Goal: Use online tool/utility: Utilize a website feature to perform a specific function

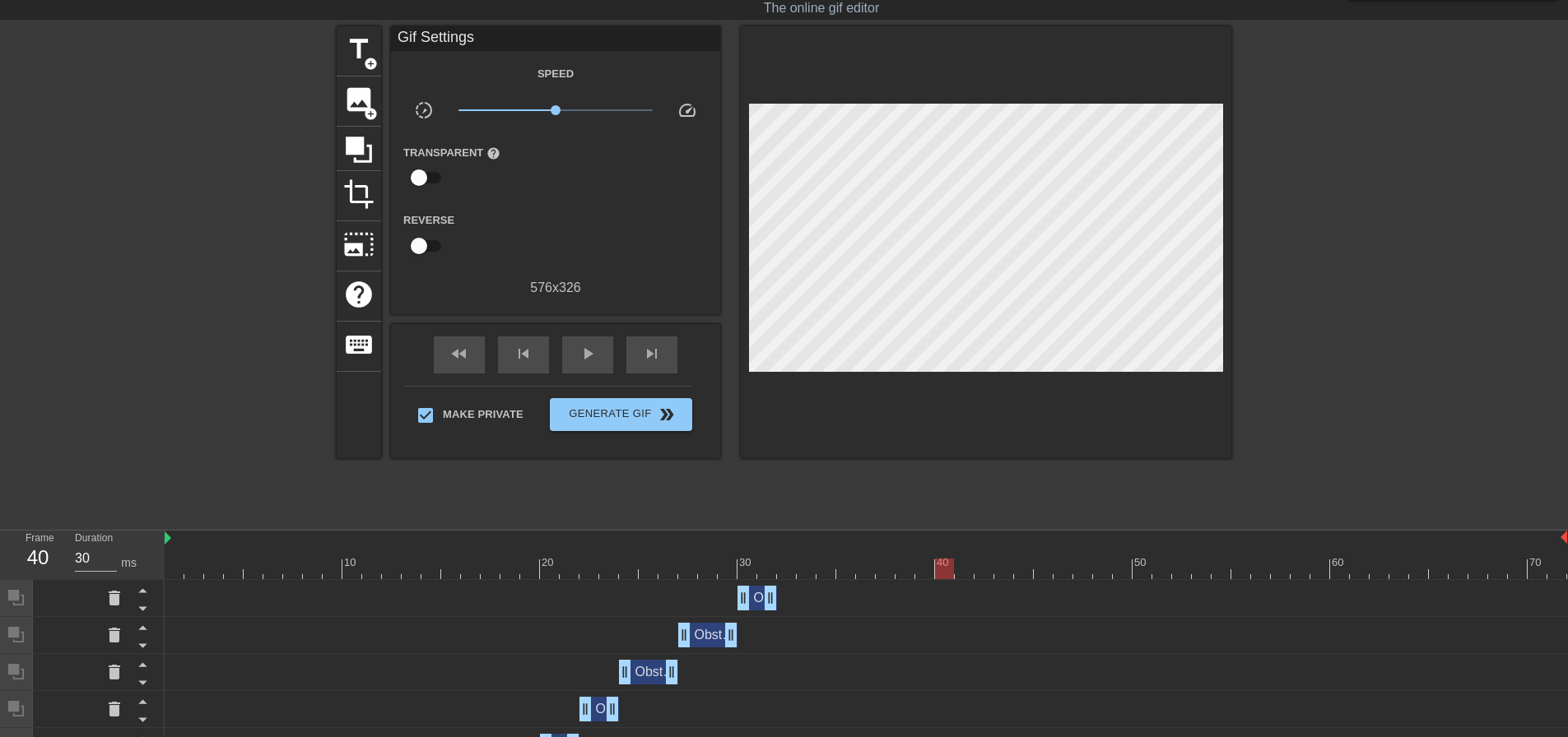
scroll to position [247, 0]
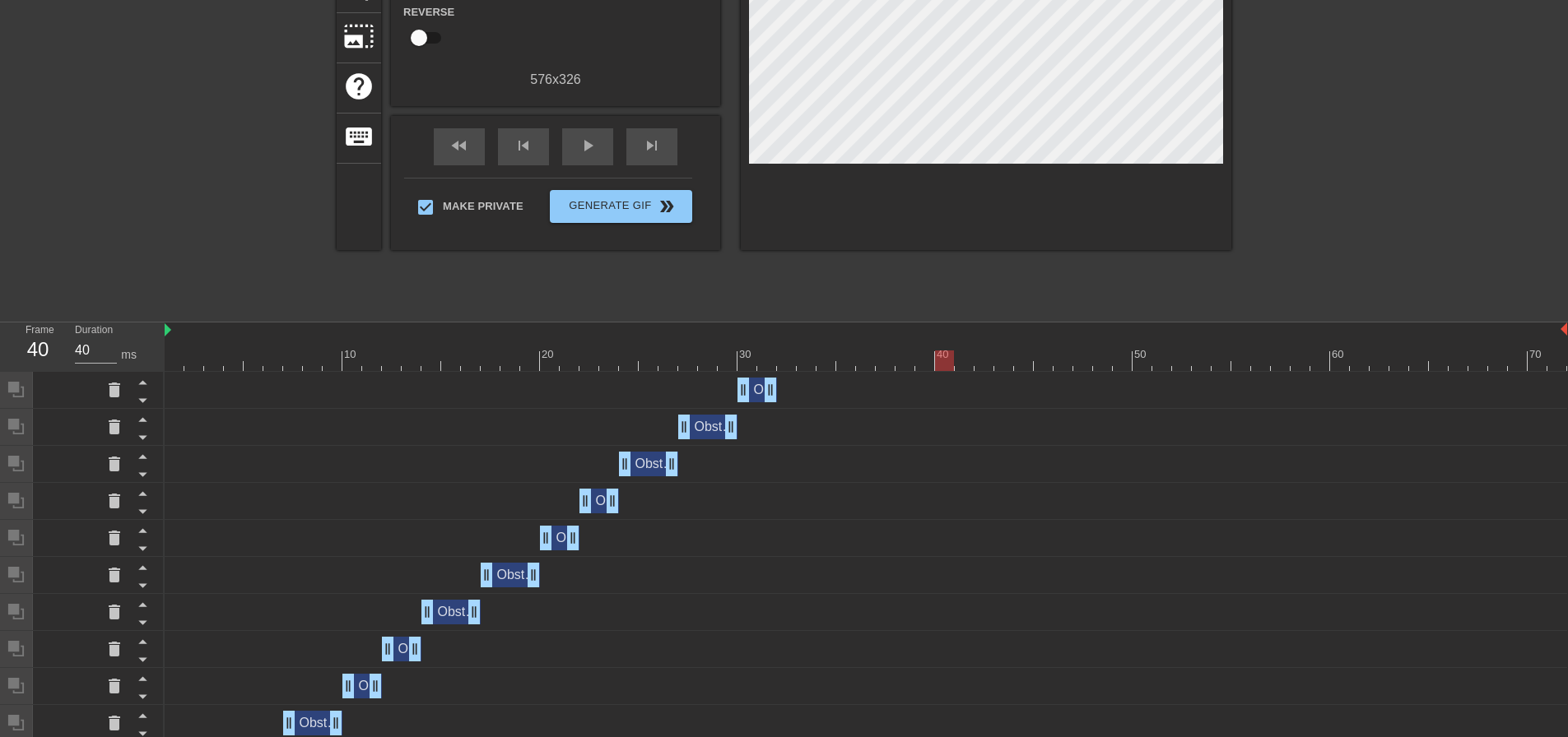
click at [786, 359] on div at bounding box center [865, 361] width 1402 height 20
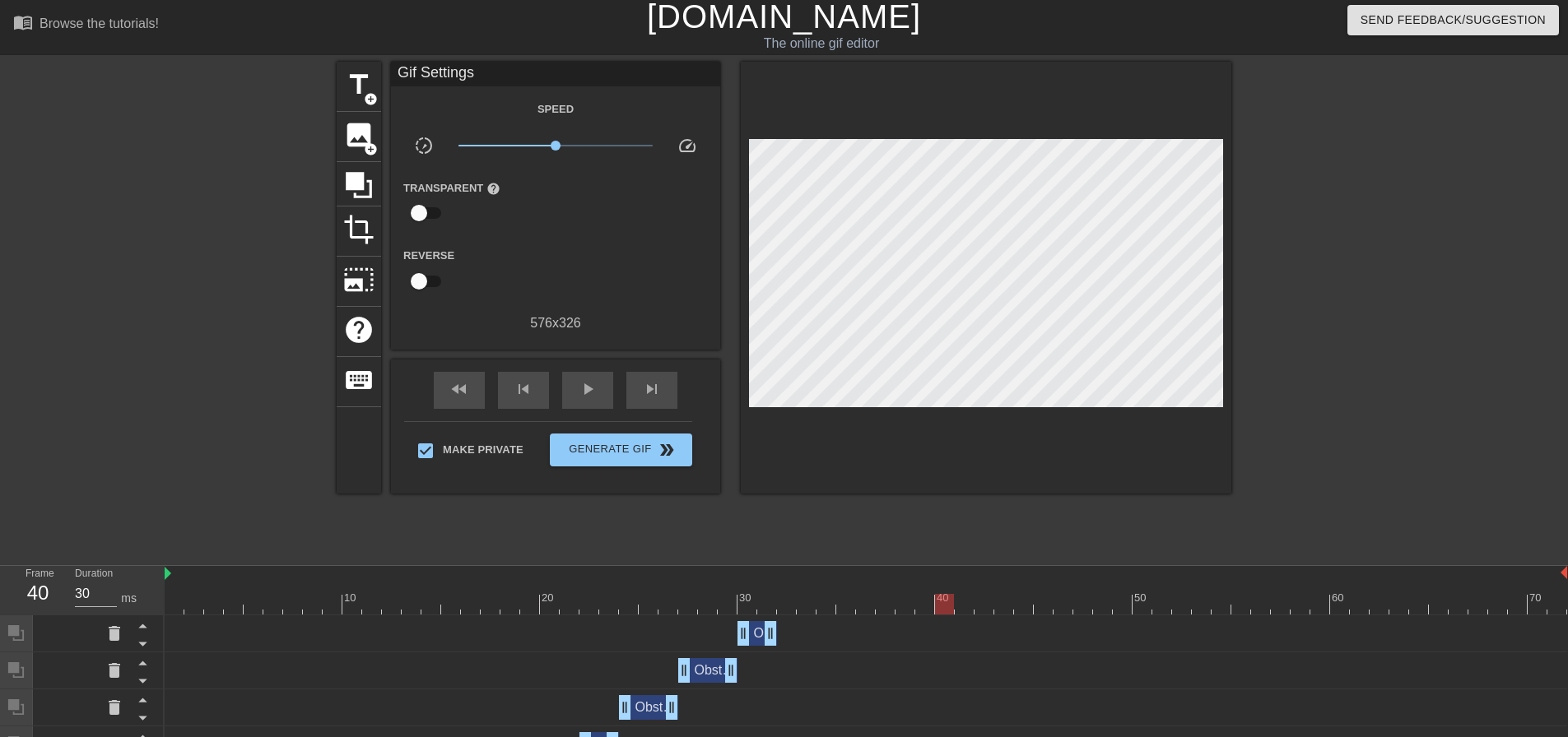
scroll to position [0, 0]
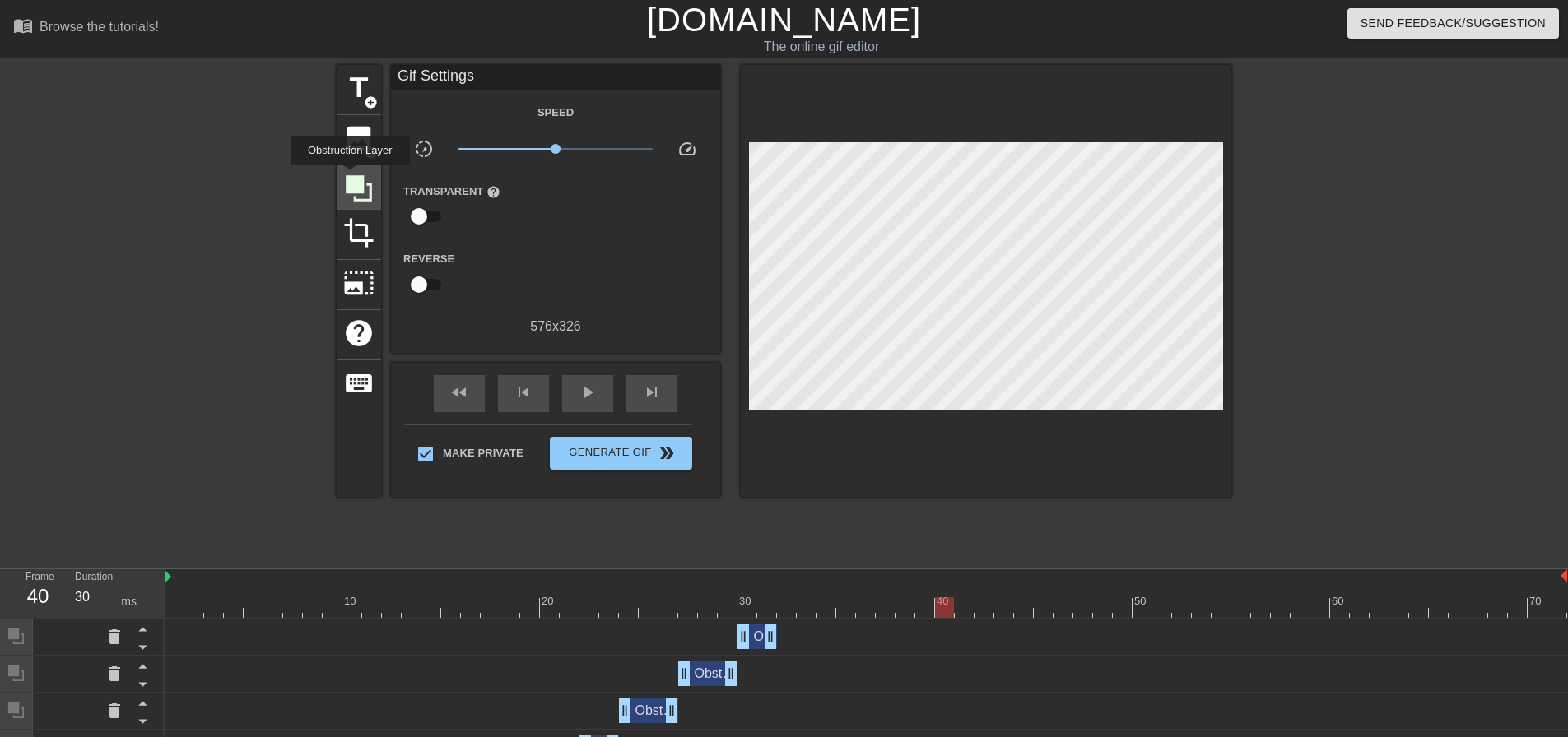
click at [350, 177] on icon at bounding box center [358, 188] width 26 height 26
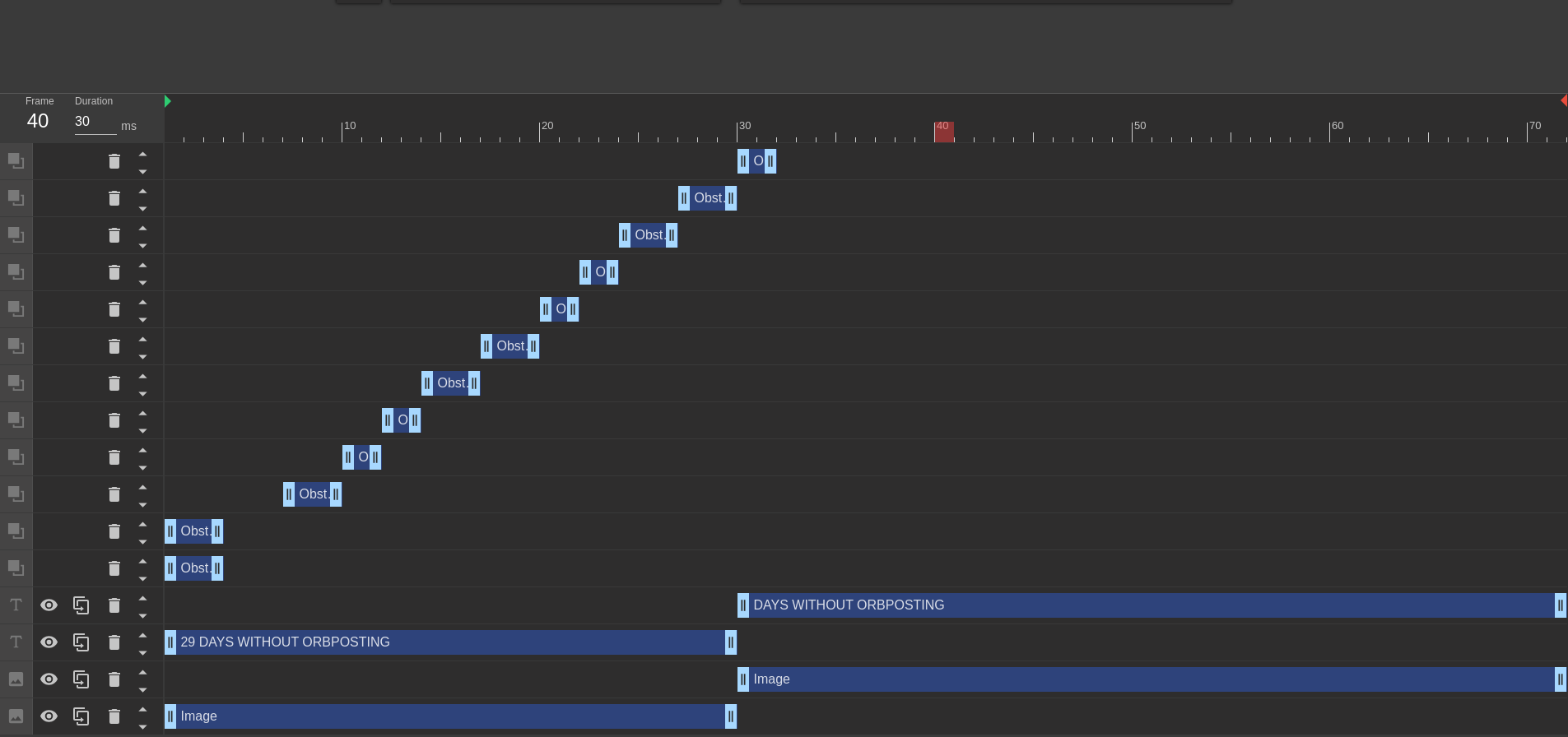
scroll to position [477, 0]
click at [47, 670] on icon at bounding box center [48, 679] width 20 height 20
click at [46, 595] on div at bounding box center [48, 605] width 33 height 36
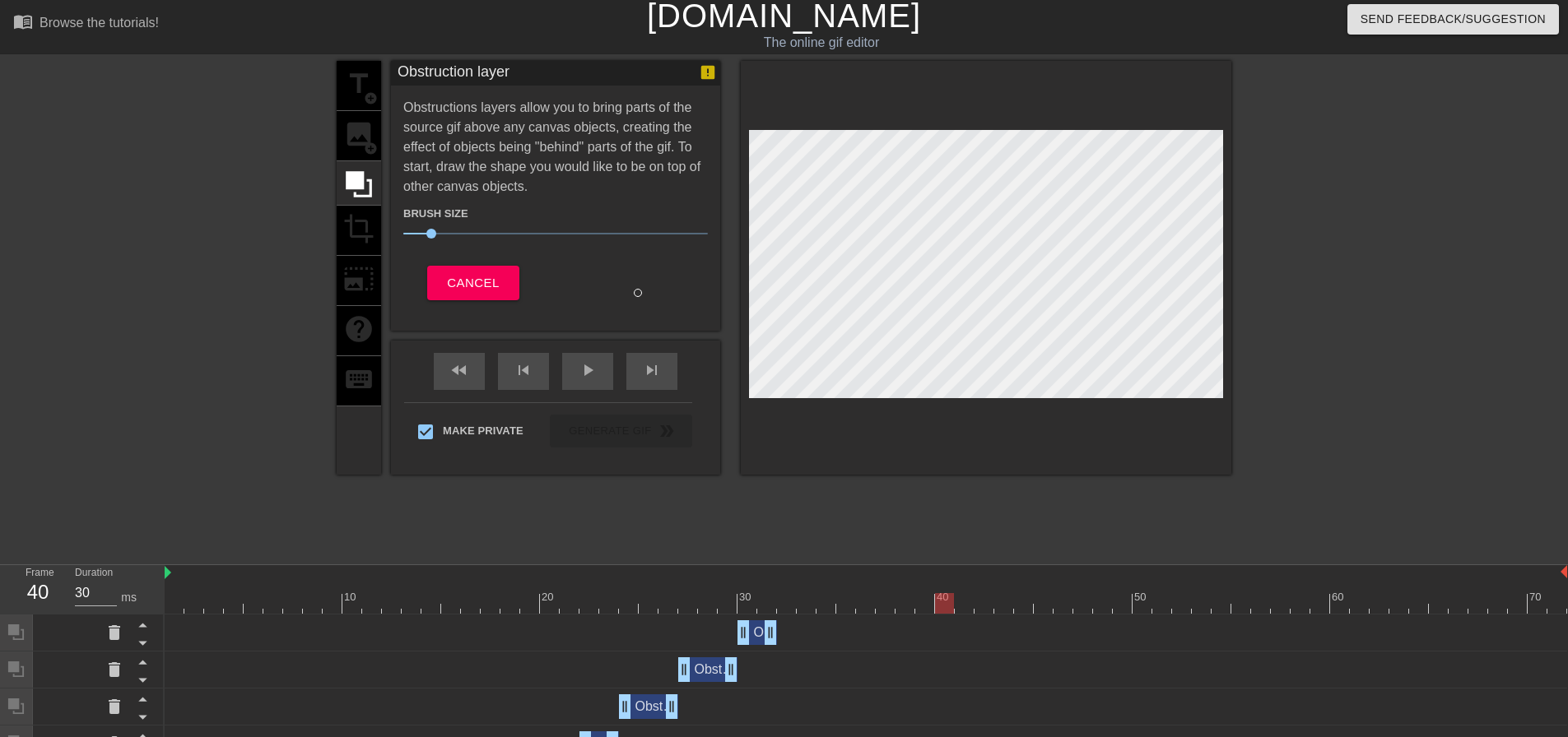
scroll to position [0, 0]
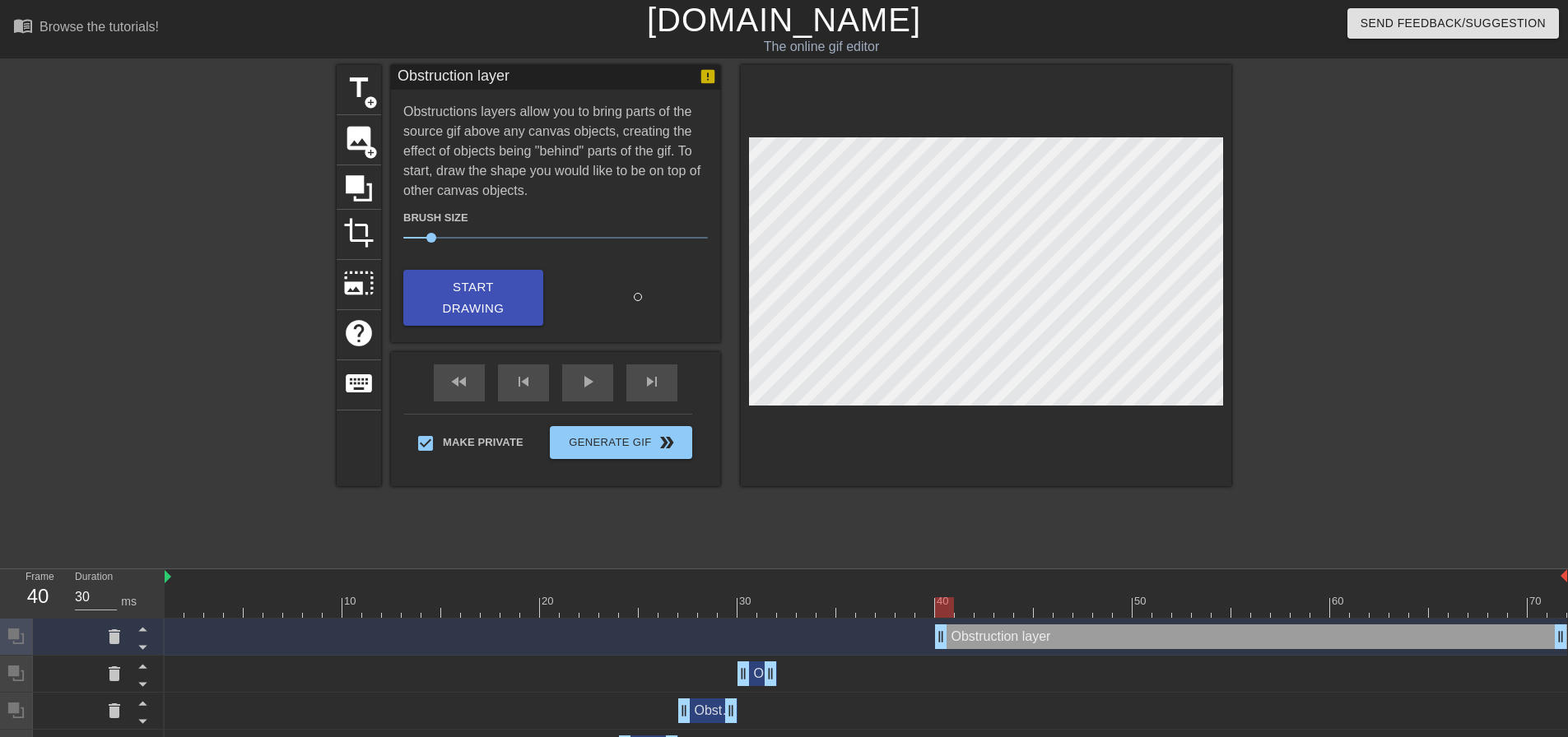
click at [1037, 637] on div "Obstruction layer drag_handle drag_handle" at bounding box center [1251, 636] width 632 height 25
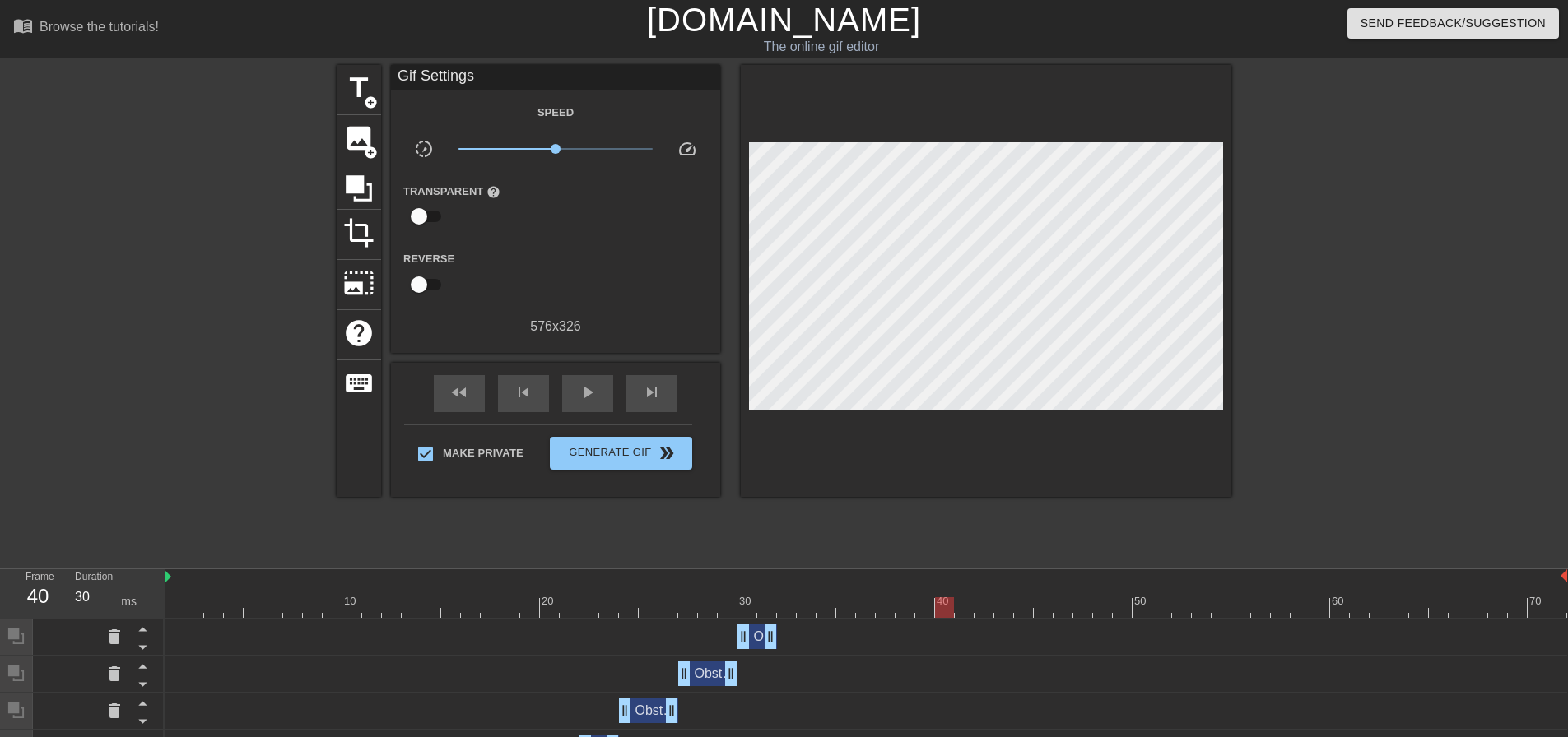
scroll to position [477, 0]
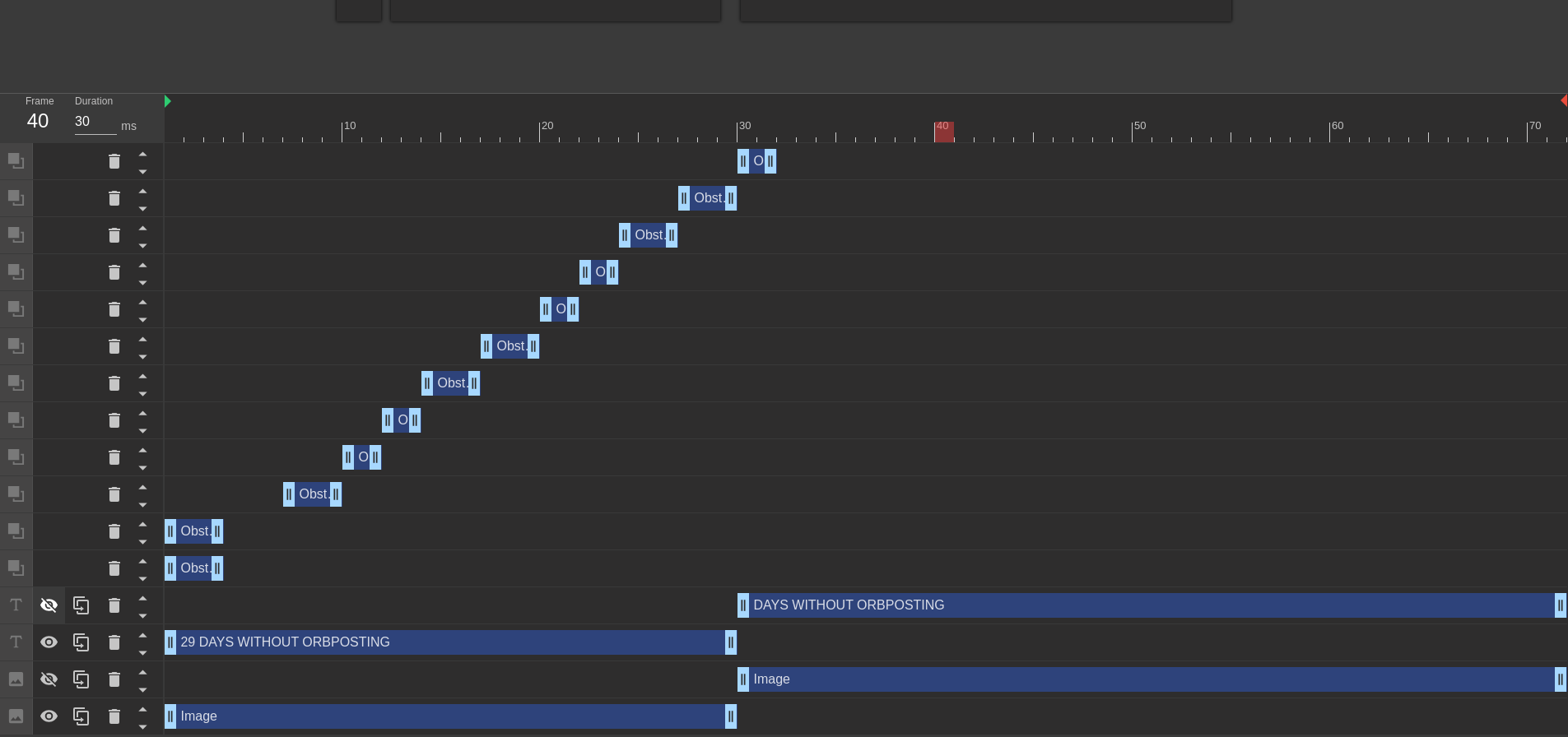
click at [52, 610] on icon at bounding box center [48, 606] width 18 height 16
click at [40, 681] on icon at bounding box center [48, 679] width 20 height 20
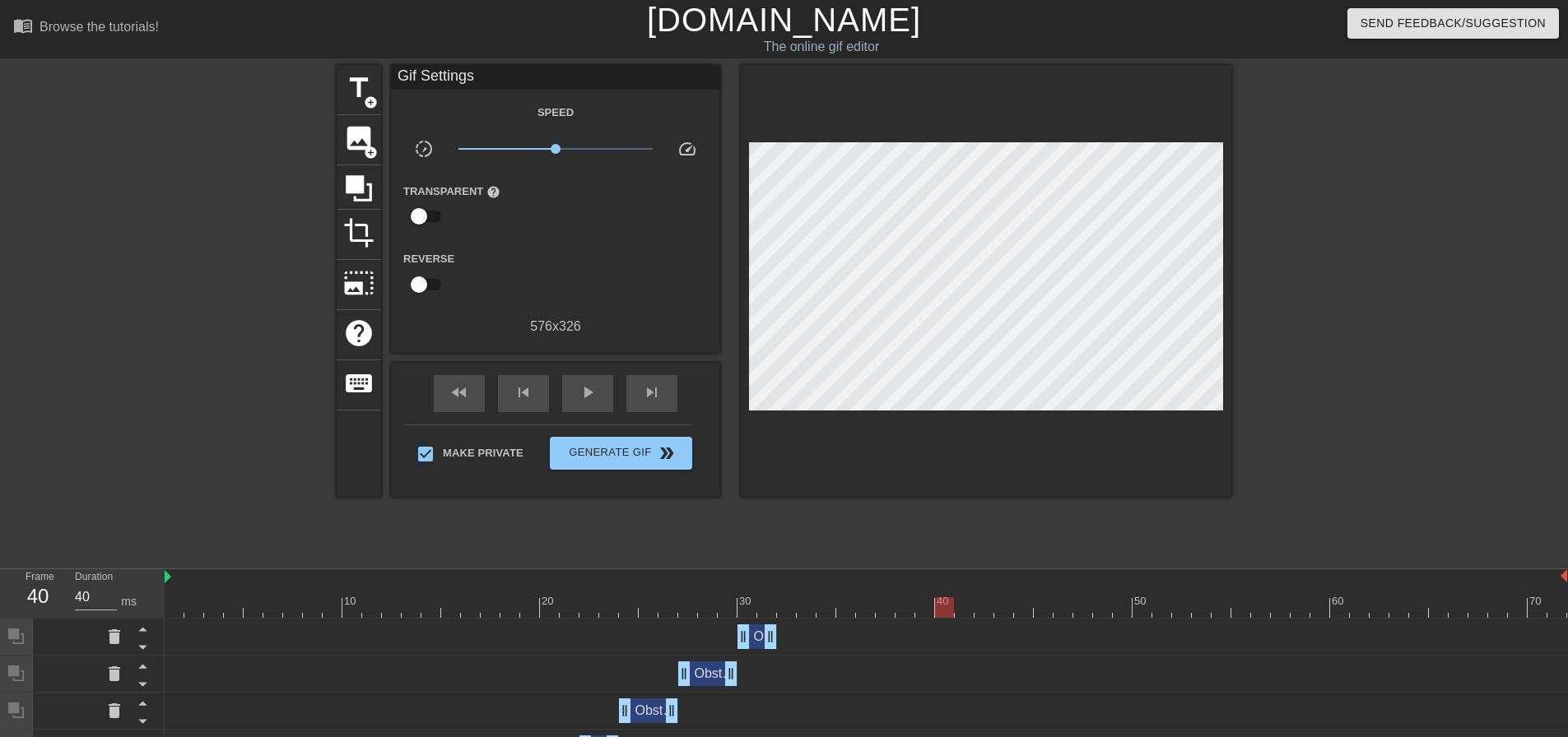
click at [964, 602] on div at bounding box center [865, 608] width 1402 height 20
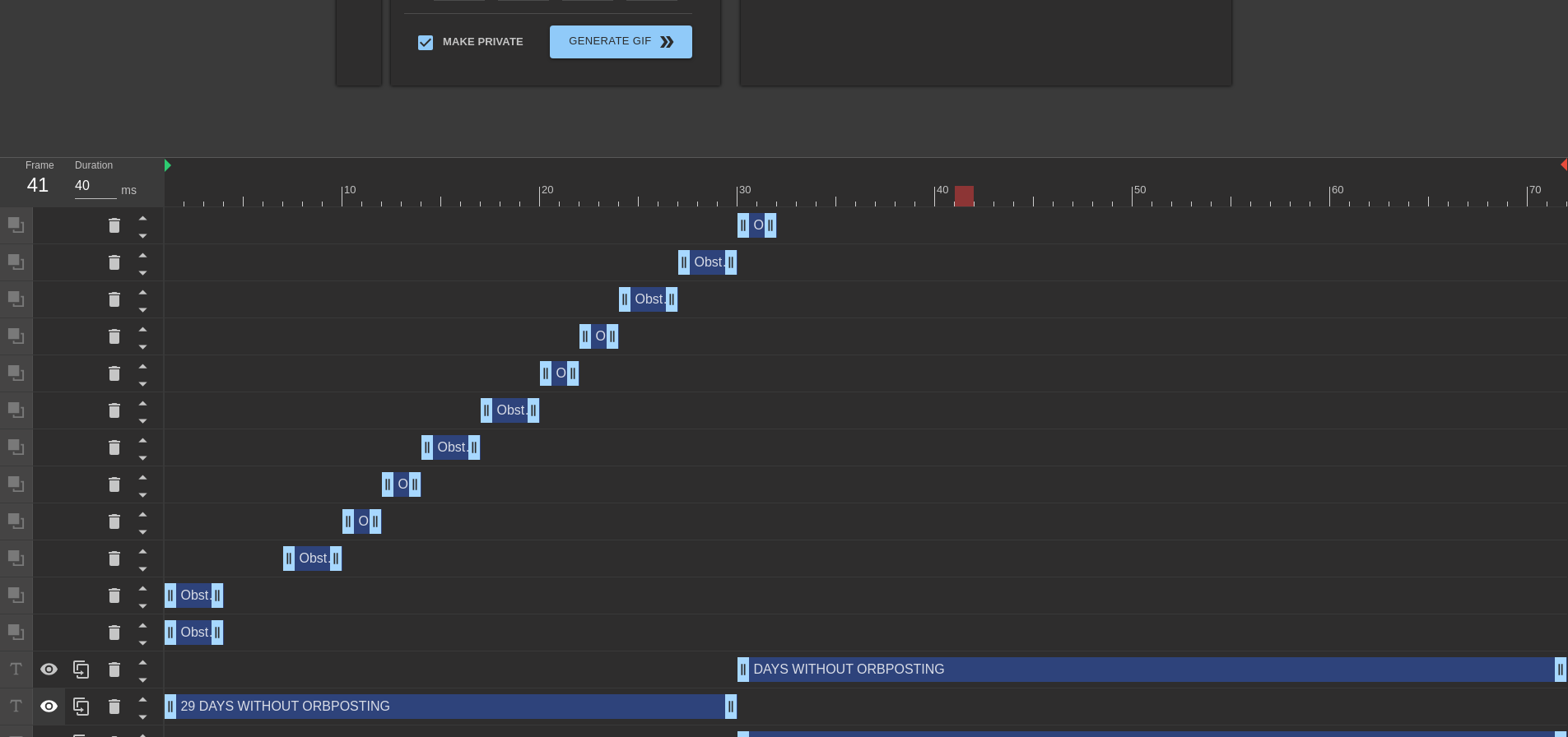
click at [53, 704] on icon at bounding box center [48, 706] width 18 height 12
click at [53, 704] on icon at bounding box center [48, 707] width 18 height 16
click at [58, 668] on icon at bounding box center [48, 669] width 20 height 20
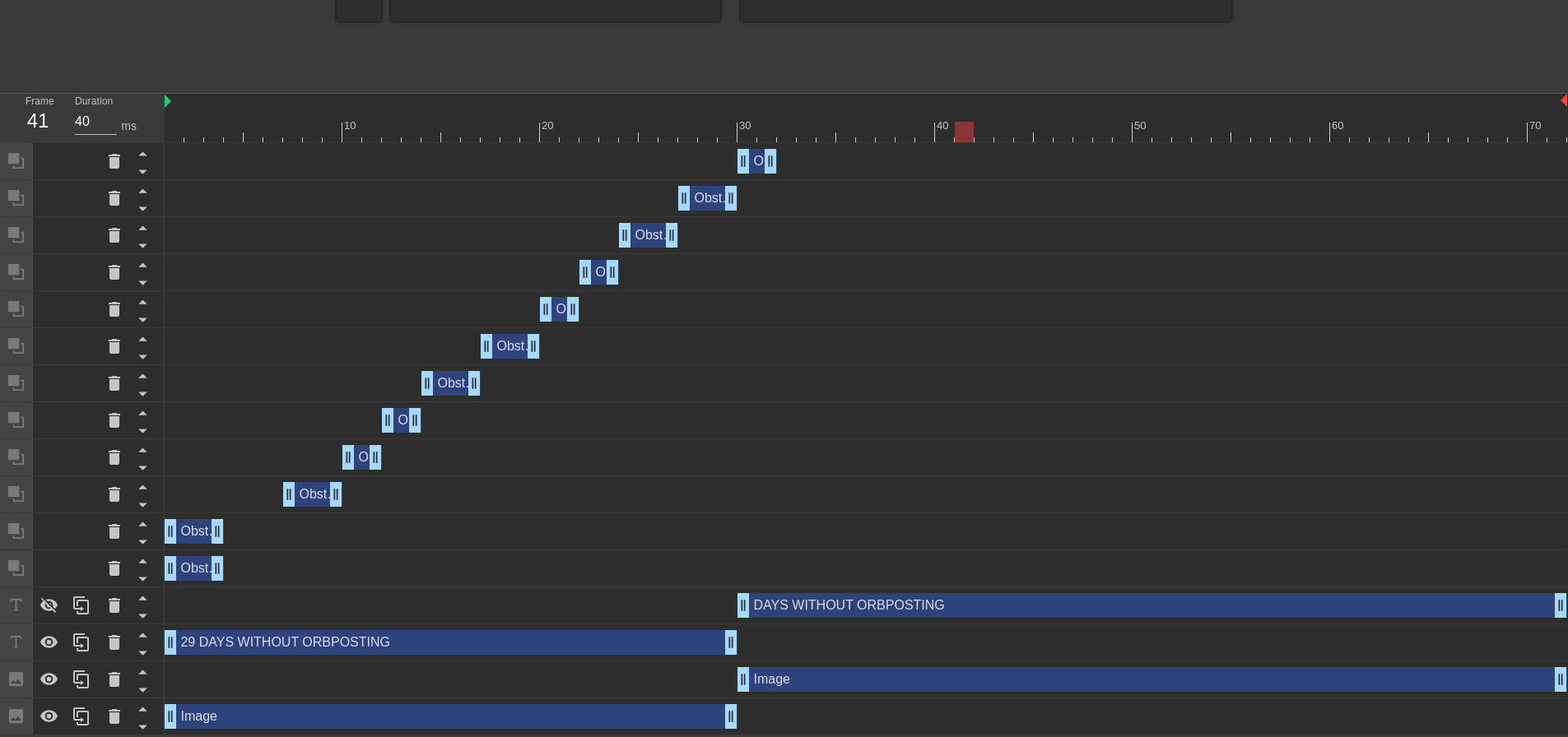
scroll to position [477, 0]
click at [51, 704] on div at bounding box center [48, 717] width 33 height 36
click at [50, 600] on icon at bounding box center [48, 606] width 18 height 16
click at [45, 716] on icon at bounding box center [48, 717] width 18 height 16
click at [58, 682] on icon at bounding box center [48, 679] width 20 height 20
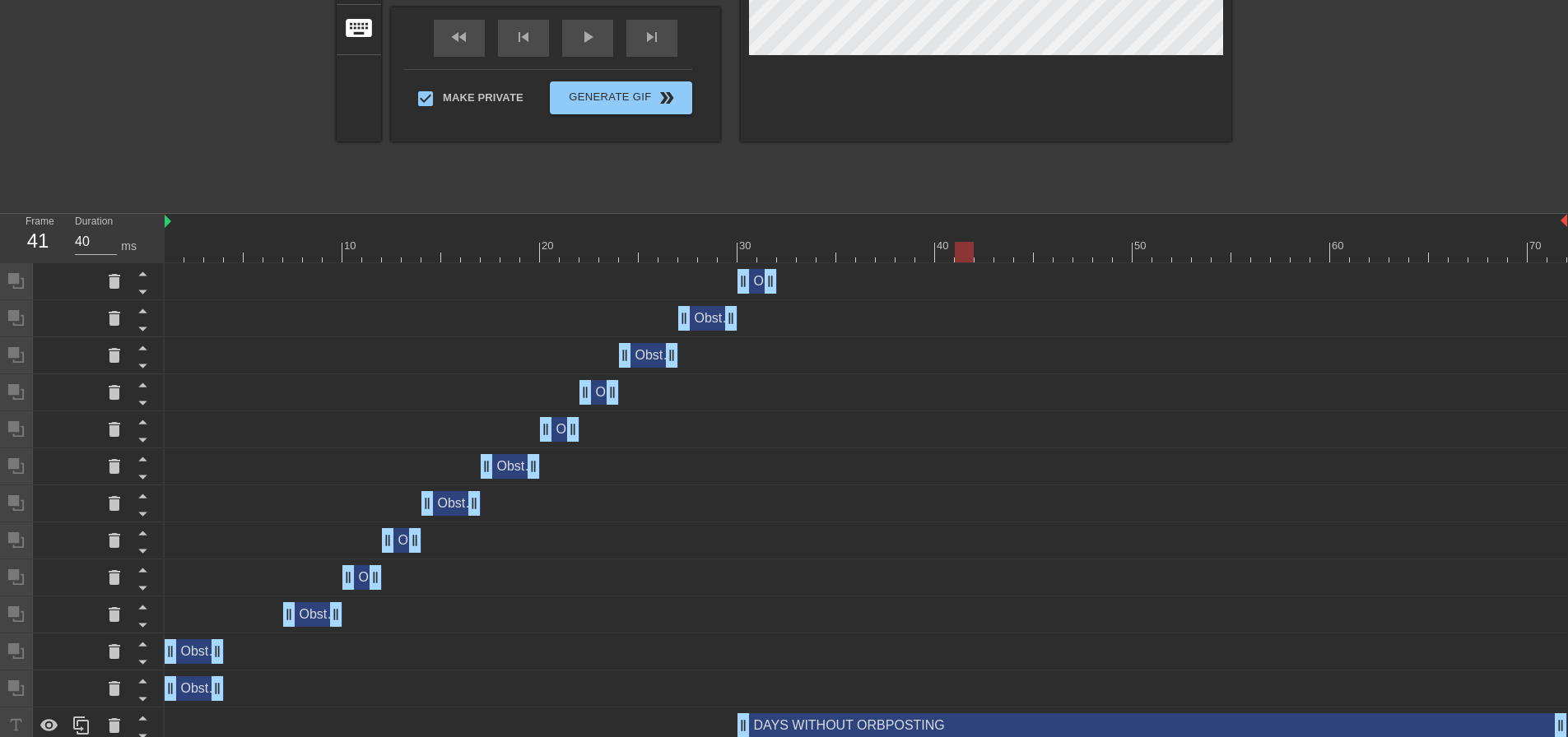
scroll to position [0, 0]
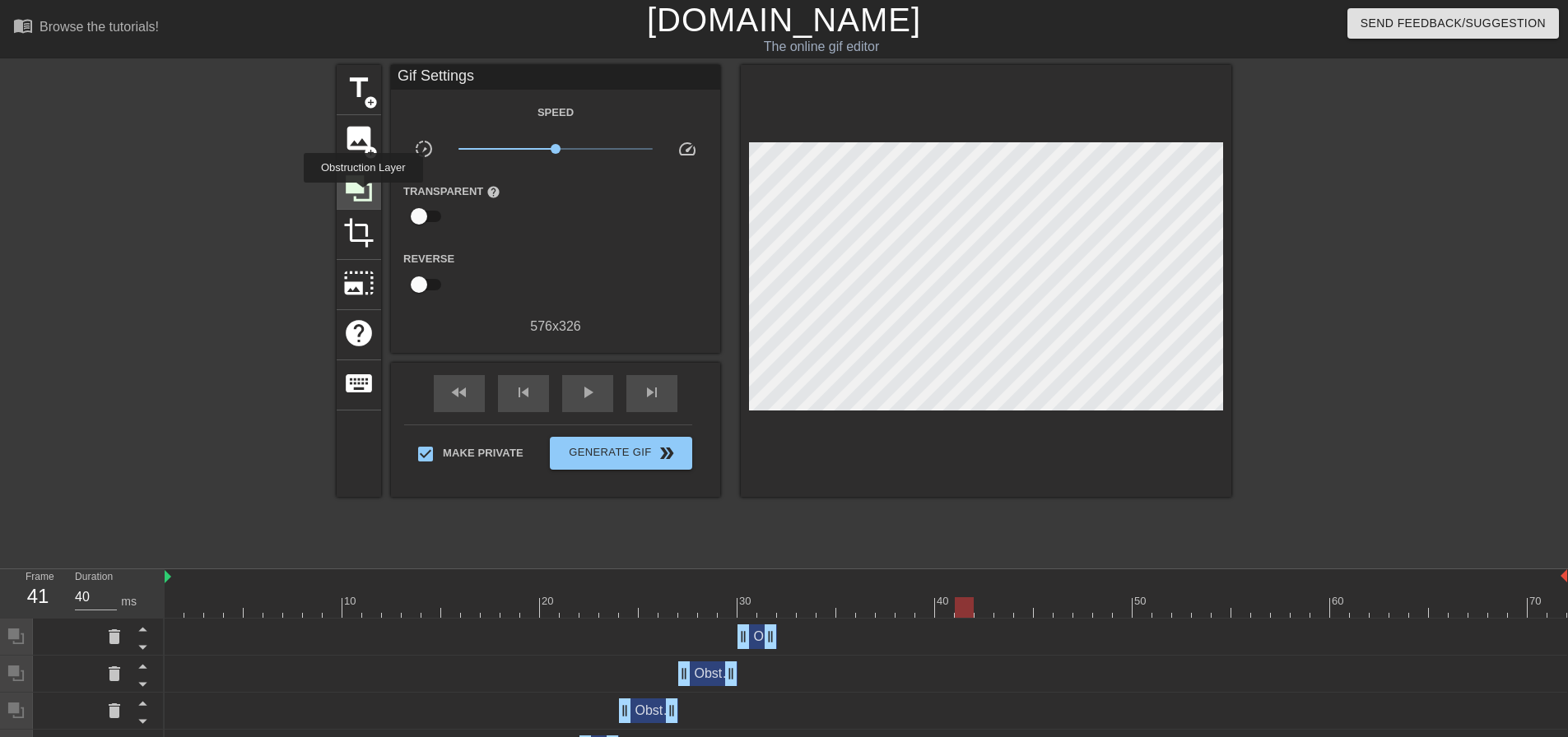
click at [363, 194] on icon at bounding box center [359, 189] width 32 height 32
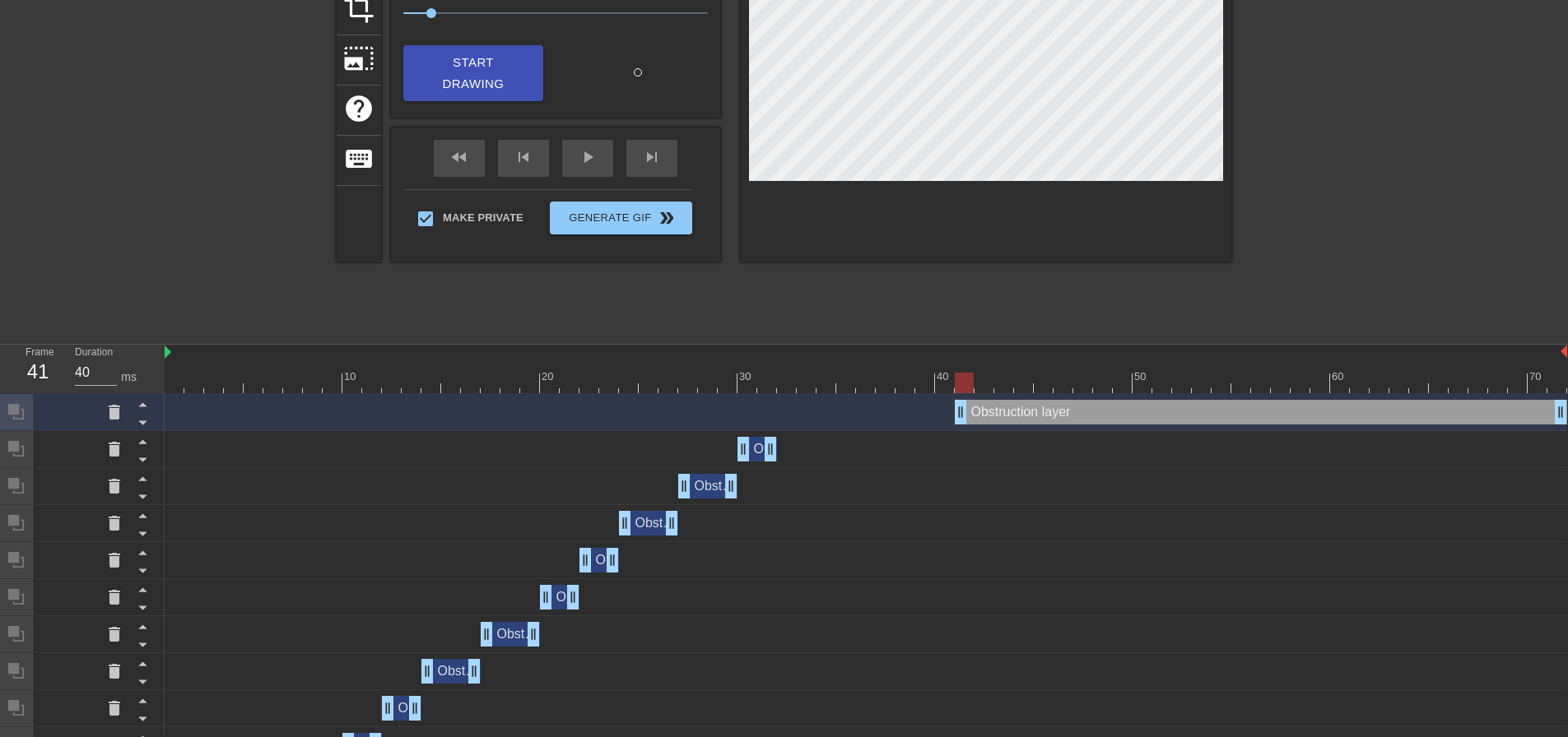
scroll to position [247, 0]
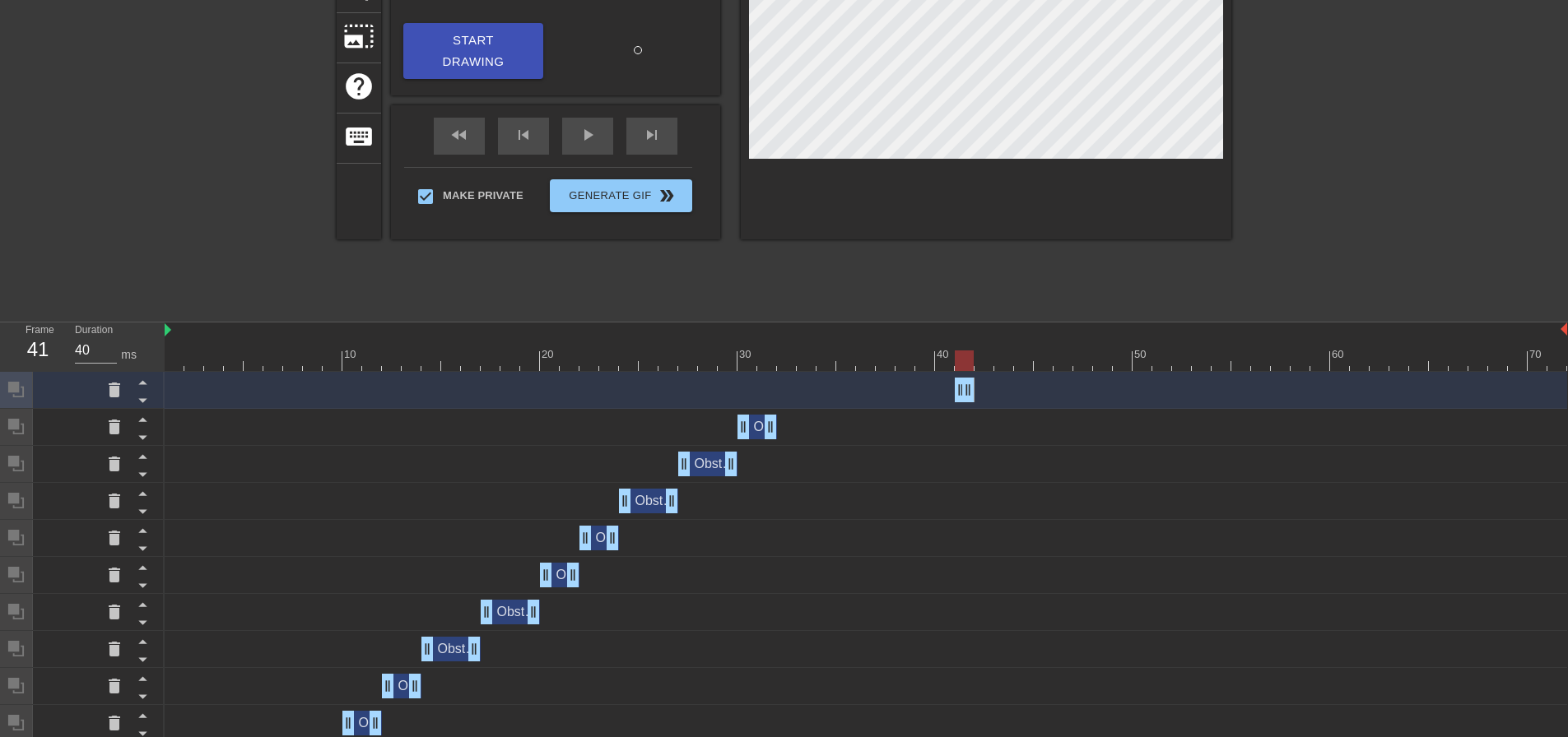
drag, startPoint x: 1559, startPoint y: 388, endPoint x: 974, endPoint y: 398, distance: 585.1
click at [974, 398] on div "Obstruction layer drag_handle drag_handle" at bounding box center [865, 390] width 1402 height 25
drag, startPoint x: 956, startPoint y: 395, endPoint x: 939, endPoint y: 395, distance: 17.0
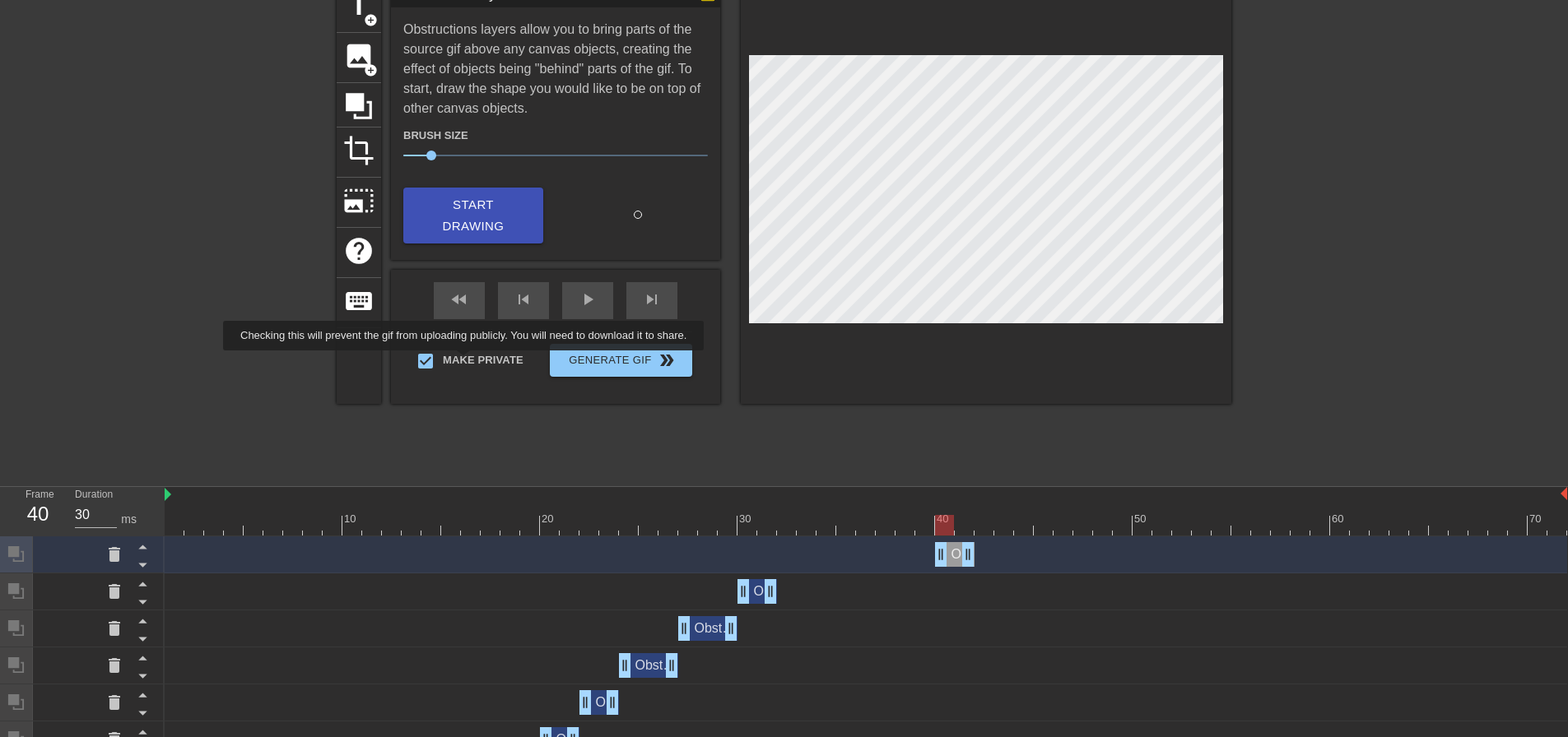
scroll to position [515, 0]
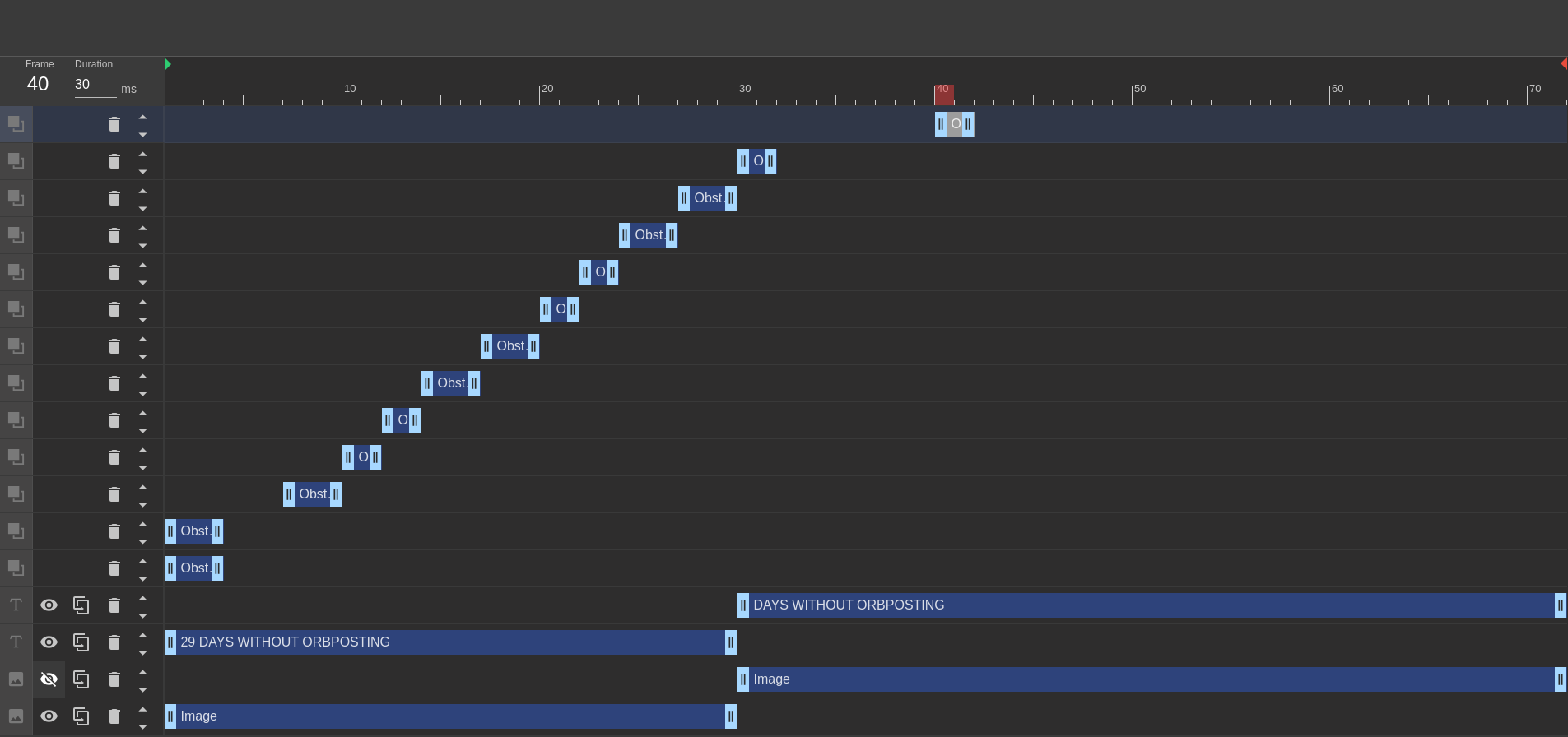
click at [45, 679] on icon at bounding box center [48, 680] width 18 height 16
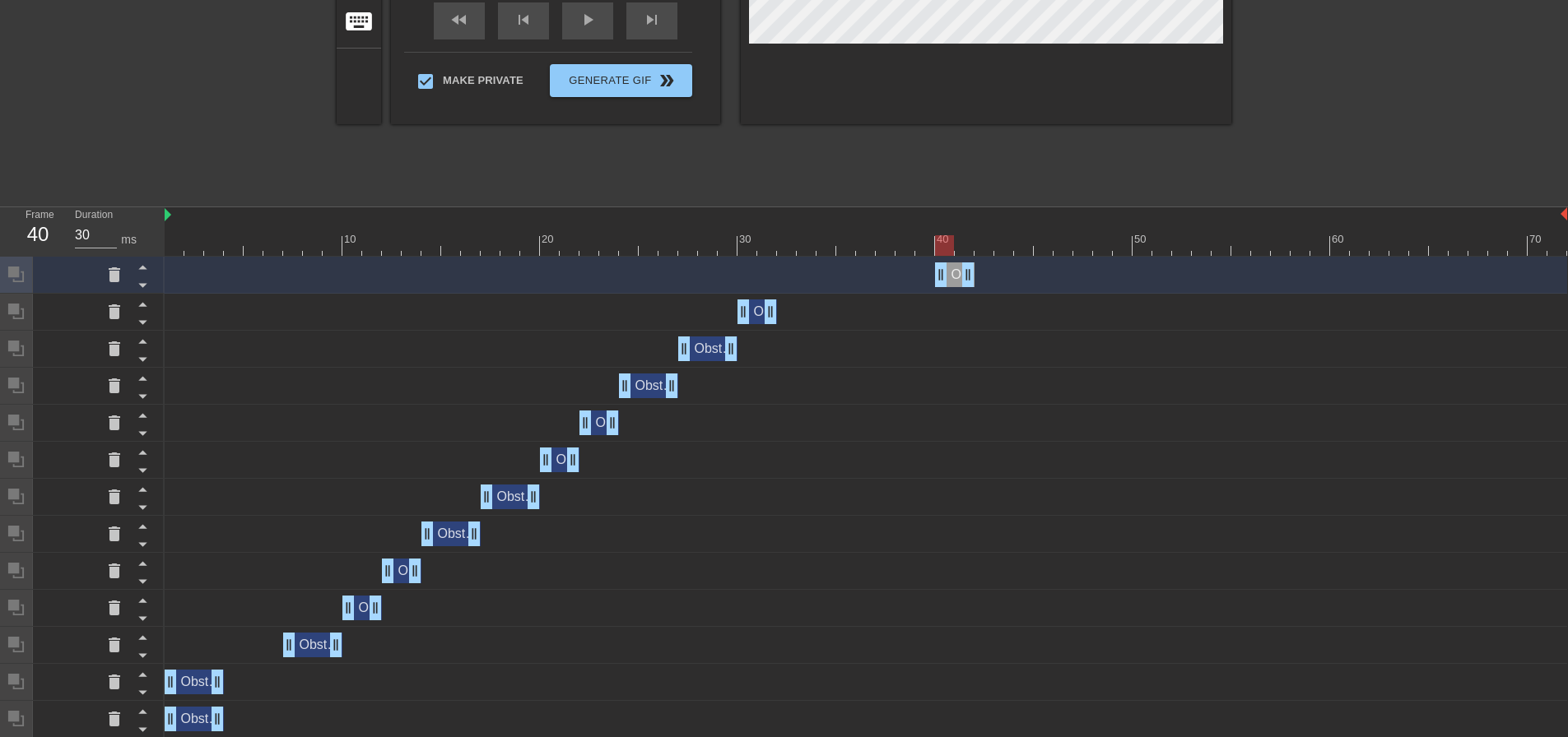
scroll to position [0, 0]
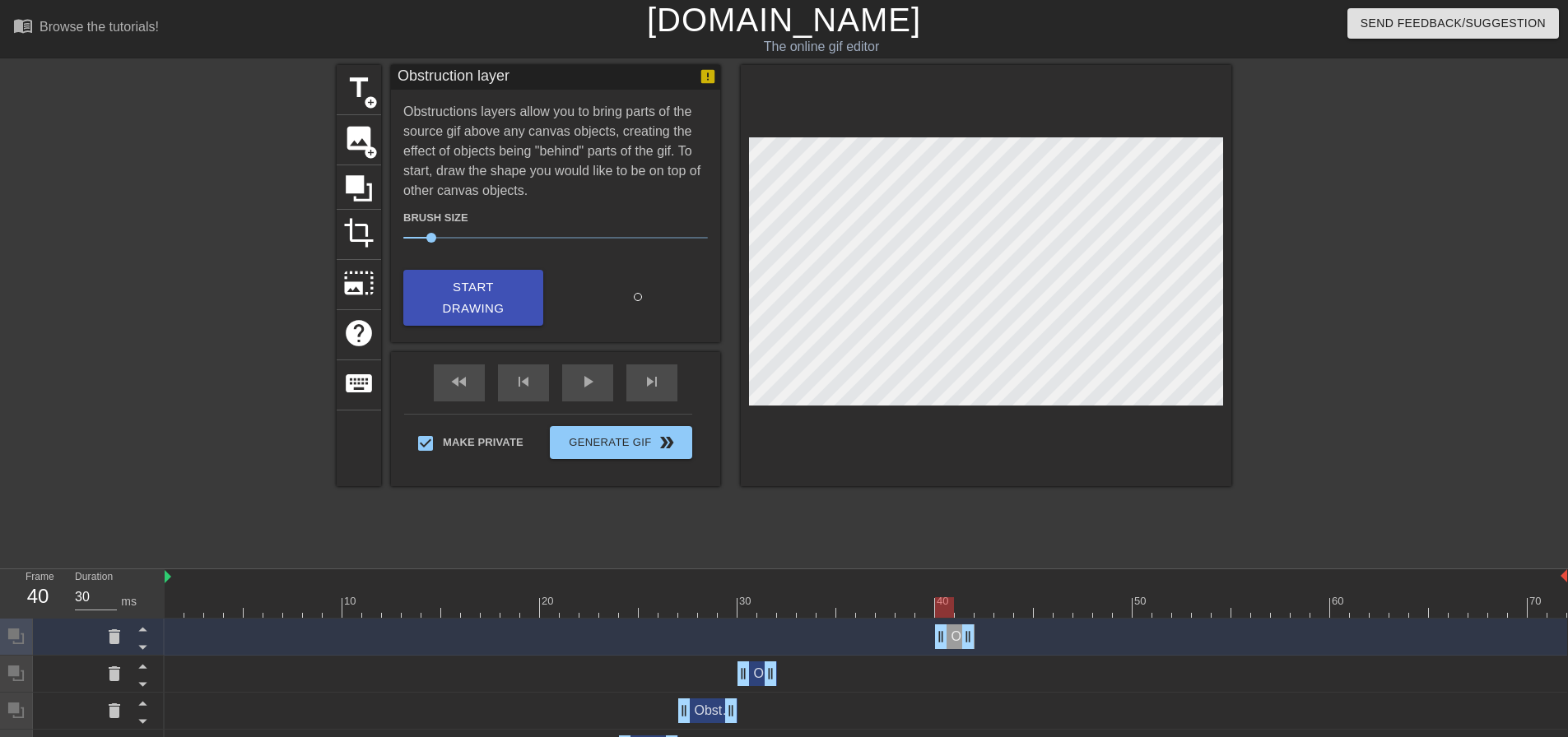
click at [1157, 527] on div "title add_circle image add_circle crop photo_size_select_large help keyboard Ob…" at bounding box center [784, 312] width 894 height 494
click at [1341, 370] on div at bounding box center [1374, 312] width 247 height 494
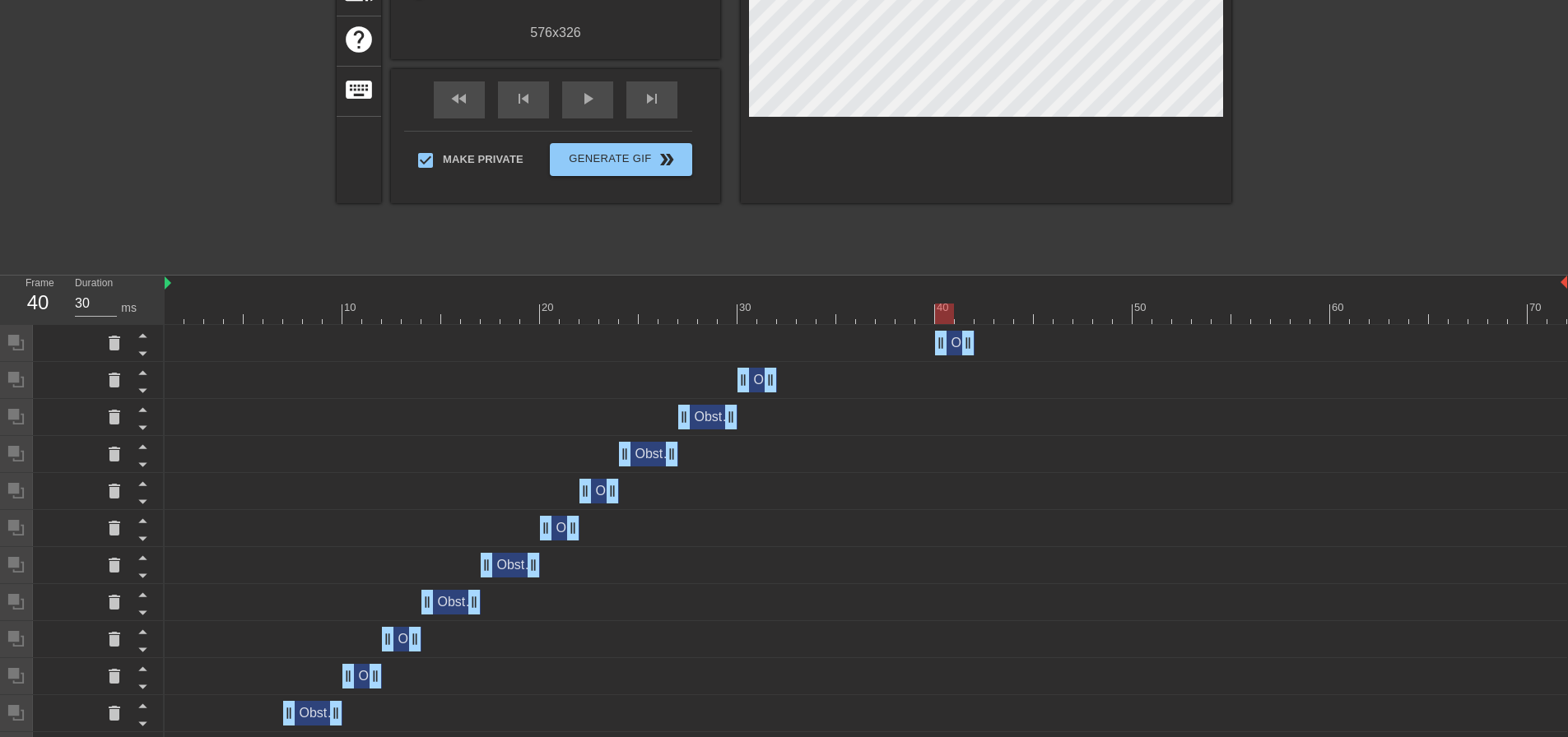
scroll to position [267, 0]
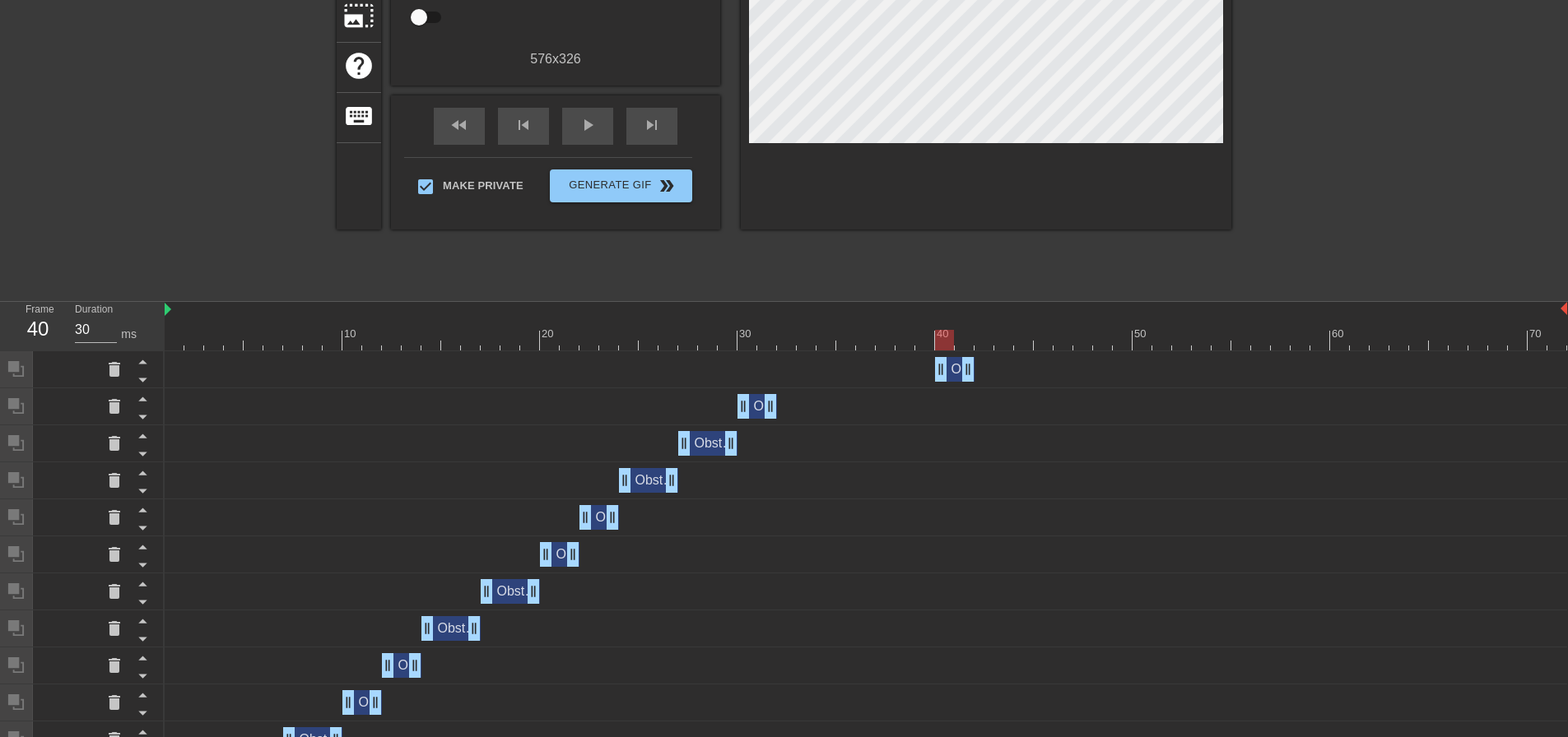
click at [953, 378] on div "Obstruction layer drag_handle drag_handle" at bounding box center [955, 369] width 39 height 25
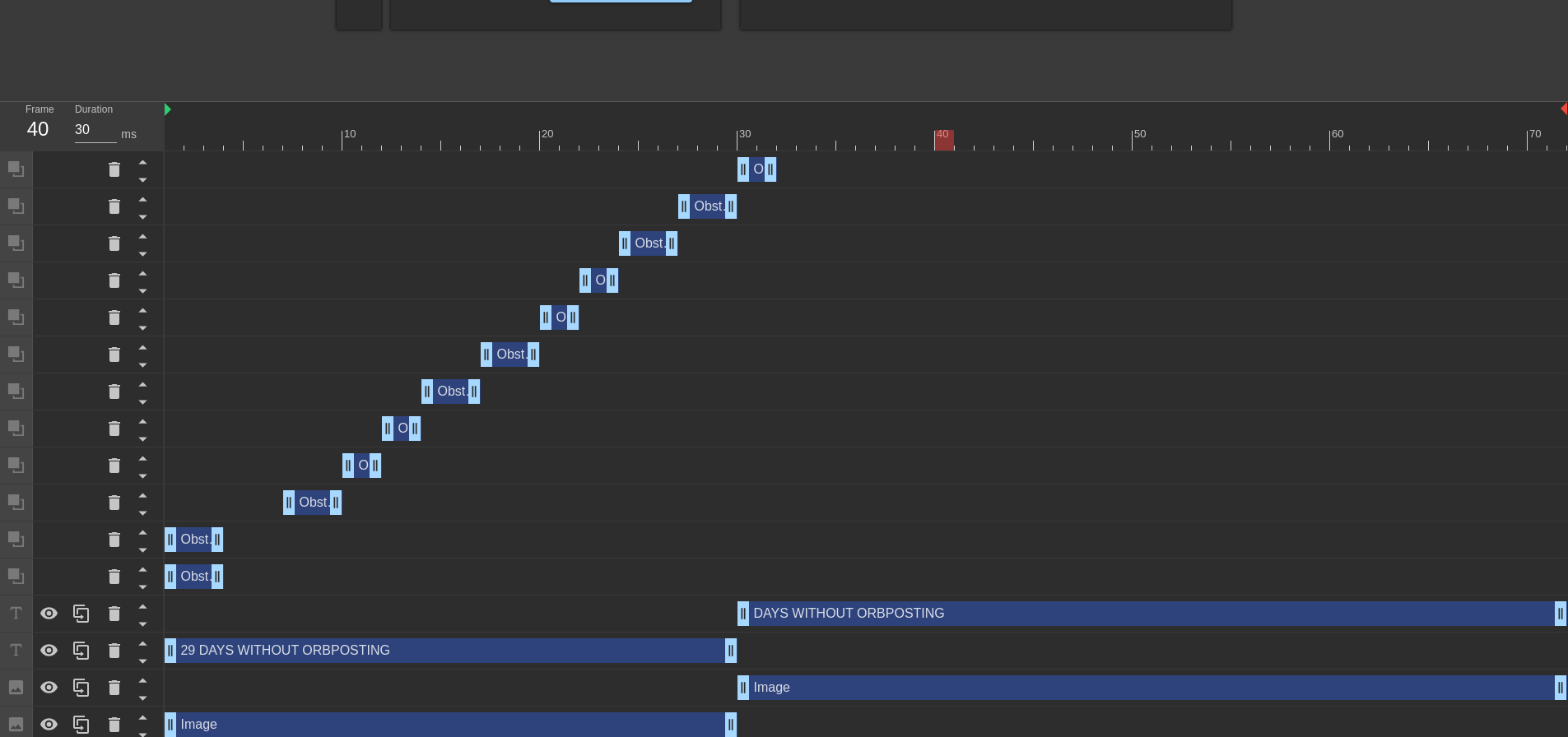
scroll to position [477, 0]
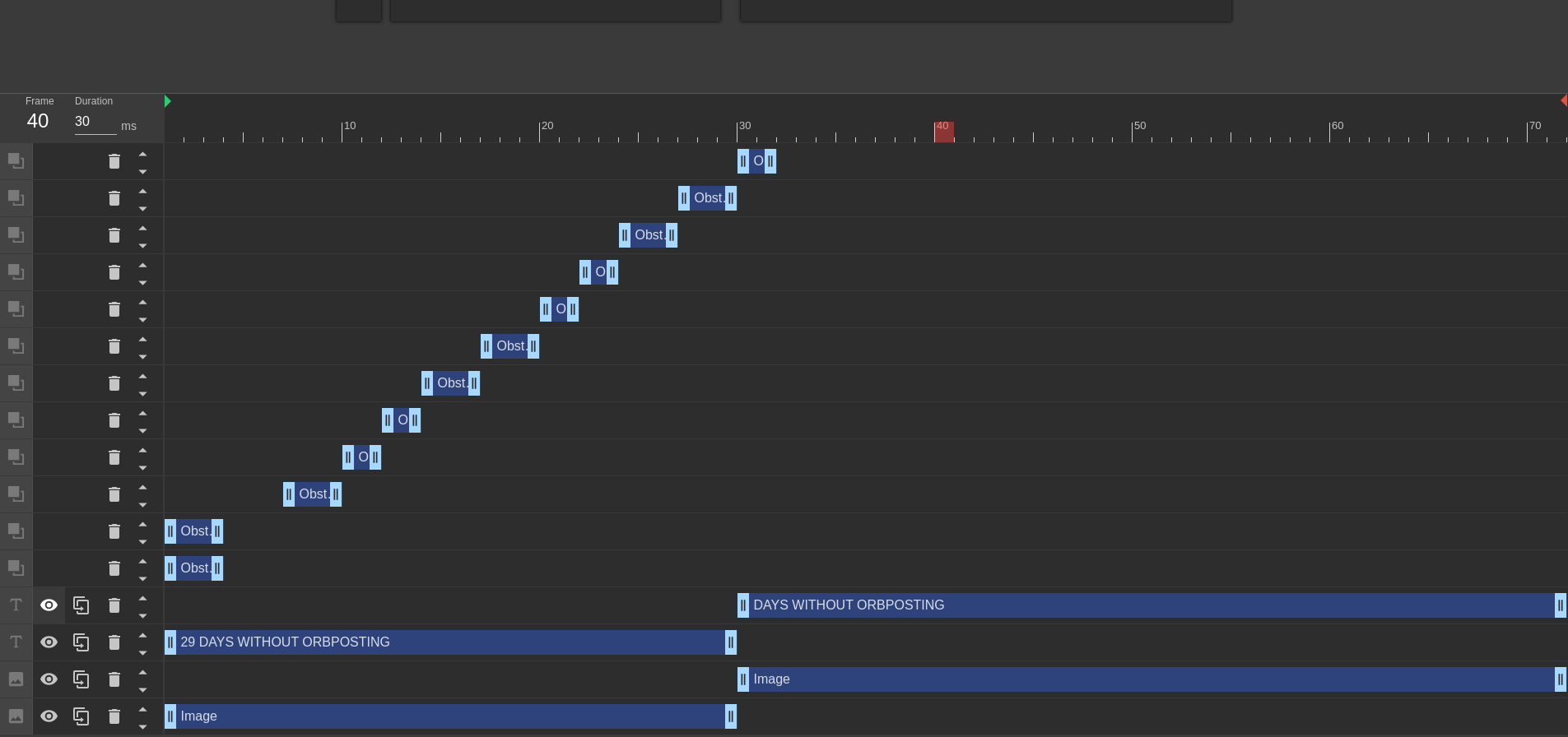
click at [44, 597] on icon at bounding box center [48, 605] width 20 height 20
click at [44, 674] on icon at bounding box center [48, 679] width 20 height 20
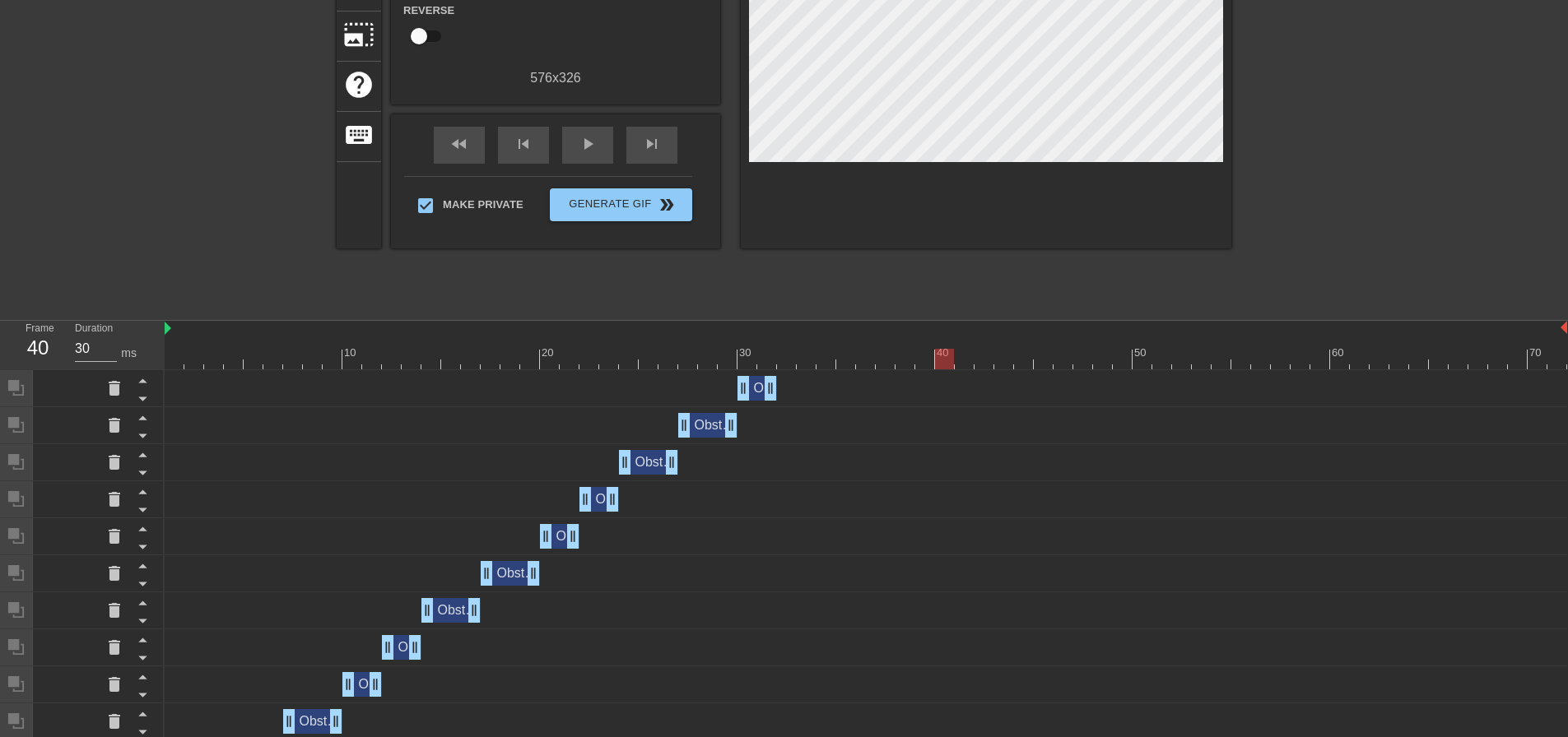
scroll to position [0, 0]
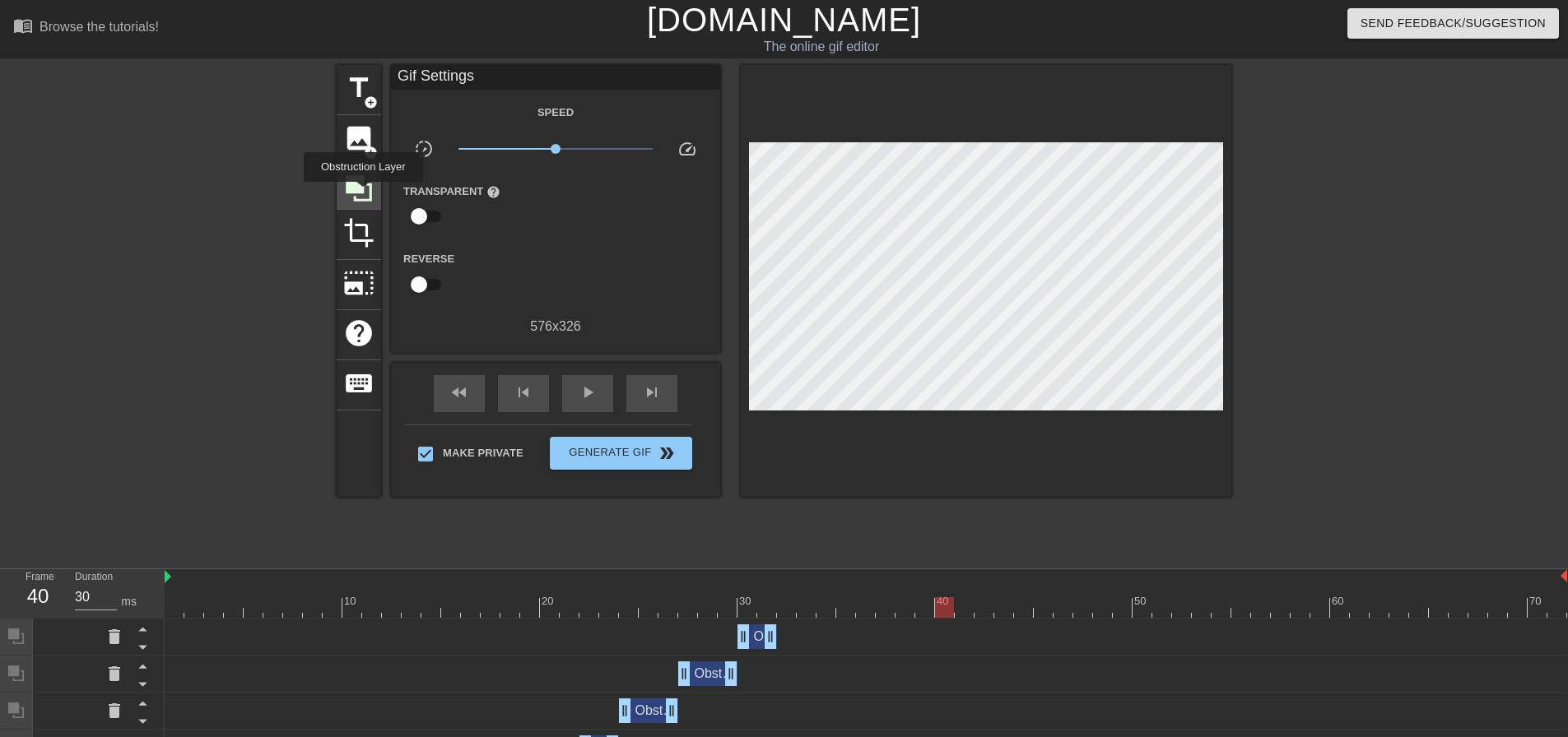
click at [362, 192] on icon at bounding box center [358, 188] width 26 height 26
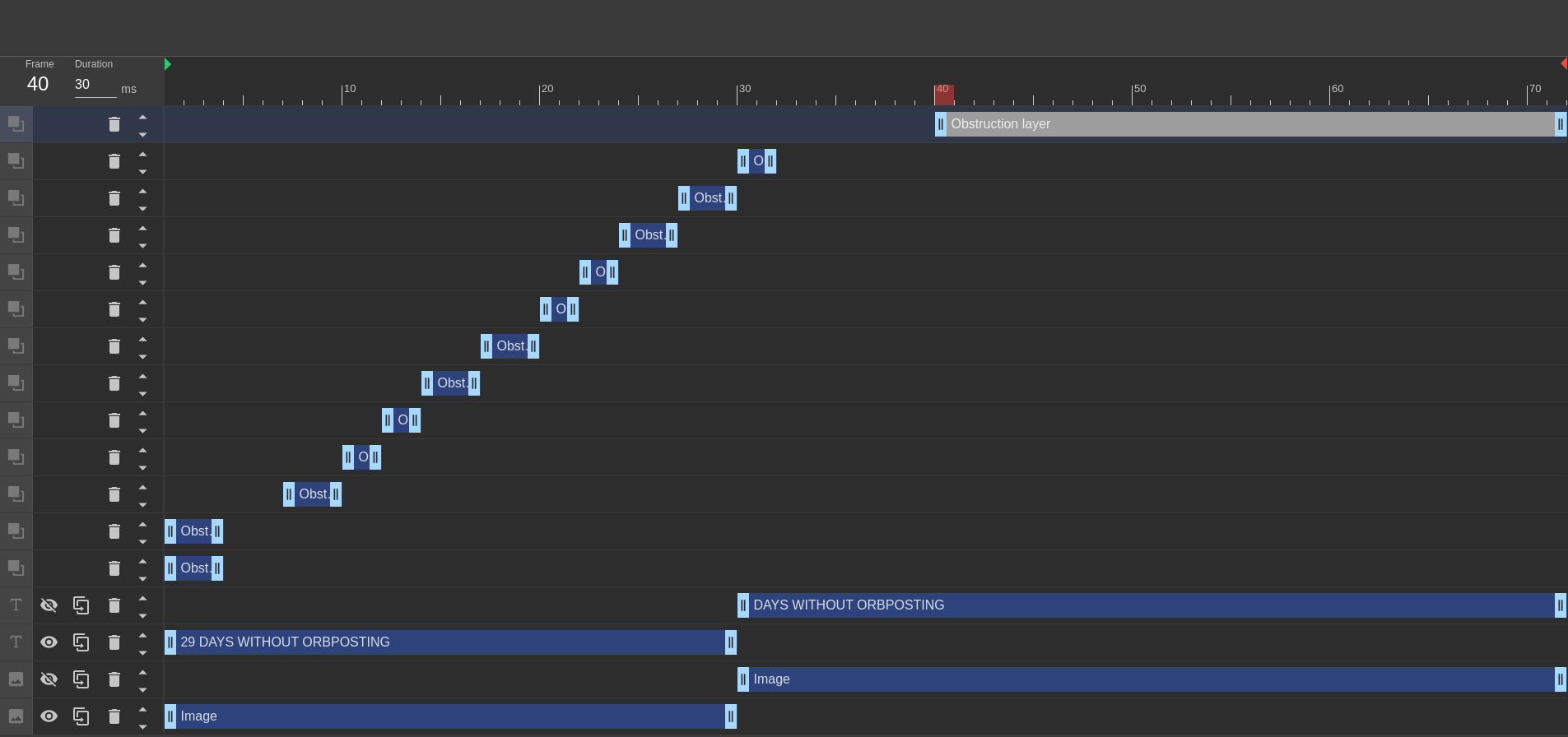
scroll to position [515, 0]
click at [53, 610] on icon at bounding box center [48, 606] width 18 height 16
click at [47, 681] on icon at bounding box center [48, 679] width 20 height 20
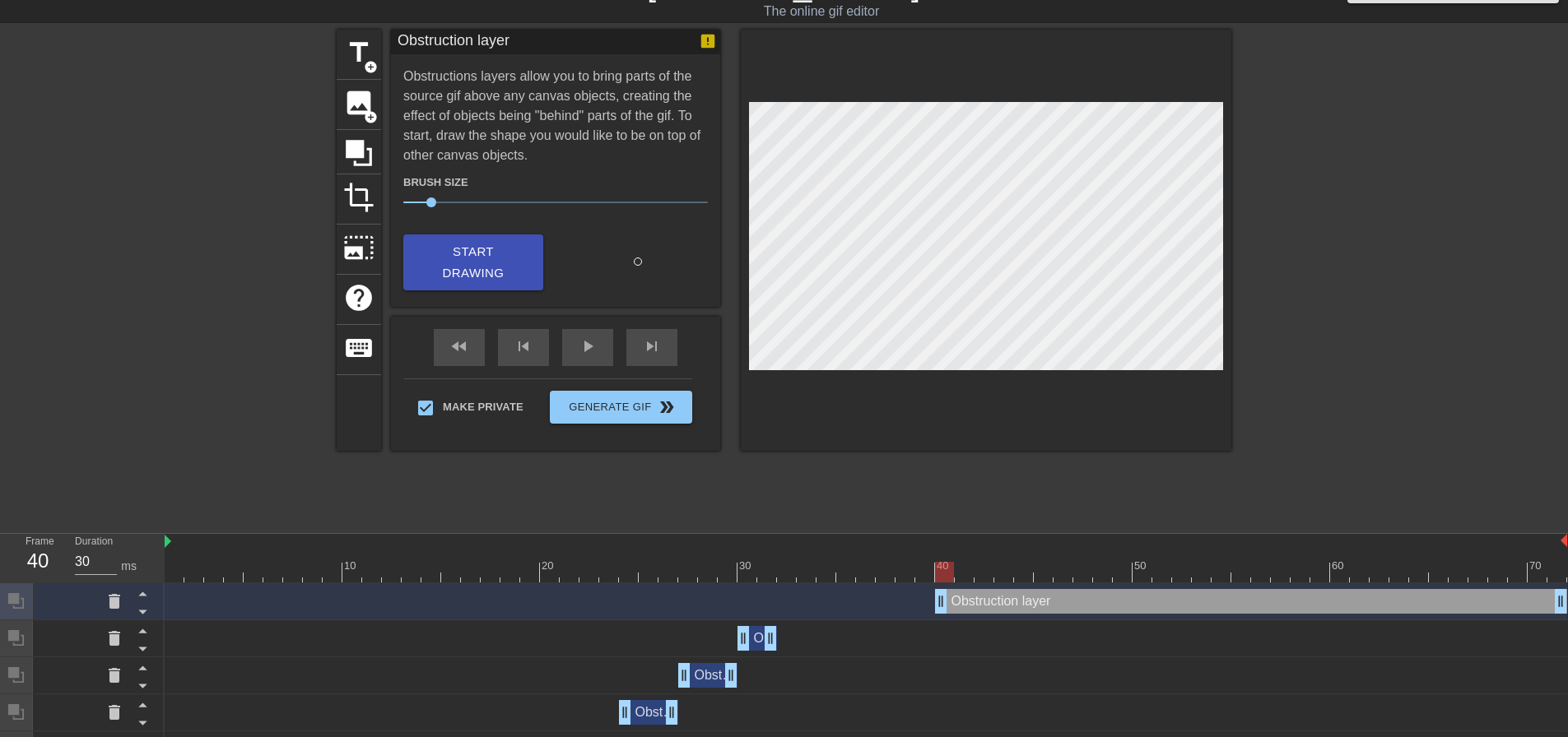
scroll to position [0, 0]
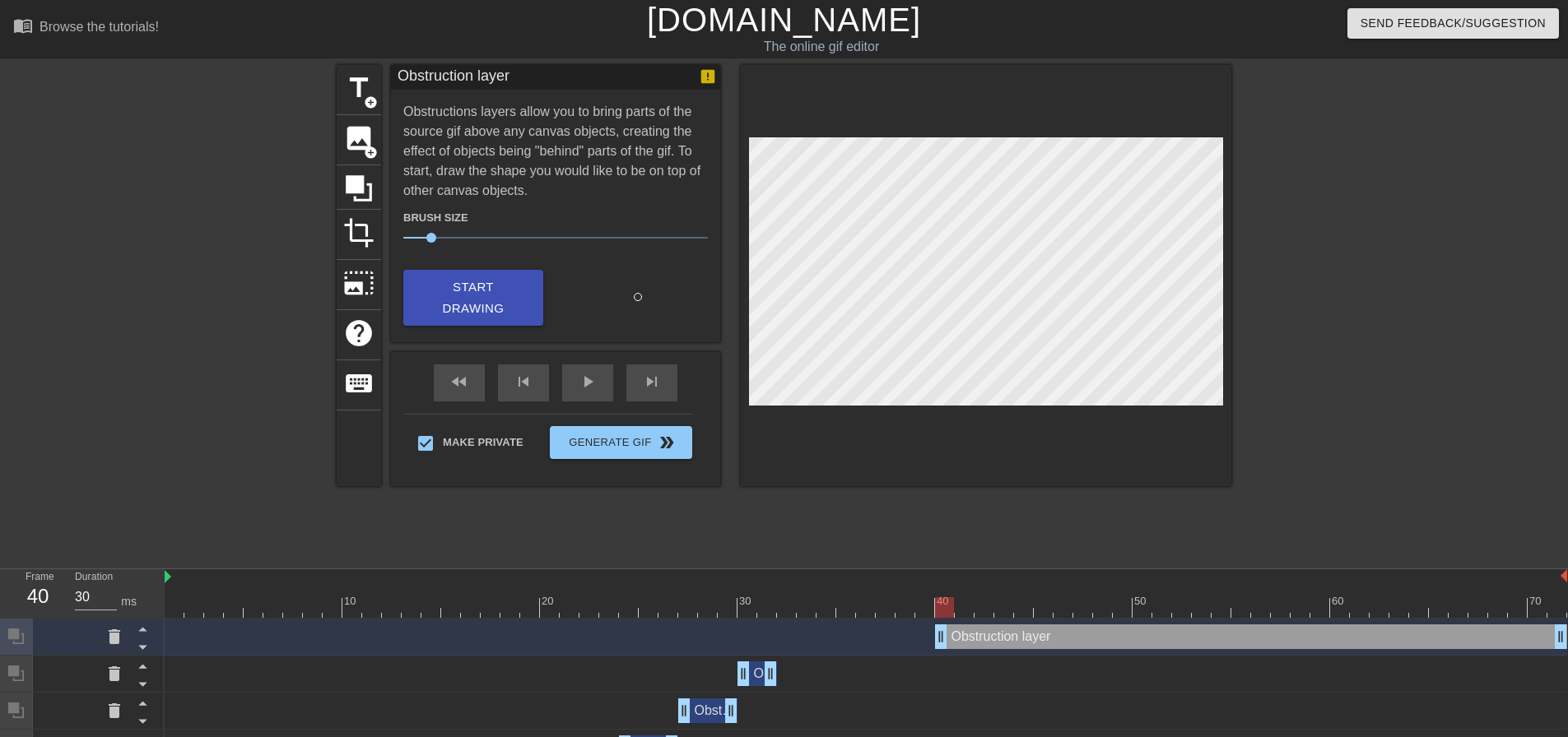
click at [1044, 559] on div "menu_book Browse the tutorials! [DOMAIN_NAME] The online gif editor Send Feedba…" at bounding box center [784, 624] width 1568 height 1249
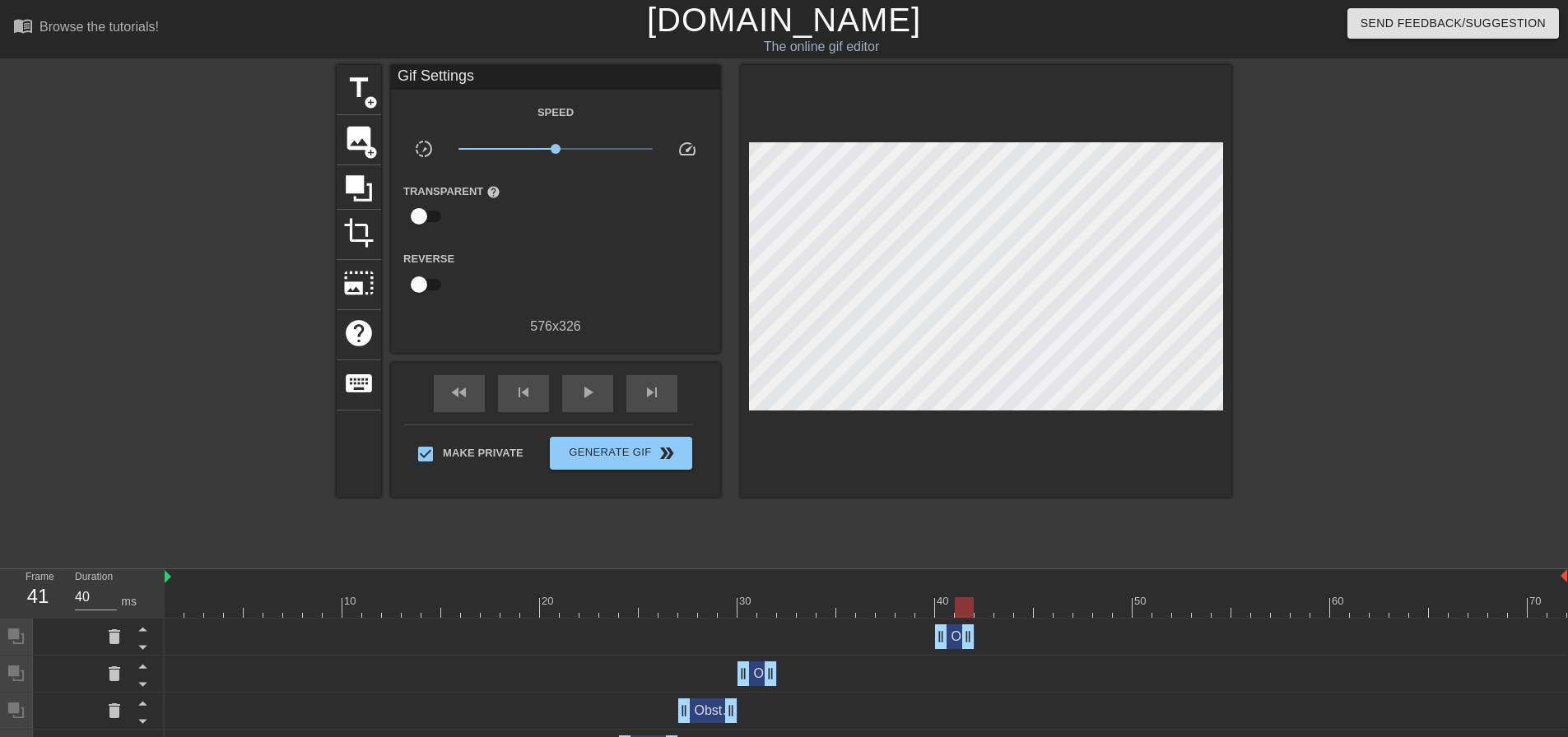
drag, startPoint x: 1558, startPoint y: 629, endPoint x: 960, endPoint y: 645, distance: 598.2
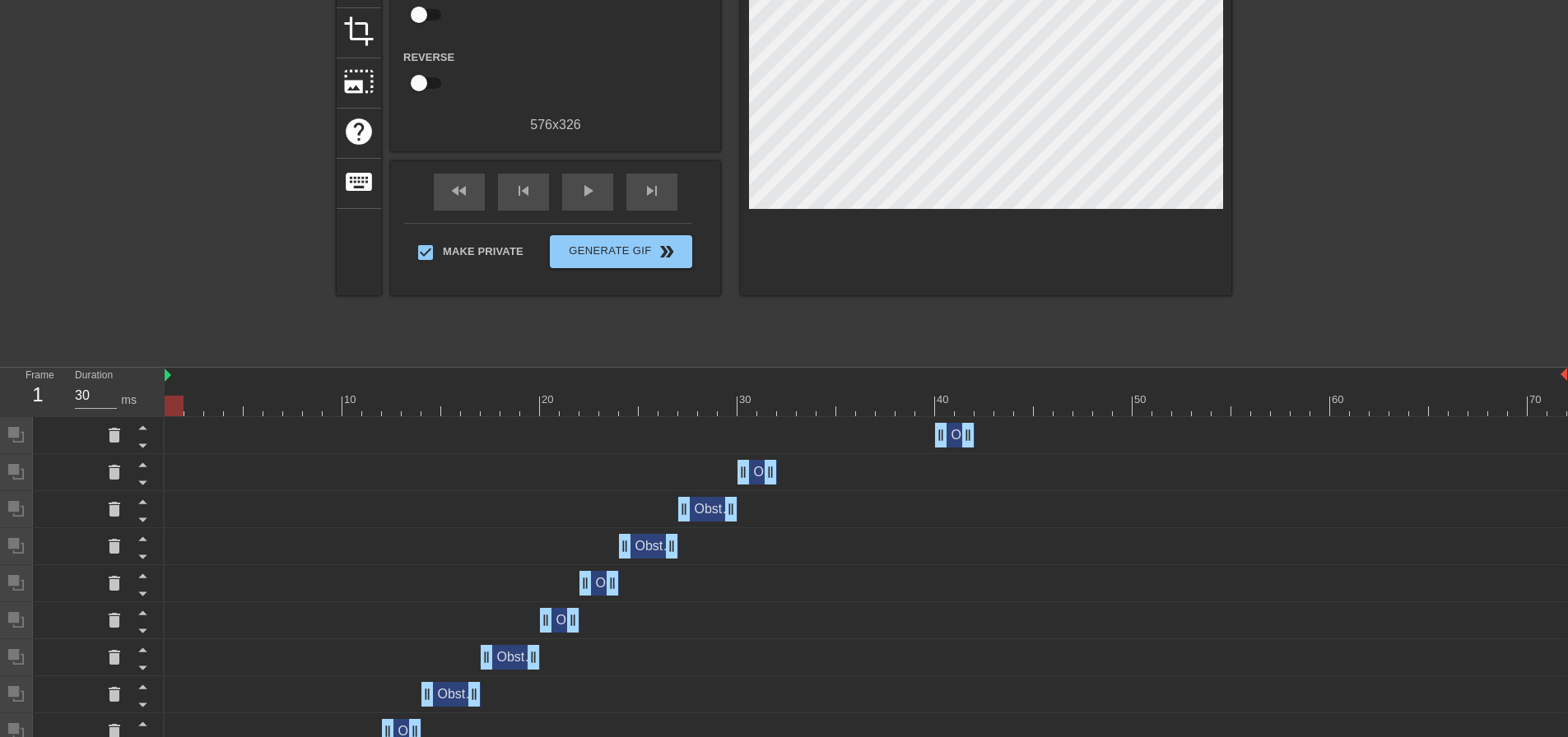
scroll to position [329, 0]
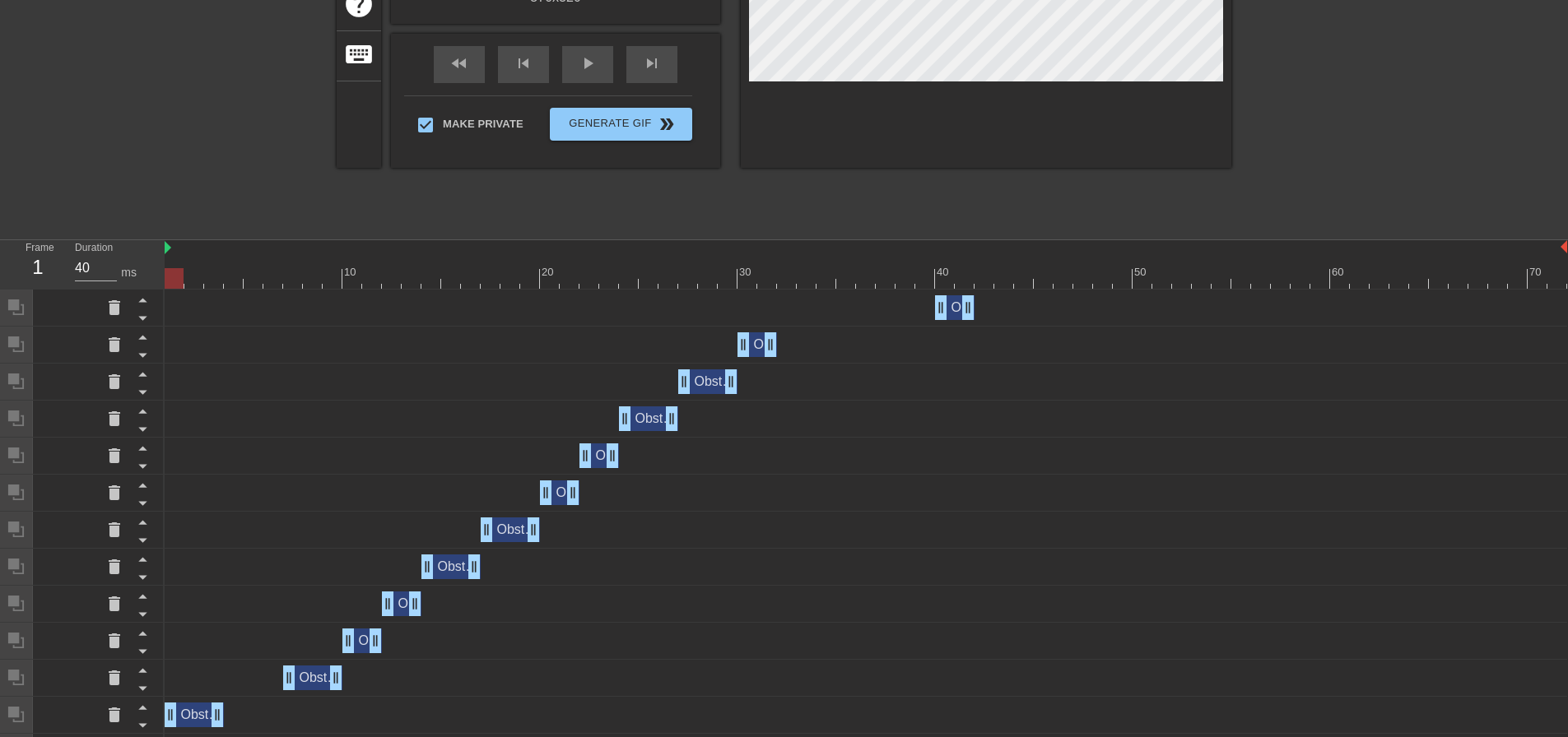
drag, startPoint x: 971, startPoint y: 277, endPoint x: 983, endPoint y: 277, distance: 12.0
click at [971, 277] on div at bounding box center [865, 278] width 1402 height 20
click at [985, 281] on div at bounding box center [865, 278] width 1402 height 20
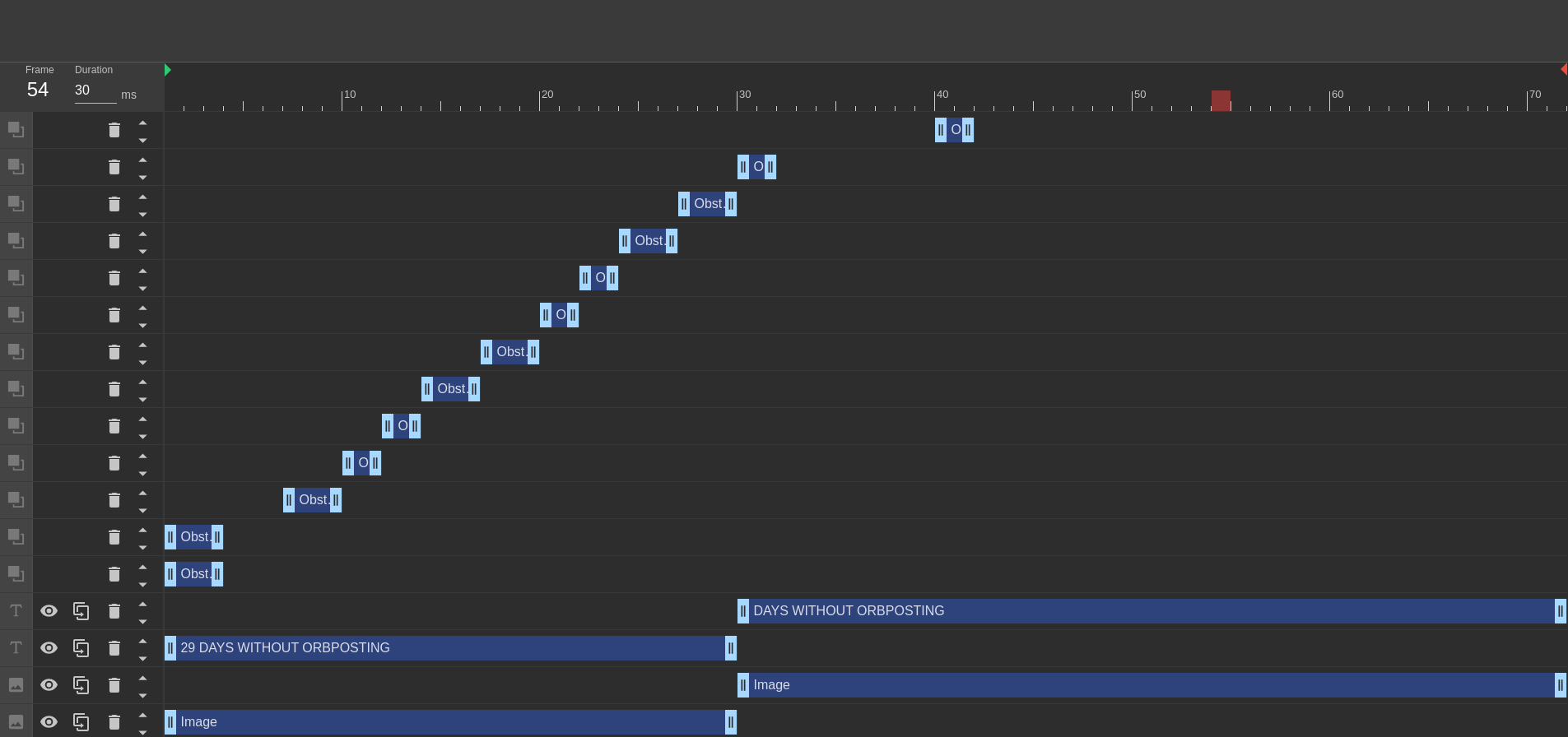
scroll to position [515, 0]
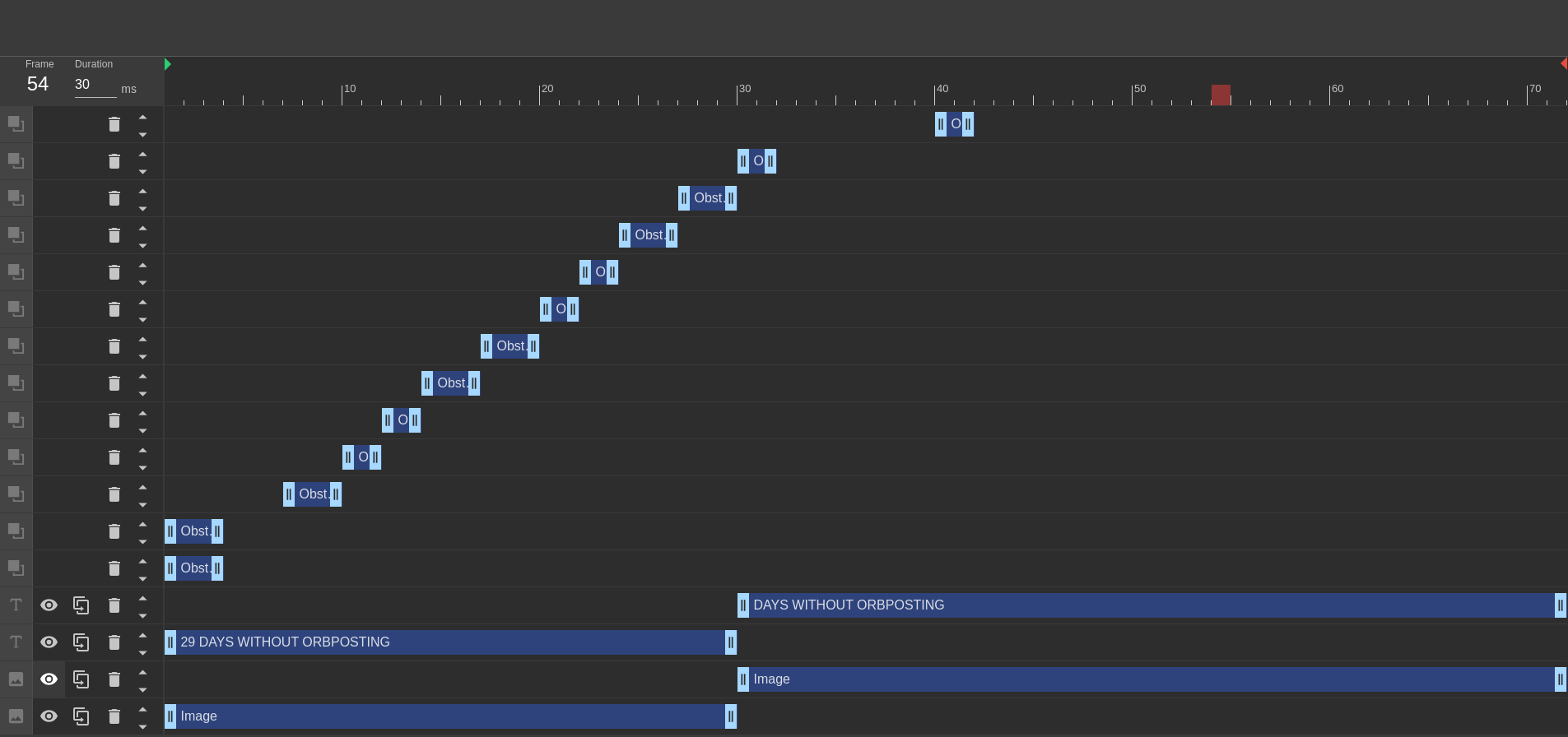
click at [56, 679] on icon at bounding box center [48, 678] width 18 height 12
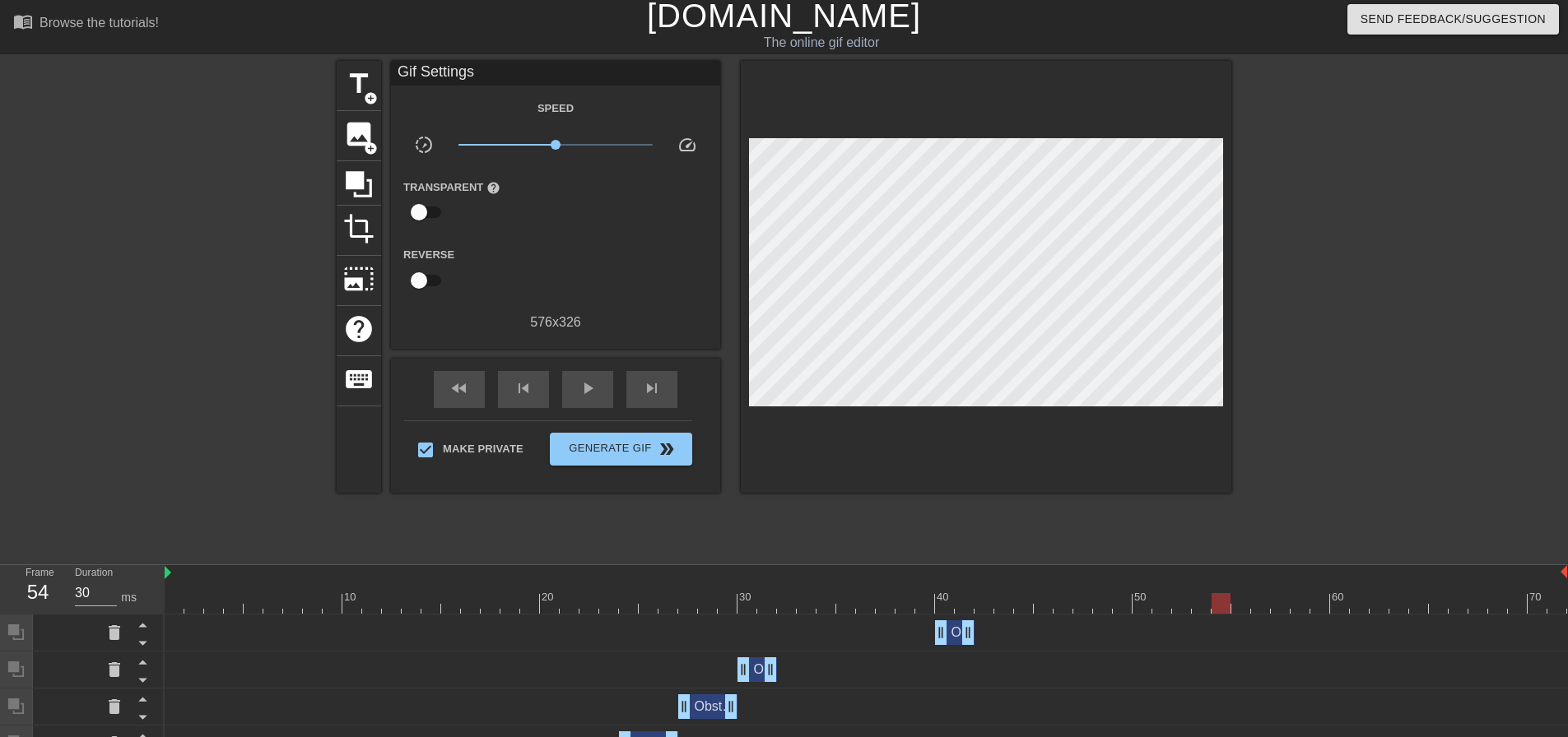
scroll to position [0, 0]
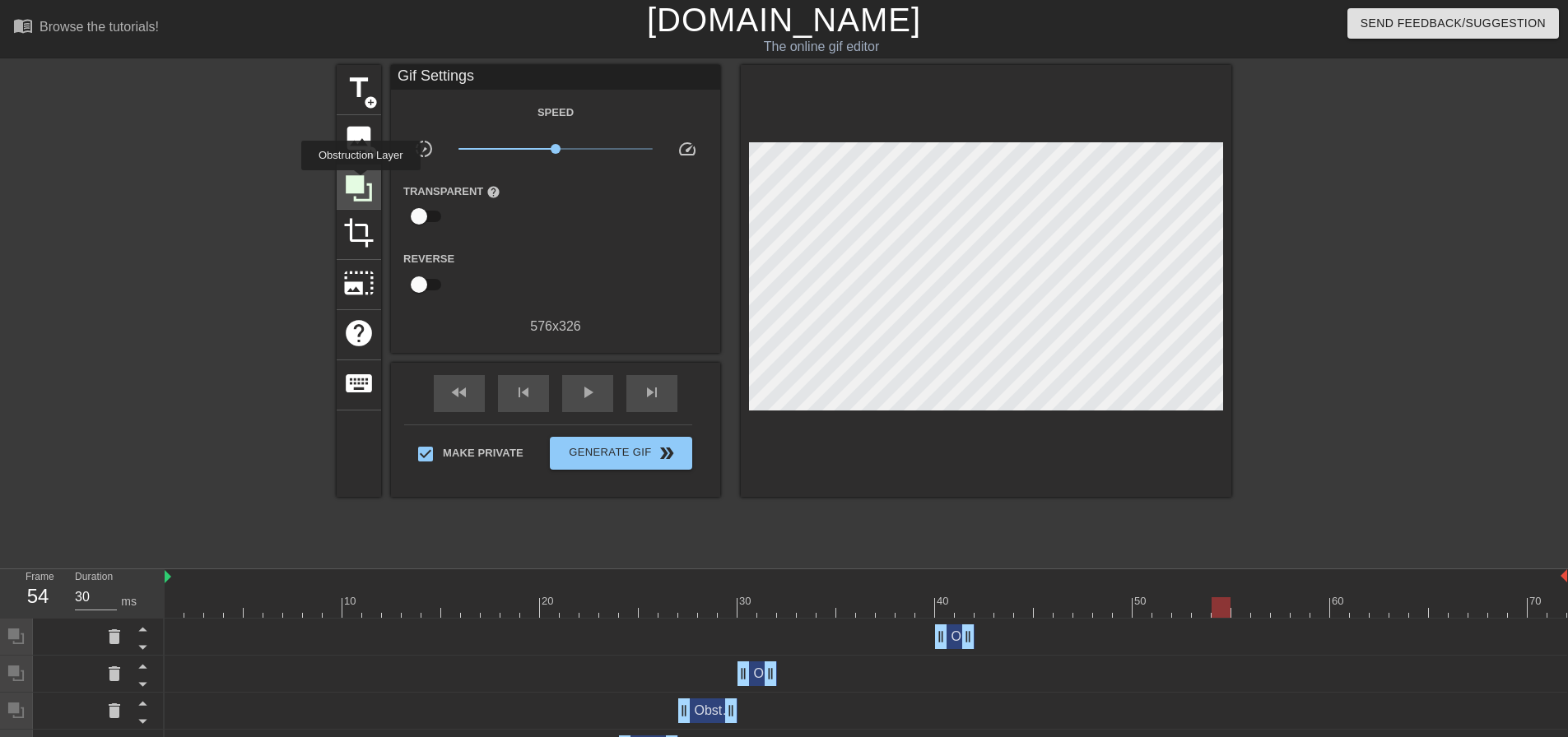
click at [360, 181] on icon at bounding box center [358, 188] width 26 height 26
click at [353, 178] on icon at bounding box center [358, 188] width 26 height 26
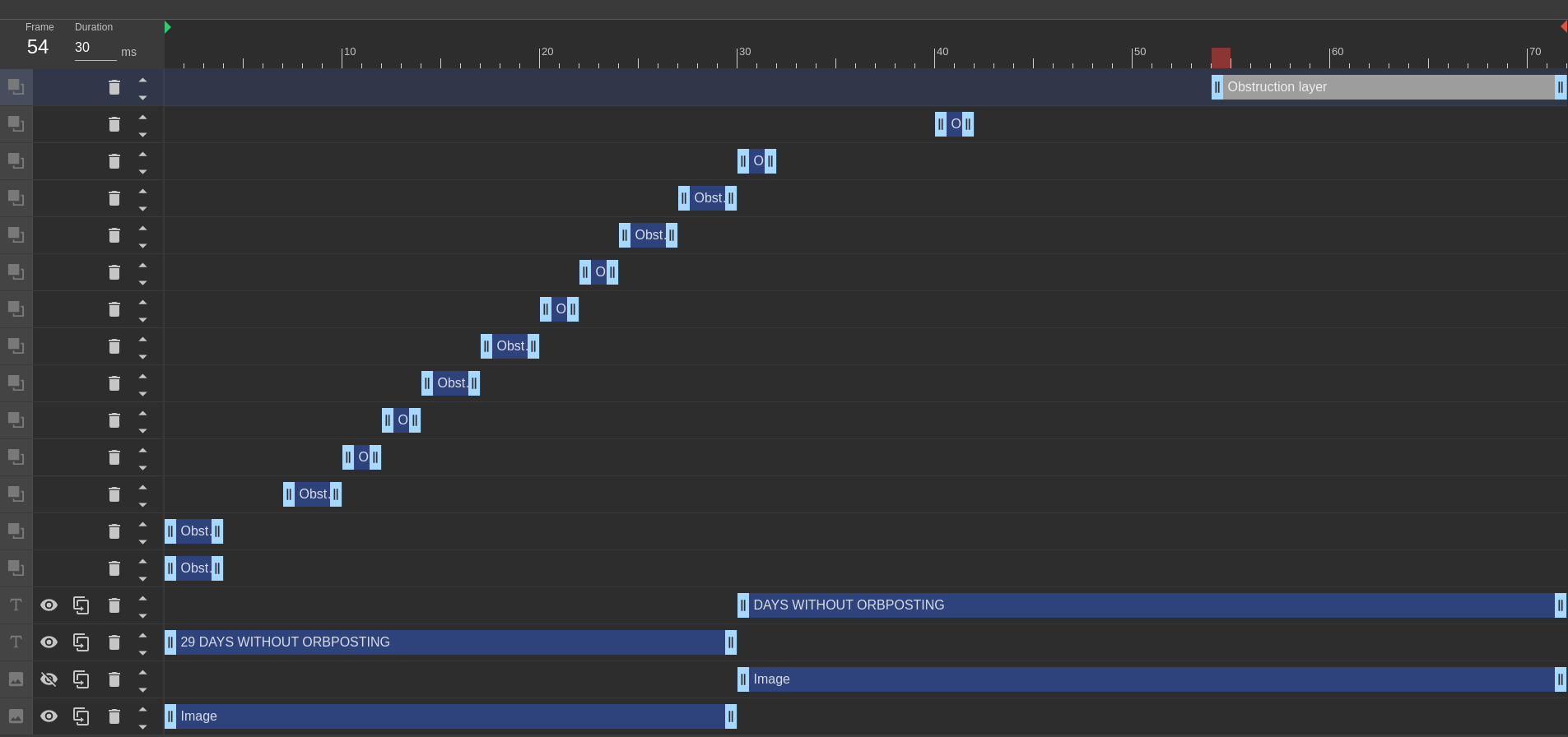
scroll to position [552, 0]
click at [39, 672] on icon at bounding box center [48, 679] width 20 height 20
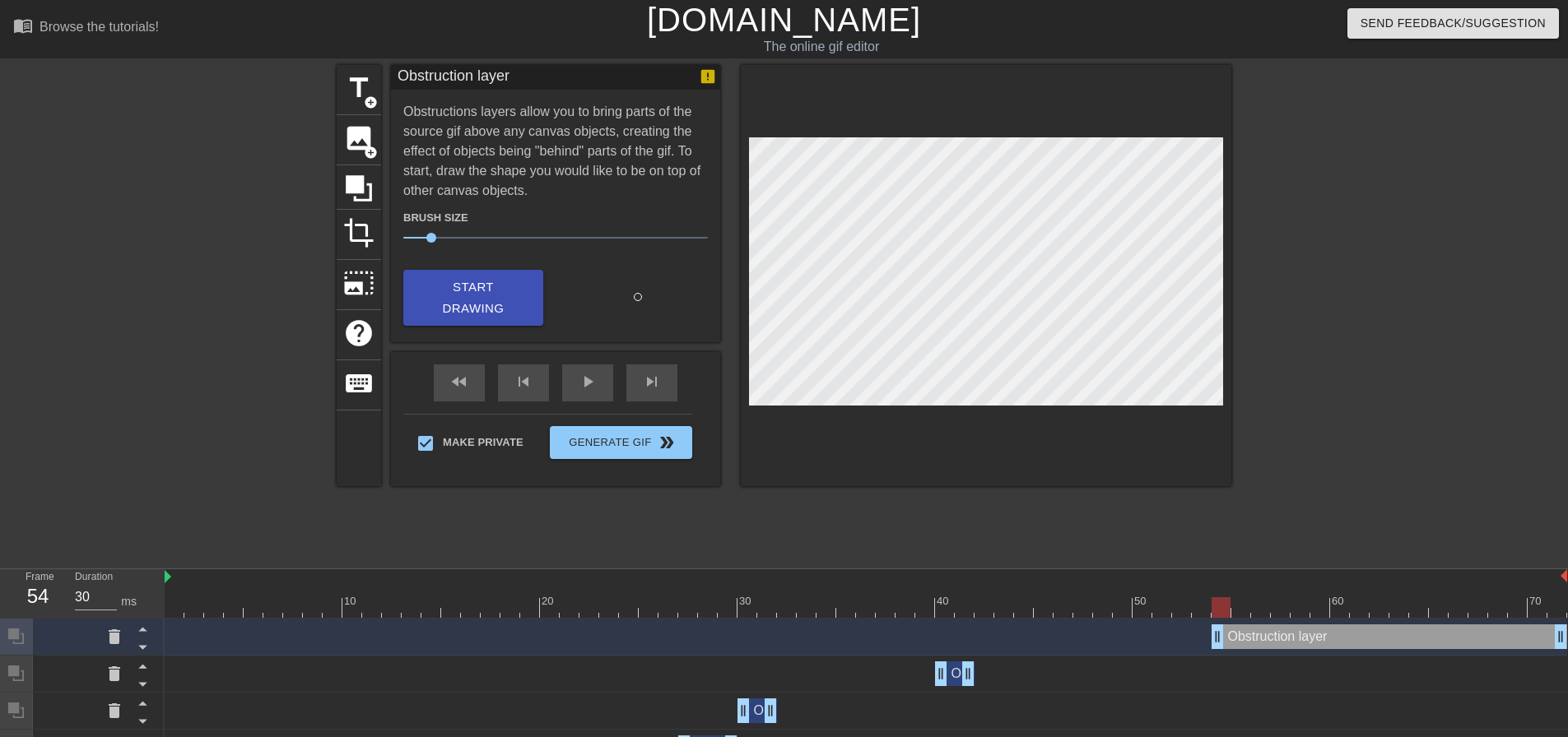
click at [950, 547] on div "title add_circle image add_circle crop photo_size_select_large help keyboard Ob…" at bounding box center [784, 312] width 894 height 494
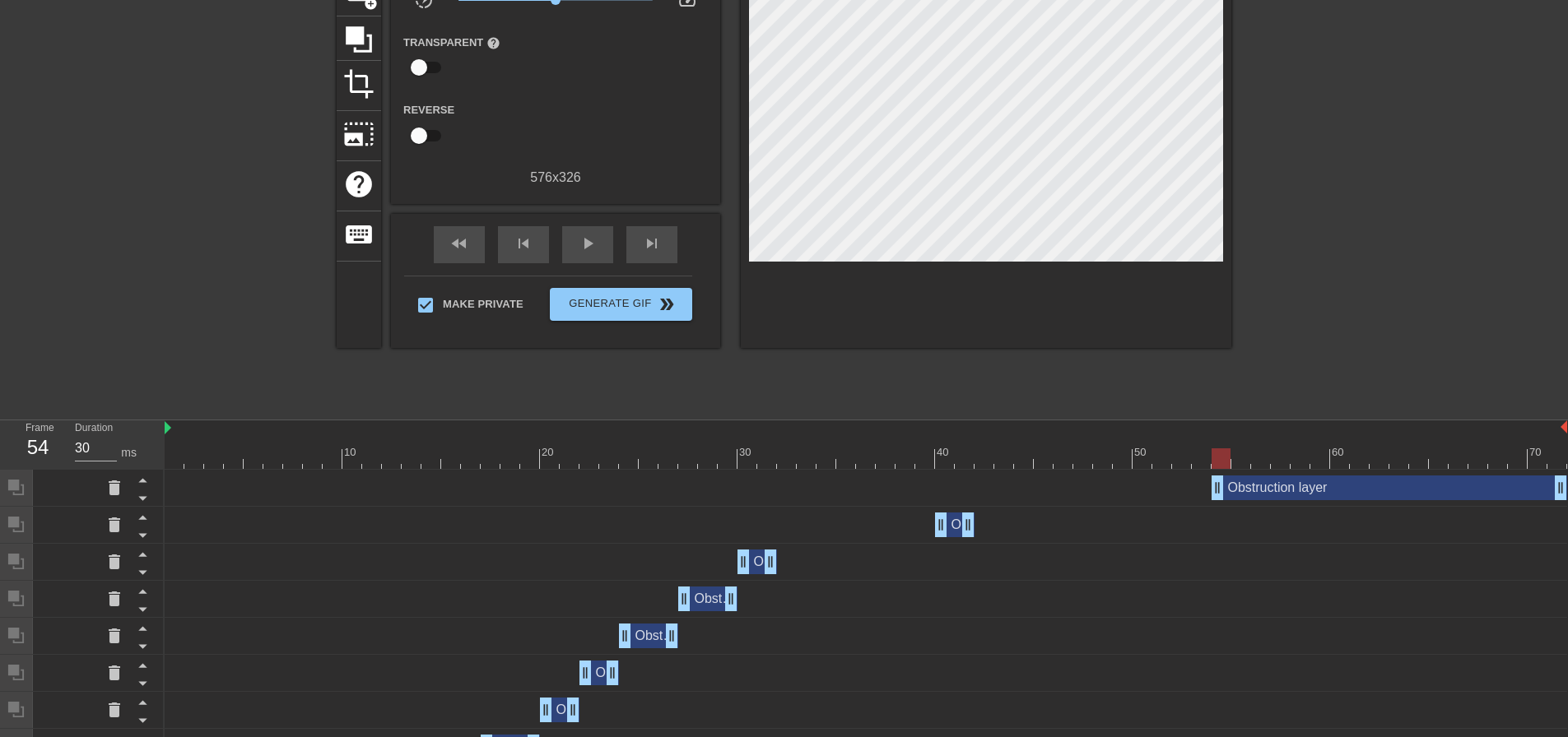
scroll to position [329, 0]
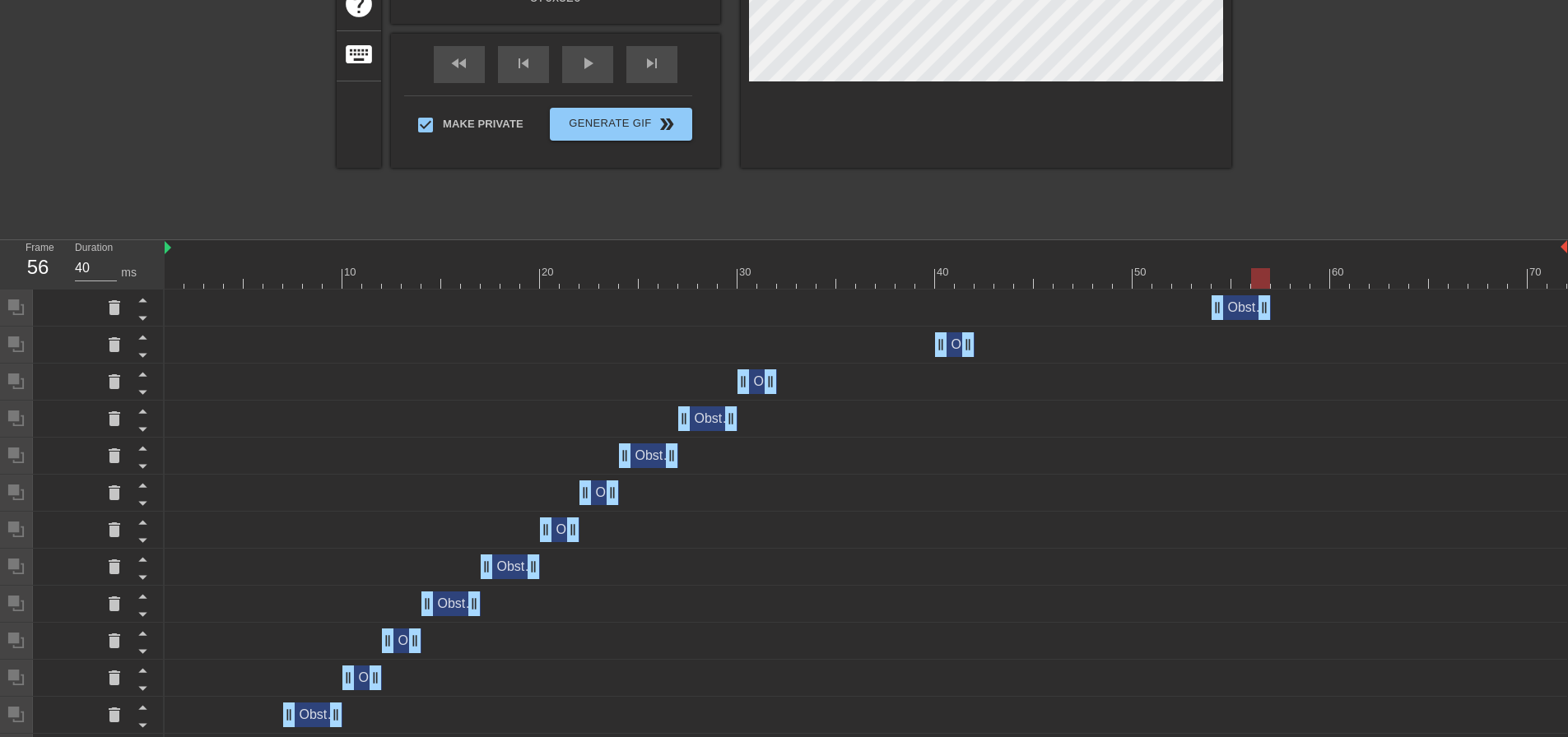
drag, startPoint x: 1553, startPoint y: 304, endPoint x: 1266, endPoint y: 313, distance: 287.1
click at [1201, 284] on div at bounding box center [865, 278] width 1402 height 20
click at [1181, 284] on div at bounding box center [865, 278] width 1402 height 20
click at [1203, 282] on div at bounding box center [865, 278] width 1402 height 20
click at [1224, 282] on div at bounding box center [865, 278] width 1402 height 20
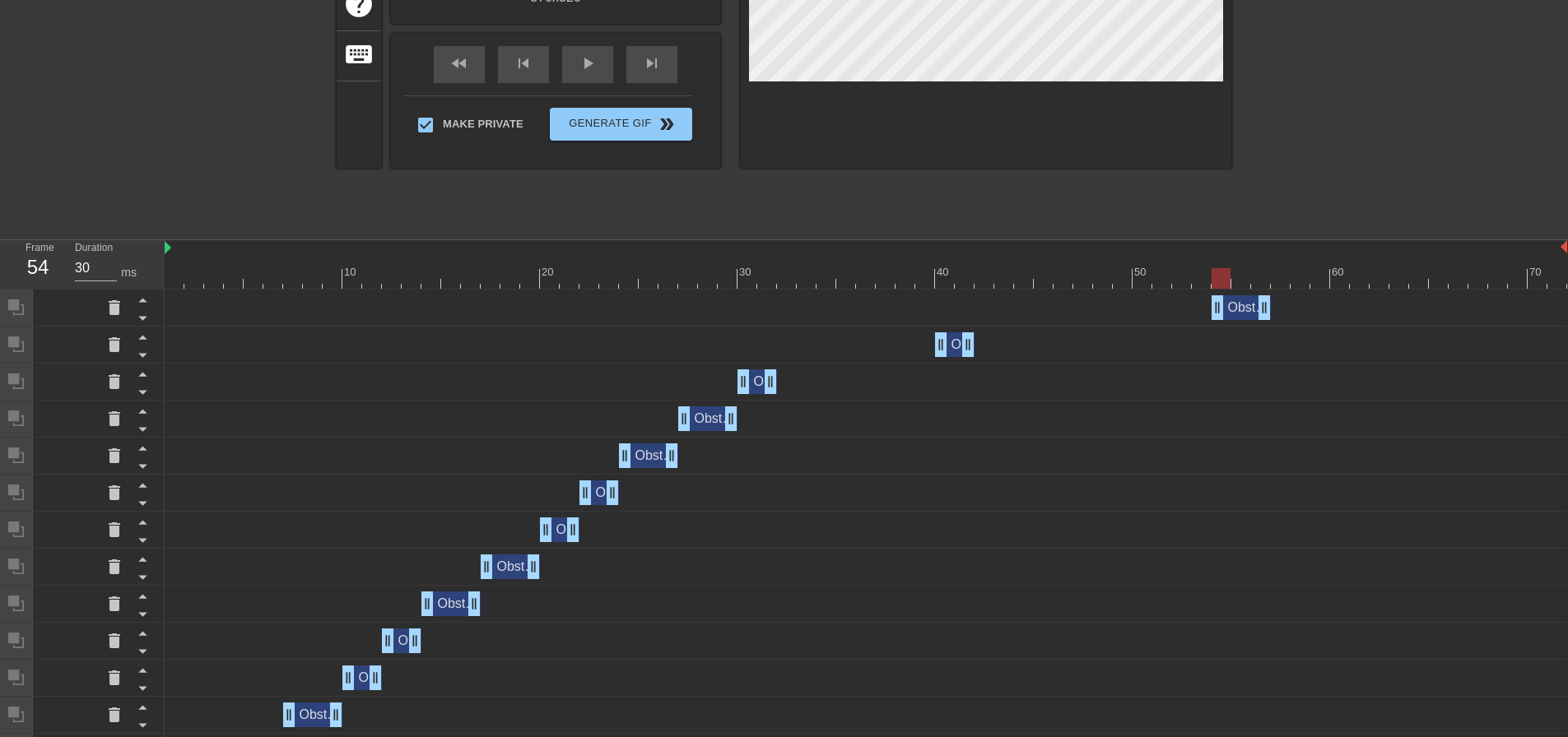
click at [1237, 279] on div at bounding box center [865, 278] width 1402 height 20
click at [1205, 282] on div at bounding box center [865, 278] width 1402 height 20
drag, startPoint x: 1235, startPoint y: 307, endPoint x: 1219, endPoint y: 307, distance: 16.0
click at [1219, 307] on div "Obstruction layer drag_handle drag_handle" at bounding box center [1222, 307] width 60 height 25
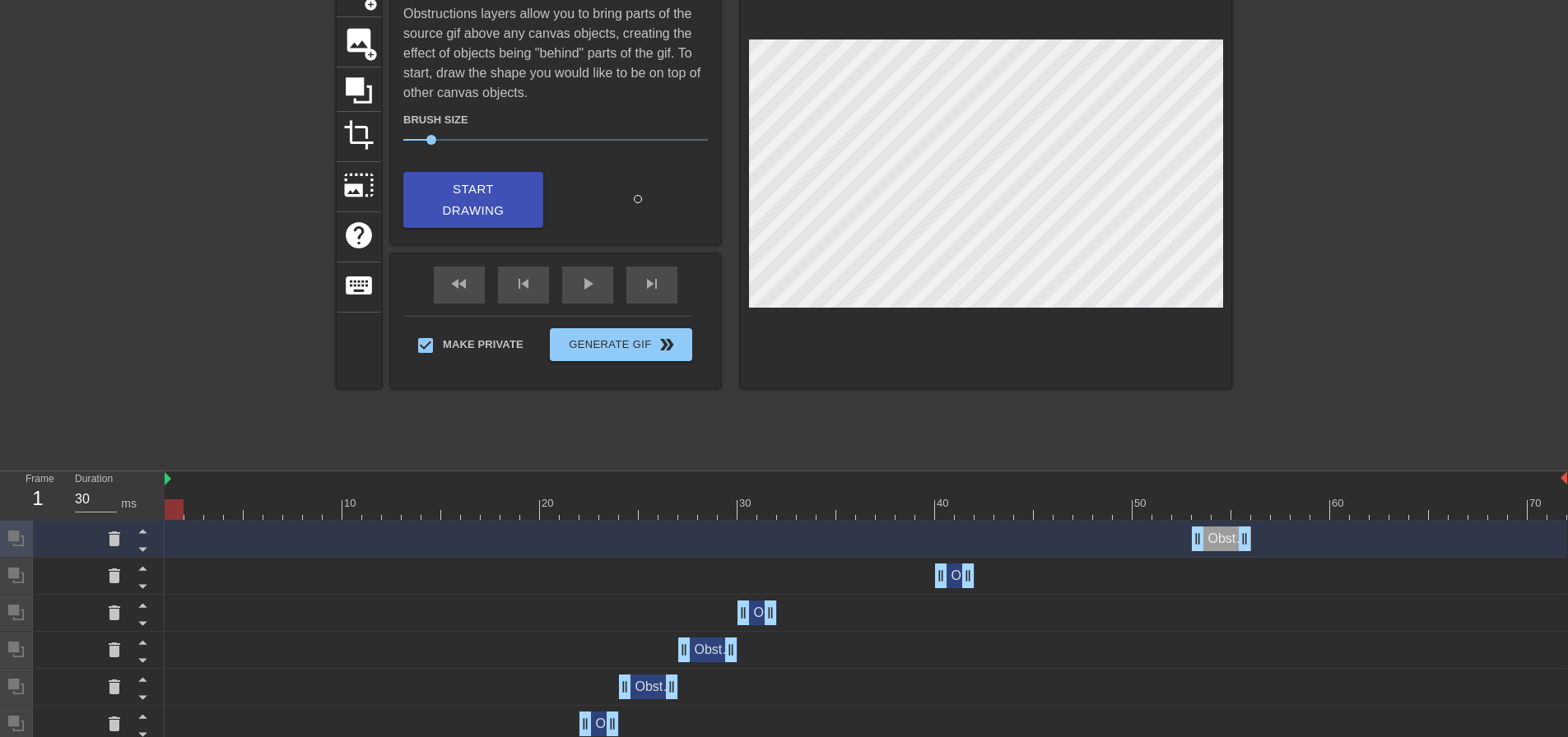
scroll to position [82, 0]
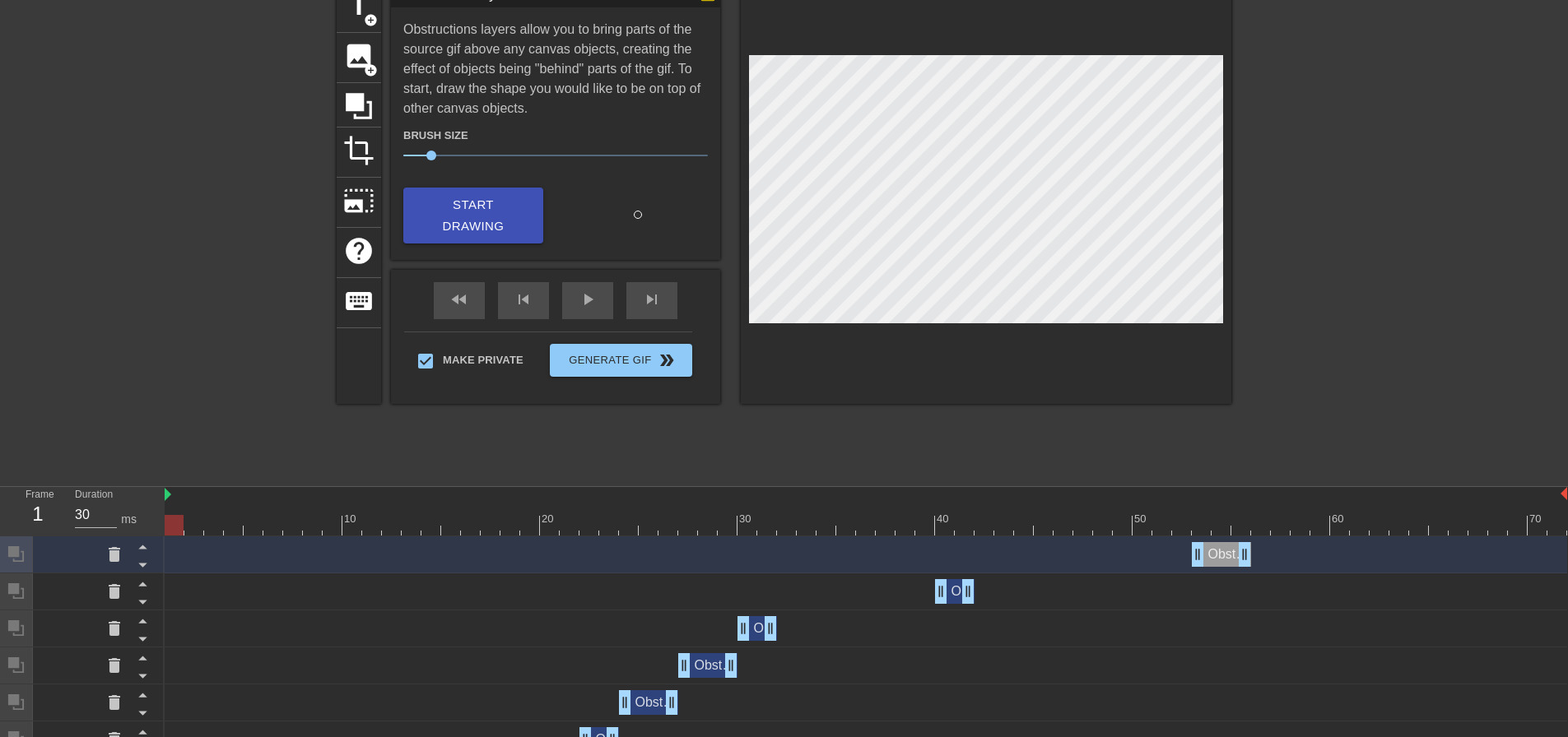
click at [1175, 530] on div at bounding box center [865, 526] width 1402 height 20
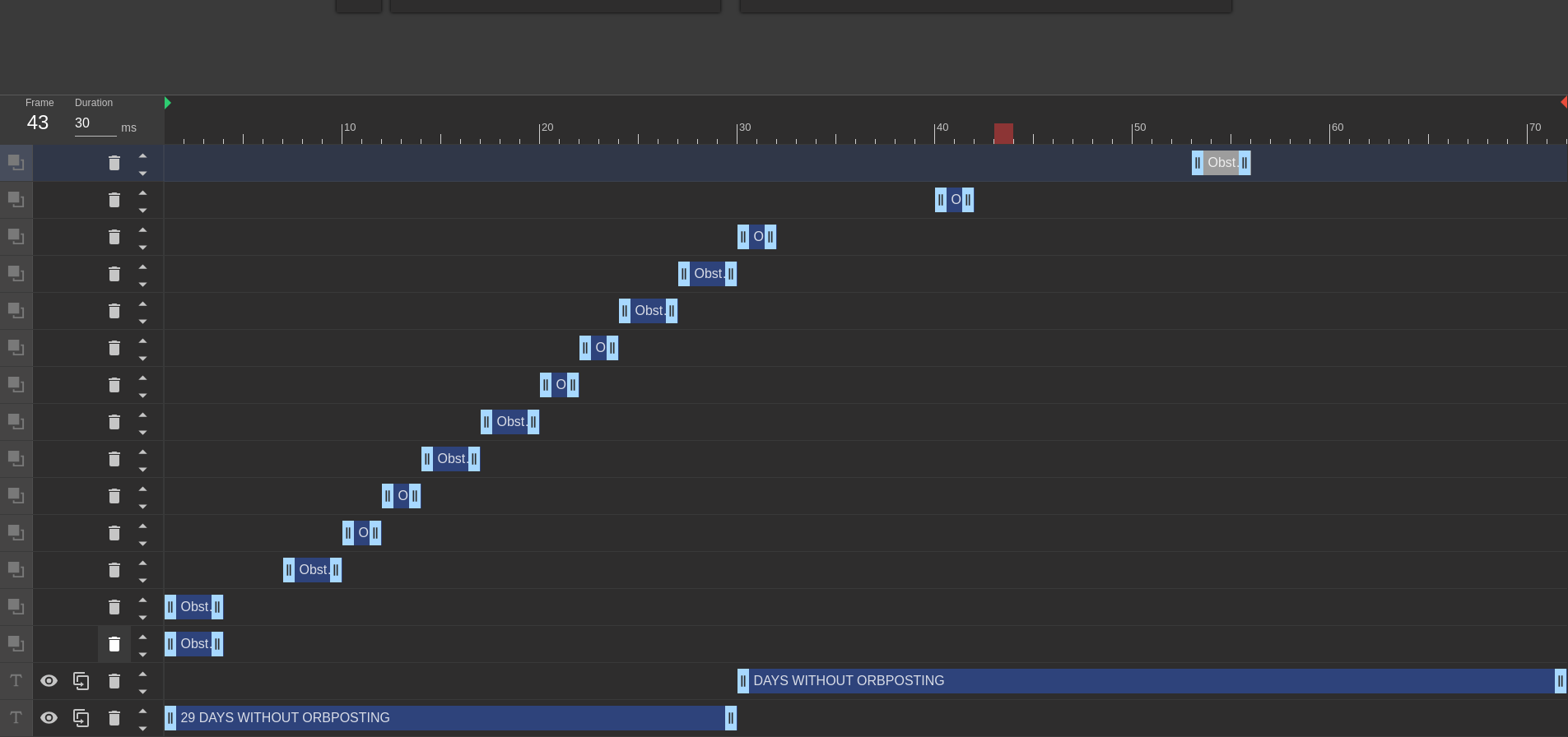
scroll to position [552, 0]
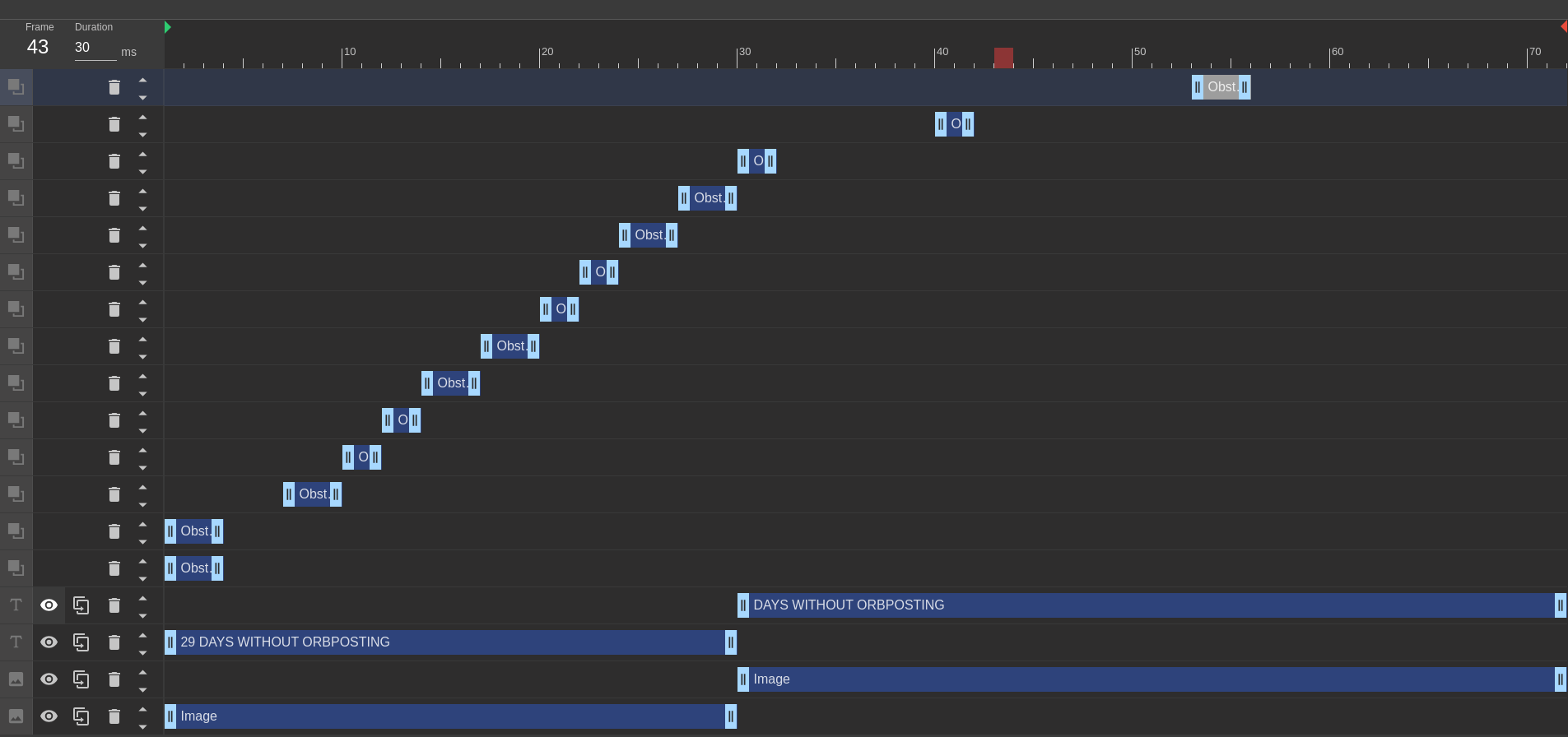
click at [47, 598] on icon at bounding box center [48, 605] width 20 height 20
click at [50, 668] on div at bounding box center [48, 679] width 33 height 36
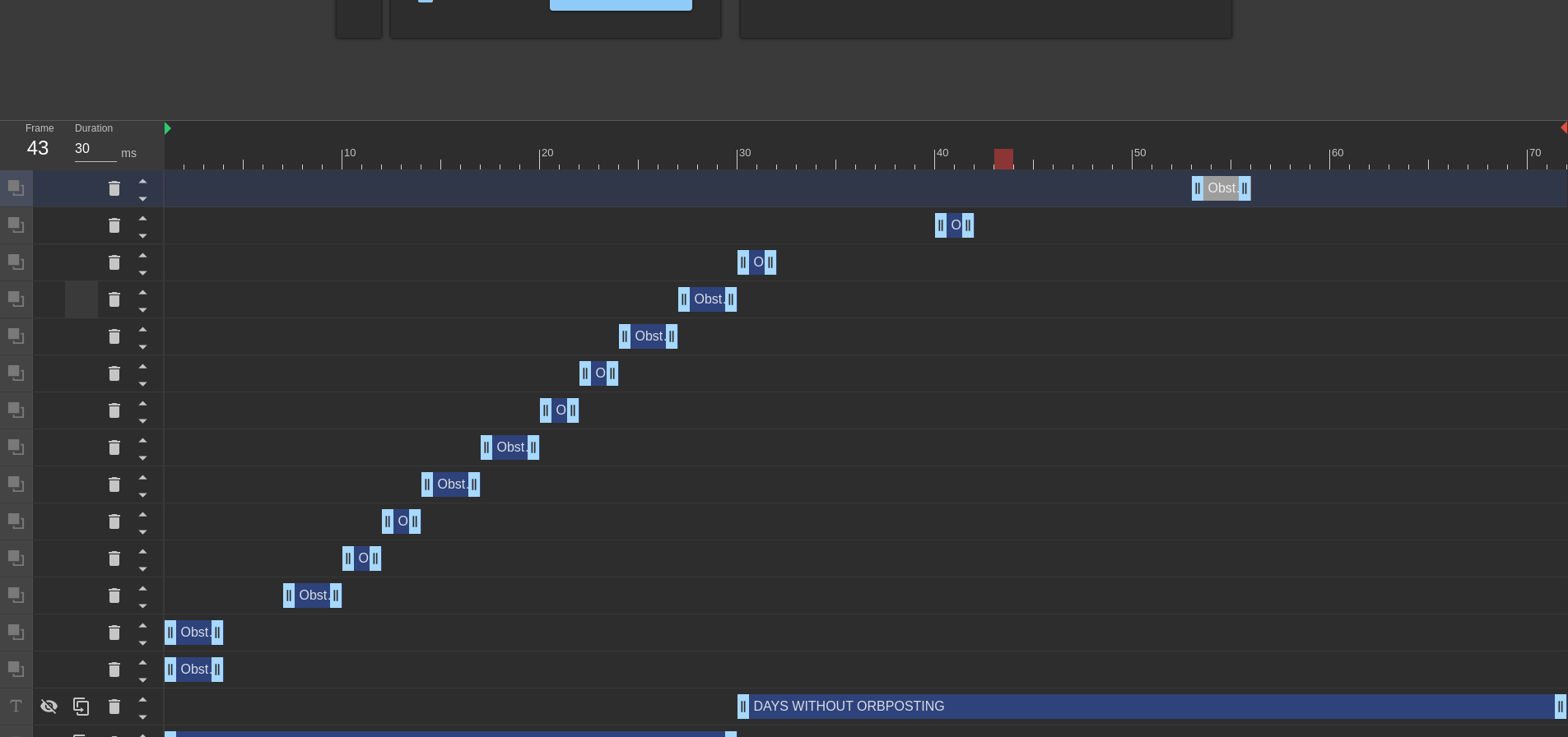
scroll to position [0, 0]
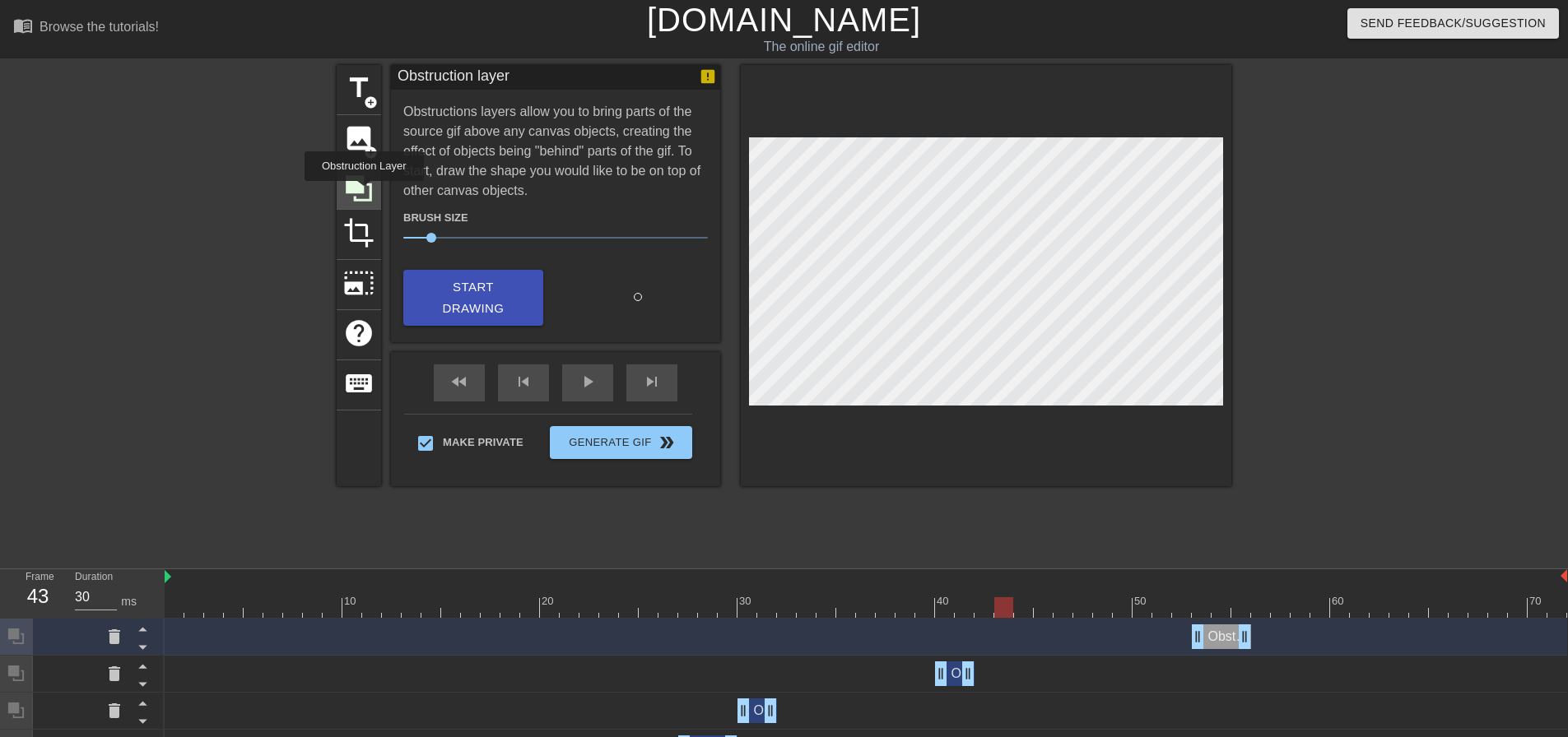
click at [359, 191] on icon at bounding box center [358, 188] width 26 height 26
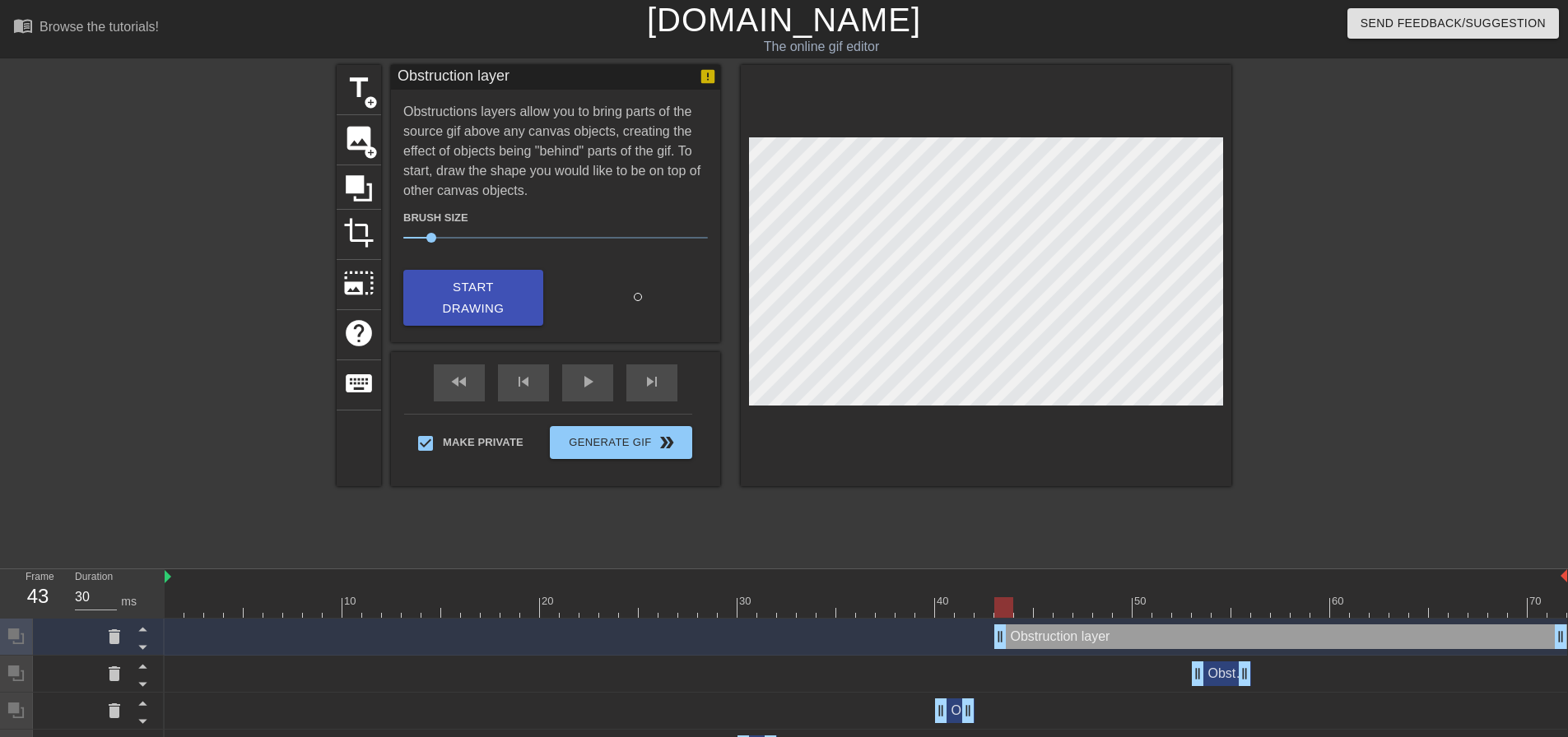
click at [945, 519] on div "title add_circle image add_circle crop photo_size_select_large help keyboard Ob…" at bounding box center [784, 312] width 894 height 494
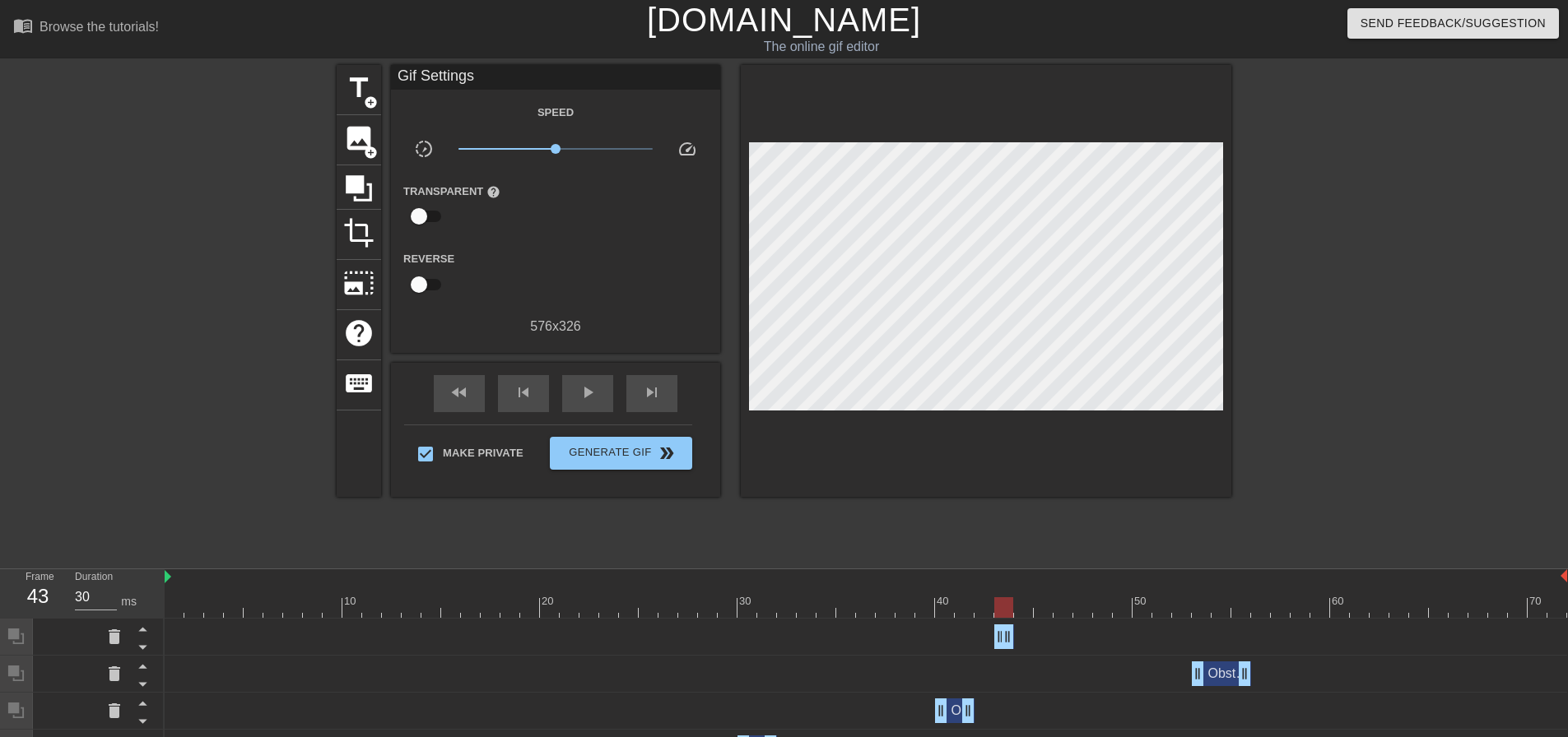
drag, startPoint x: 1562, startPoint y: 629, endPoint x: 1005, endPoint y: 633, distance: 557.0
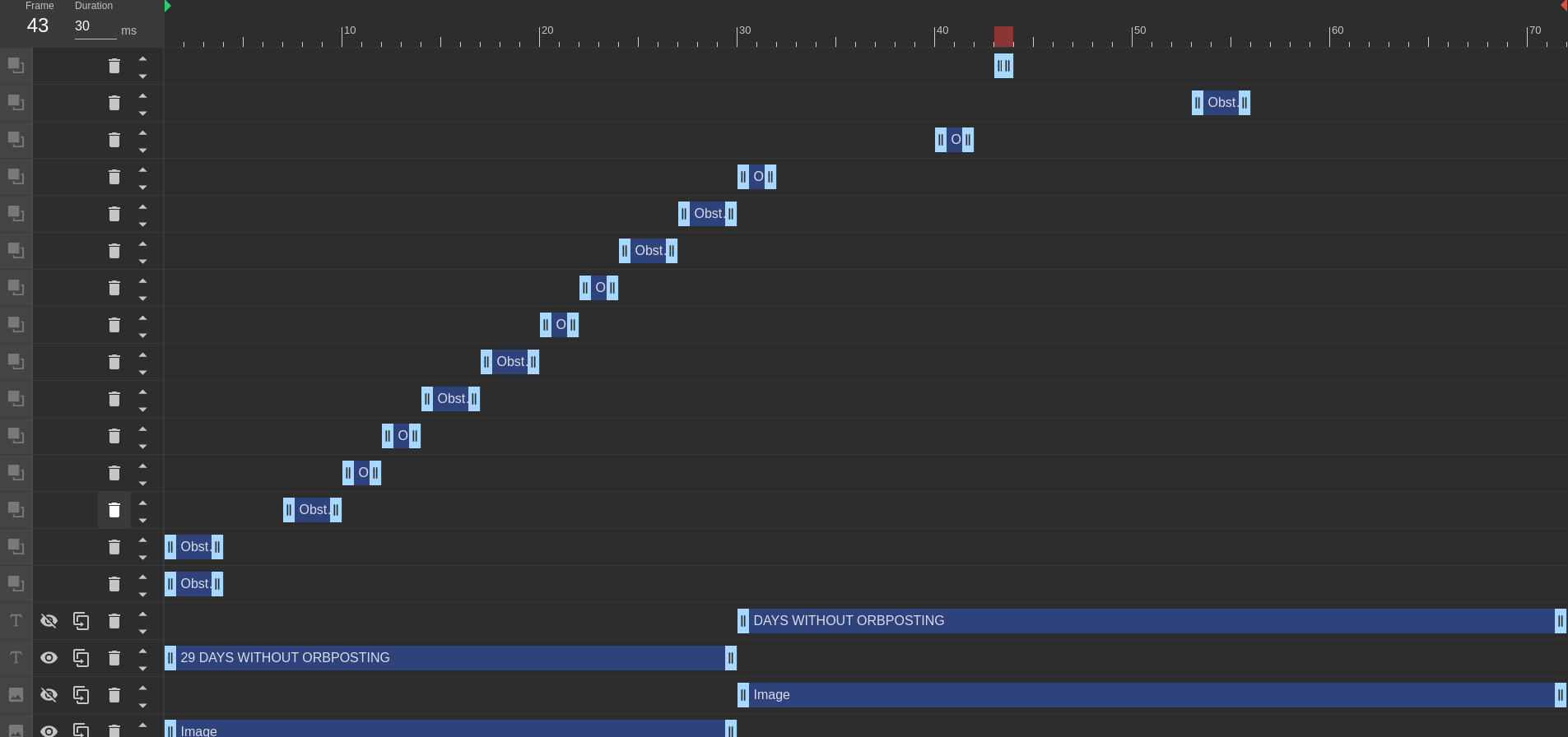
scroll to position [588, 0]
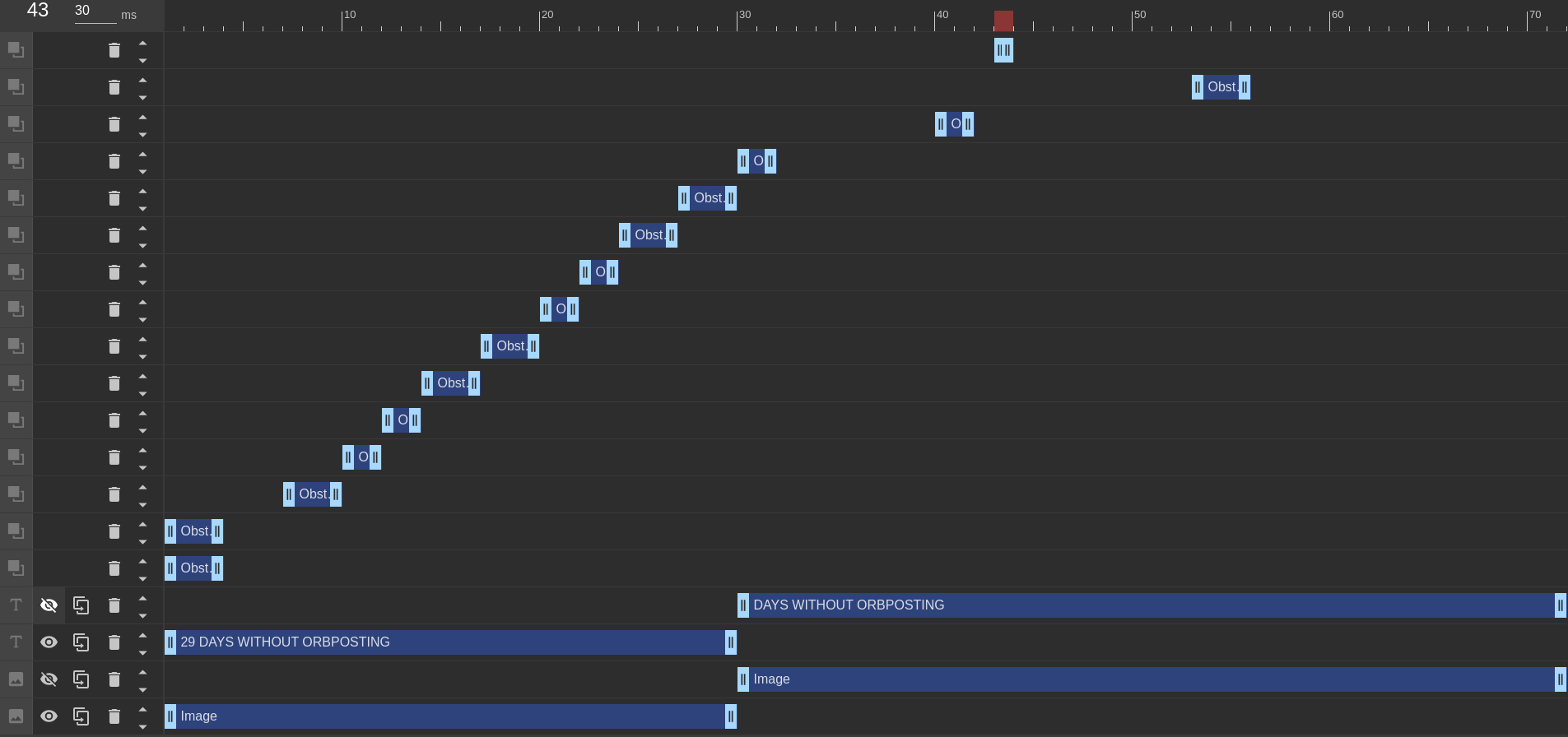
click at [47, 607] on icon at bounding box center [48, 606] width 18 height 16
click at [50, 681] on icon at bounding box center [48, 680] width 18 height 16
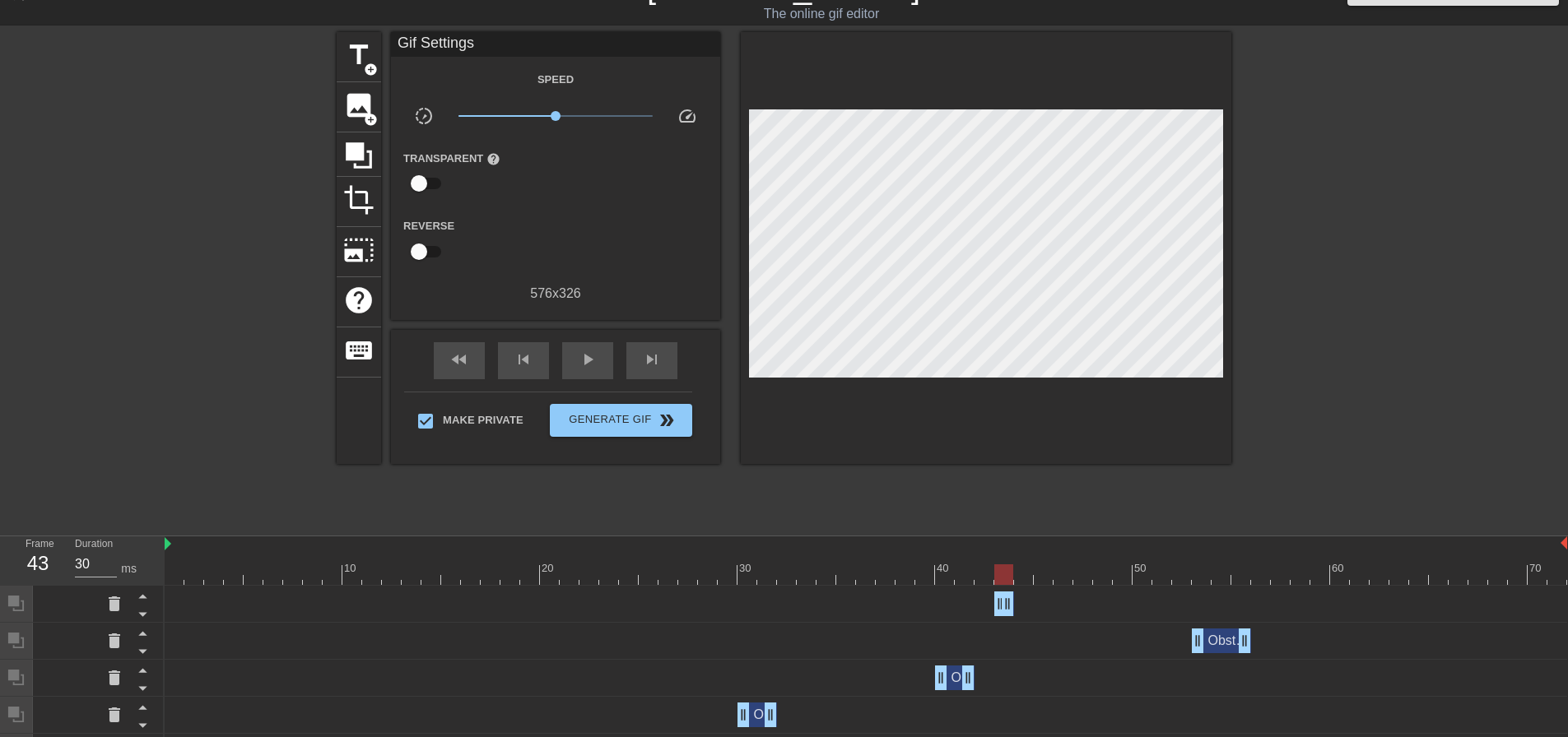
scroll to position [0, 0]
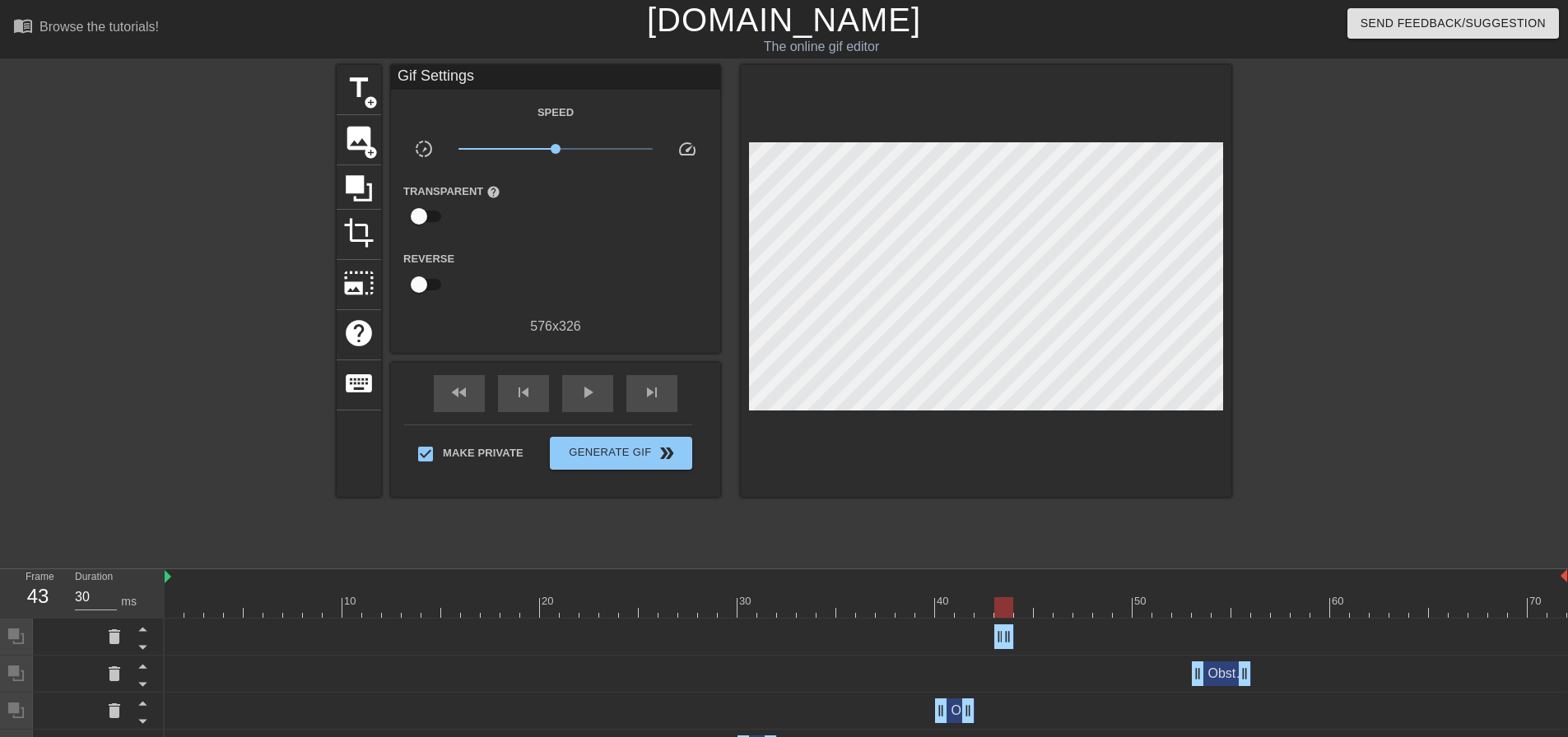
drag, startPoint x: 1009, startPoint y: 634, endPoint x: 981, endPoint y: 637, distance: 28.2
click at [981, 637] on div "Obstruction layer drag_handle drag_handle" at bounding box center [865, 636] width 1402 height 25
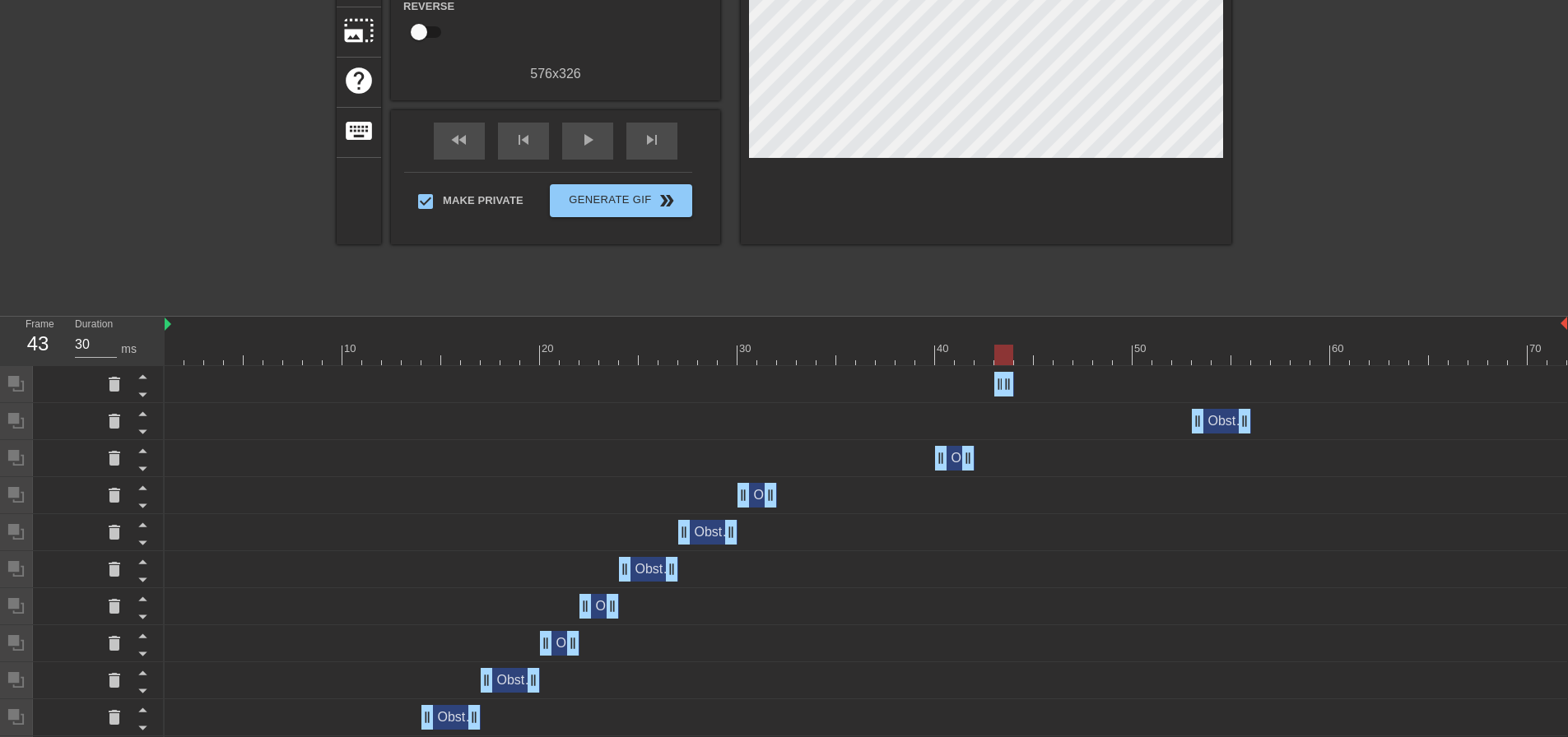
scroll to position [247, 0]
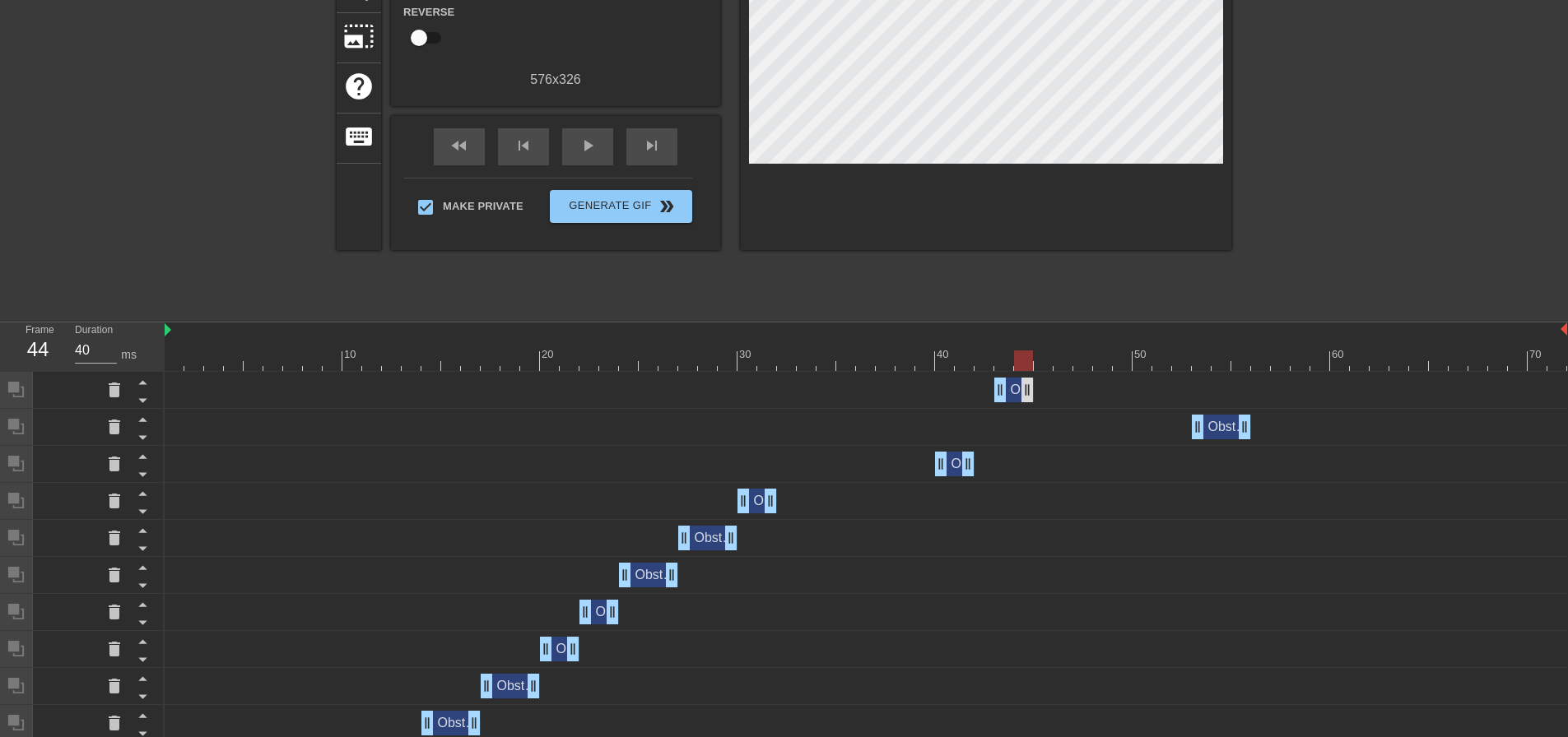
drag, startPoint x: 1005, startPoint y: 389, endPoint x: 1032, endPoint y: 393, distance: 27.3
click at [1012, 391] on div "Obstruction layer drag_handle drag_handle" at bounding box center [1013, 390] width 39 height 25
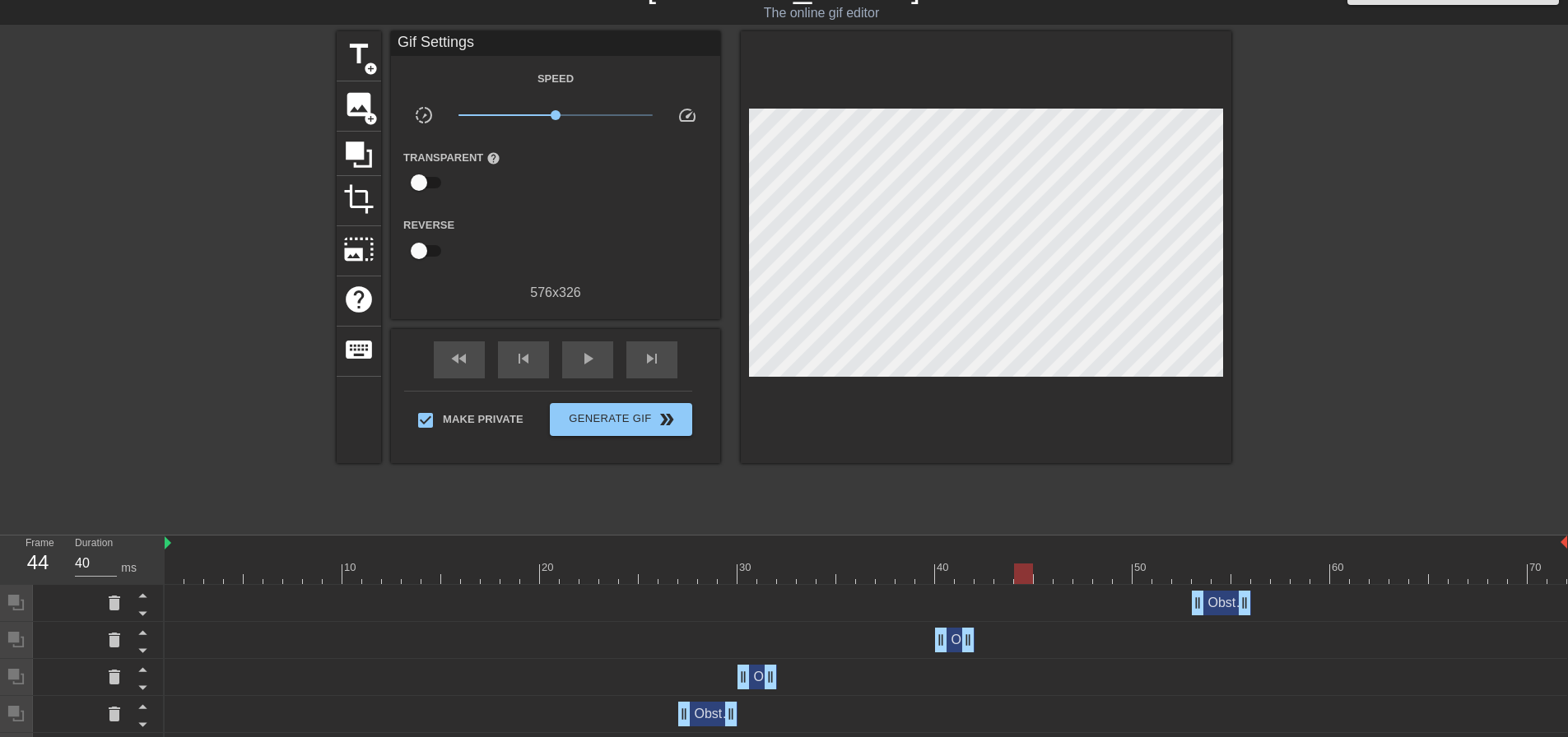
scroll to position [0, 0]
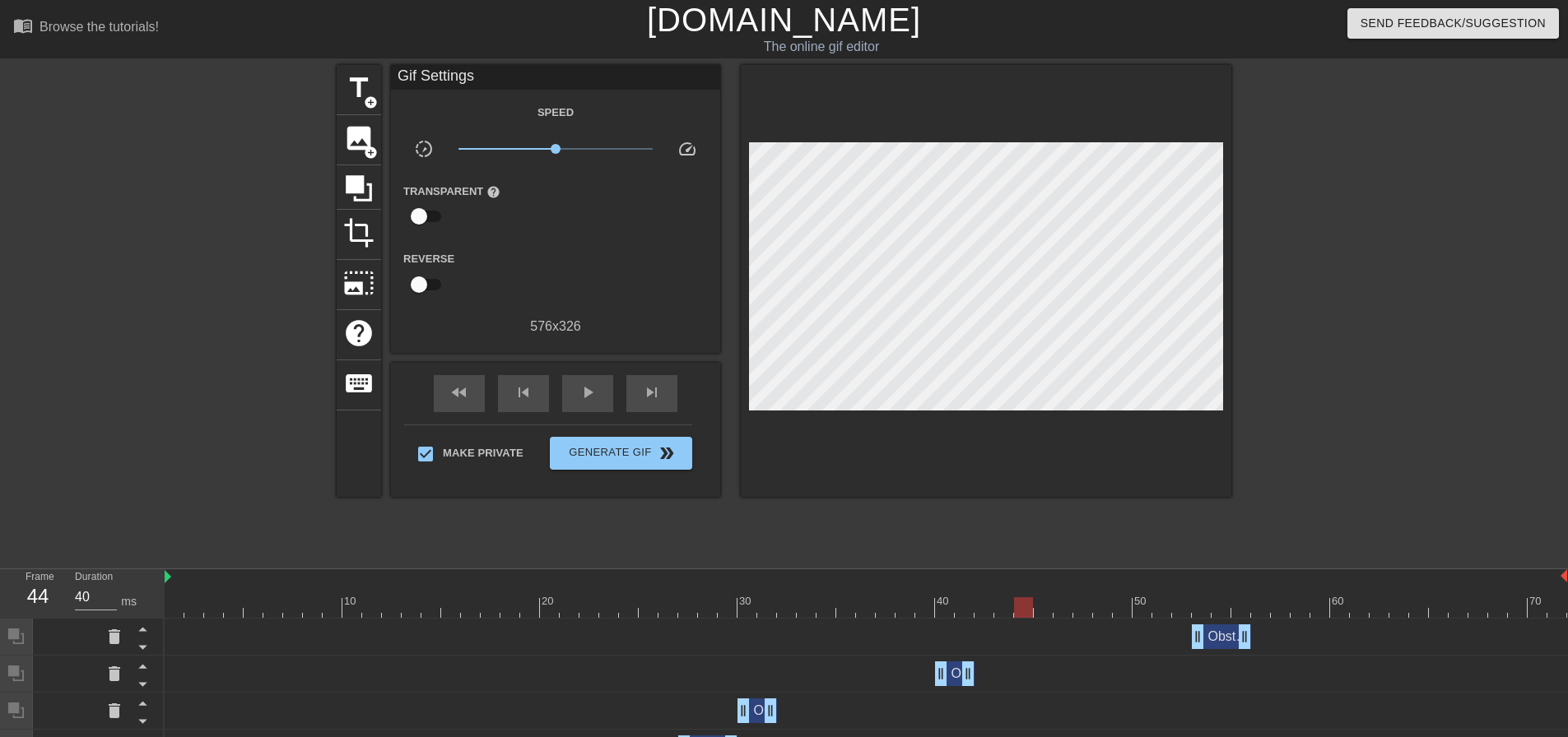
click at [1229, 635] on div "Obstruction layer drag_handle drag_handle" at bounding box center [1222, 636] width 60 height 25
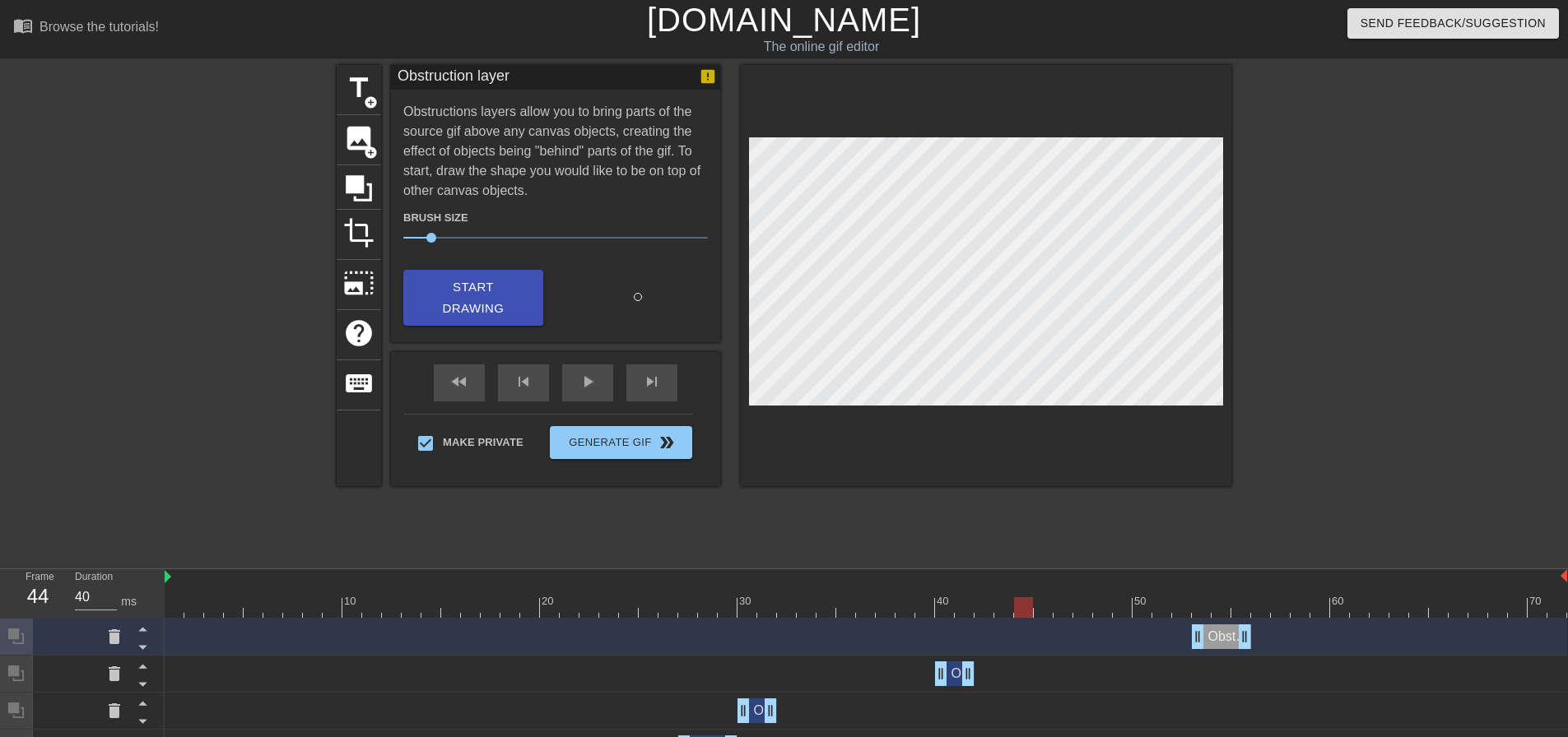
click at [1294, 636] on div "Obstruction layer drag_handle drag_handle" at bounding box center [865, 636] width 1402 height 25
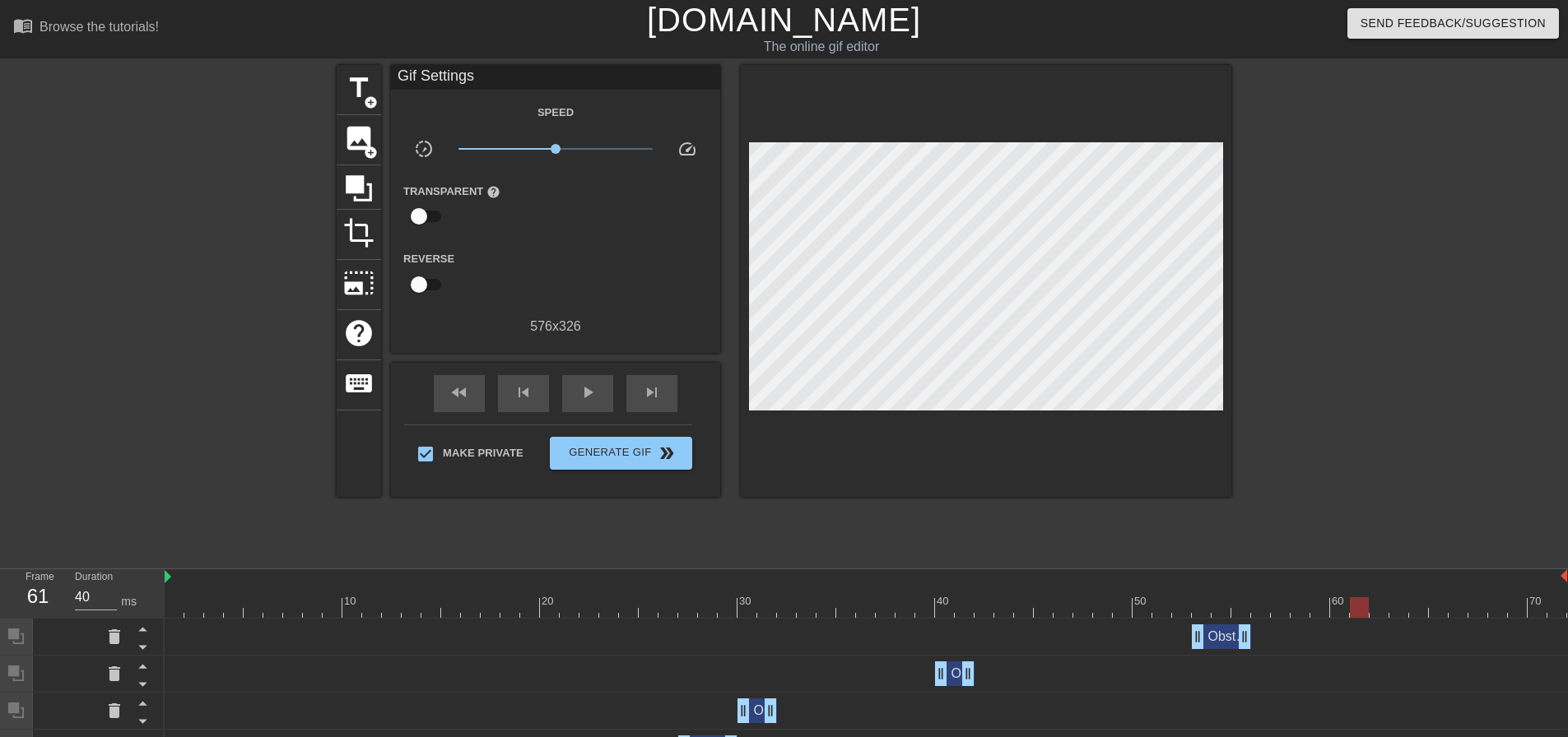
click at [1149, 609] on div at bounding box center [865, 608] width 1402 height 20
drag, startPoint x: 458, startPoint y: 445, endPoint x: 206, endPoint y: 240, distance: 324.9
click at [206, 241] on div at bounding box center [193, 312] width 247 height 494
click at [359, 178] on icon at bounding box center [358, 188] width 26 height 26
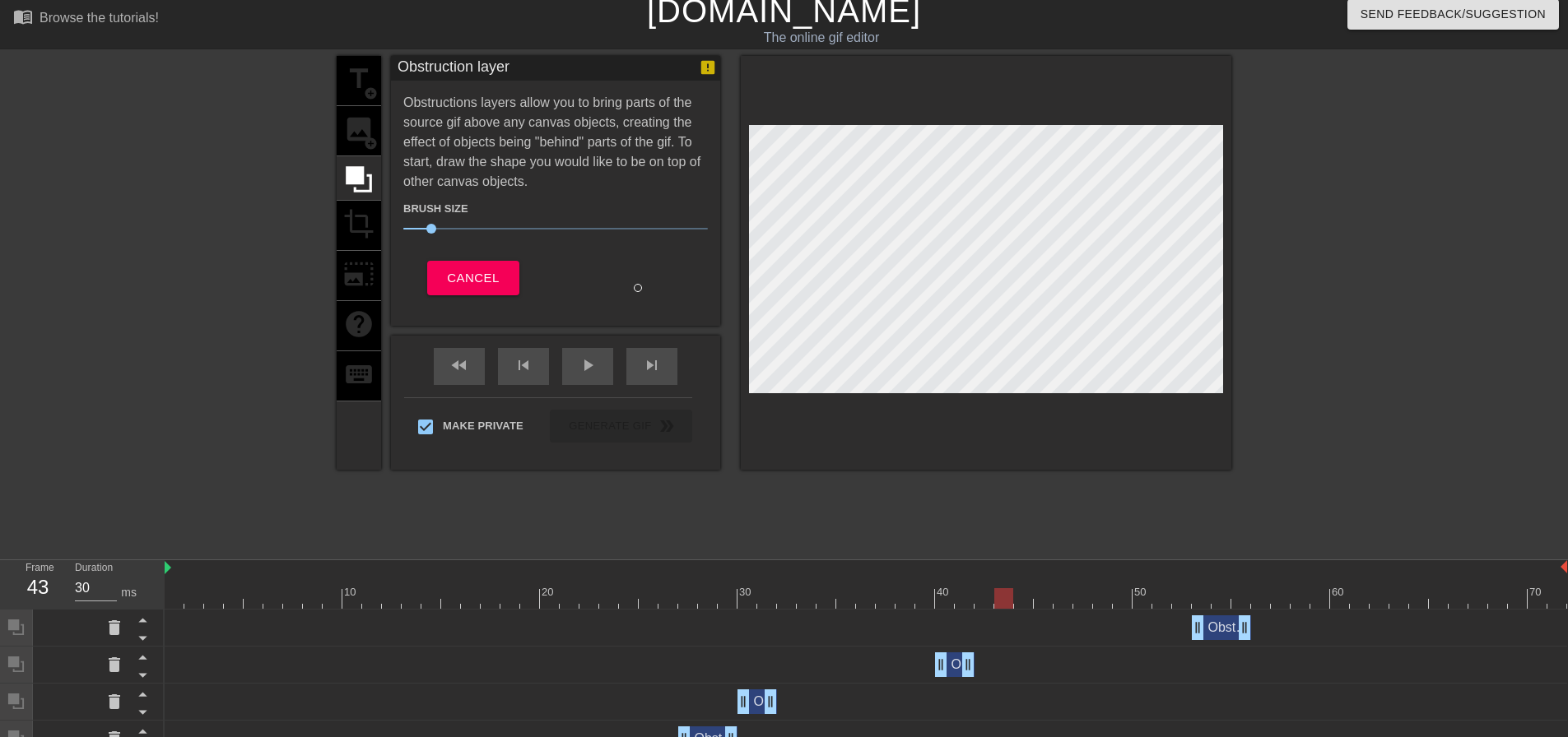
scroll to position [552, 0]
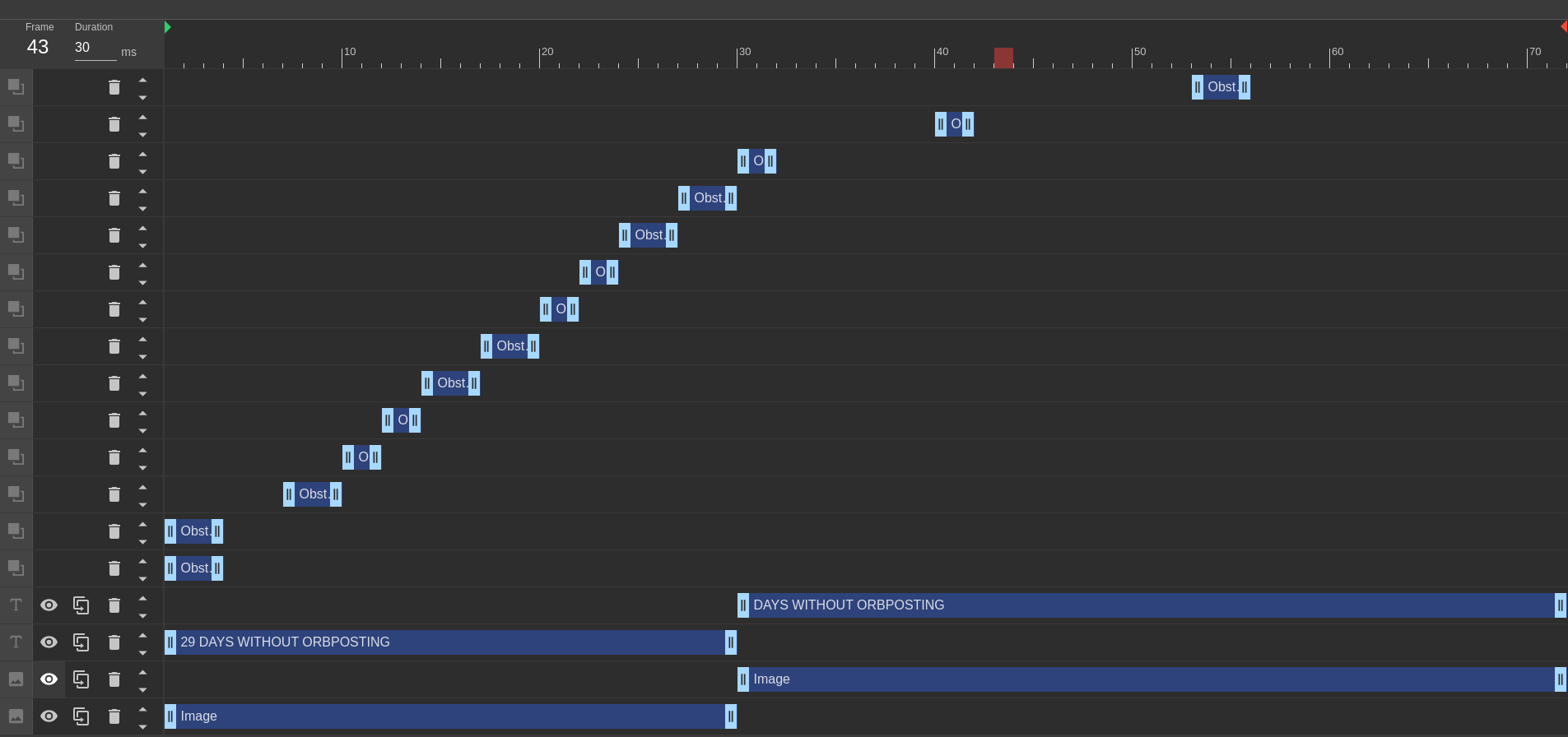
click at [52, 680] on icon at bounding box center [48, 679] width 20 height 20
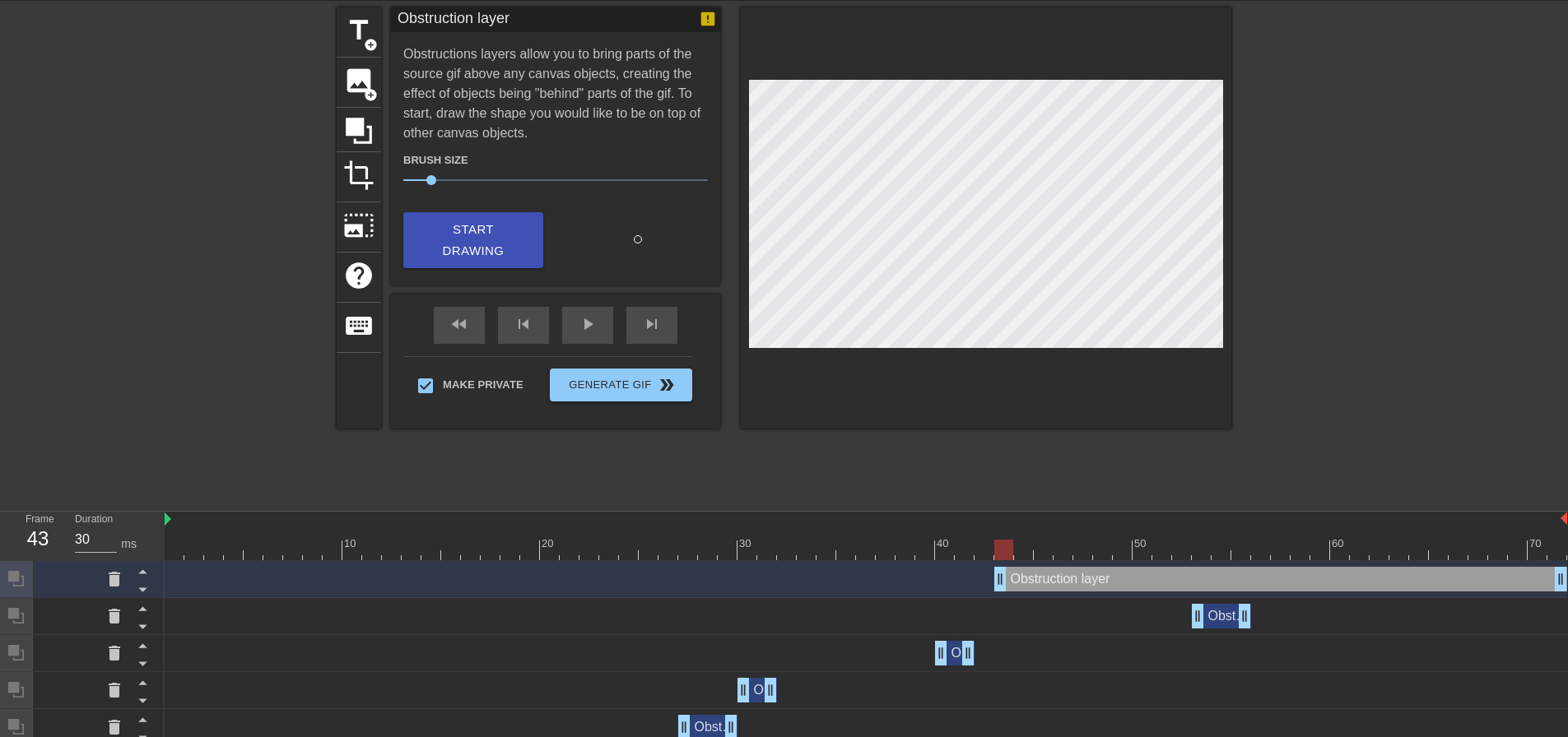
scroll to position [0, 0]
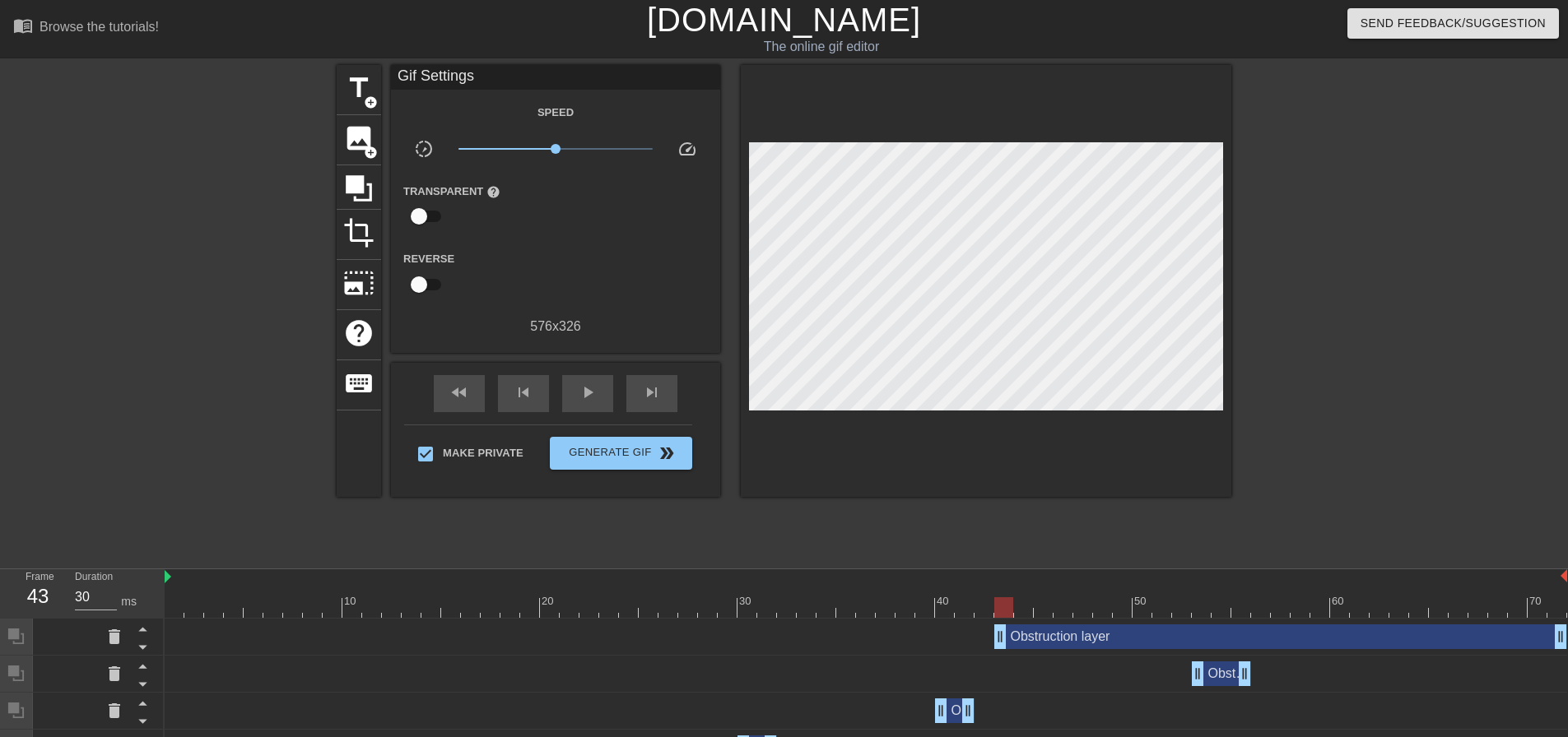
click at [972, 525] on div "title add_circle image add_circle crop photo_size_select_large help keyboard Gi…" at bounding box center [784, 312] width 894 height 494
click at [1064, 633] on div "Obstruction layer drag_handle drag_handle" at bounding box center [1280, 636] width 573 height 25
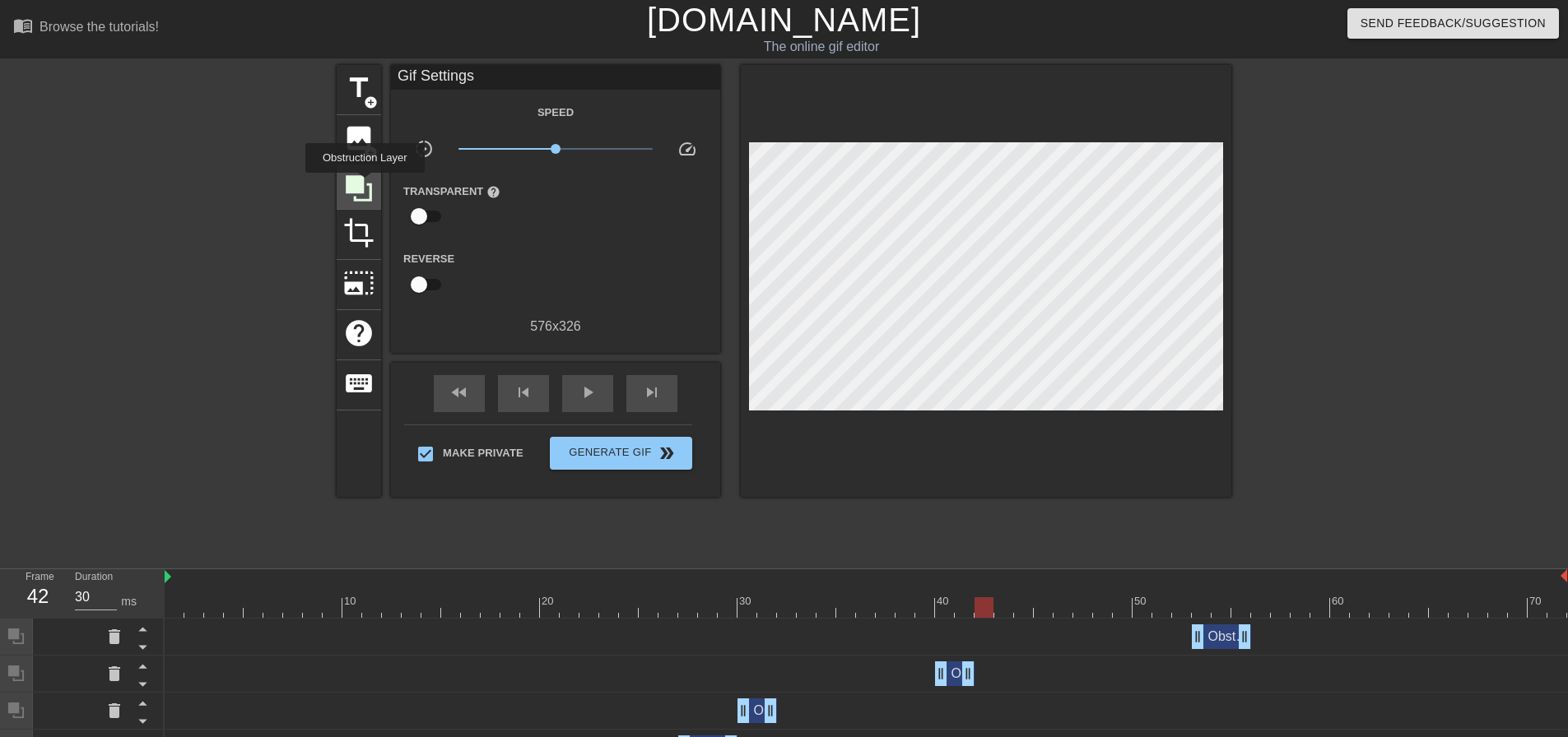
click at [365, 184] on icon at bounding box center [359, 189] width 32 height 32
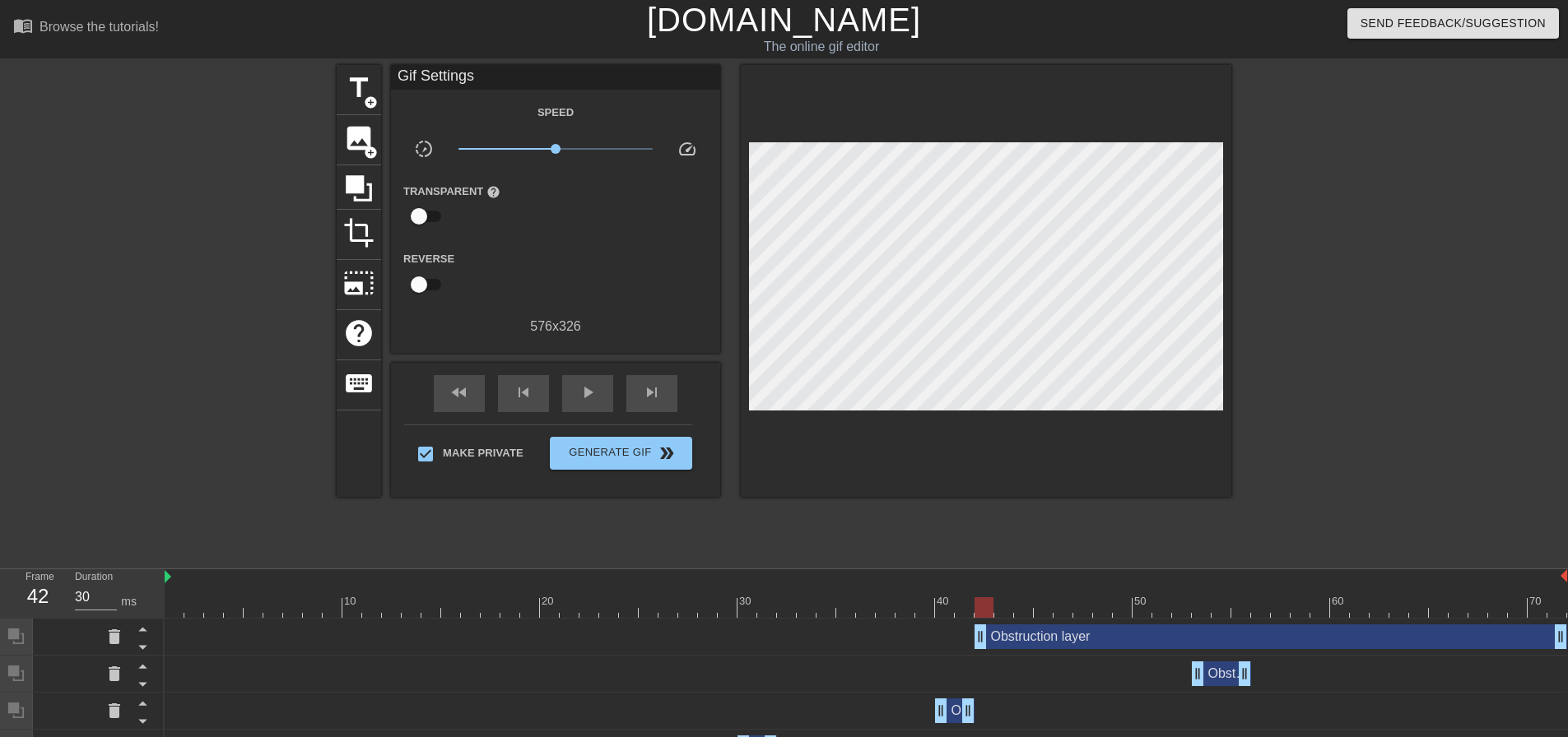
click at [1042, 506] on div "title add_circle image add_circle crop photo_size_select_large help keyboard Gi…" at bounding box center [784, 312] width 894 height 494
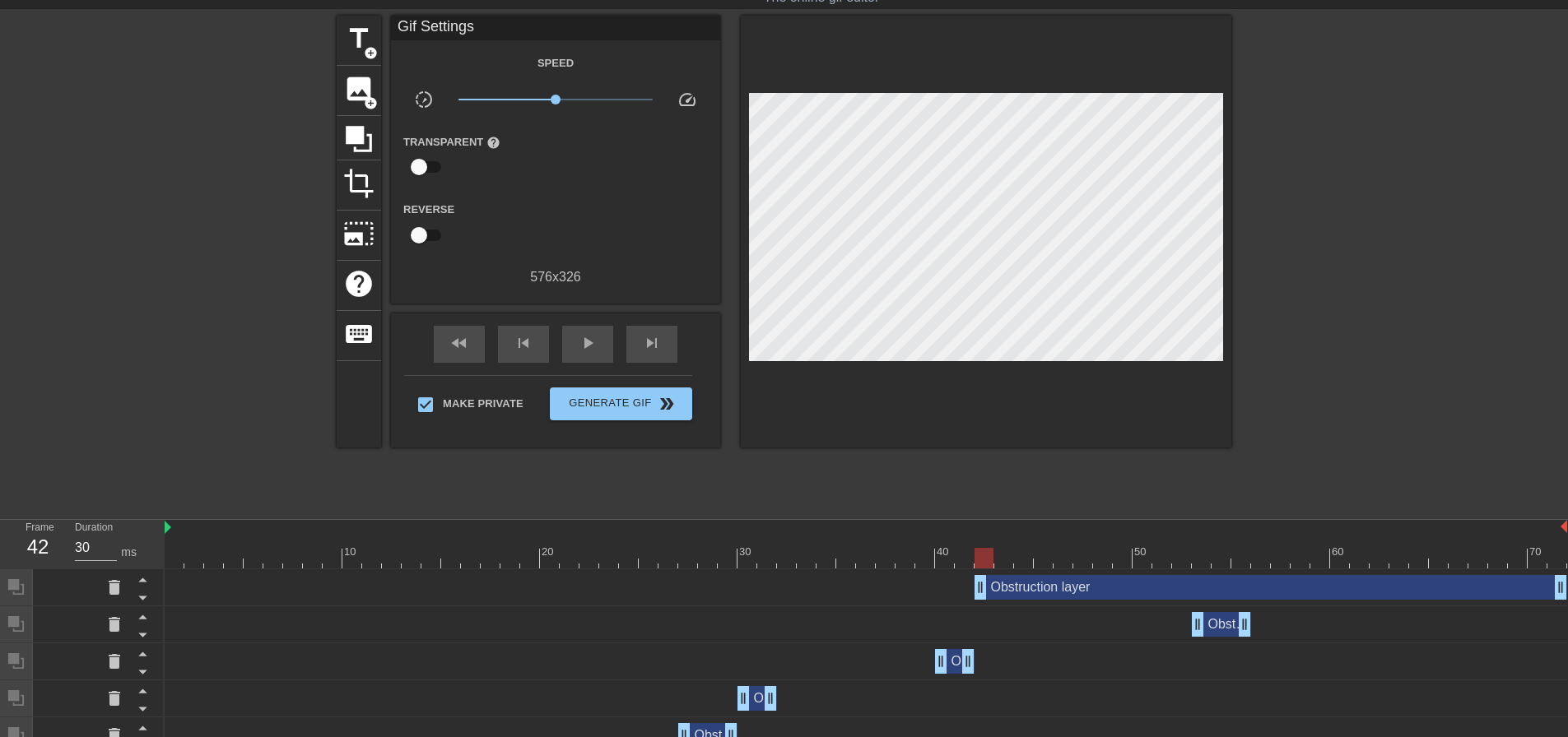
scroll to position [247, 0]
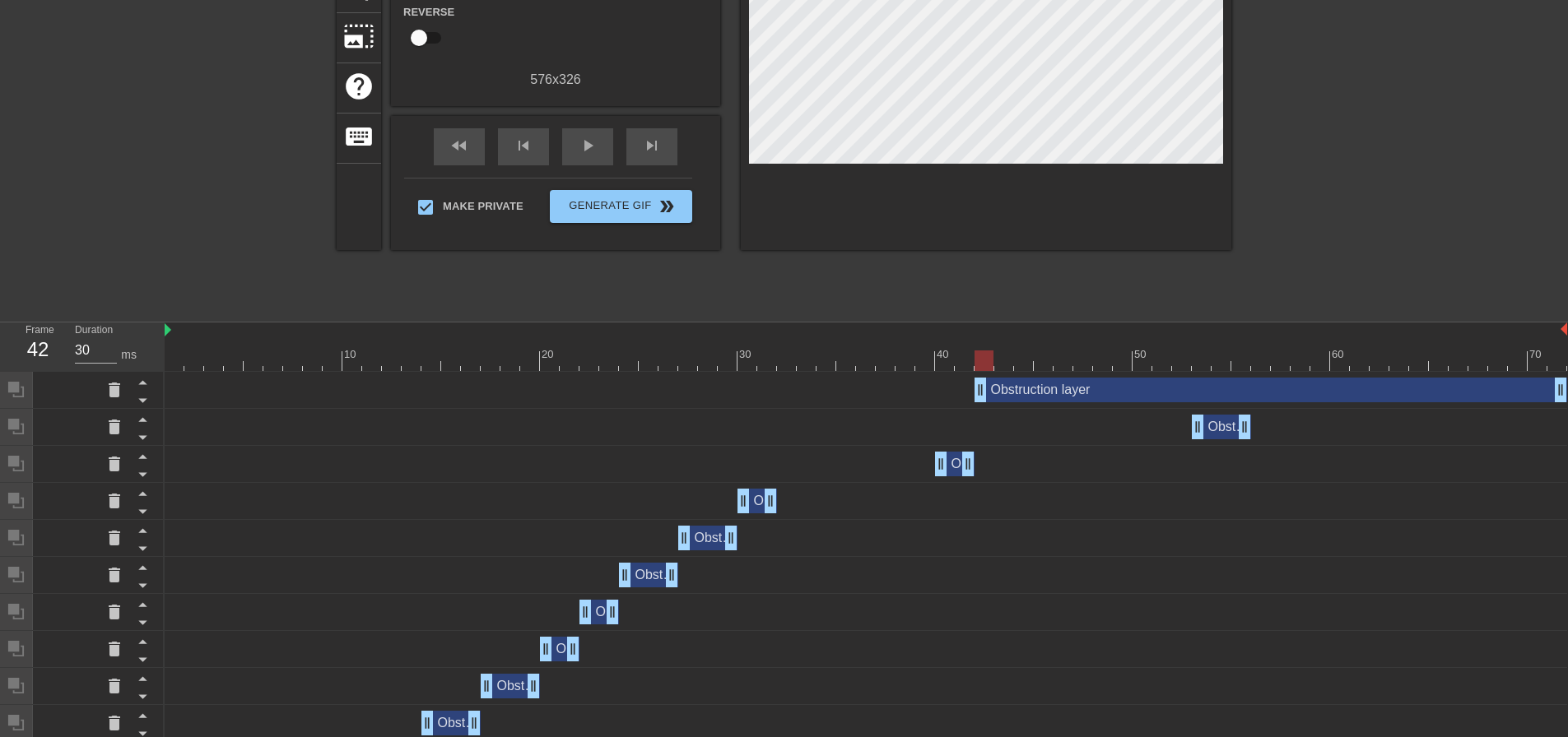
click at [1019, 397] on div "Obstruction layer drag_handle drag_handle" at bounding box center [1270, 390] width 593 height 25
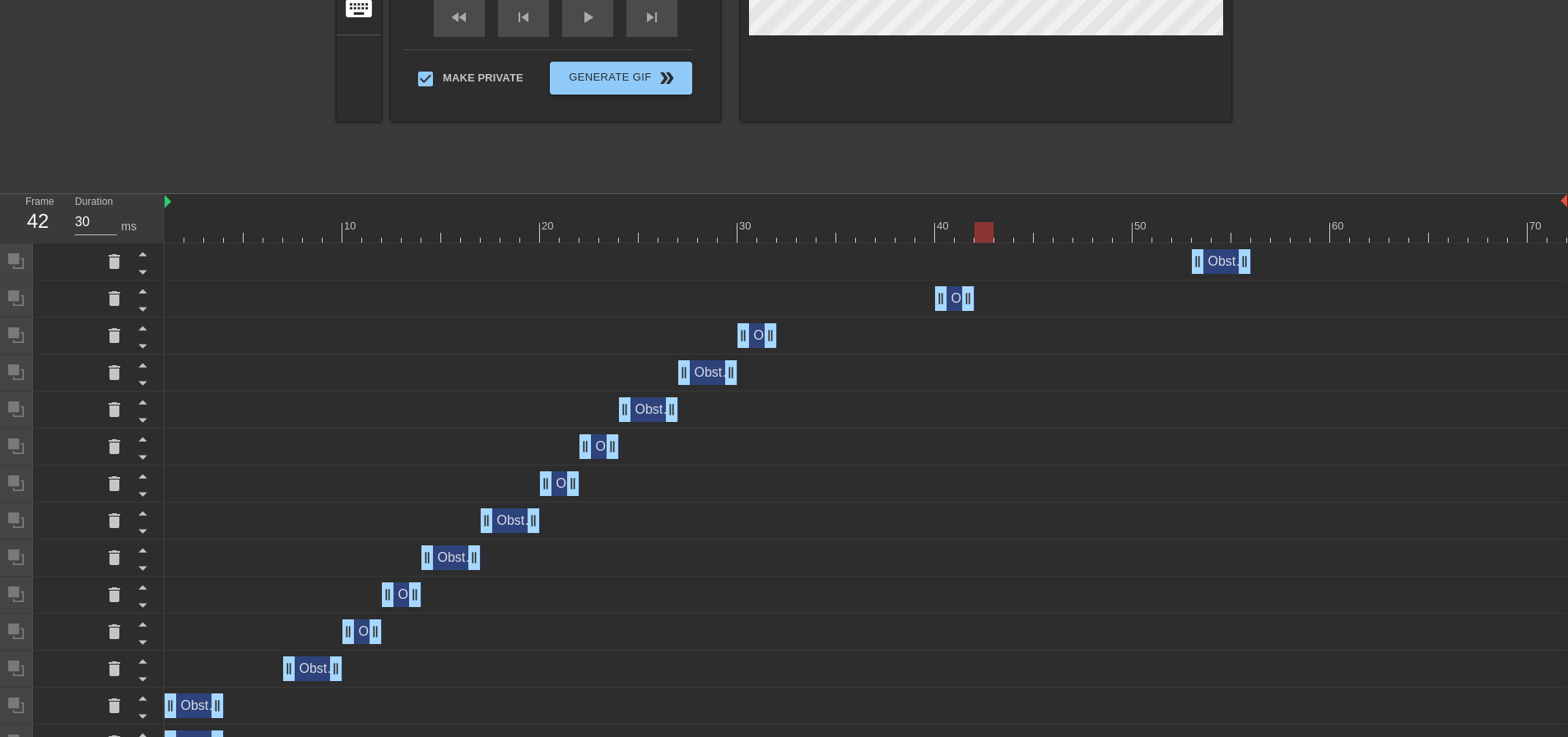
scroll to position [552, 0]
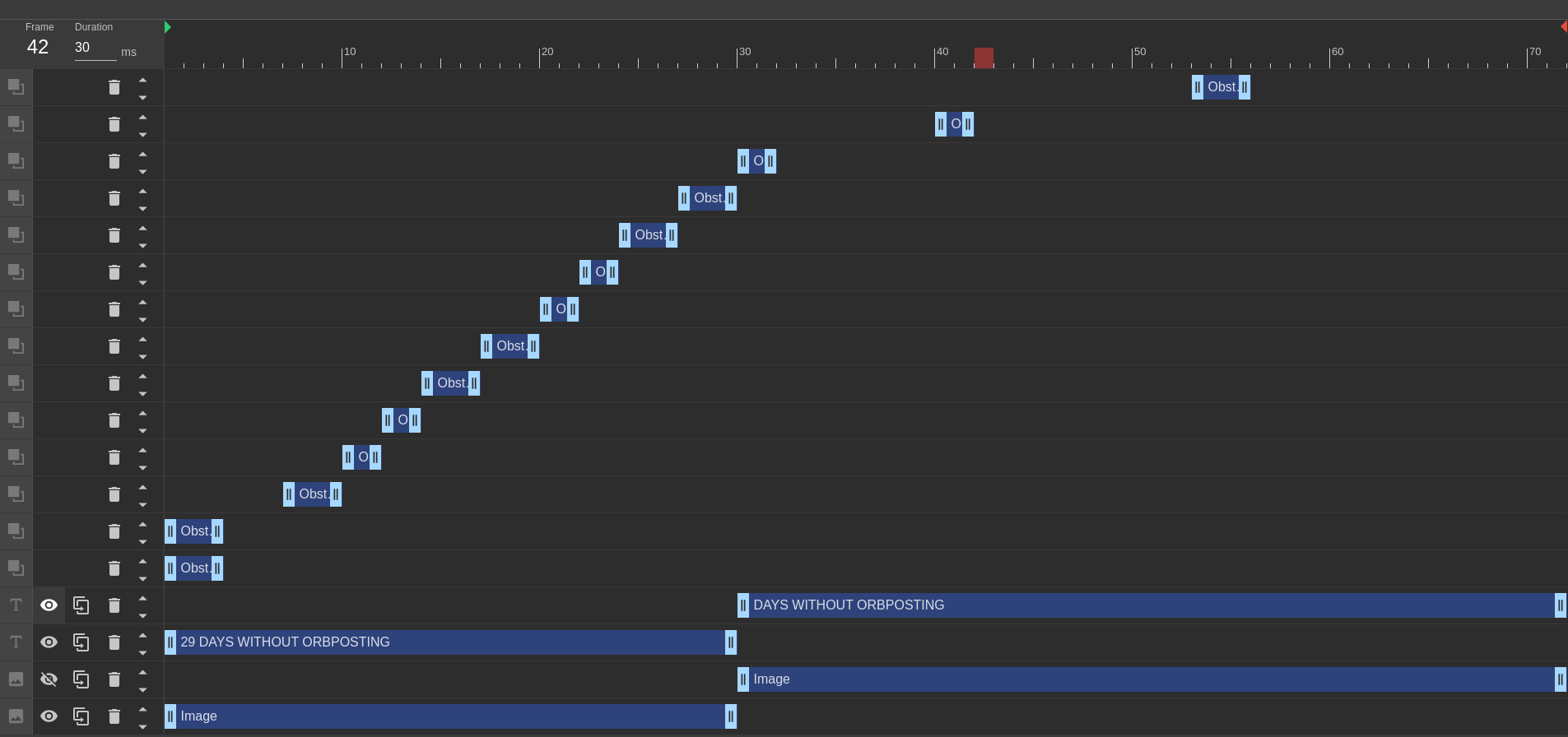
click at [47, 609] on icon at bounding box center [48, 605] width 20 height 20
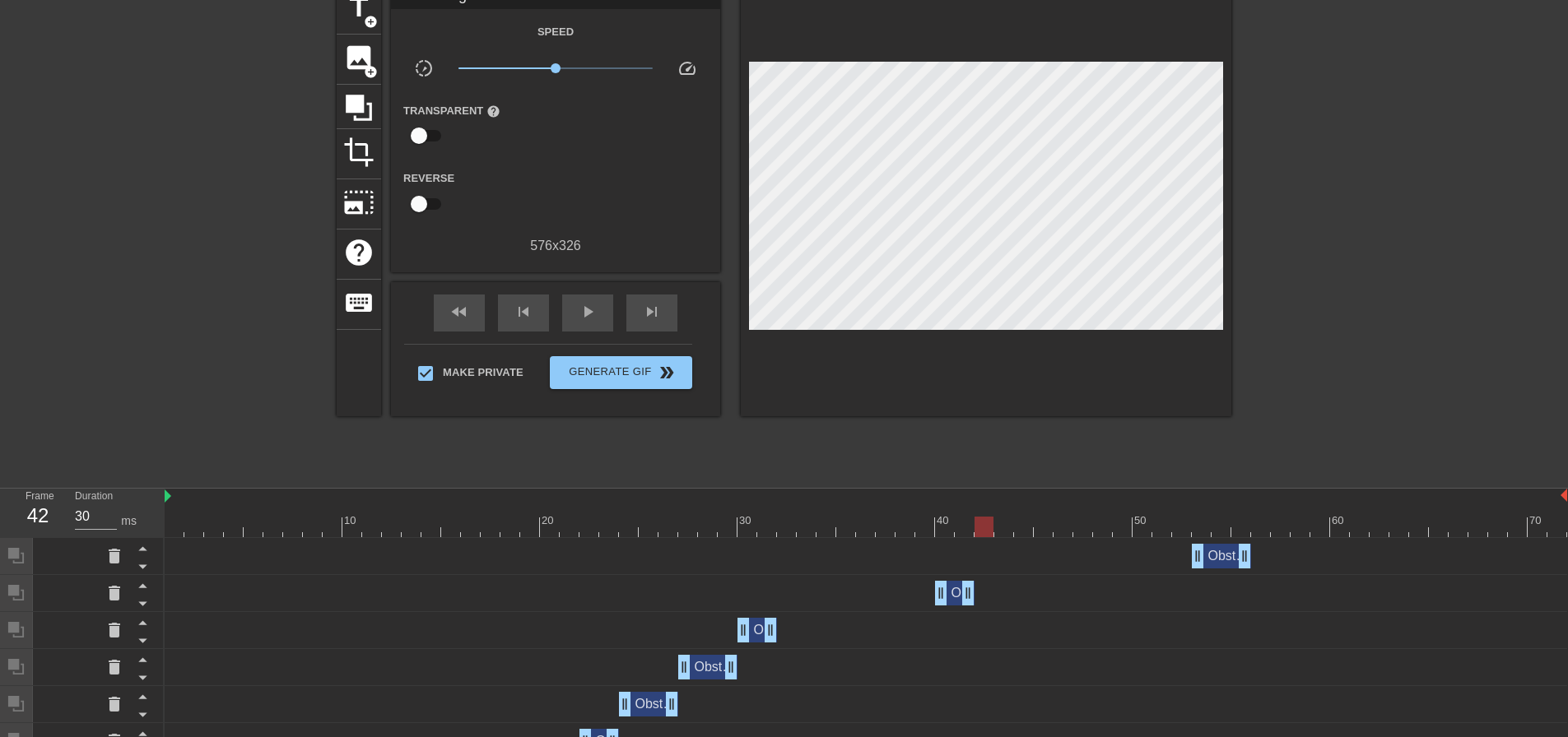
scroll to position [0, 0]
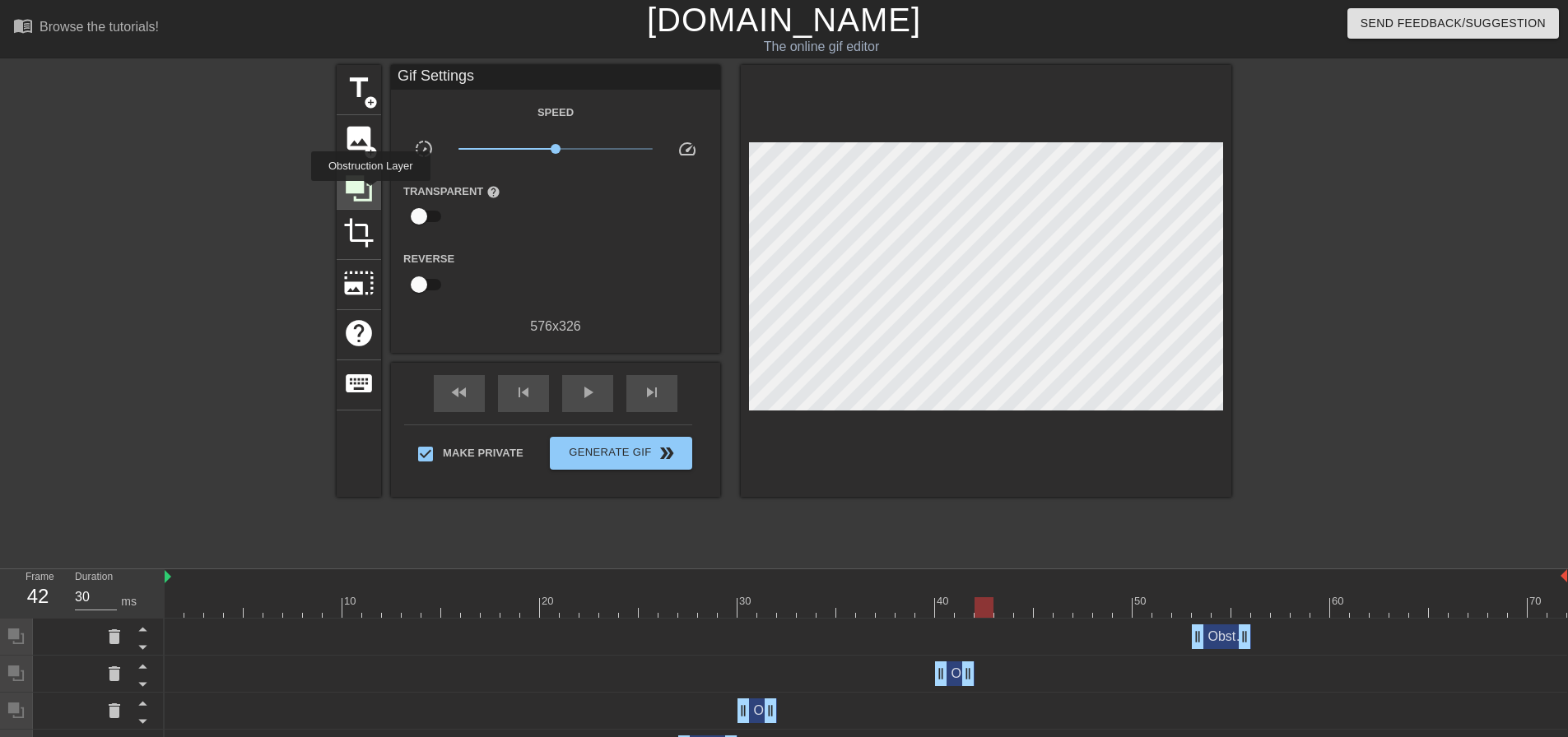
click at [369, 193] on icon at bounding box center [358, 188] width 26 height 26
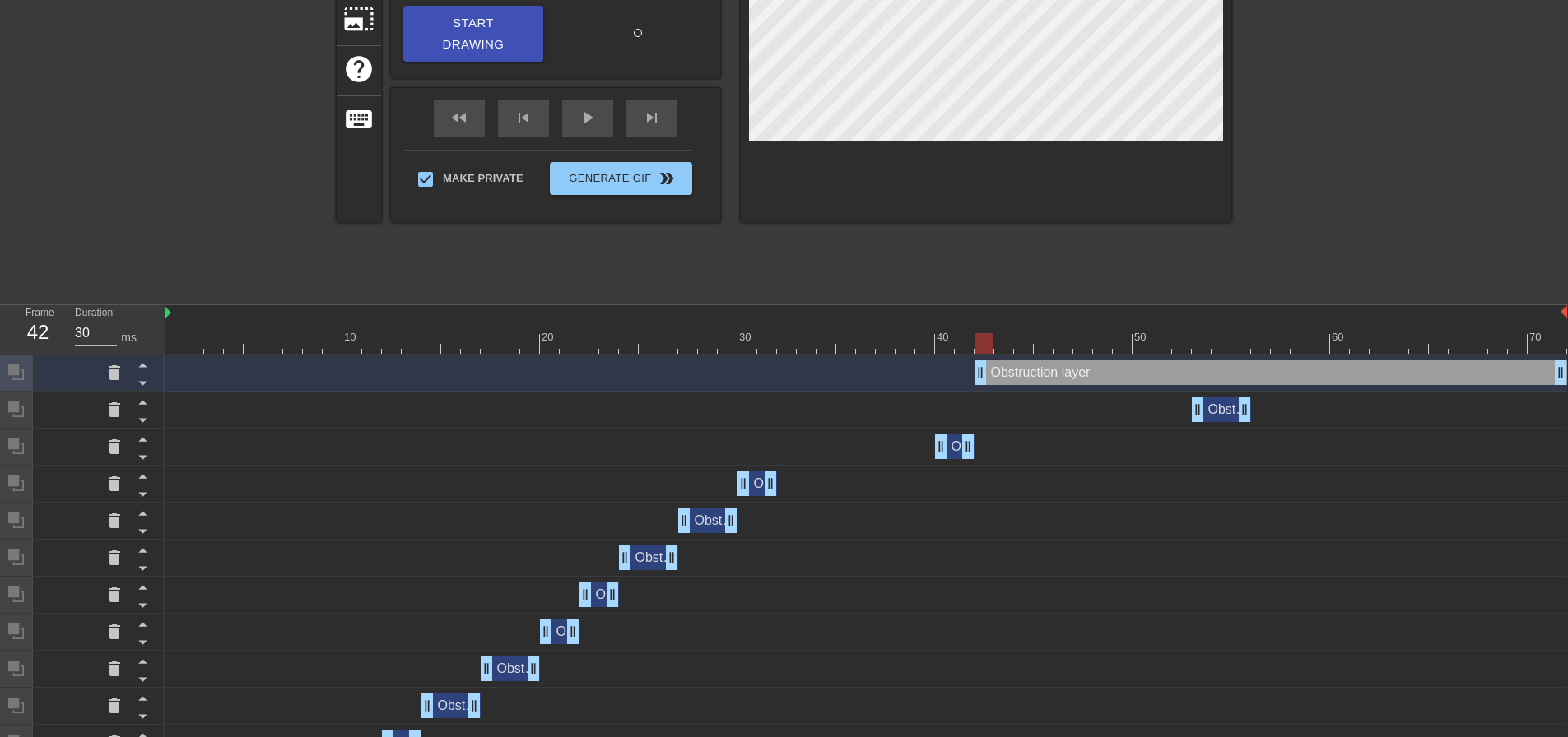
scroll to position [588, 0]
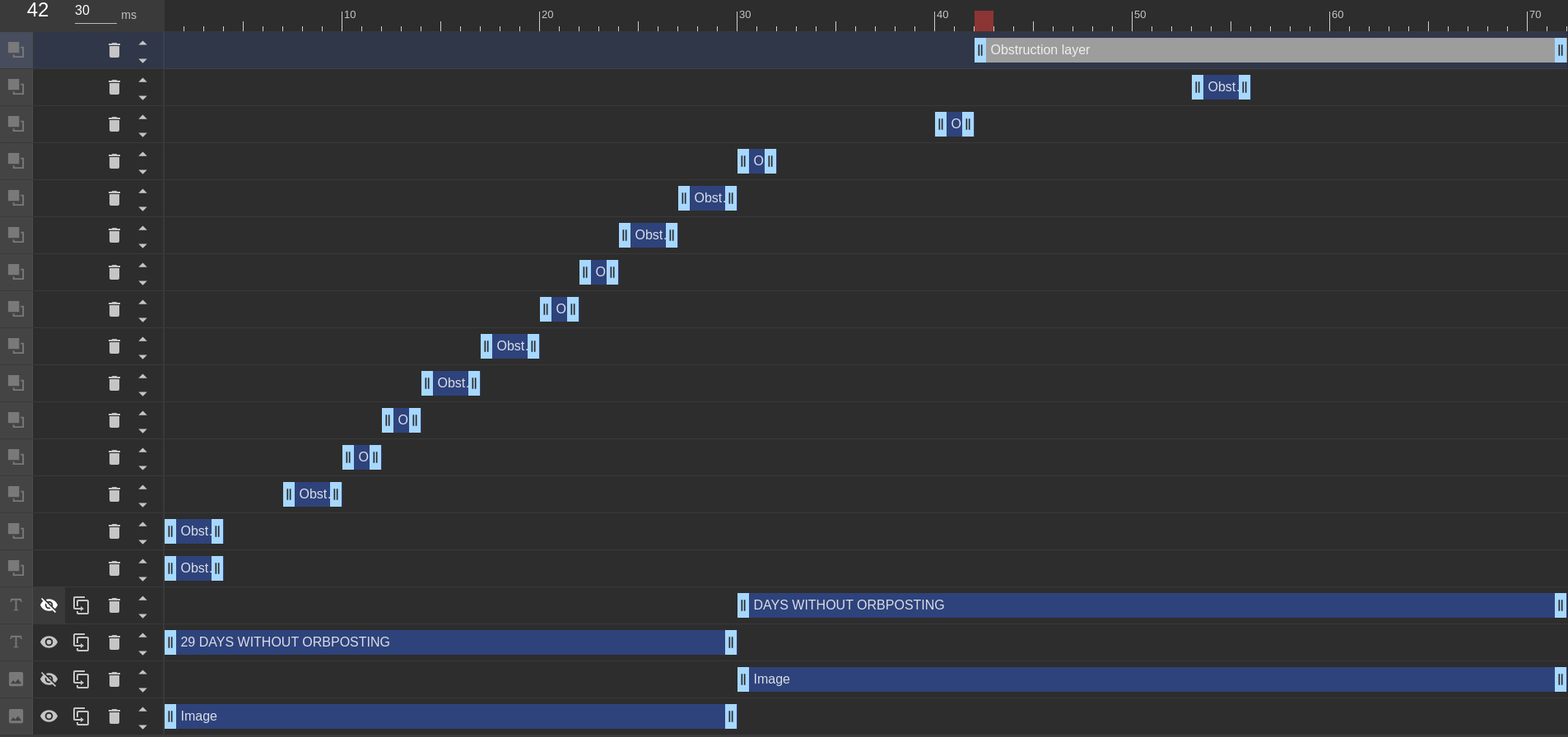
click at [56, 609] on icon at bounding box center [48, 605] width 20 height 20
click at [43, 678] on icon at bounding box center [48, 680] width 18 height 16
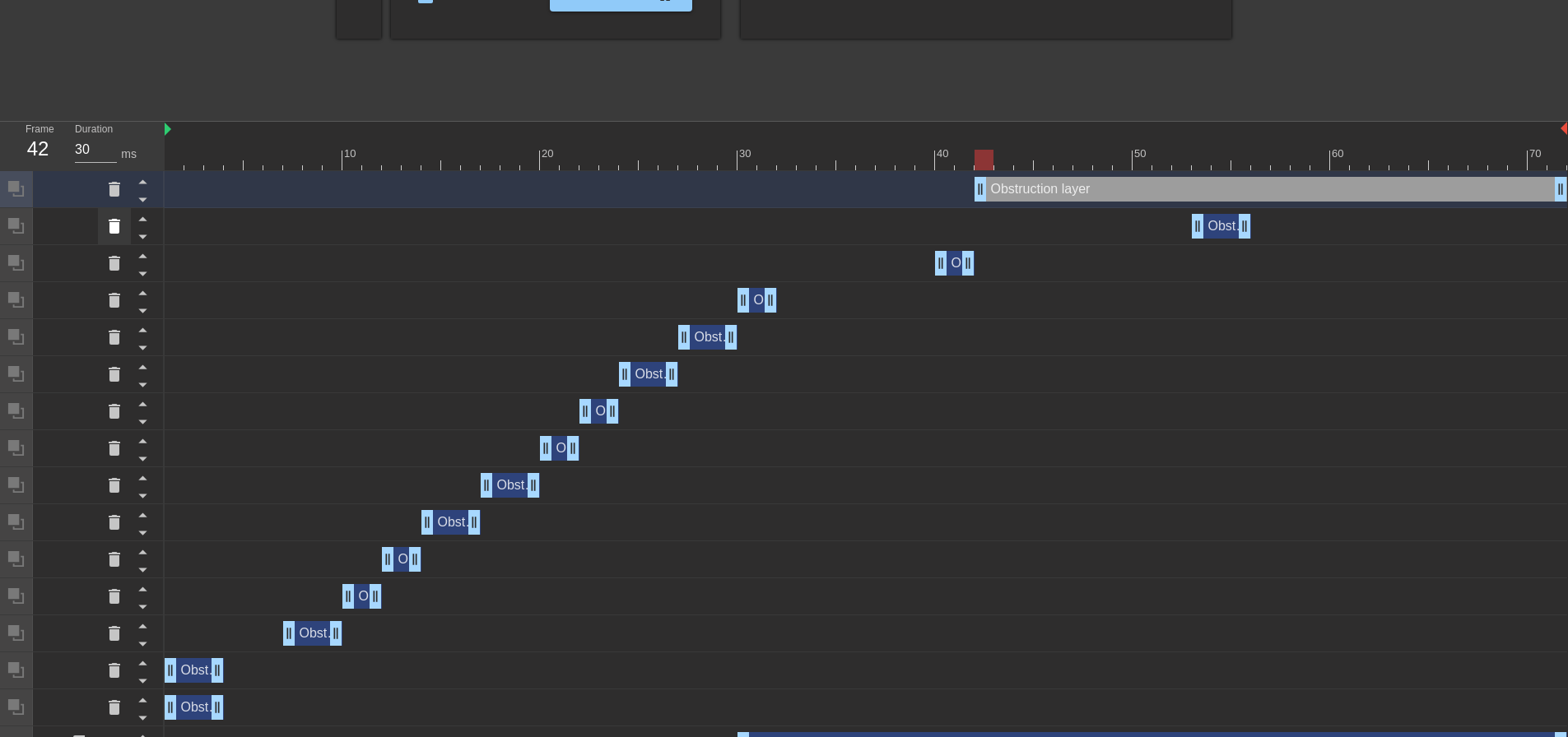
scroll to position [0, 0]
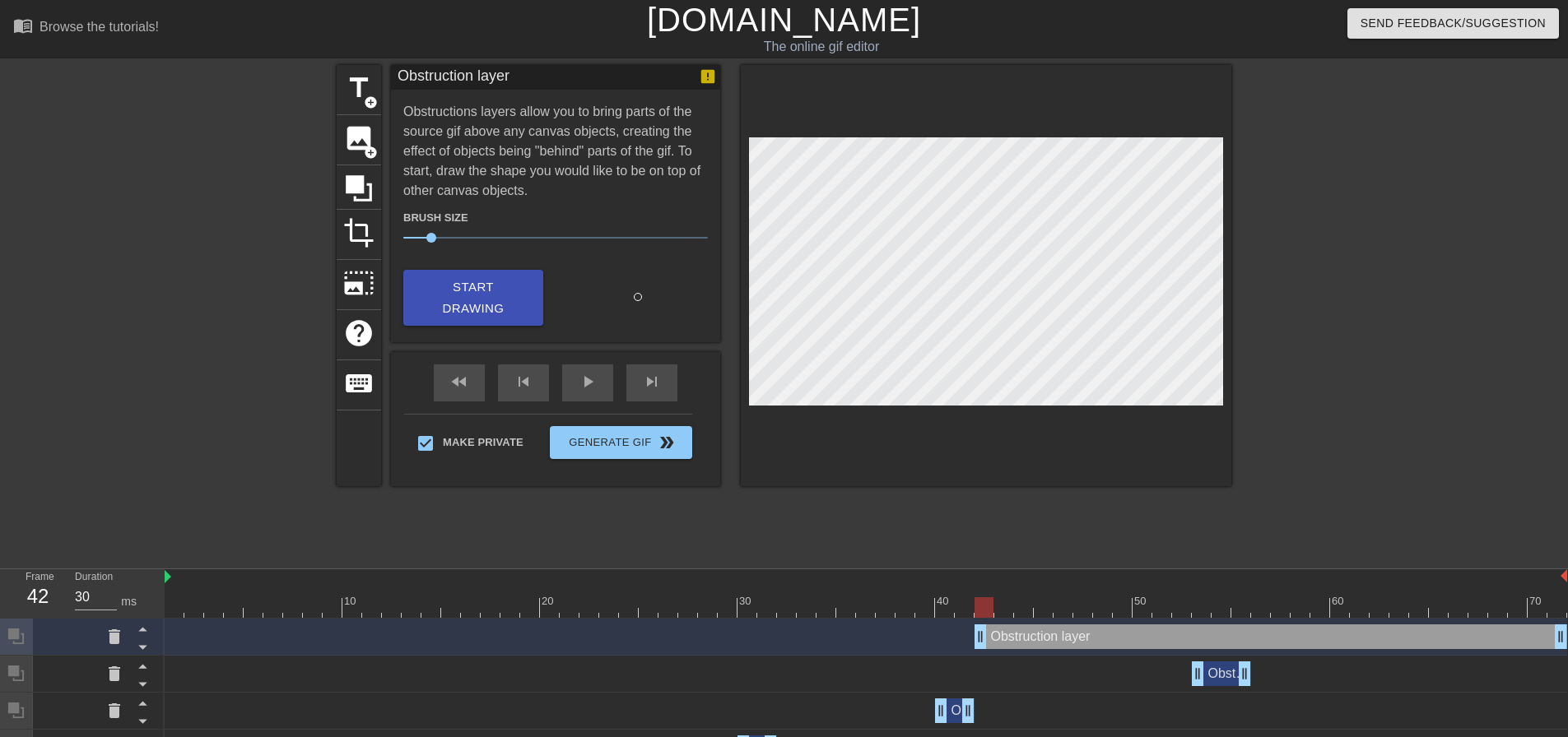
click at [141, 469] on div at bounding box center [193, 312] width 247 height 494
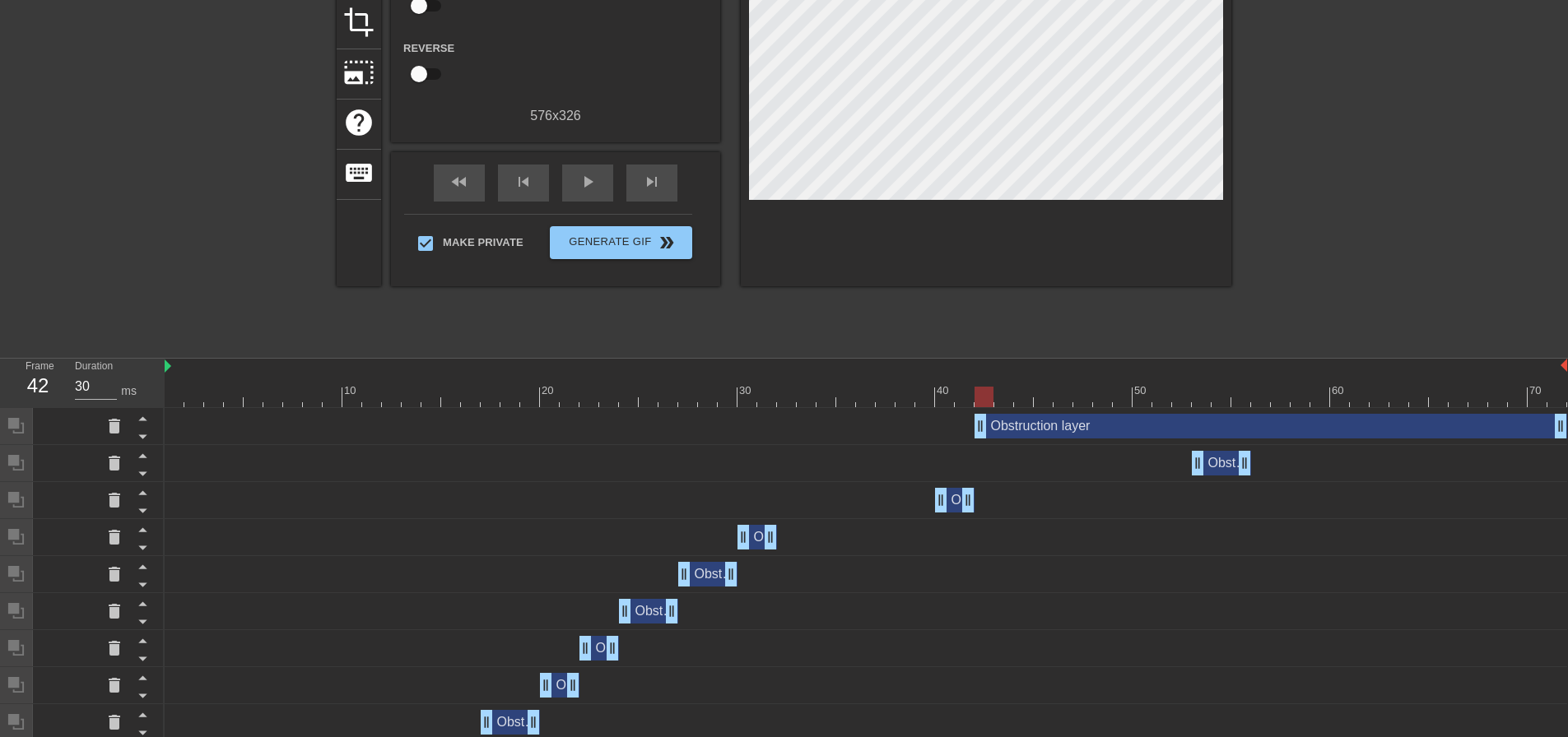
scroll to position [165, 0]
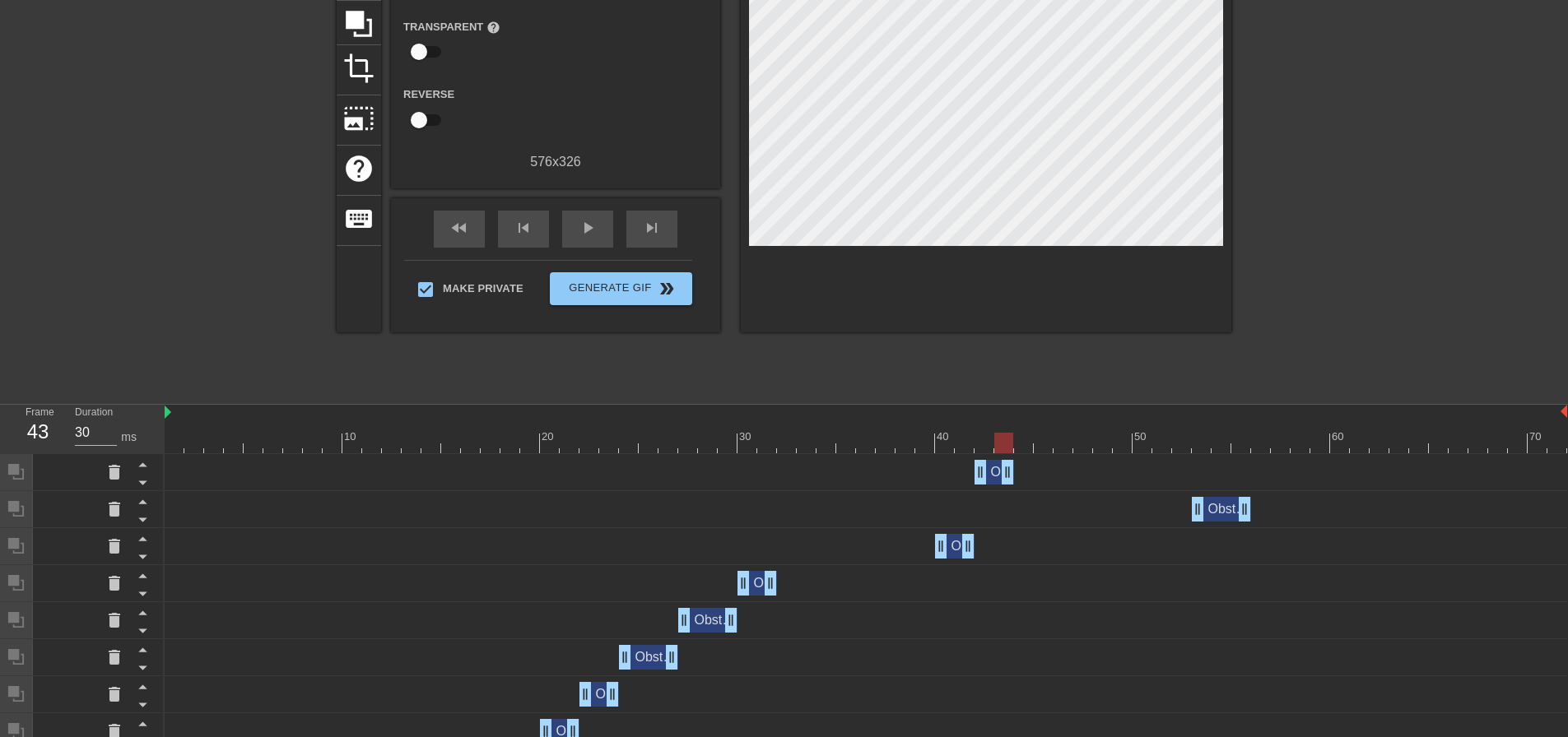
drag, startPoint x: 1562, startPoint y: 472, endPoint x: 1001, endPoint y: 475, distance: 561.0
click at [147, 485] on icon at bounding box center [142, 483] width 20 height 20
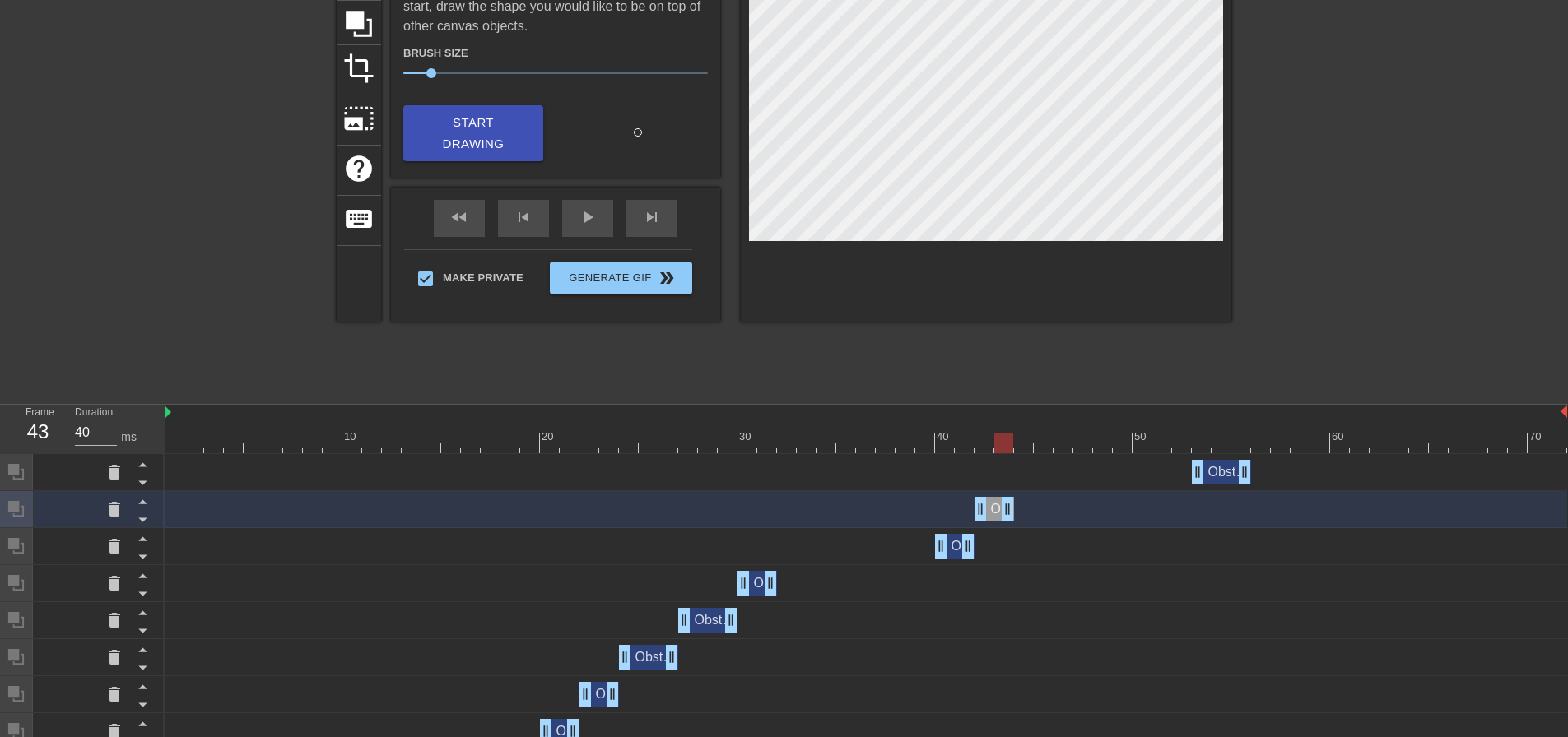
click at [1015, 446] on div at bounding box center [865, 443] width 1402 height 20
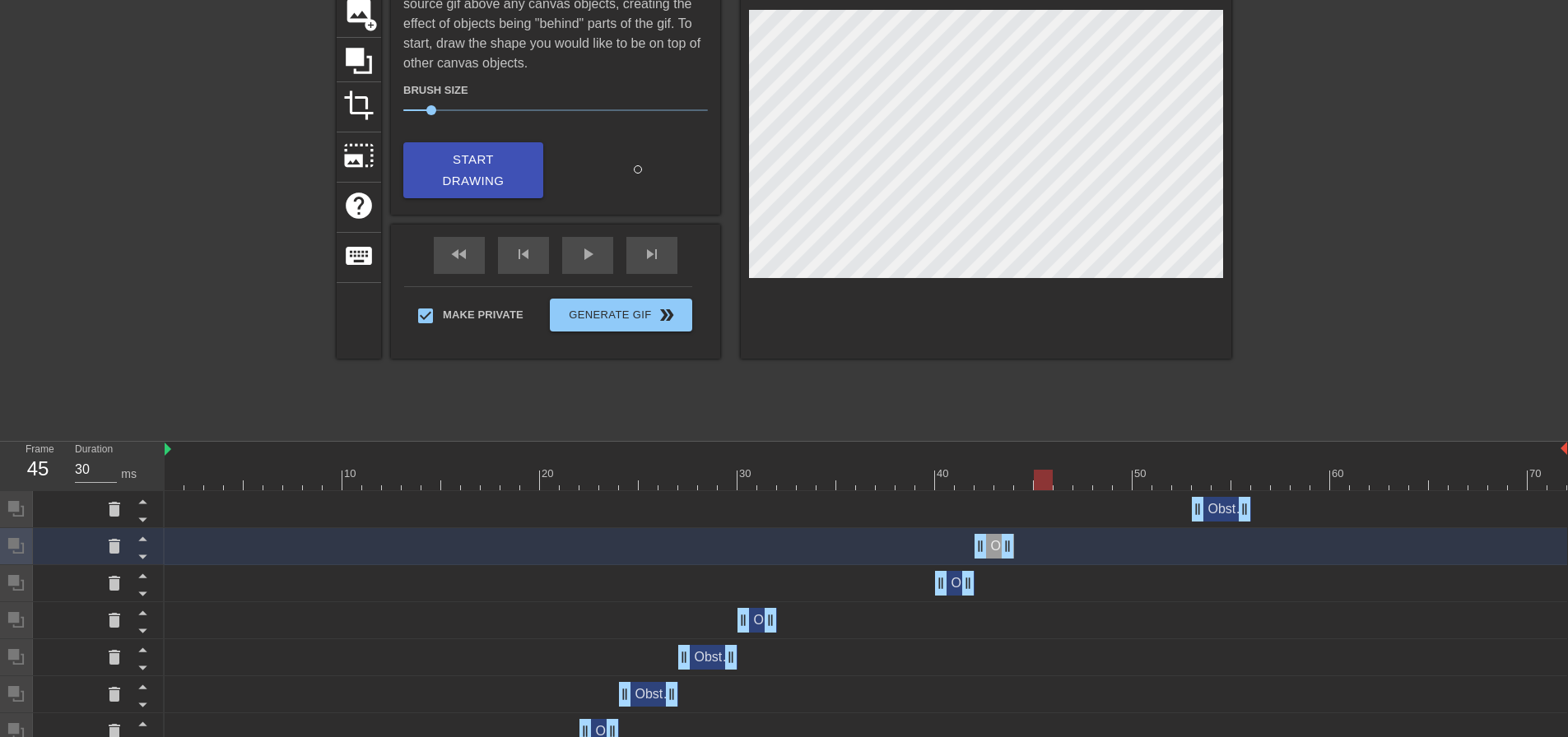
scroll to position [0, 0]
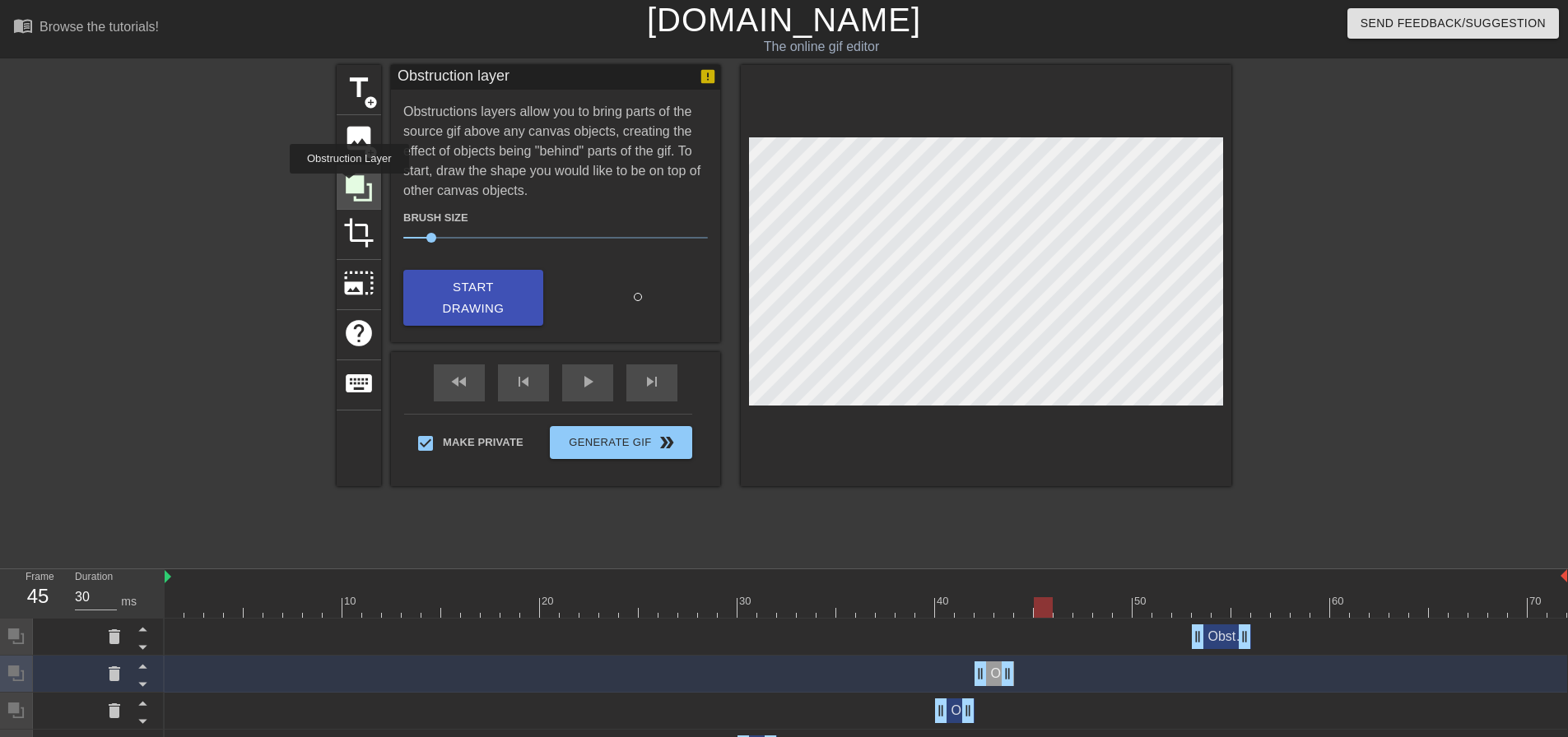
click at [349, 185] on icon at bounding box center [358, 188] width 26 height 26
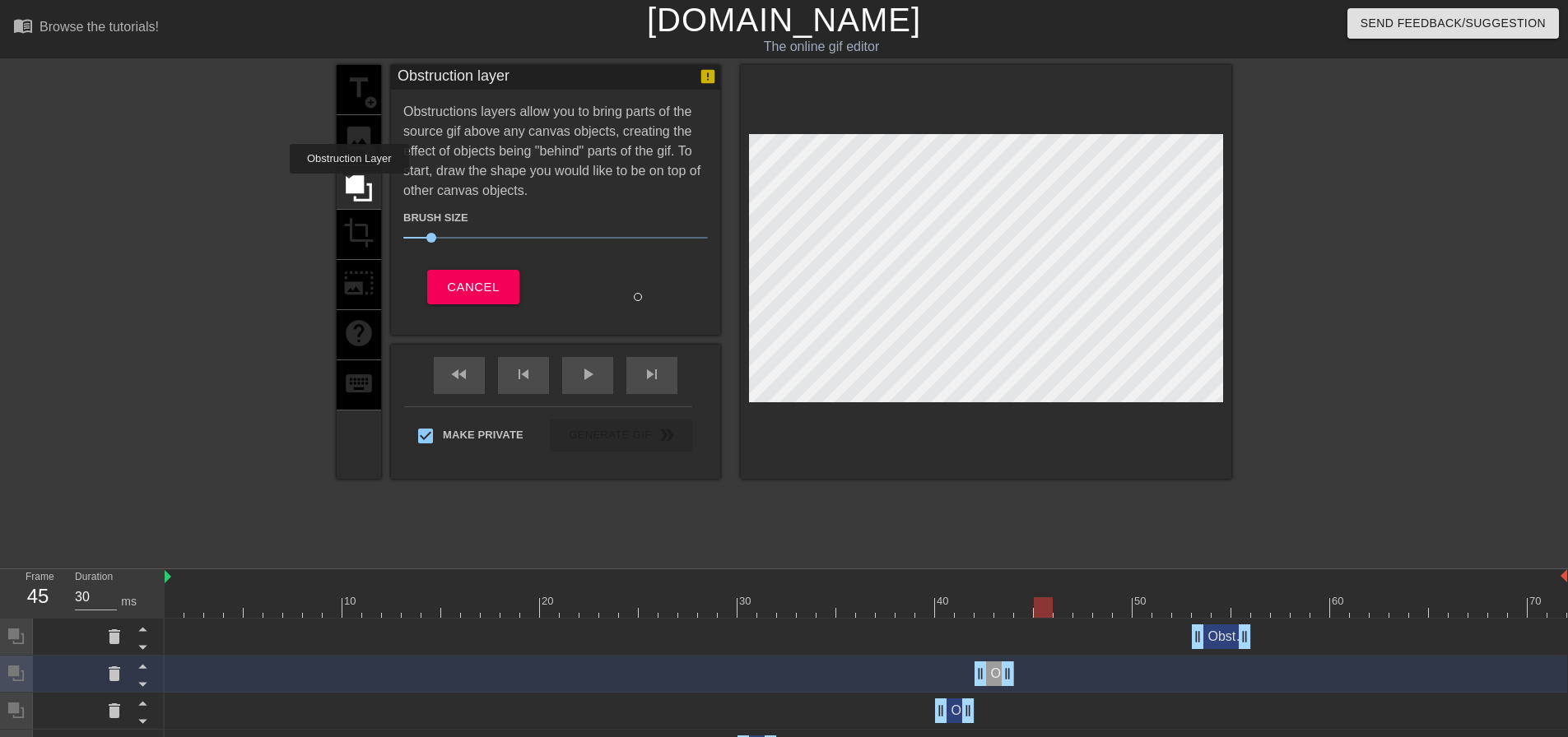
scroll to position [588, 0]
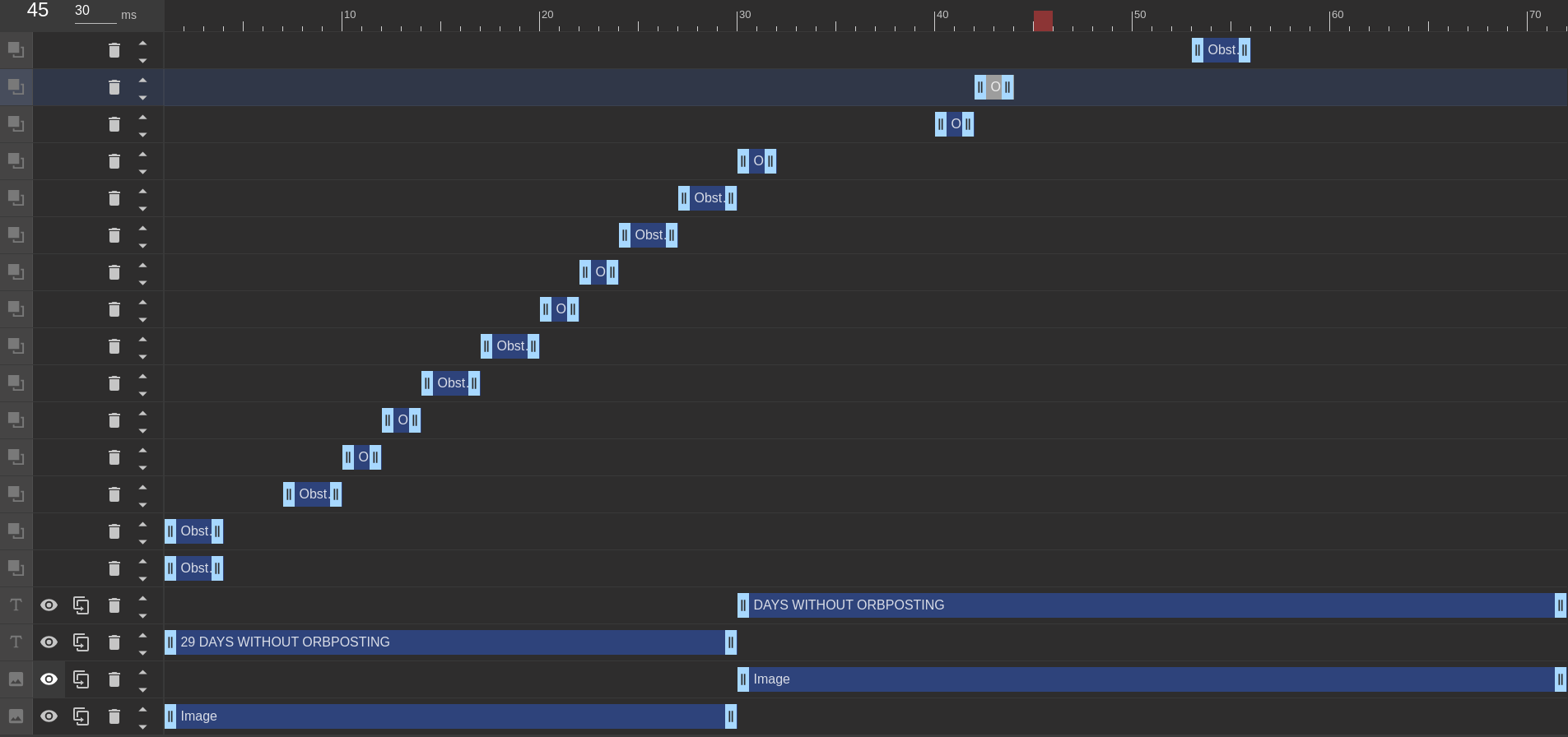
click at [50, 677] on icon at bounding box center [48, 679] width 20 height 20
click at [48, 603] on icon at bounding box center [48, 605] width 18 height 12
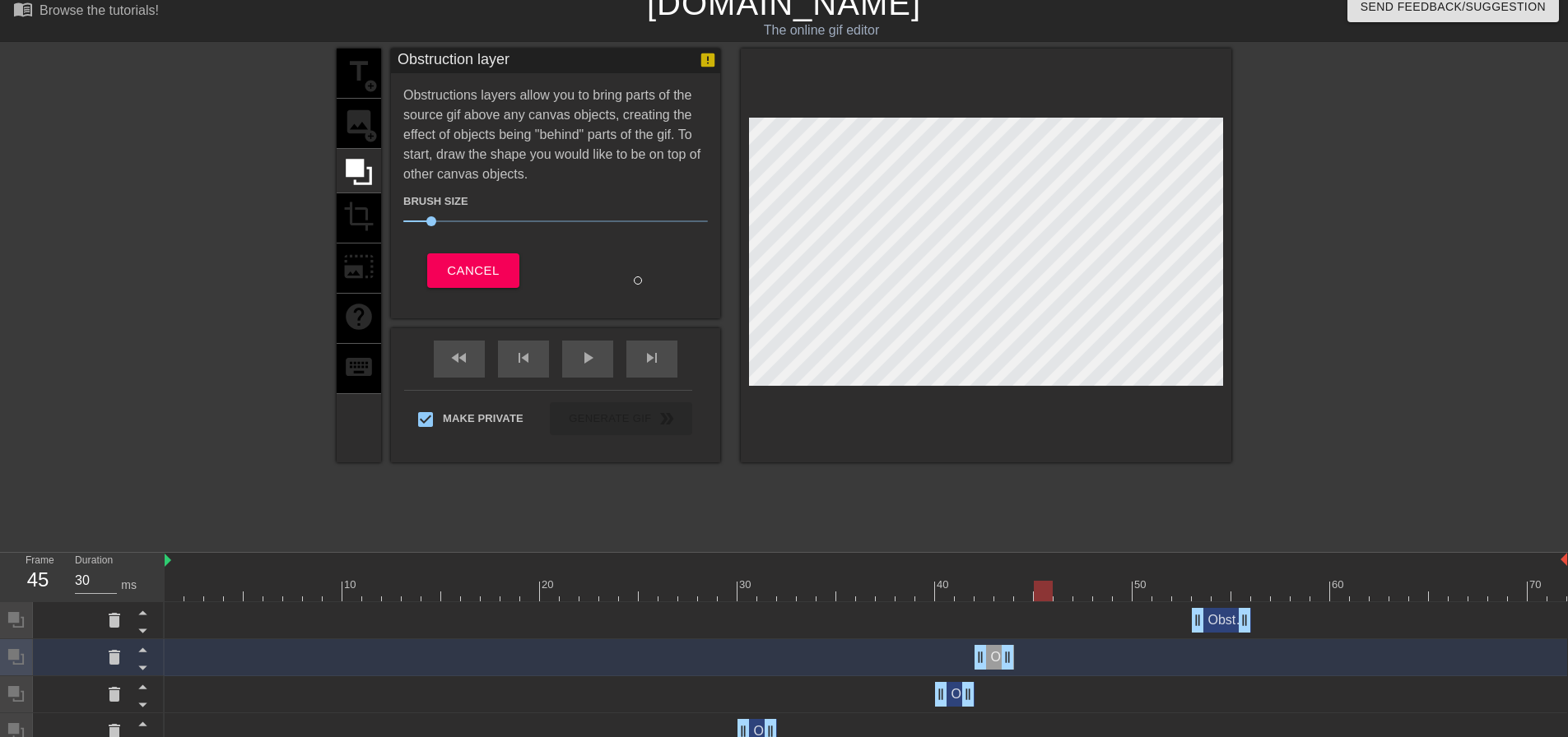
scroll to position [12, 0]
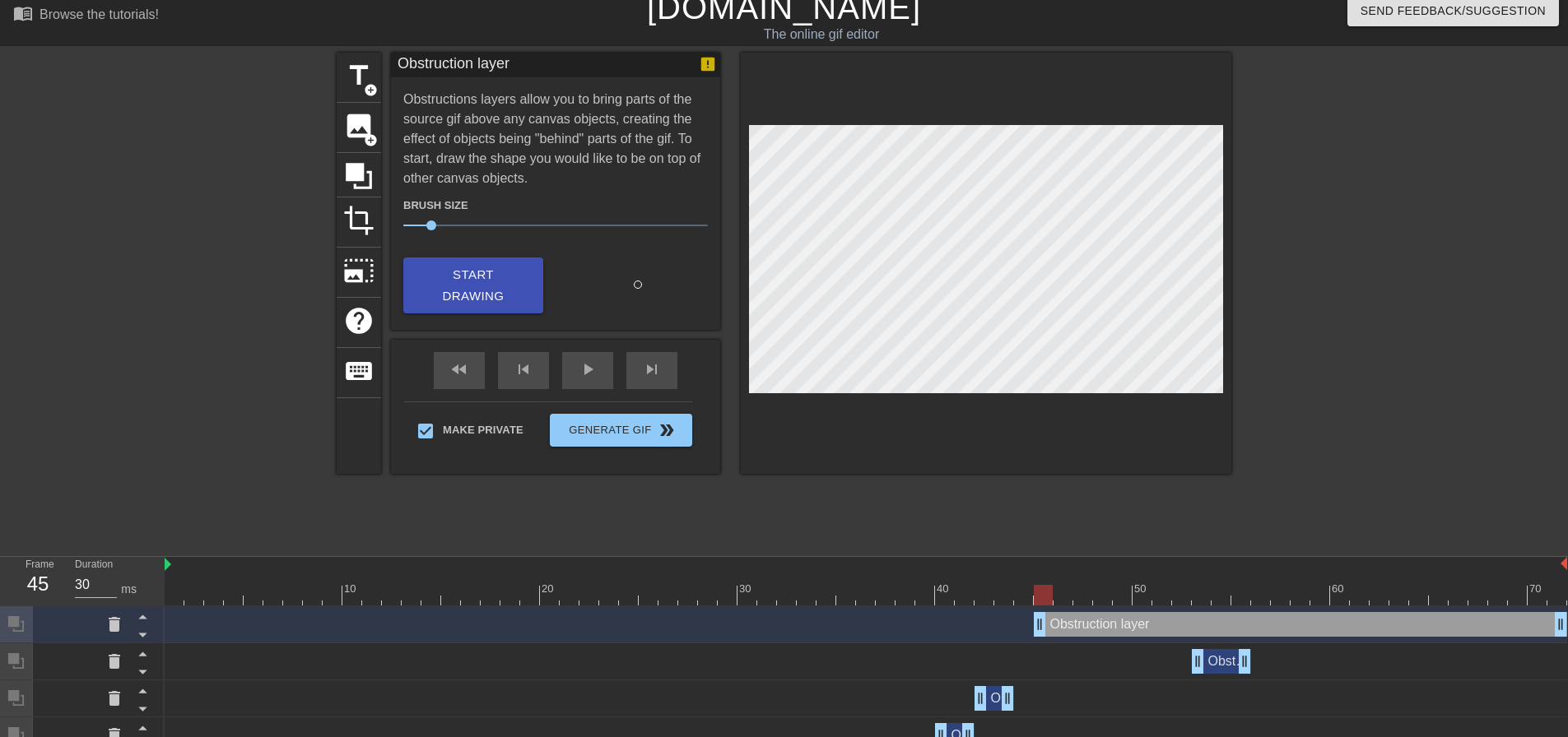
click at [1188, 620] on div "Obstruction layer drag_handle drag_handle" at bounding box center [1300, 624] width 533 height 25
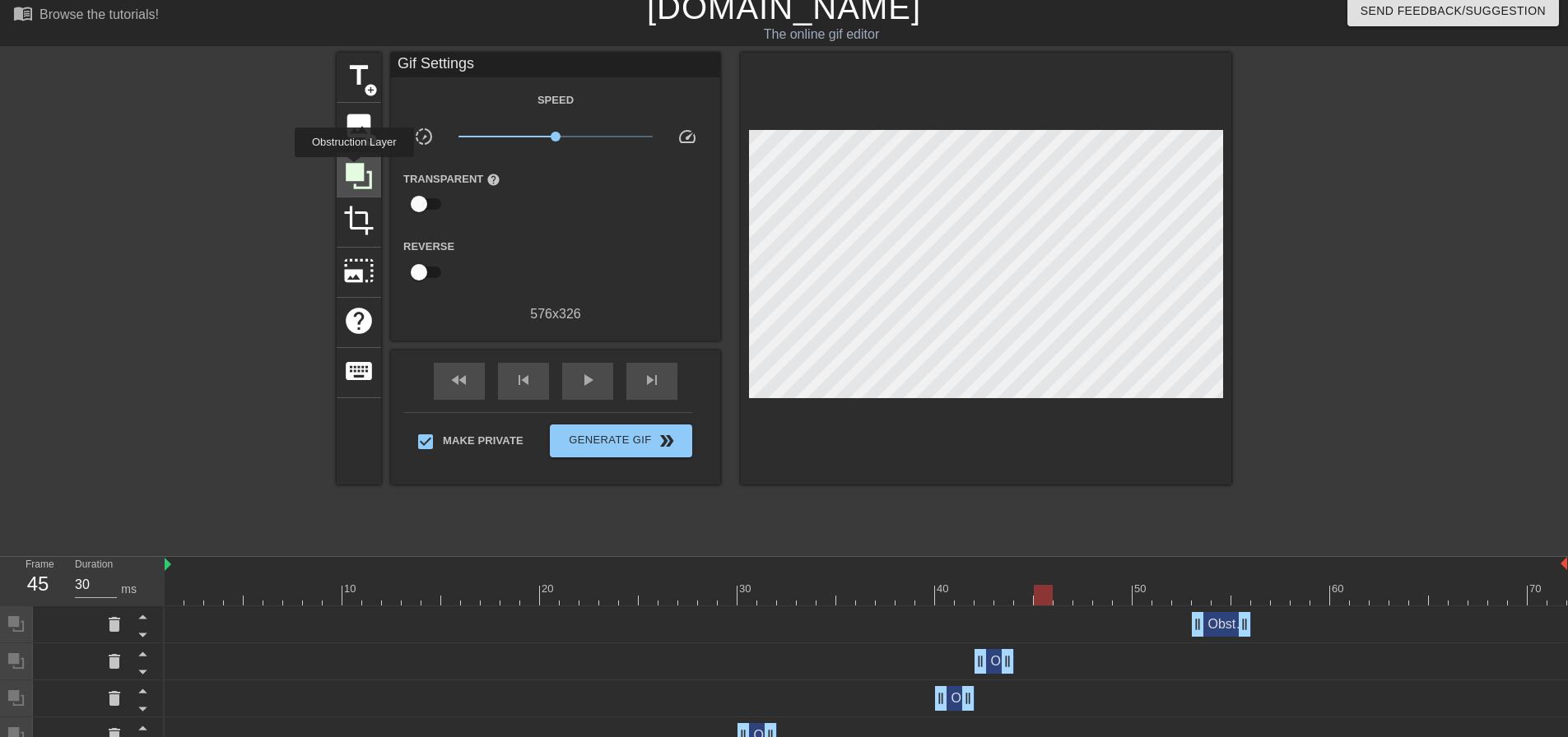
click at [354, 168] on icon at bounding box center [358, 176] width 26 height 26
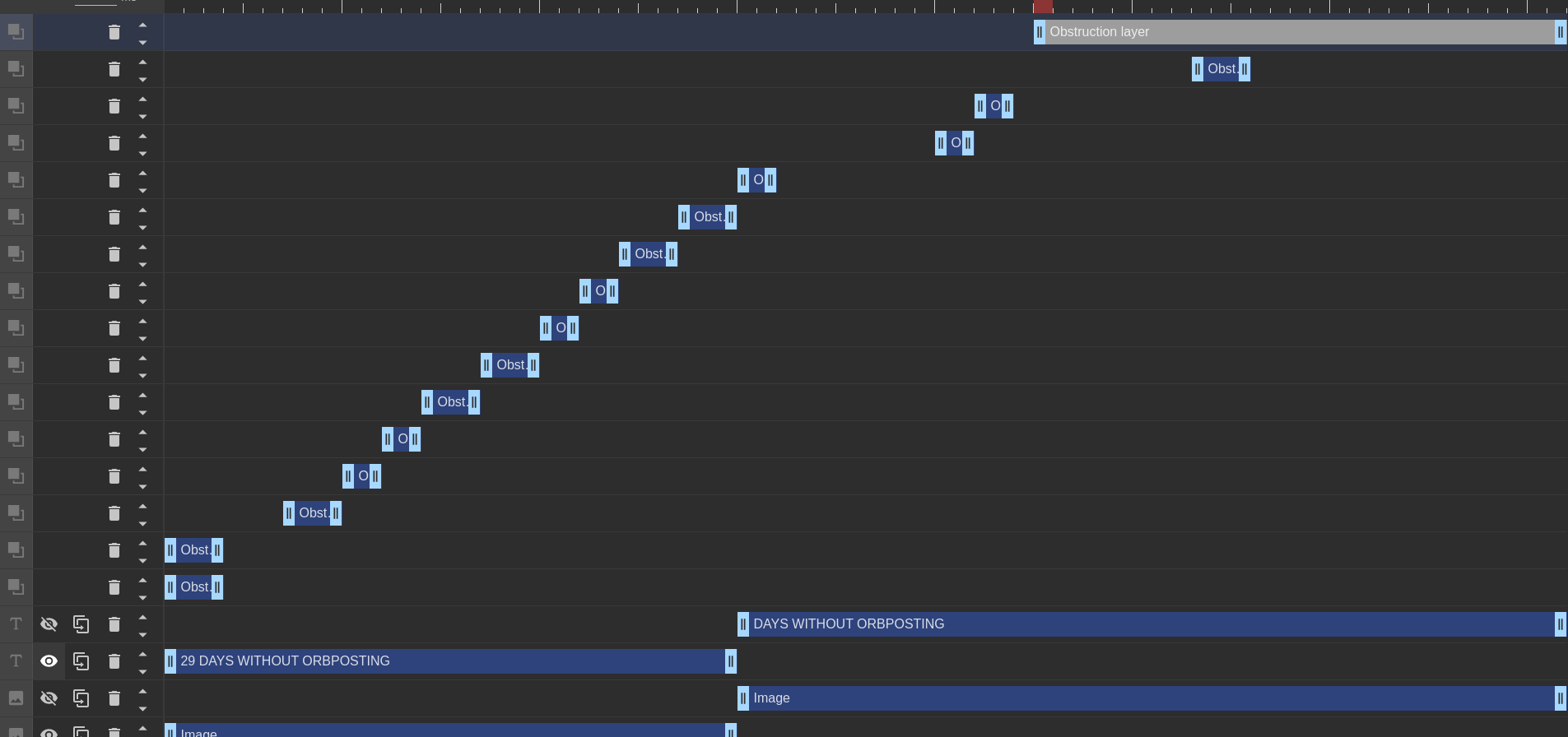
scroll to position [625, 0]
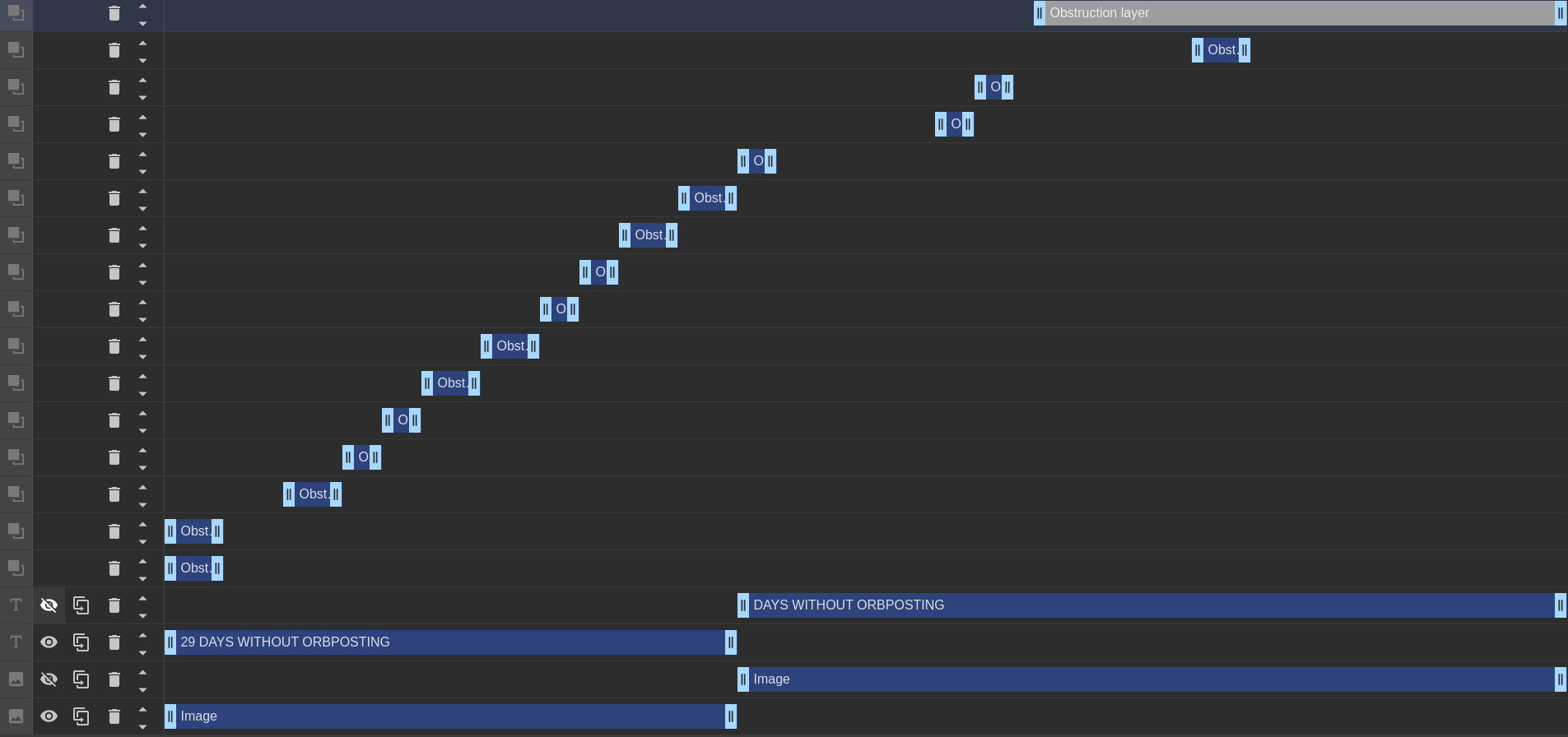
click at [51, 602] on icon at bounding box center [48, 605] width 20 height 20
click at [50, 679] on icon at bounding box center [48, 679] width 20 height 20
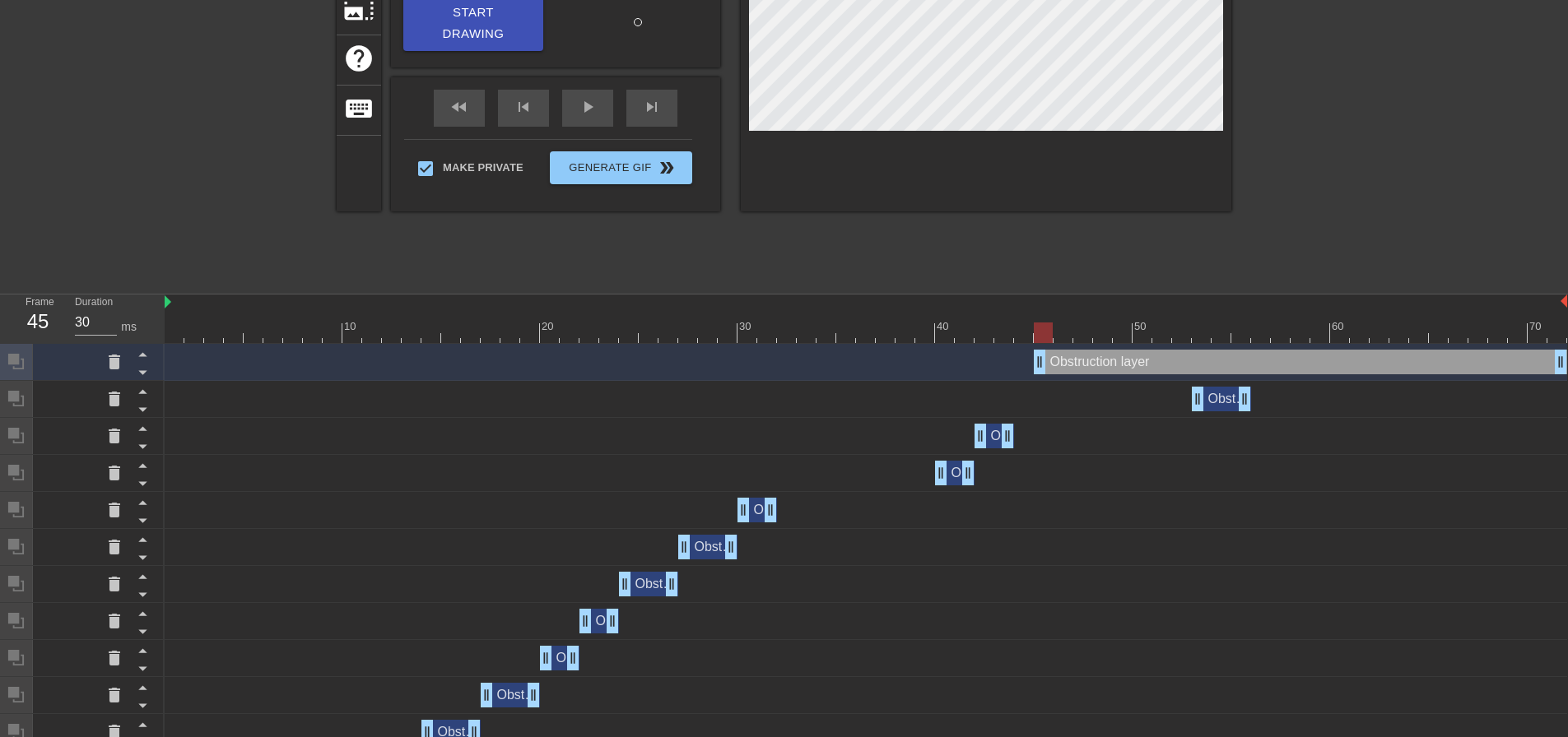
scroll to position [0, 0]
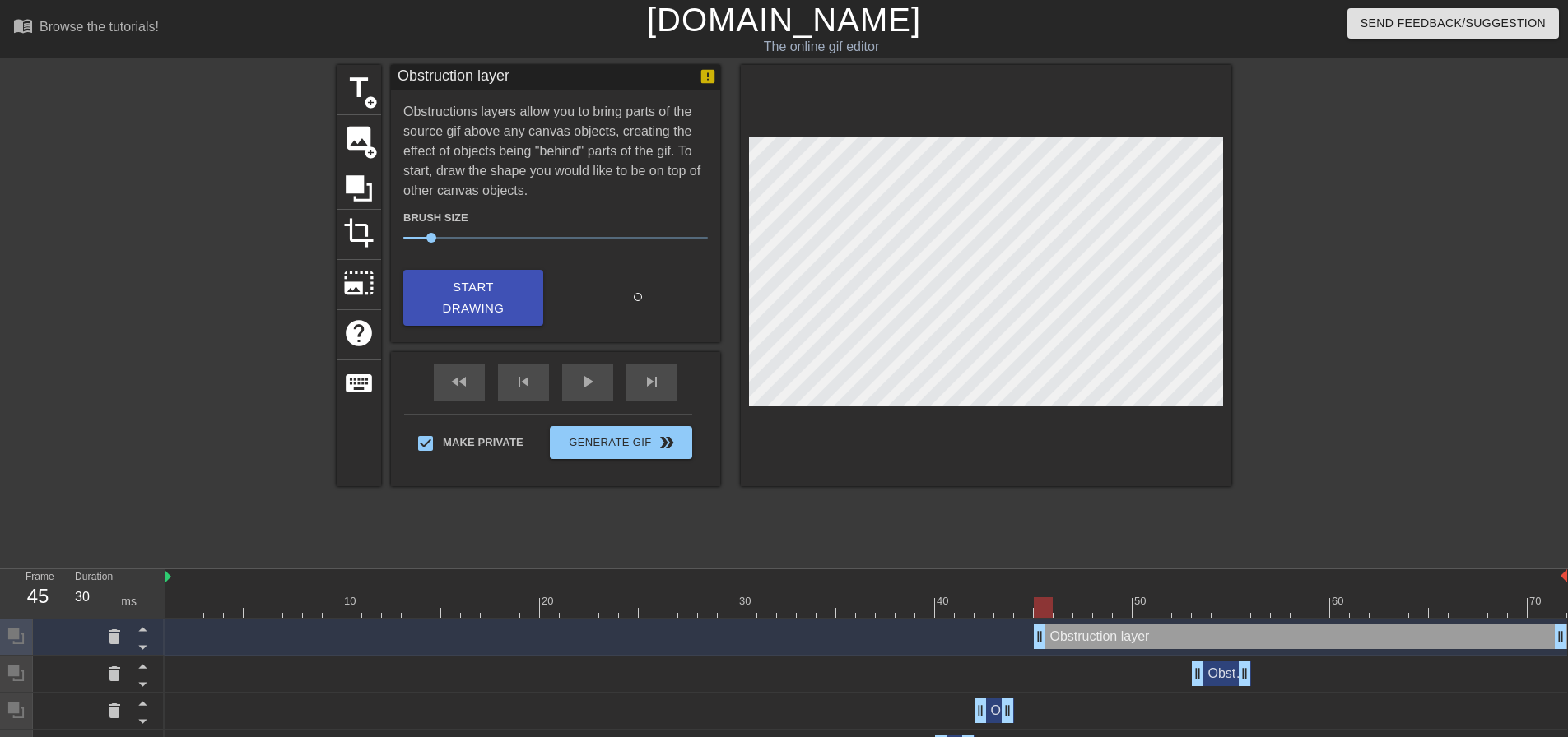
click at [943, 560] on div "menu_book Browse the tutorials! [DOMAIN_NAME] The online gif editor Send Feedba…" at bounding box center [784, 679] width 1568 height 1360
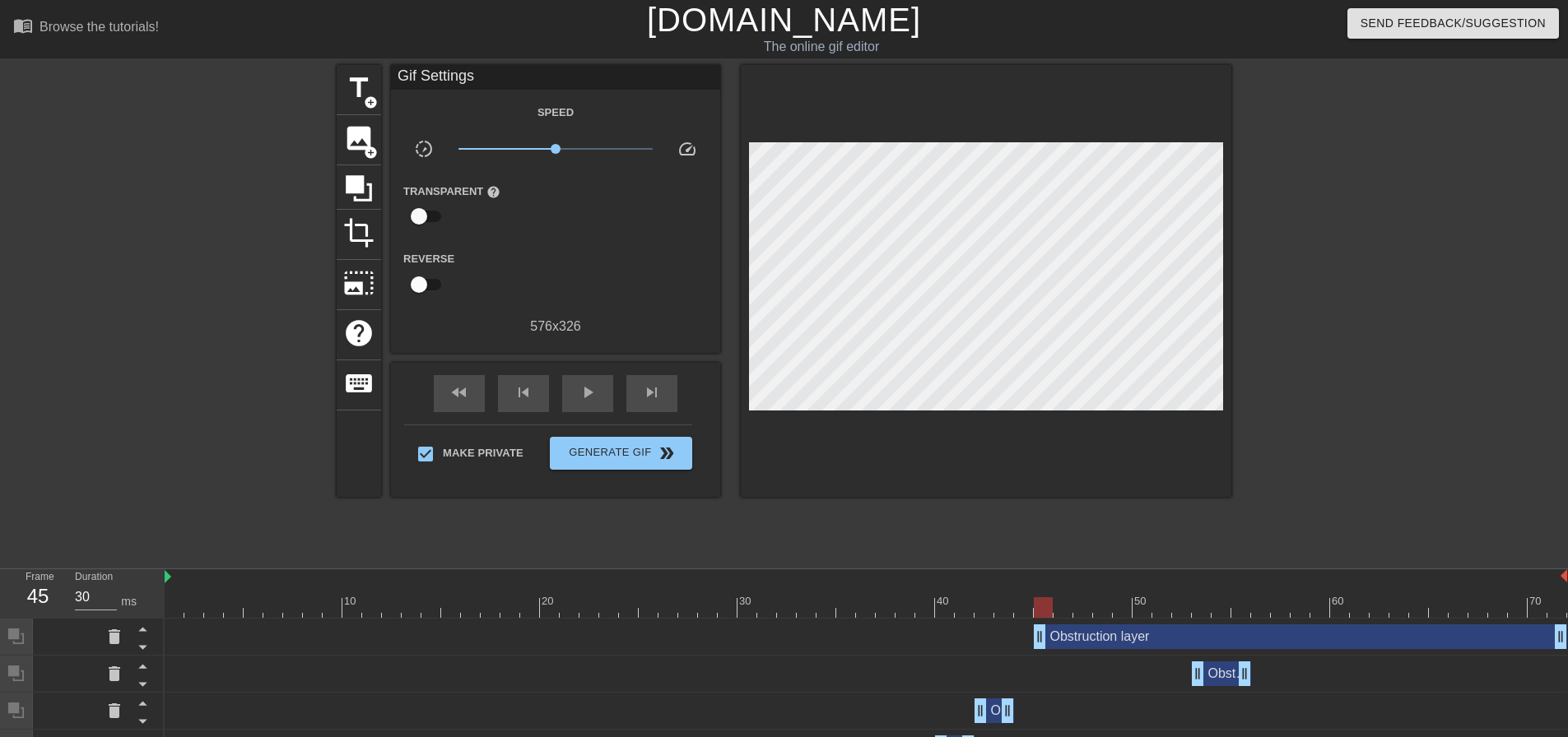
click at [1363, 489] on div at bounding box center [1374, 312] width 247 height 494
drag, startPoint x: 1042, startPoint y: 641, endPoint x: 1028, endPoint y: 641, distance: 14.0
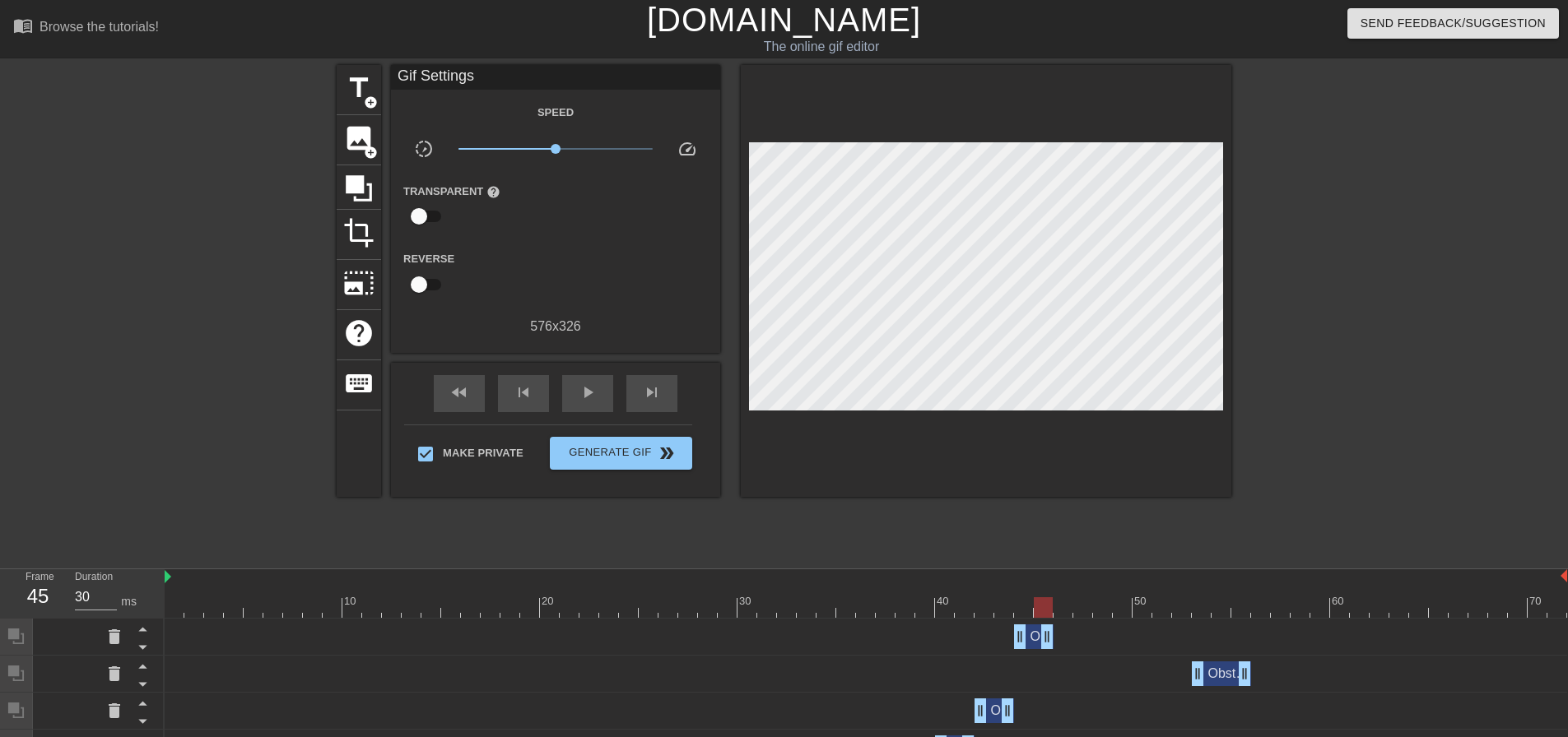
drag, startPoint x: 1562, startPoint y: 639, endPoint x: 1039, endPoint y: 647, distance: 523.1
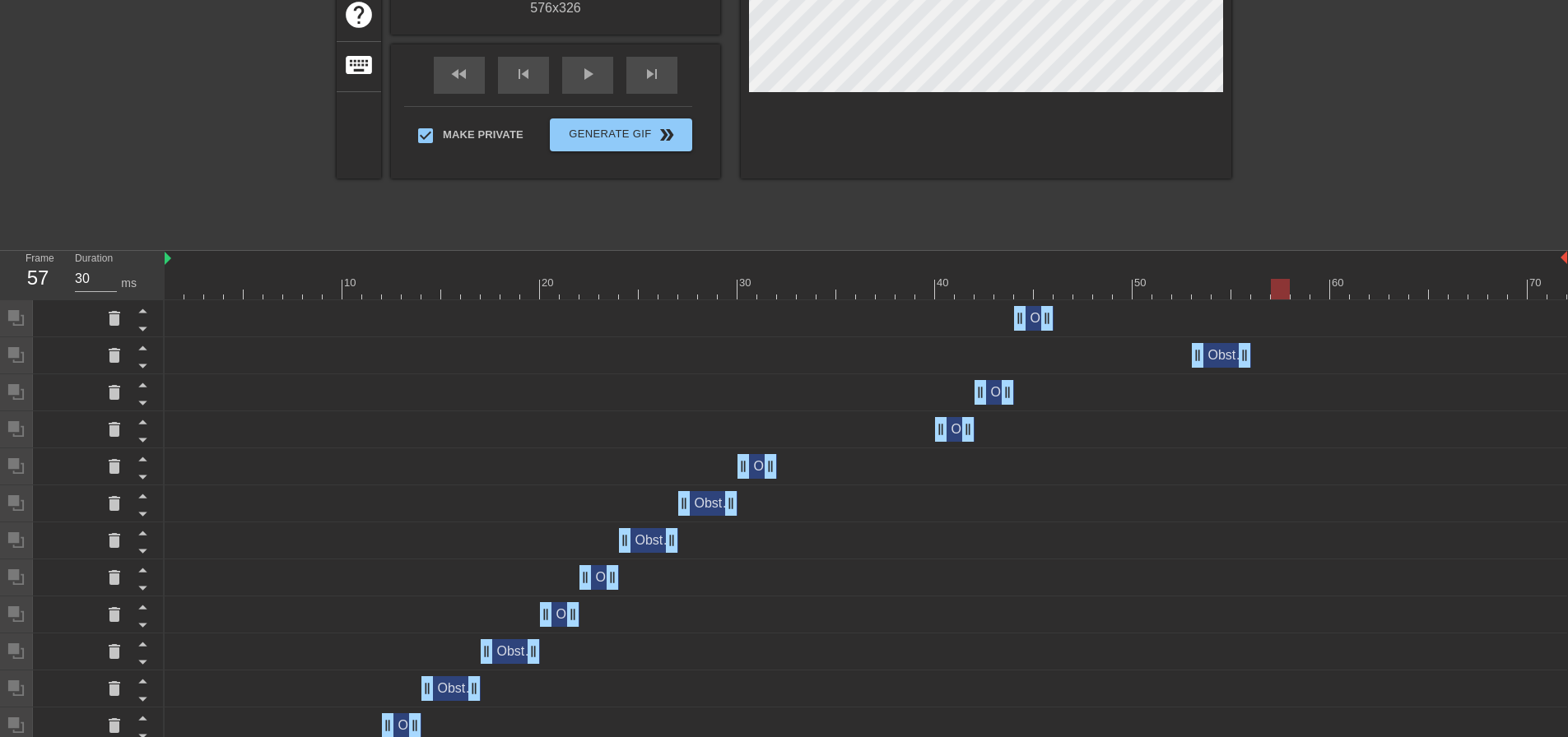
scroll to position [296, 0]
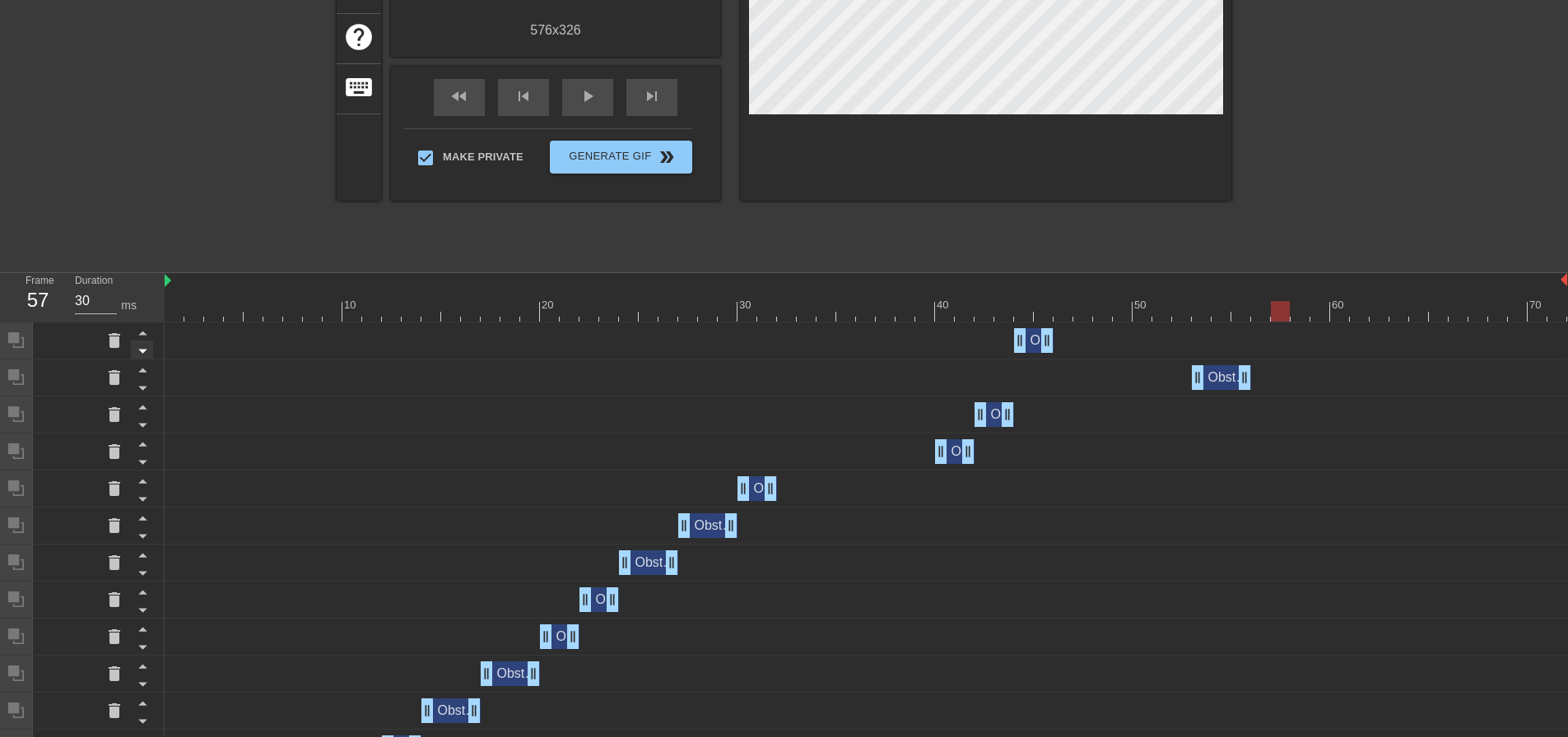
click at [144, 352] on icon at bounding box center [142, 352] width 8 height 4
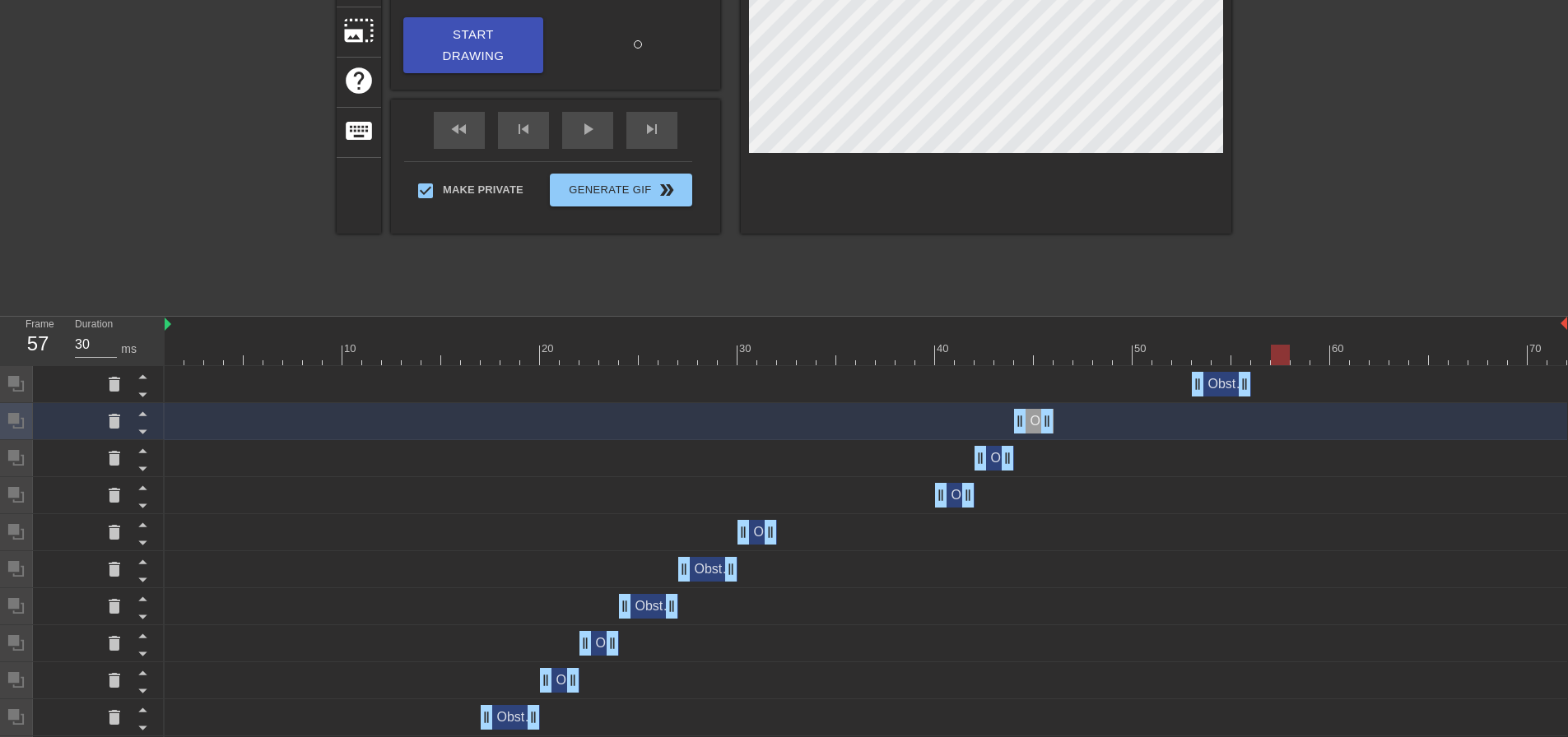
scroll to position [247, 0]
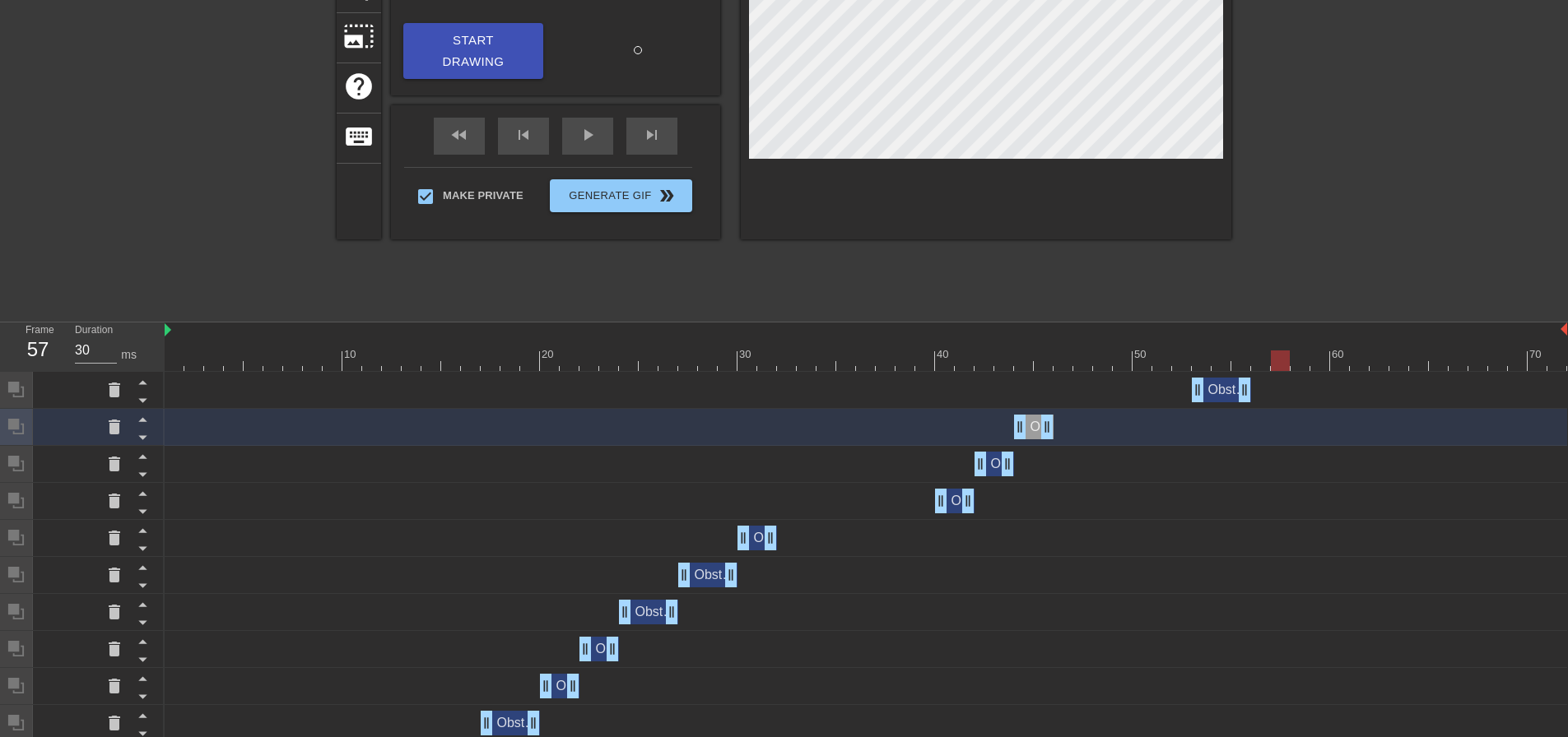
click at [1045, 364] on div at bounding box center [865, 361] width 1402 height 20
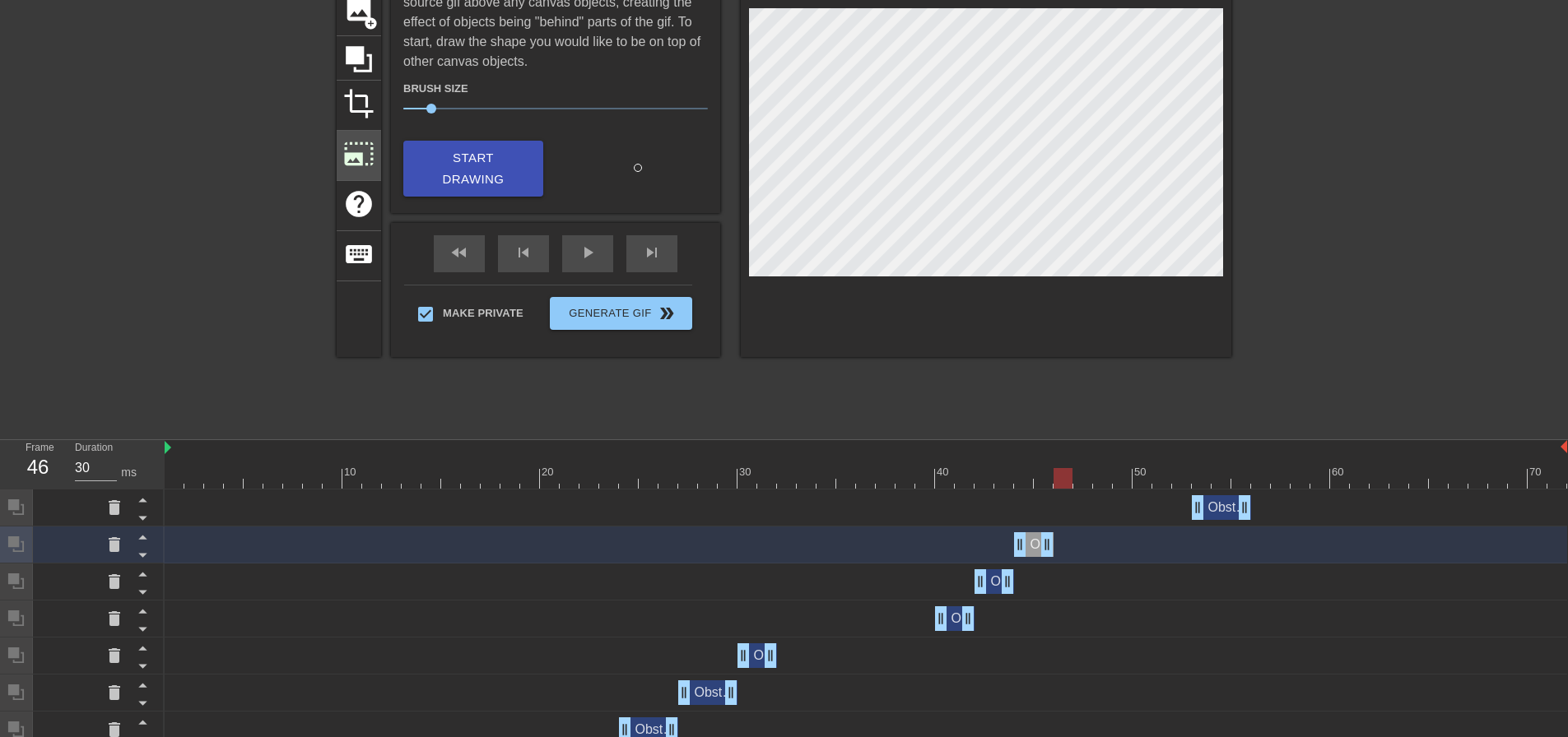
scroll to position [0, 0]
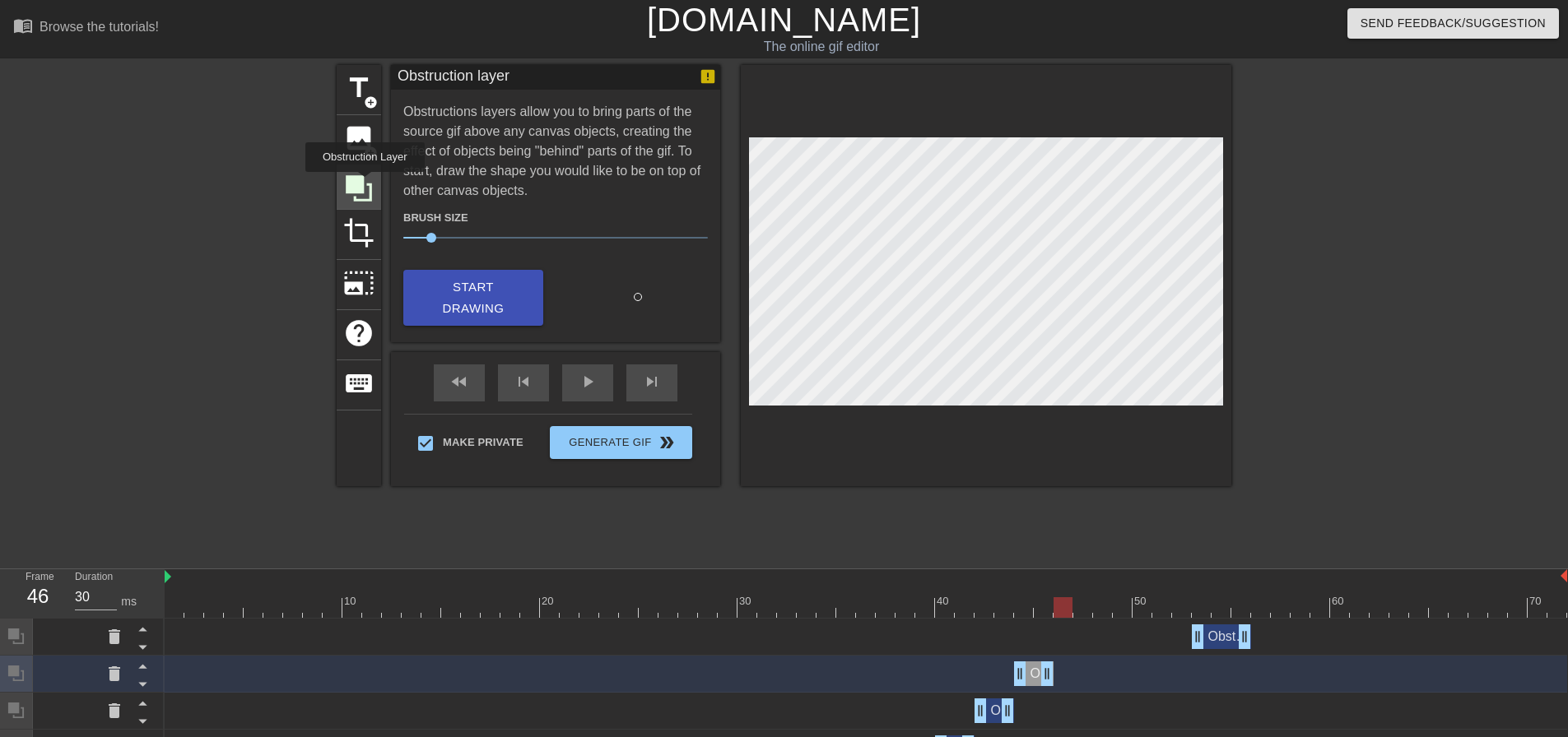
click at [365, 183] on icon at bounding box center [359, 189] width 32 height 32
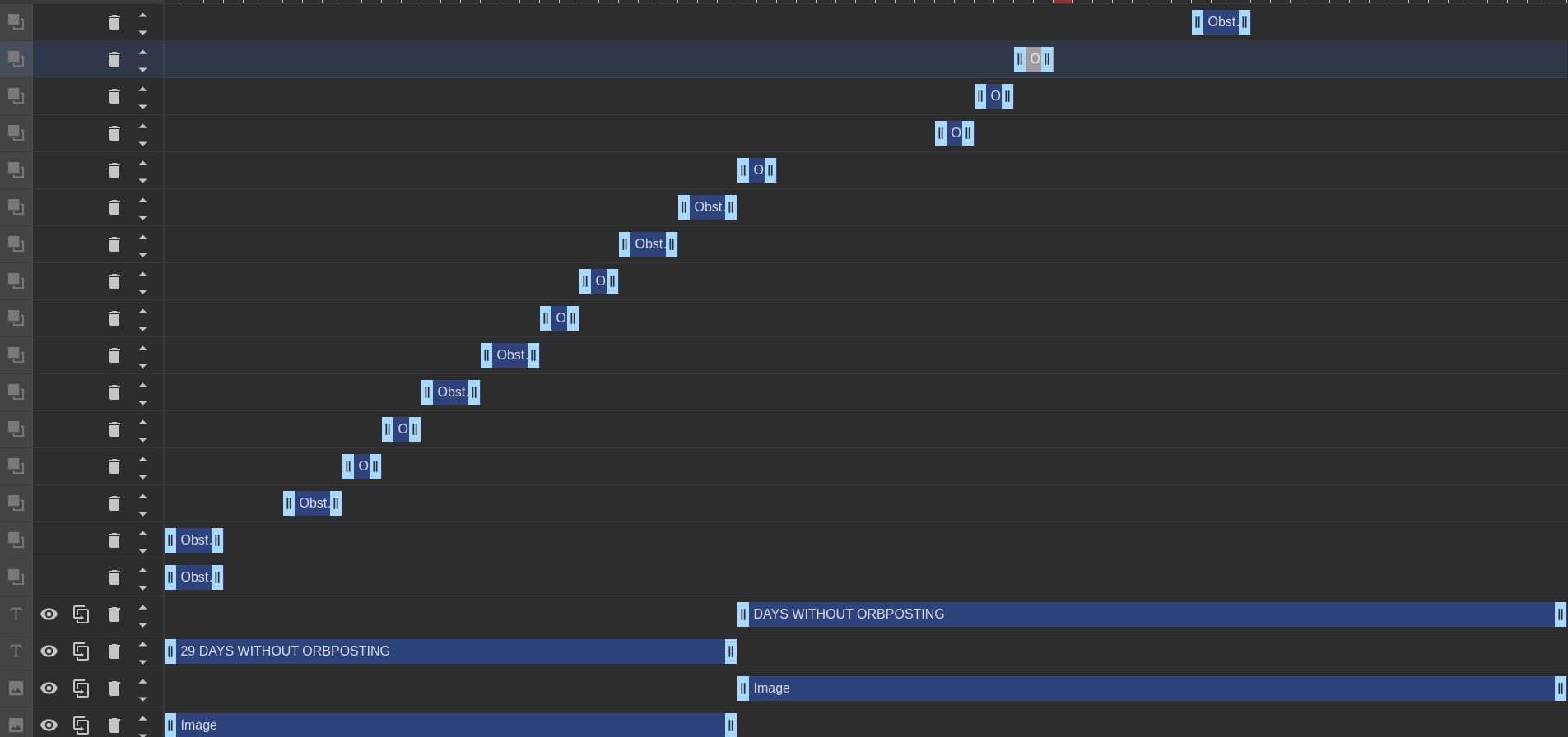
scroll to position [625, 0]
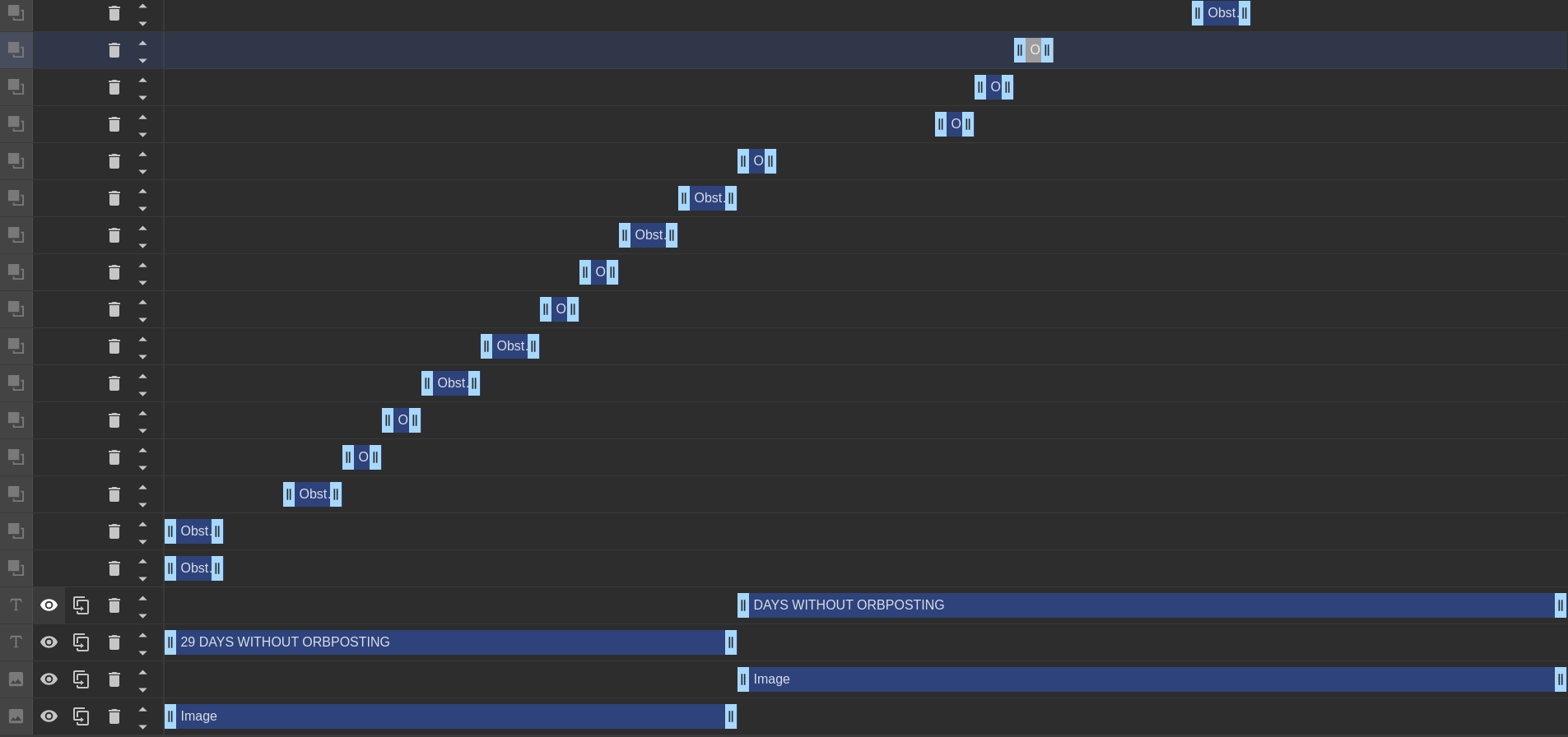
click at [51, 597] on icon at bounding box center [48, 605] width 20 height 20
click at [46, 679] on icon at bounding box center [48, 679] width 20 height 20
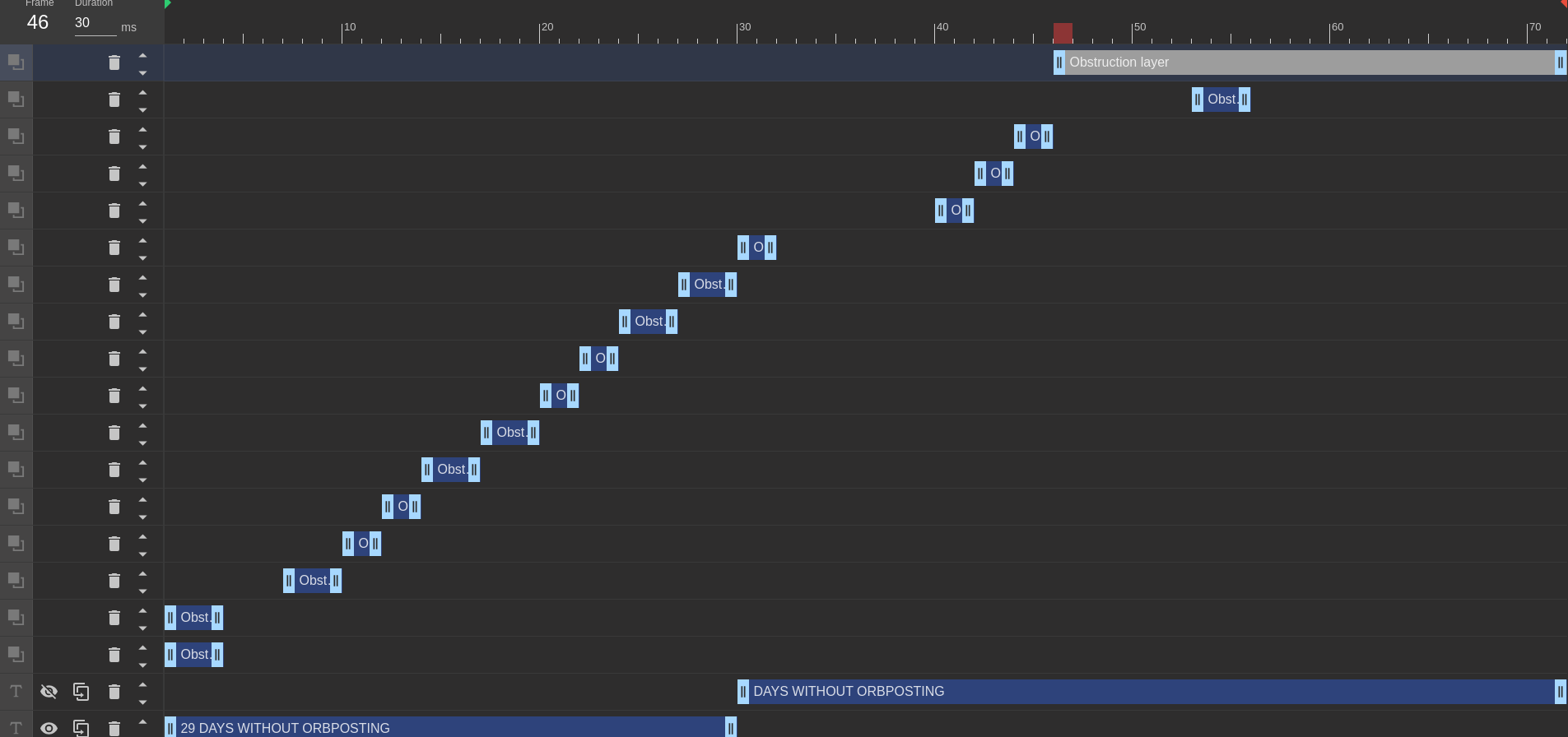
scroll to position [576, 0]
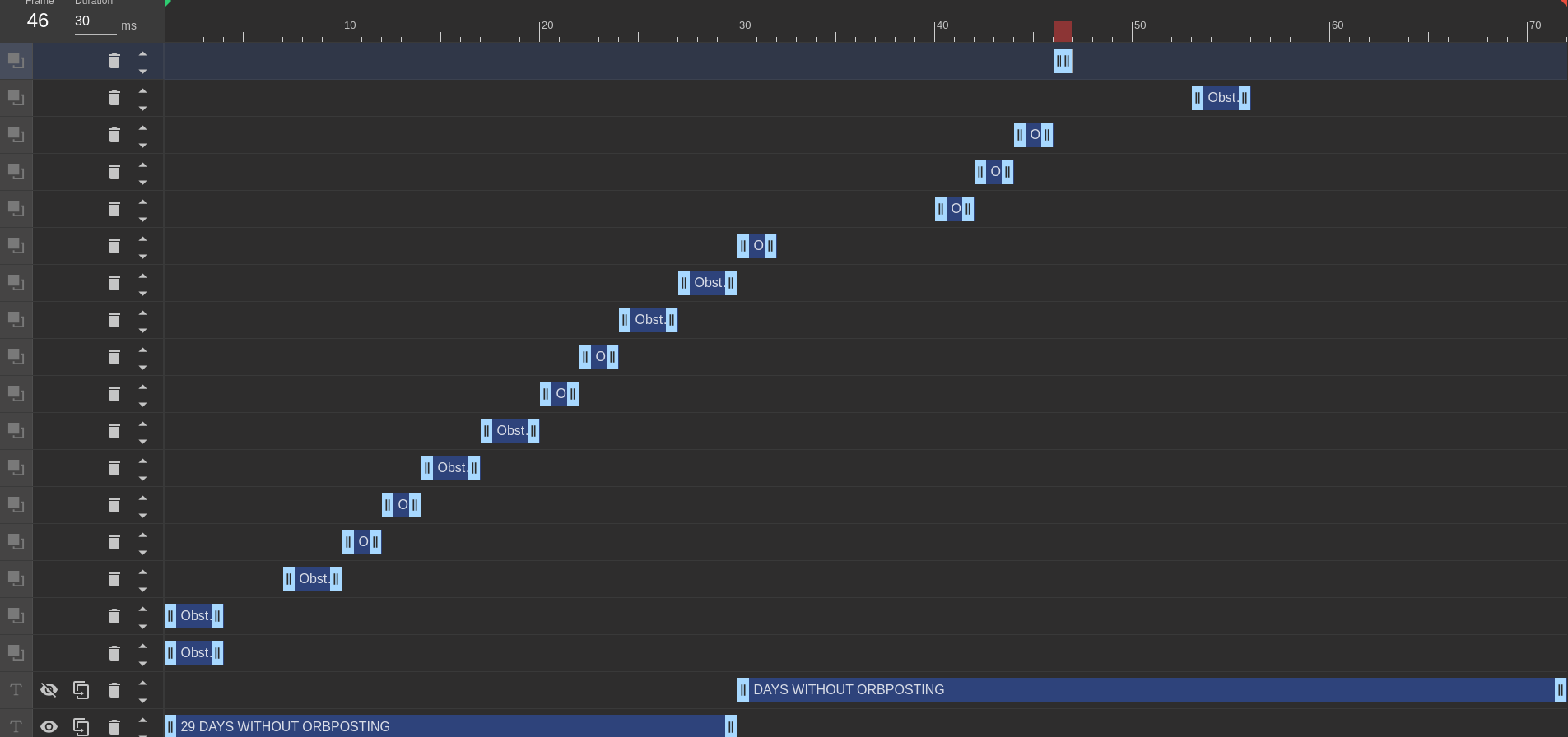
drag, startPoint x: 1562, startPoint y: 57, endPoint x: 1069, endPoint y: 67, distance: 493.1
click at [138, 74] on icon at bounding box center [142, 71] width 20 height 20
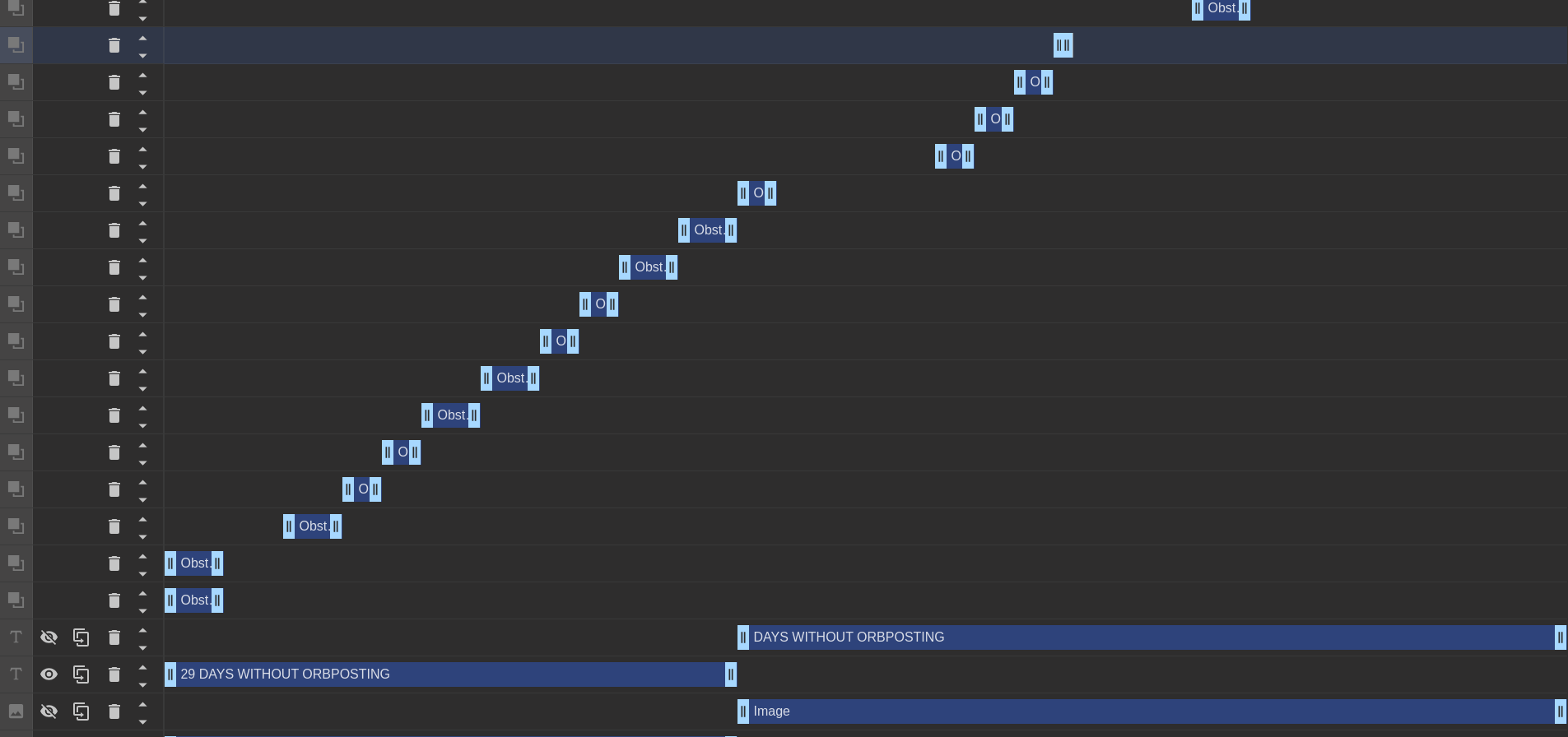
scroll to position [663, 0]
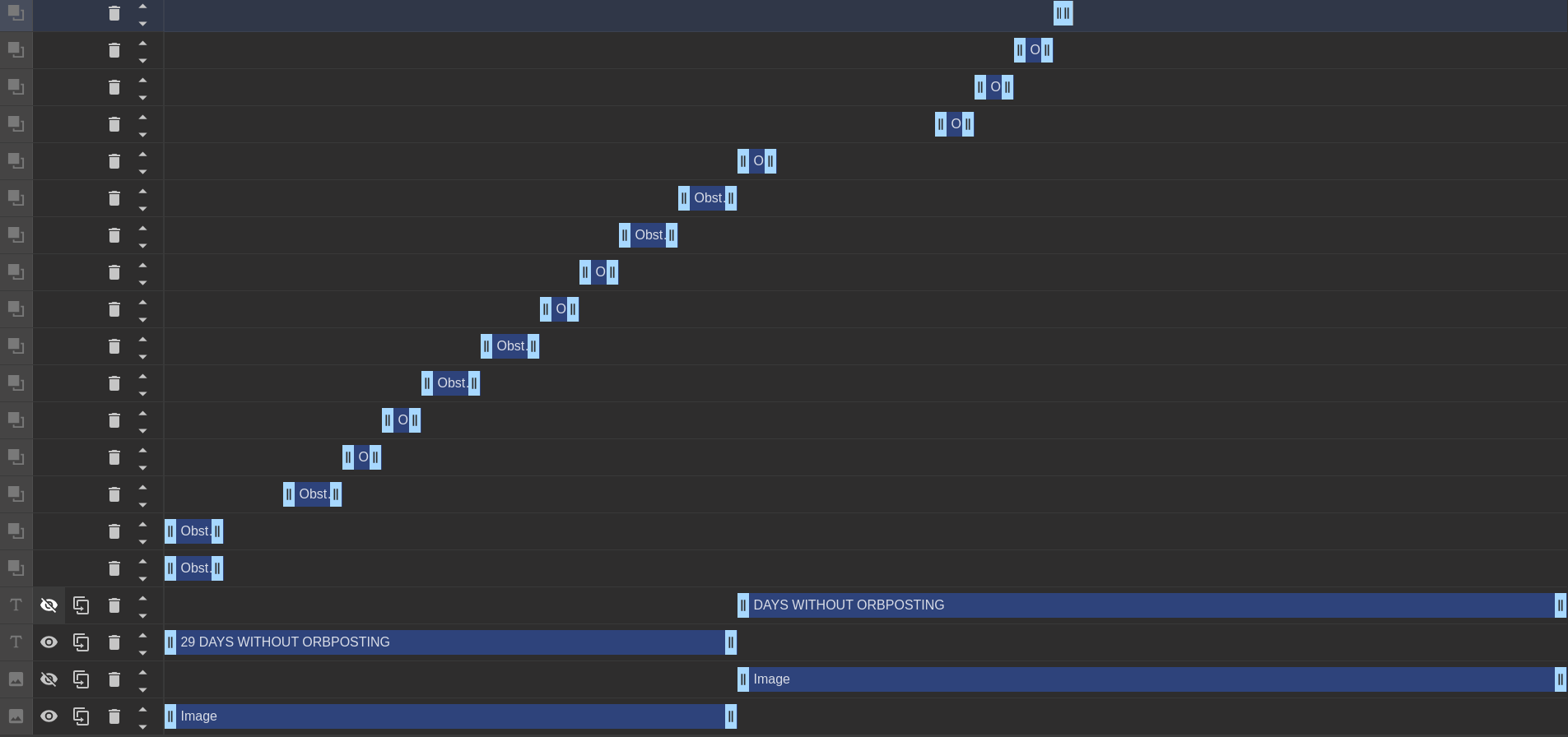
click at [47, 607] on icon at bounding box center [48, 605] width 20 height 20
click at [39, 680] on icon at bounding box center [48, 679] width 20 height 20
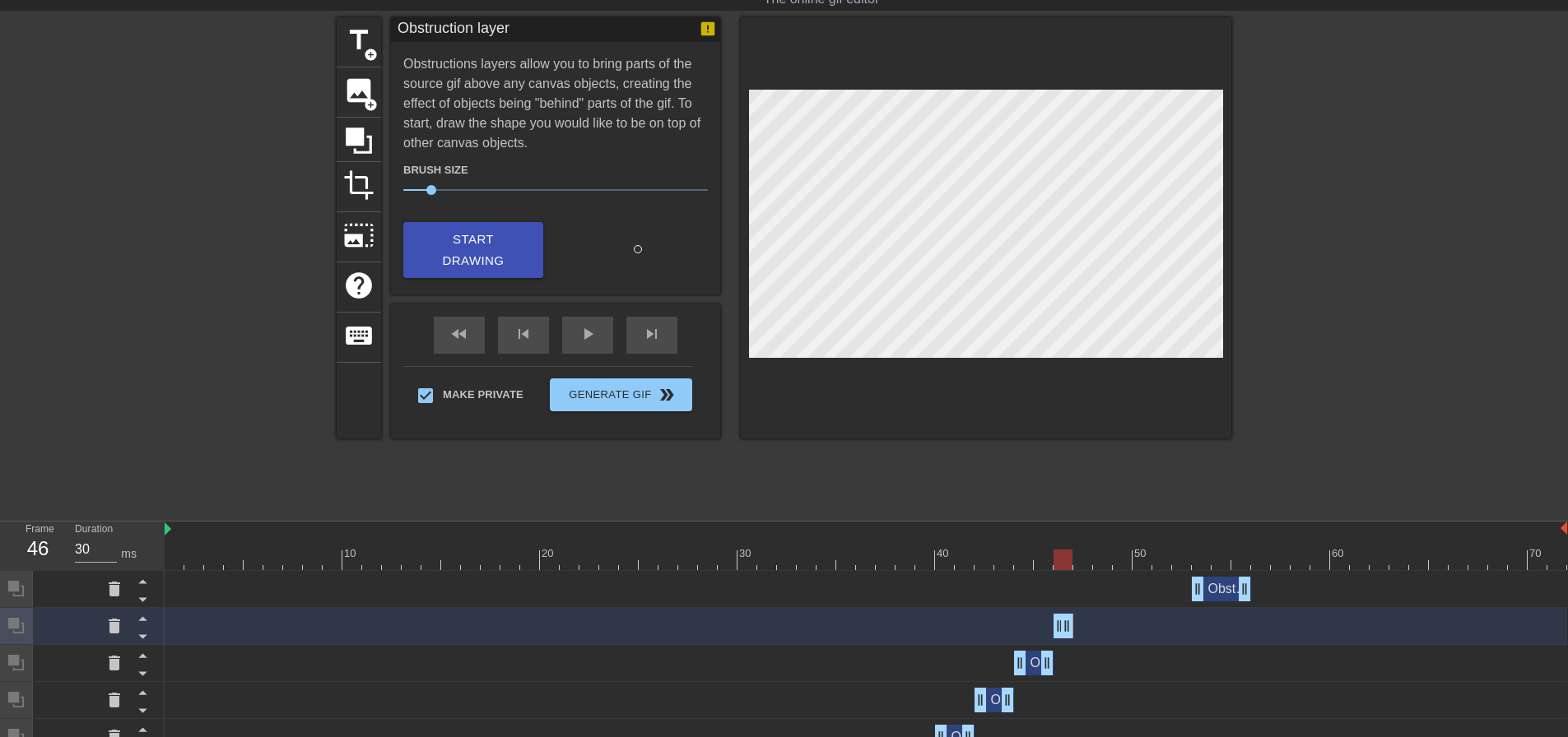
scroll to position [0, 0]
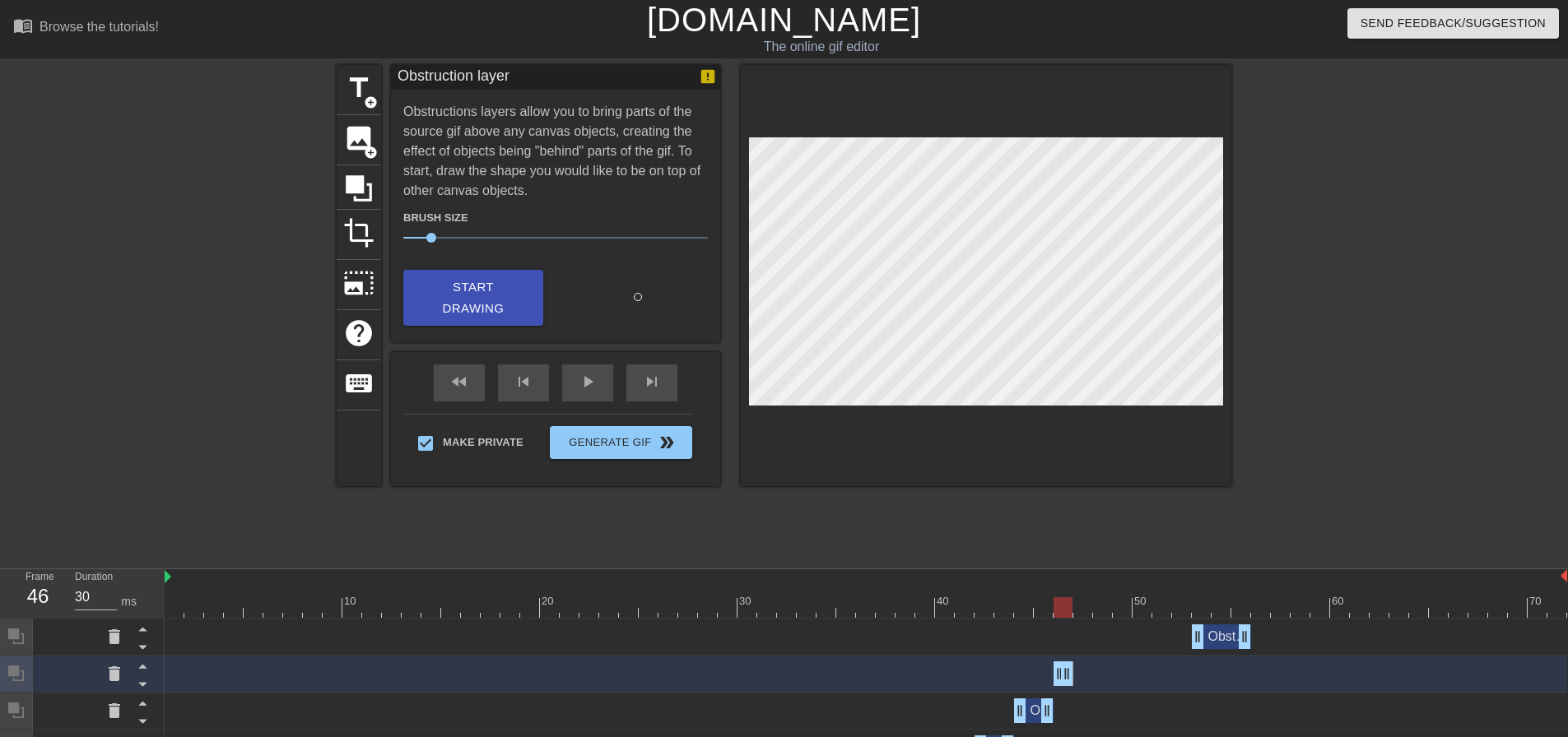
click at [729, 539] on div "title add_circle image add_circle crop photo_size_select_large help keyboard Ob…" at bounding box center [784, 312] width 894 height 494
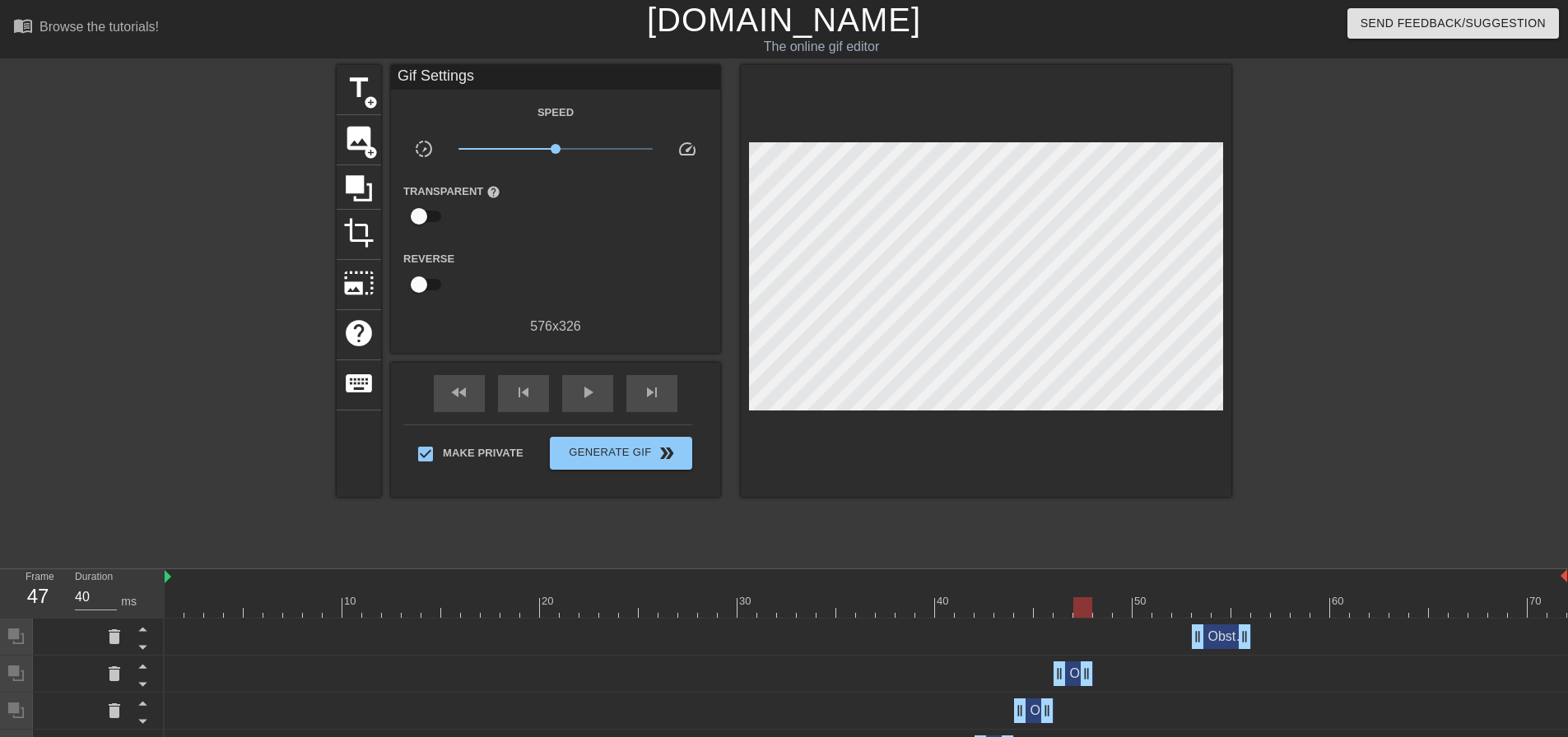
drag, startPoint x: 1062, startPoint y: 676, endPoint x: 1079, endPoint y: 676, distance: 17.0
click at [1074, 676] on div "Obstruction layer drag_handle drag_handle" at bounding box center [1073, 674] width 39 height 25
click at [360, 192] on icon at bounding box center [358, 188] width 26 height 26
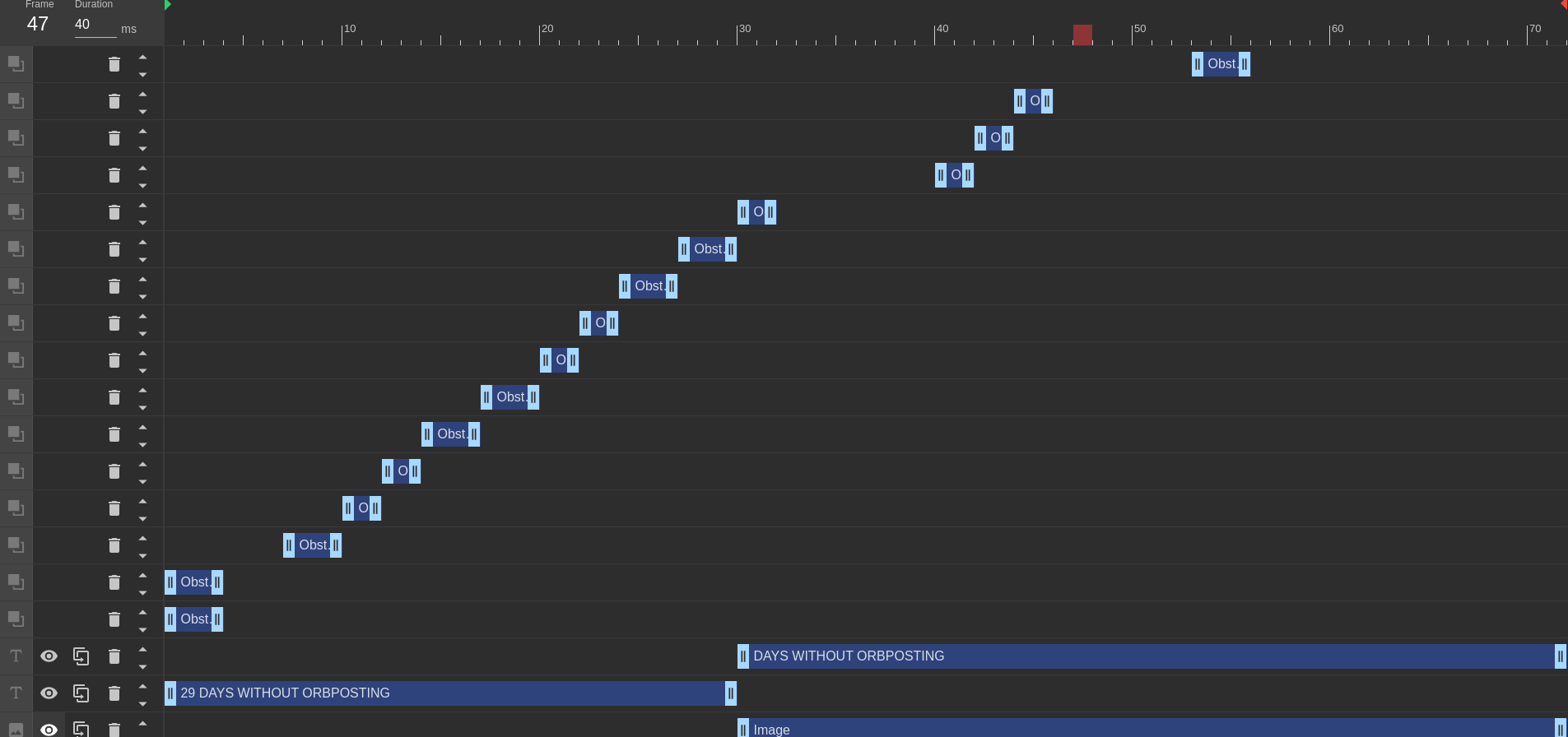
scroll to position [625, 0]
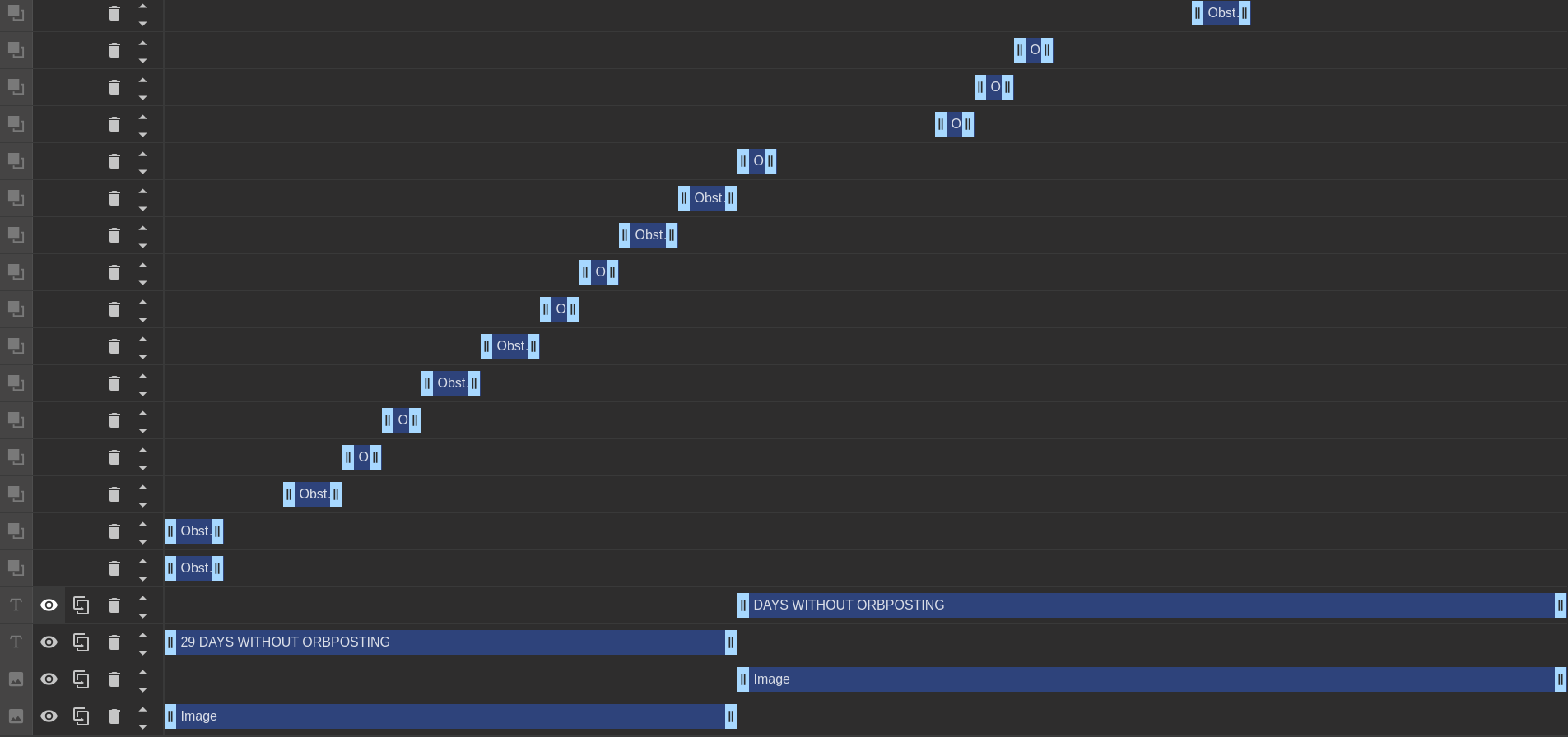
click at [44, 609] on icon at bounding box center [48, 605] width 18 height 12
click at [56, 679] on icon at bounding box center [48, 678] width 18 height 12
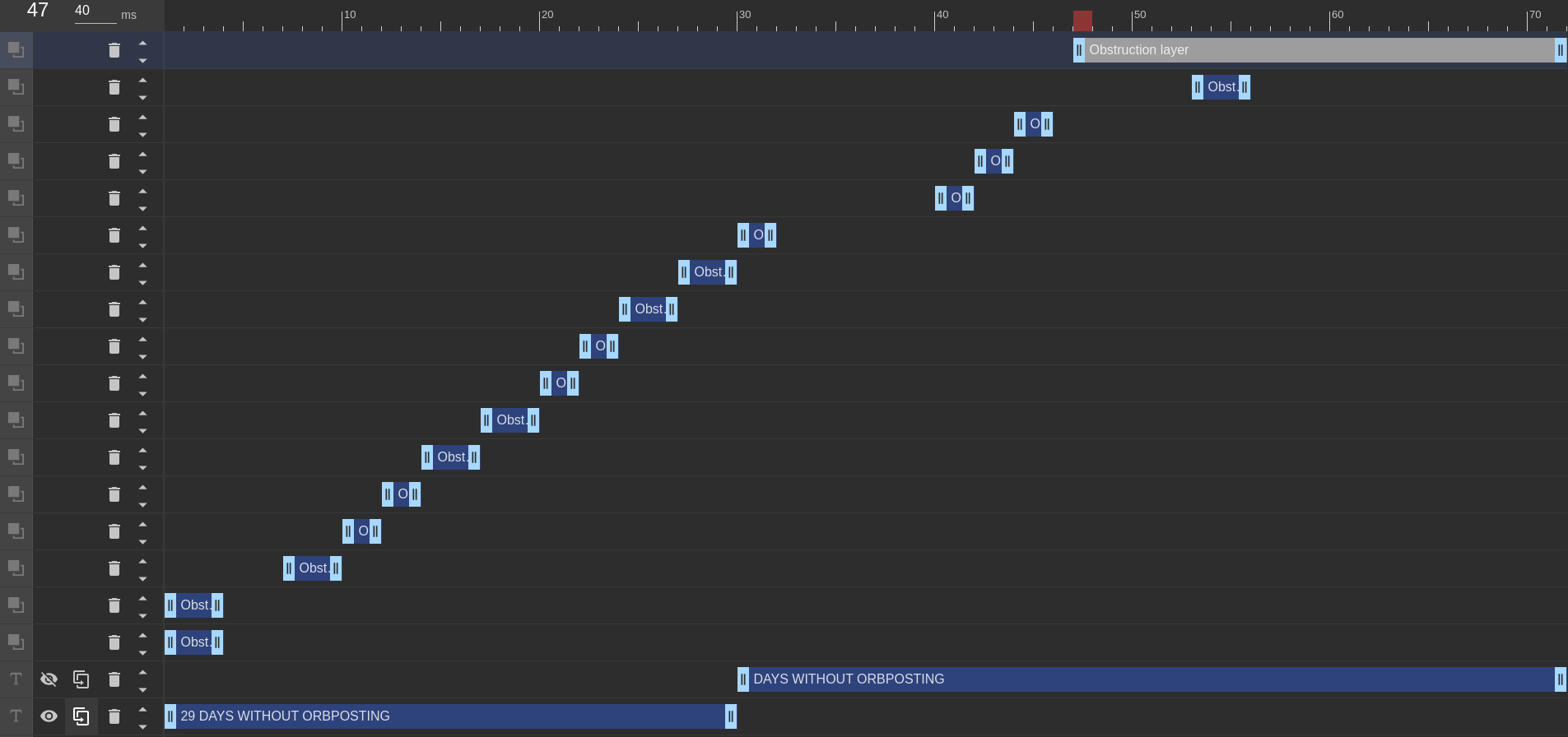
scroll to position [663, 0]
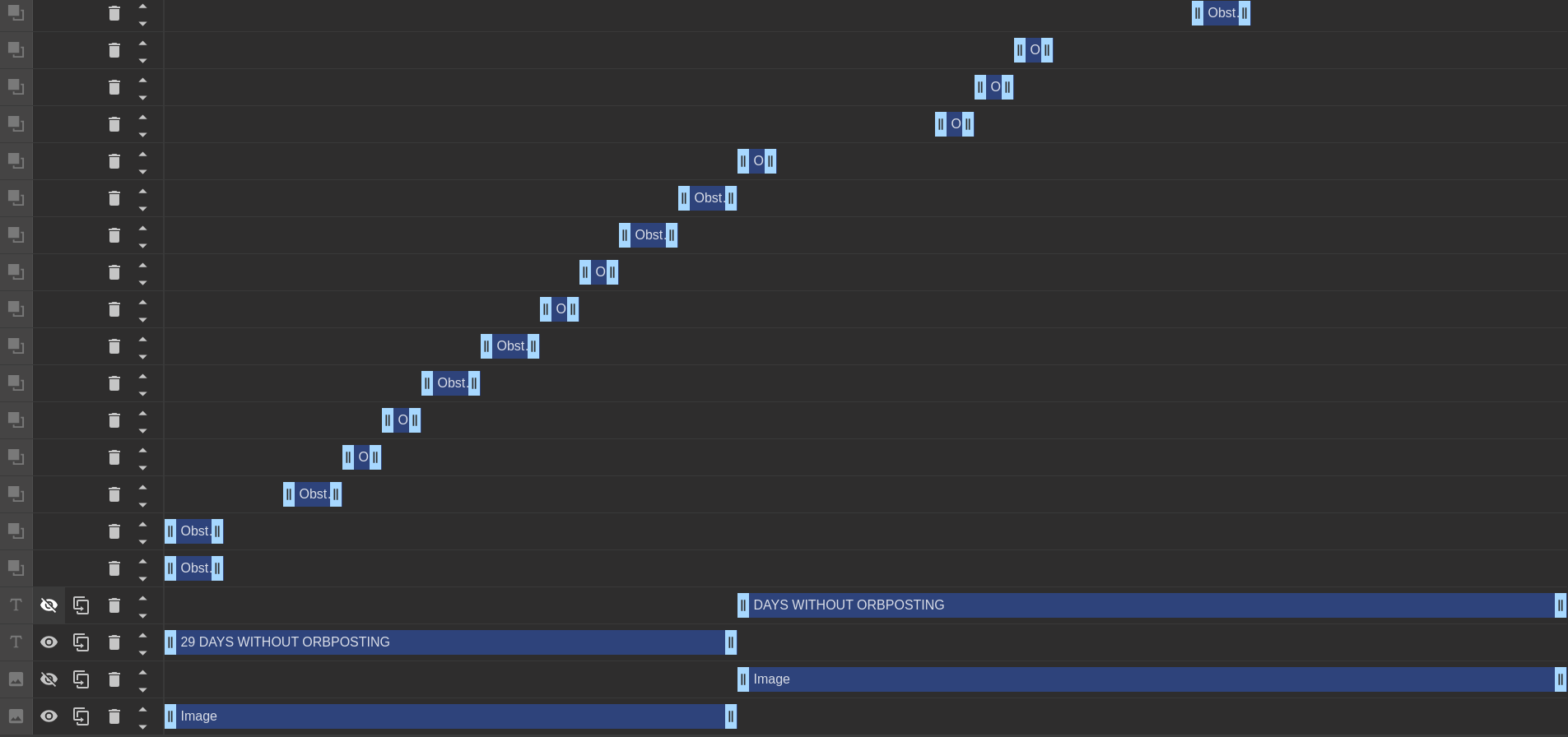
click at [43, 600] on icon at bounding box center [48, 606] width 18 height 16
click at [50, 674] on icon at bounding box center [48, 680] width 18 height 16
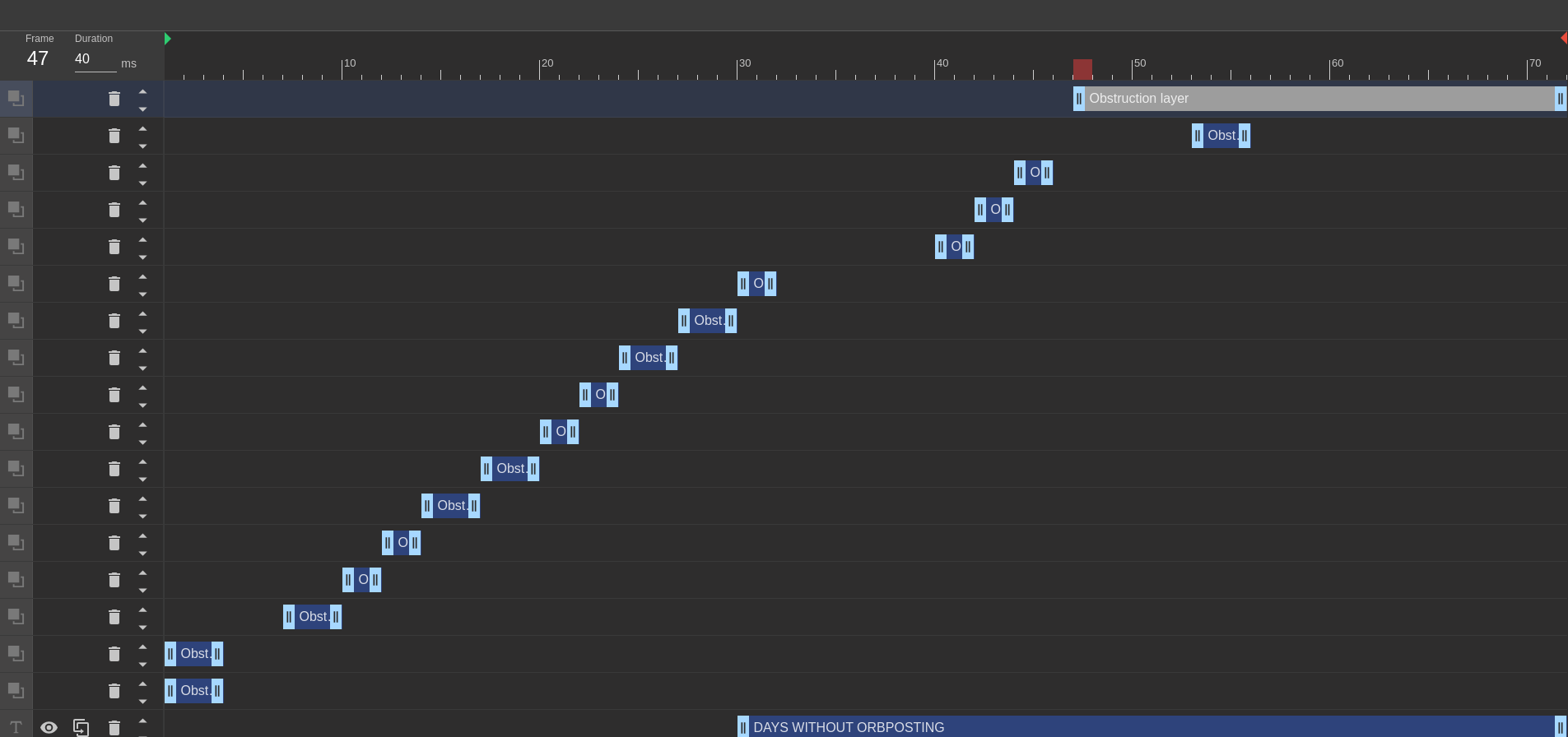
scroll to position [0, 0]
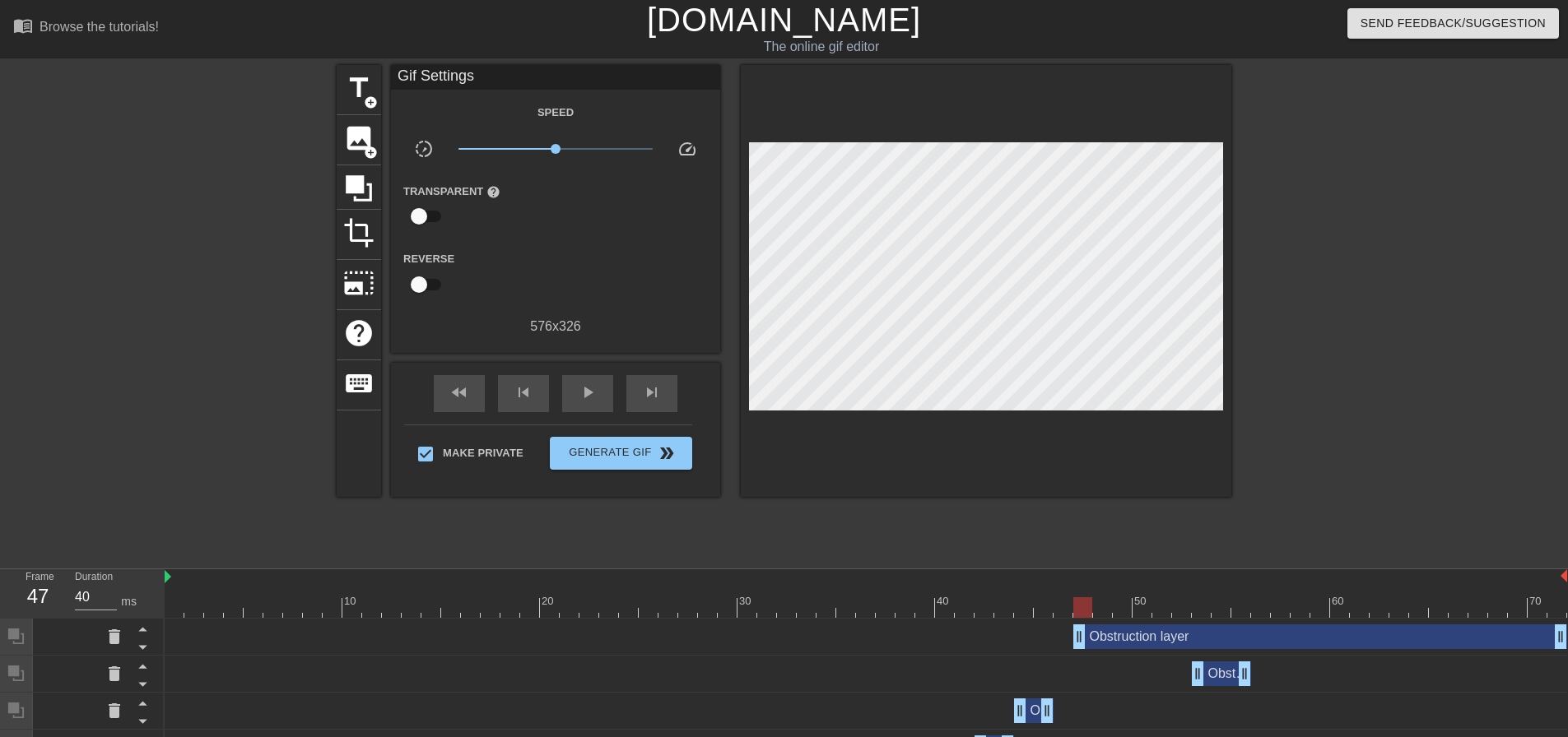
click at [1089, 537] on div "title add_circle image add_circle crop photo_size_select_large help keyboard Gi…" at bounding box center [784, 312] width 894 height 494
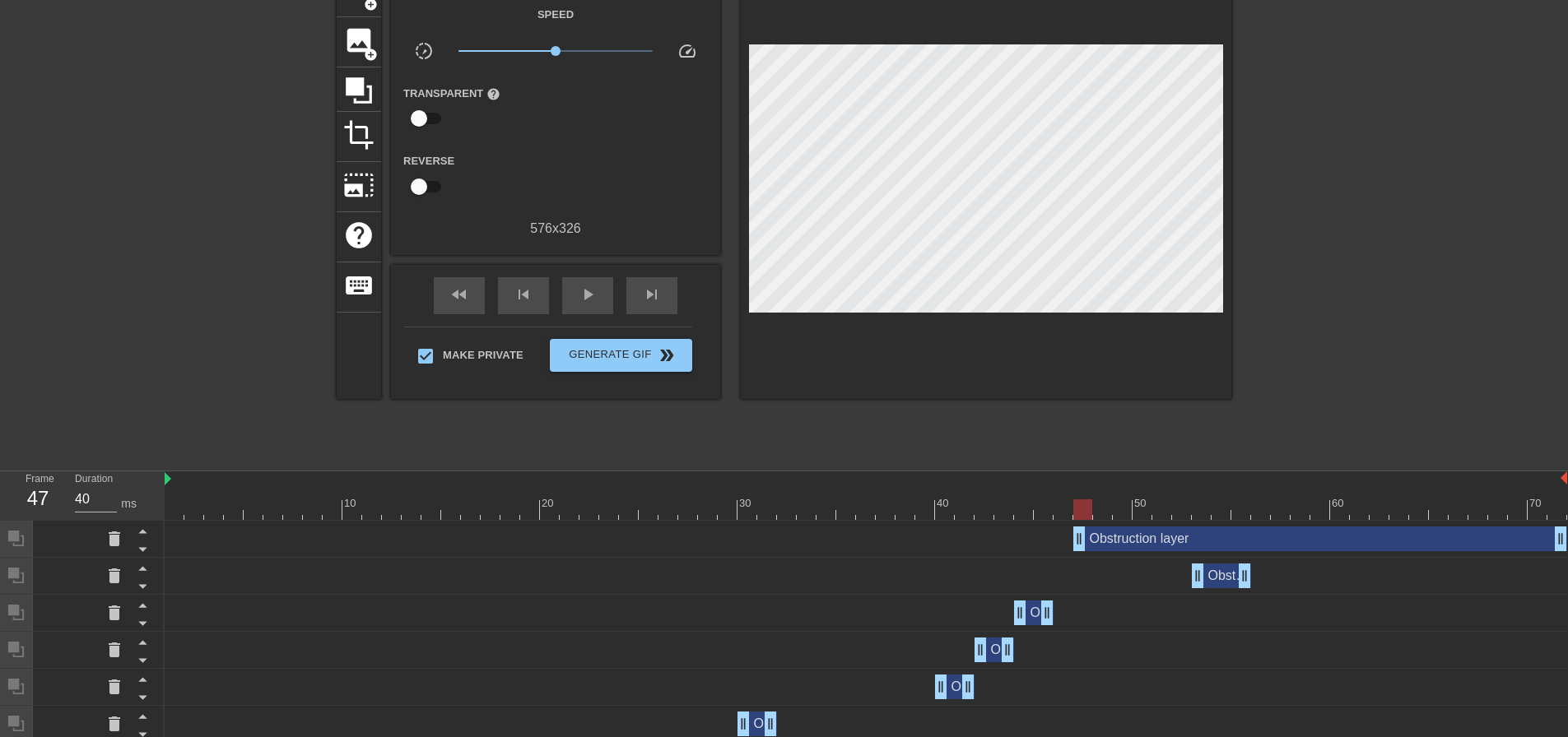
scroll to position [82, 0]
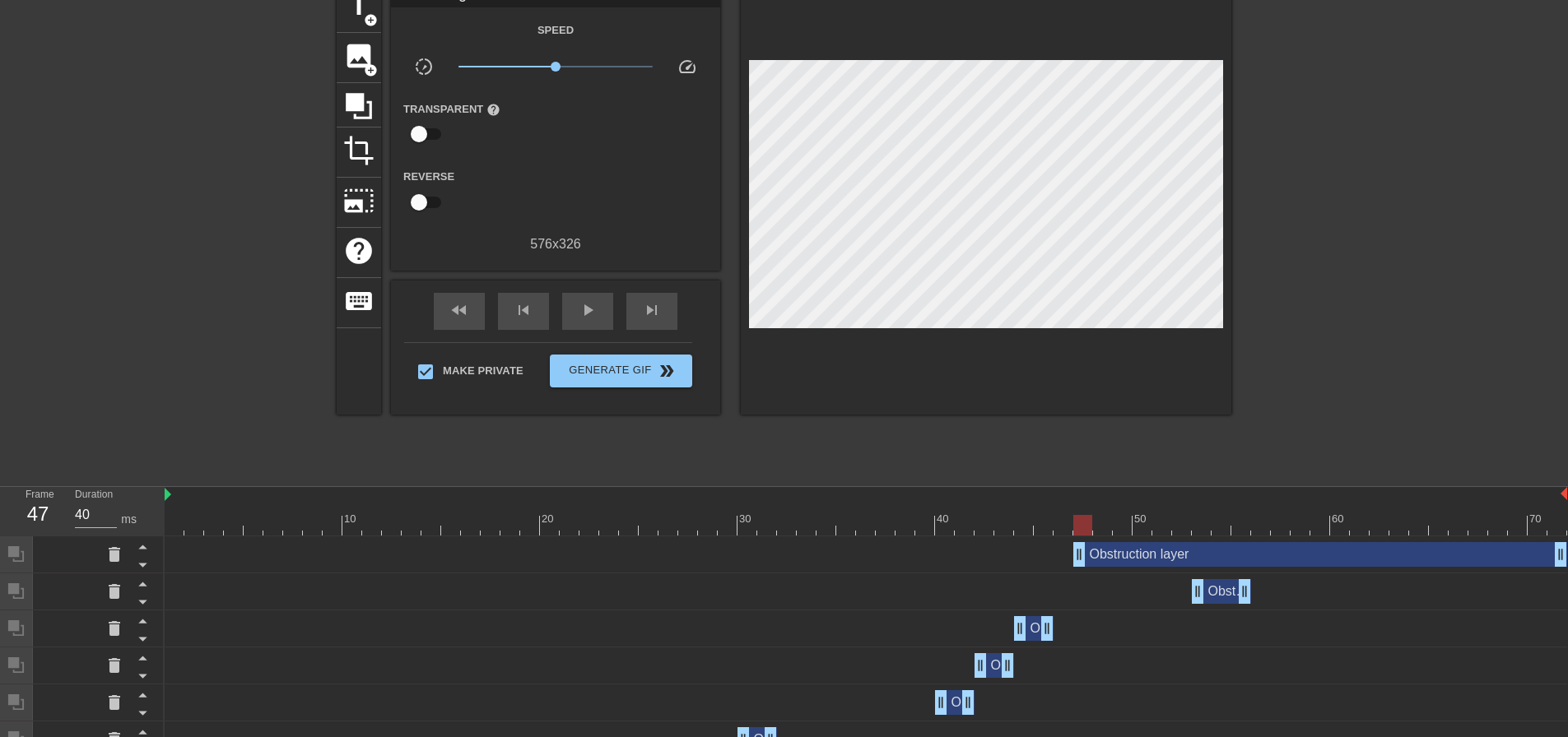
click at [1206, 448] on div "title add_circle image add_circle crop photo_size_select_large help keyboard Gi…" at bounding box center [784, 229] width 894 height 494
click at [146, 566] on icon at bounding box center [142, 566] width 8 height 4
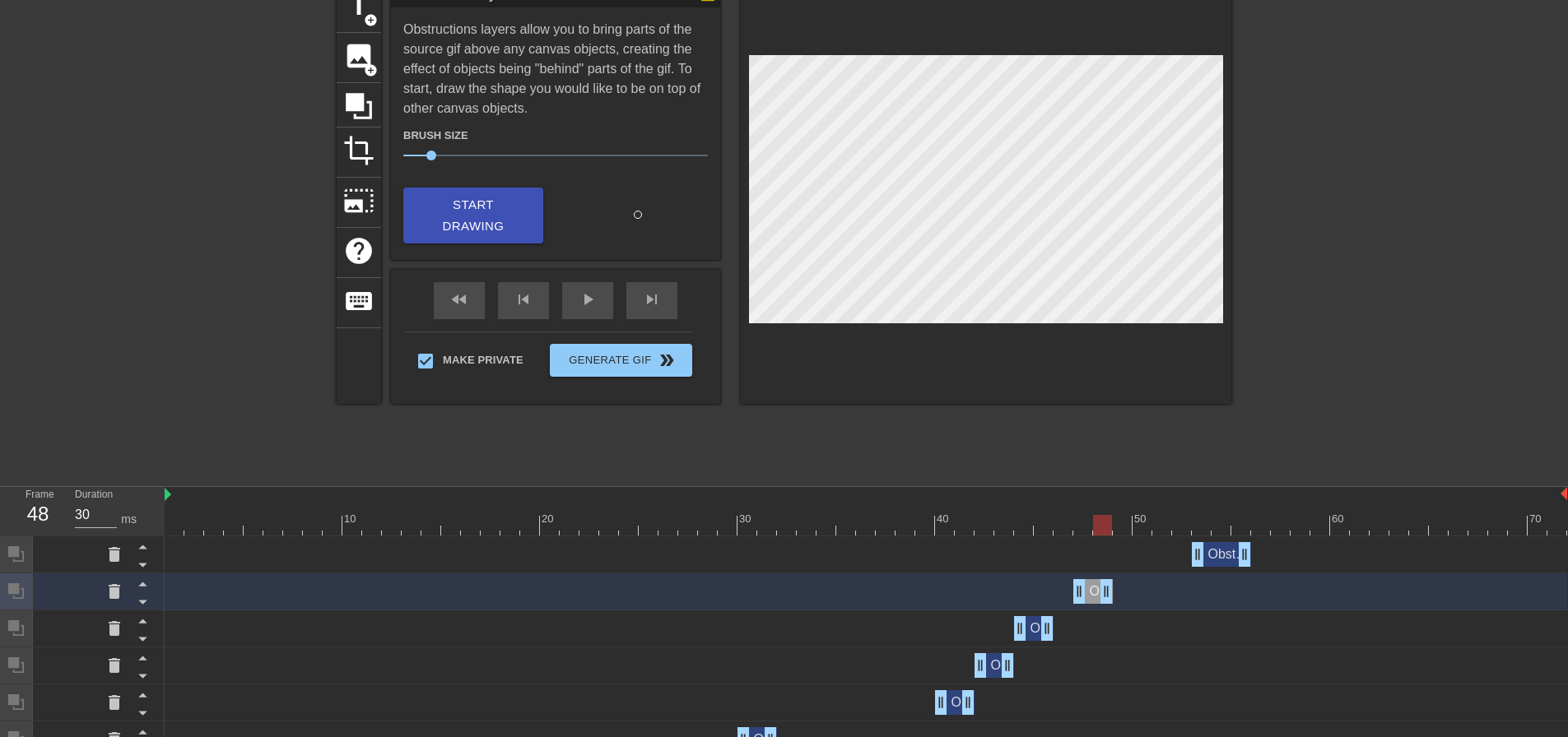
drag, startPoint x: 1561, startPoint y: 595, endPoint x: 1106, endPoint y: 599, distance: 455.0
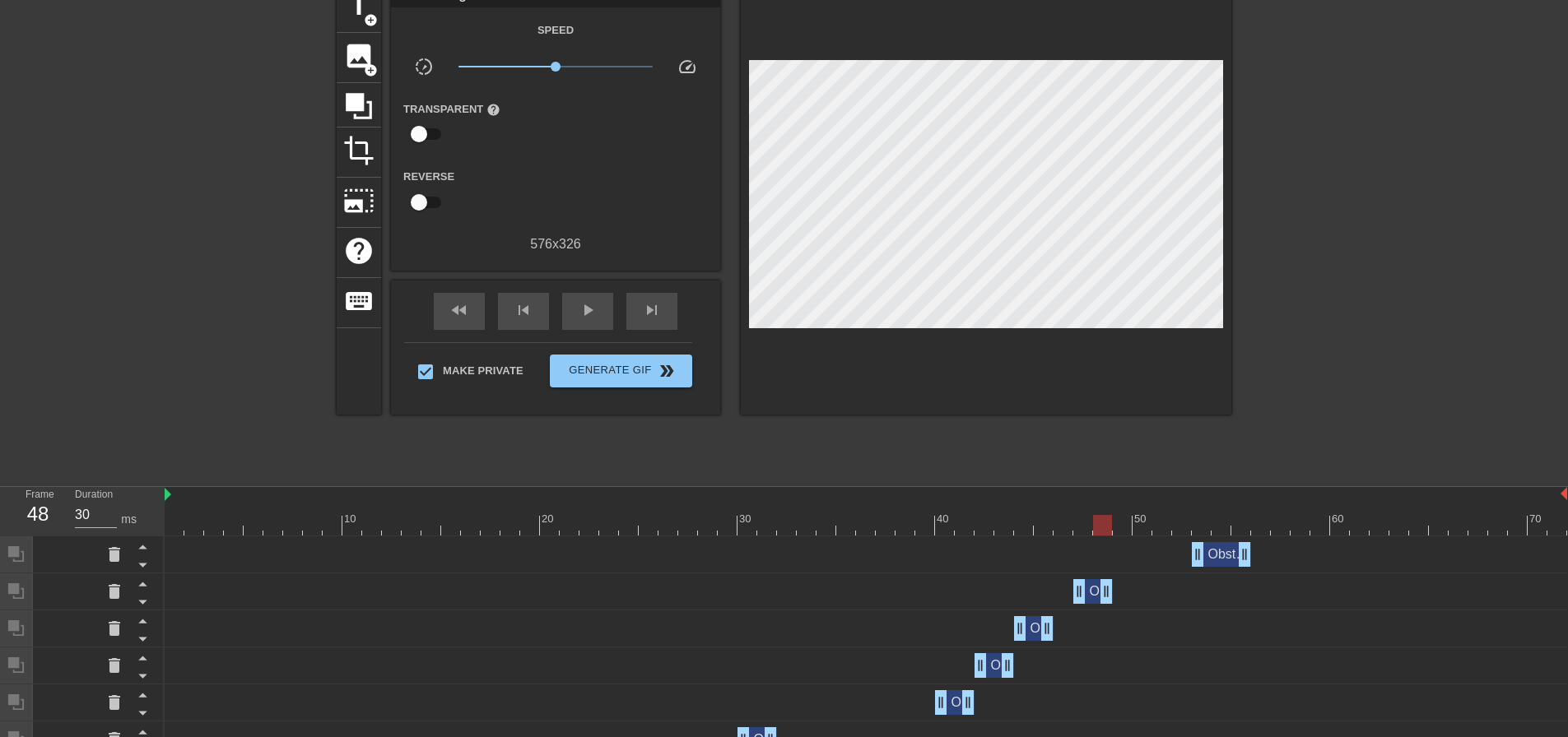
click at [1062, 595] on div "Obstruction layer drag_handle drag_handle" at bounding box center [865, 592] width 1402 height 25
drag, startPoint x: 1044, startPoint y: 626, endPoint x: 1064, endPoint y: 626, distance: 20.0
click at [572, 310] on div "play_arrow" at bounding box center [587, 312] width 51 height 37
click at [1091, 596] on div "Obstruction layer drag_handle drag_handle" at bounding box center [1092, 592] width 39 height 25
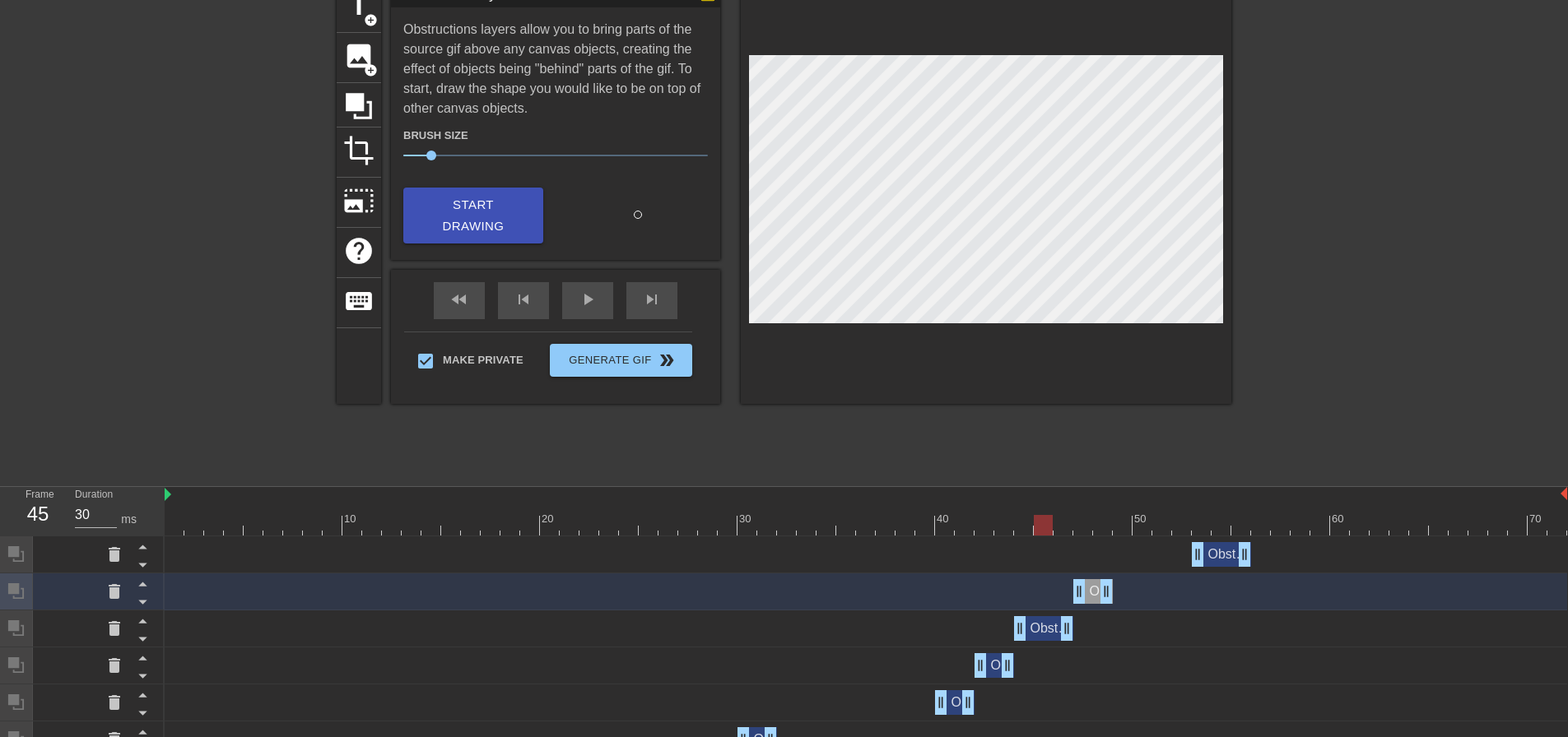
click at [1046, 528] on div at bounding box center [865, 526] width 1402 height 20
click at [1043, 631] on div "Obstruction layer drag_handle drag_handle" at bounding box center [1044, 628] width 60 height 25
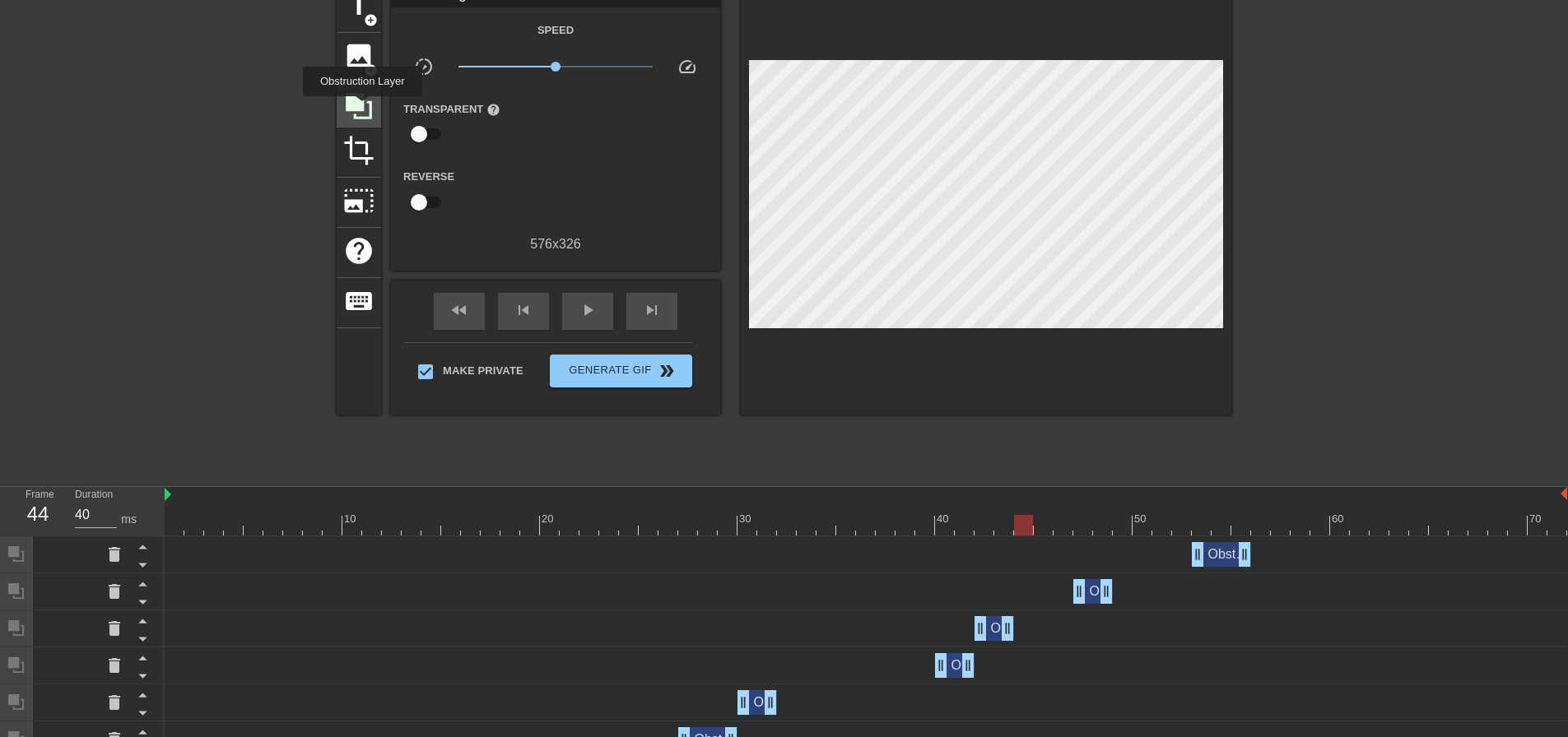
click at [362, 108] on icon at bounding box center [358, 106] width 26 height 26
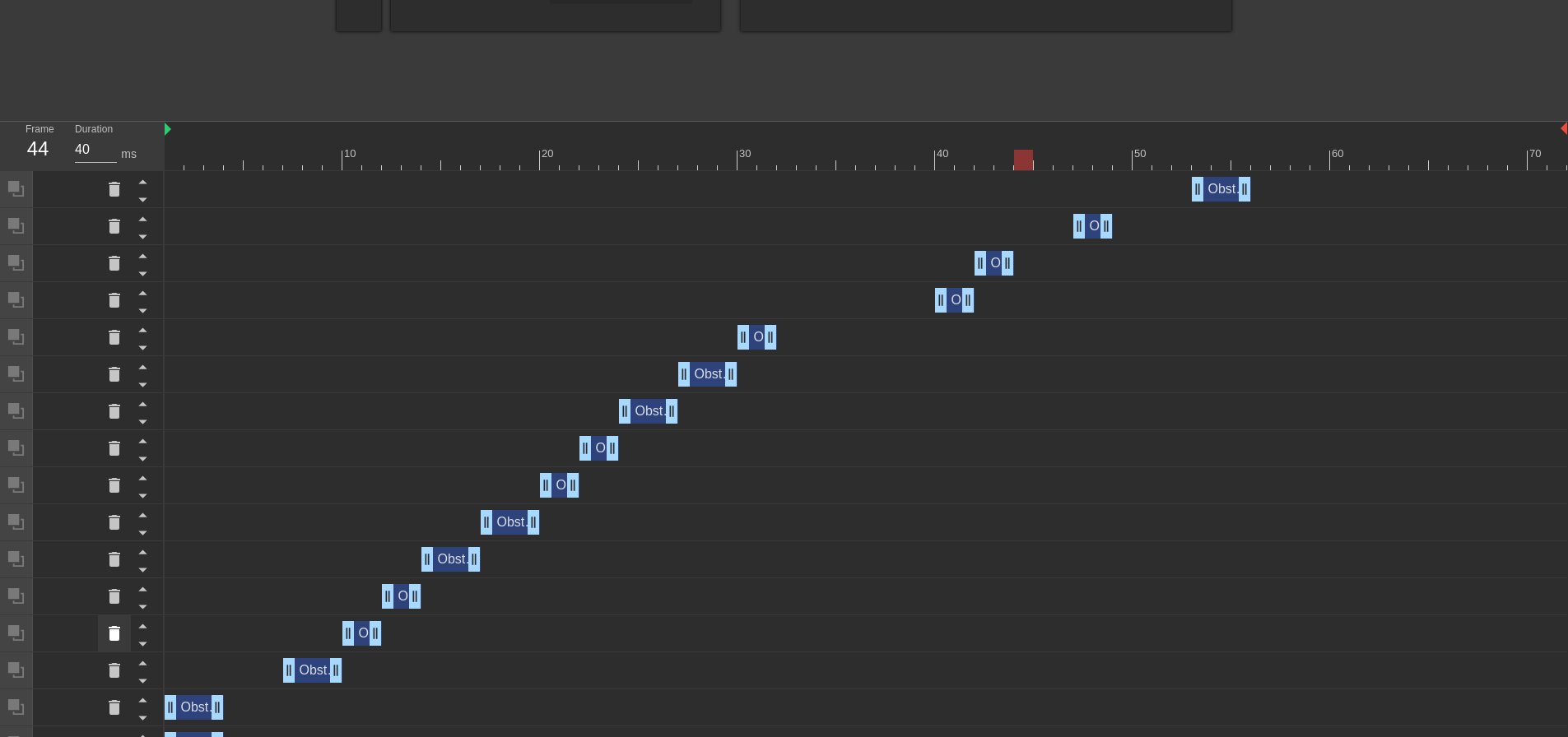
scroll to position [625, 0]
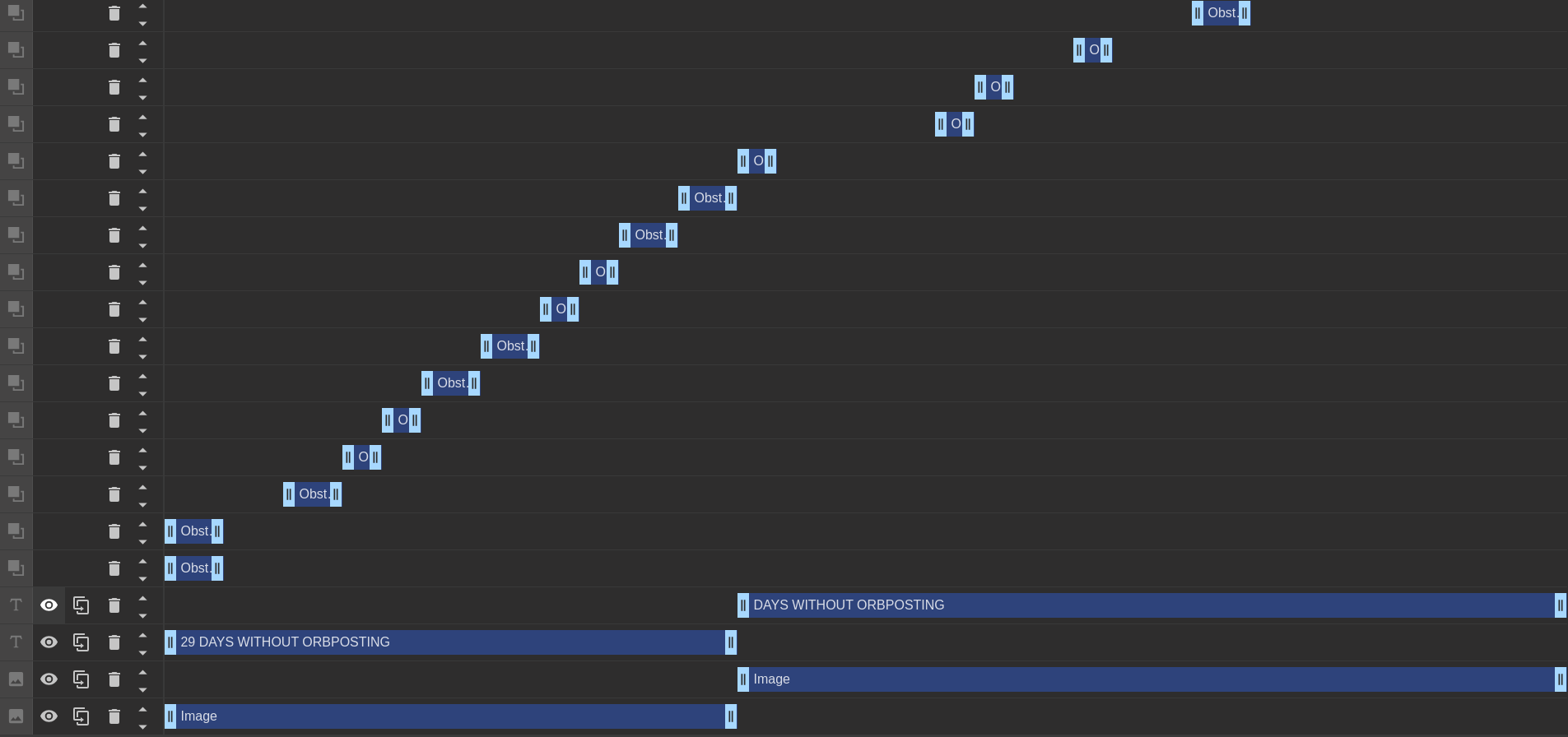
click at [46, 592] on div at bounding box center [48, 605] width 33 height 36
click at [47, 667] on div at bounding box center [48, 679] width 33 height 36
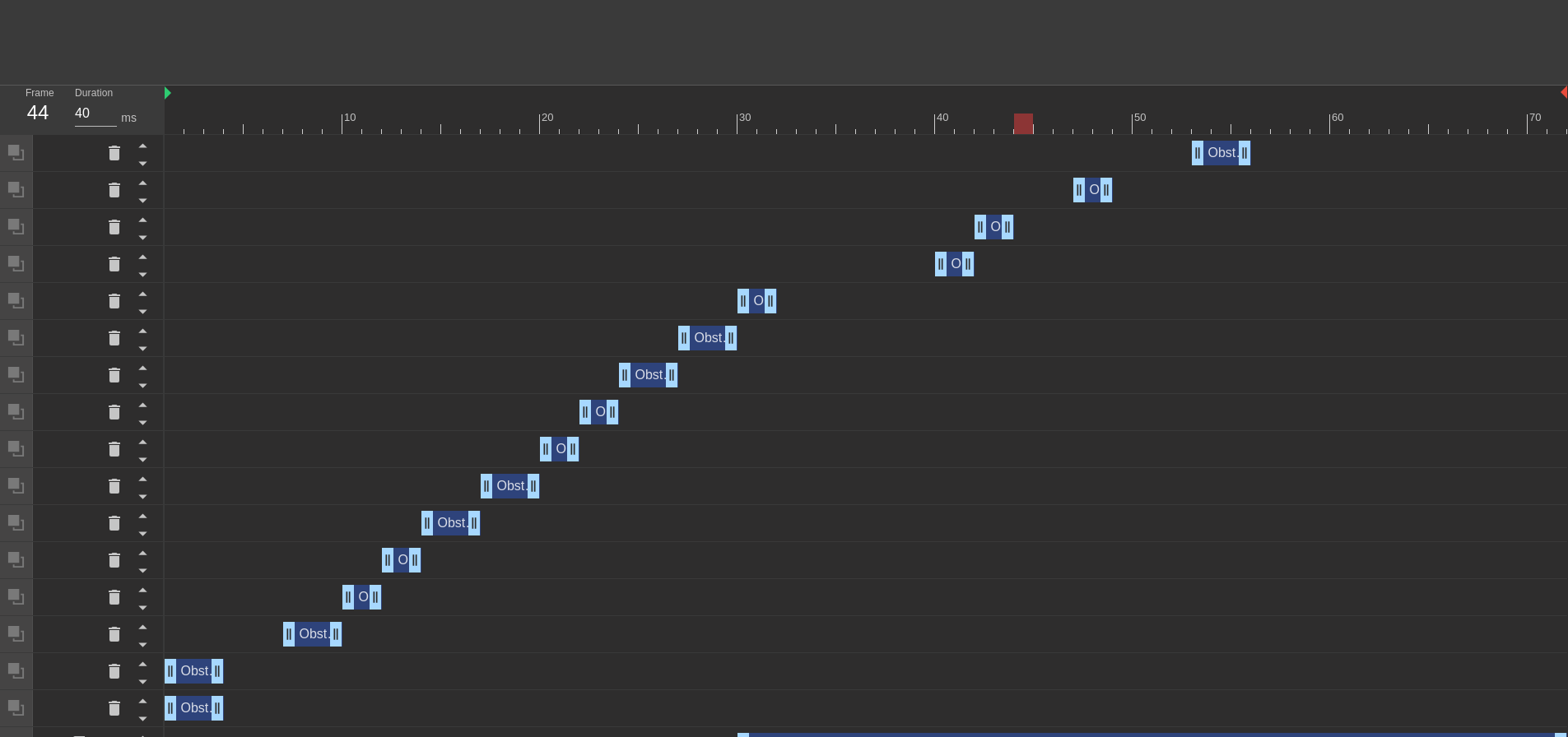
scroll to position [0, 0]
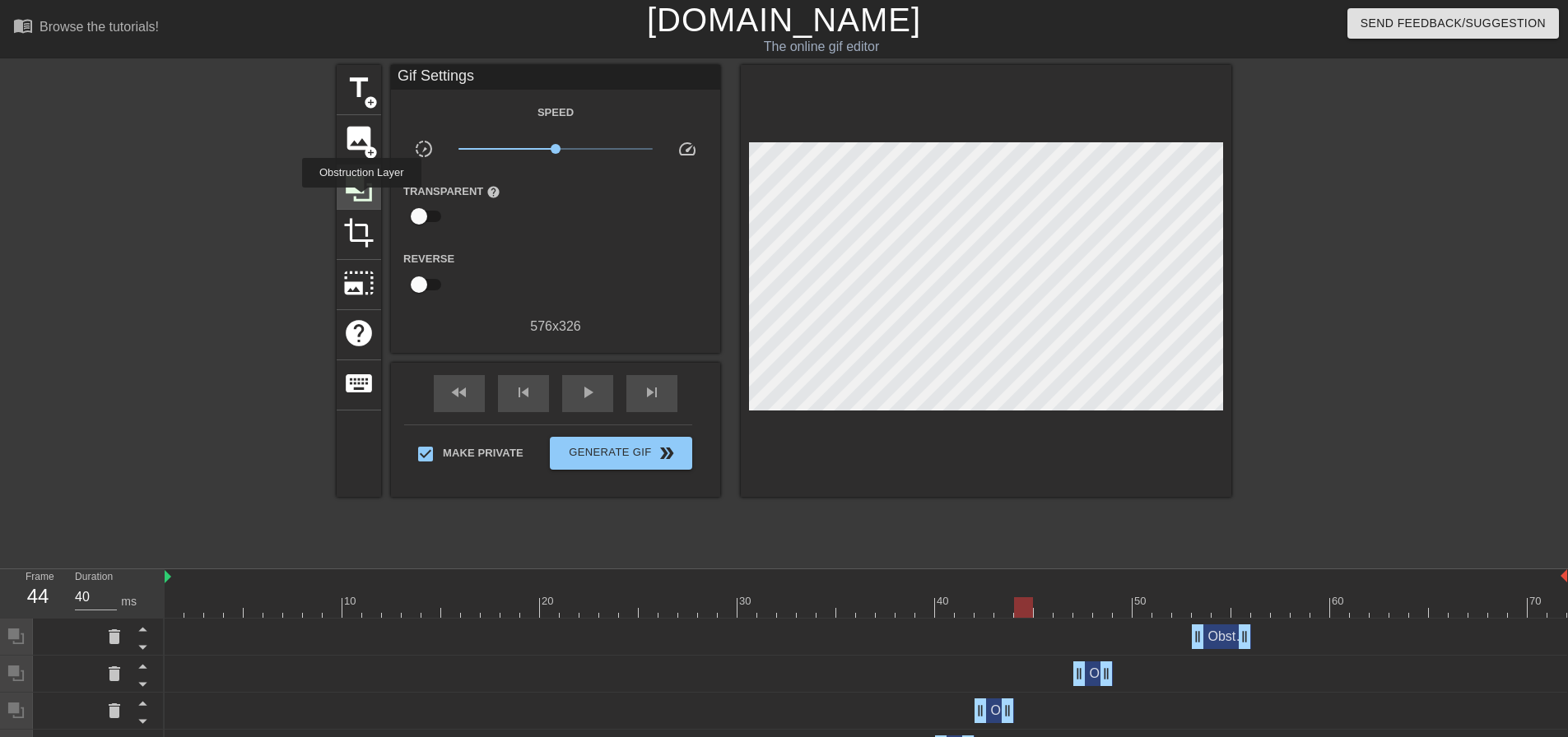
click at [361, 199] on icon at bounding box center [358, 188] width 26 height 26
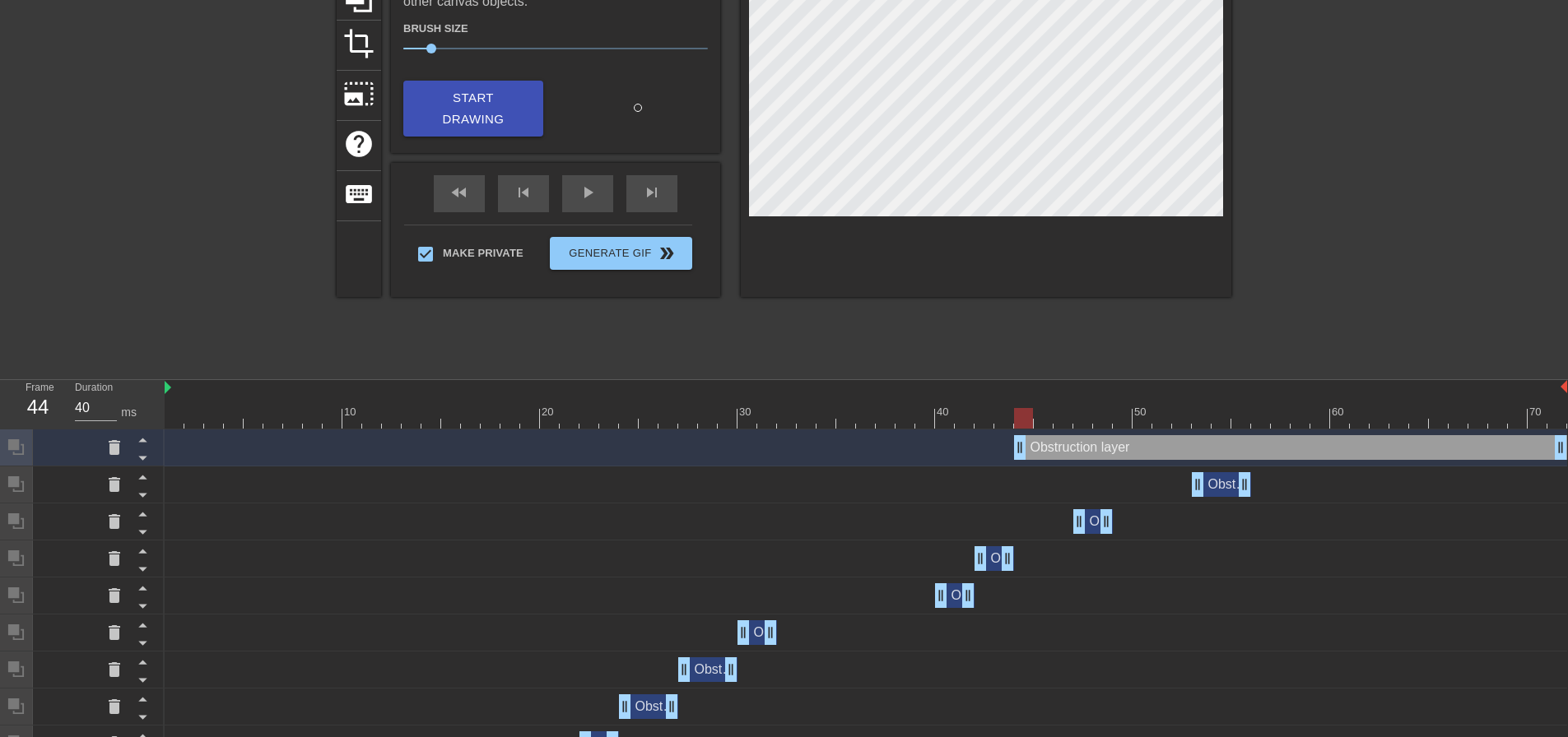
scroll to position [168, 0]
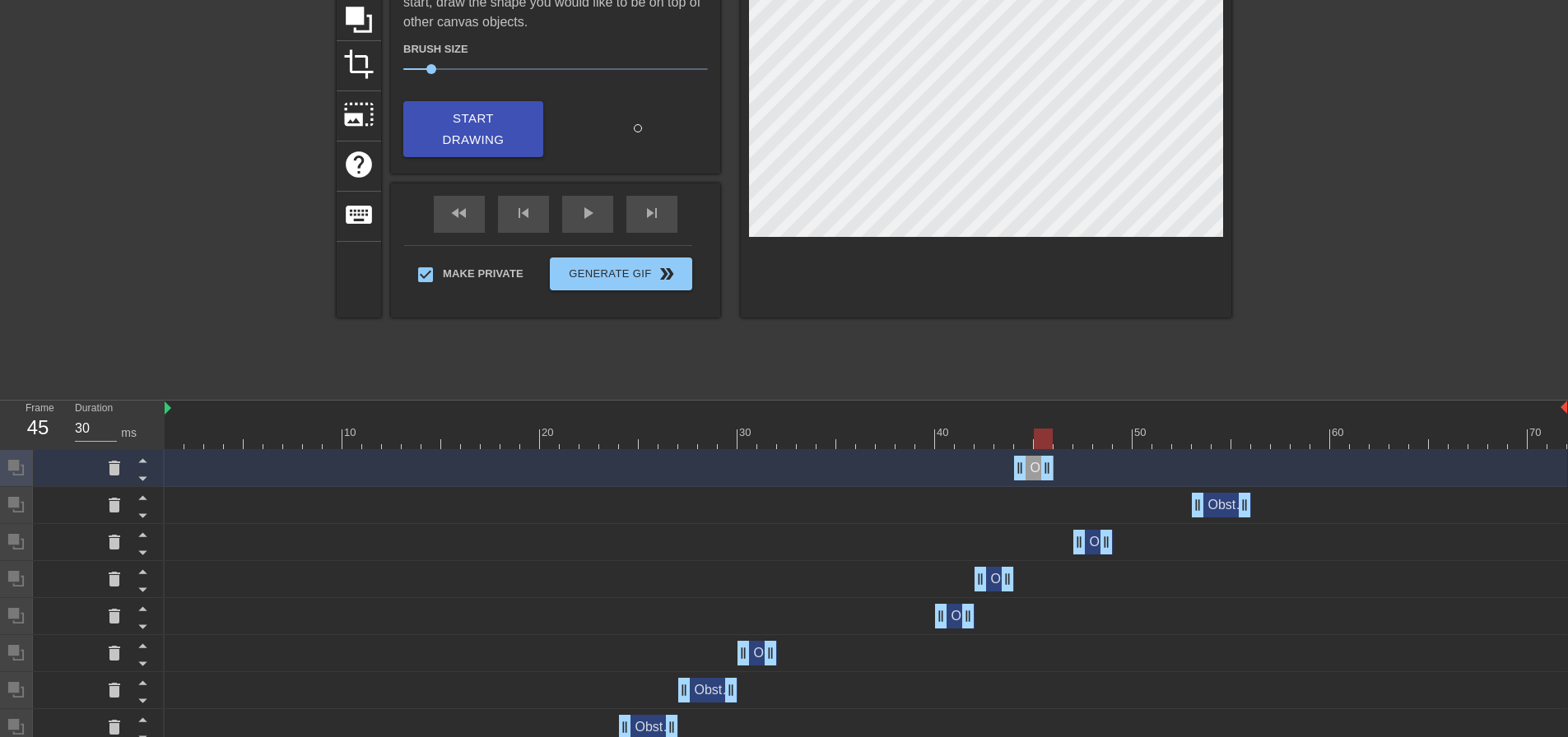
drag, startPoint x: 1561, startPoint y: 475, endPoint x: 1053, endPoint y: 483, distance: 508.1
click at [1053, 483] on div "Obstruction layer drag_handle drag_handle" at bounding box center [865, 469] width 1402 height 37
click at [146, 488] on div at bounding box center [142, 496] width 22 height 18
click at [148, 478] on icon at bounding box center [142, 478] width 20 height 20
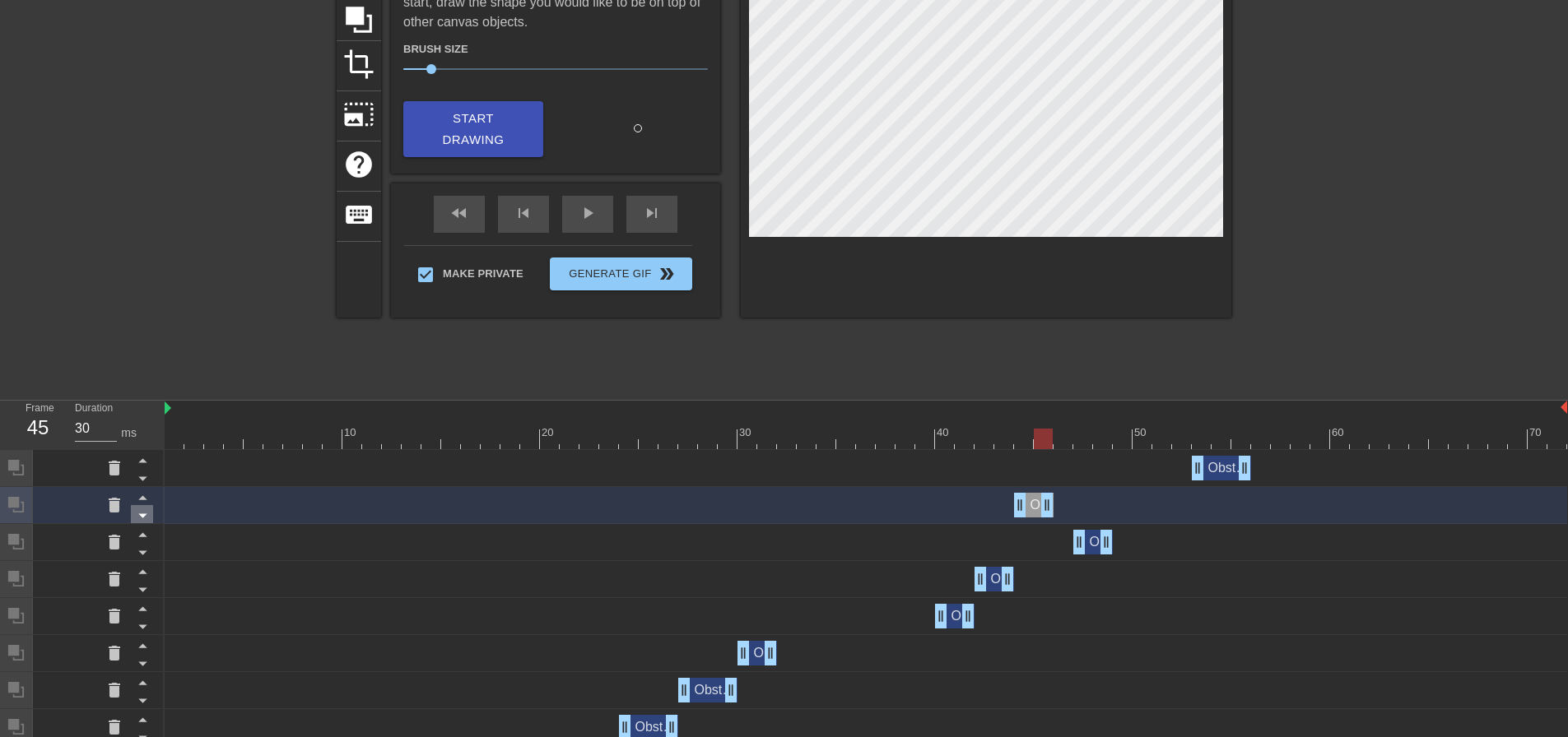
click at [137, 511] on icon at bounding box center [142, 516] width 20 height 20
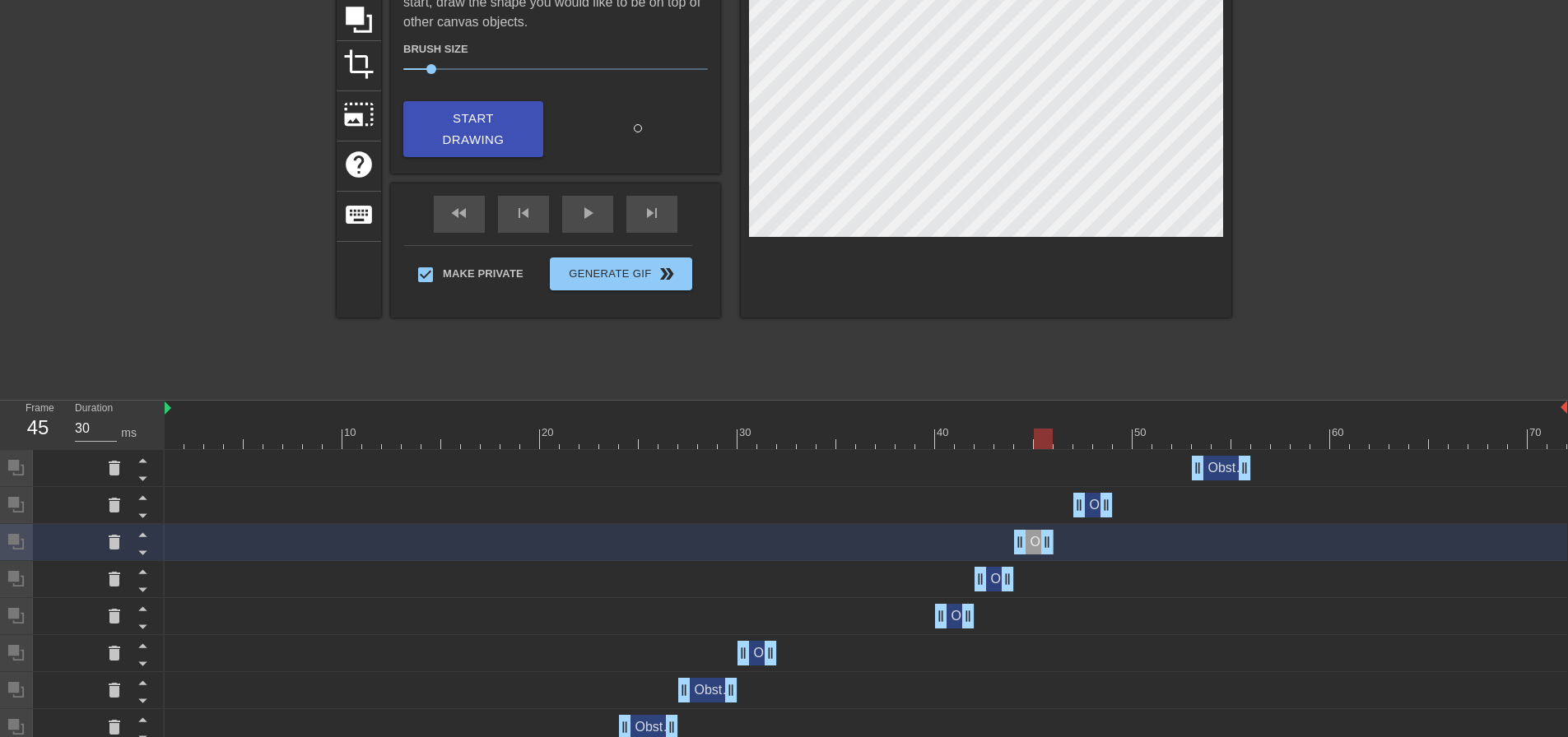
click at [1054, 547] on div "Obstruction layer drag_handle drag_handle" at bounding box center [865, 543] width 1402 height 25
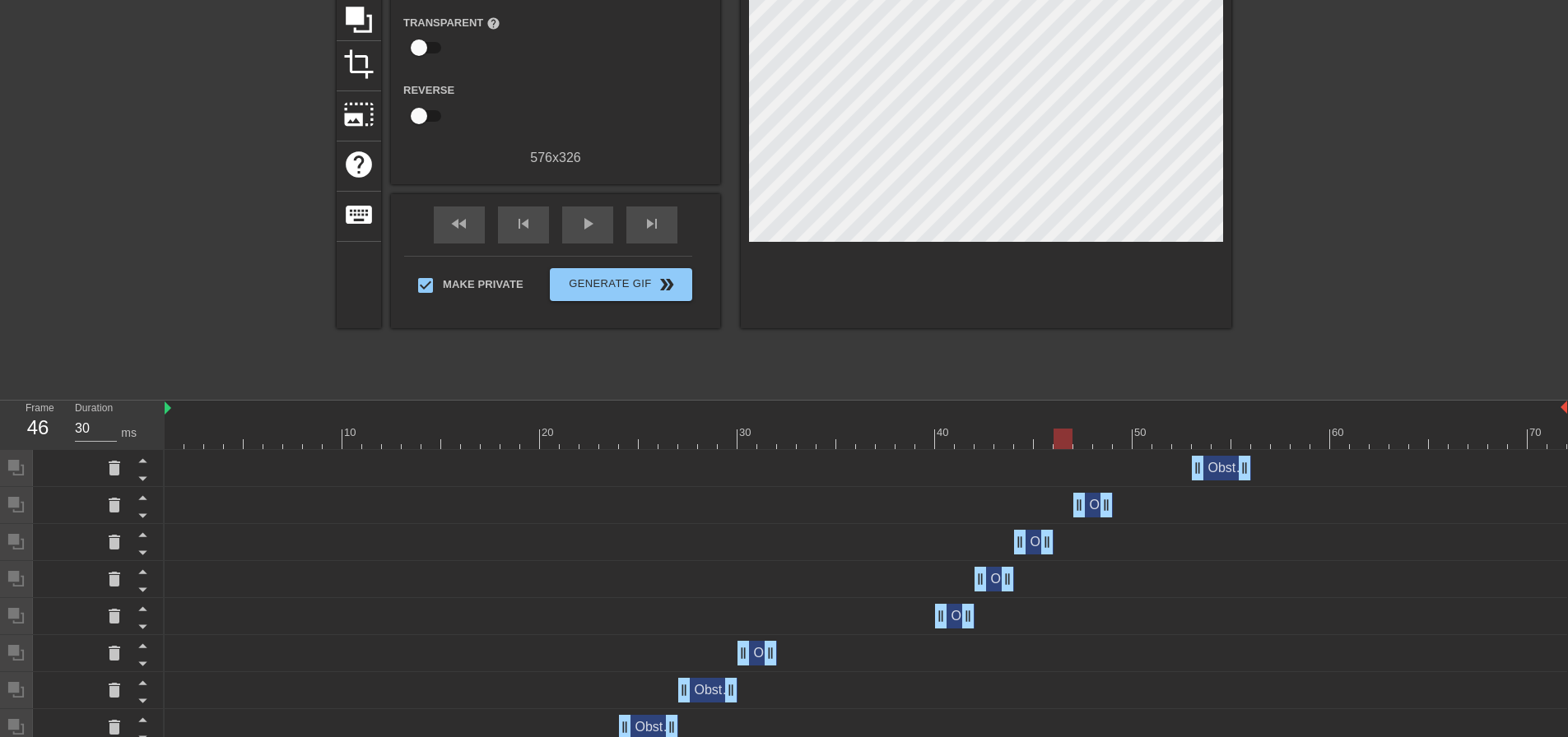
click at [878, 336] on div "title add_circle image add_circle crop photo_size_select_large help keyboard Gi…" at bounding box center [784, 143] width 894 height 494
drag, startPoint x: 1034, startPoint y: 546, endPoint x: 1192, endPoint y: 556, distance: 158.3
click at [1192, 556] on div "Obstruction layer drag_handle drag_handle" at bounding box center [865, 543] width 1402 height 37
drag, startPoint x: 1196, startPoint y: 541, endPoint x: 1042, endPoint y: 544, distance: 154.0
click at [1042, 544] on div "Obstruction layer drag_handle drag_handle" at bounding box center [1034, 543] width 39 height 25
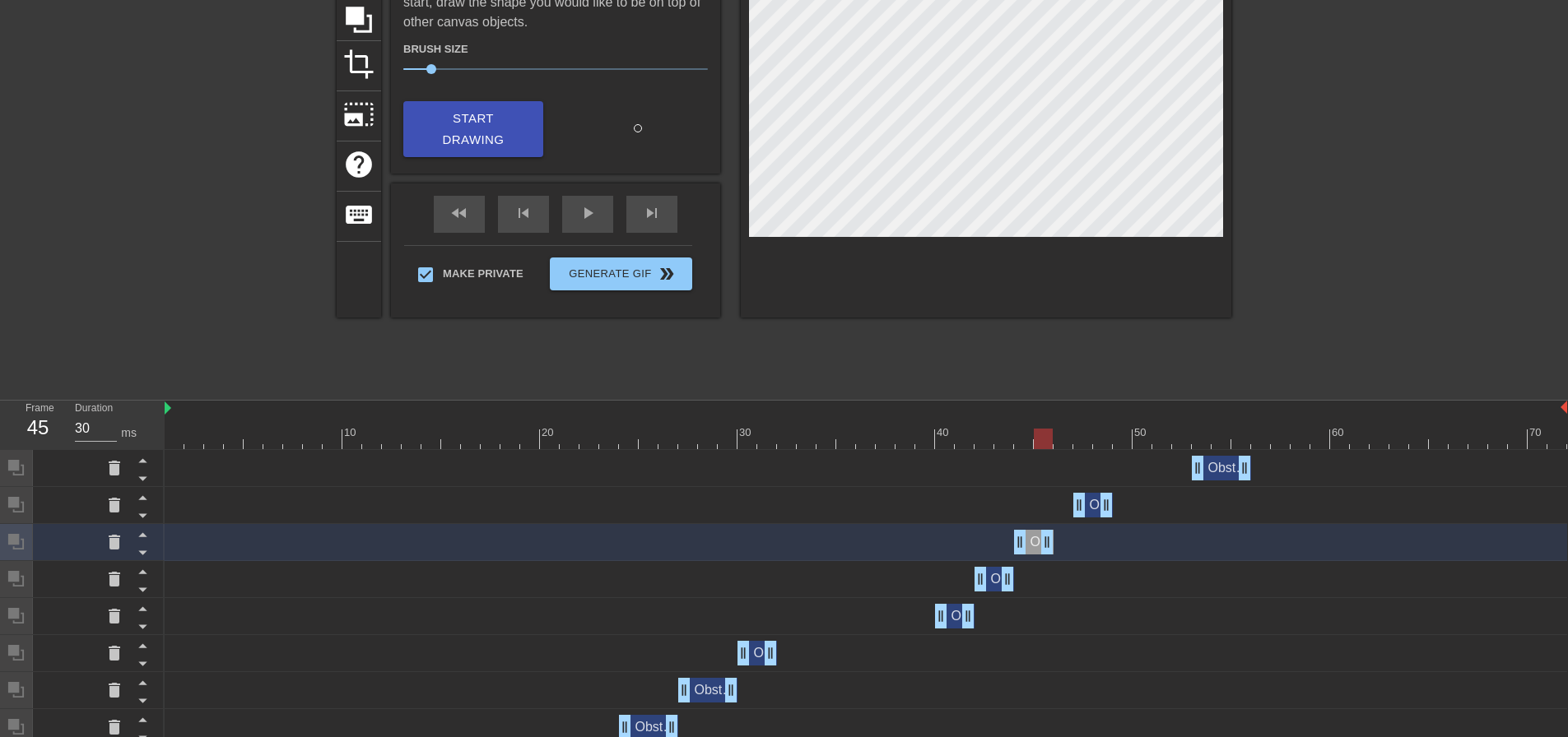
click at [1055, 544] on div "Obstruction layer drag_handle drag_handle" at bounding box center [865, 543] width 1402 height 25
drag, startPoint x: 1048, startPoint y: 544, endPoint x: 1064, endPoint y: 544, distance: 16.0
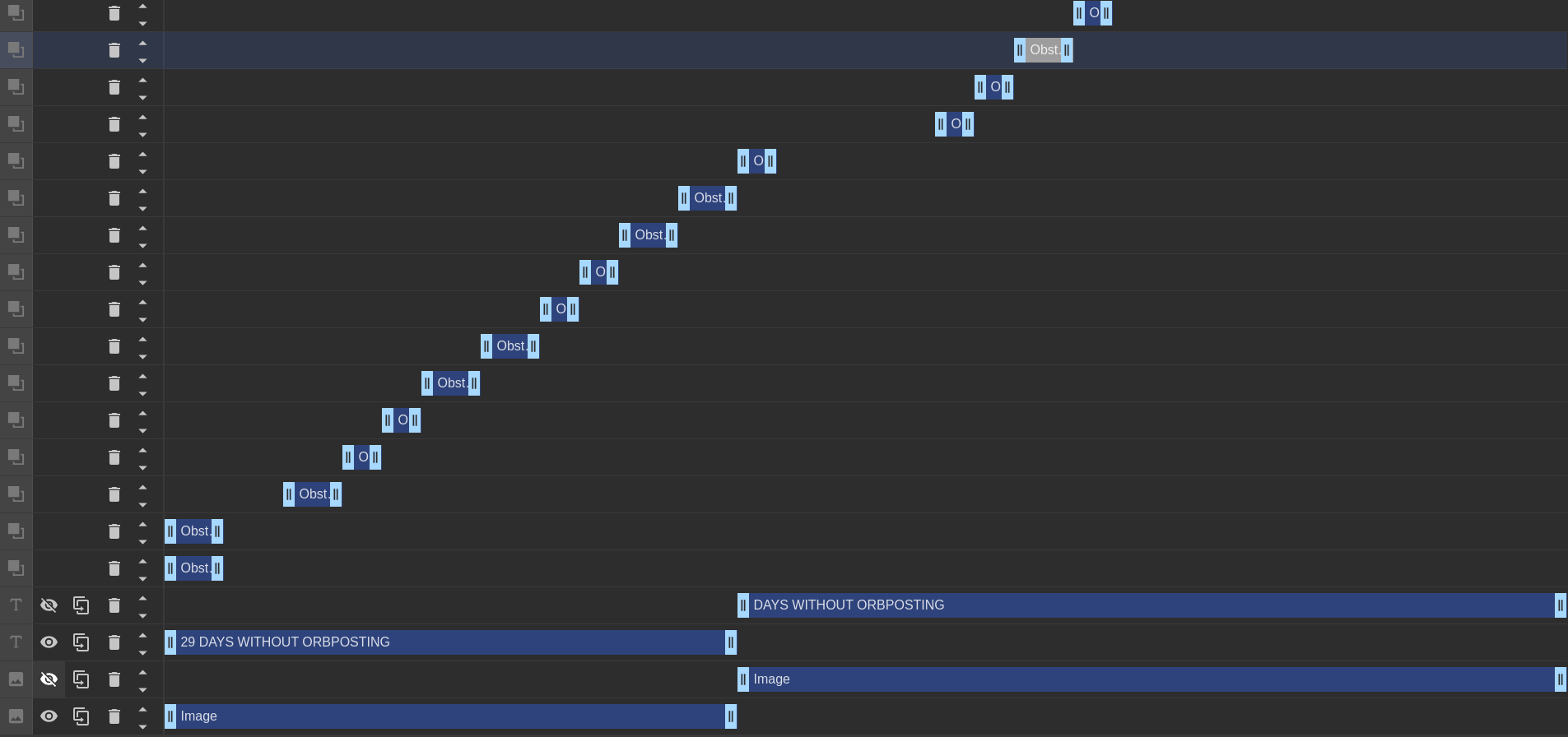
click at [61, 670] on div at bounding box center [48, 679] width 33 height 36
click at [55, 600] on icon at bounding box center [48, 605] width 20 height 20
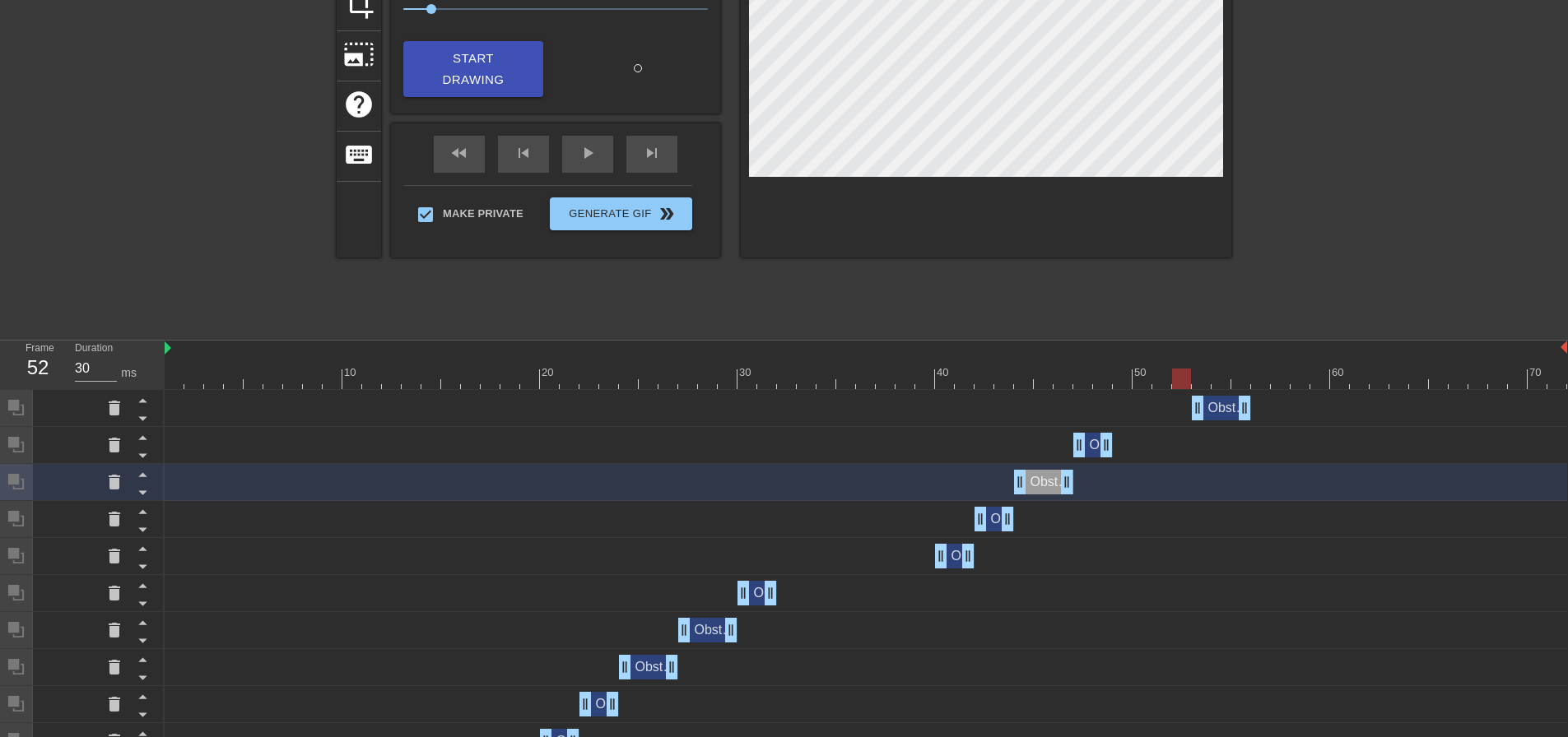
scroll to position [247, 0]
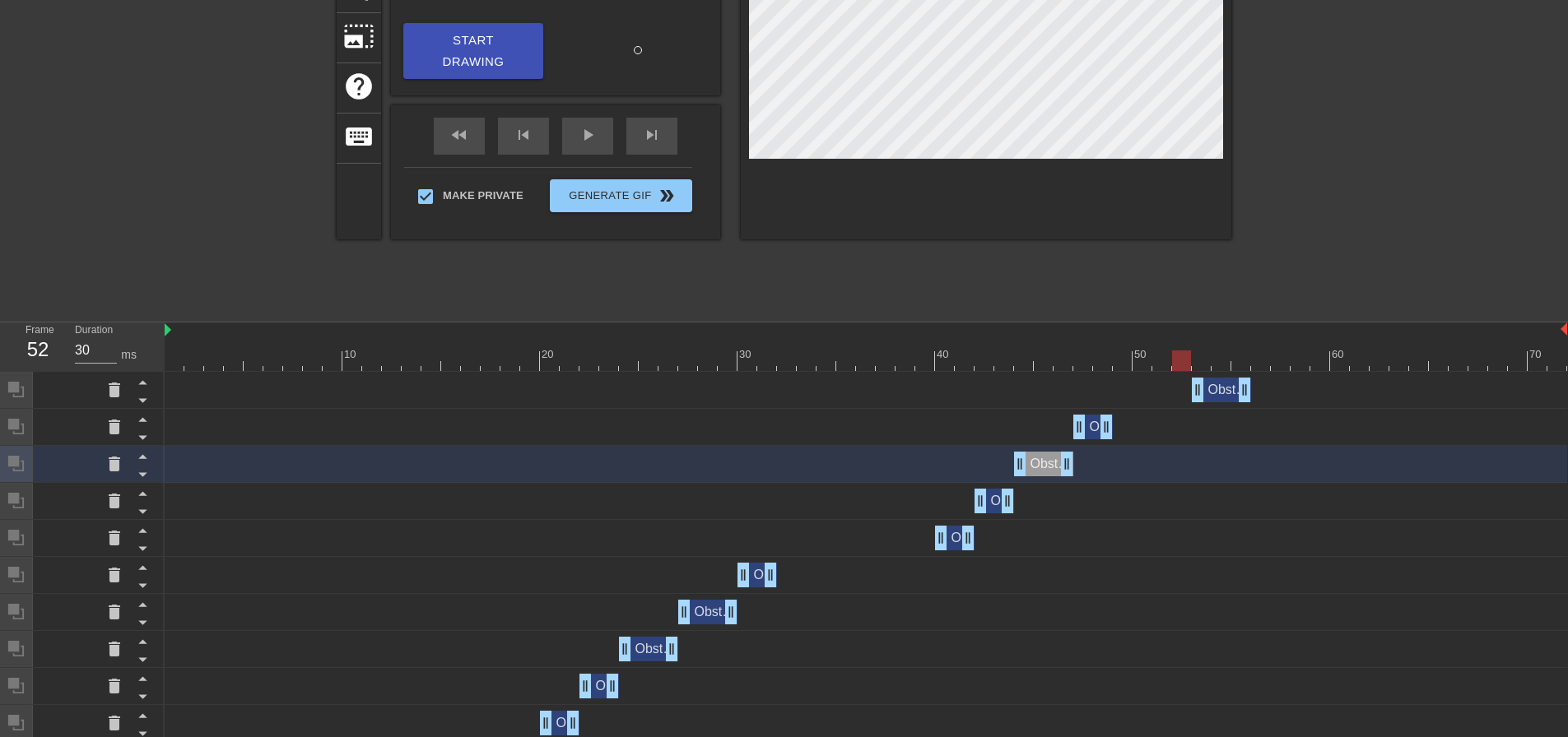
click at [1115, 354] on div at bounding box center [865, 361] width 1402 height 20
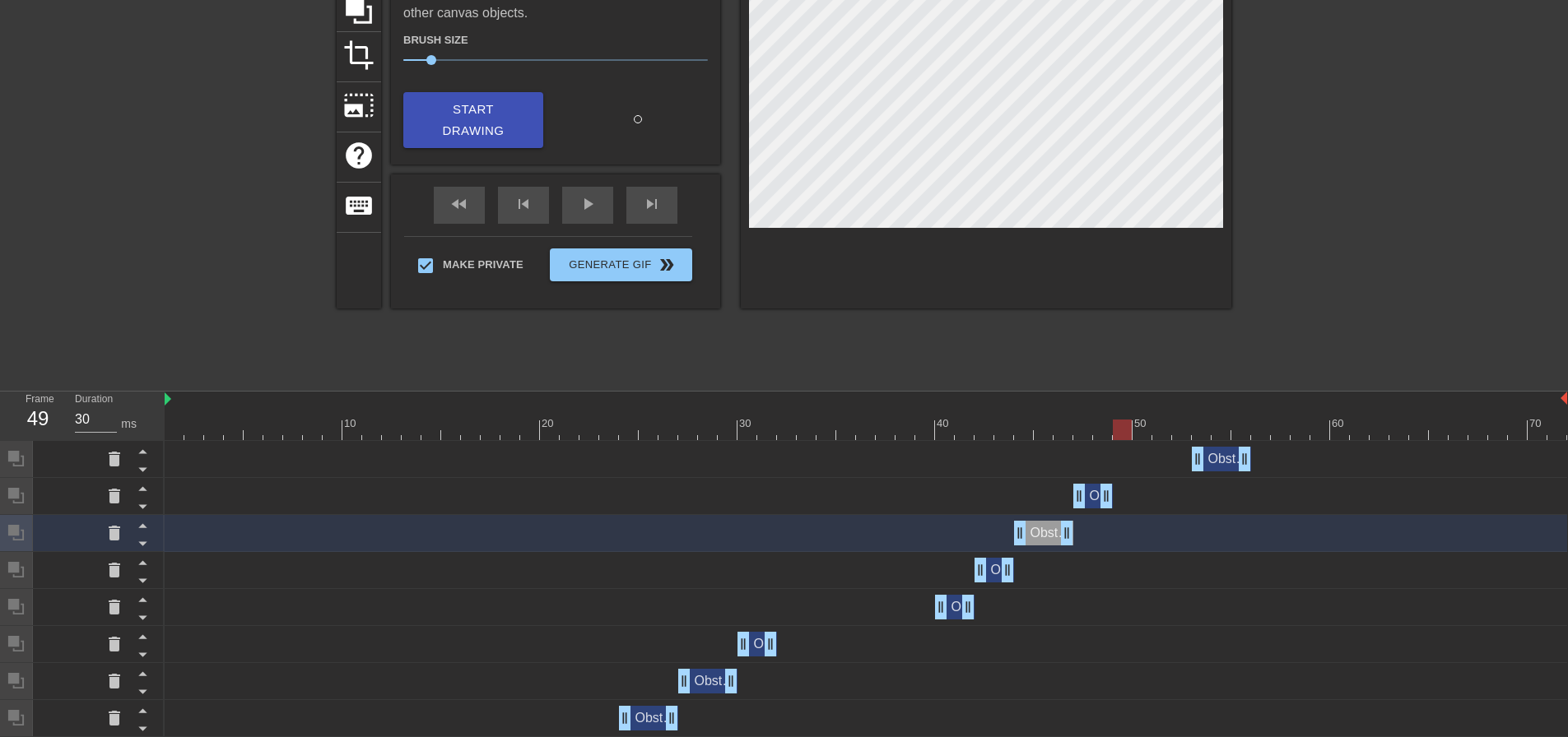
scroll to position [0, 0]
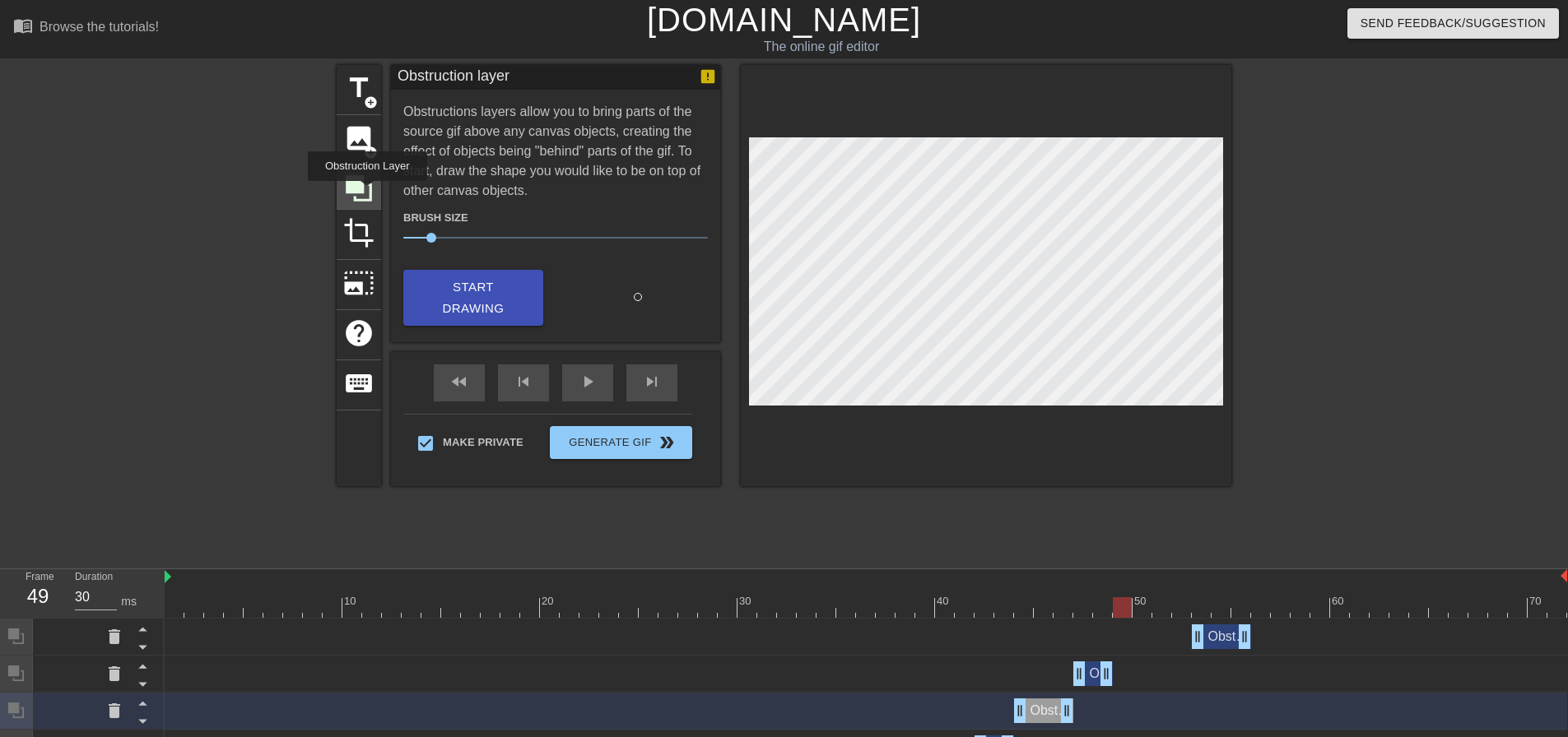
click at [367, 193] on icon at bounding box center [359, 189] width 32 height 32
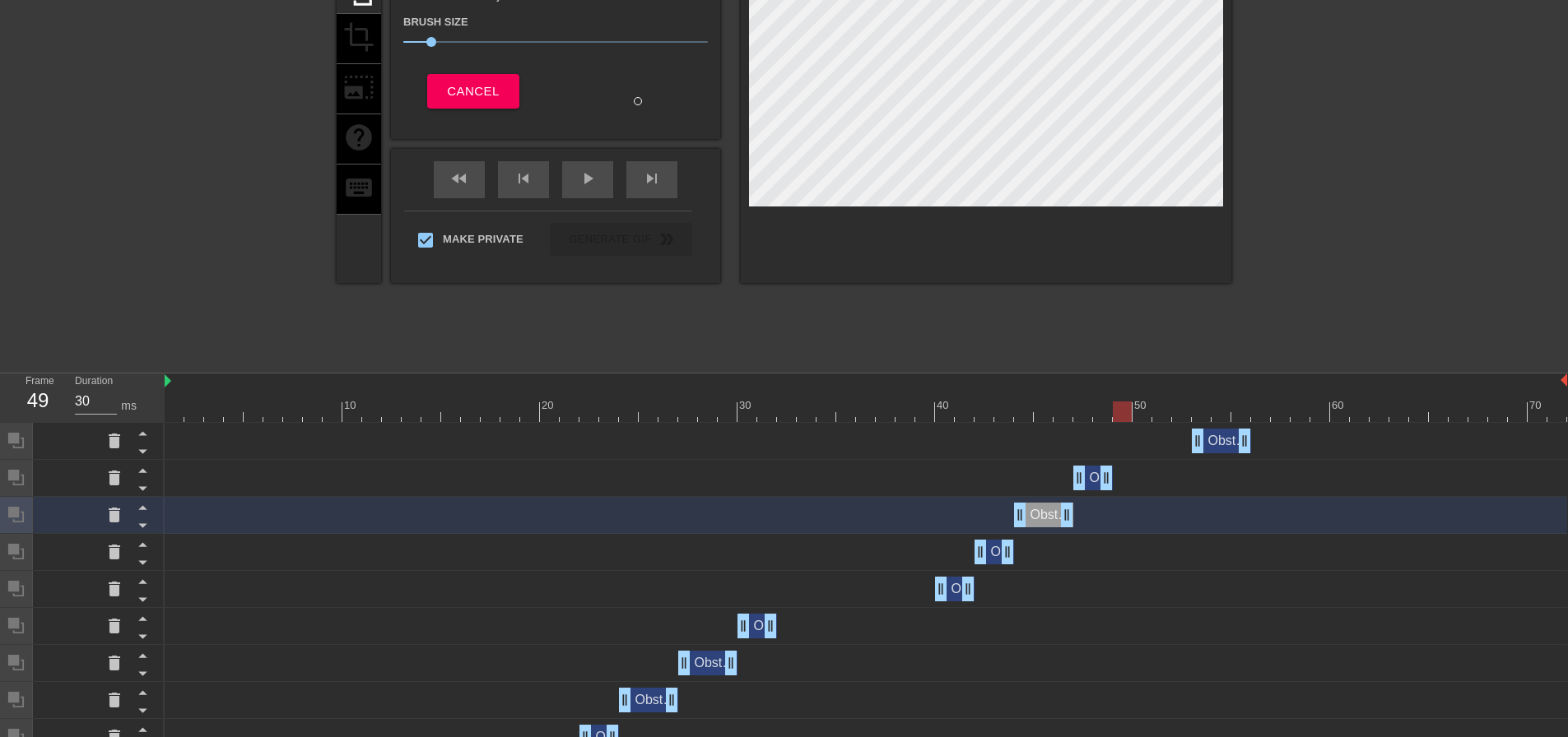
scroll to position [663, 0]
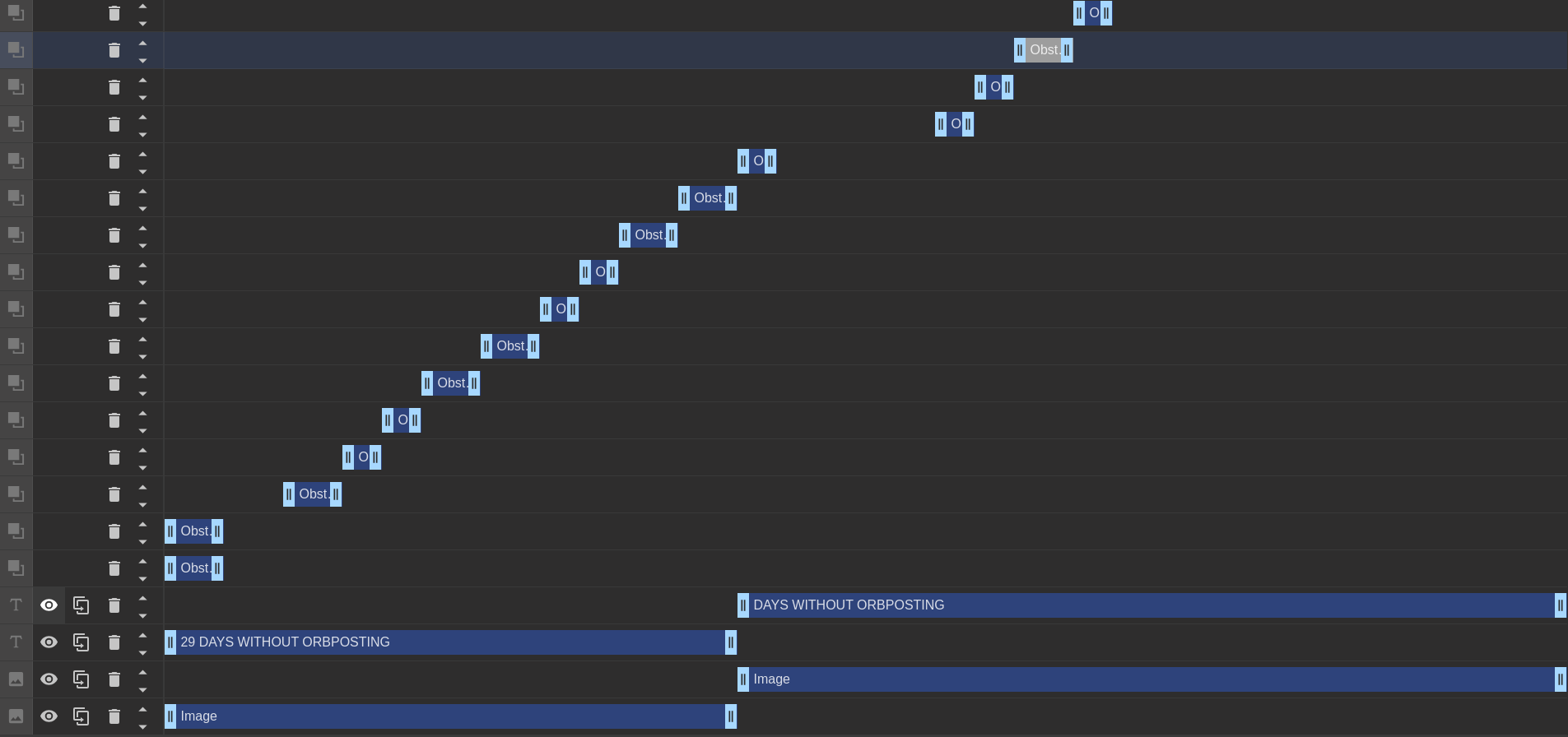
click at [43, 597] on icon at bounding box center [48, 605] width 20 height 20
click at [42, 683] on icon at bounding box center [48, 679] width 20 height 20
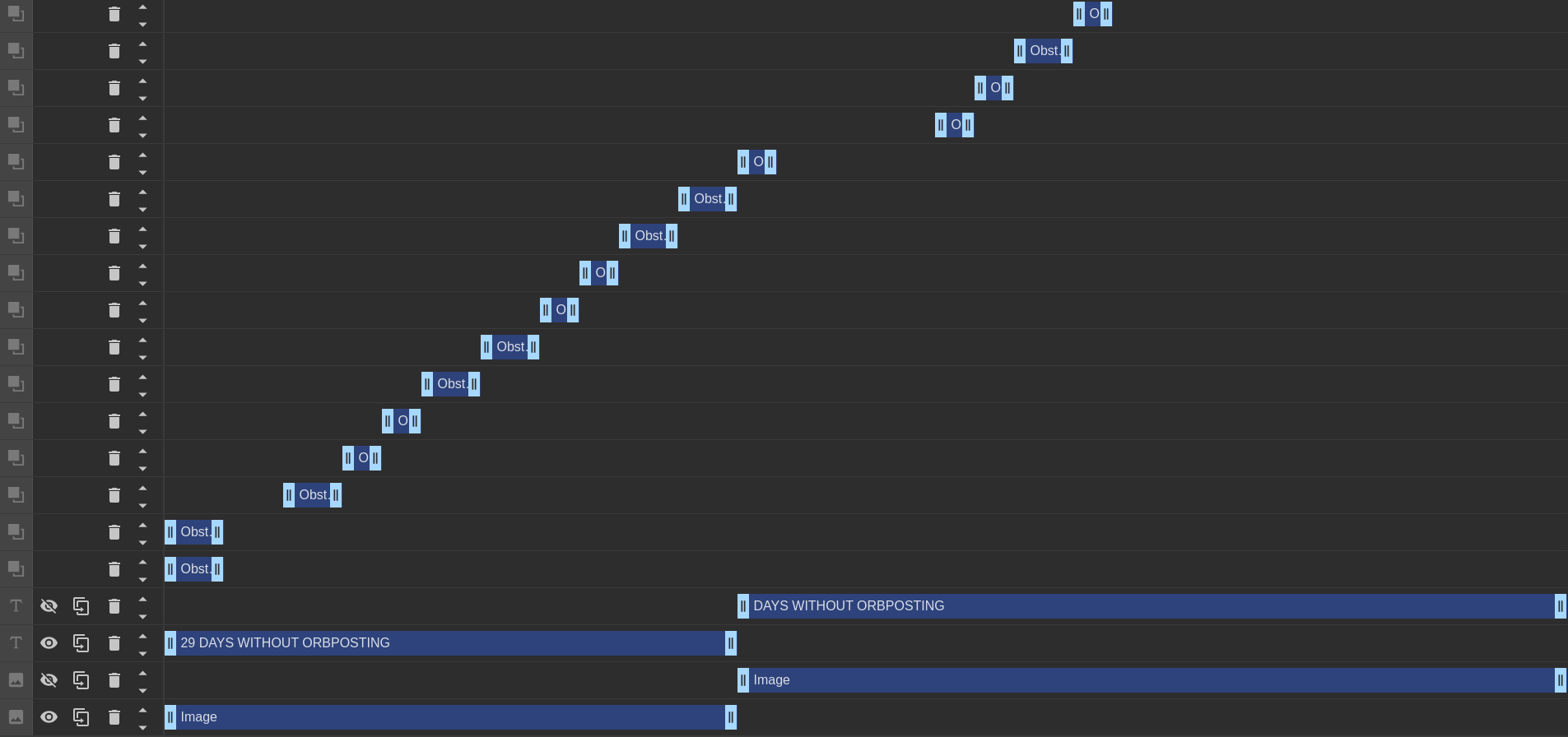
scroll to position [700, 0]
click at [55, 602] on icon at bounding box center [48, 606] width 18 height 16
click at [55, 673] on icon at bounding box center [48, 679] width 20 height 20
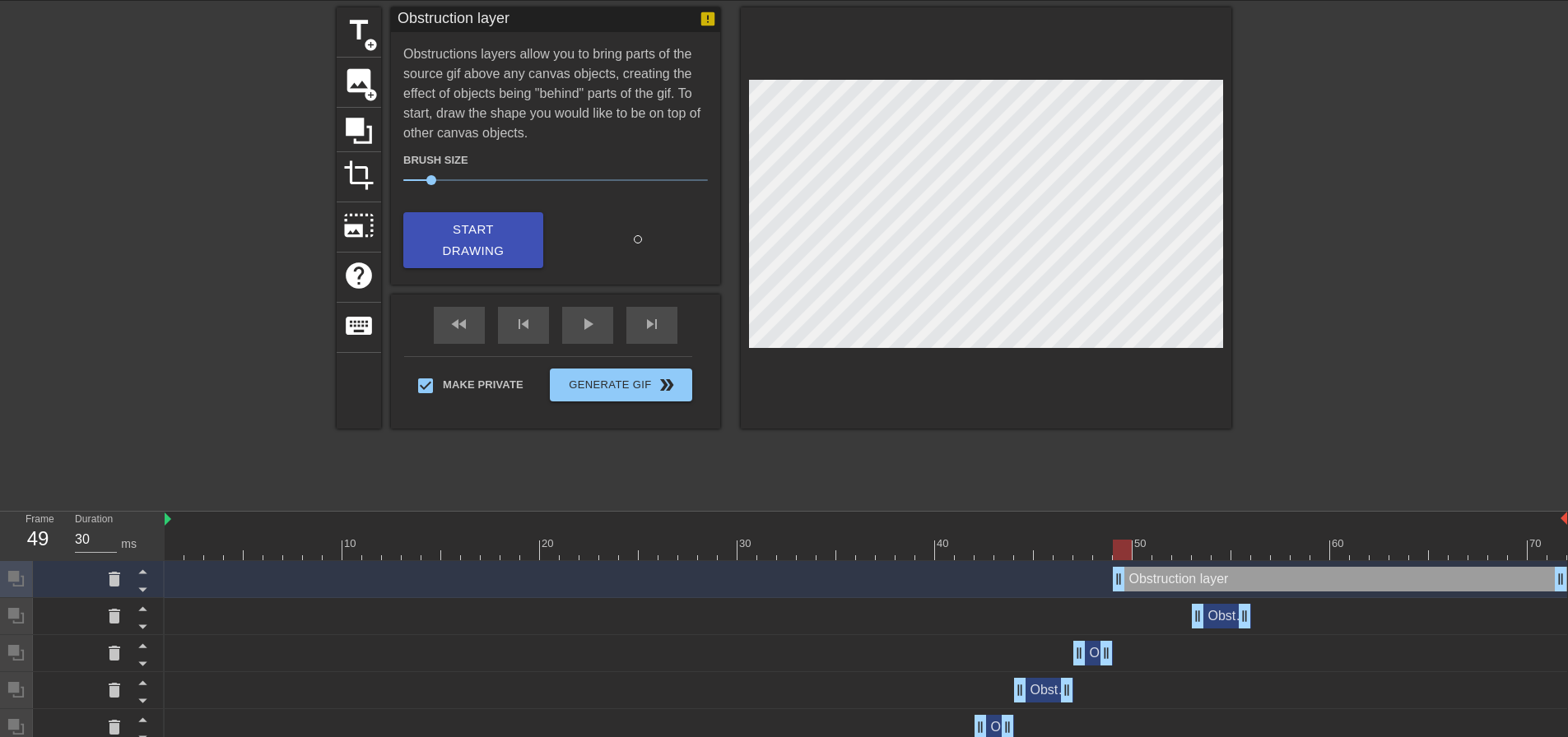
scroll to position [0, 0]
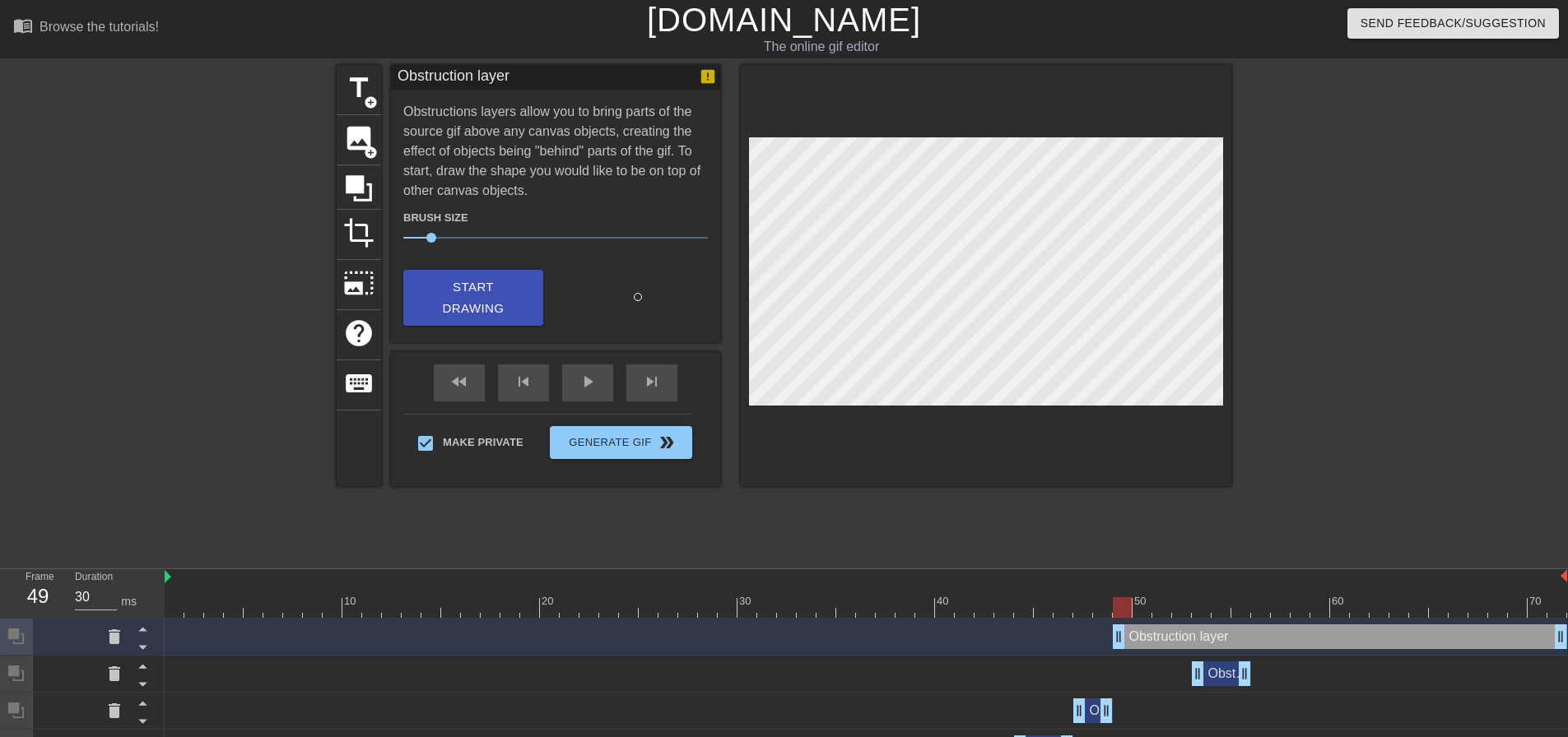
click at [1075, 516] on div "title add_circle image add_circle crop photo_size_select_large help keyboard Ob…" at bounding box center [784, 312] width 894 height 494
click at [1216, 573] on div at bounding box center [865, 578] width 1402 height 17
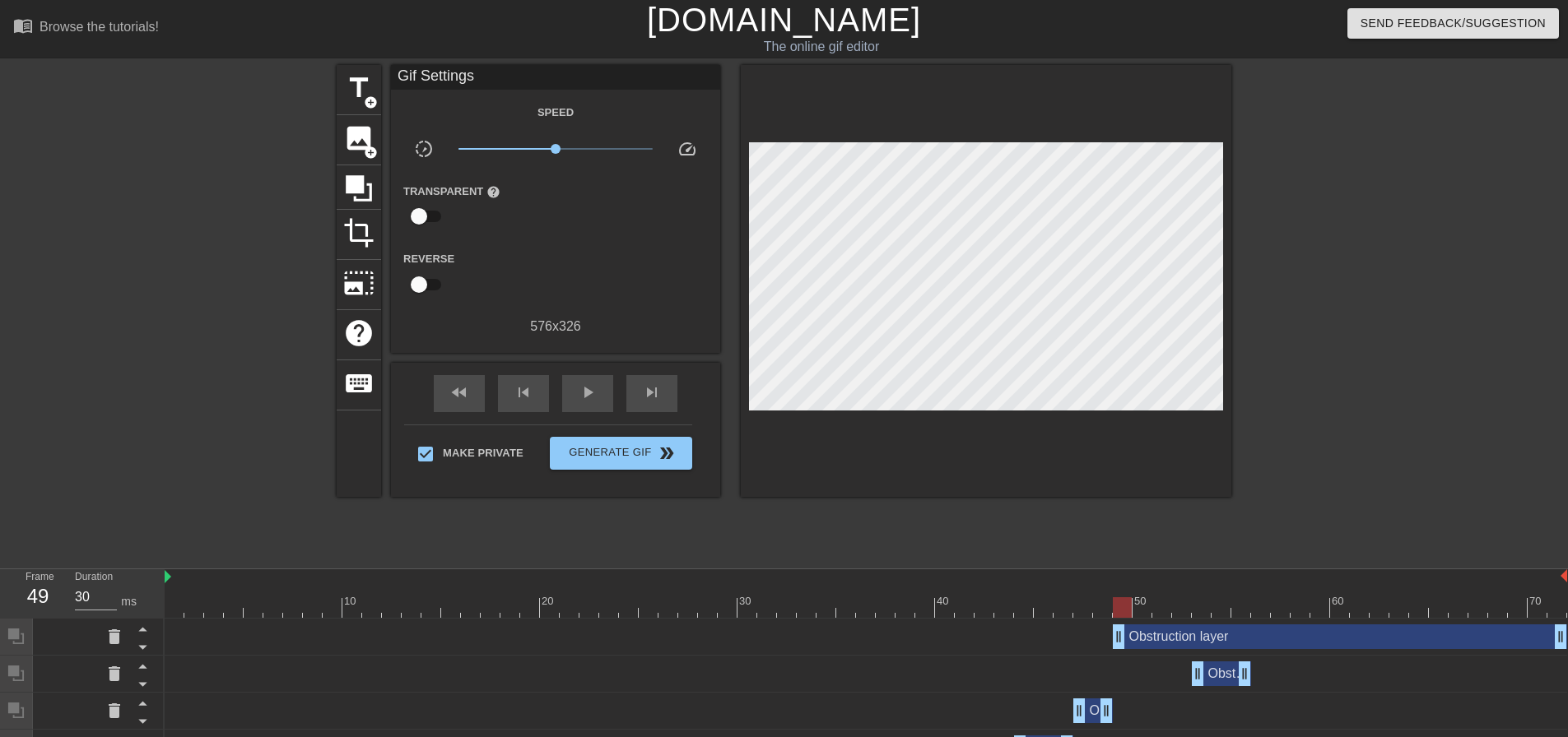
click at [1206, 561] on div "menu_book Browse the tutorials! [DOMAIN_NAME] The online gif editor Send Feedba…" at bounding box center [784, 717] width 1568 height 1434
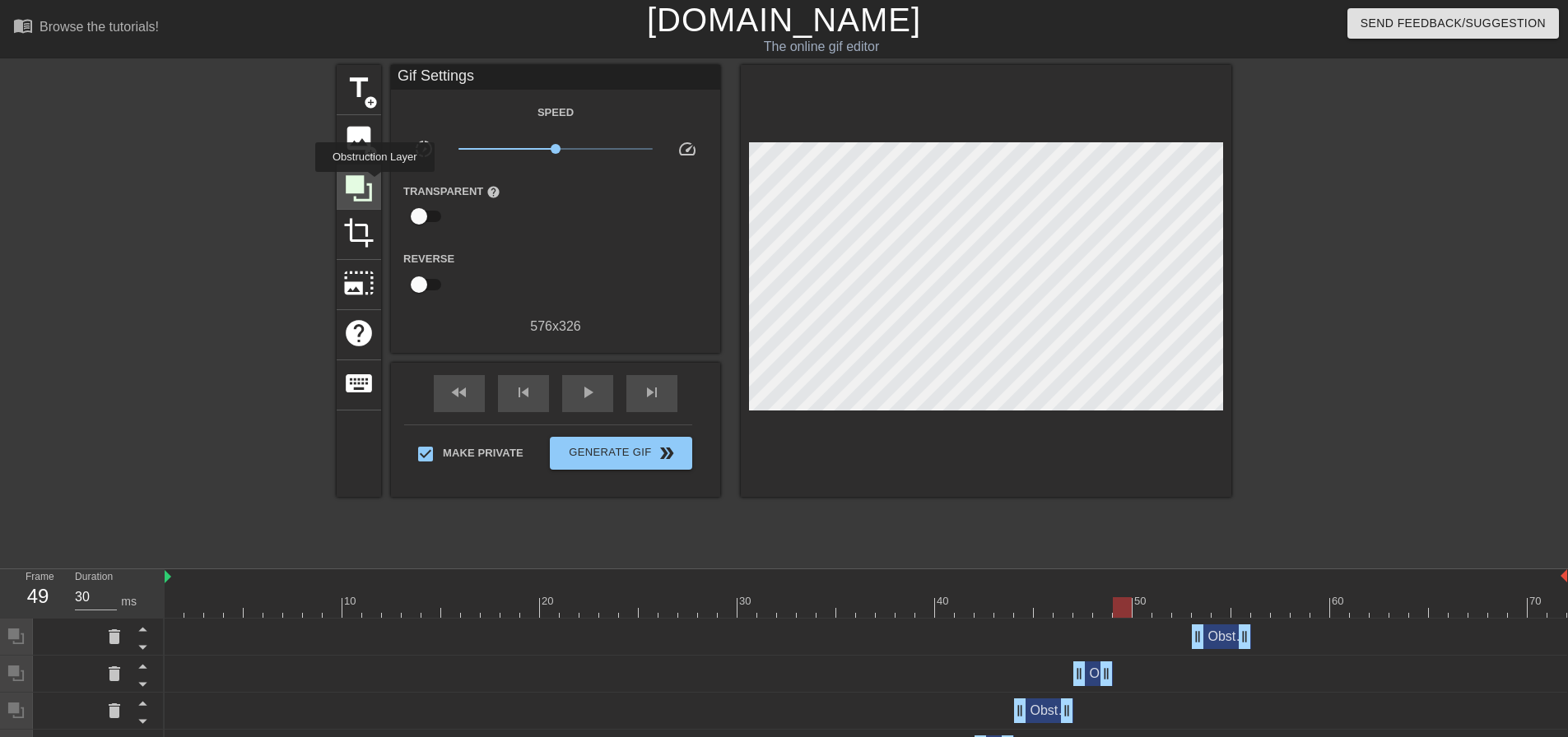
click at [374, 183] on div at bounding box center [359, 188] width 45 height 45
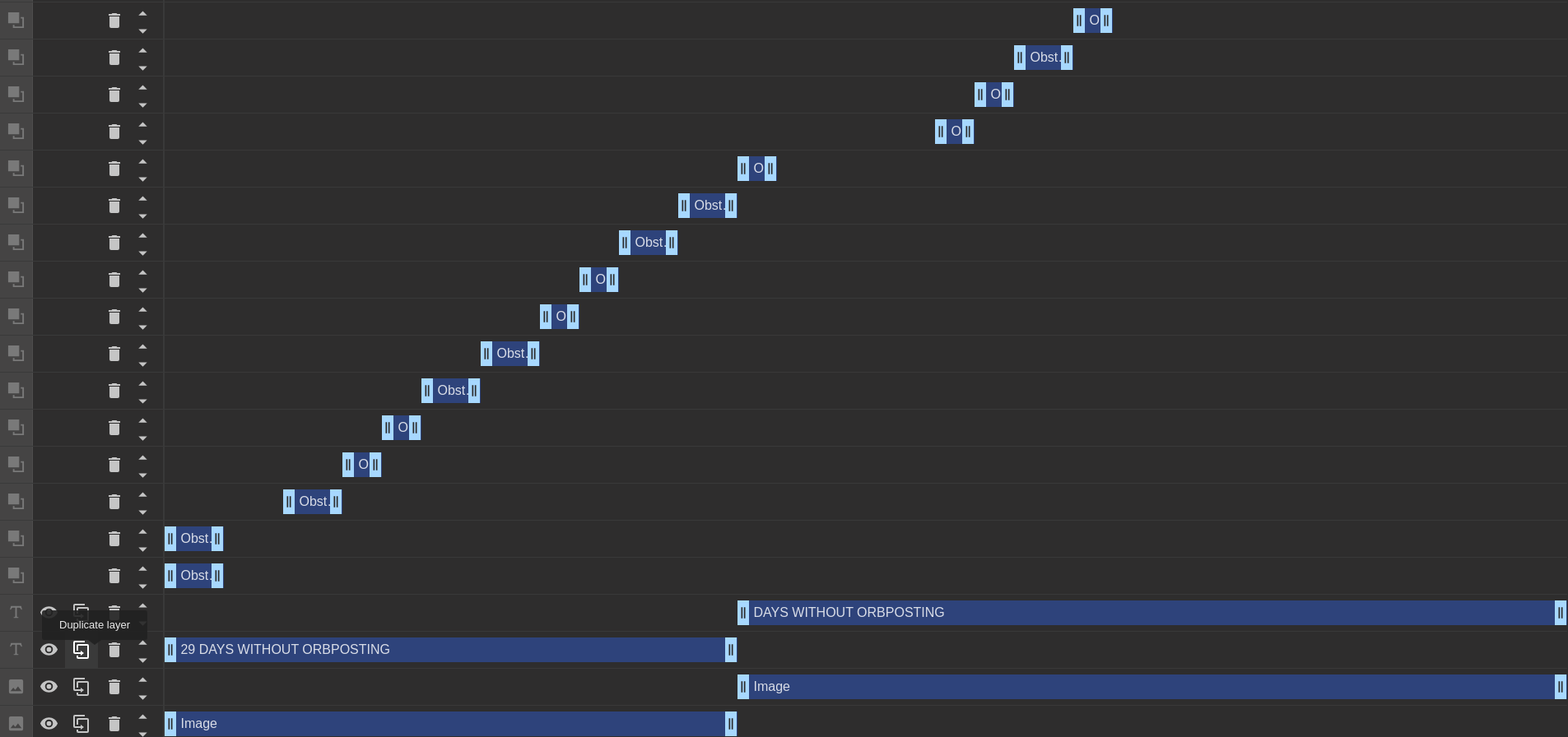
scroll to position [658, 0]
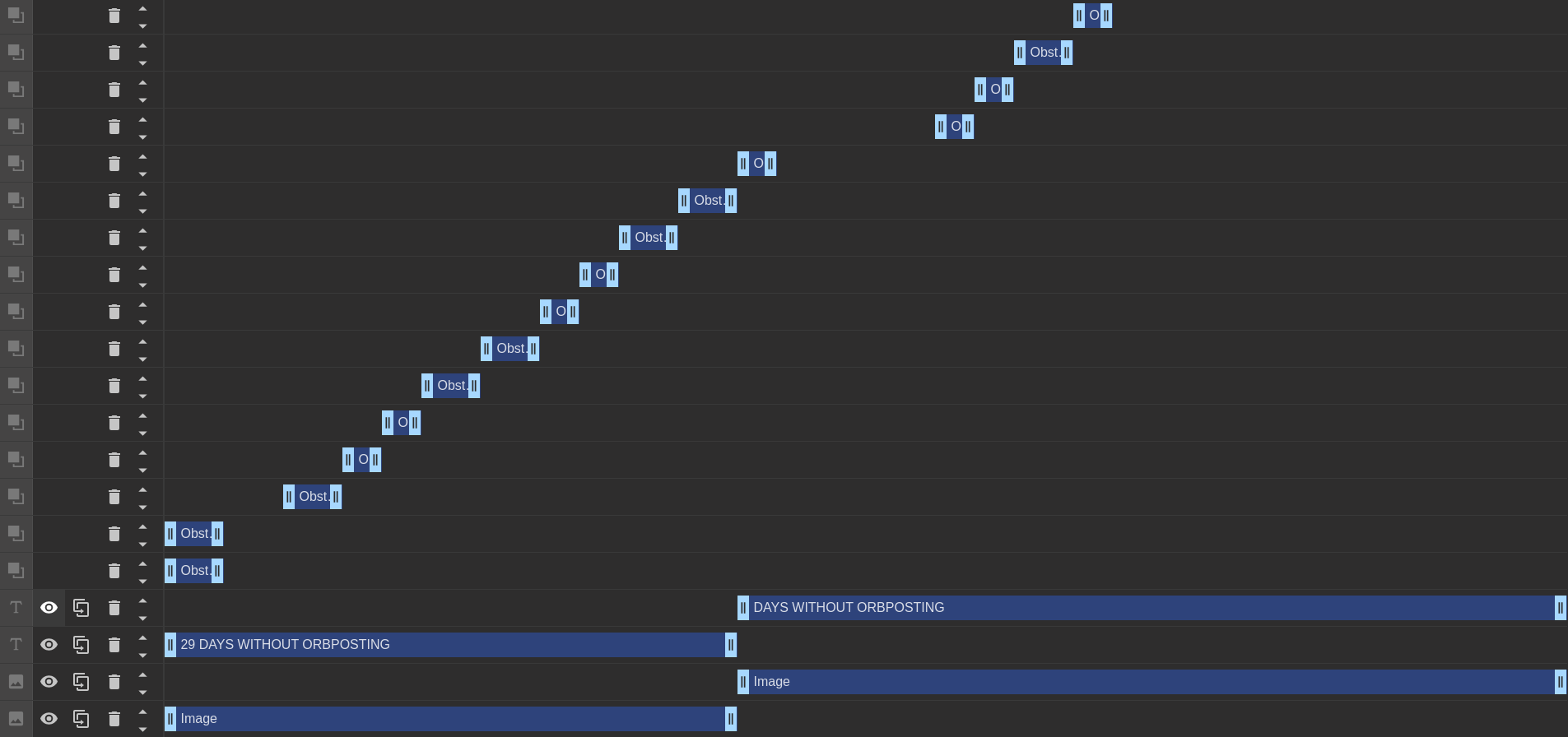
click at [56, 608] on icon at bounding box center [48, 607] width 18 height 12
click at [53, 671] on div at bounding box center [48, 682] width 33 height 36
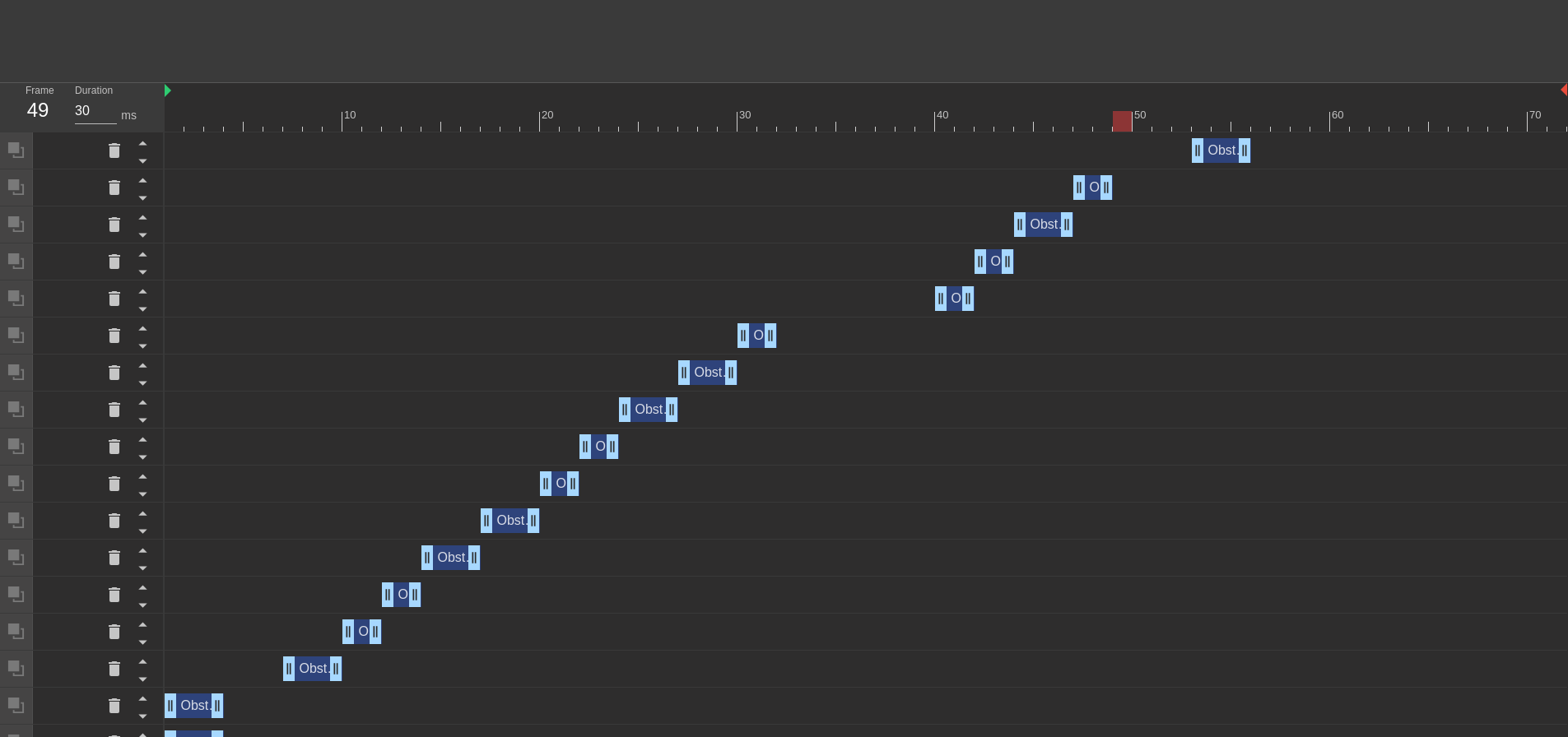
scroll to position [0, 0]
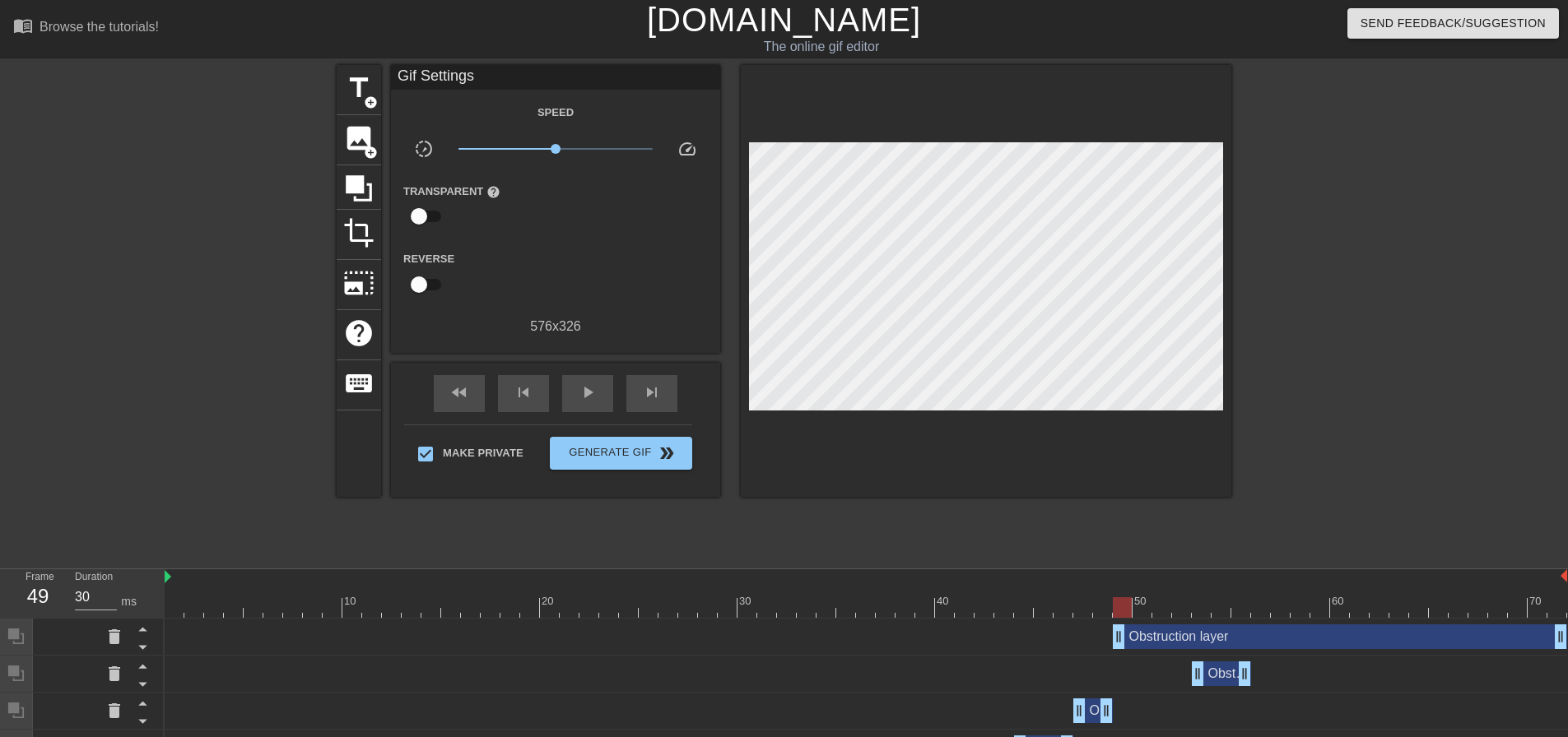
click at [1066, 544] on div "title add_circle image add_circle crop photo_size_select_large help keyboard Gi…" at bounding box center [784, 312] width 894 height 494
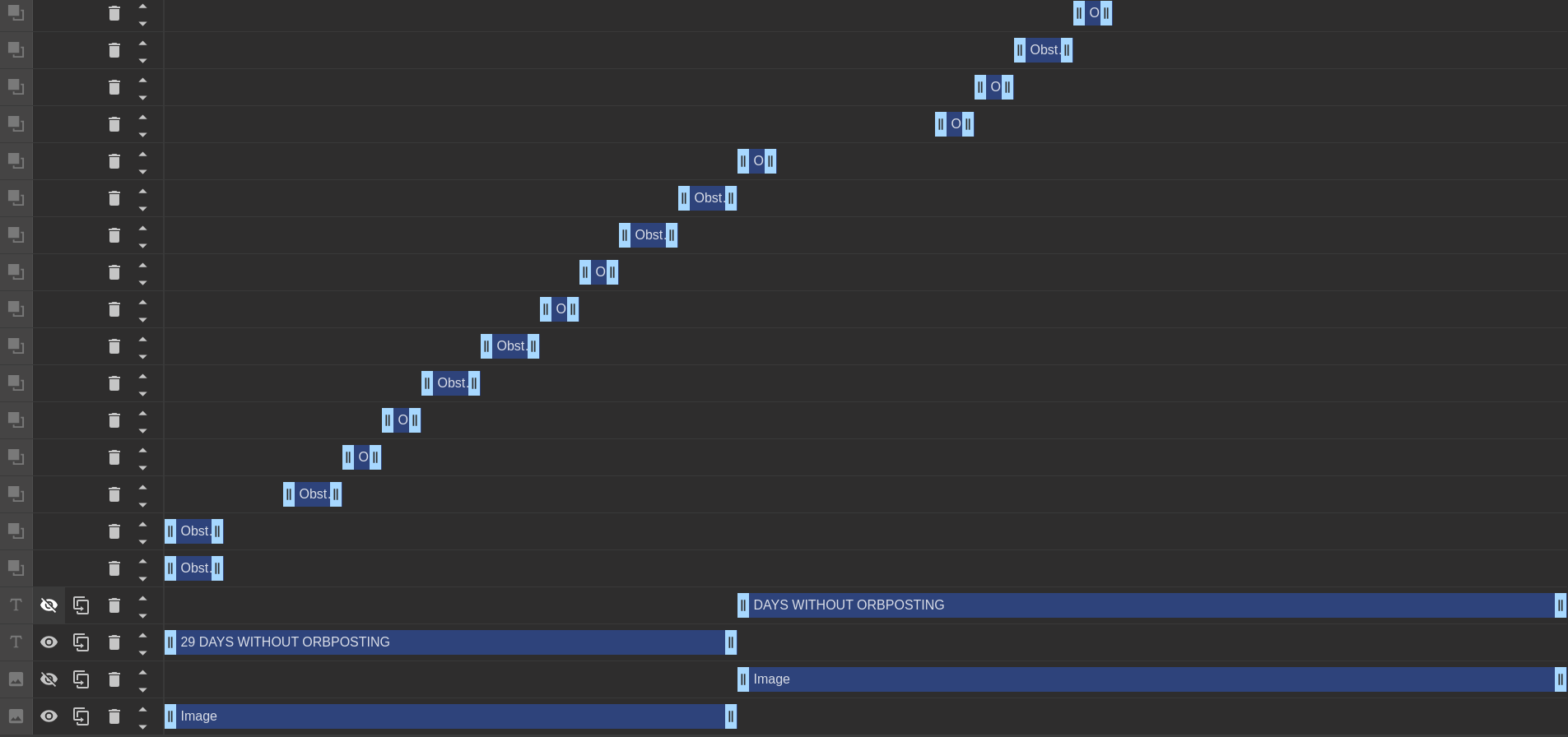
click at [53, 610] on icon at bounding box center [48, 606] width 18 height 16
click at [52, 676] on icon at bounding box center [48, 680] width 18 height 16
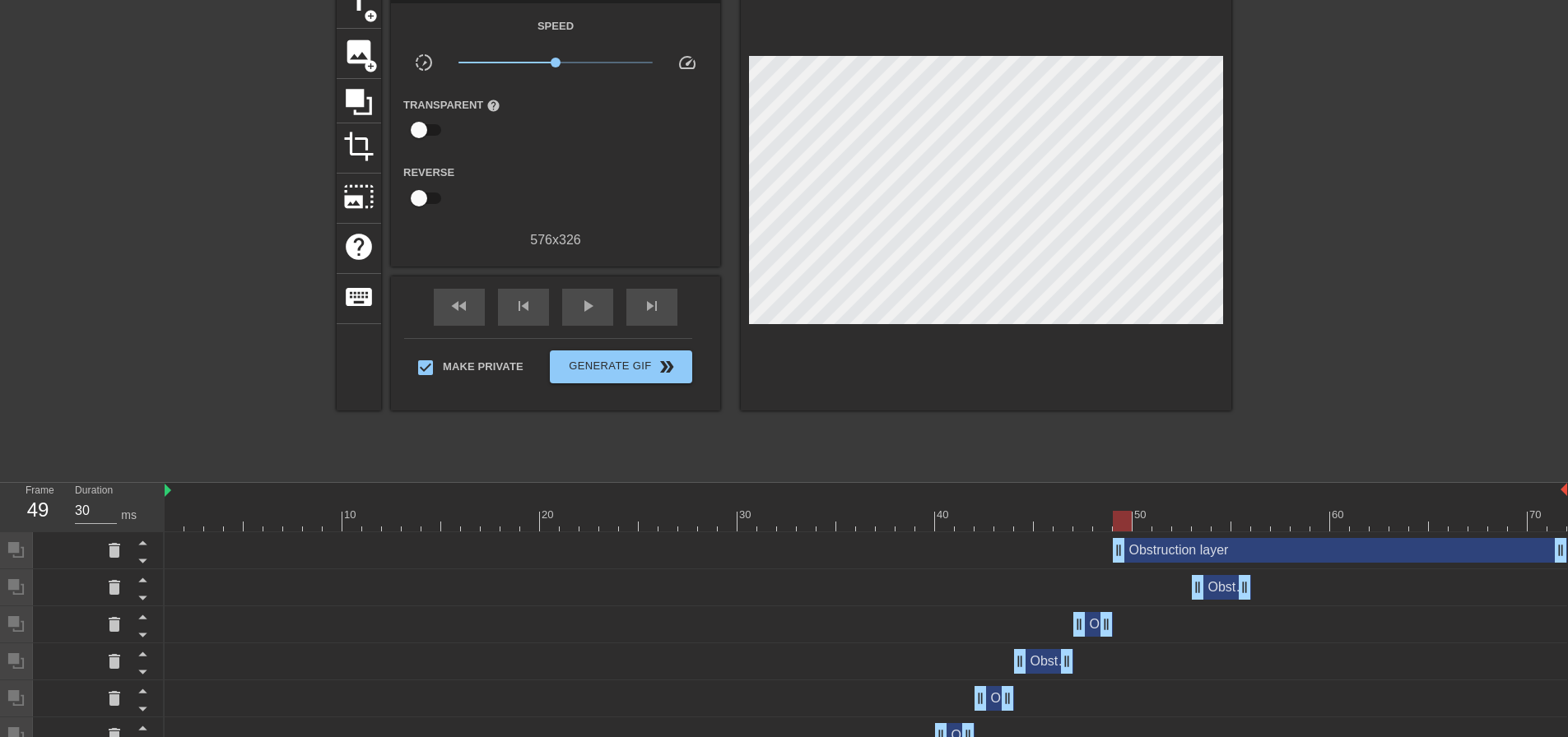
scroll to position [0, 0]
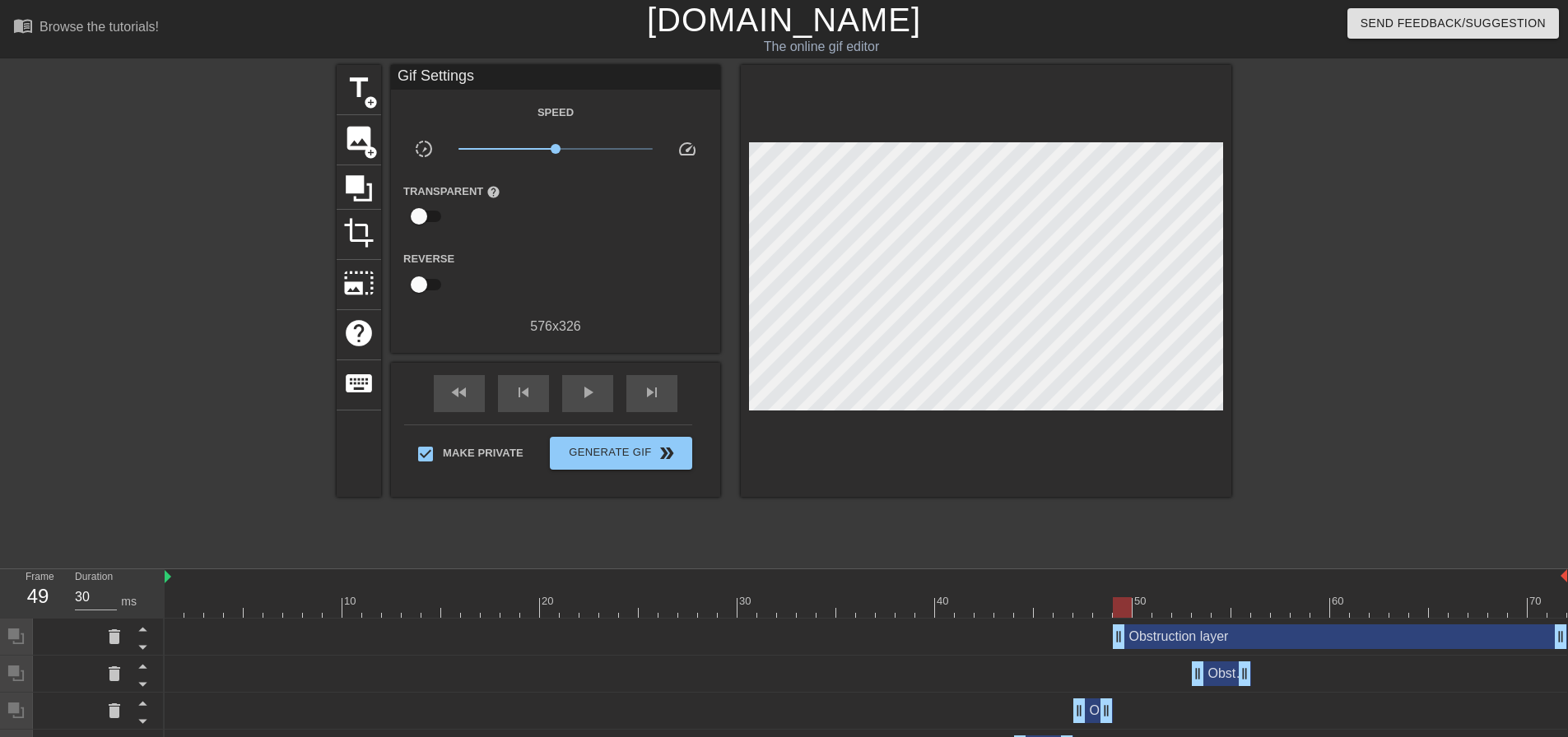
click at [745, 545] on div "title add_circle image add_circle crop photo_size_select_large help keyboard Gi…" at bounding box center [784, 312] width 894 height 494
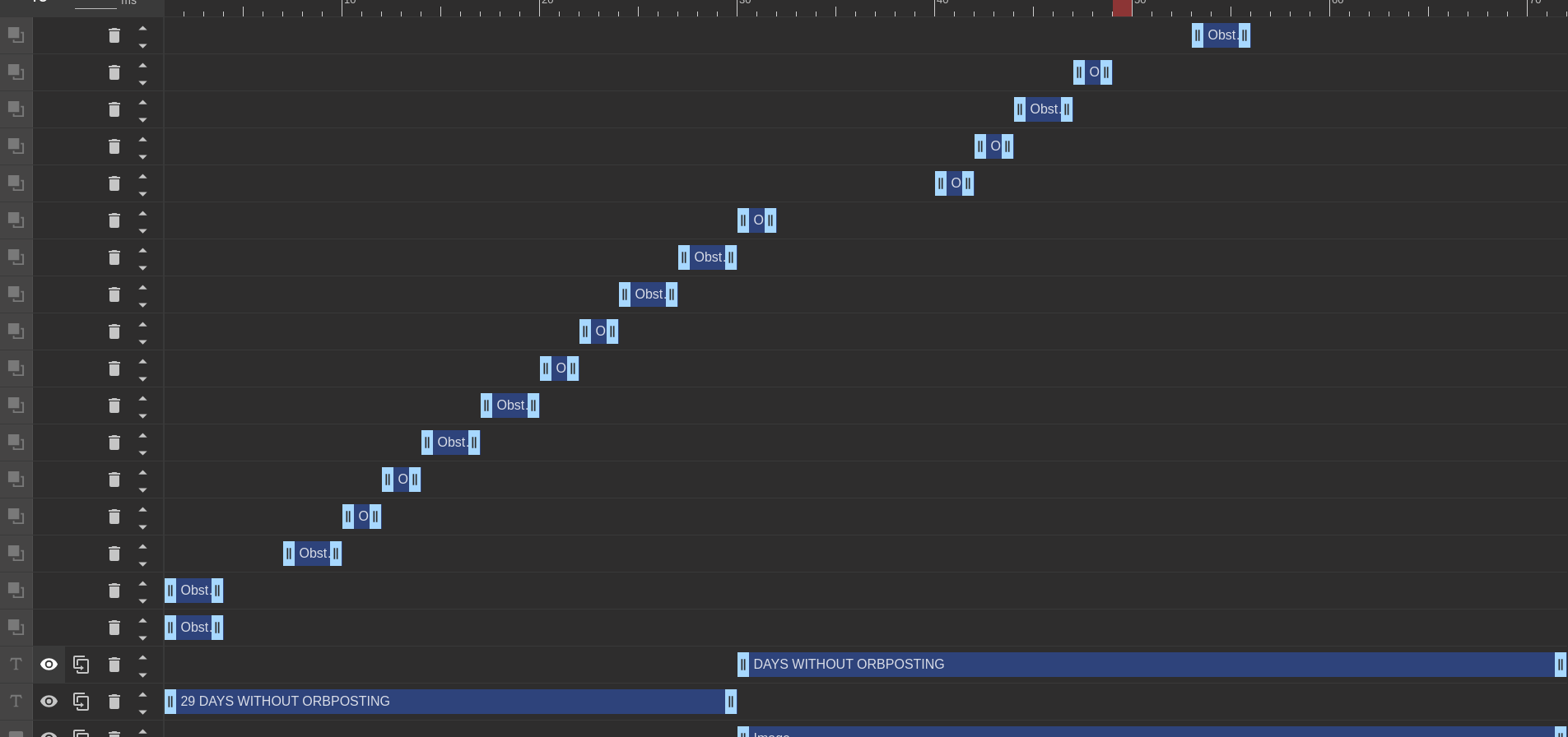
scroll to position [663, 0]
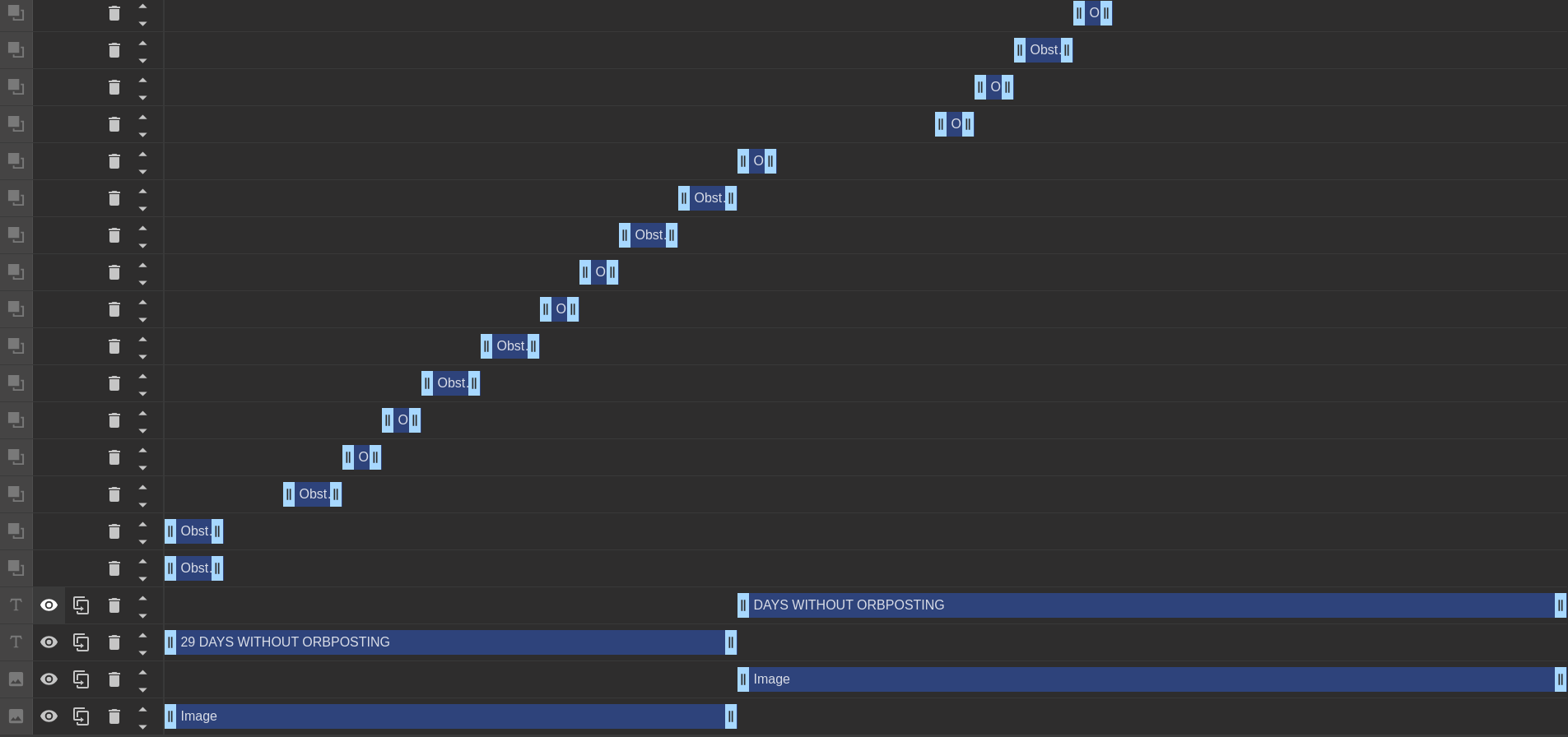
click at [36, 596] on div at bounding box center [48, 605] width 33 height 36
click at [43, 673] on icon at bounding box center [48, 679] width 20 height 20
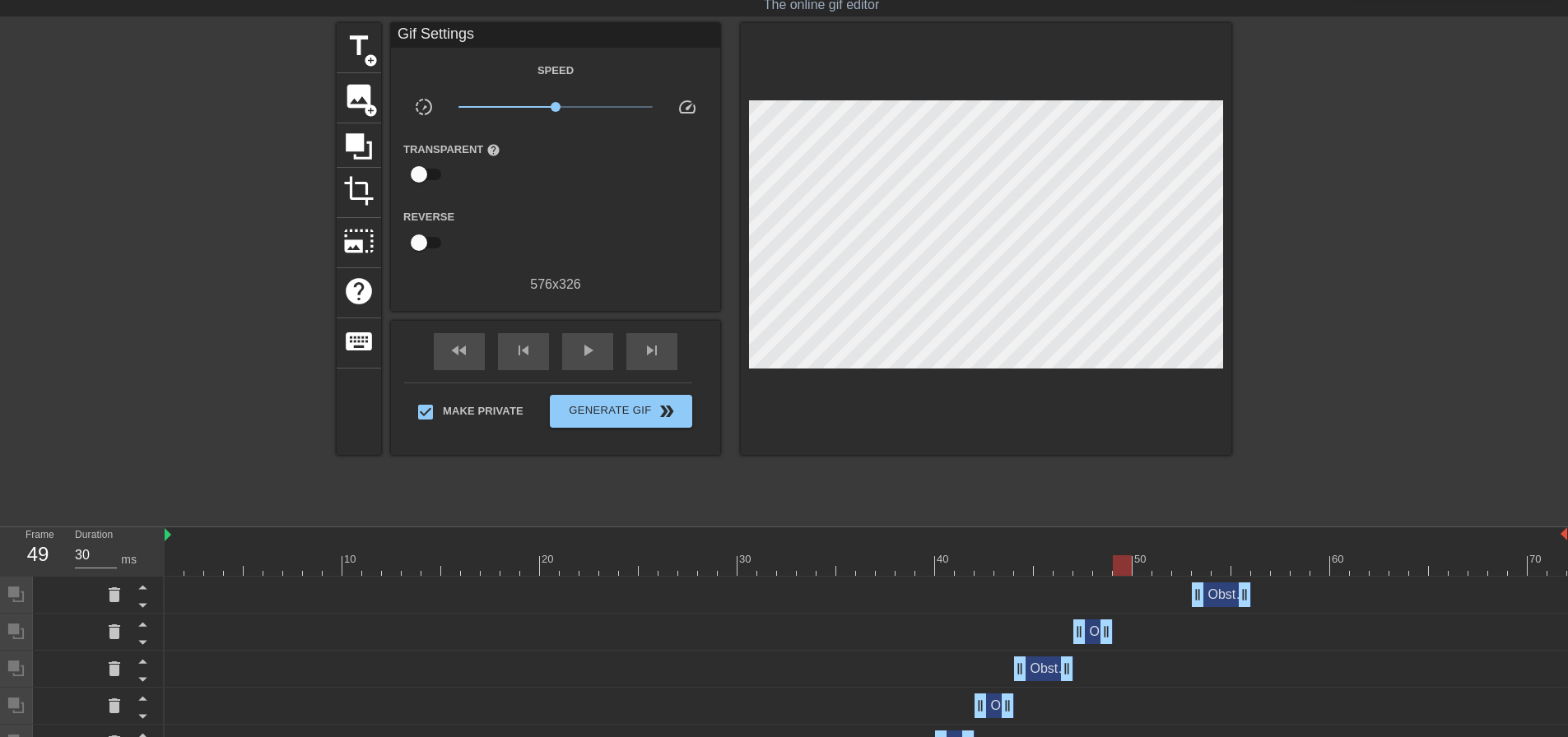
scroll to position [0, 0]
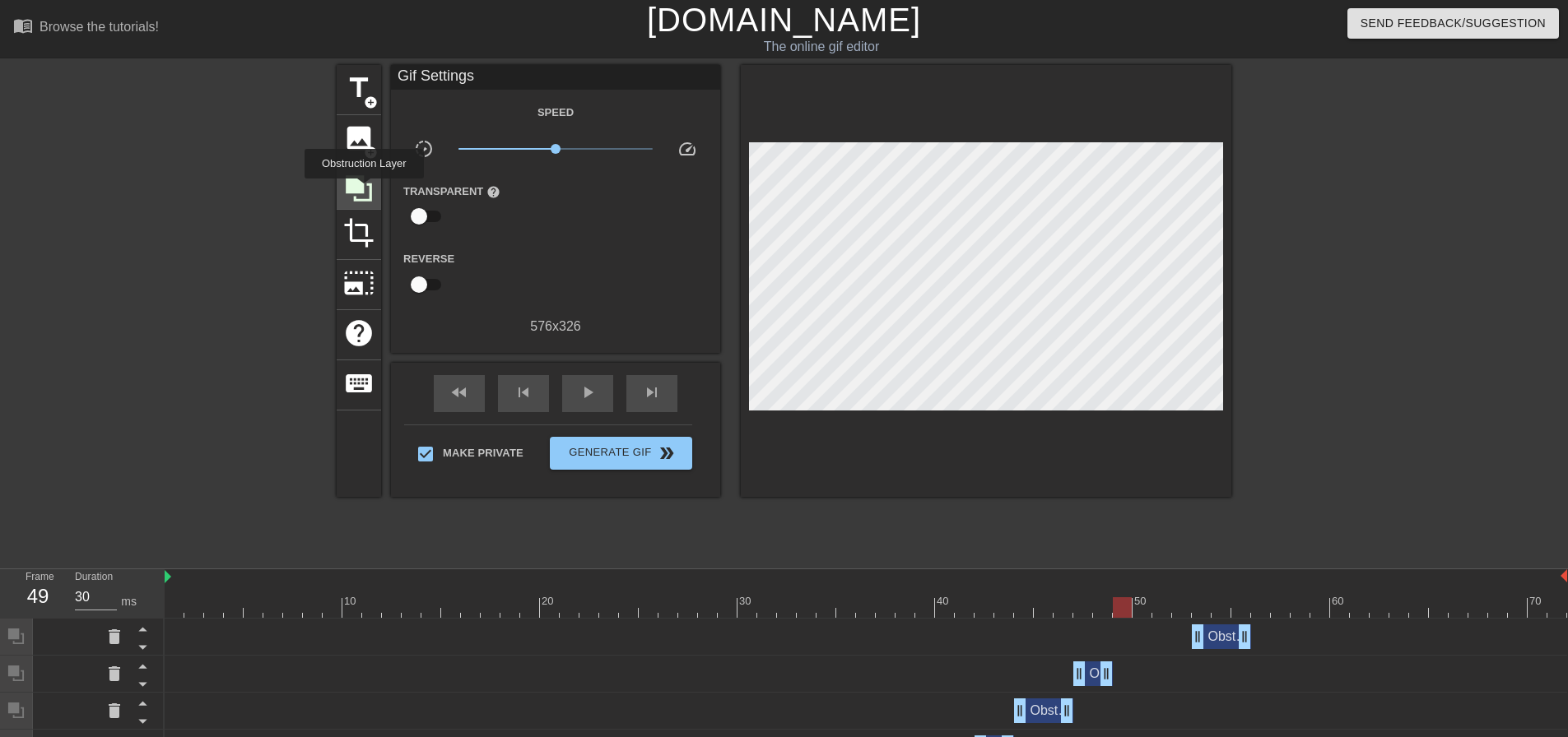
click at [364, 190] on icon at bounding box center [358, 188] width 26 height 26
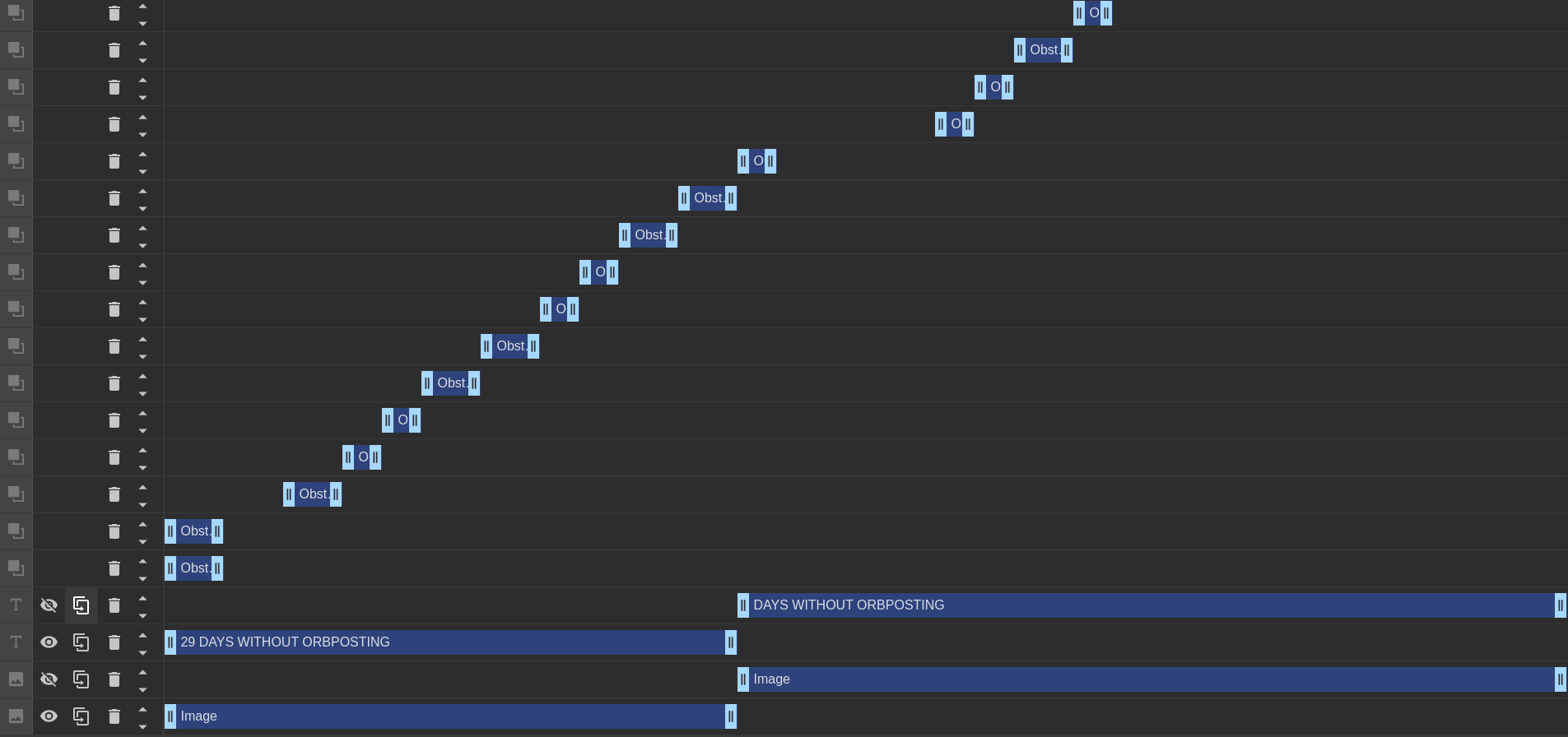
scroll to position [700, 0]
click at [53, 606] on icon at bounding box center [48, 606] width 18 height 16
click at [46, 667] on div at bounding box center [48, 679] width 33 height 36
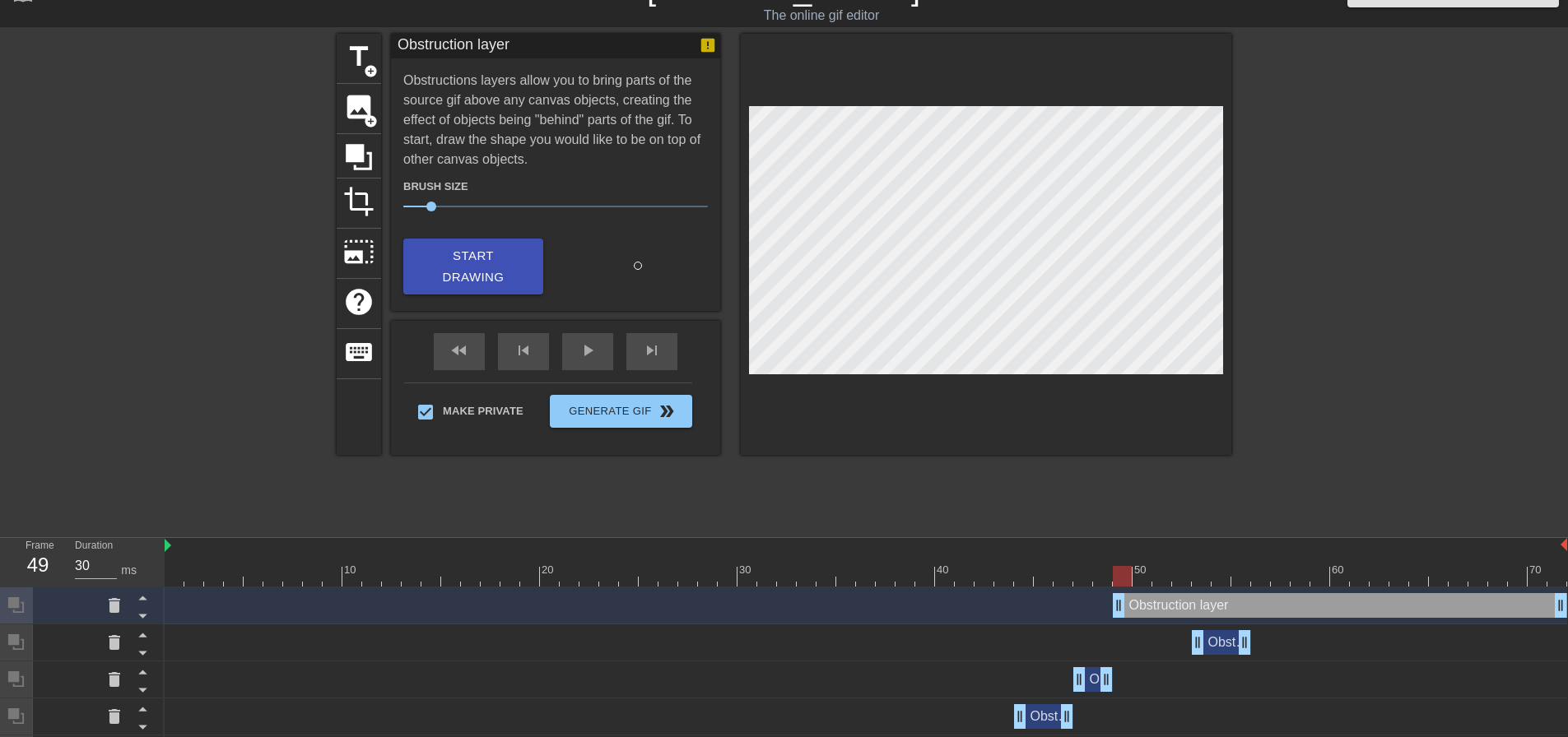
scroll to position [0, 0]
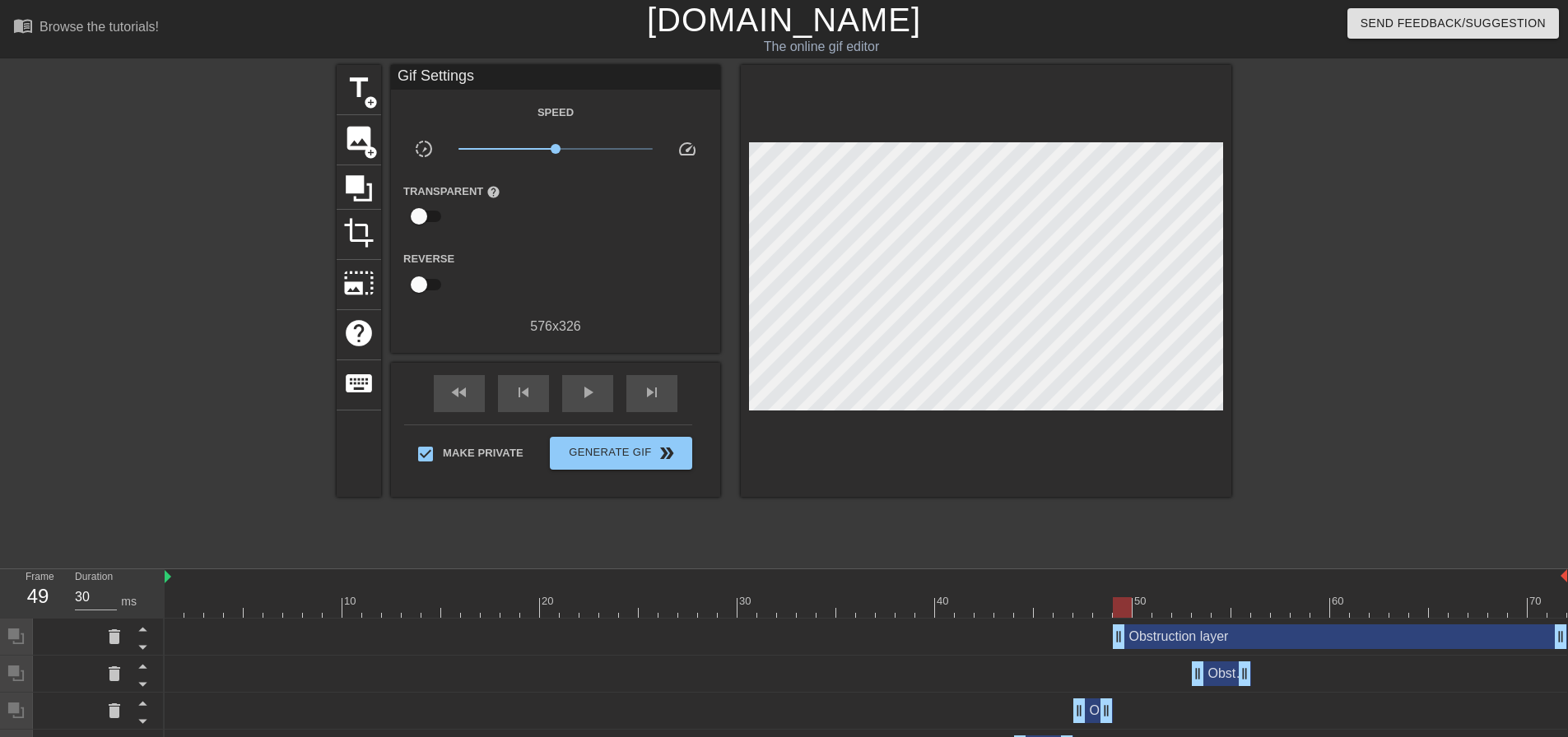
click at [836, 532] on div "title add_circle image add_circle crop photo_size_select_large help keyboard Gi…" at bounding box center [784, 312] width 894 height 494
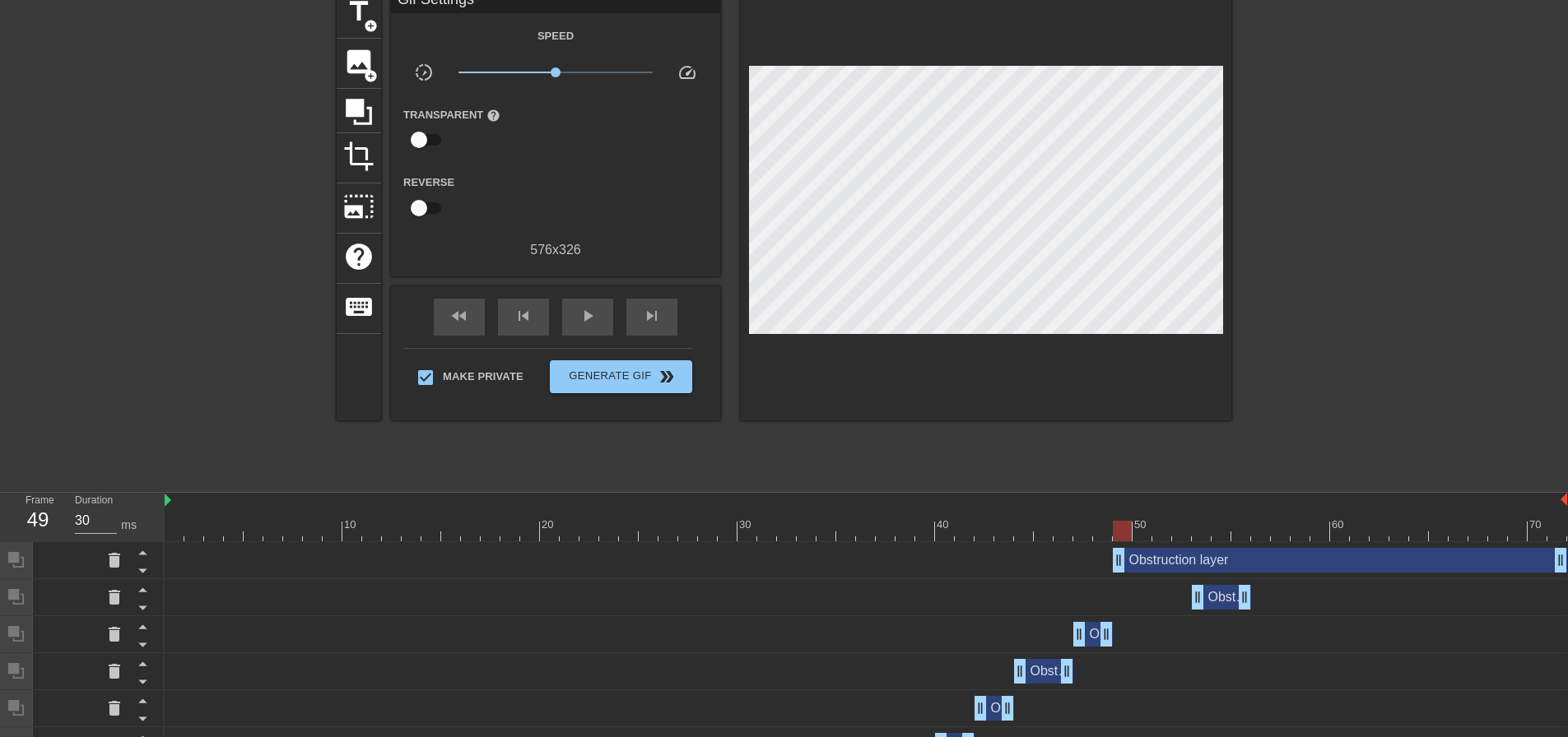
scroll to position [82, 0]
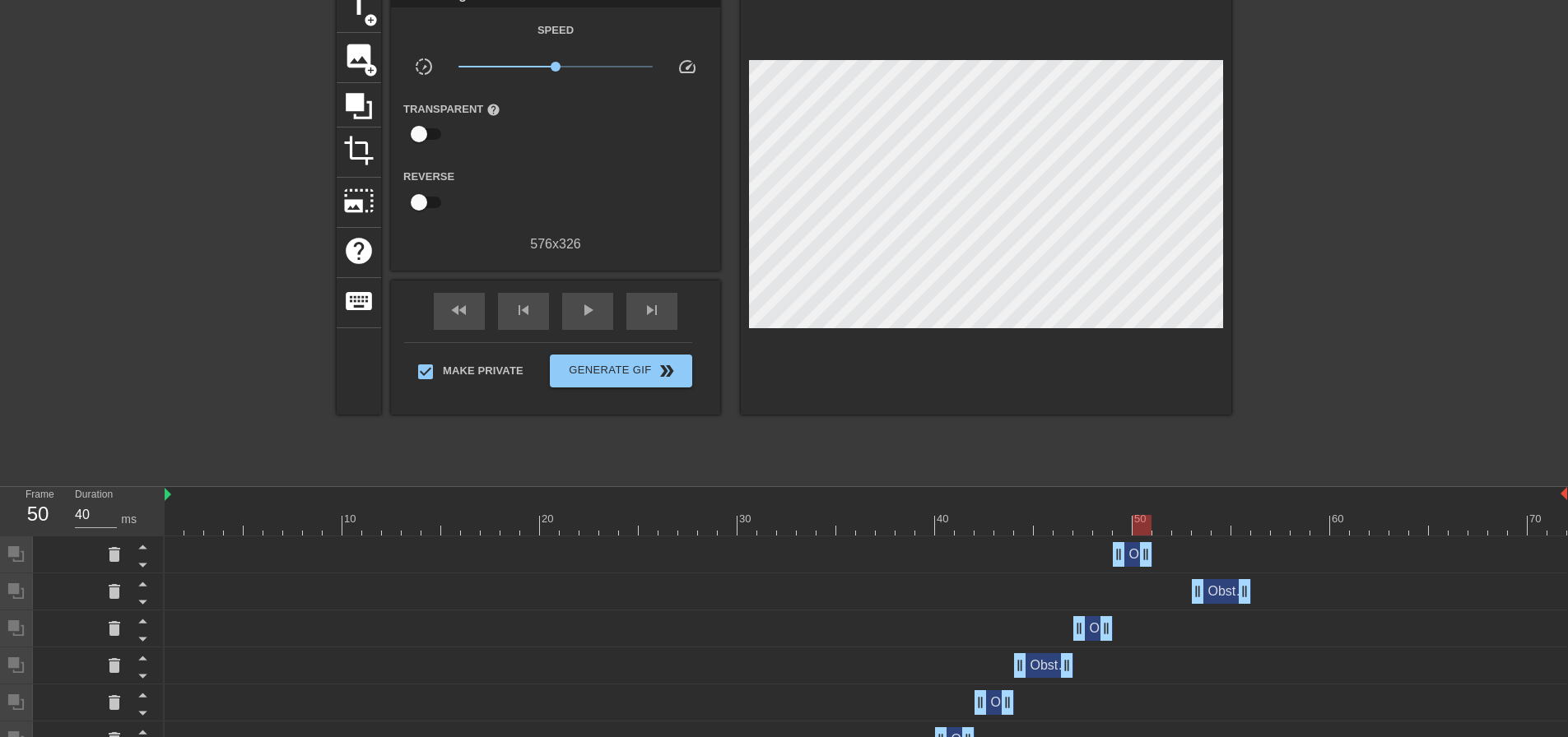
drag, startPoint x: 1556, startPoint y: 550, endPoint x: 1149, endPoint y: 568, distance: 407.4
click at [1149, 568] on div "Obstruction layer drag_handle drag_handle" at bounding box center [865, 556] width 1402 height 37
click at [581, 304] on span "play_arrow" at bounding box center [587, 310] width 20 height 20
click at [581, 304] on span "pause" at bounding box center [587, 310] width 20 height 20
click at [581, 304] on span "play_arrow" at bounding box center [587, 310] width 20 height 20
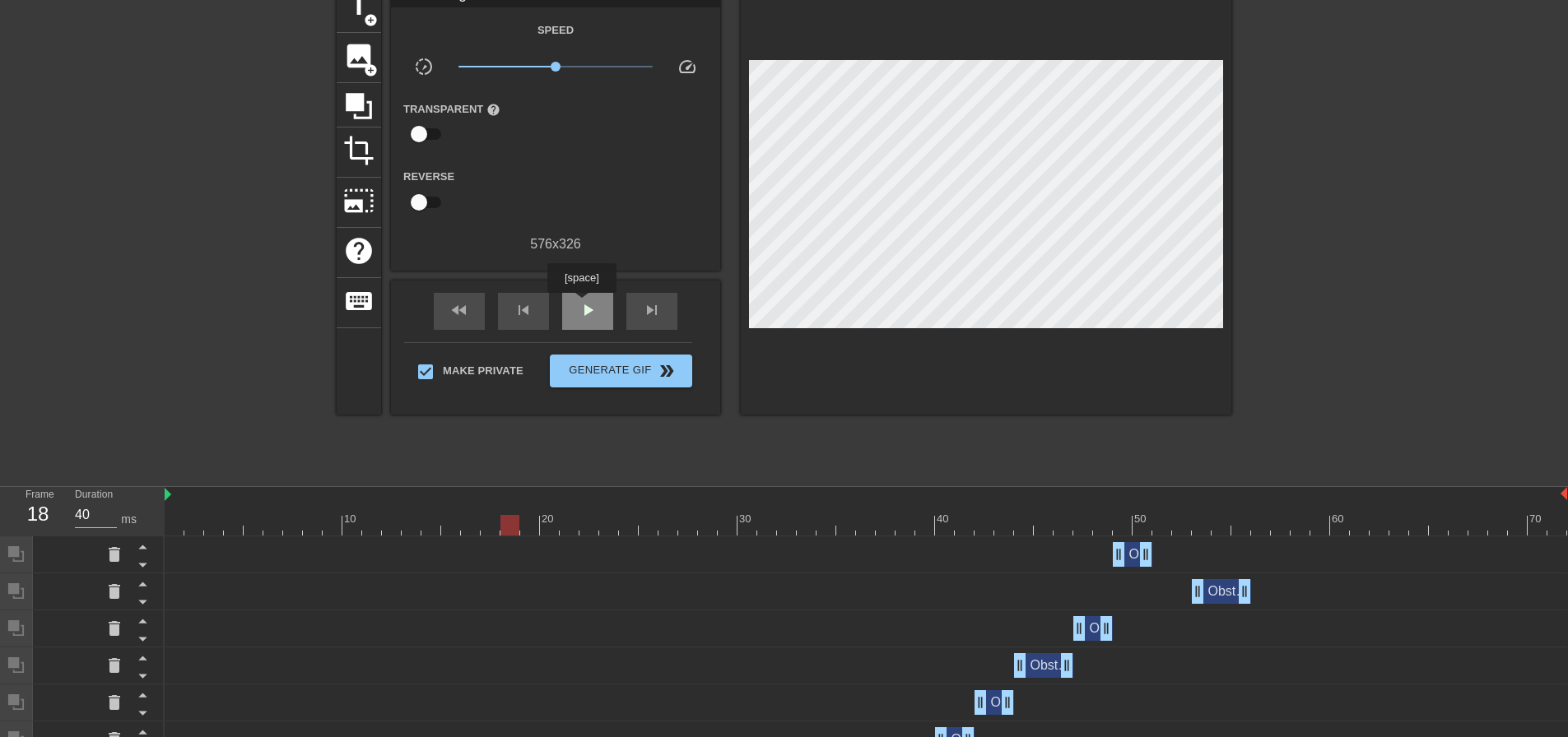
click at [581, 304] on span "play_arrow" at bounding box center [587, 310] width 20 height 20
click at [581, 304] on span "pause" at bounding box center [587, 310] width 20 height 20
click at [581, 304] on span "play_arrow" at bounding box center [587, 310] width 20 height 20
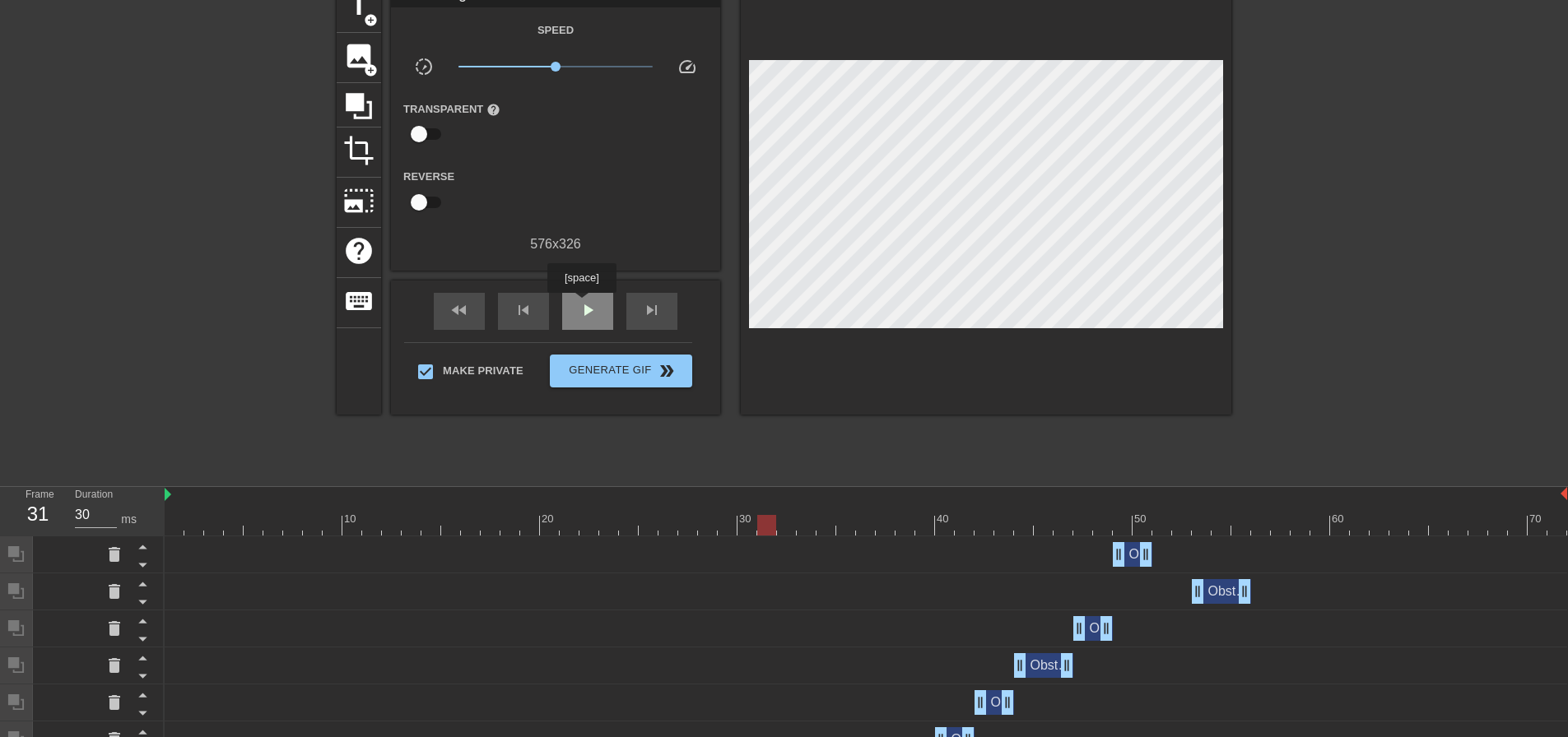
click at [581, 304] on span "play_arrow" at bounding box center [587, 310] width 20 height 20
click at [581, 304] on span "pause" at bounding box center [587, 310] width 20 height 20
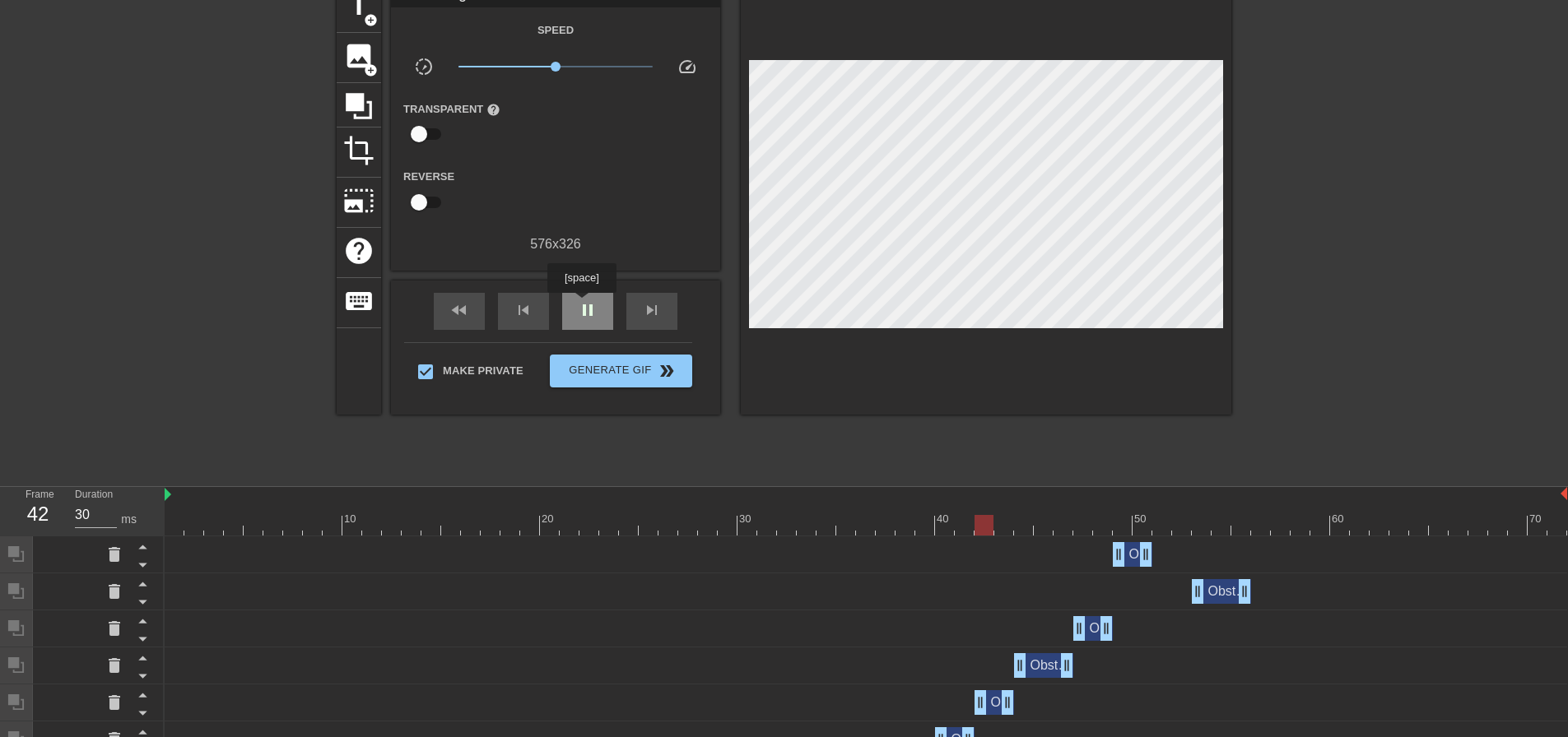
click at [581, 304] on span "pause" at bounding box center [587, 310] width 20 height 20
click at [581, 304] on span "play_arrow" at bounding box center [587, 310] width 20 height 20
click at [581, 304] on span "pause" at bounding box center [587, 310] width 20 height 20
click at [145, 559] on icon at bounding box center [142, 565] width 20 height 20
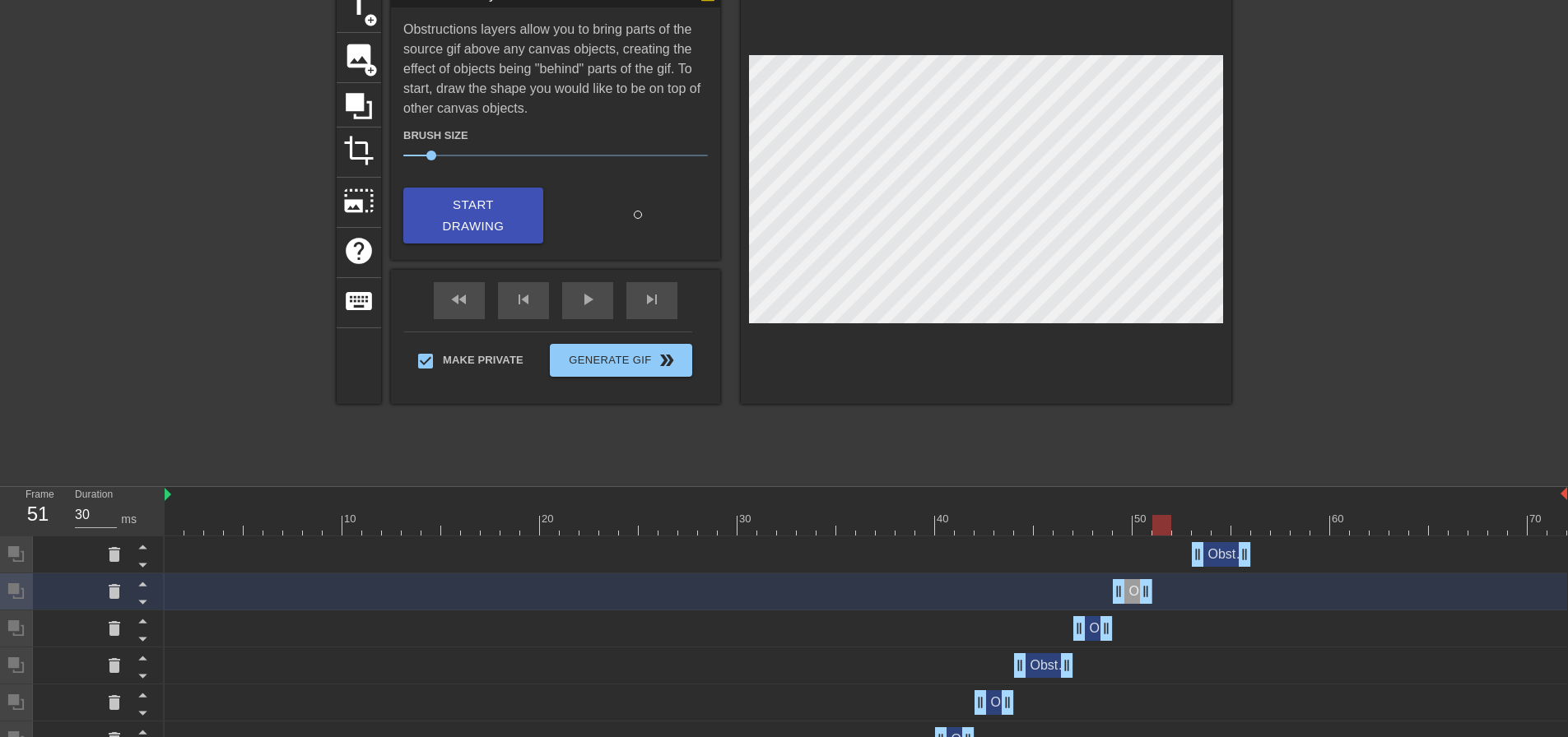
click at [1170, 530] on div at bounding box center [1161, 526] width 19 height 20
click at [355, 99] on icon at bounding box center [358, 106] width 26 height 26
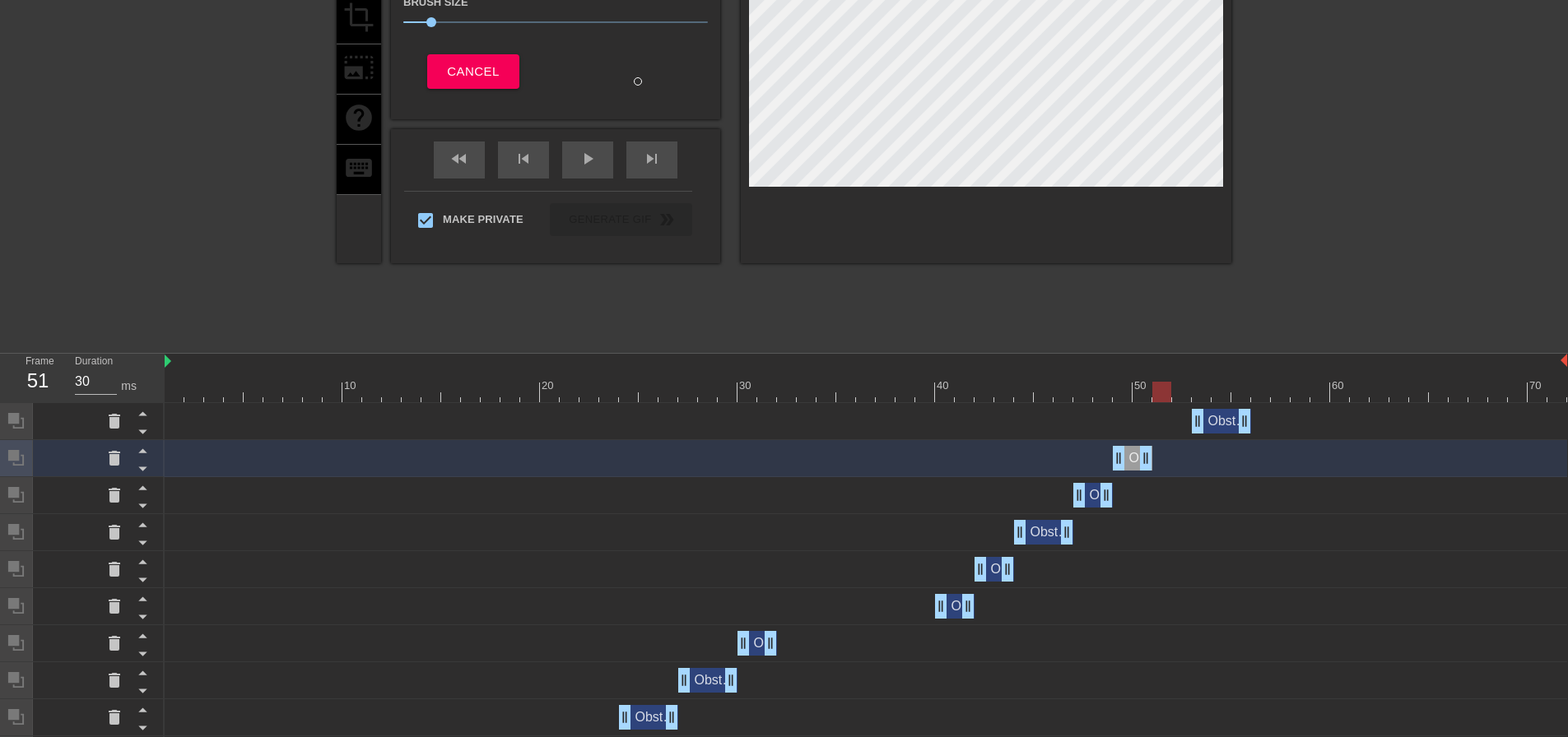
scroll to position [700, 0]
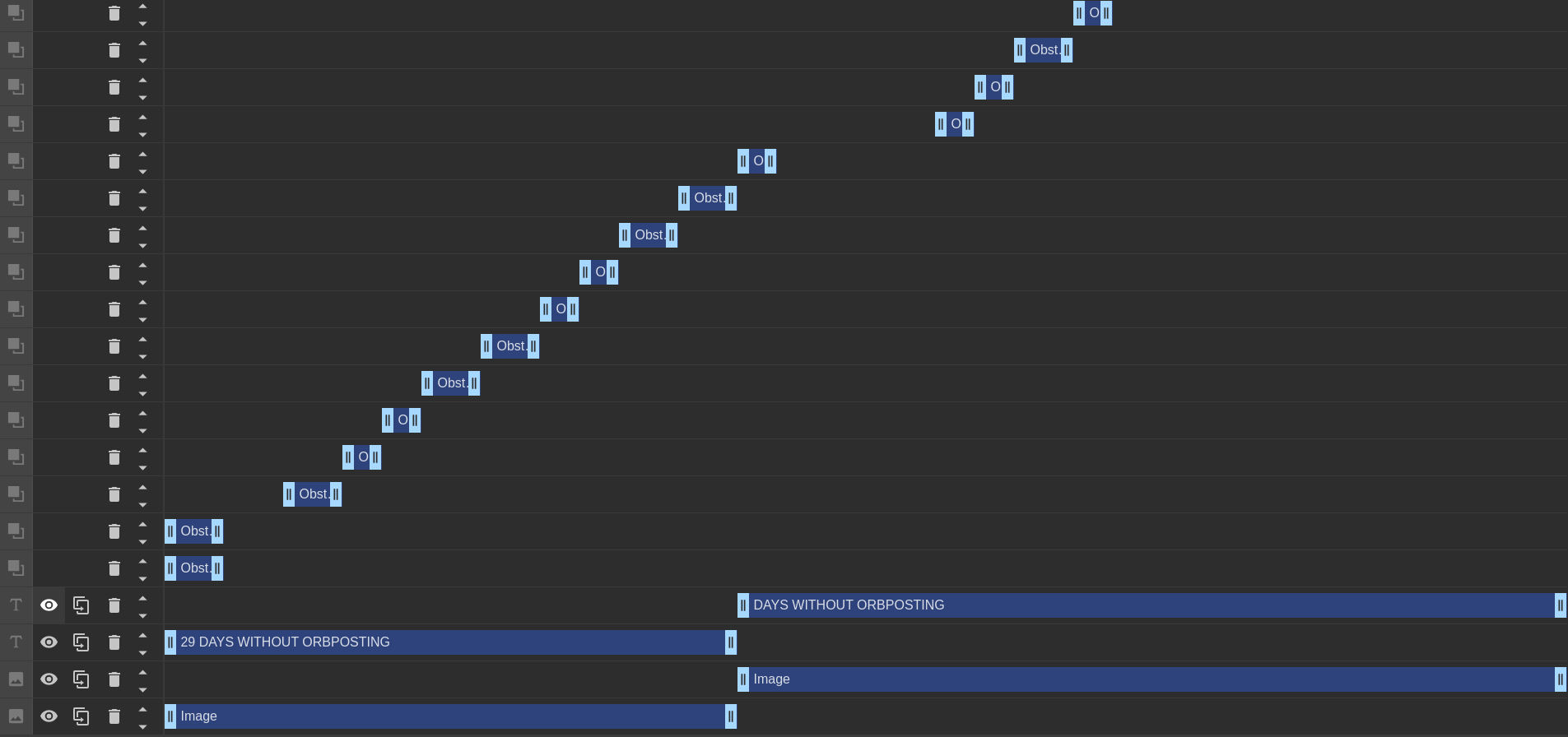
click at [42, 598] on icon at bounding box center [48, 605] width 20 height 20
click at [50, 672] on icon at bounding box center [48, 679] width 20 height 20
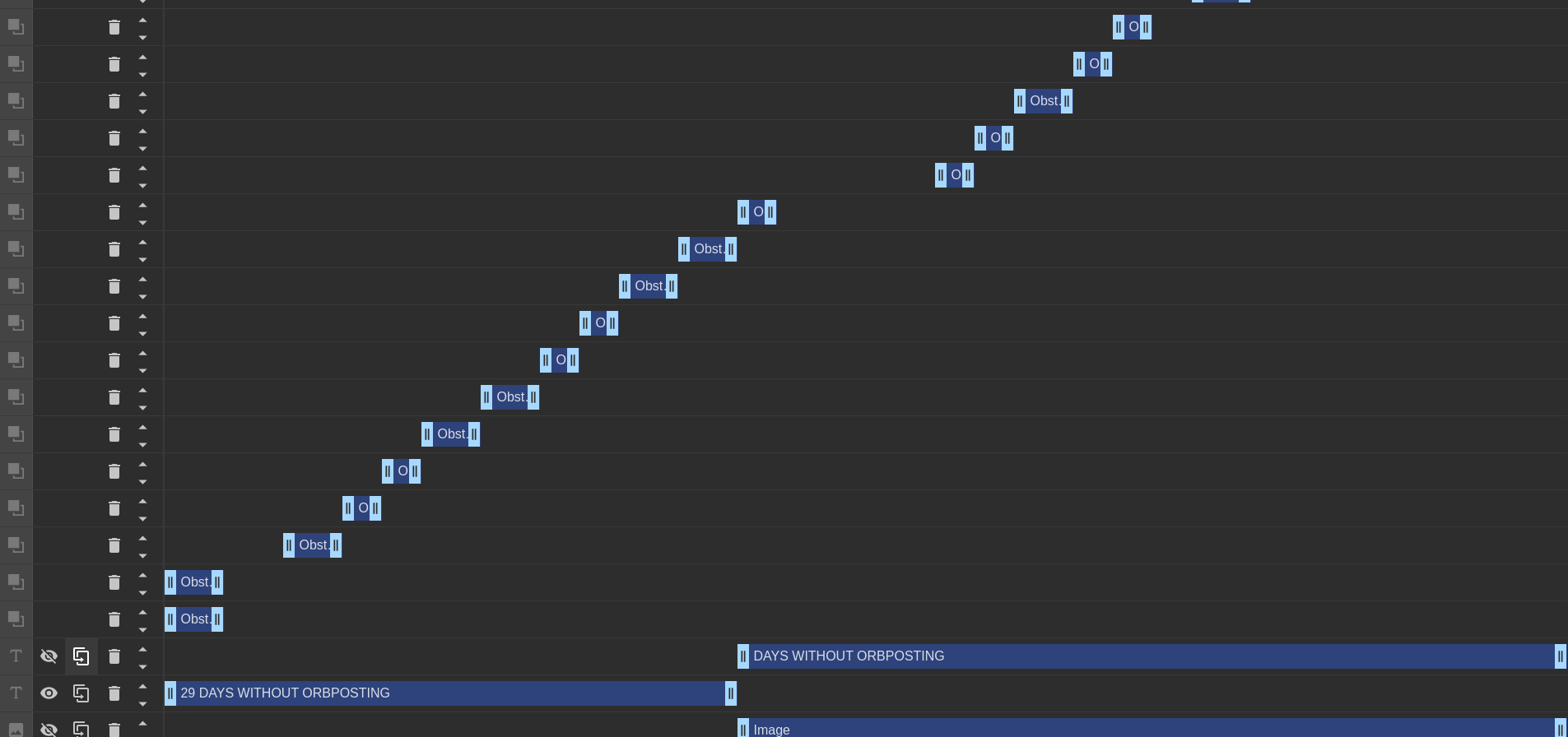
scroll to position [736, 0]
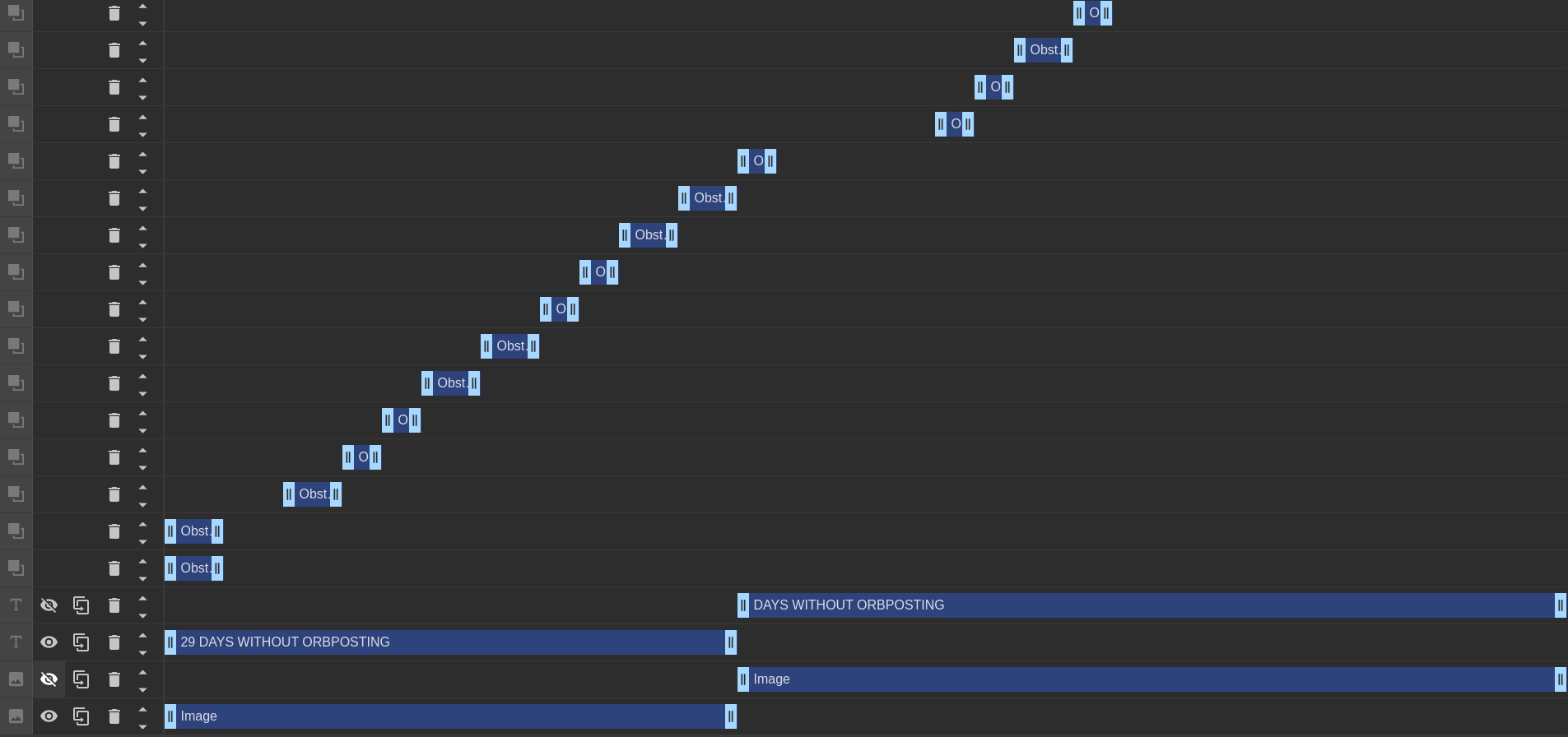
click at [47, 668] on div at bounding box center [48, 679] width 33 height 36
click at [40, 602] on icon at bounding box center [48, 605] width 20 height 20
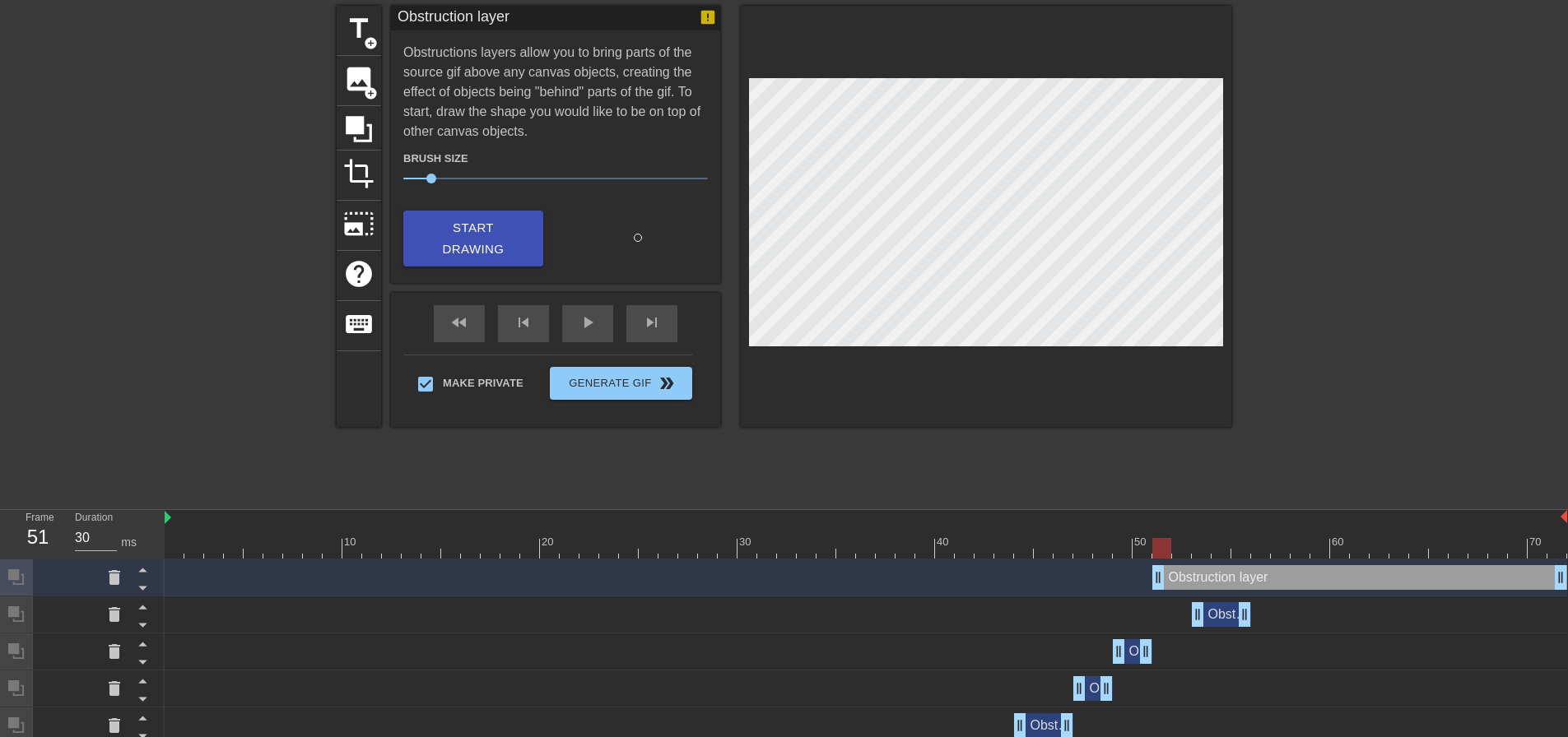
scroll to position [0, 0]
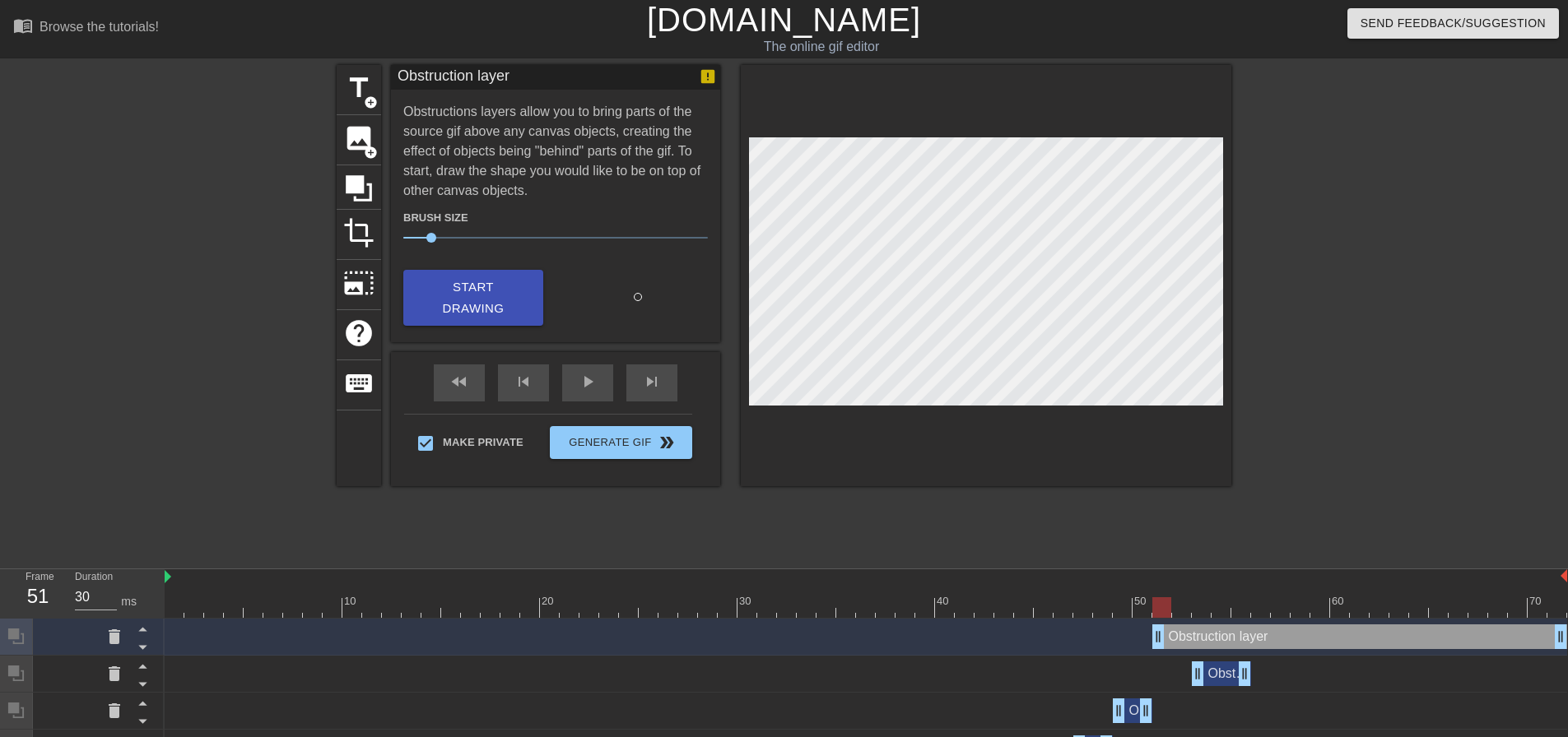
click at [985, 509] on div "title add_circle image add_circle crop photo_size_select_large help keyboard Ob…" at bounding box center [784, 312] width 894 height 494
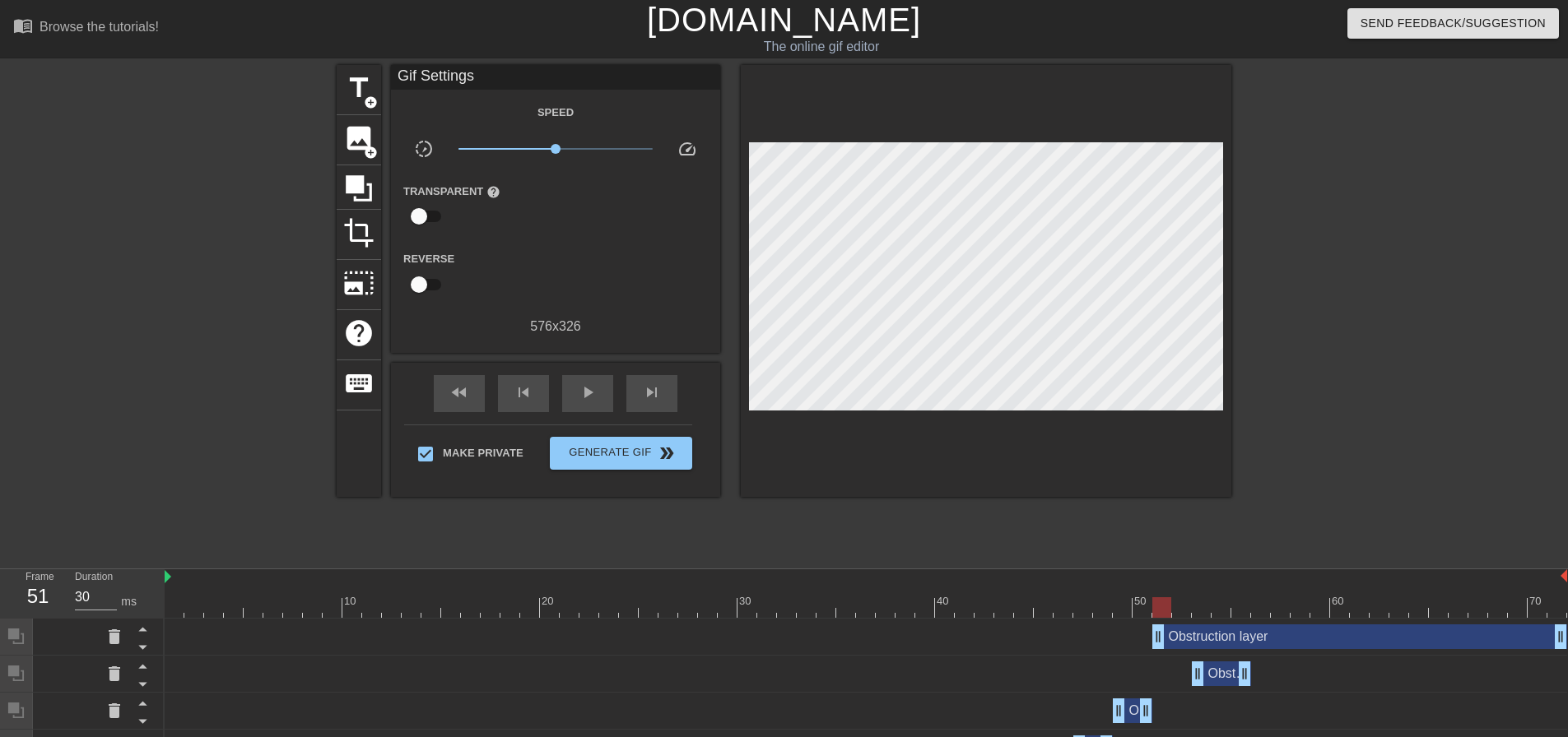
click at [1211, 625] on div "Obstruction layer drag_handle drag_handle" at bounding box center [1360, 636] width 415 height 25
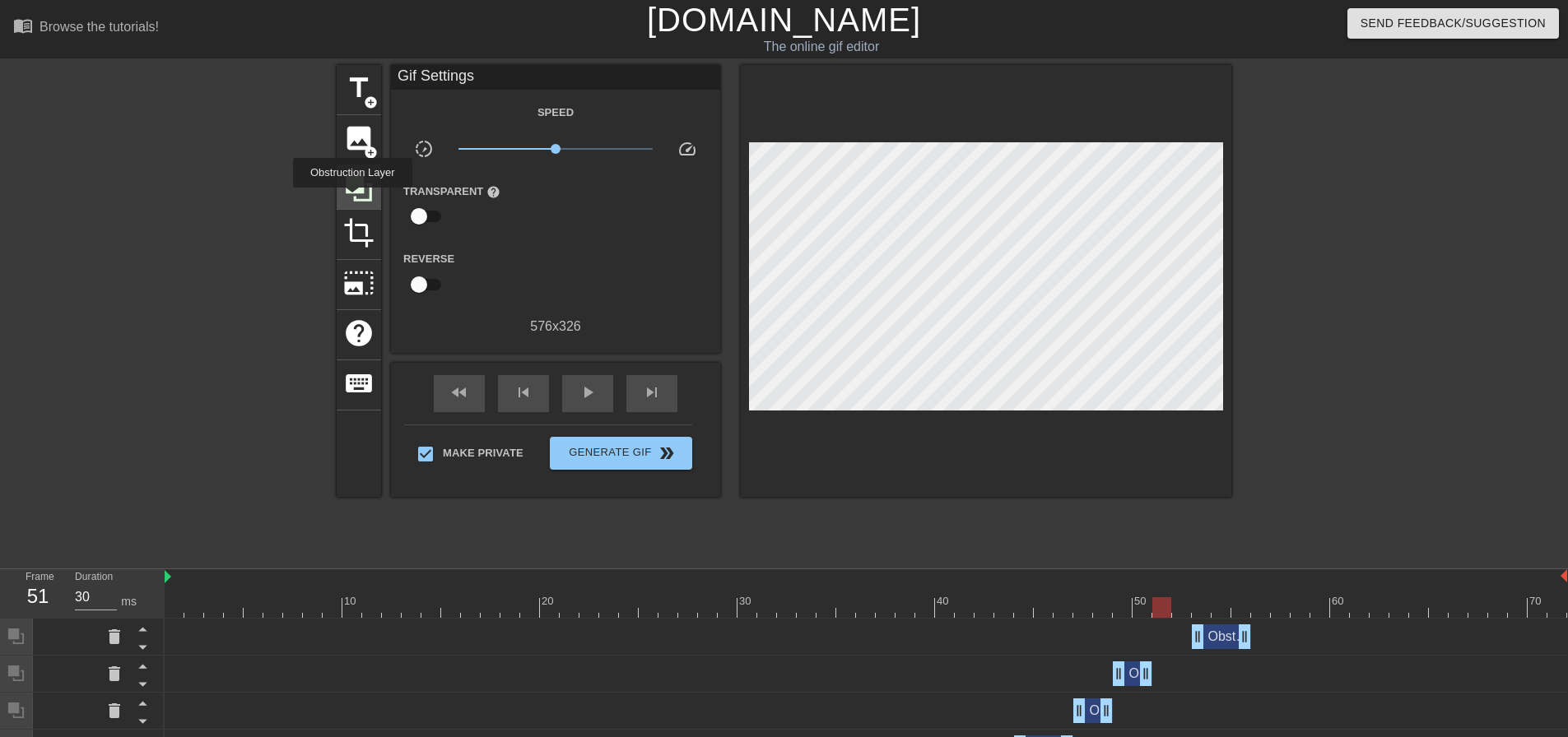
click at [353, 199] on icon at bounding box center [359, 189] width 32 height 32
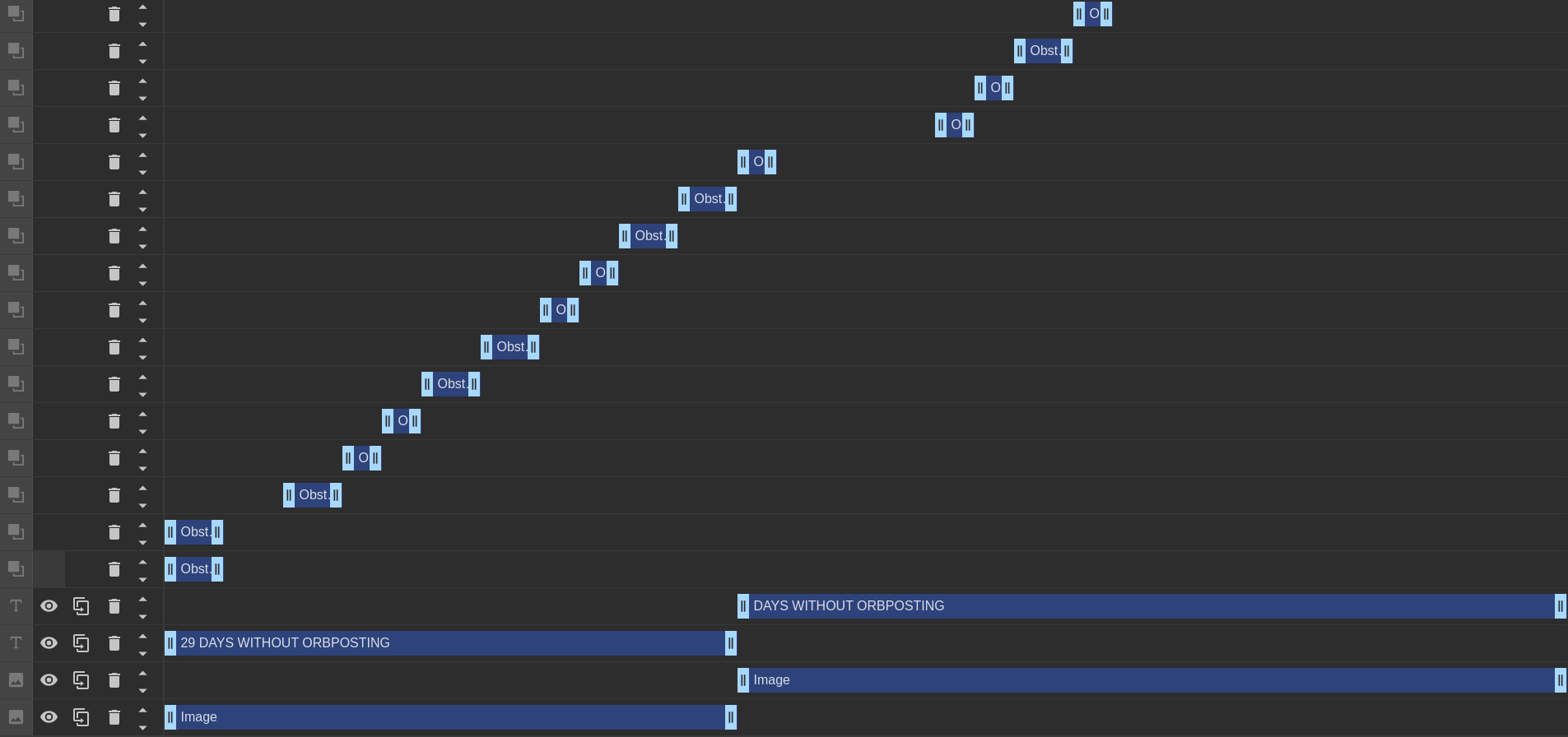
scroll to position [700, 0]
click at [49, 600] on icon at bounding box center [48, 605] width 18 height 12
click at [46, 665] on div at bounding box center [48, 679] width 33 height 36
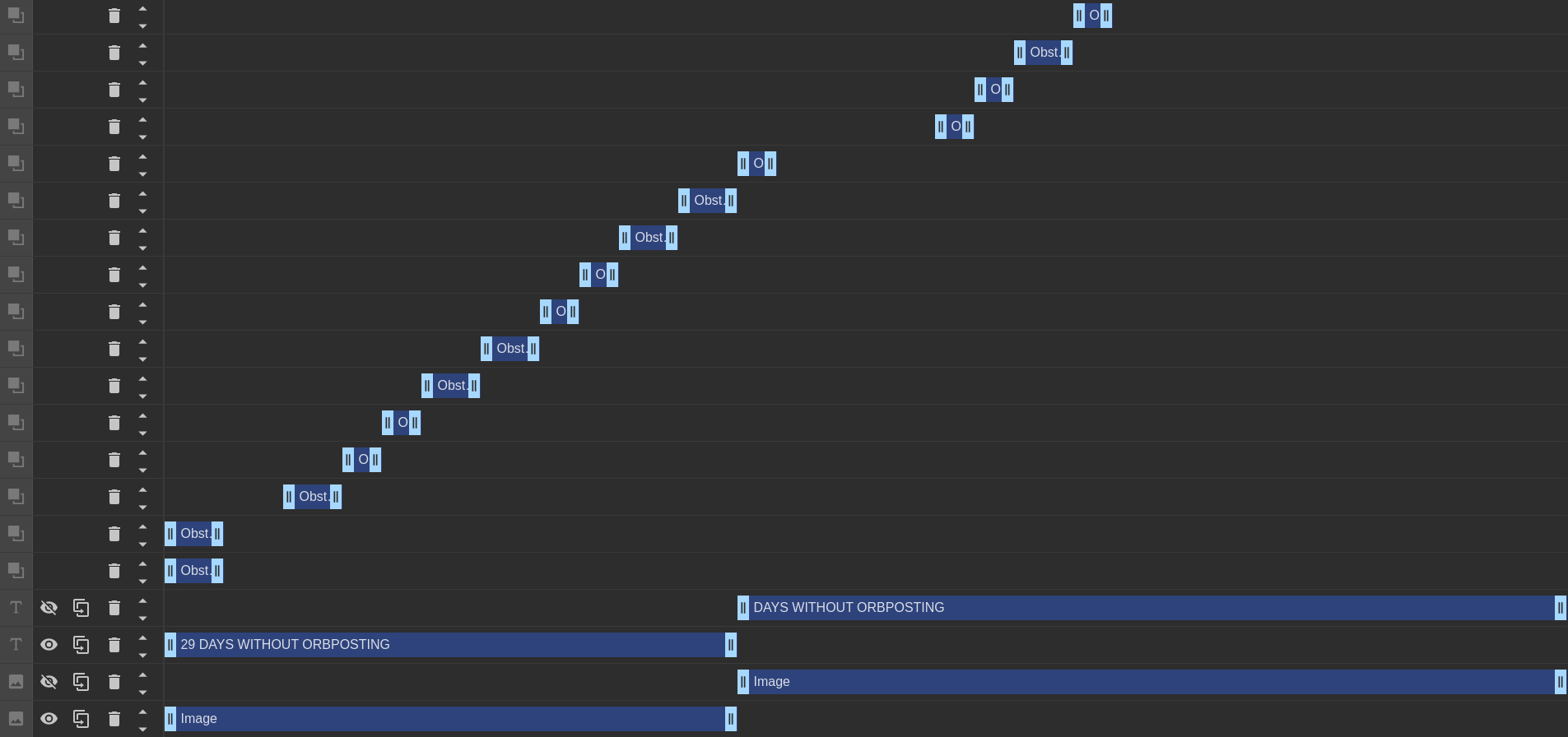
scroll to position [736, 0]
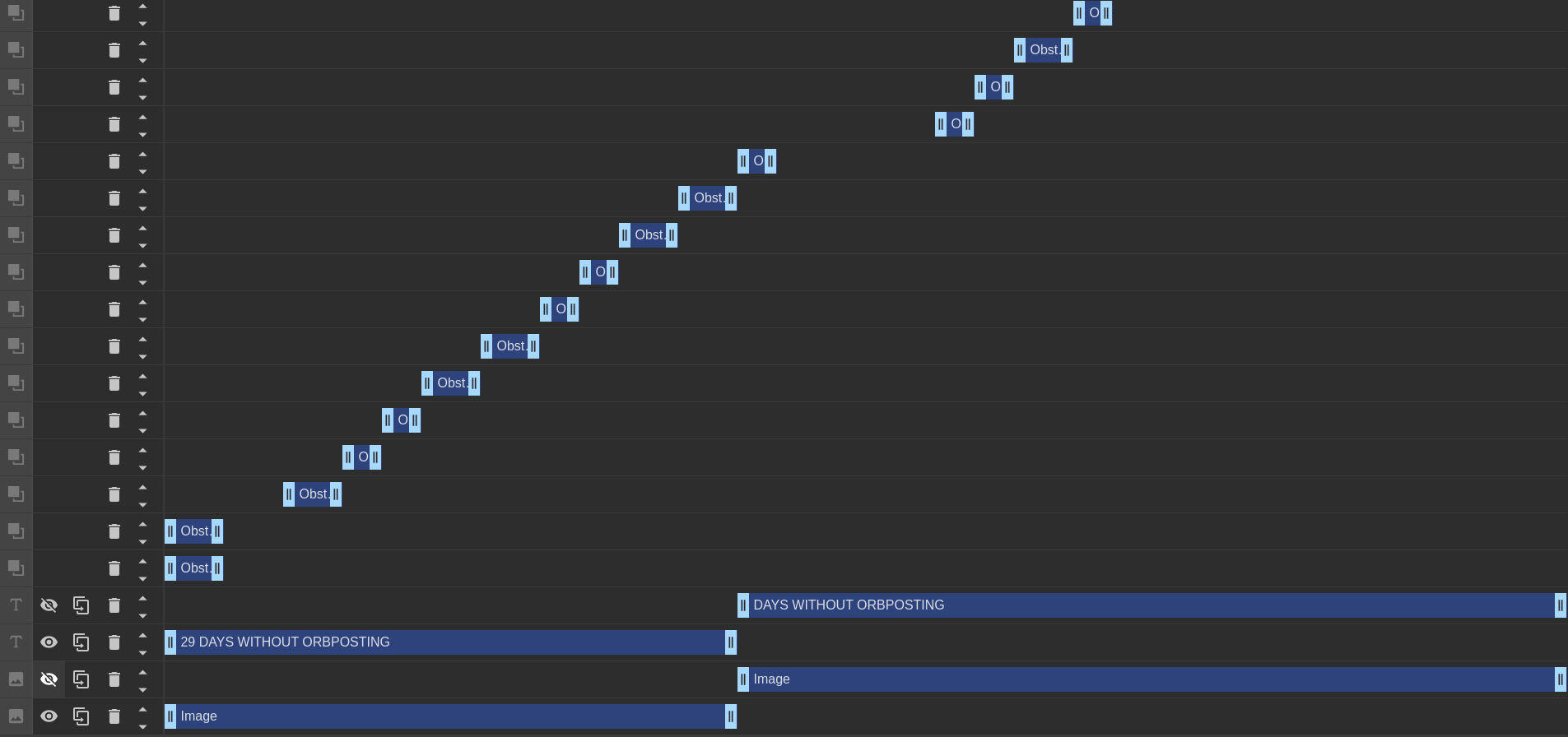
click at [47, 666] on div at bounding box center [48, 679] width 33 height 36
click at [47, 600] on icon at bounding box center [48, 605] width 20 height 20
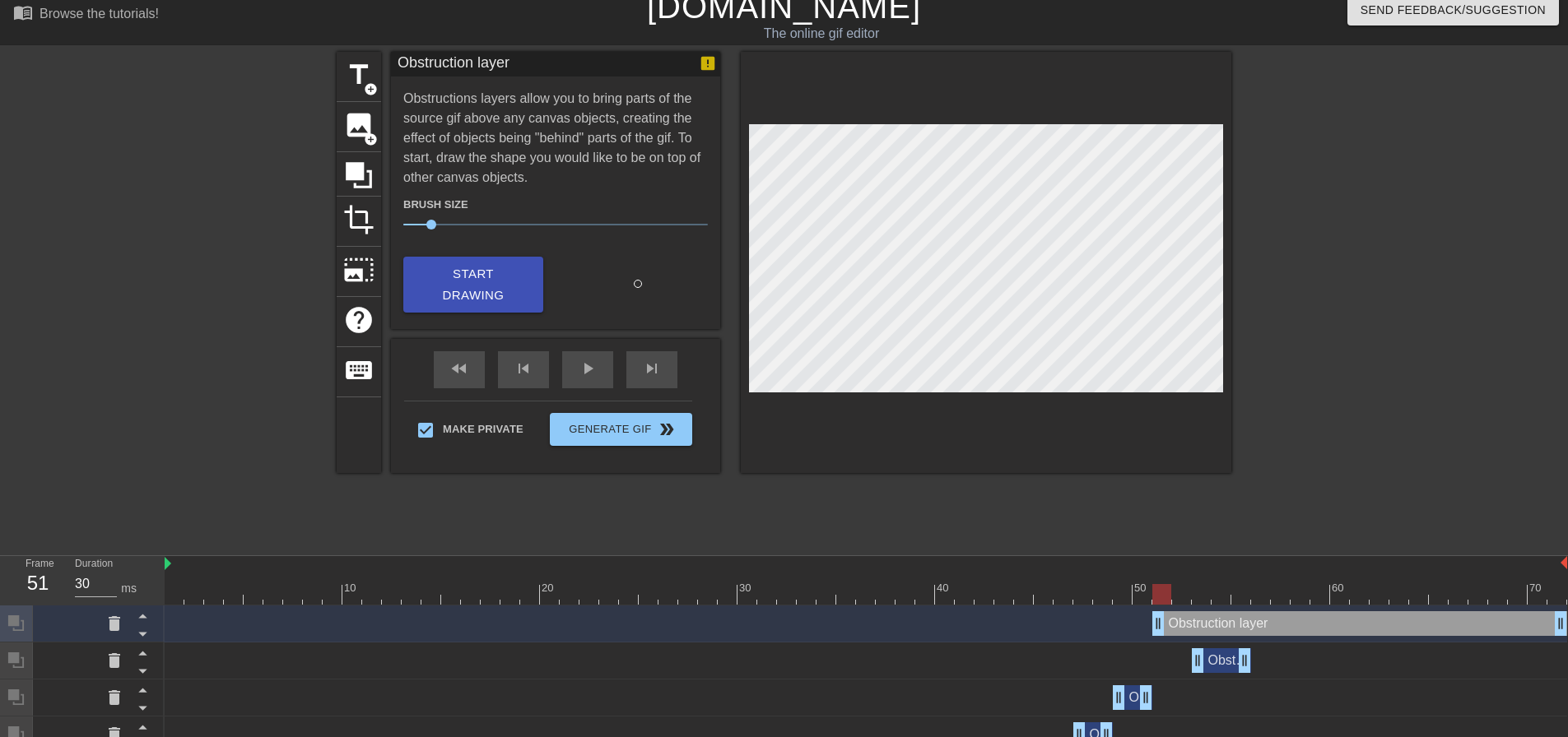
scroll to position [0, 0]
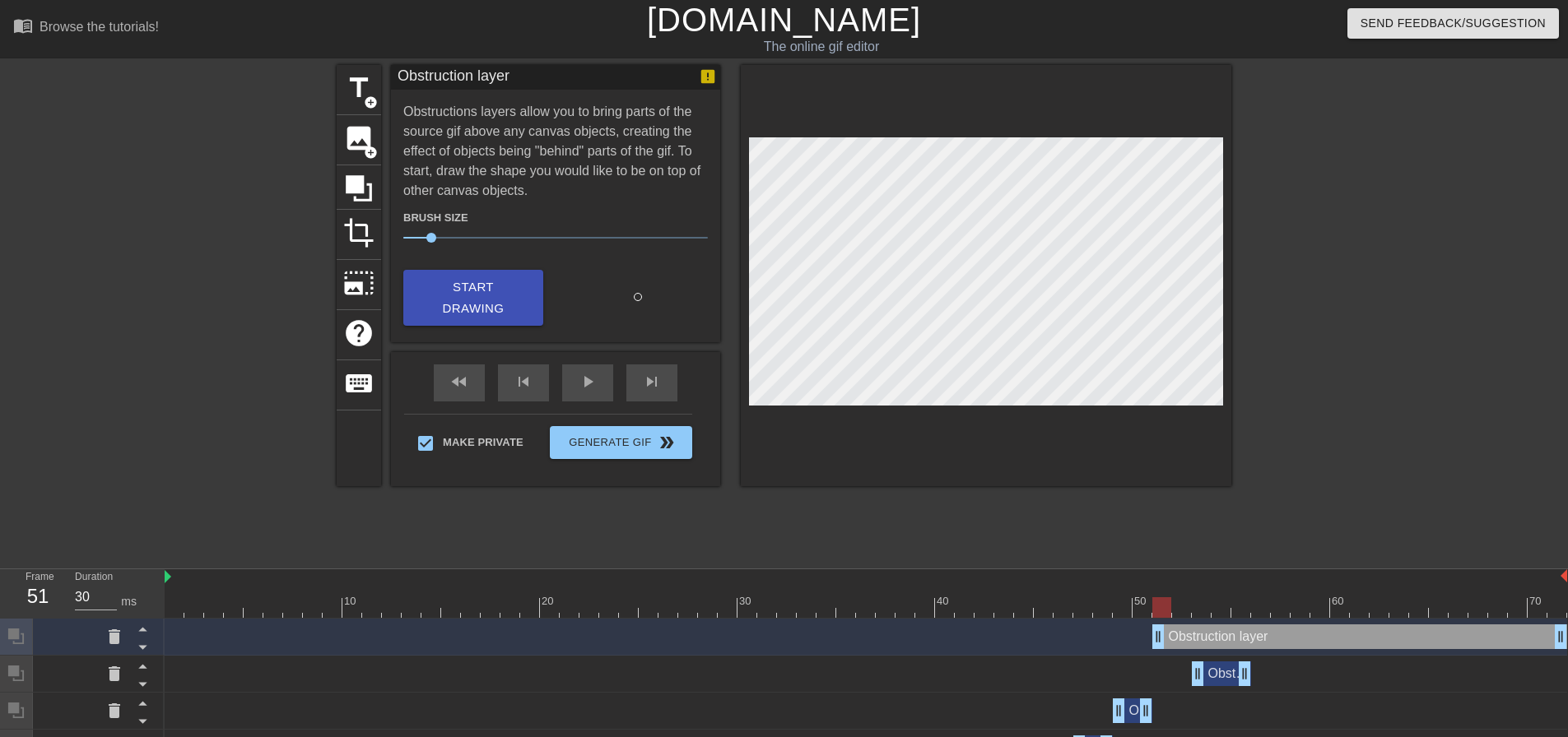
click at [958, 523] on div "title add_circle image add_circle crop photo_size_select_large help keyboard Ob…" at bounding box center [784, 312] width 894 height 494
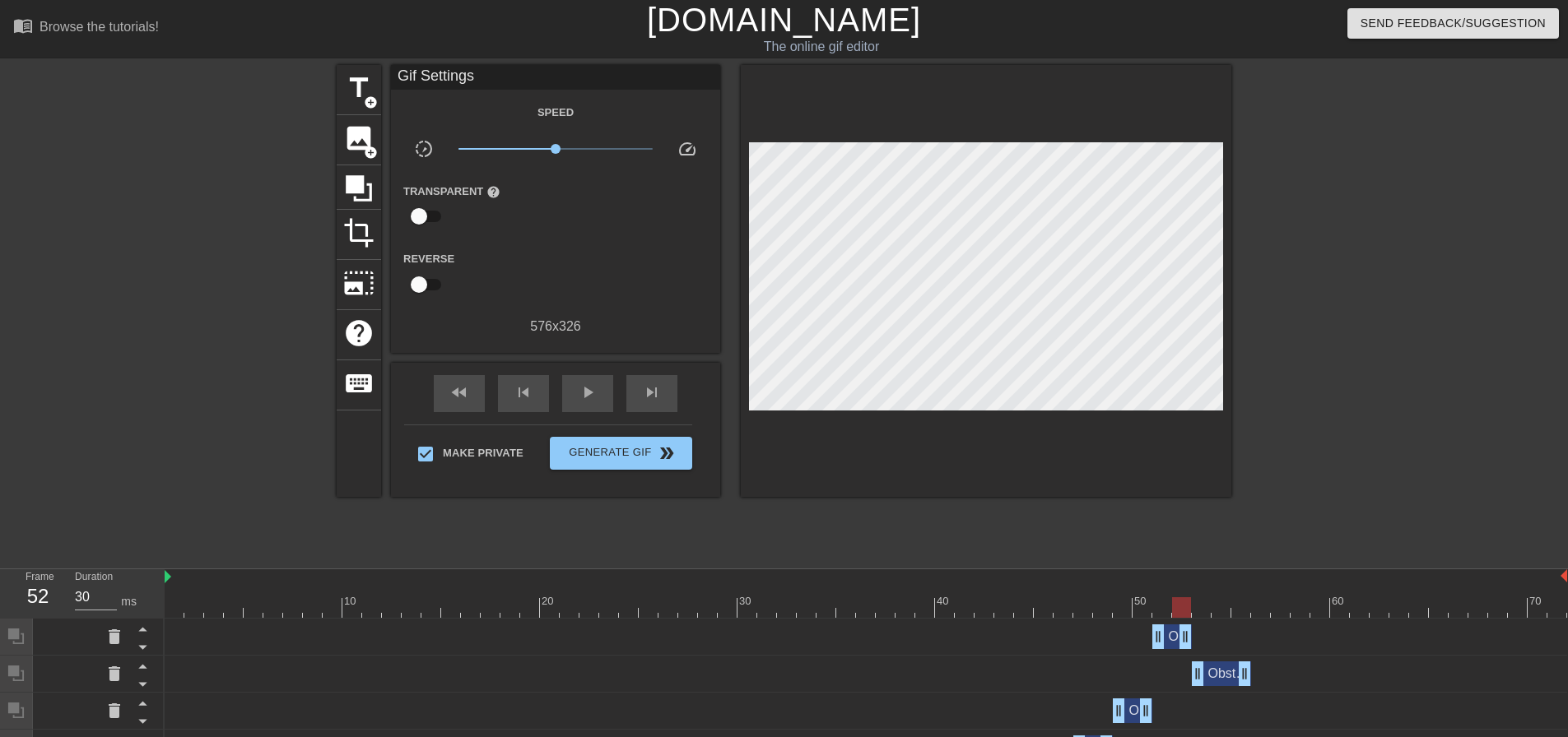
drag, startPoint x: 1561, startPoint y: 640, endPoint x: 1180, endPoint y: 638, distance: 381.0
click at [148, 646] on icon at bounding box center [142, 647] width 20 height 20
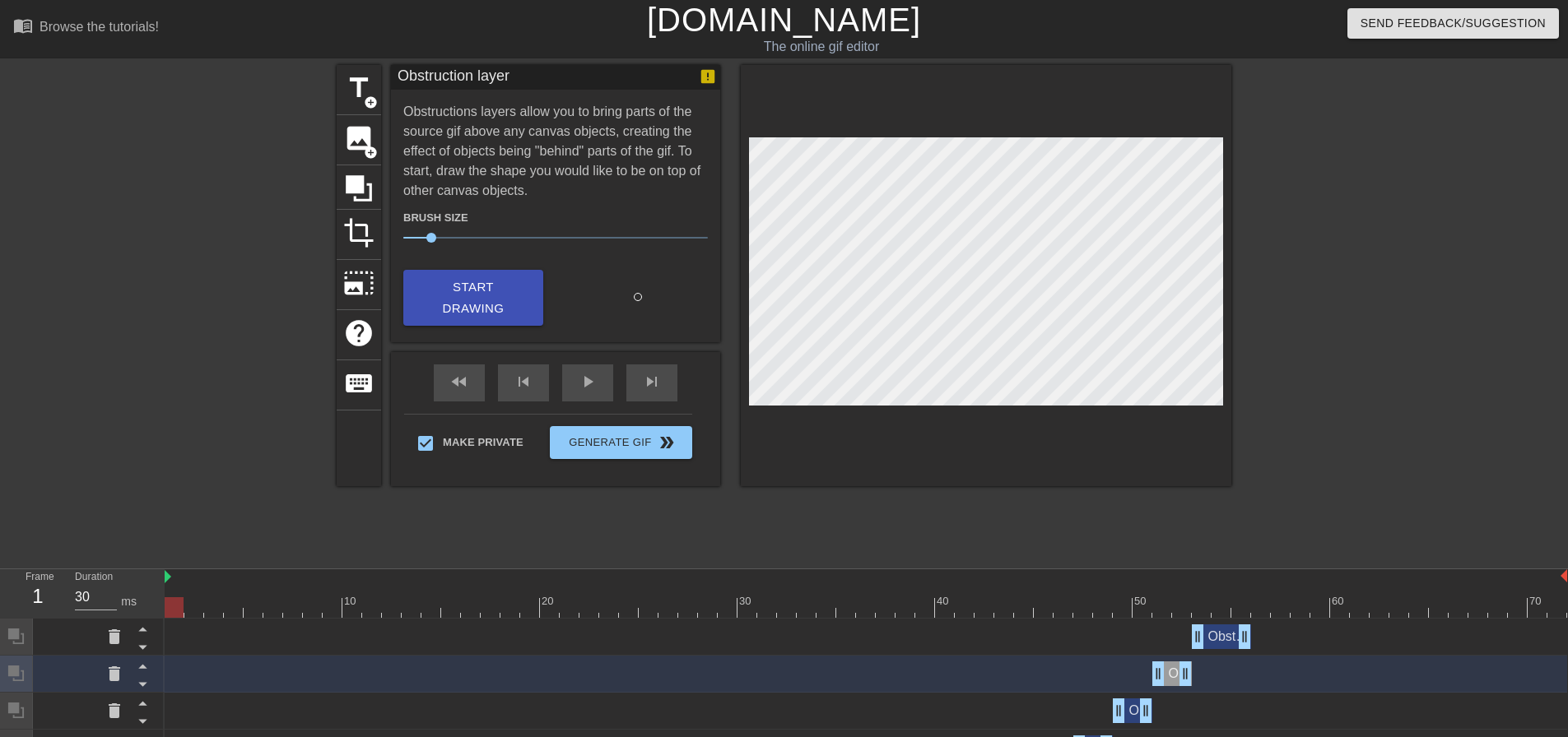
click at [172, 607] on div at bounding box center [865, 608] width 1402 height 20
click at [592, 374] on div "play_arrow" at bounding box center [587, 383] width 51 height 37
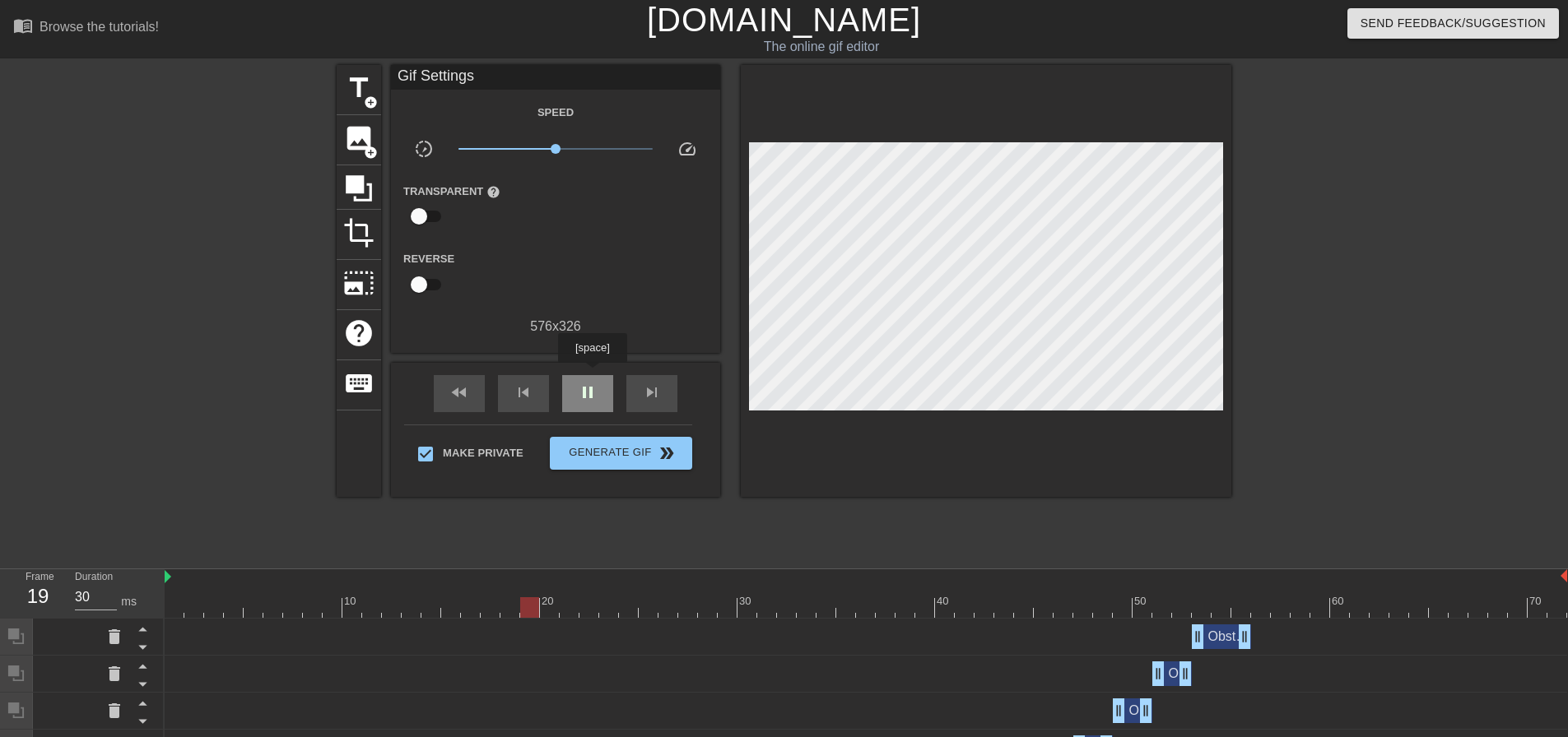
type input "40"
click at [592, 375] on div "pause" at bounding box center [587, 394] width 51 height 37
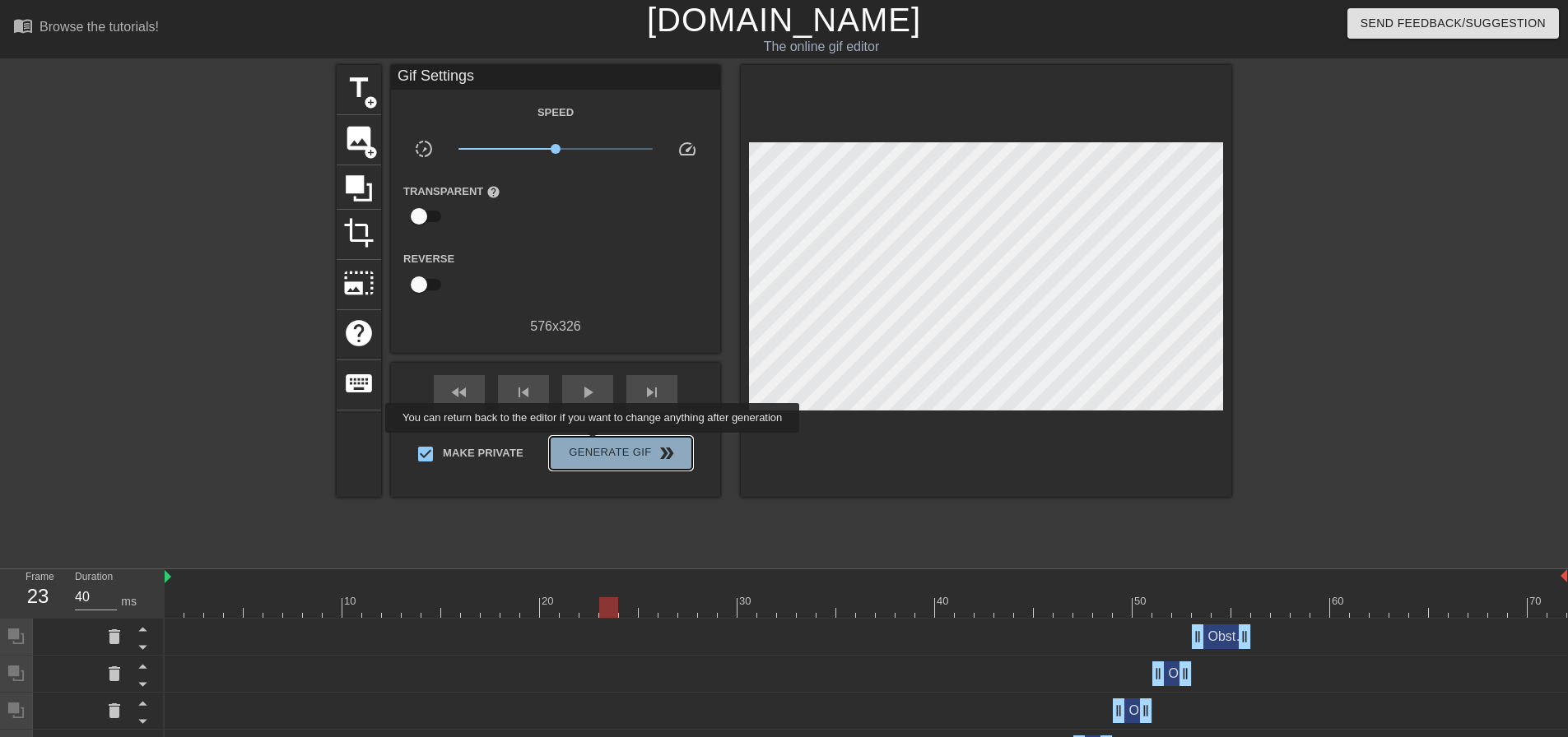
click at [595, 445] on span "Generate Gif double_arrow" at bounding box center [621, 453] width 129 height 20
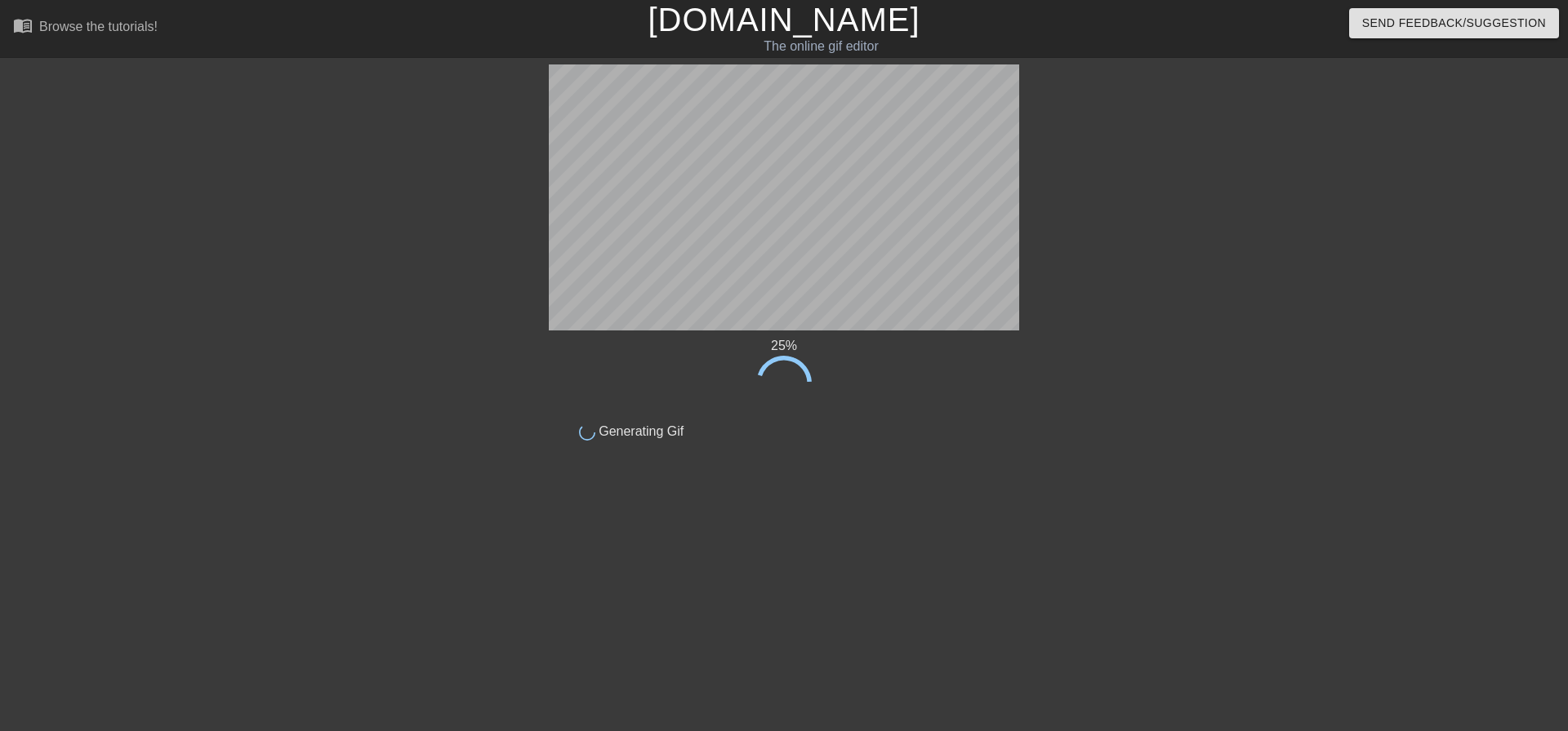
click at [623, 561] on html "menu_book Browse the tutorials! [DOMAIN_NAME] The online gif editor Send Feedba…" at bounding box center [784, 281] width 1568 height 561
click at [387, 561] on html "menu_book Browse the tutorials! [DOMAIN_NAME] The online gif editor Send Feedba…" at bounding box center [784, 281] width 1568 height 561
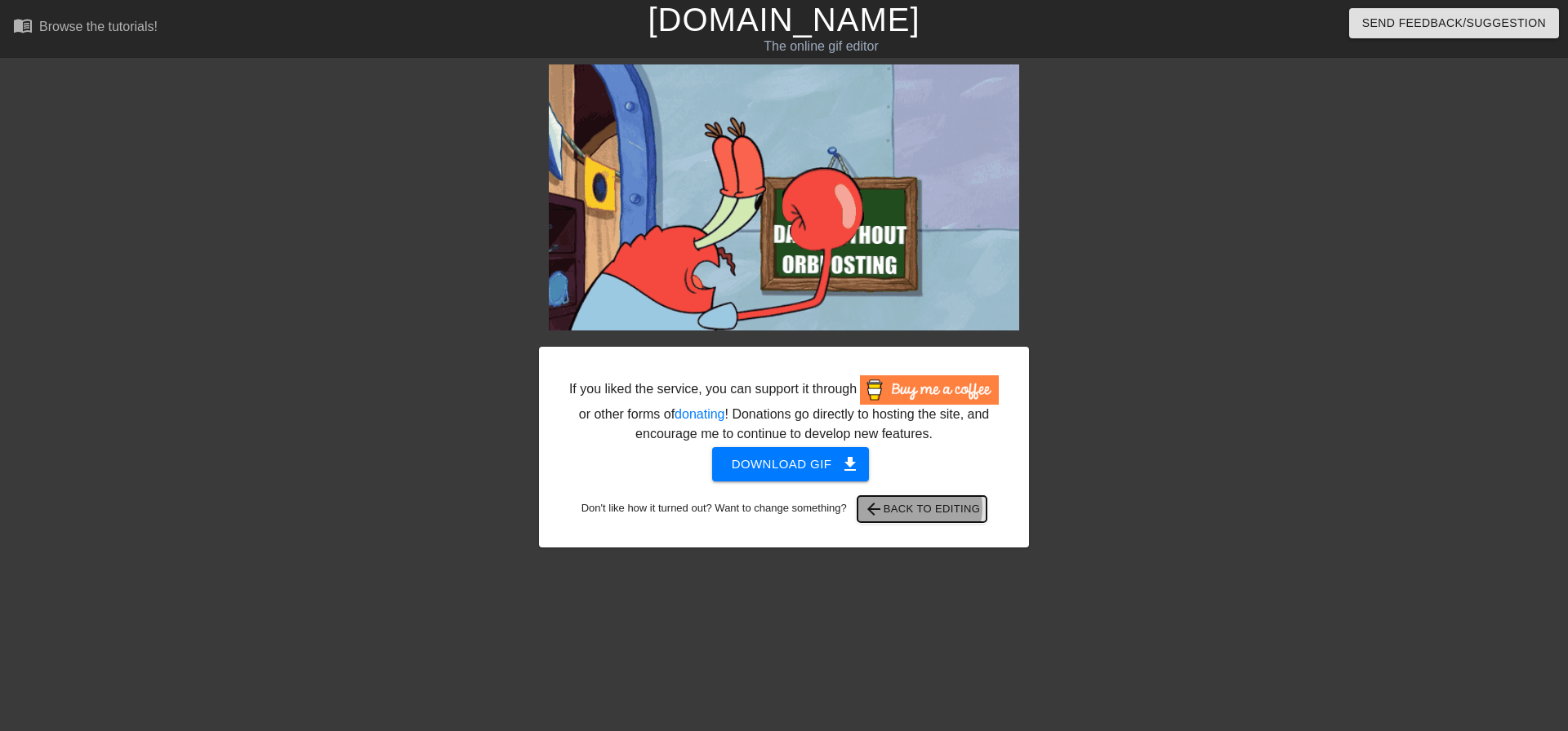
click at [923, 508] on span "arrow_back Back to Editing" at bounding box center [923, 509] width 116 height 19
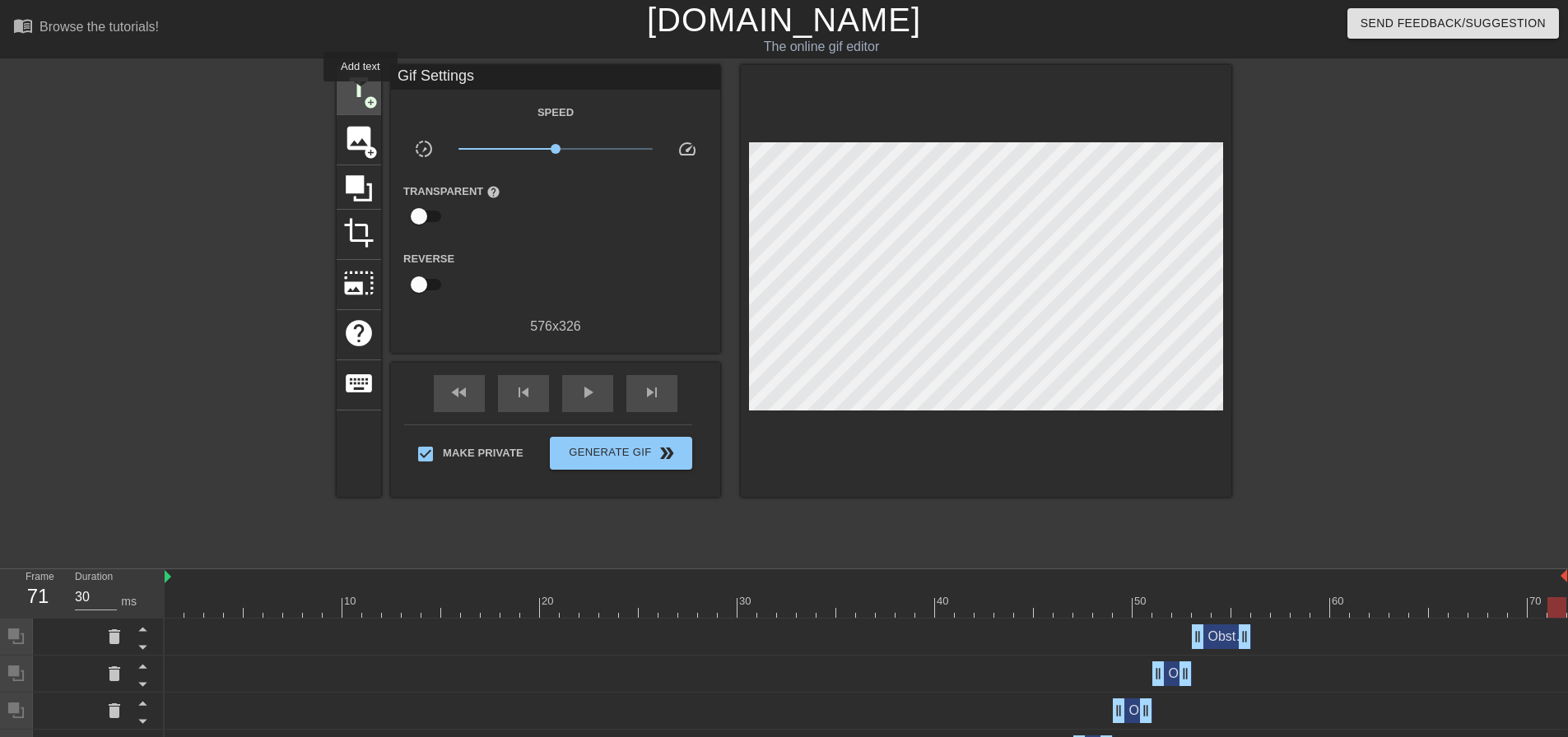
click at [360, 93] on span "title" at bounding box center [359, 88] width 32 height 32
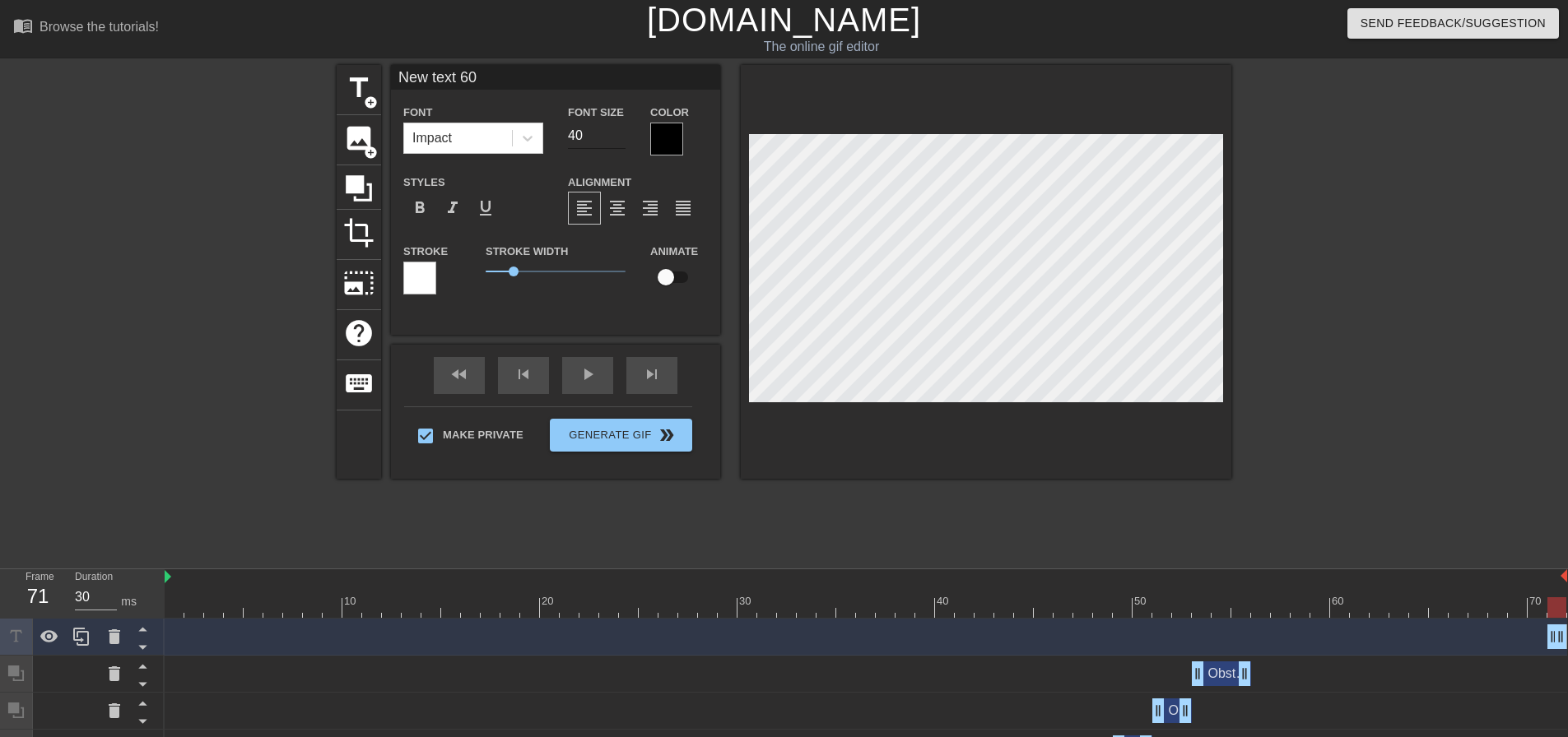
click at [570, 133] on input "40" at bounding box center [596, 136] width 58 height 26
click at [573, 130] on input "40" at bounding box center [596, 136] width 58 height 26
type input "29"
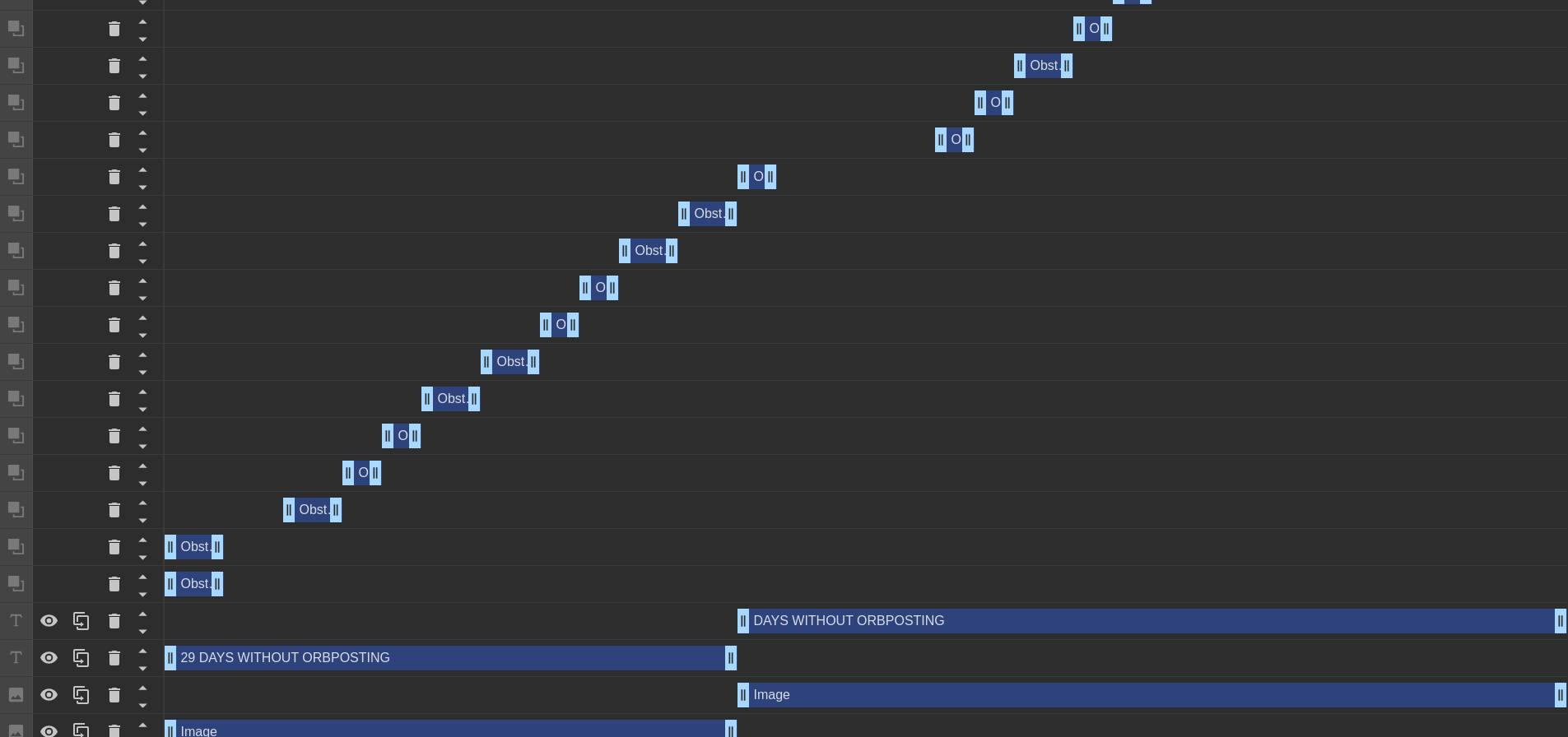
scroll to position [773, 0]
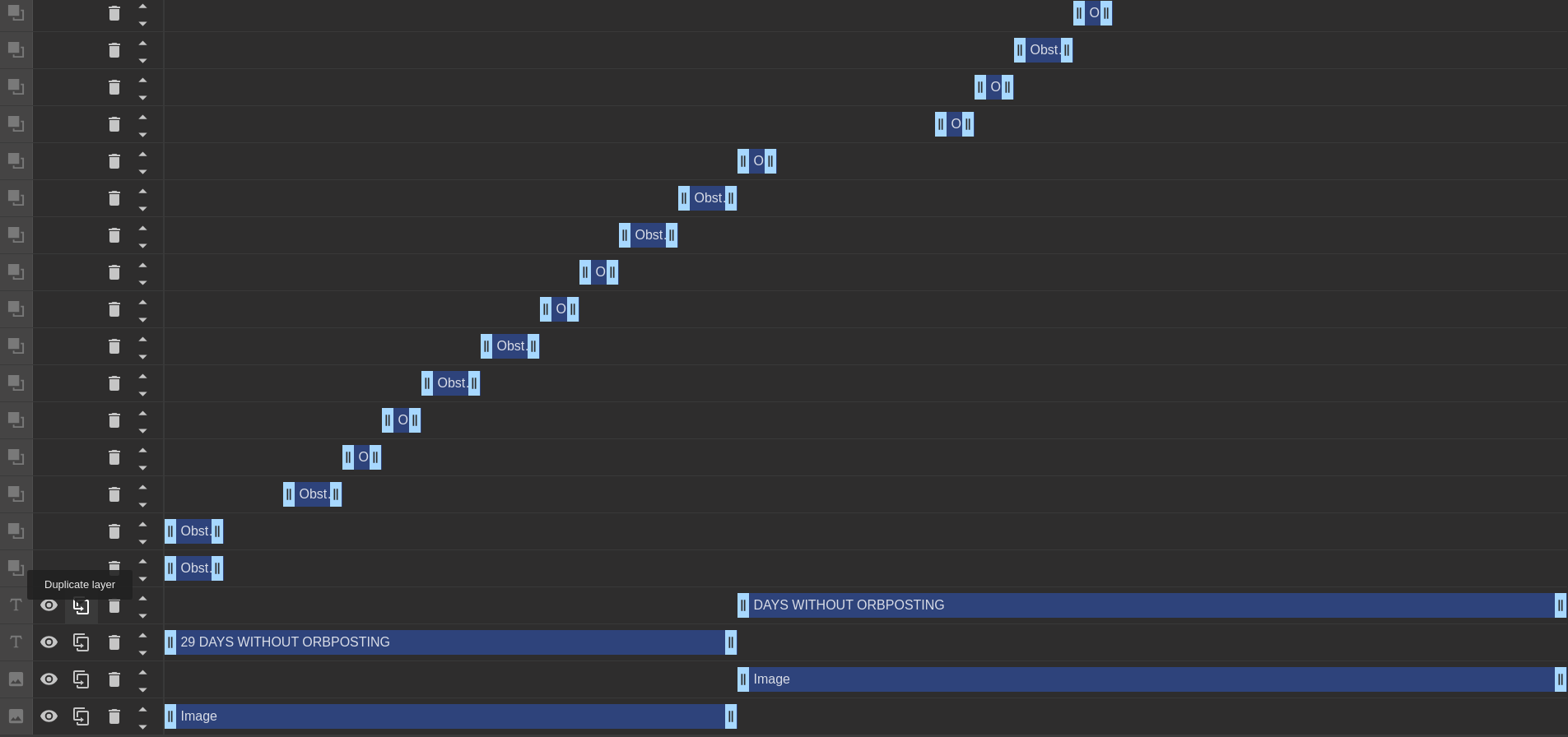
click at [80, 611] on icon at bounding box center [81, 605] width 20 height 20
type input "DAYS WITHOUTORBPOSTING"
type input "33"
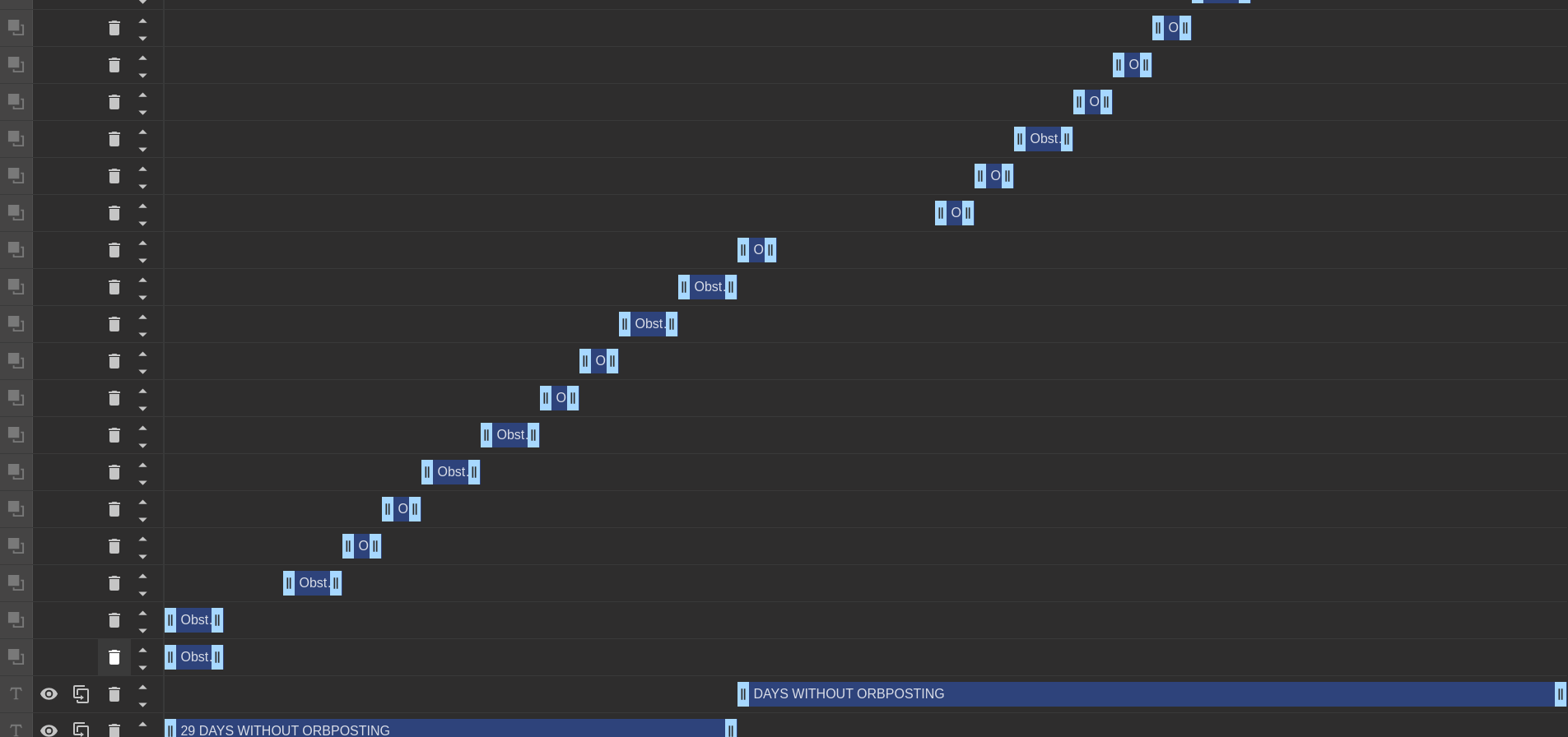
scroll to position [234, 0]
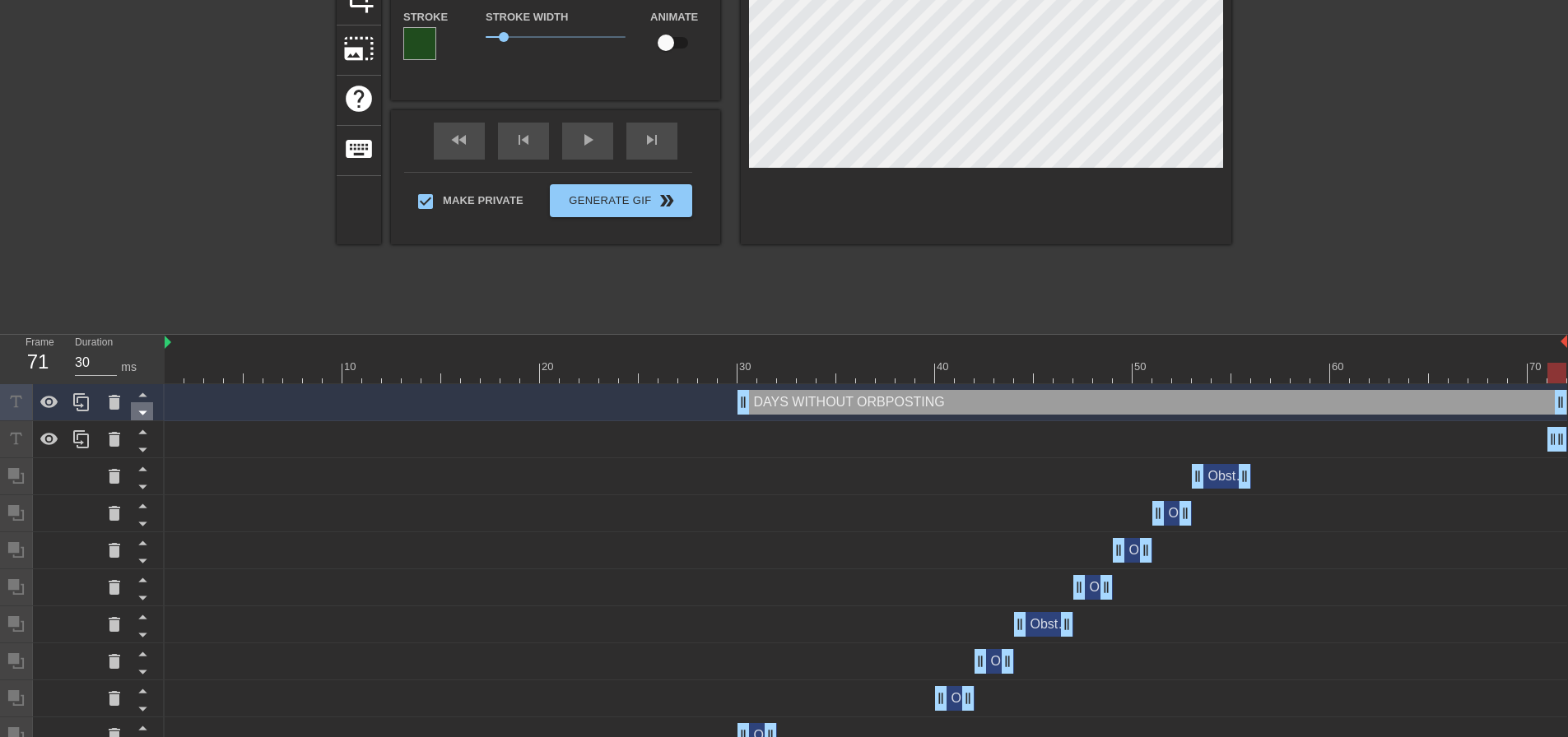
click at [141, 409] on icon at bounding box center [142, 412] width 20 height 20
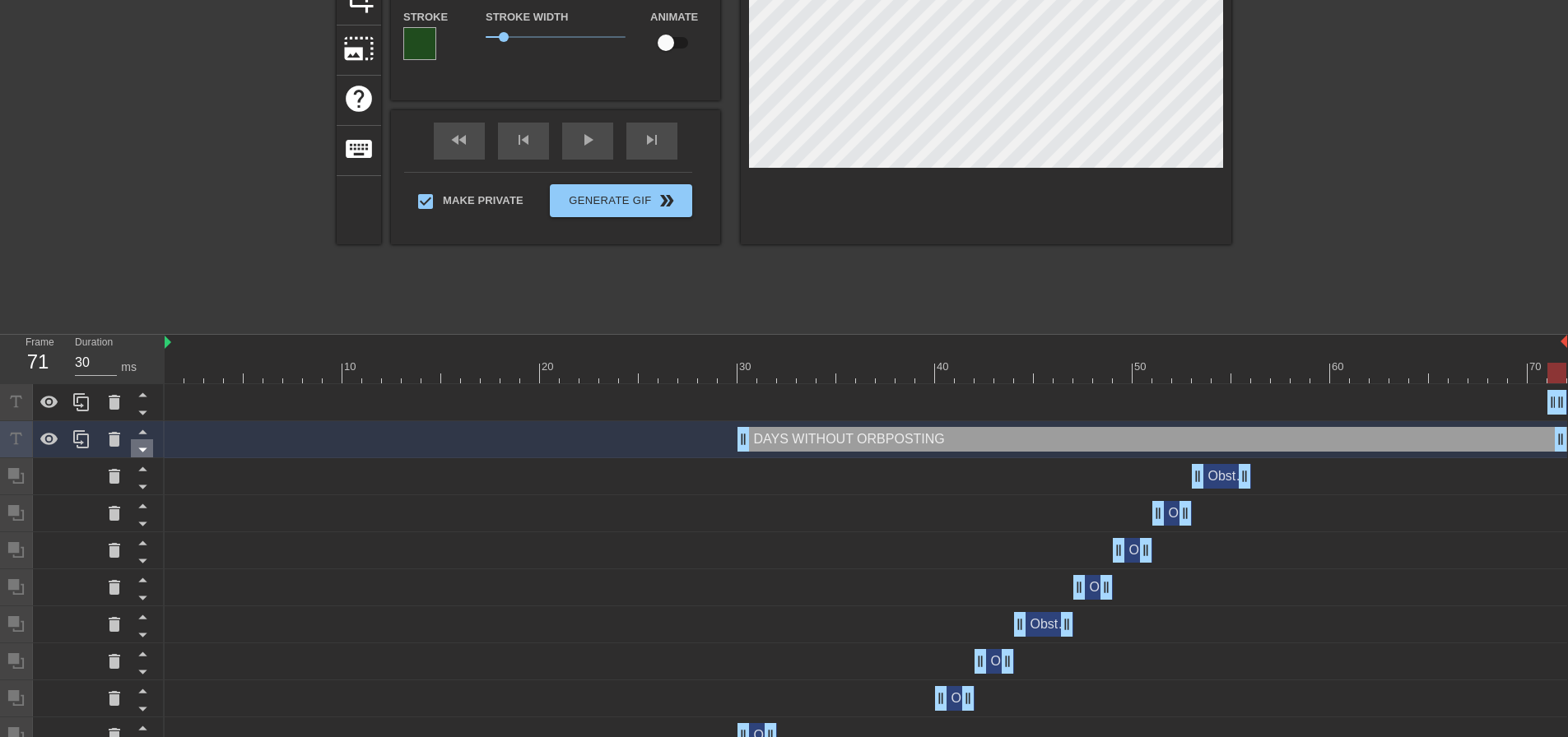
click at [146, 451] on icon at bounding box center [142, 449] width 20 height 20
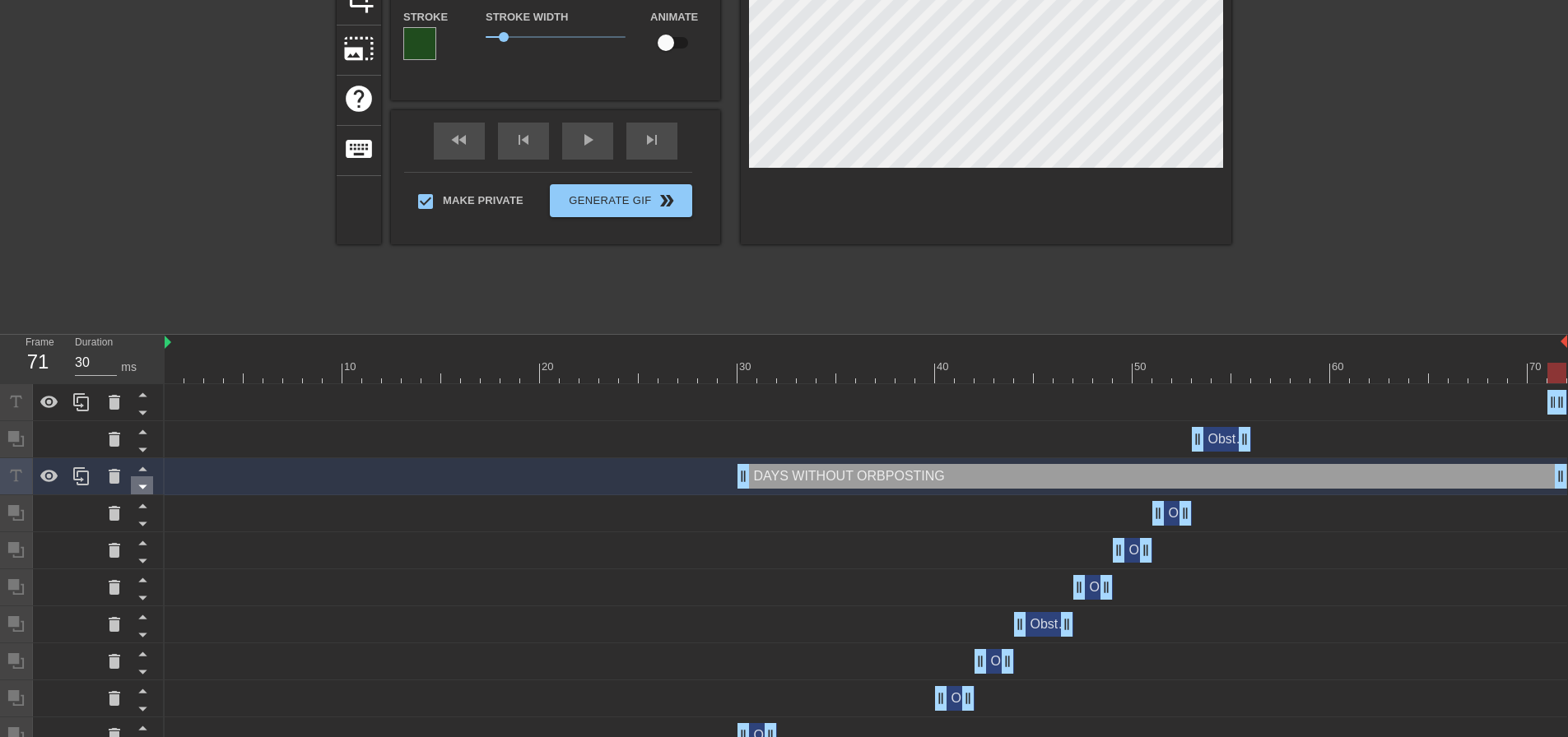
click at [144, 489] on icon at bounding box center [142, 488] width 8 height 4
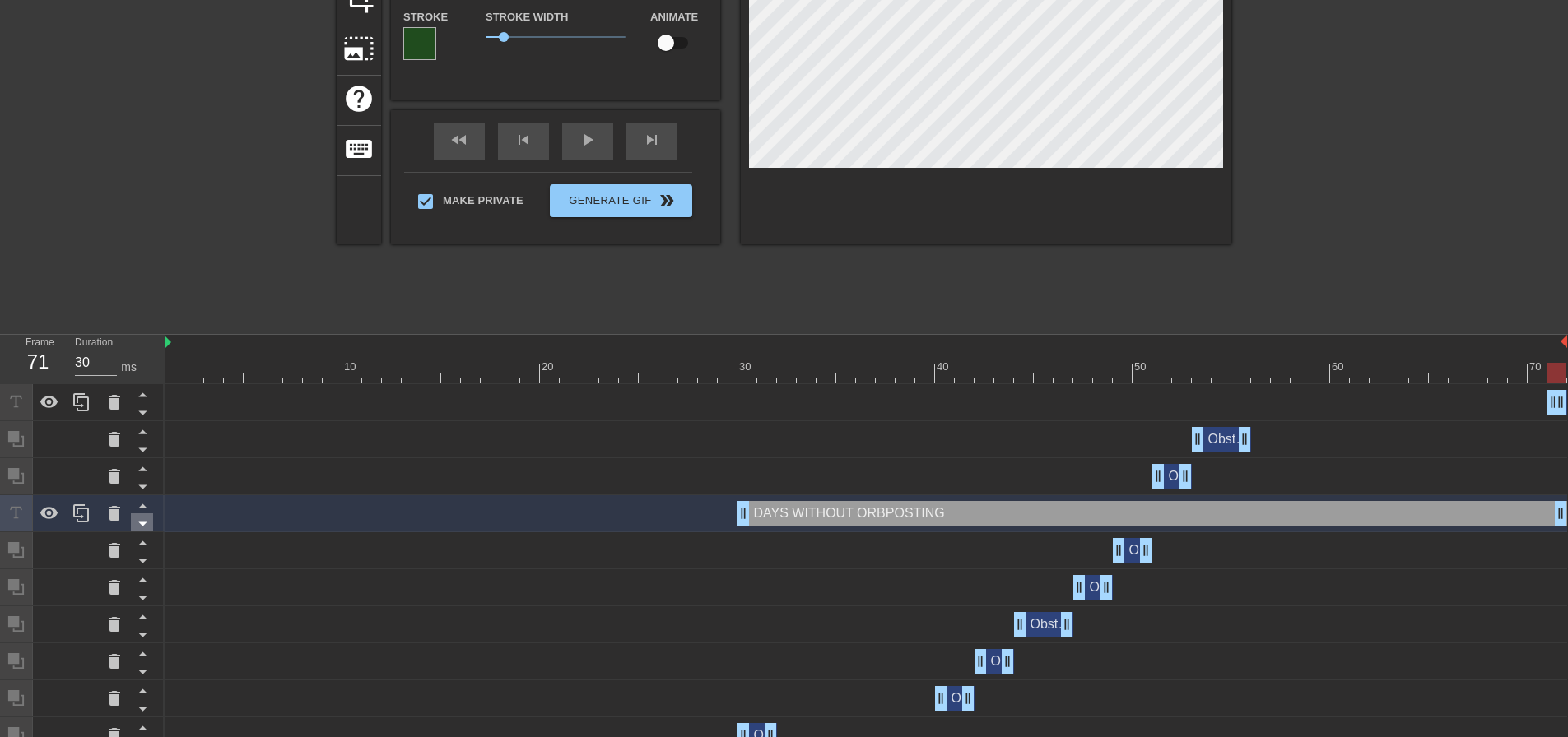
click at [143, 526] on icon at bounding box center [142, 525] width 8 height 4
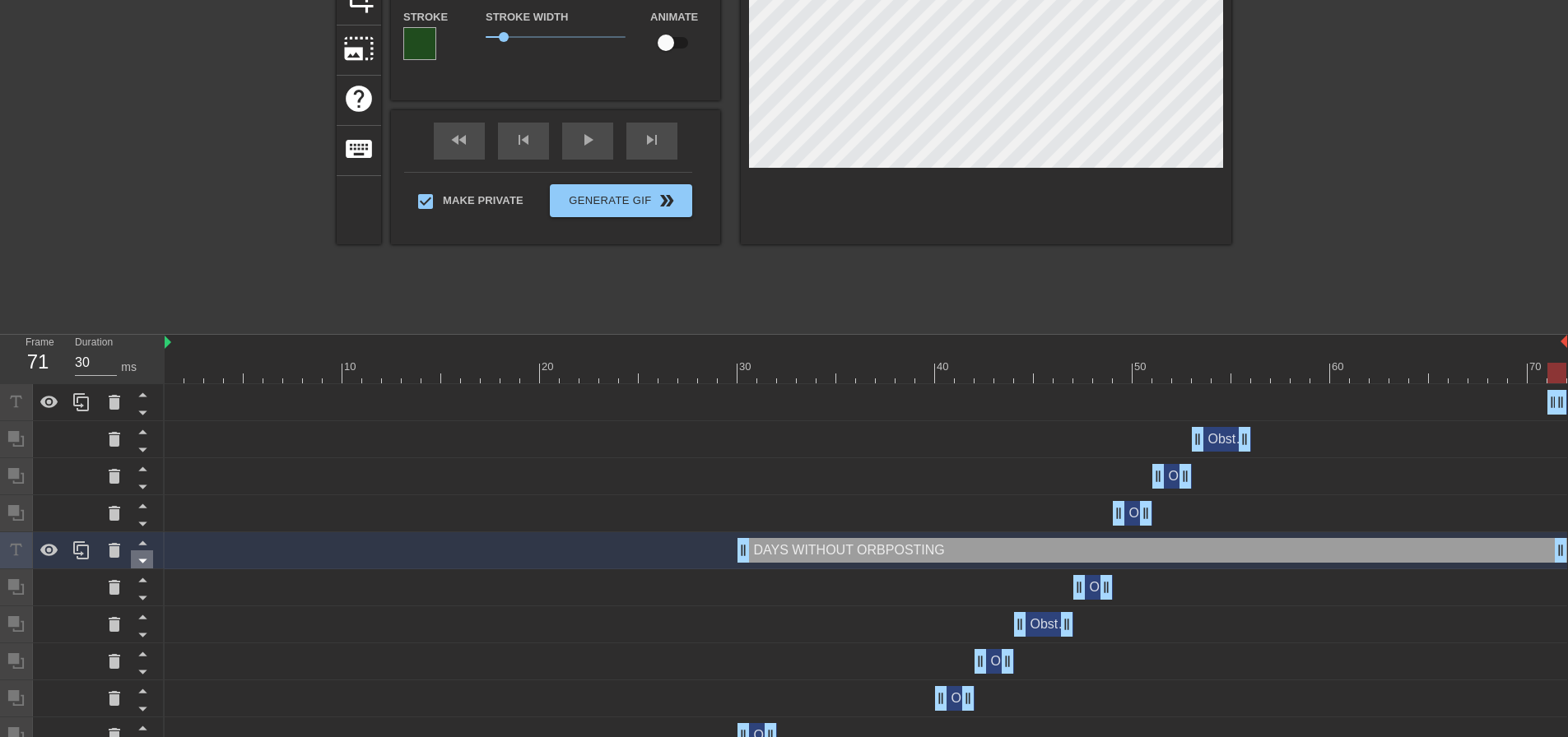
click at [139, 562] on icon at bounding box center [142, 561] width 20 height 20
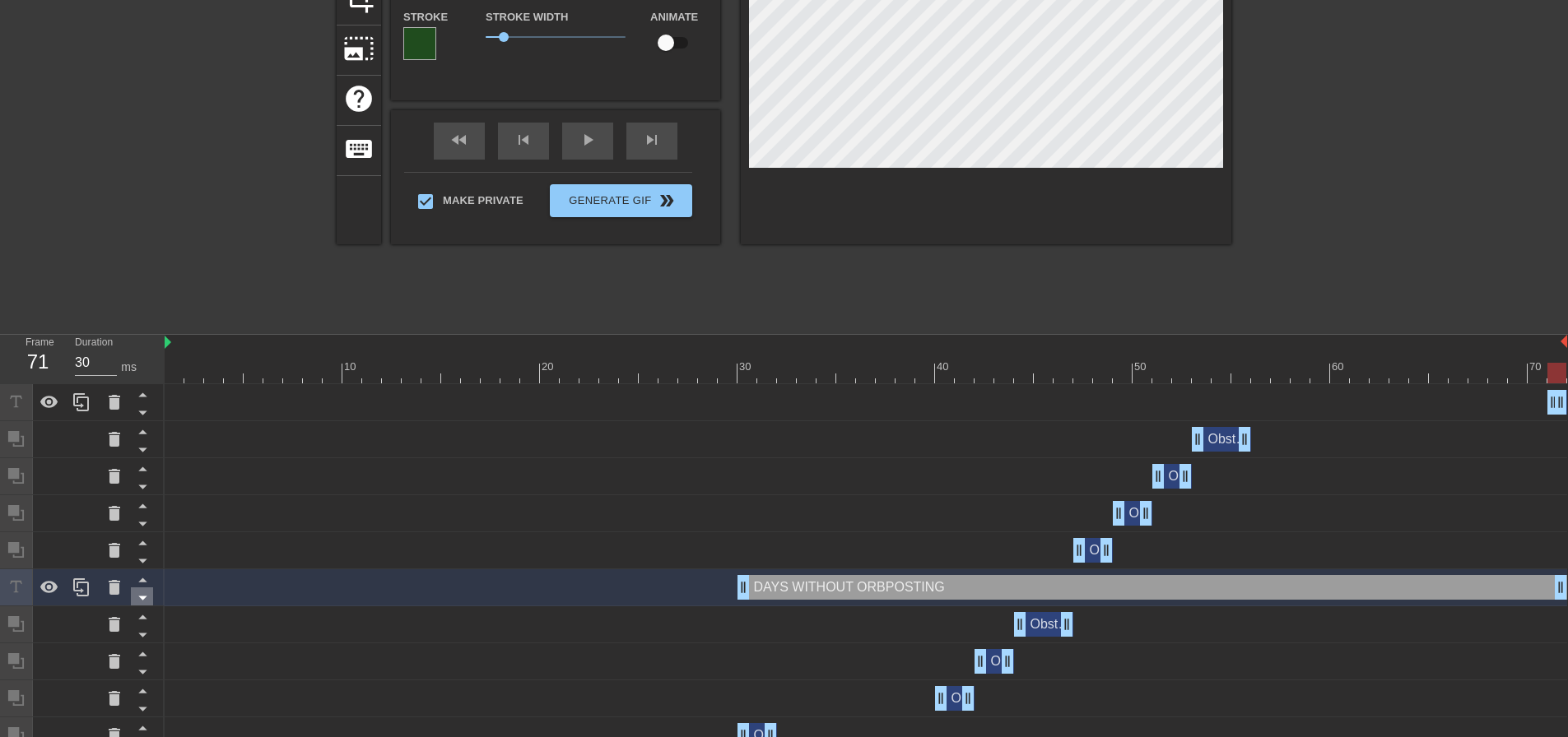
click at [144, 598] on icon at bounding box center [142, 598] width 8 height 4
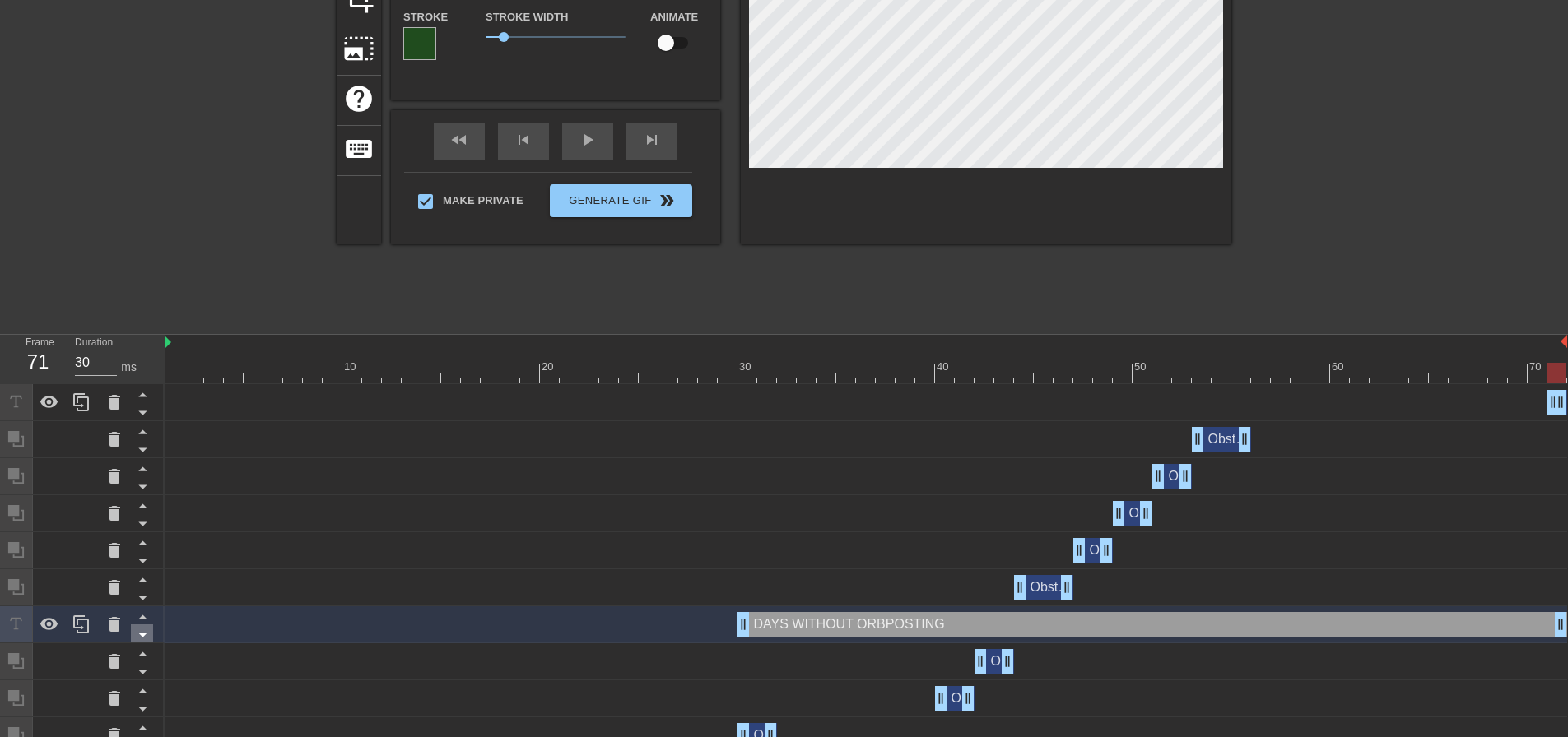
click at [144, 636] on icon at bounding box center [142, 636] width 8 height 4
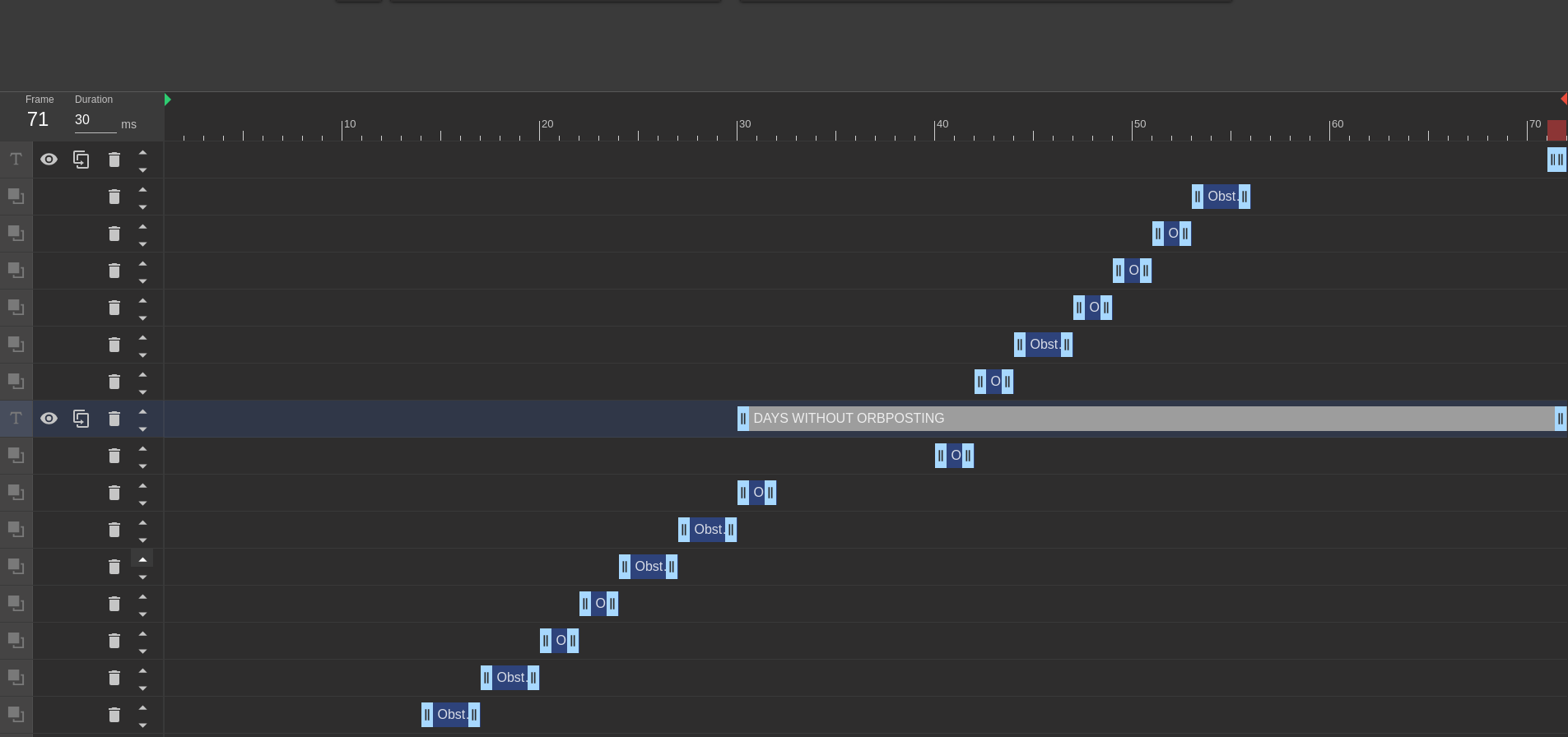
scroll to position [481, 0]
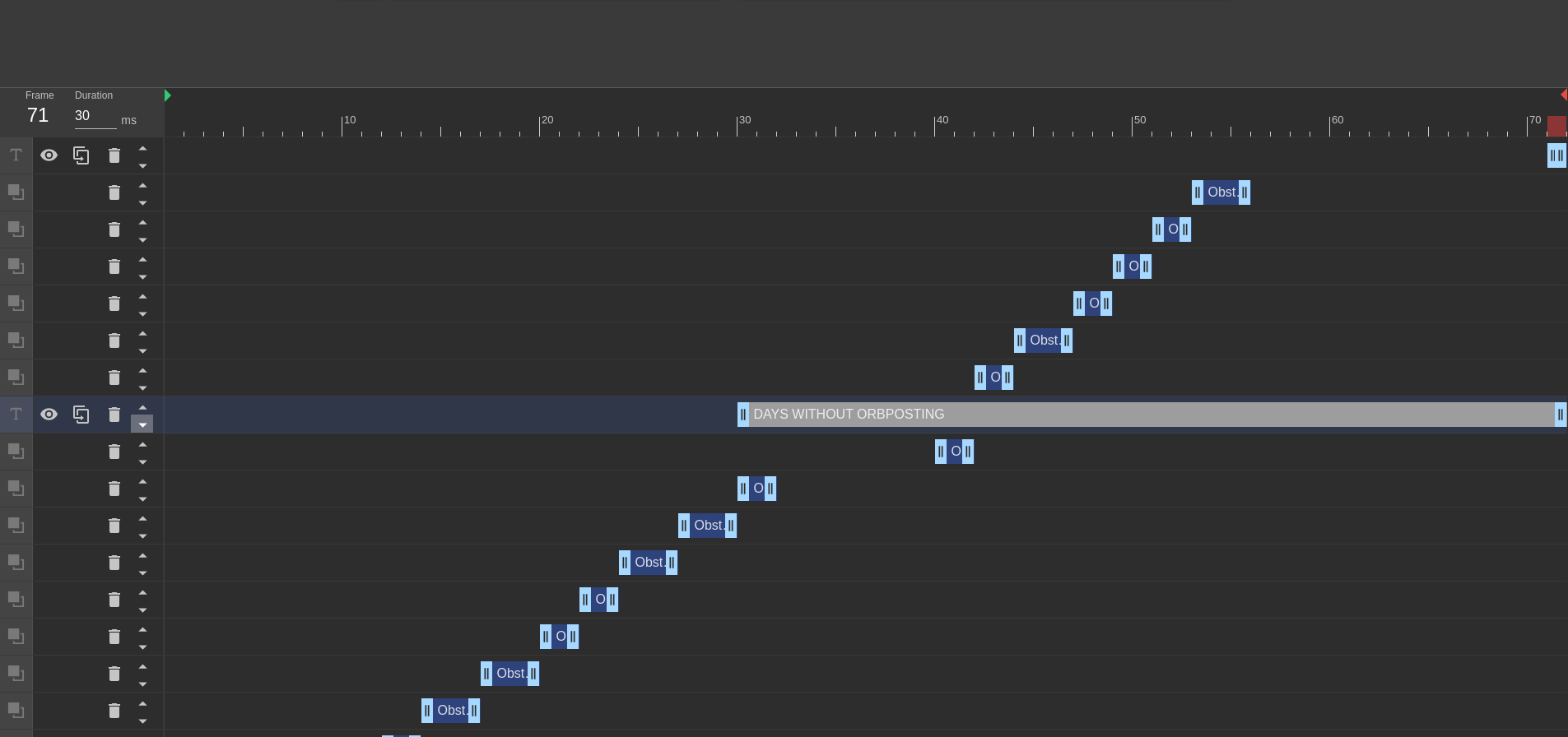
click at [144, 425] on icon at bounding box center [142, 425] width 8 height 4
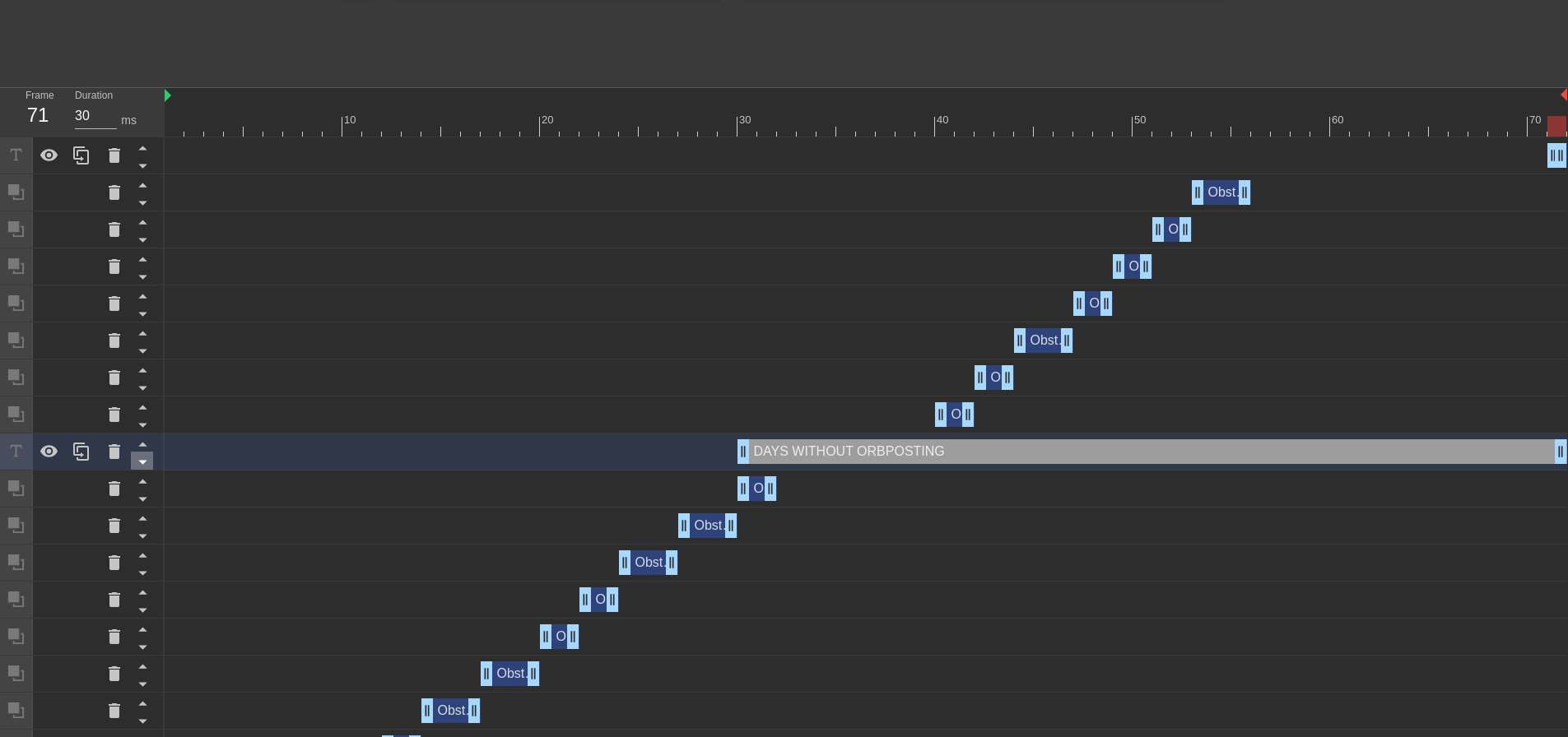
click at [145, 467] on icon at bounding box center [142, 462] width 20 height 20
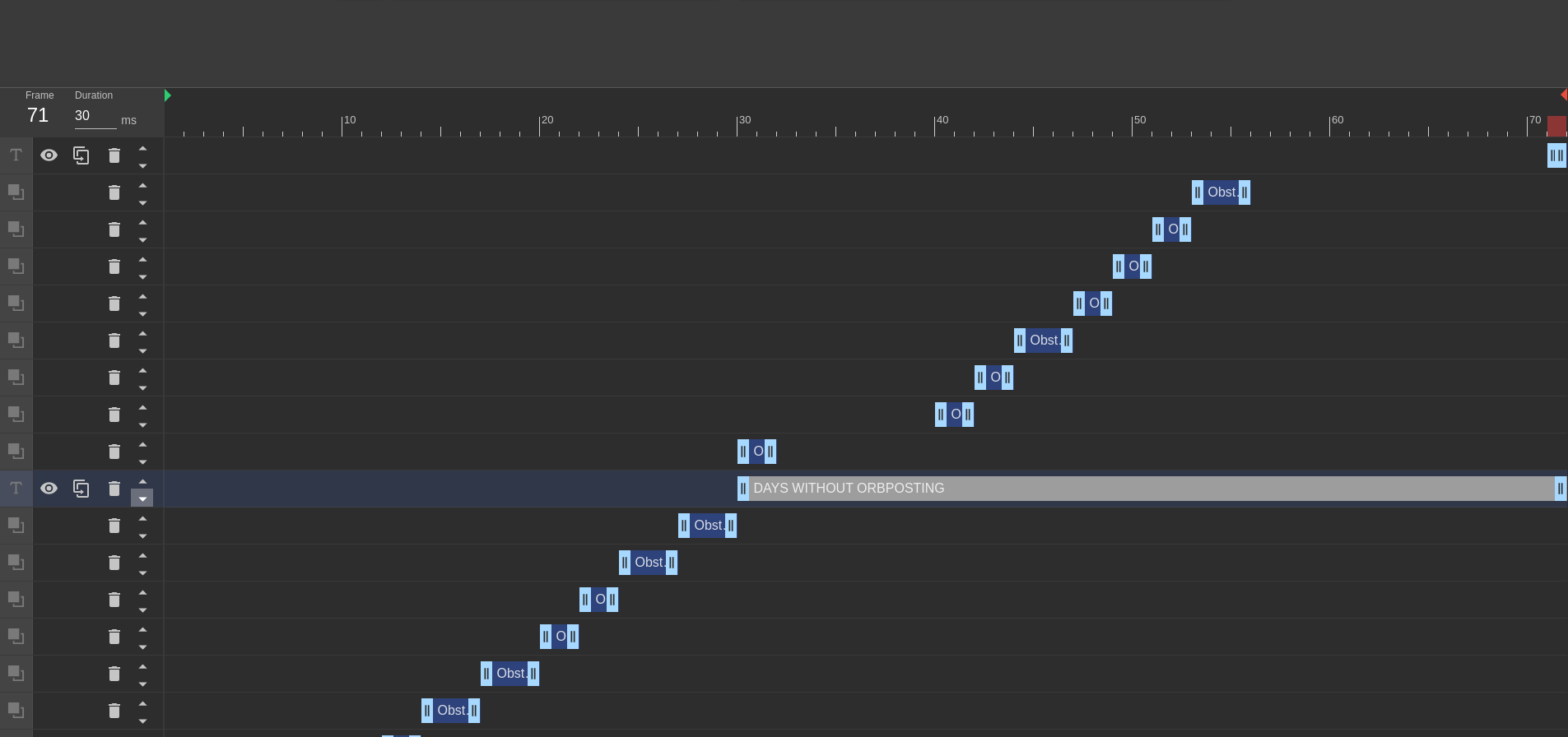
click at [145, 505] on icon at bounding box center [142, 499] width 20 height 20
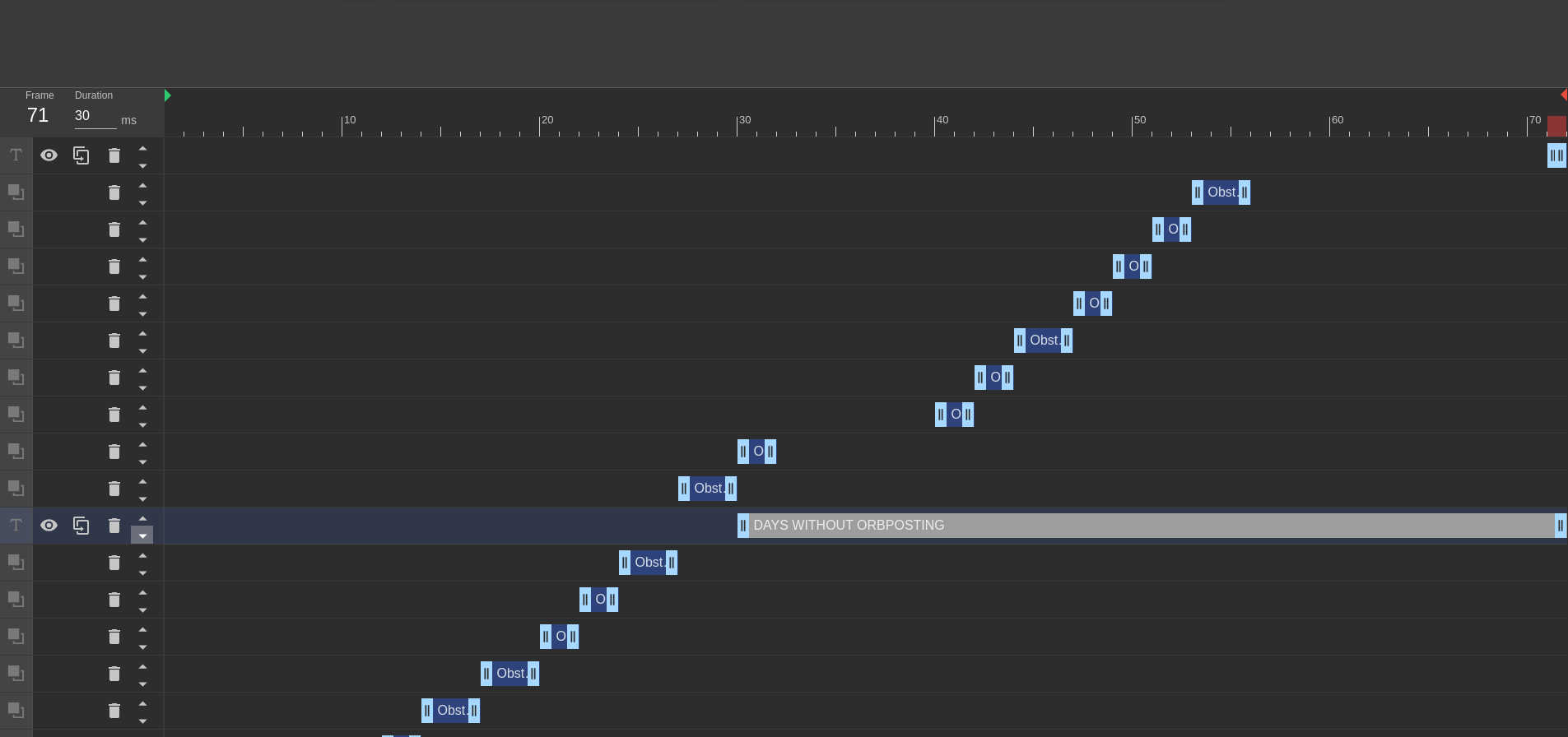
click at [147, 535] on icon at bounding box center [142, 536] width 20 height 20
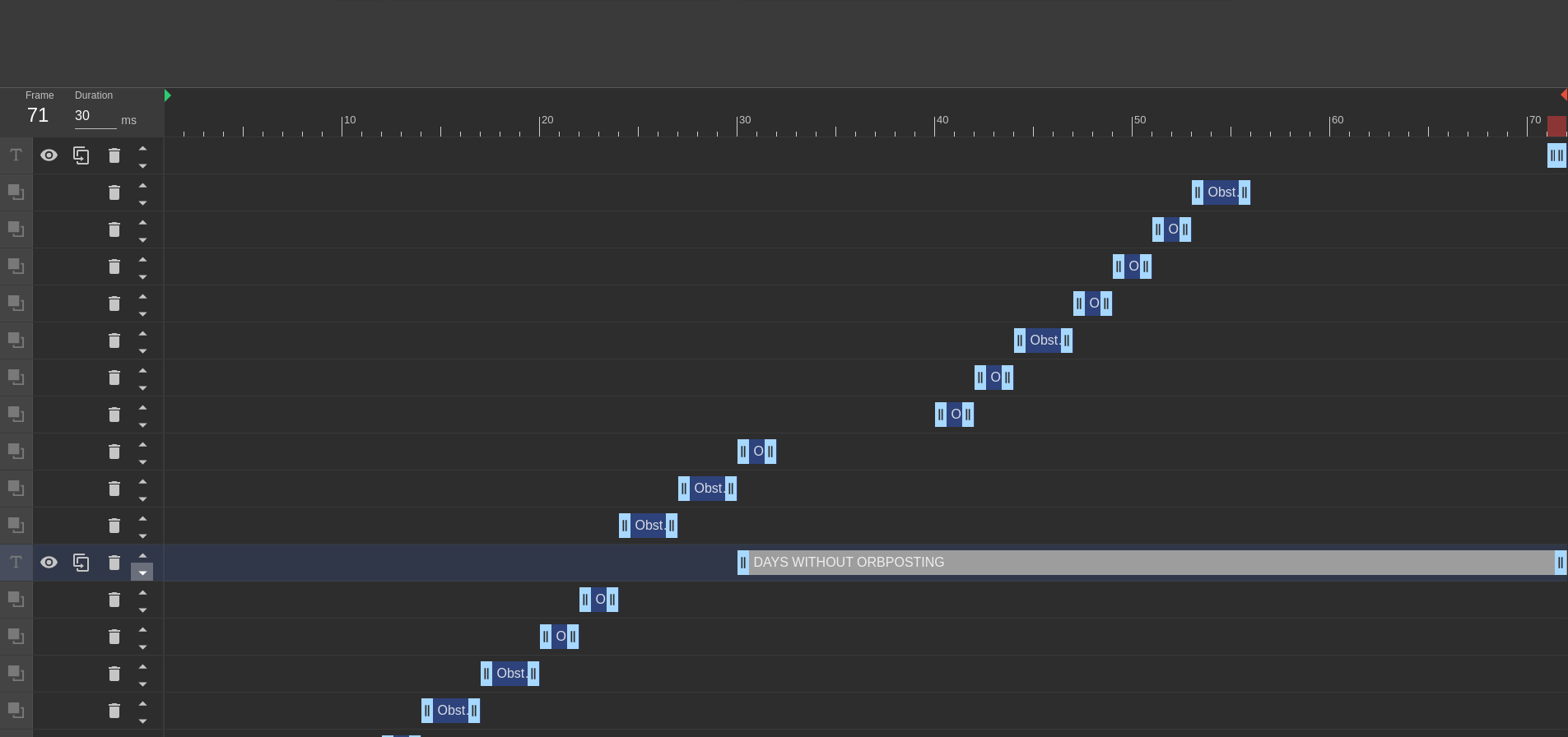
click at [143, 572] on icon at bounding box center [142, 573] width 20 height 20
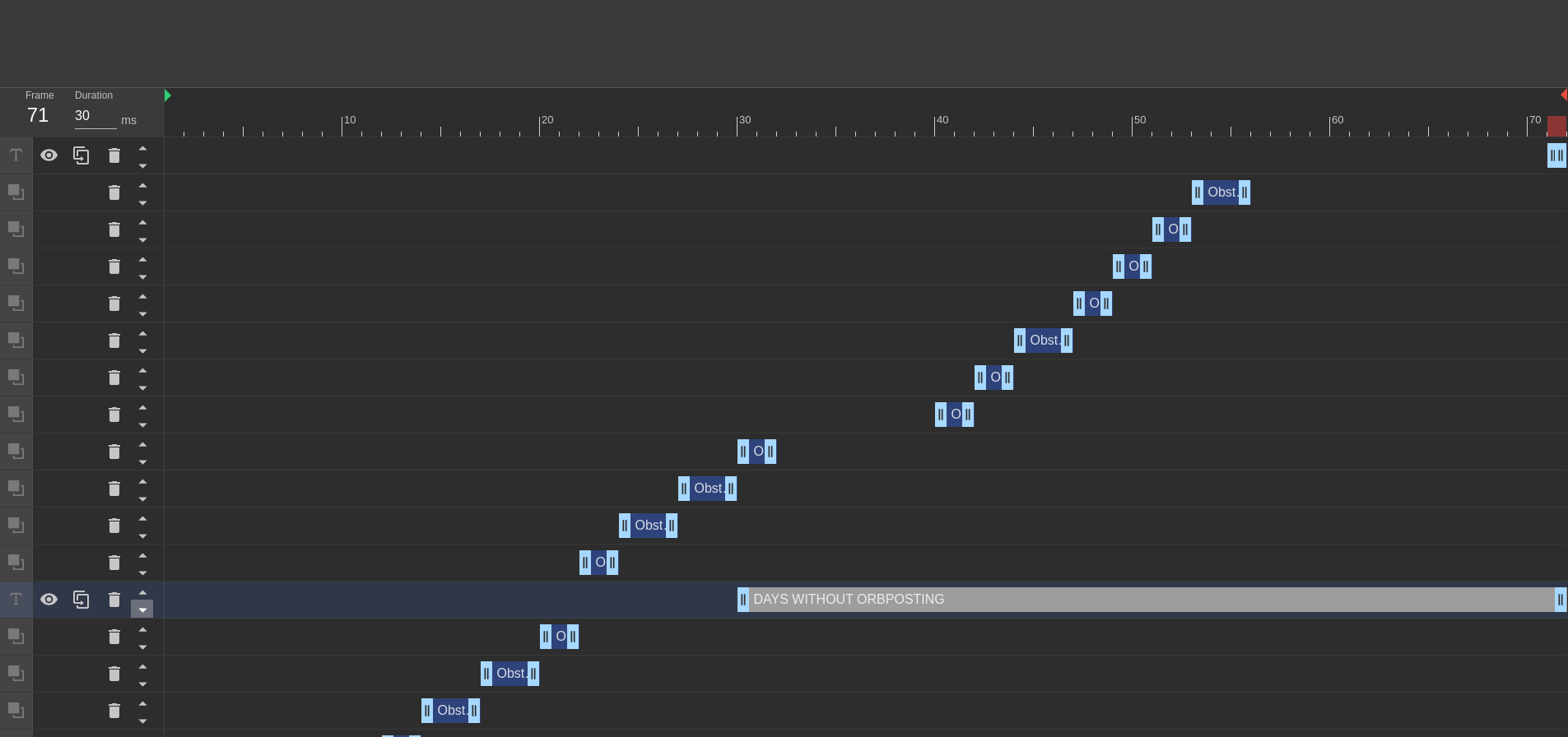
click at [146, 615] on icon at bounding box center [142, 610] width 20 height 20
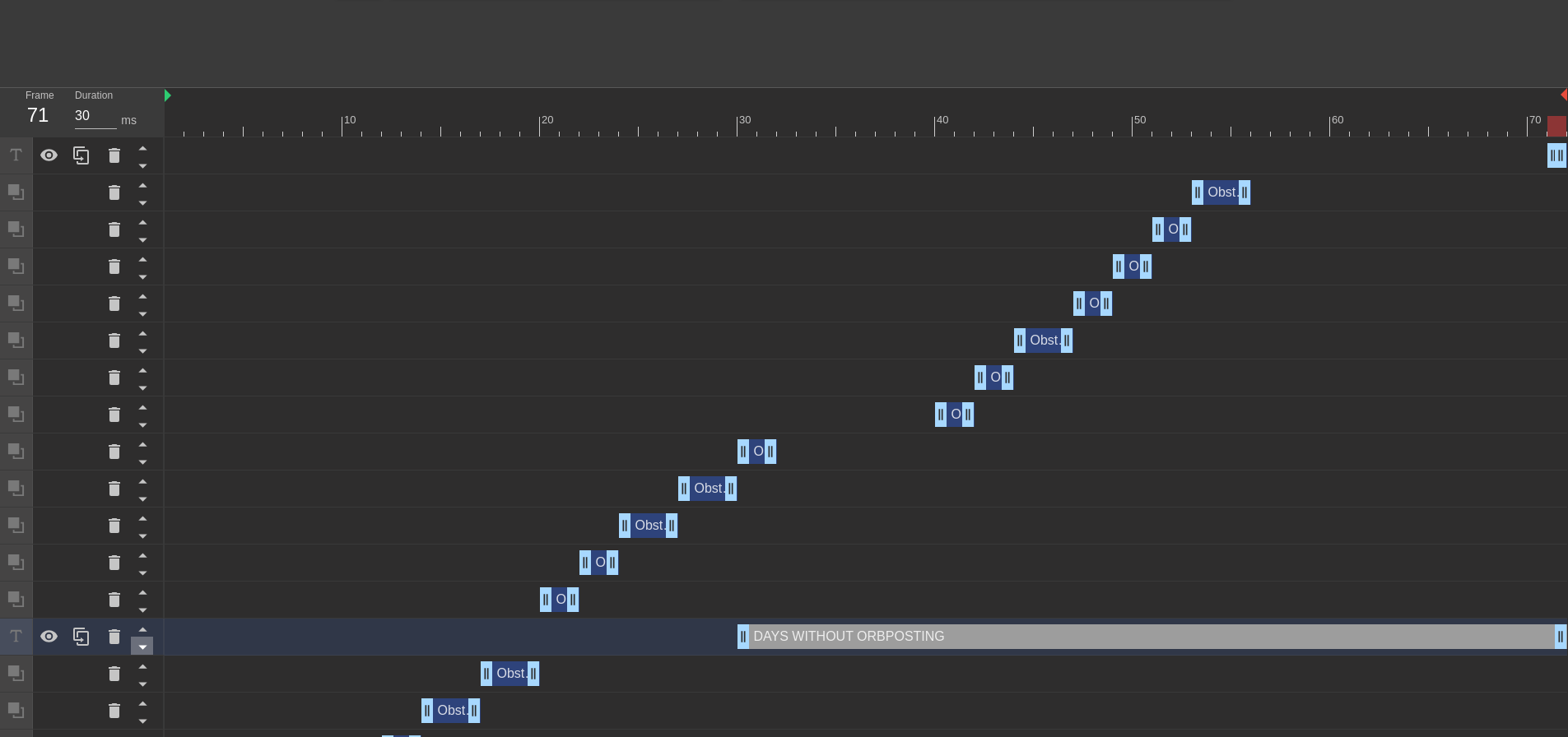
click at [141, 637] on icon at bounding box center [142, 647] width 20 height 20
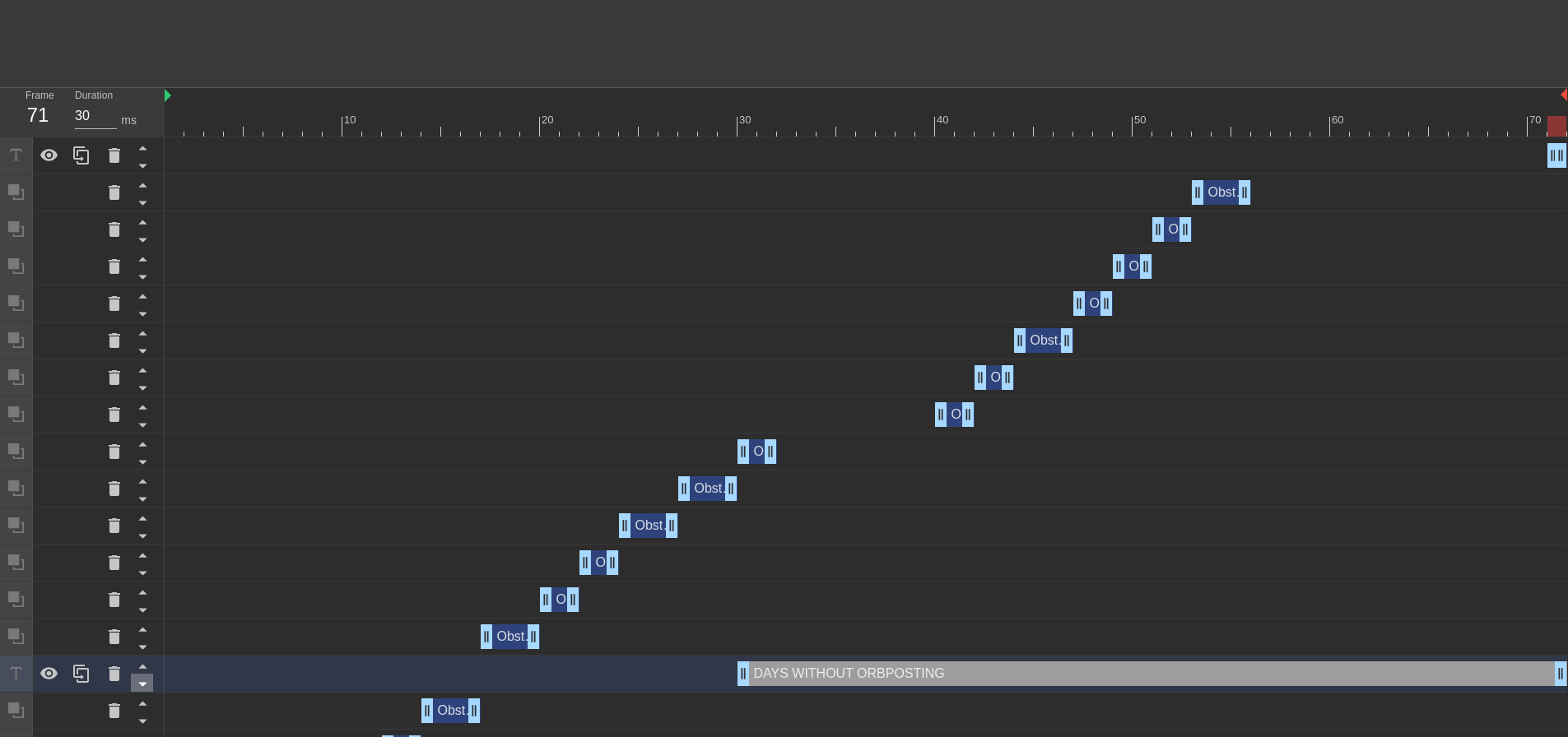
click at [143, 684] on icon at bounding box center [142, 685] width 8 height 4
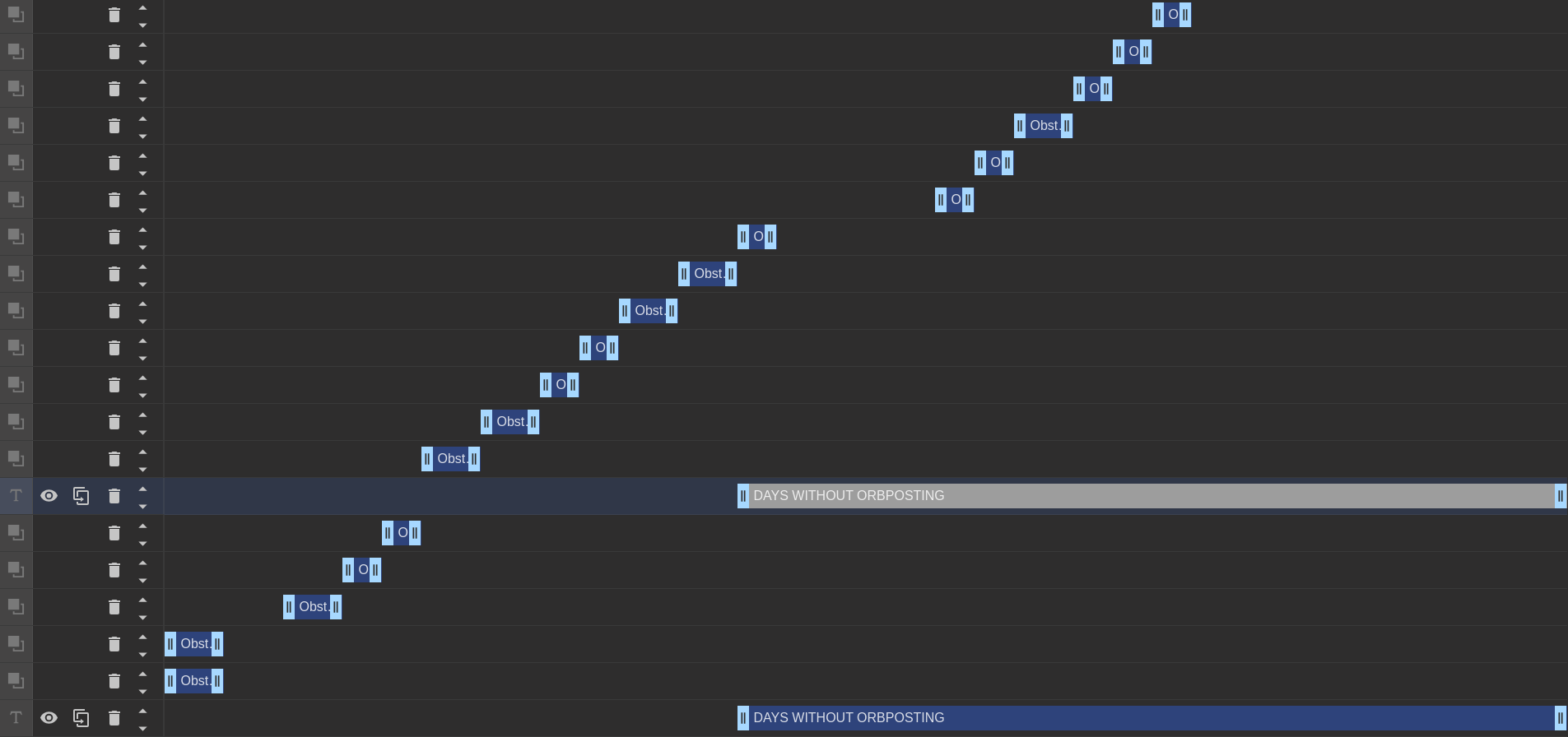
scroll to position [729, 0]
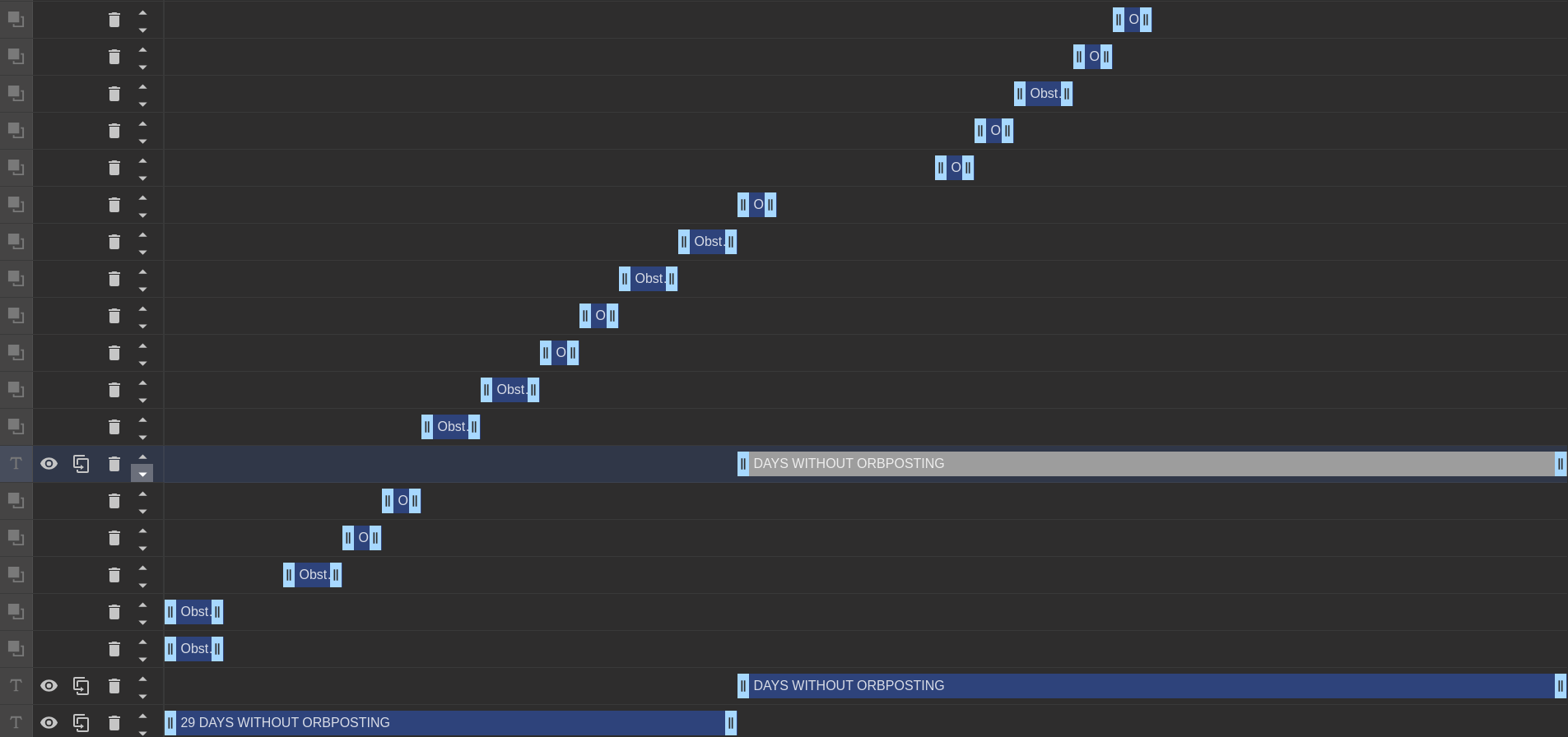
click at [142, 477] on icon at bounding box center [142, 476] width 8 height 4
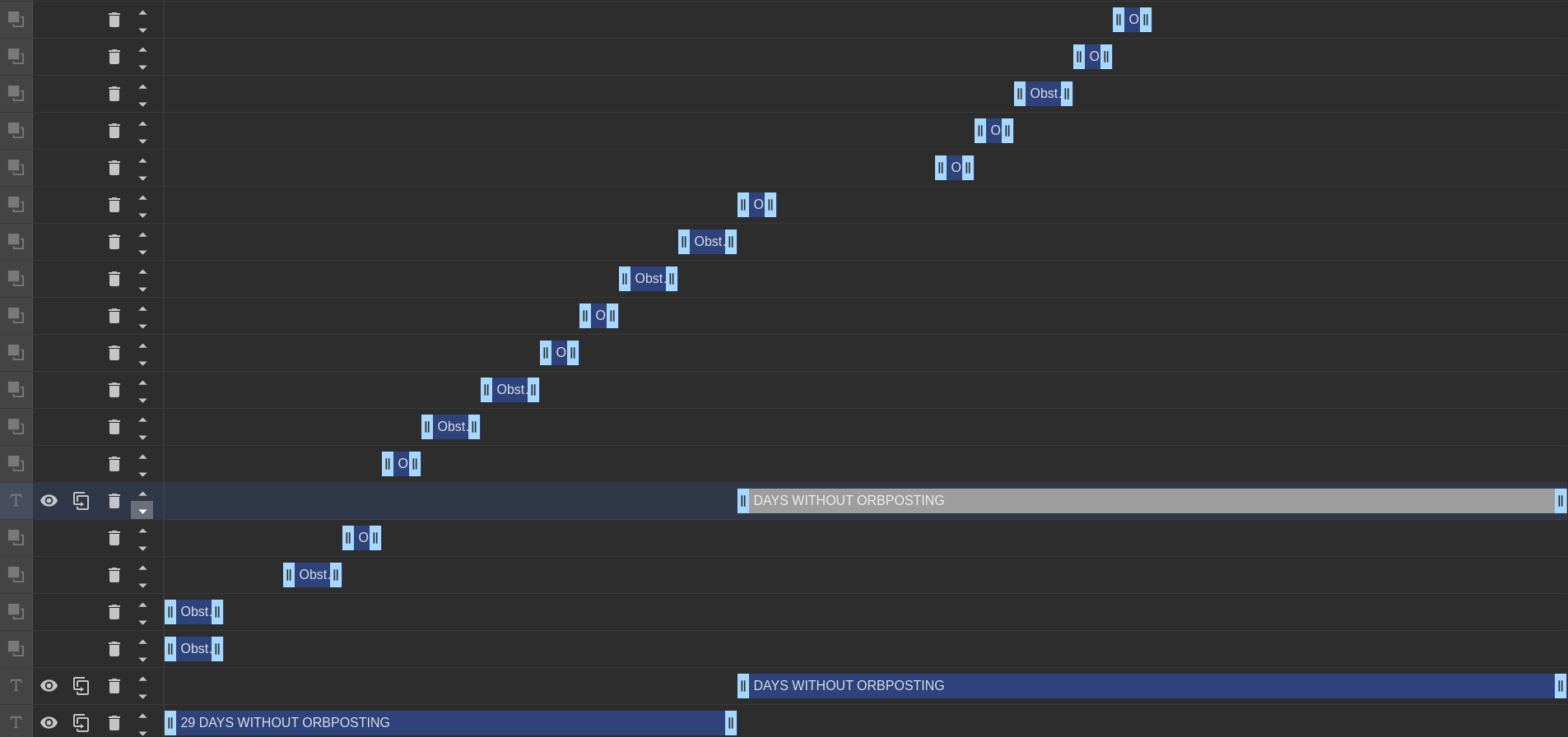
click at [145, 507] on icon at bounding box center [142, 512] width 20 height 20
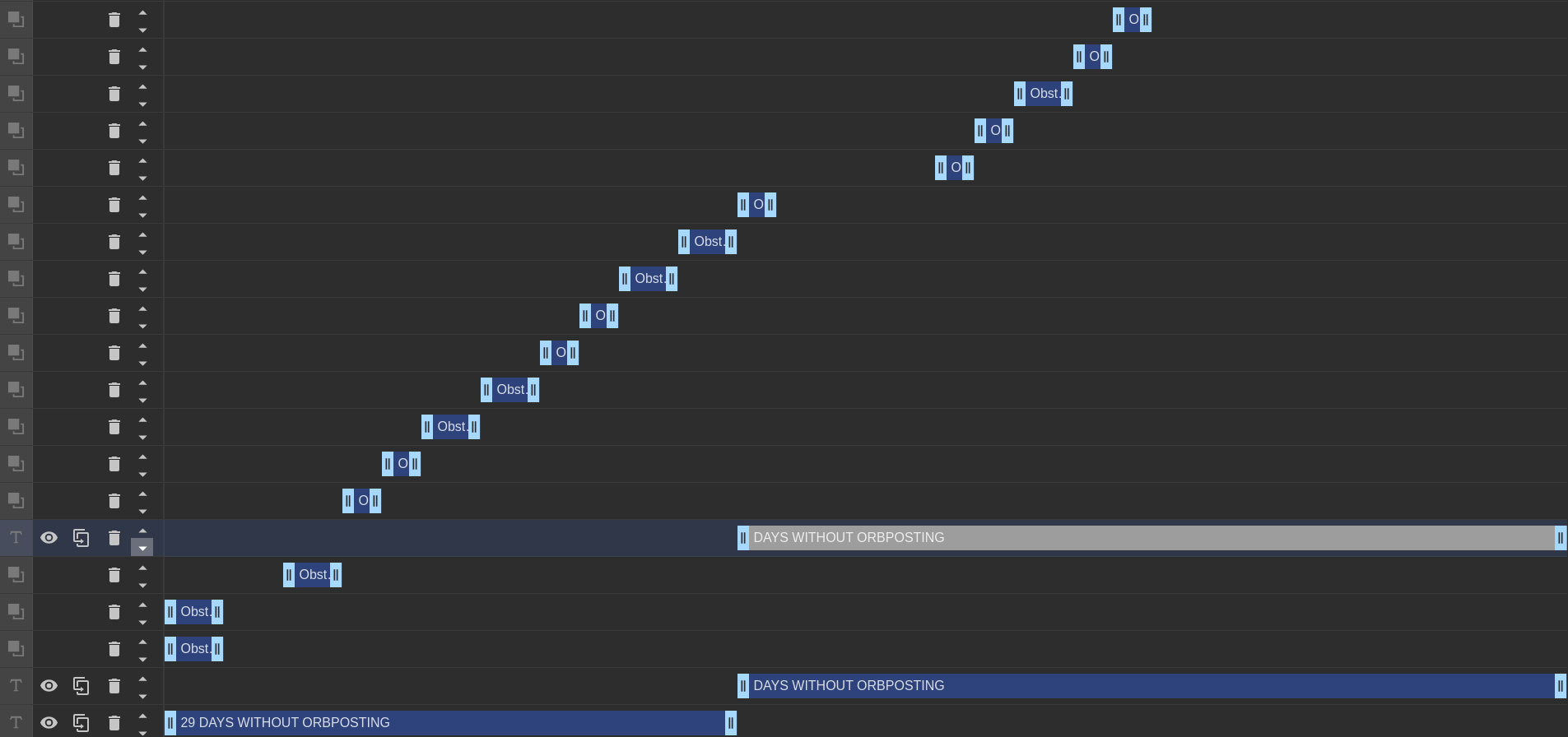
click at [152, 550] on icon at bounding box center [142, 548] width 20 height 20
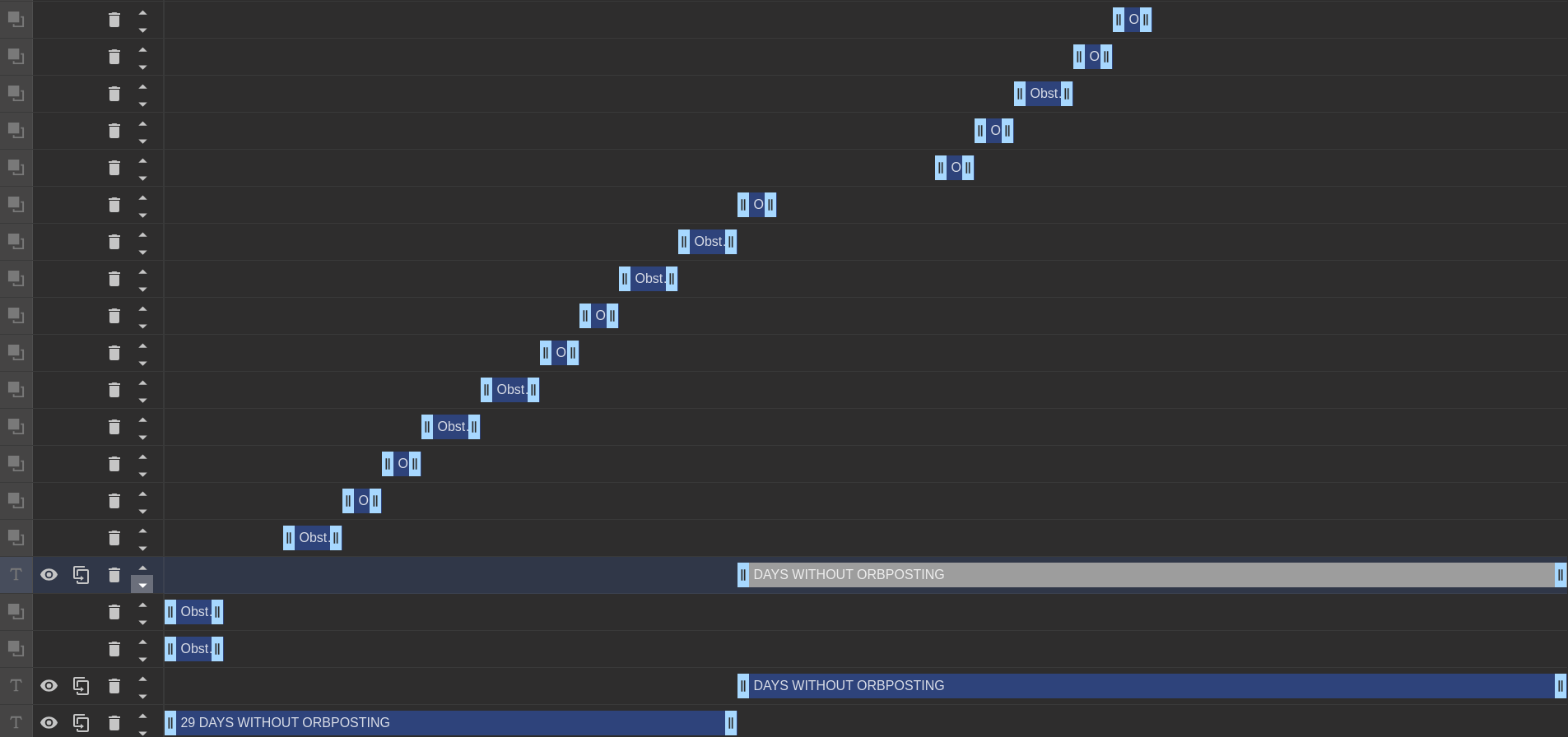
click at [148, 581] on icon at bounding box center [142, 585] width 20 height 20
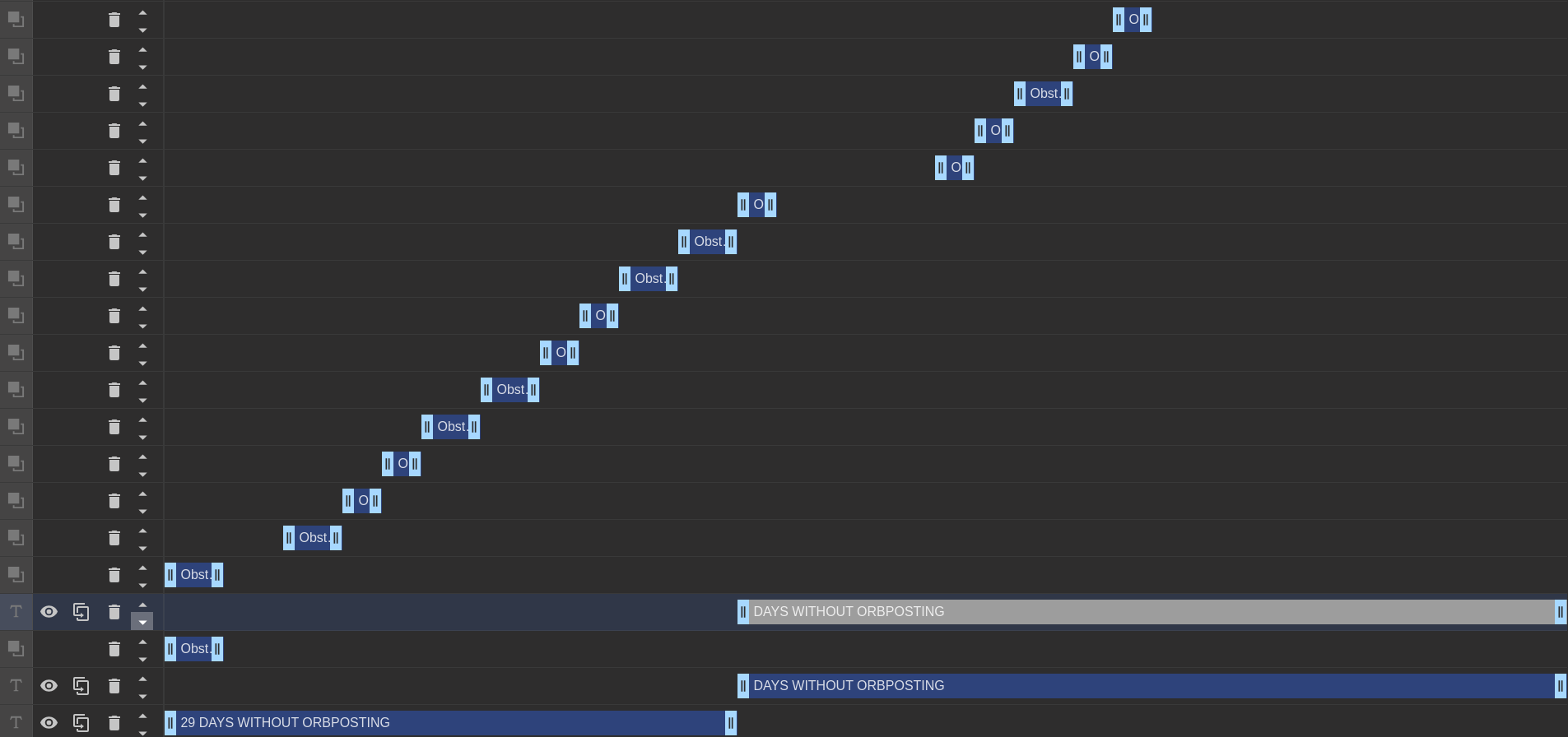
click at [143, 623] on icon at bounding box center [142, 623] width 8 height 4
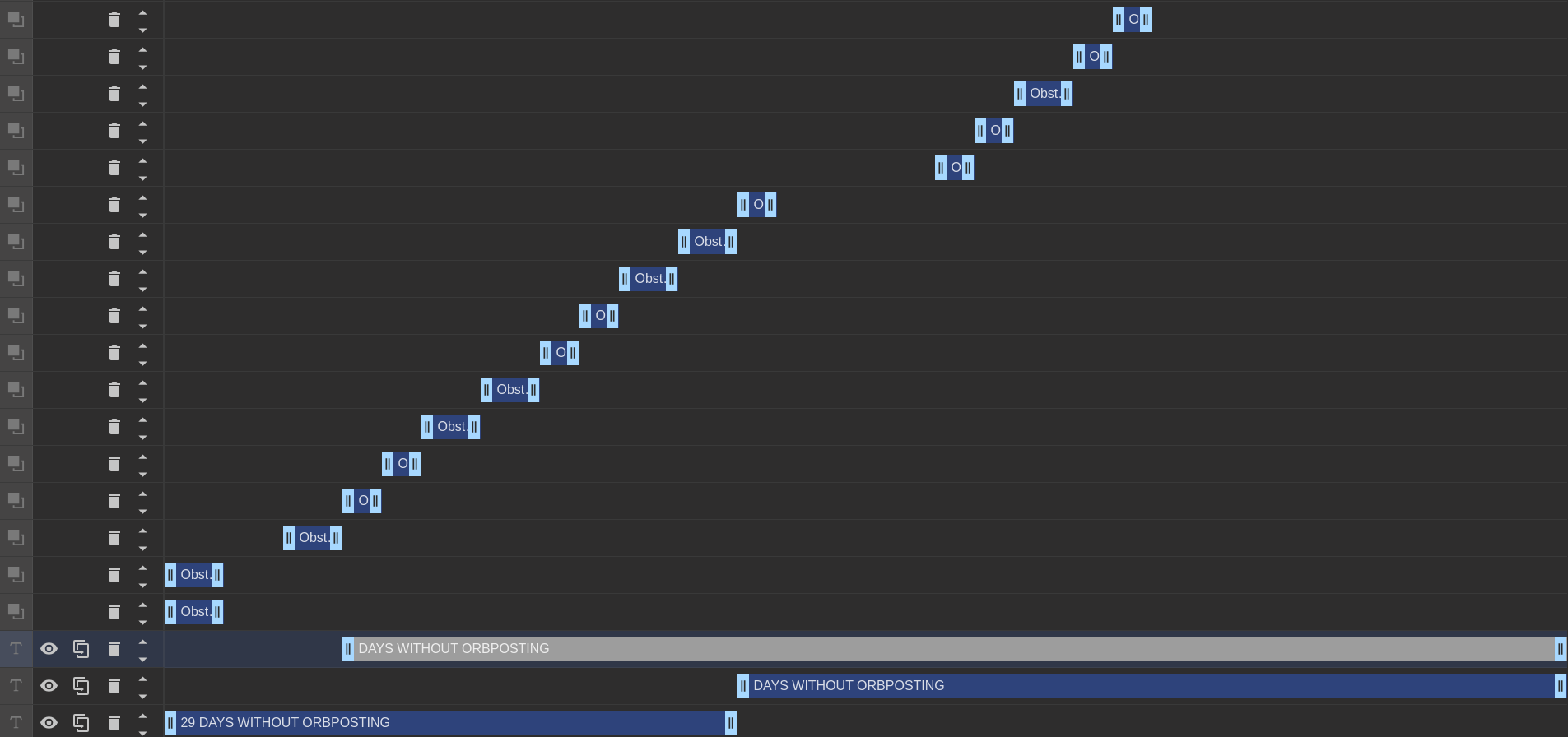
type input "30"
drag, startPoint x: 745, startPoint y: 655, endPoint x: 141, endPoint y: 638, distance: 604.2
click at [141, 638] on div "Frame 1 Duration 30 ms 10 20 30 40 50 60 70 New text 60 drag_handle drag_handle…" at bounding box center [784, 328] width 1568 height 975
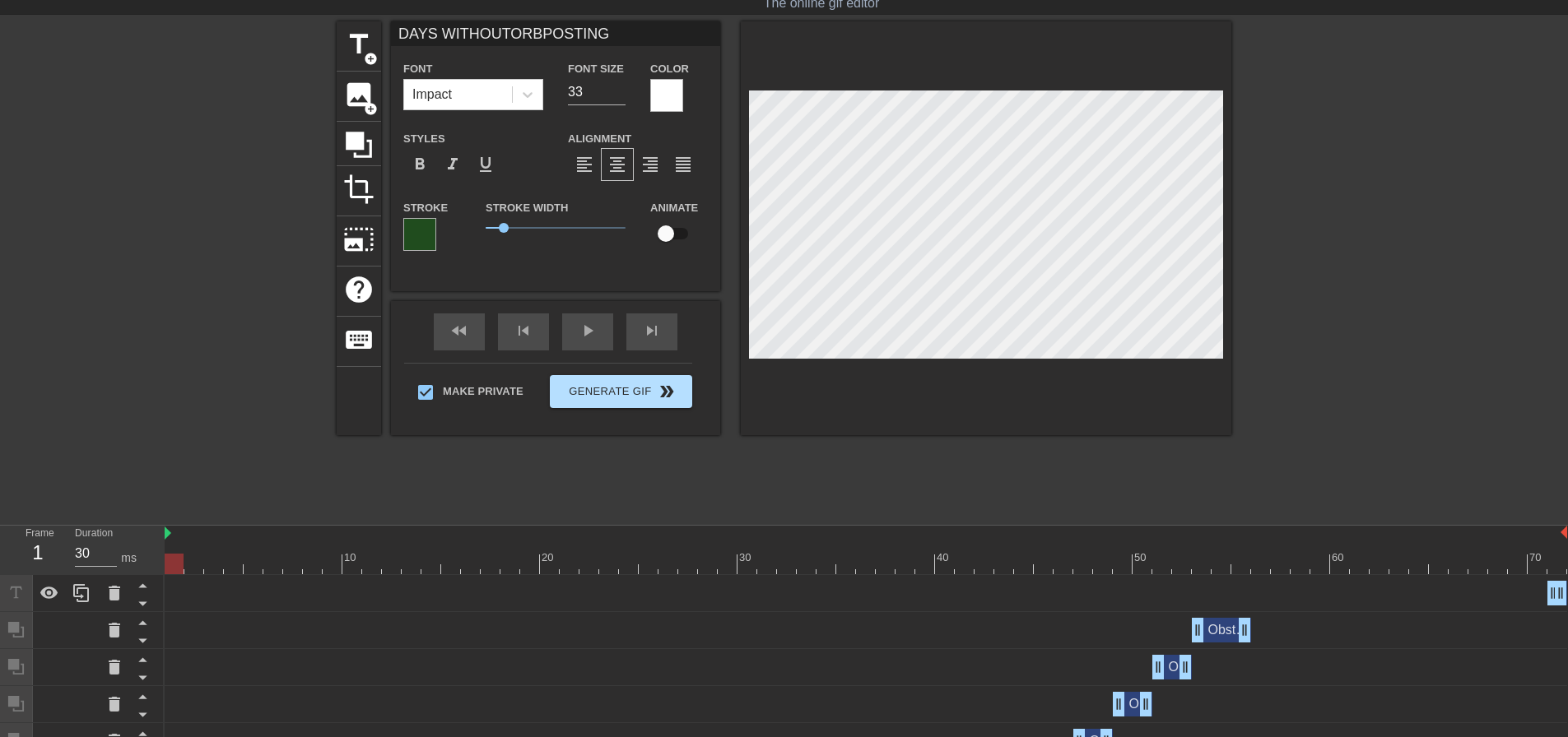
scroll to position [0, 0]
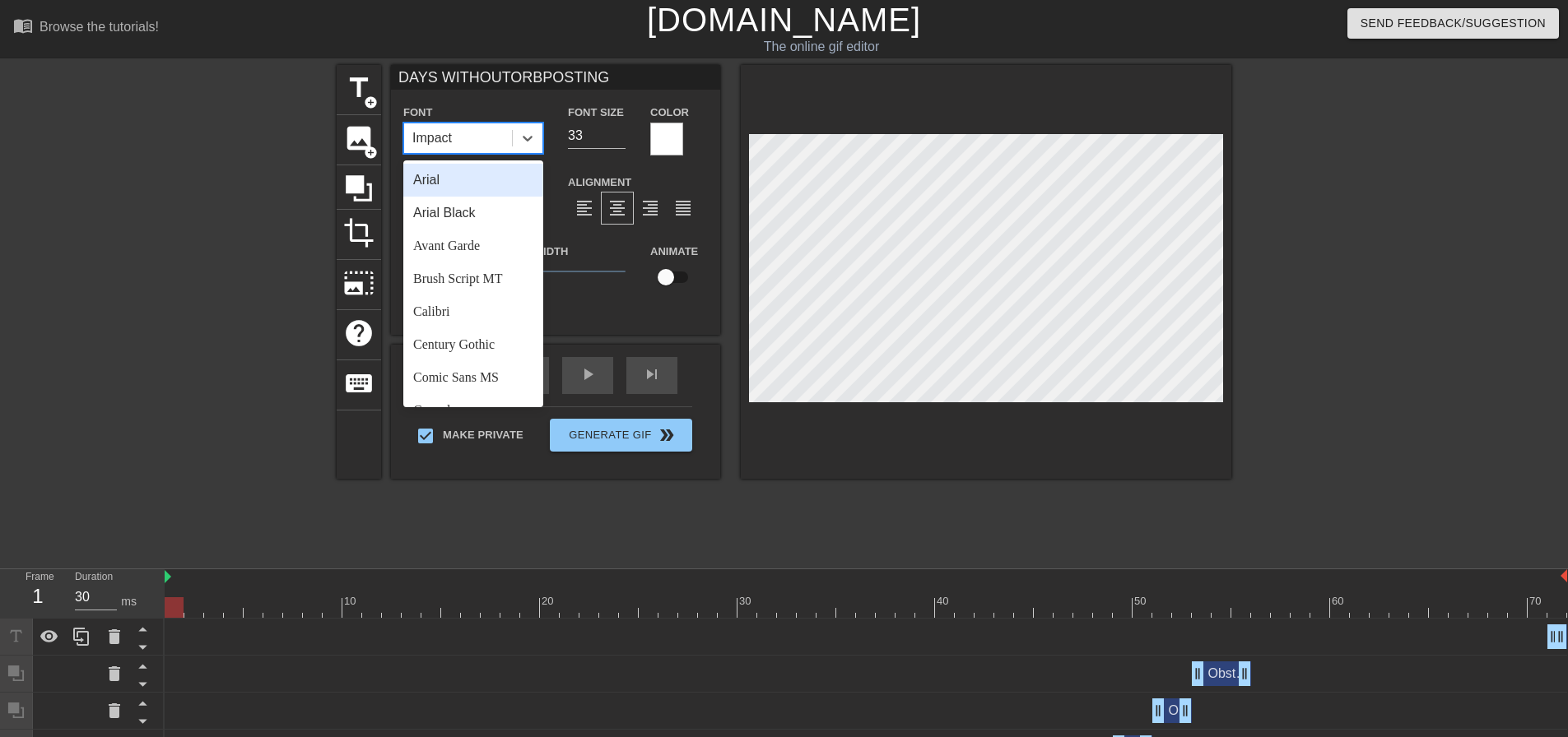
click at [487, 147] on div "Impact" at bounding box center [458, 139] width 108 height 30
type input "DAYS WITHOUTORBPOSTING"
type input "34"
click at [622, 132] on input "34" at bounding box center [596, 136] width 58 height 26
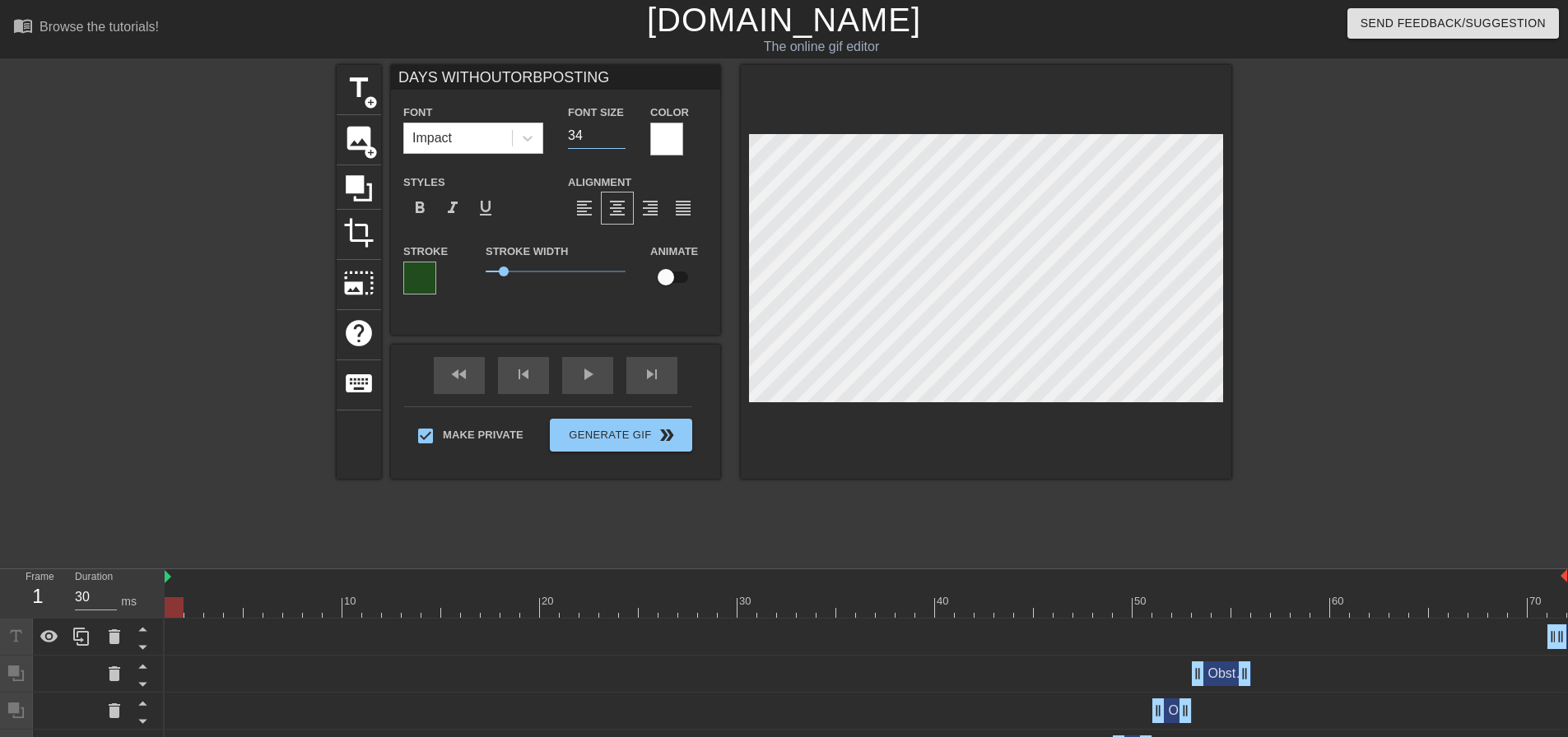
click at [596, 132] on input "34" at bounding box center [596, 136] width 58 height 26
type input "DAYS WITHOUTORBPOSTING"
type input "2"
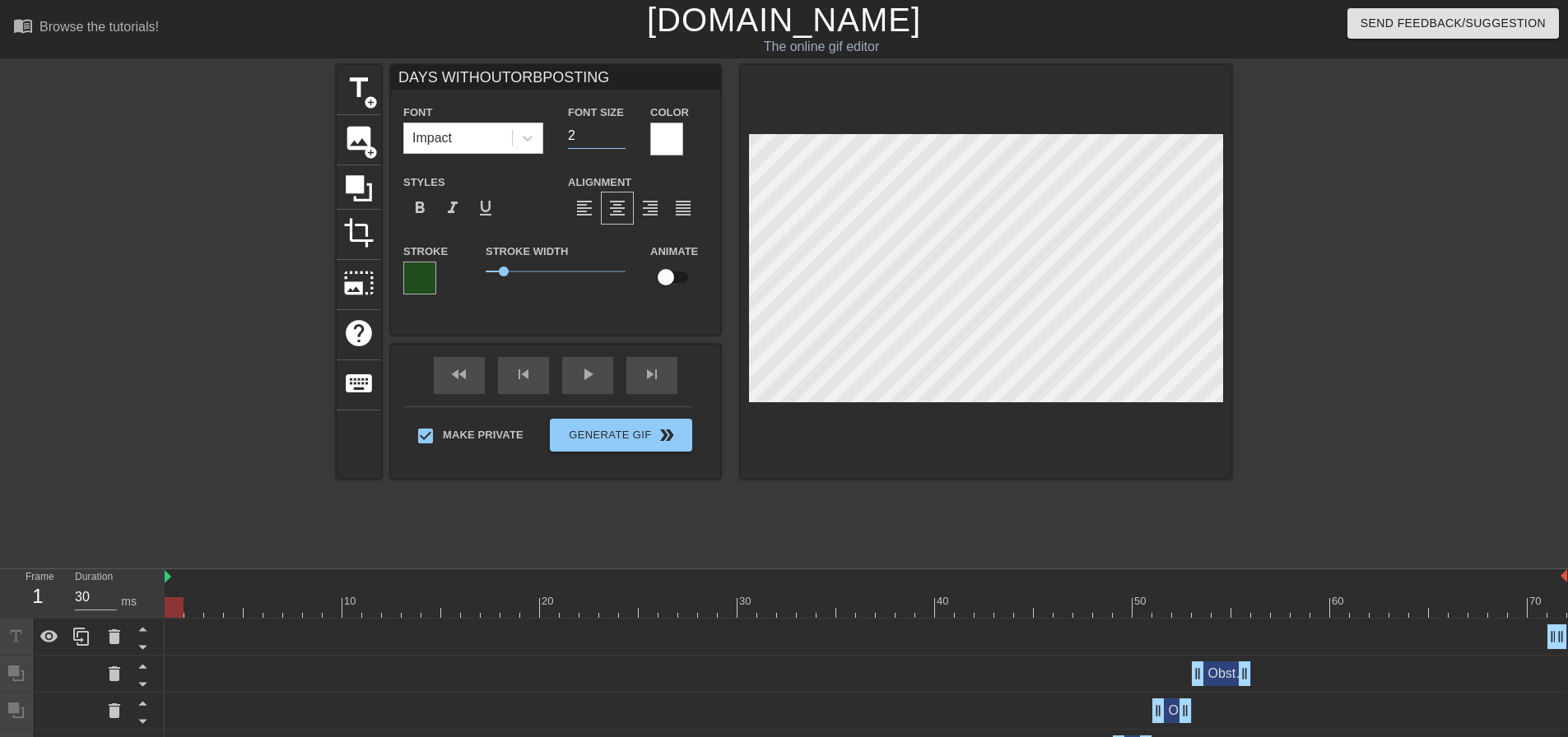
type input "DAYS WITHOUTORBPOSTING"
type input "29"
type input "ORBPOSTING"
type textarea "ORBPOSTING"
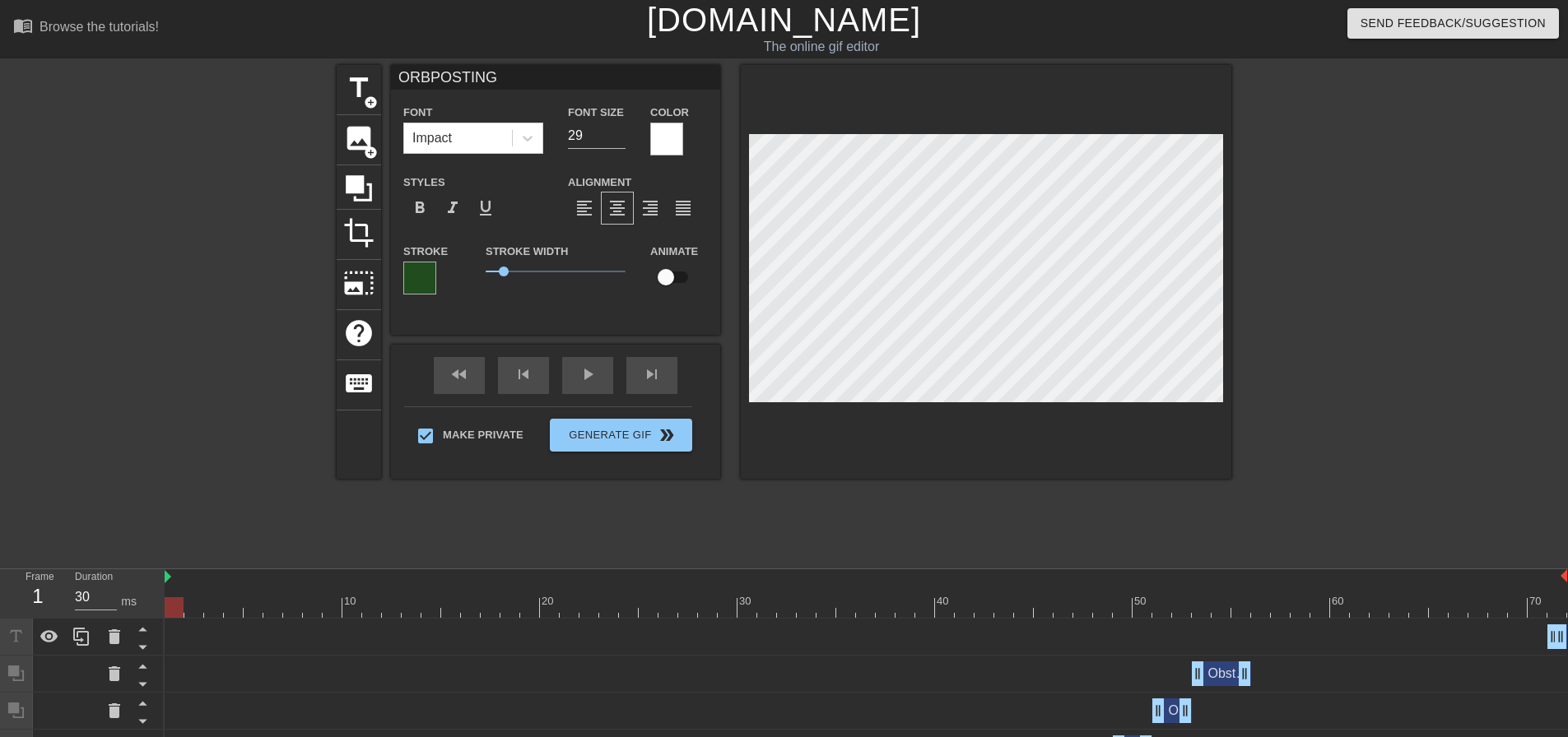
type input "ORBPOSTING"
type textarea "ORBPOSTING"
type input "RBPOSTING"
type textarea "RBPOSTING"
type input "BPOSTING"
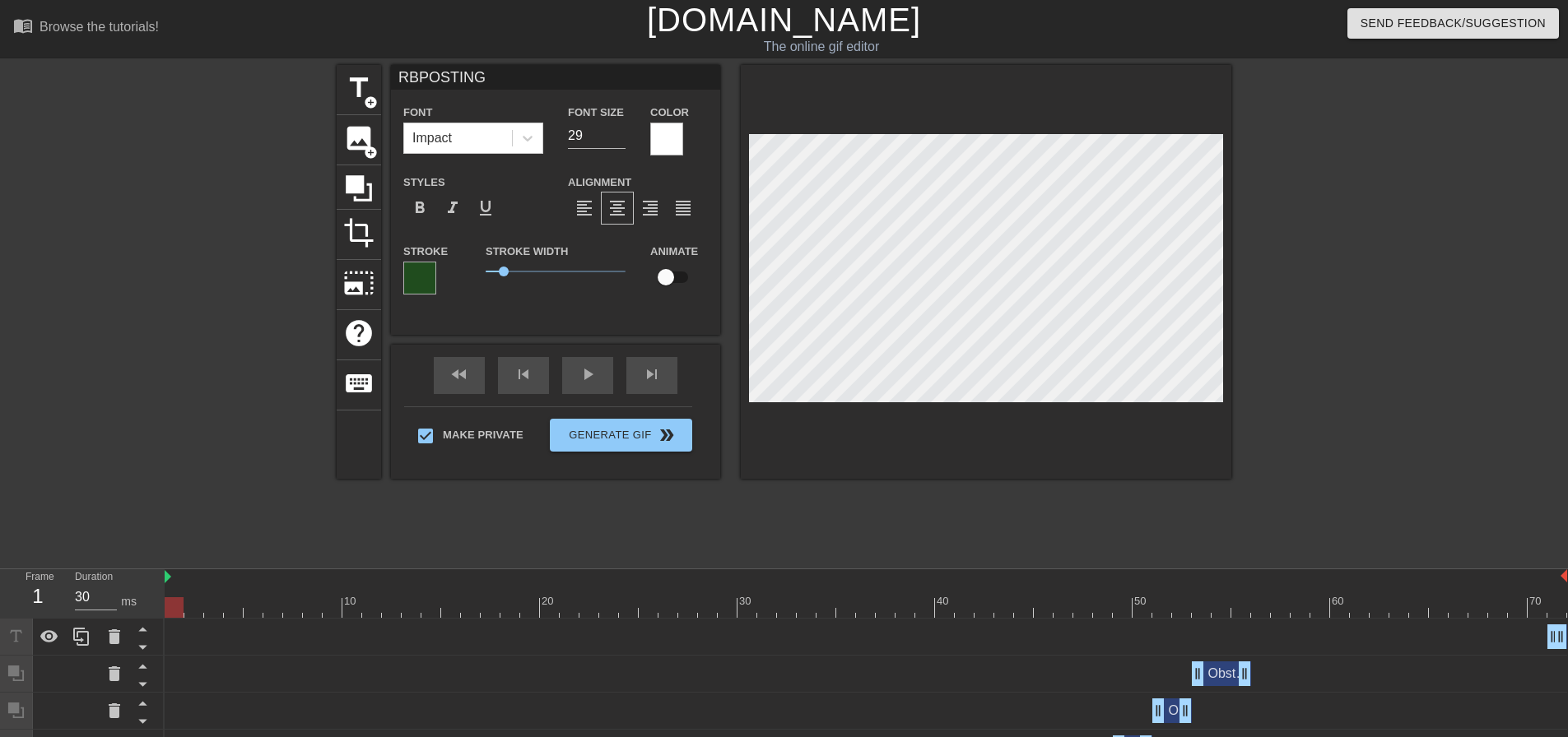
type textarea "BPOSTING"
type input "POSTING"
type textarea "POSTING"
type input "[PERSON_NAME]"
type textarea "[PERSON_NAME]"
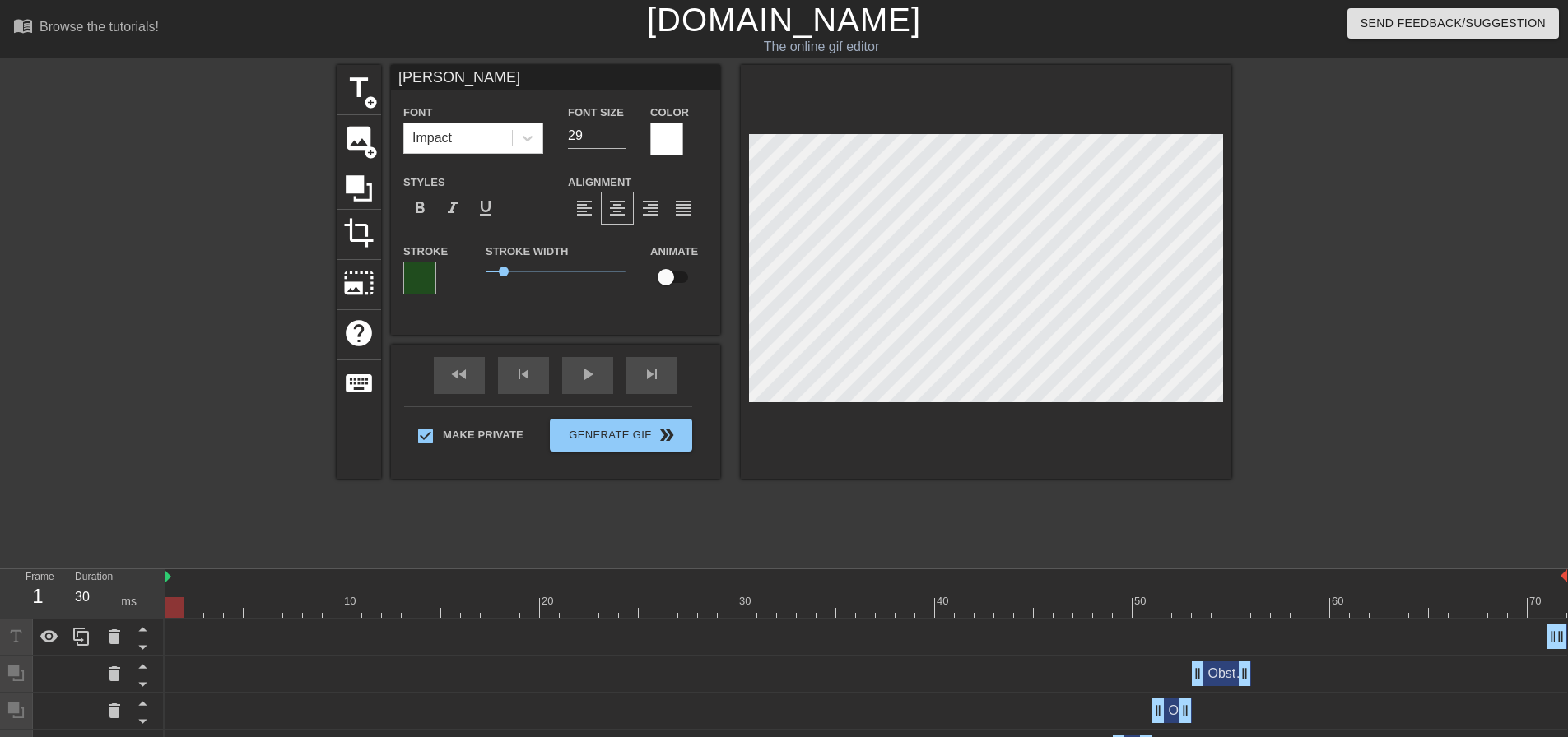
type input "STING"
type textarea "STING"
type input "TING"
type textarea "TING"
type input "ING"
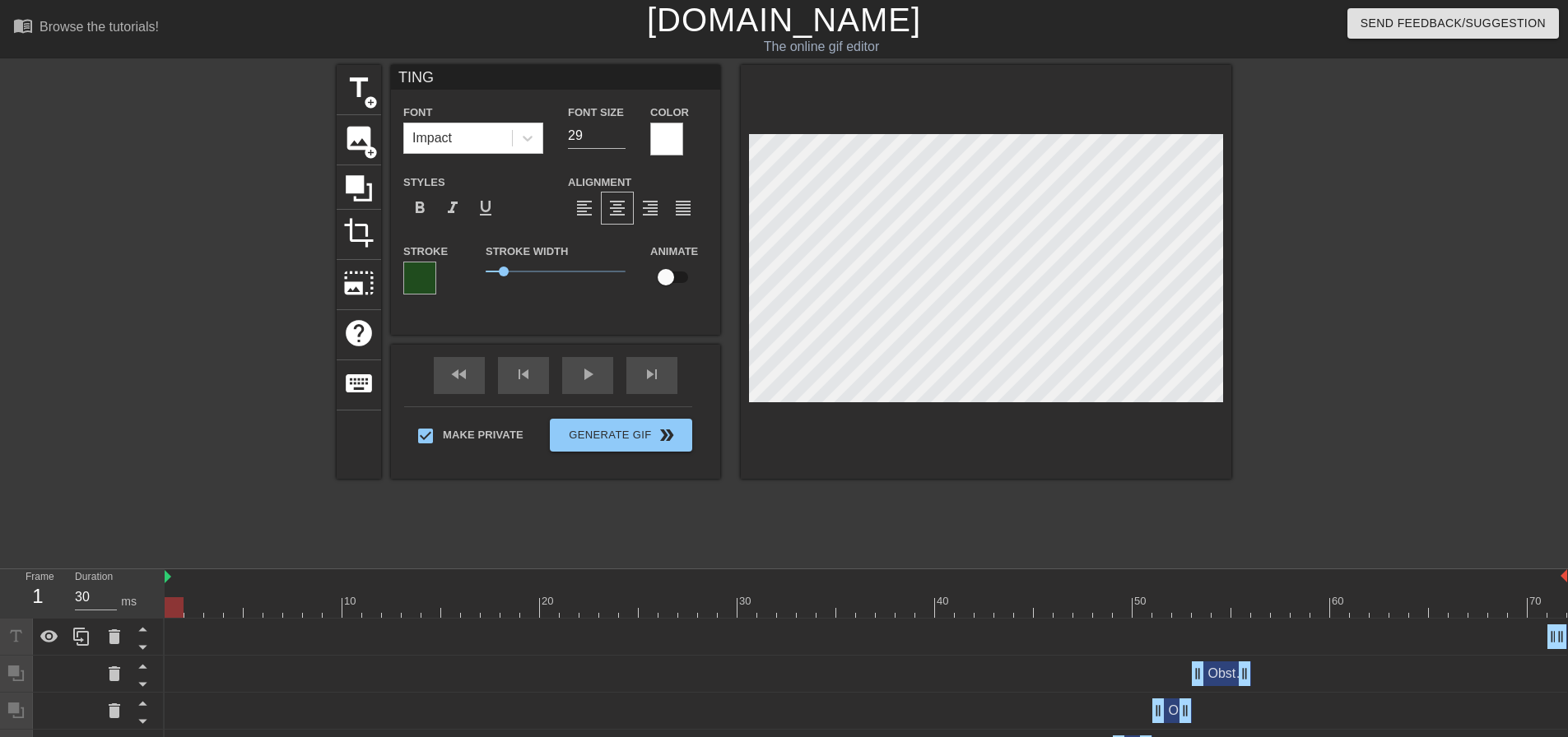
type textarea "ING"
type input "NG"
type textarea "NG"
type input "G"
type textarea "G"
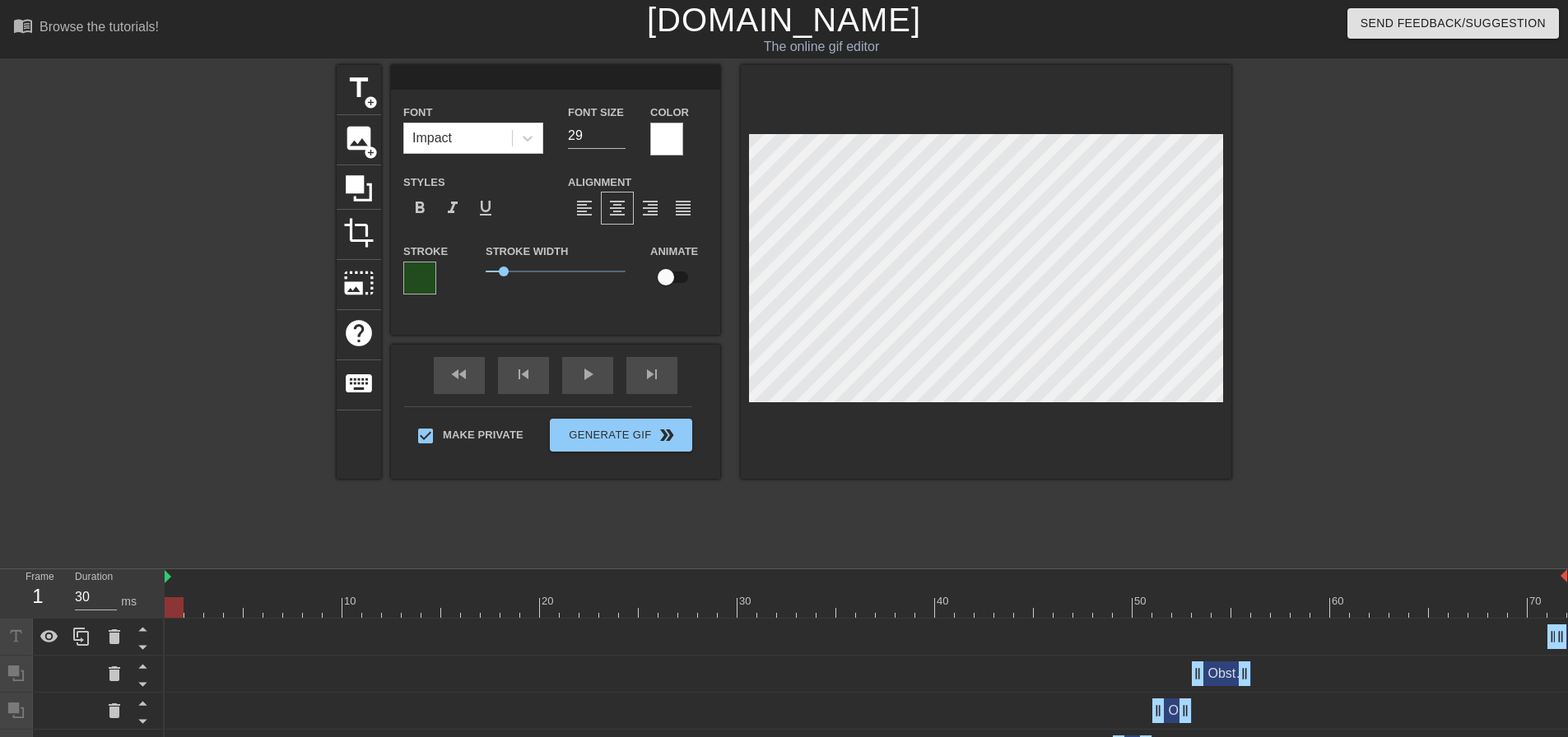
type input "#"
type textarea "#"
type input "#G"
type textarea "#G"
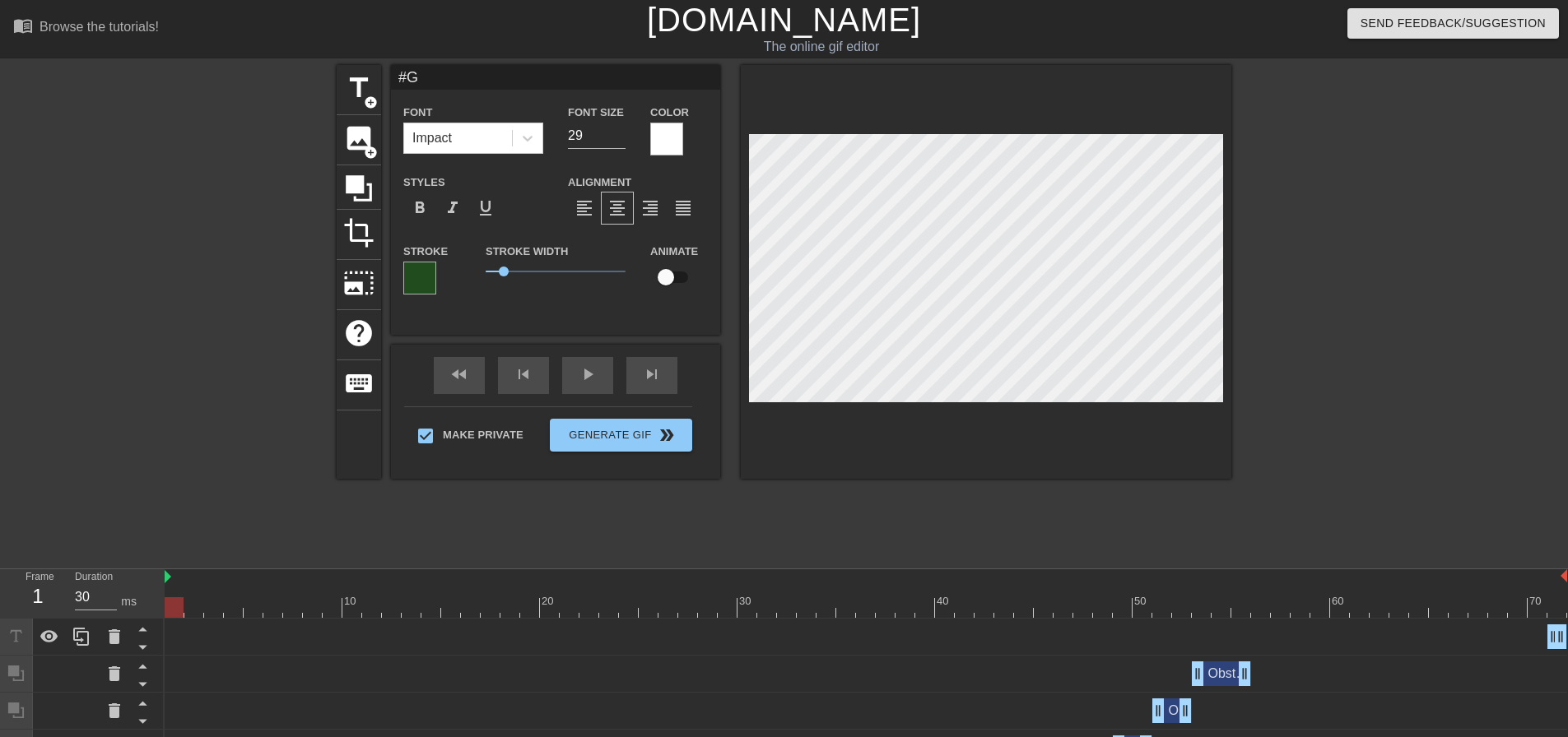
type input "#Ga"
type textarea "#Ga"
type input "#Gal"
type textarea "#Gal"
type input "#Gala"
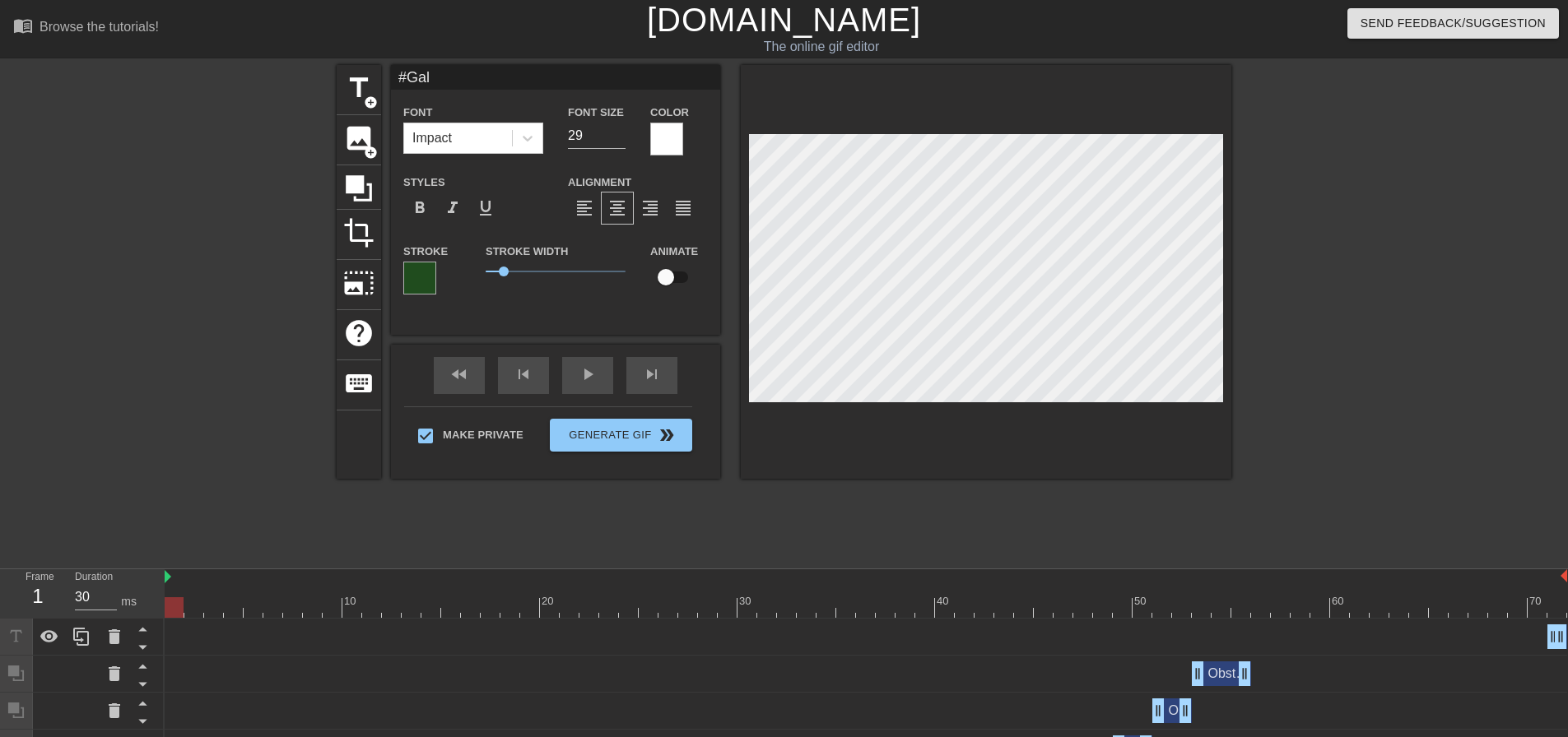
type textarea "#Gala"
type input "#Galac"
type textarea "#Galac"
type input "#Galact"
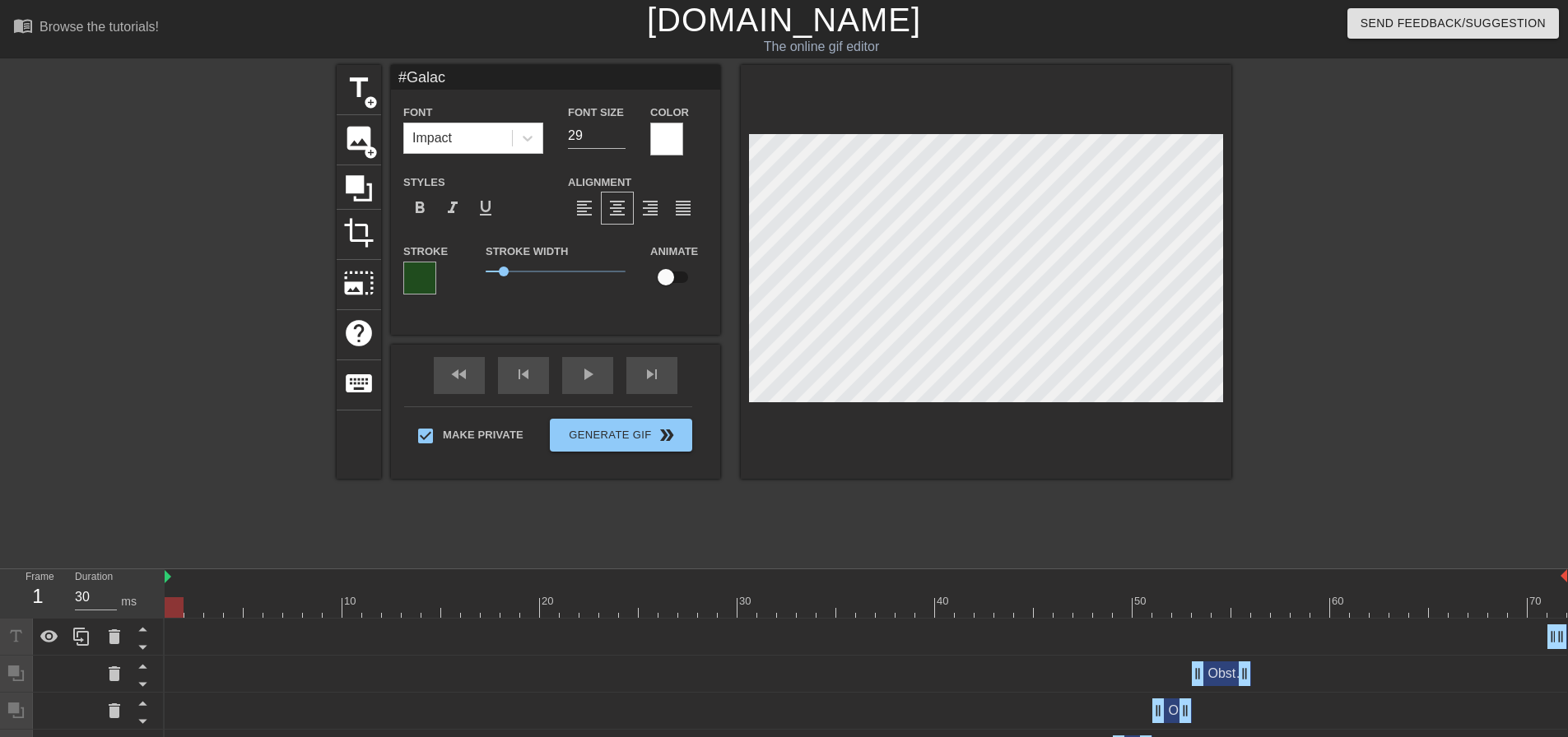
type textarea "#Galact"
type input "#Galacti"
type textarea "#Galacti"
type input "#Galactic"
type textarea "#Galactic"
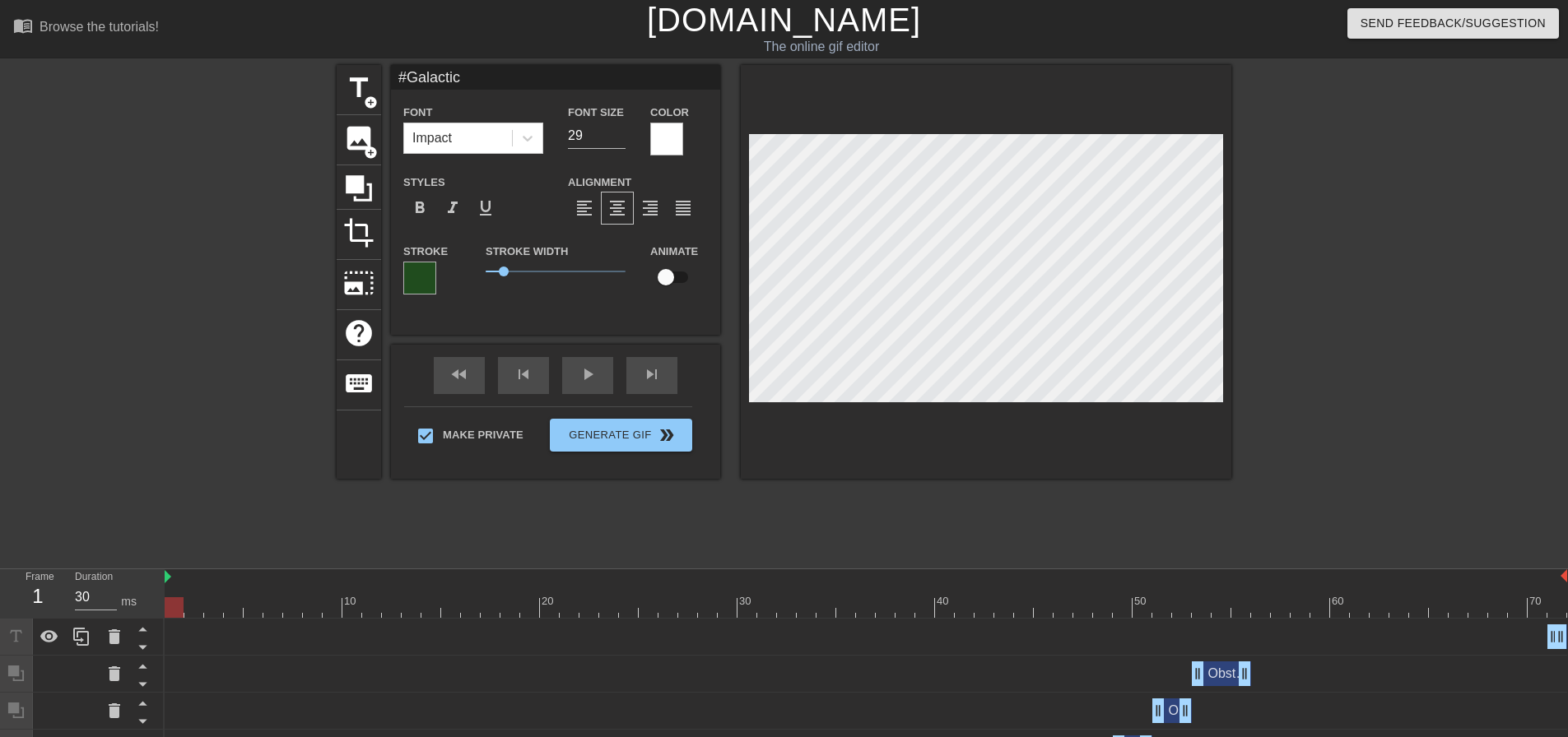
type input "#Galactic-"
type textarea "#Galactic-"
type input "#Galactic-w"
type textarea "#Galactic-w"
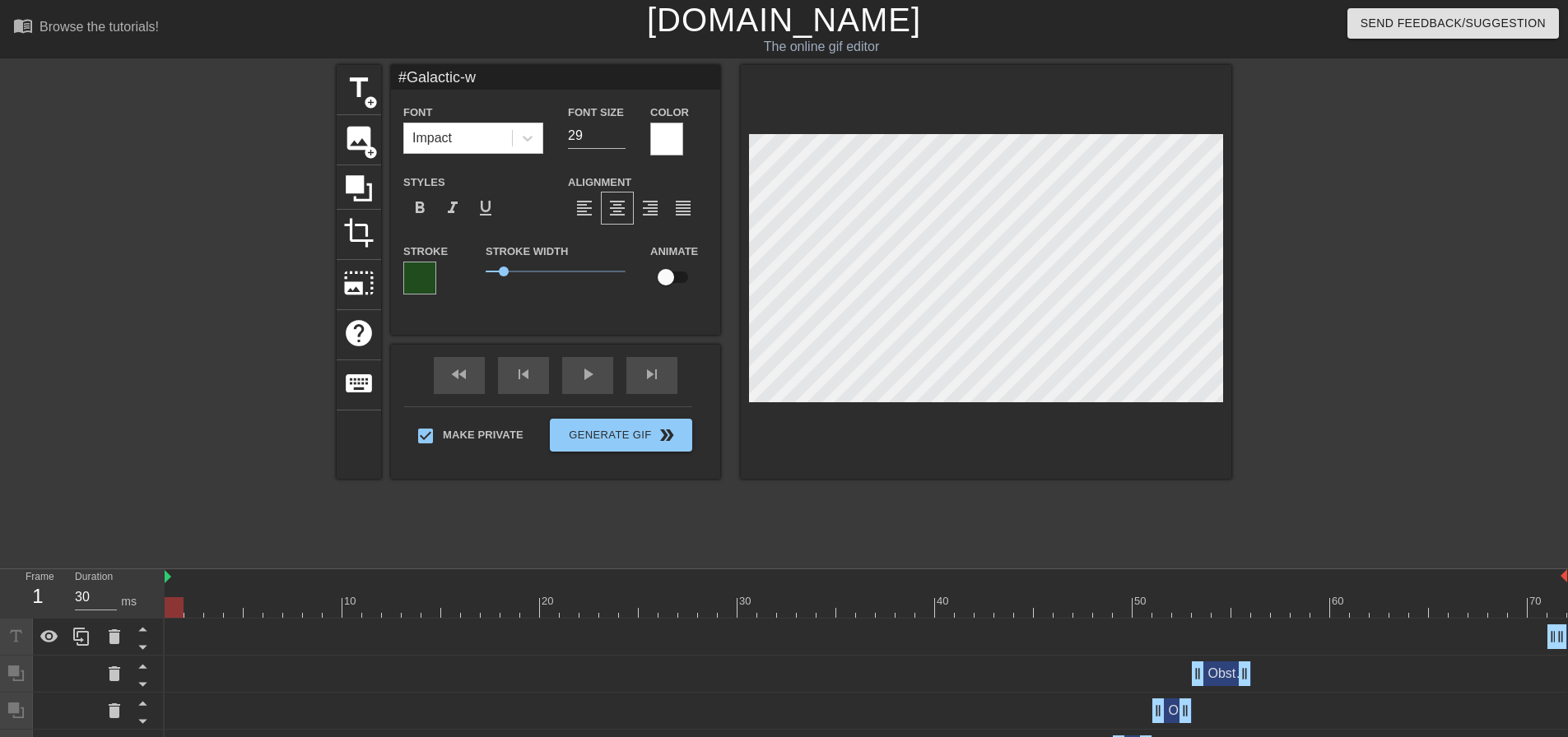
type input "#Galactic-wa"
type textarea "#Galactic-wa"
type input "#Galactic-war"
type textarea "#Galactic-war"
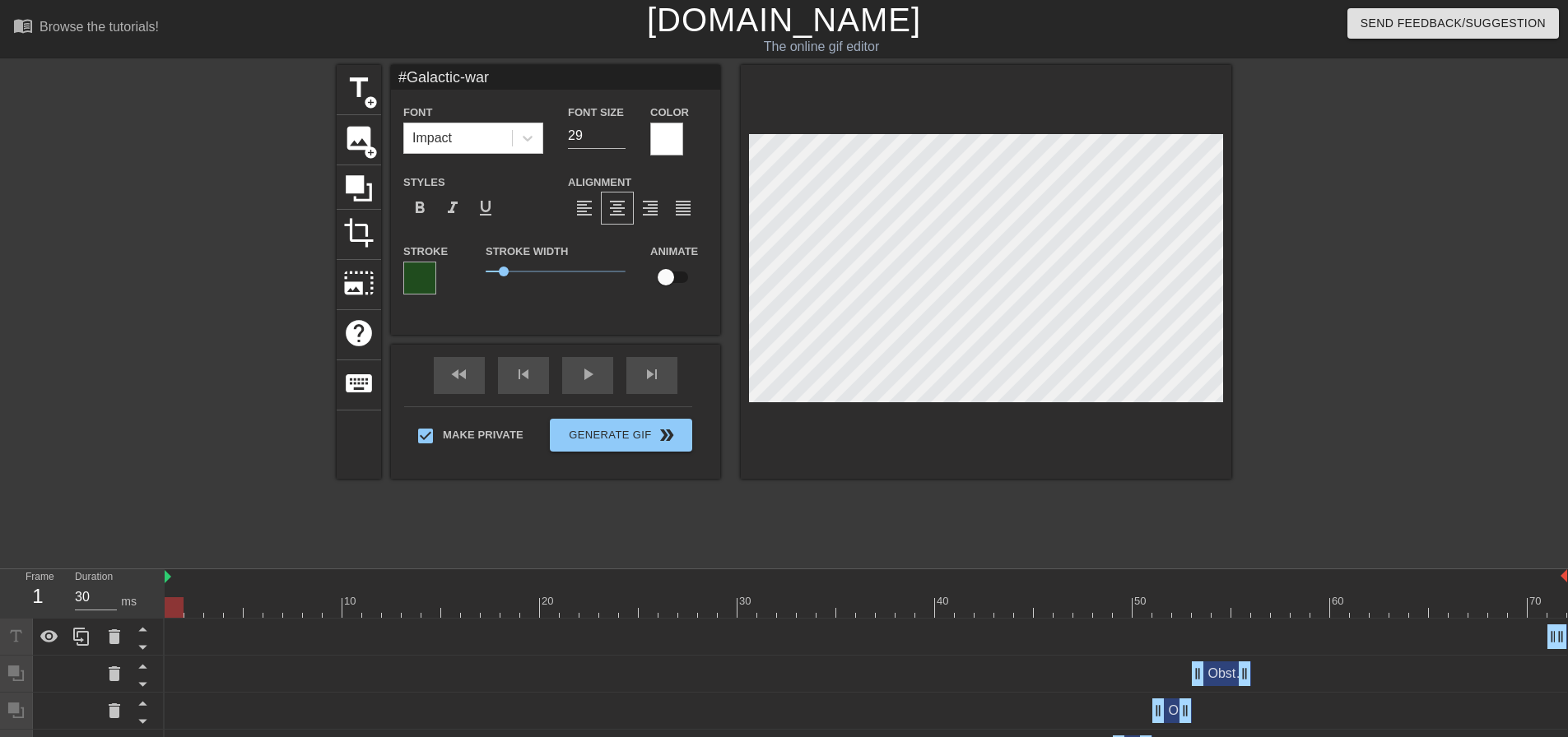
type input "#Galactic-war:"
type textarea "#Galactic-war:"
type input "#Galactic-war"
type textarea "#Galactic-war"
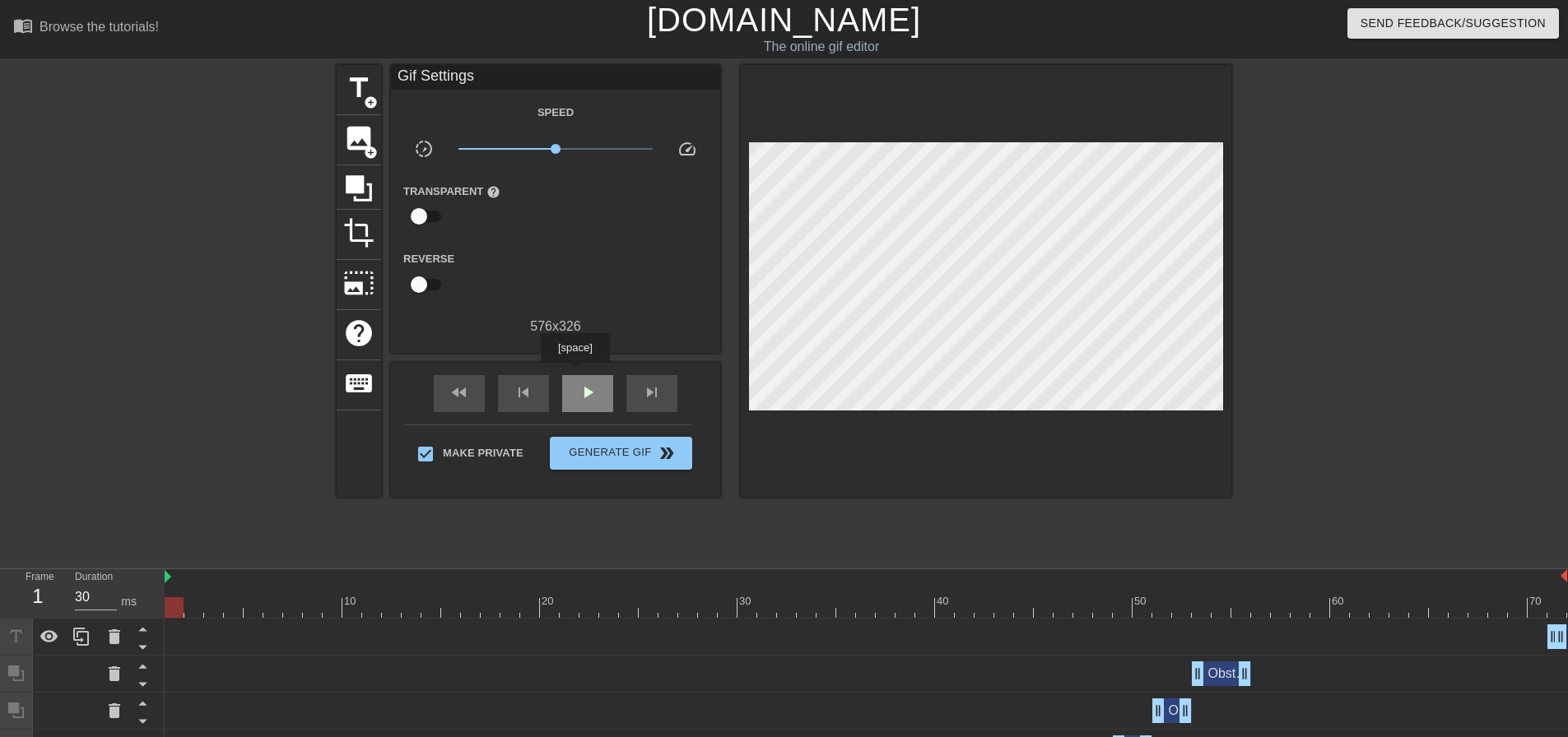
click at [574, 375] on div "play_arrow" at bounding box center [587, 394] width 51 height 37
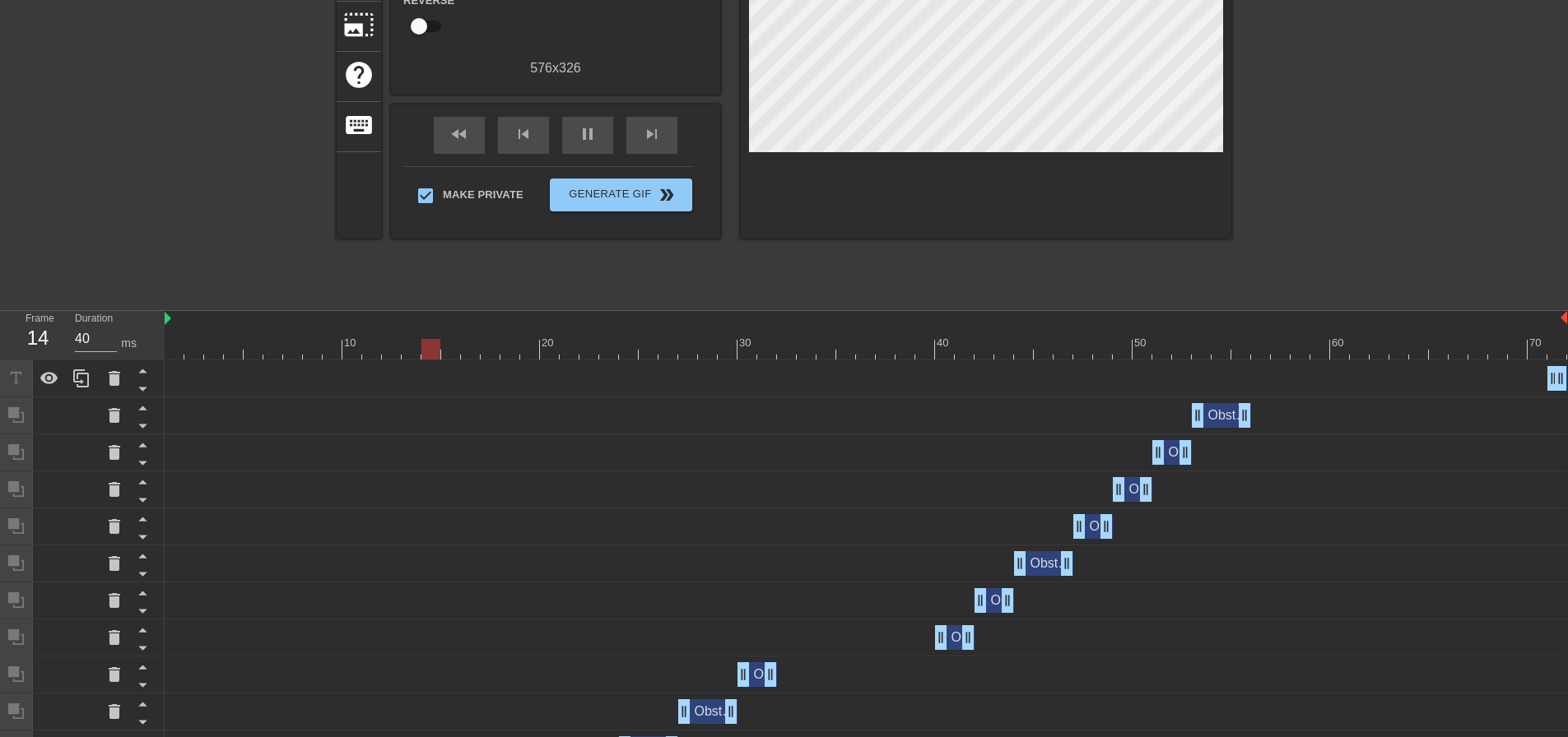
scroll to position [0, 0]
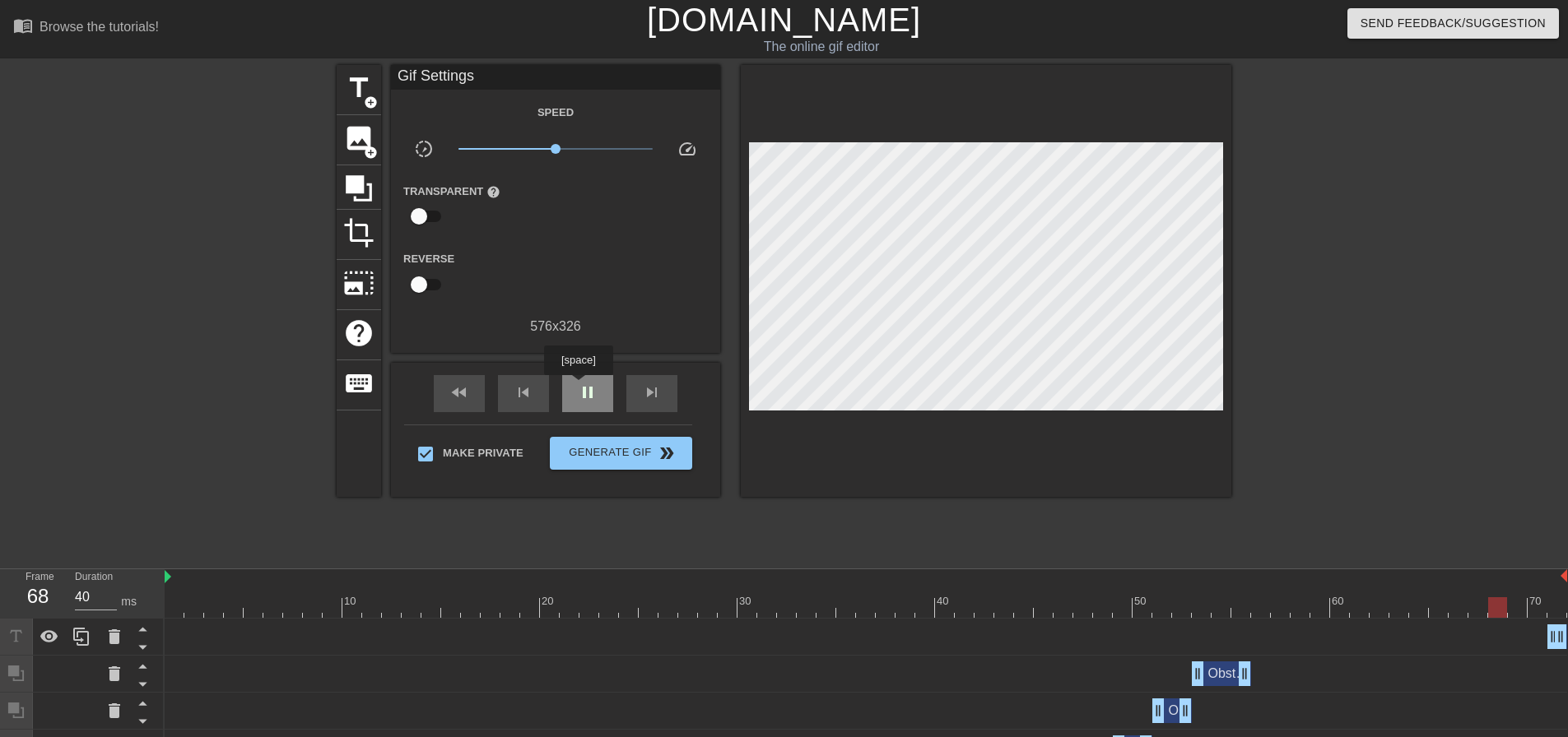
click at [578, 387] on span "pause" at bounding box center [587, 392] width 20 height 20
click at [578, 387] on span "play_arrow" at bounding box center [587, 392] width 20 height 20
click at [578, 387] on span "pause" at bounding box center [587, 392] width 20 height 20
type input "30"
click at [1562, 603] on div at bounding box center [865, 608] width 1402 height 20
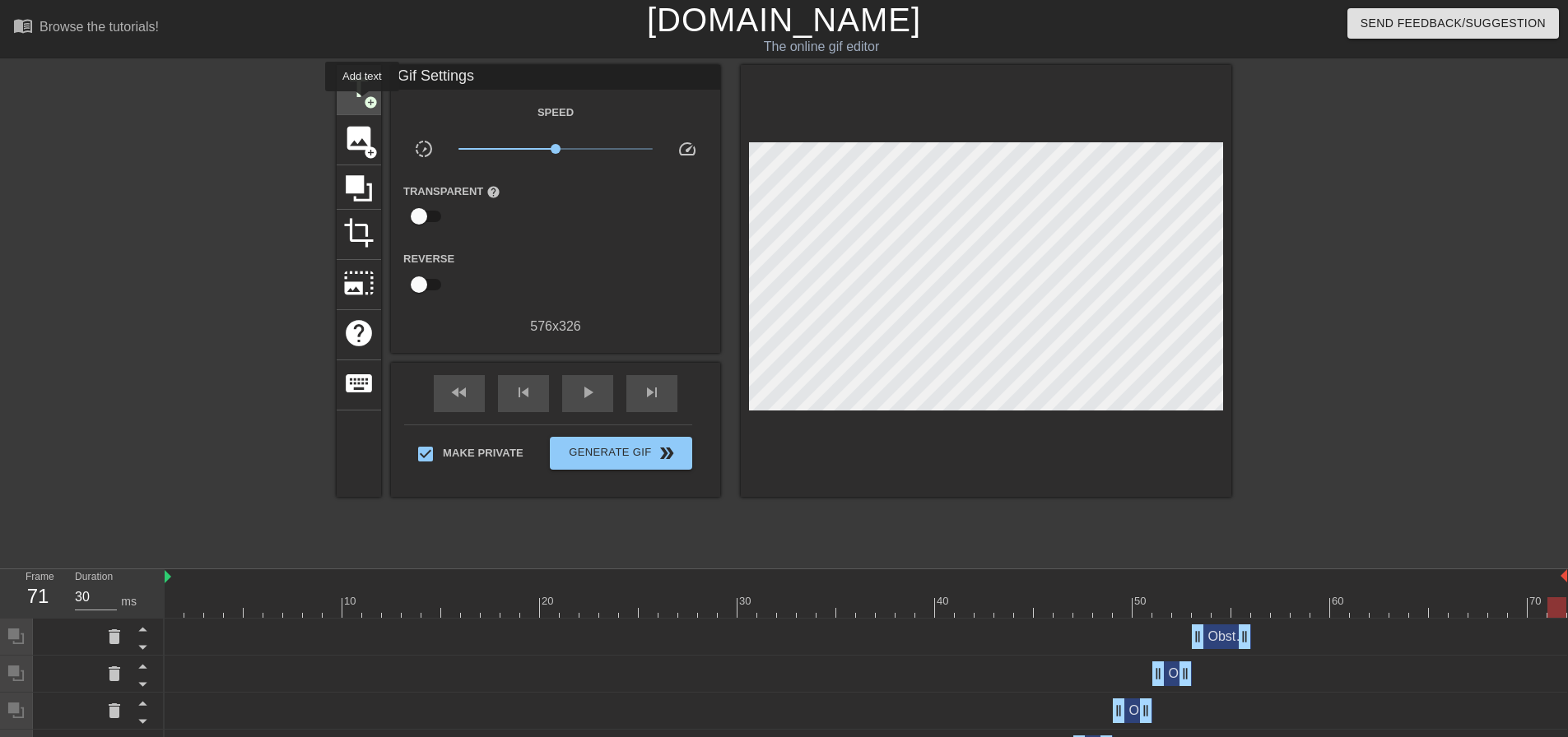
click at [362, 103] on span "title" at bounding box center [359, 88] width 32 height 32
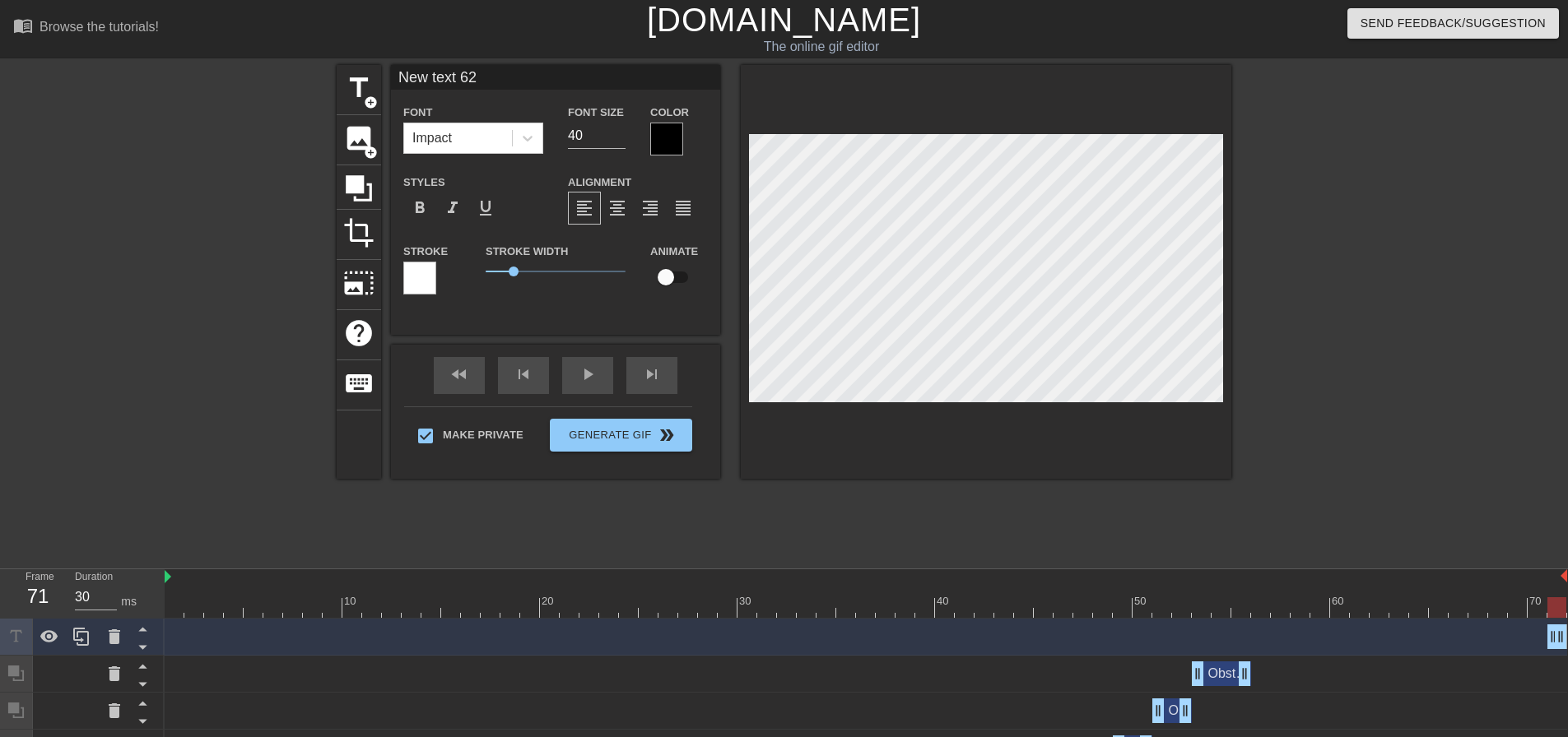
scroll to position [3, 4]
type input "d"
type textarea "d"
type input "da"
type textarea "da"
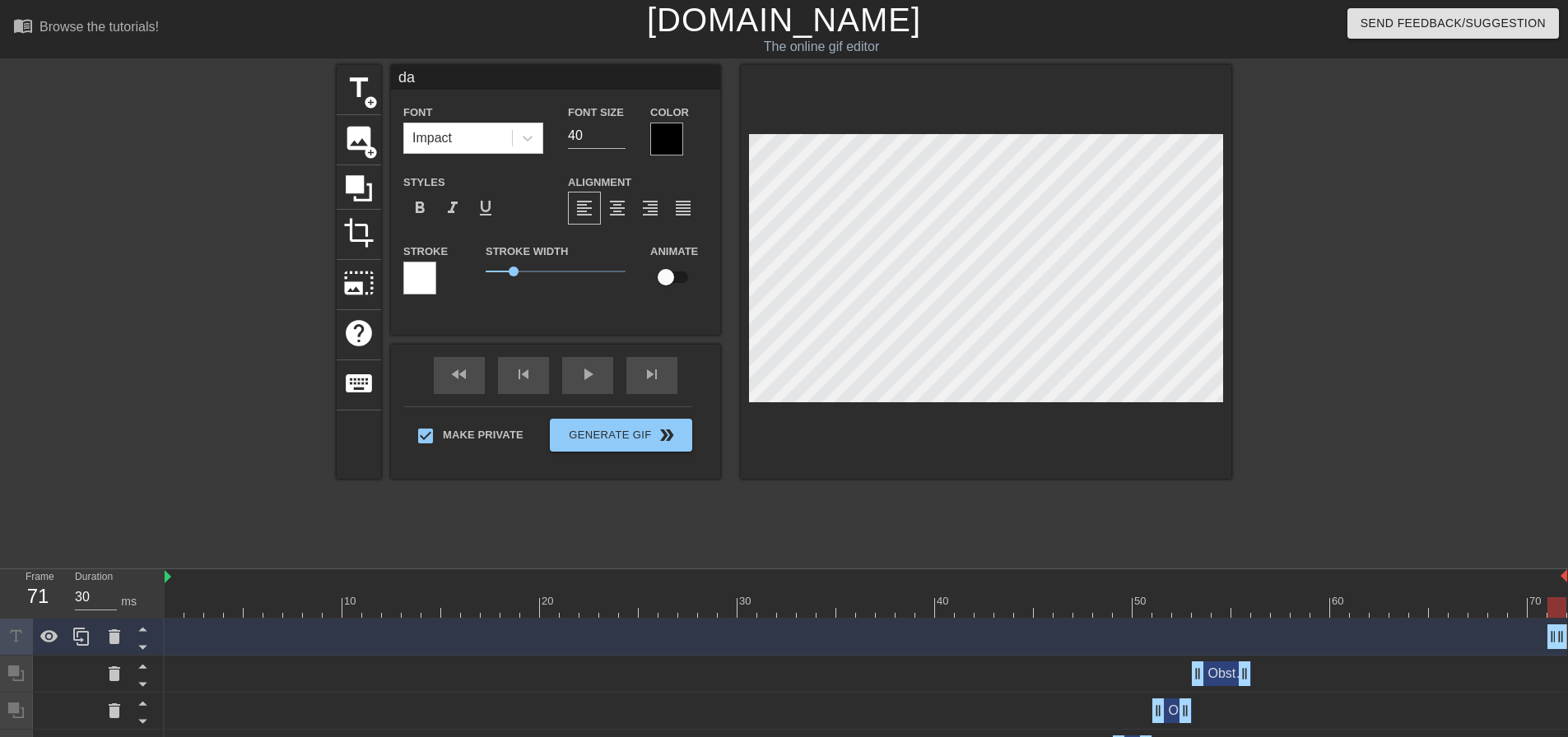
scroll to position [3, 3]
type input "dab"
type textarea "dab"
type input "da"
type textarea "da"
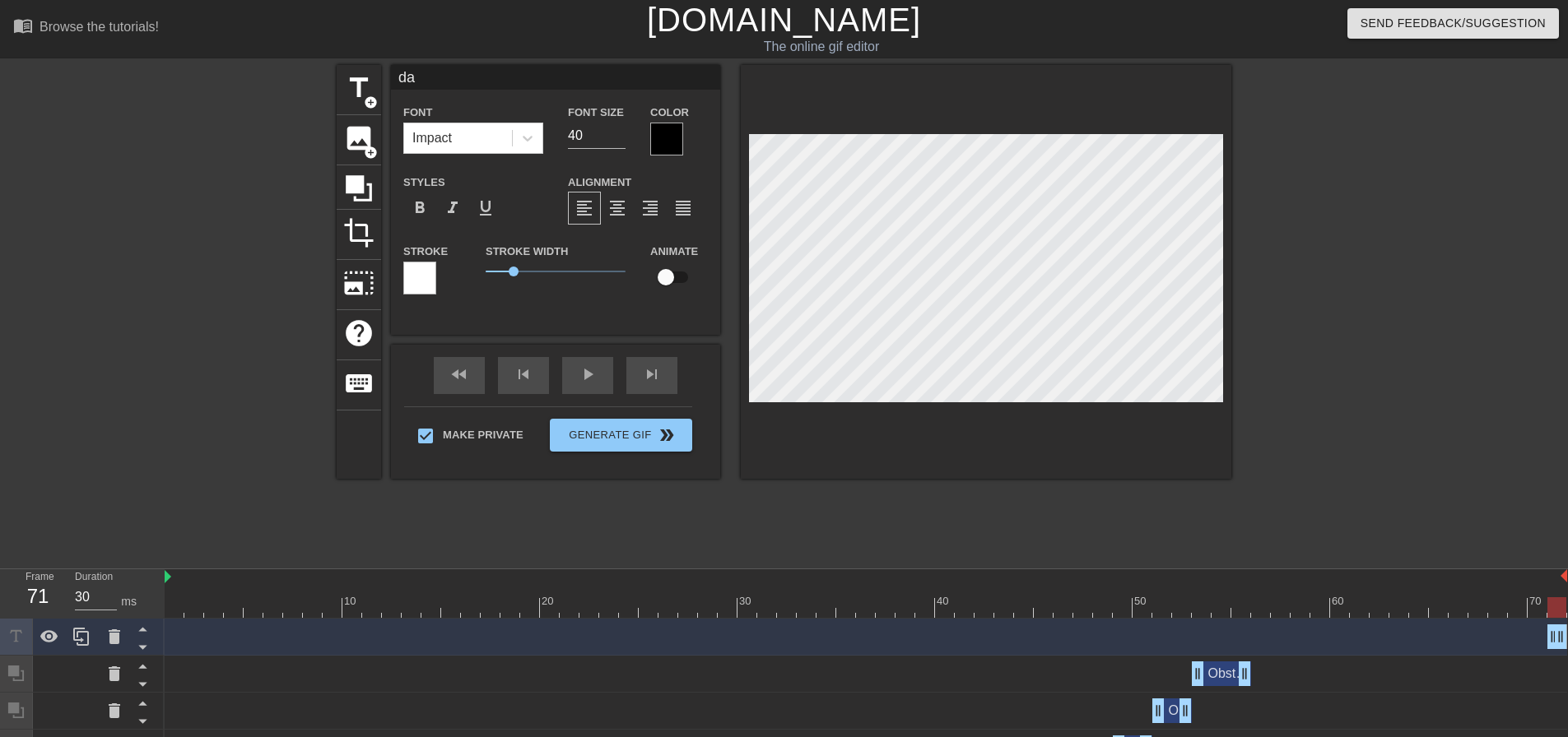
type input "d"
type textarea "d"
type input "d"
type textarea "d"
type input "db"
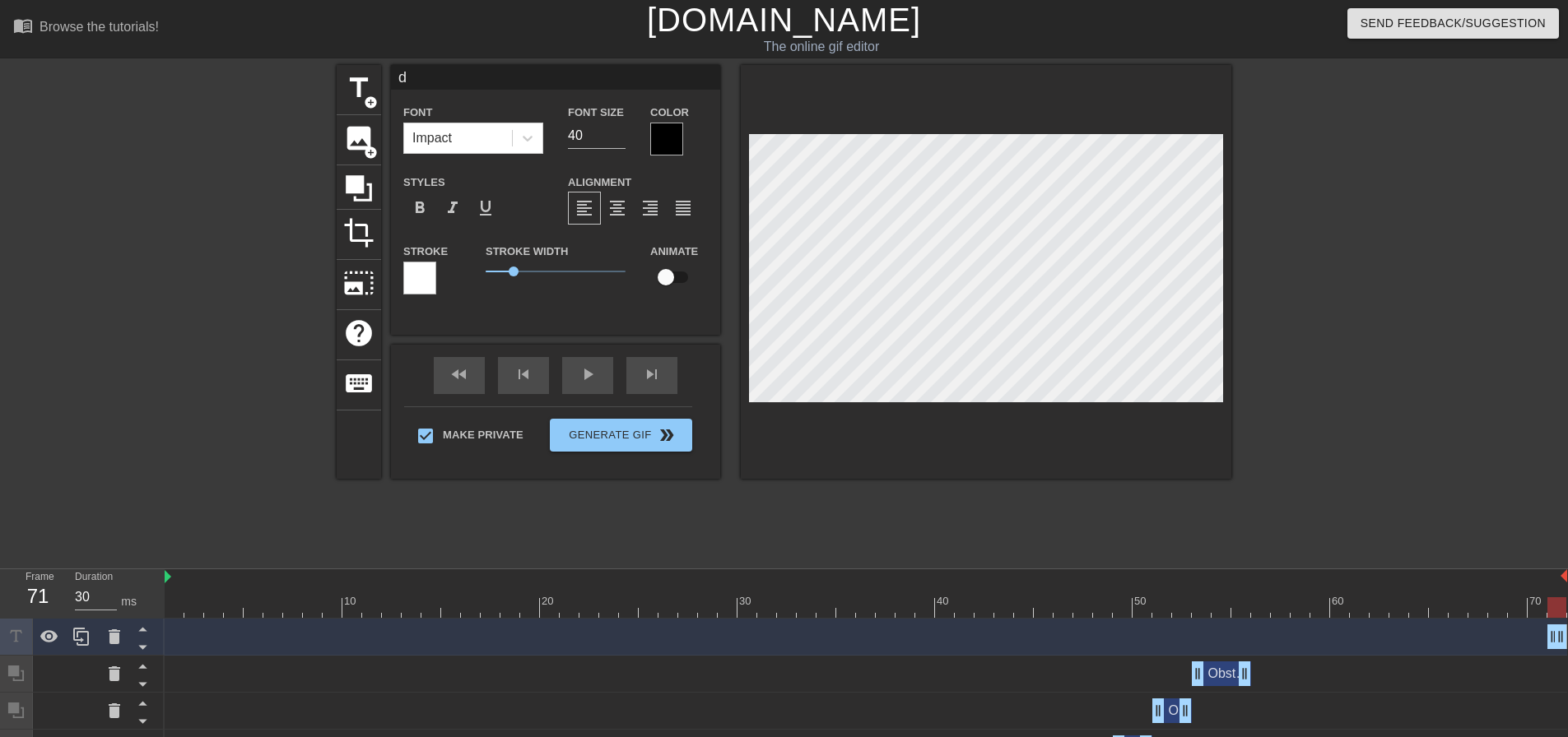
type textarea "db"
type input "dba"
type textarea "dba"
type input "db"
type textarea "db"
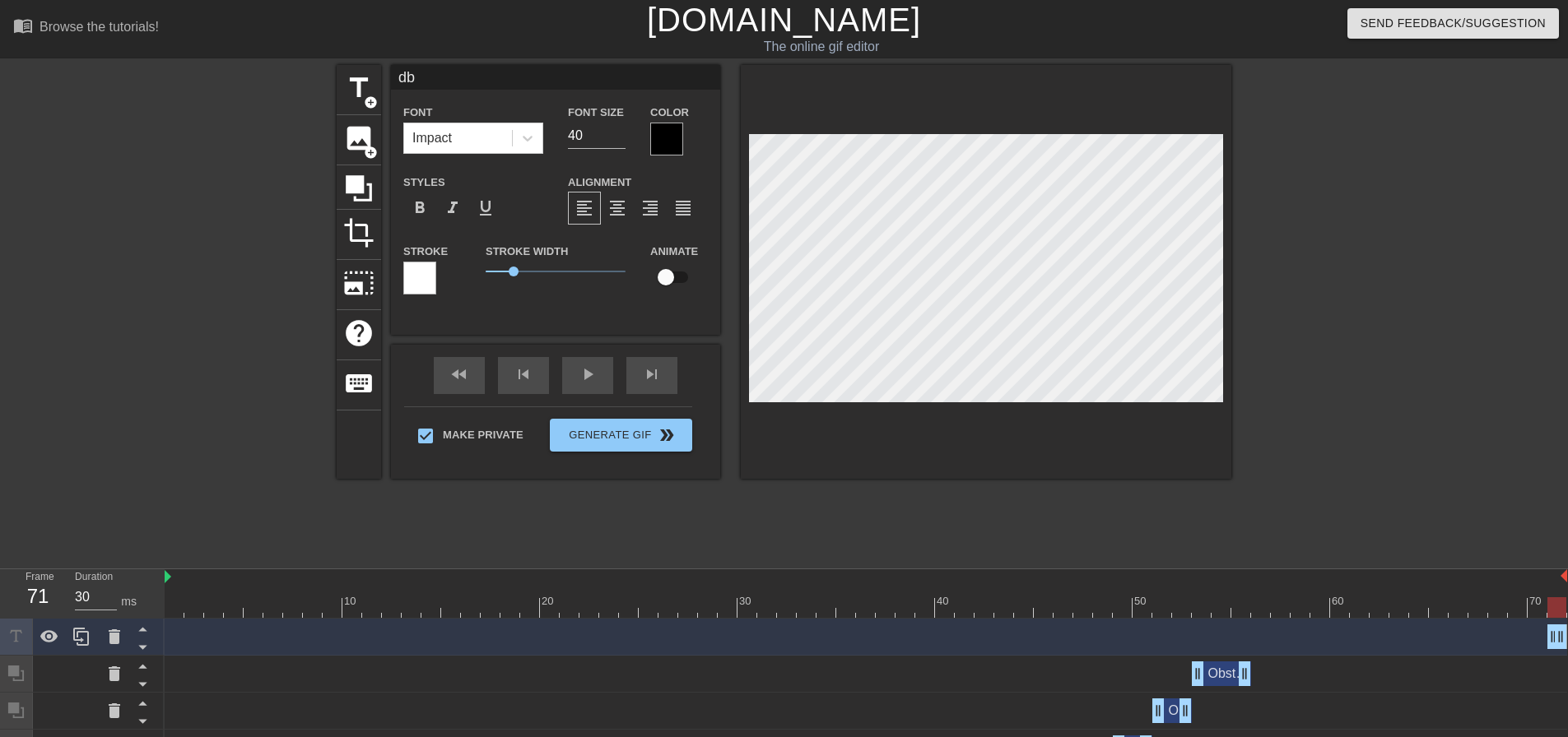
type input "d"
type textarea "d"
type input "da"
type textarea "da"
type input "dab"
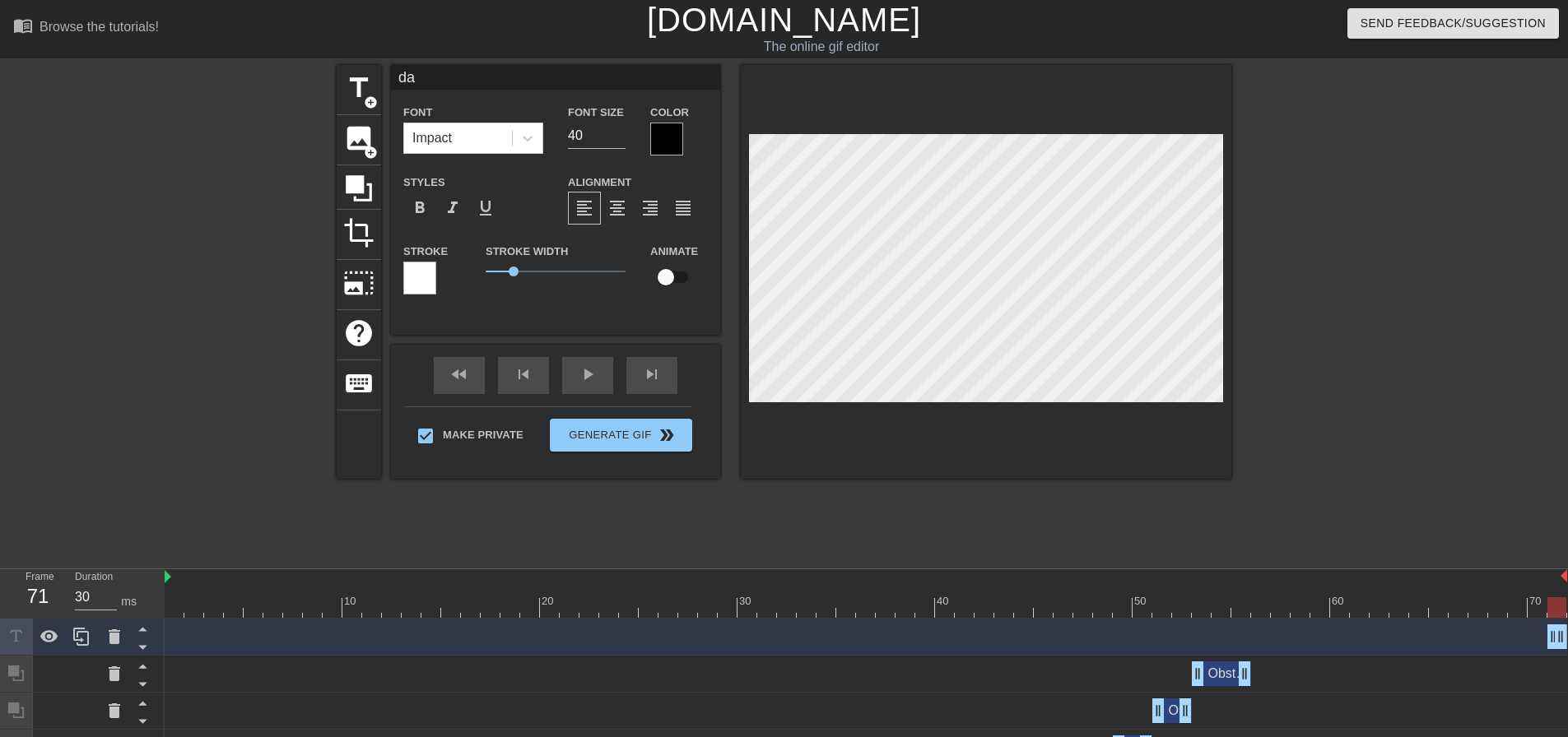
type textarea "dab"
type input "dabd"
type textarea "dabd"
type input "dabdd"
type textarea "dabdd"
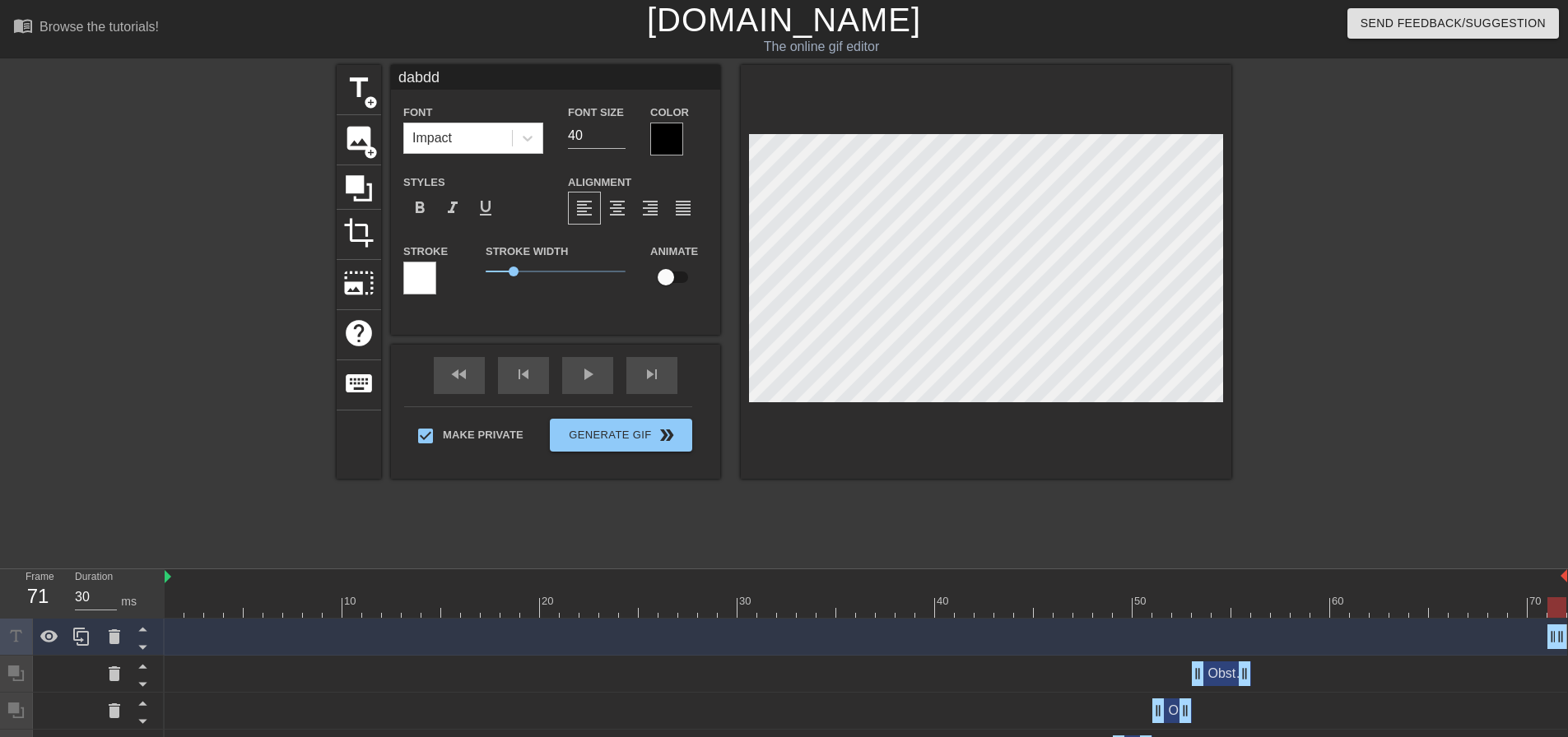
type input "dabd"
type textarea "dabd"
type input "dabdy"
type textarea "dabdy"
type input "dabdyd"
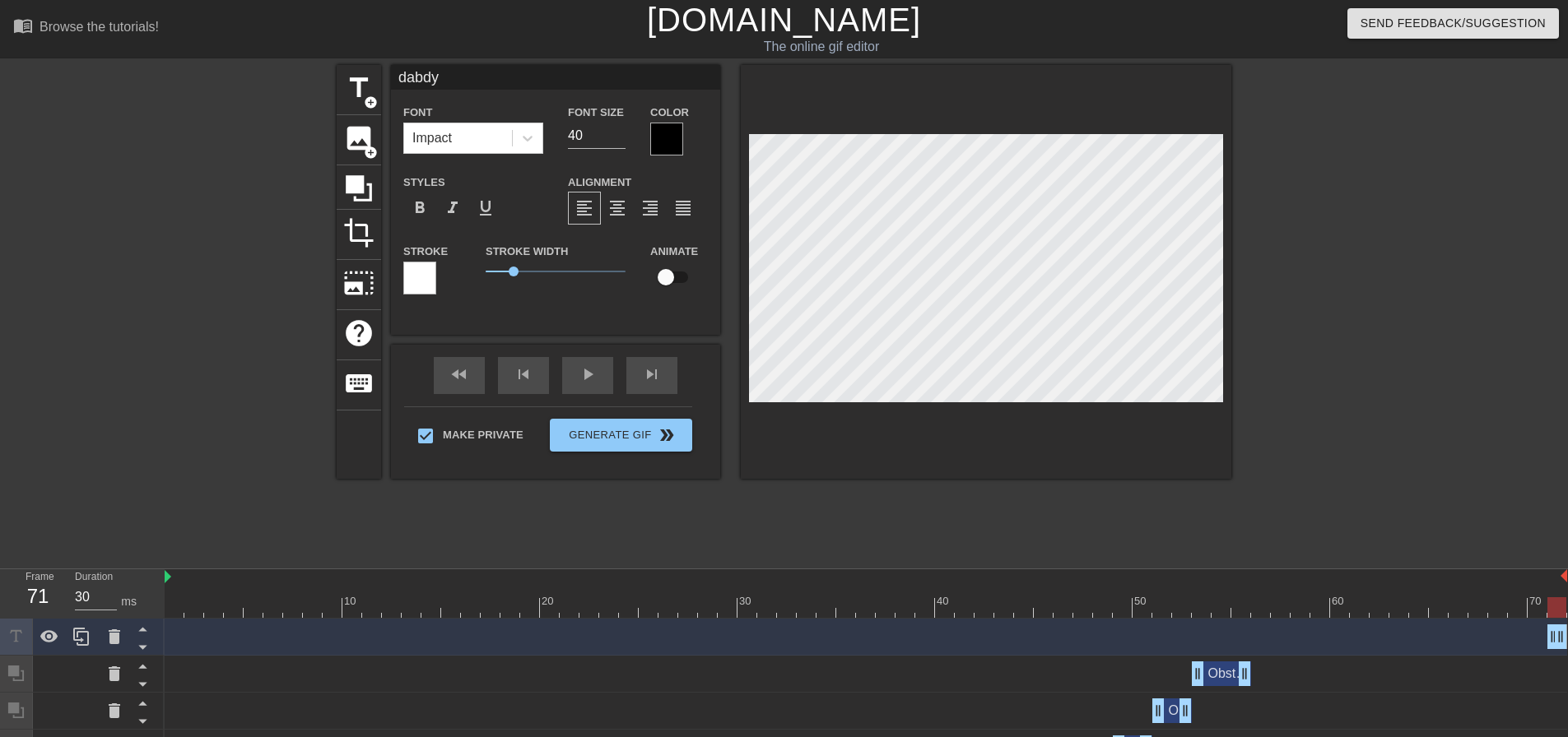
type textarea "dabdyd"
type input "dabdyde"
type textarea "dabdyde"
type input "dabdyd"
type textarea "dabdyd"
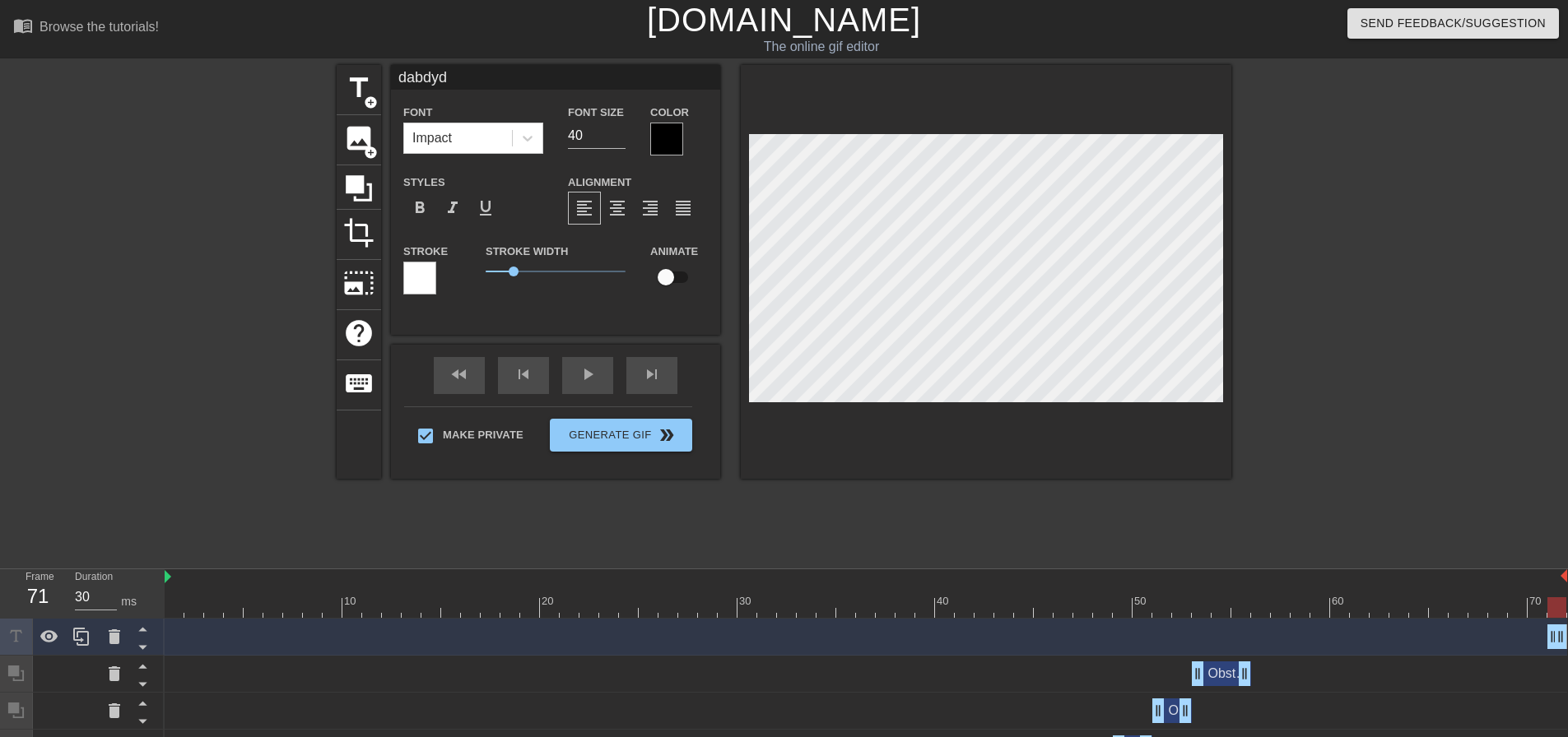
type input "dabdy"
type textarea "dabdy"
type input "dabd"
type textarea "dabd"
type input "dabdu"
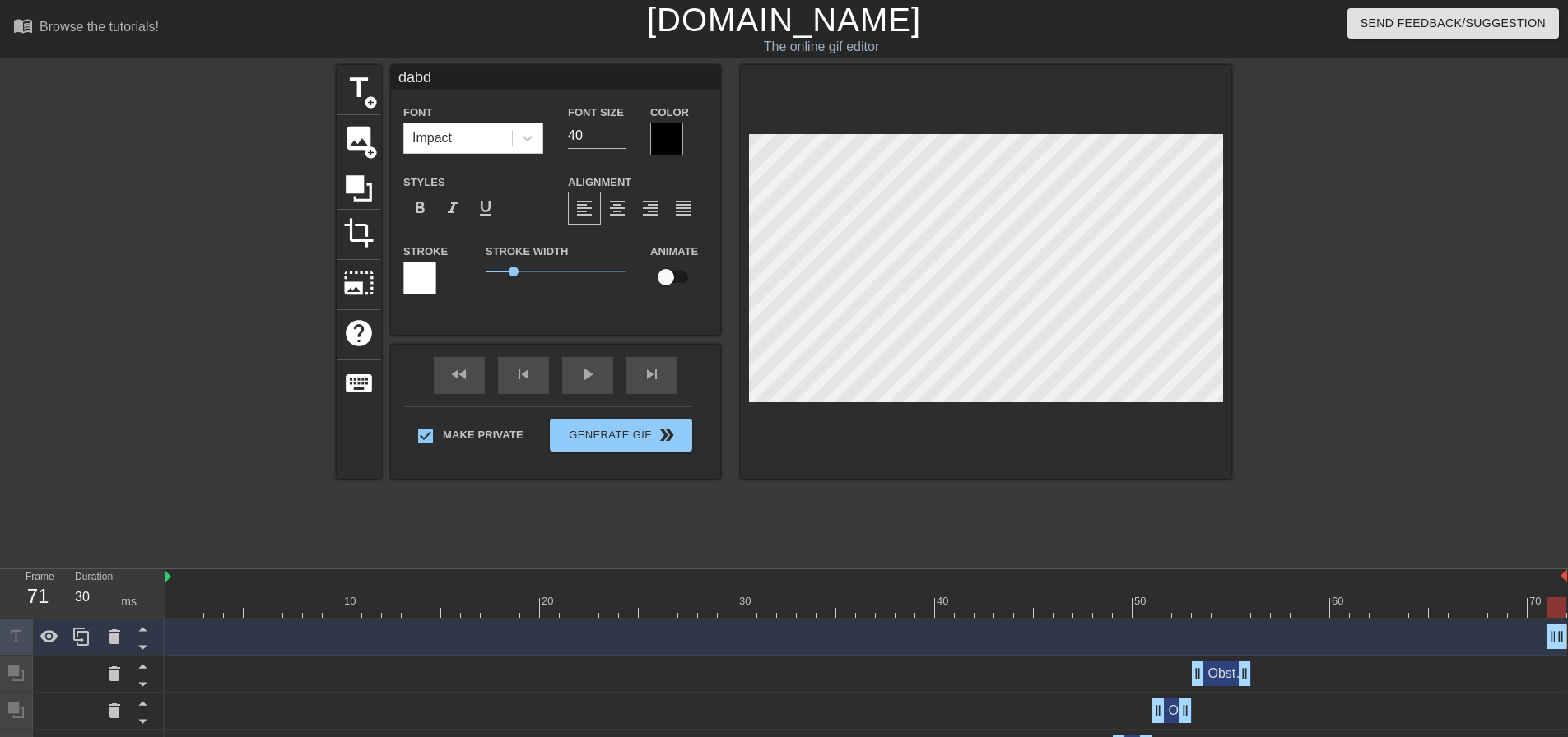
type textarea "dabdu"
type input "dabdud"
type textarea "dabdud"
type input "dabdude"
type textarea "dabdude"
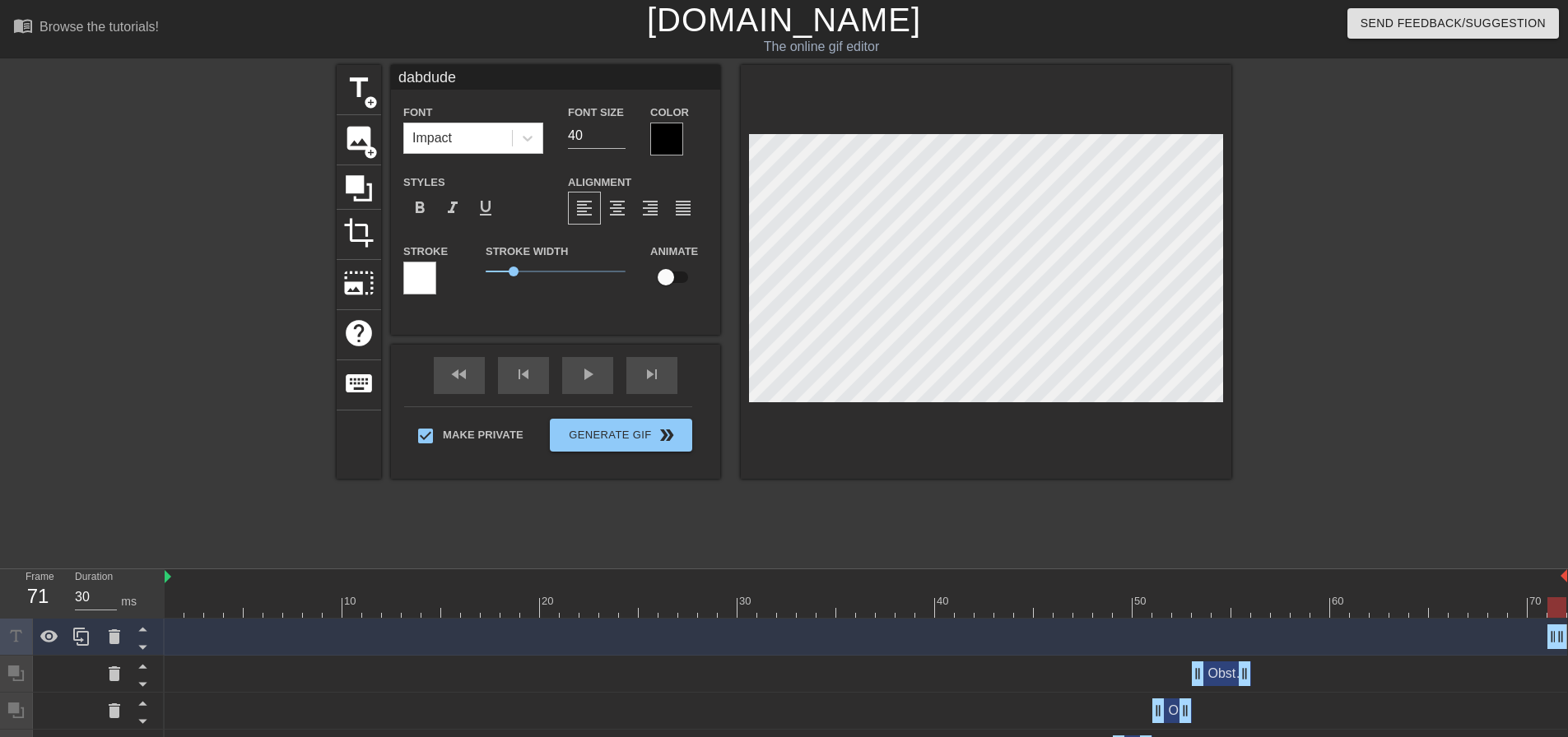
type input "dabdude8"
type textarea "dabdude8"
type input "dabdude89"
type textarea "dabdude89"
type input "dabdude891"
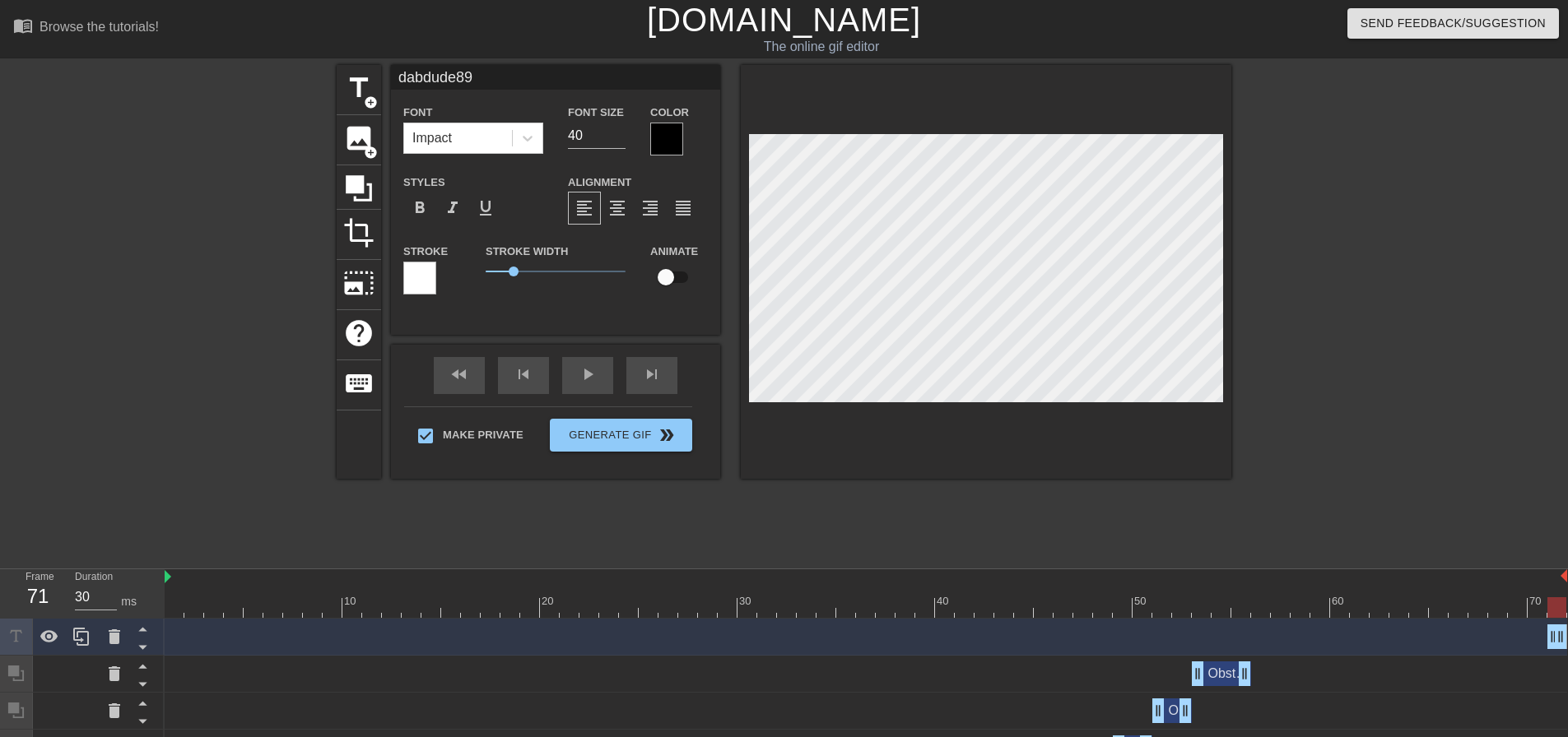
type textarea "dabdude891"
type input "dabdude8911"
type textarea "dabdude8911"
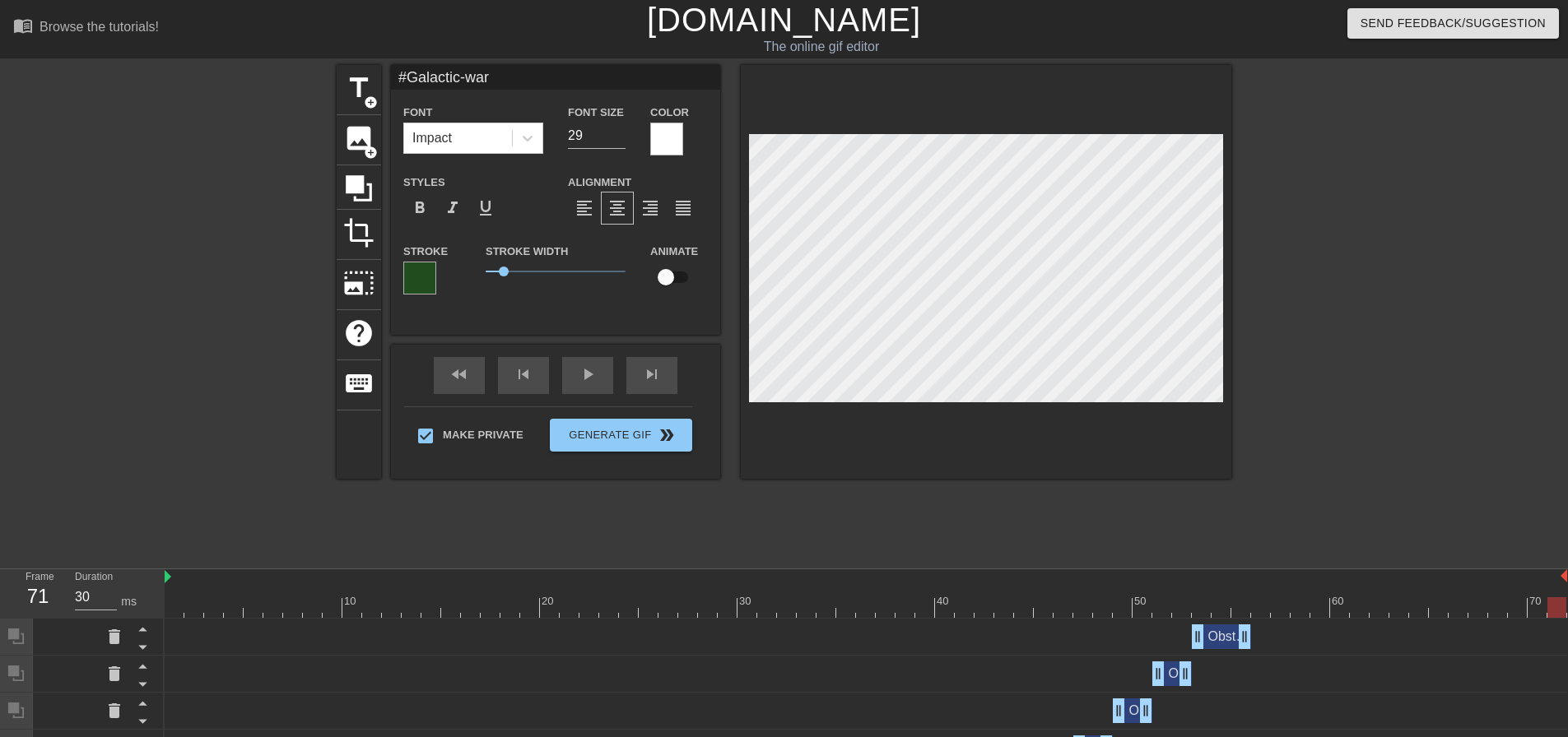
type input "#alactic-war"
type textarea "#alactic-war"
type input "#galactic-war"
type textarea "#galactic-war"
type input "#alactic-war"
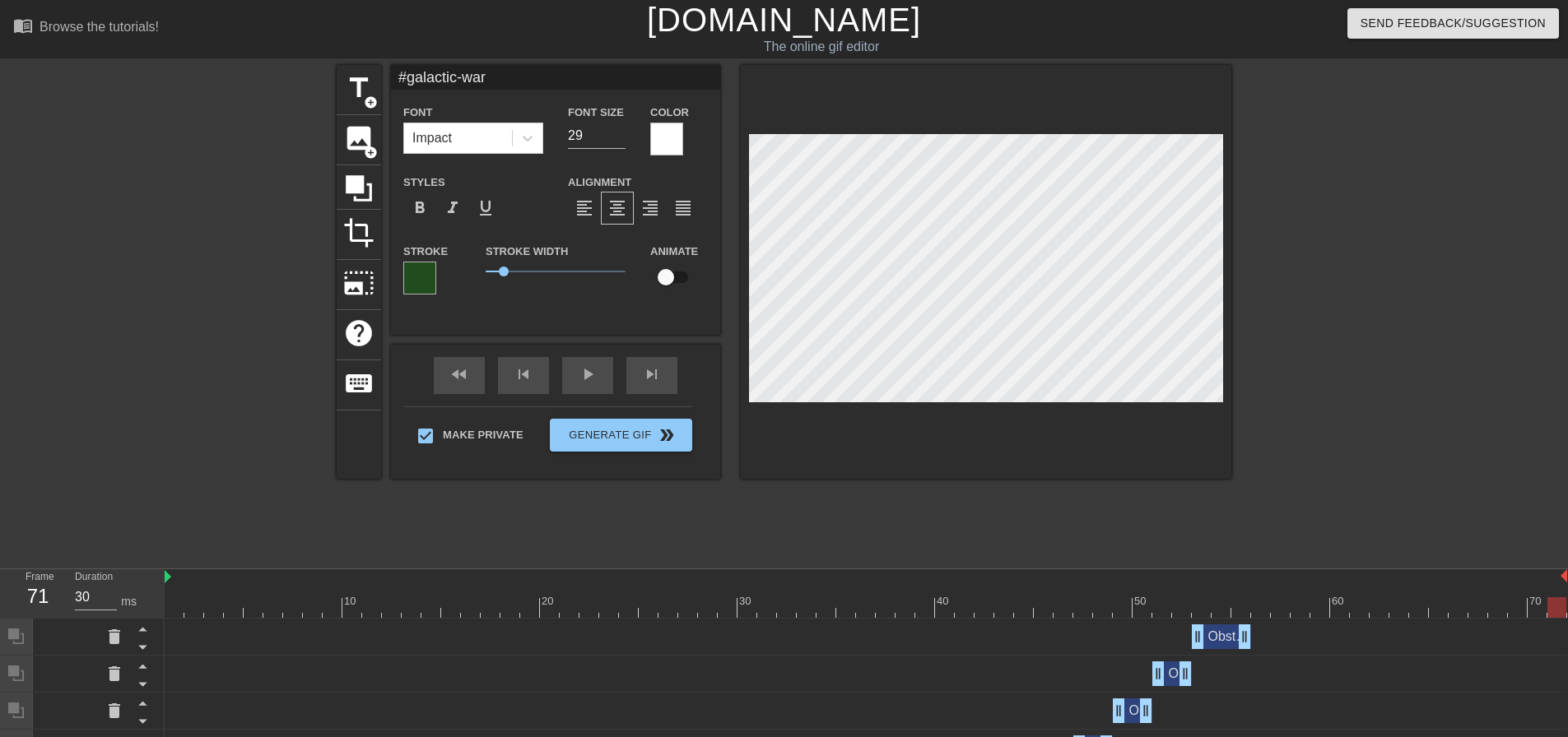
type textarea "#alactic-war"
type input "#Galactic-war"
type textarea "#Galactic-war"
click at [1469, 198] on div at bounding box center [1374, 312] width 247 height 494
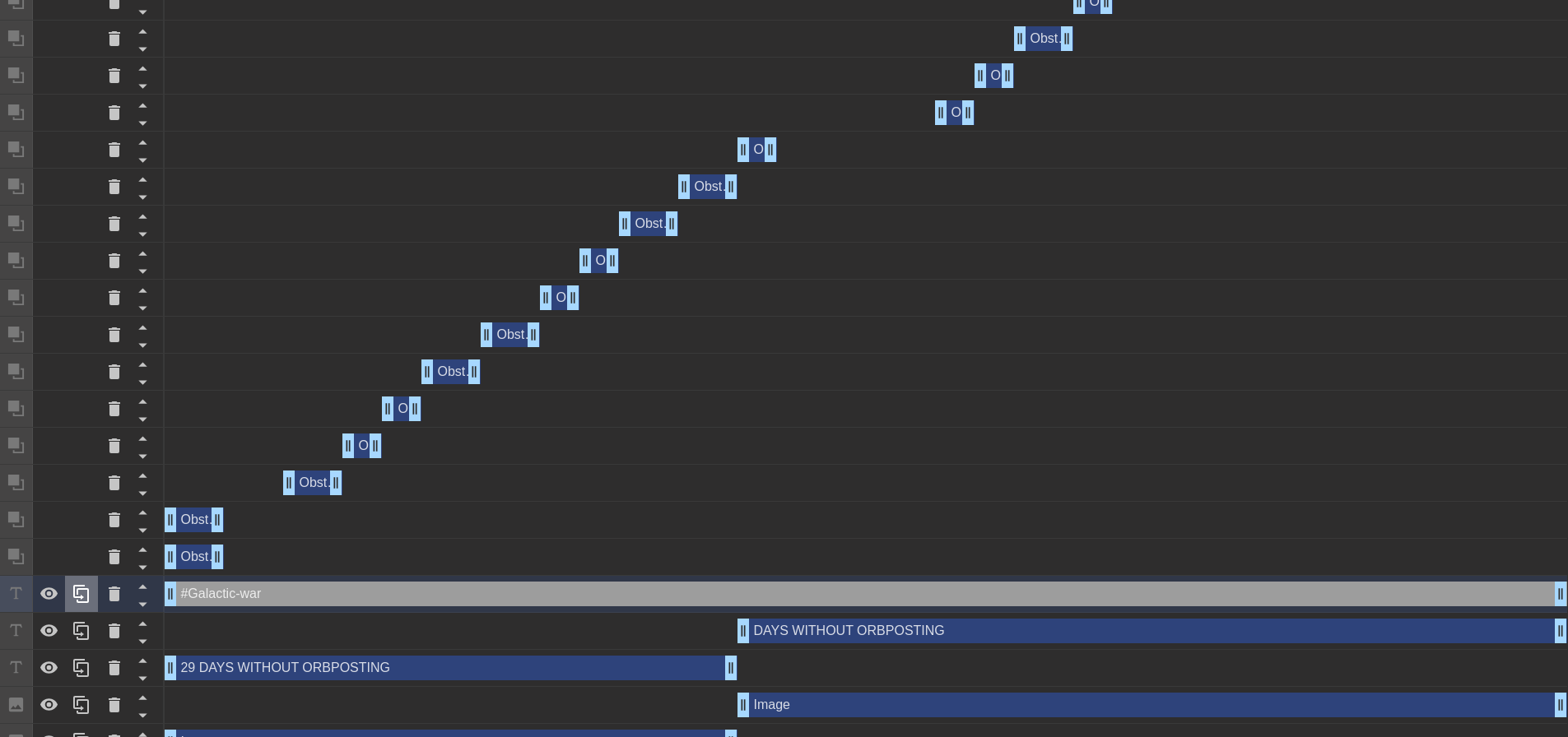
scroll to position [773, 0]
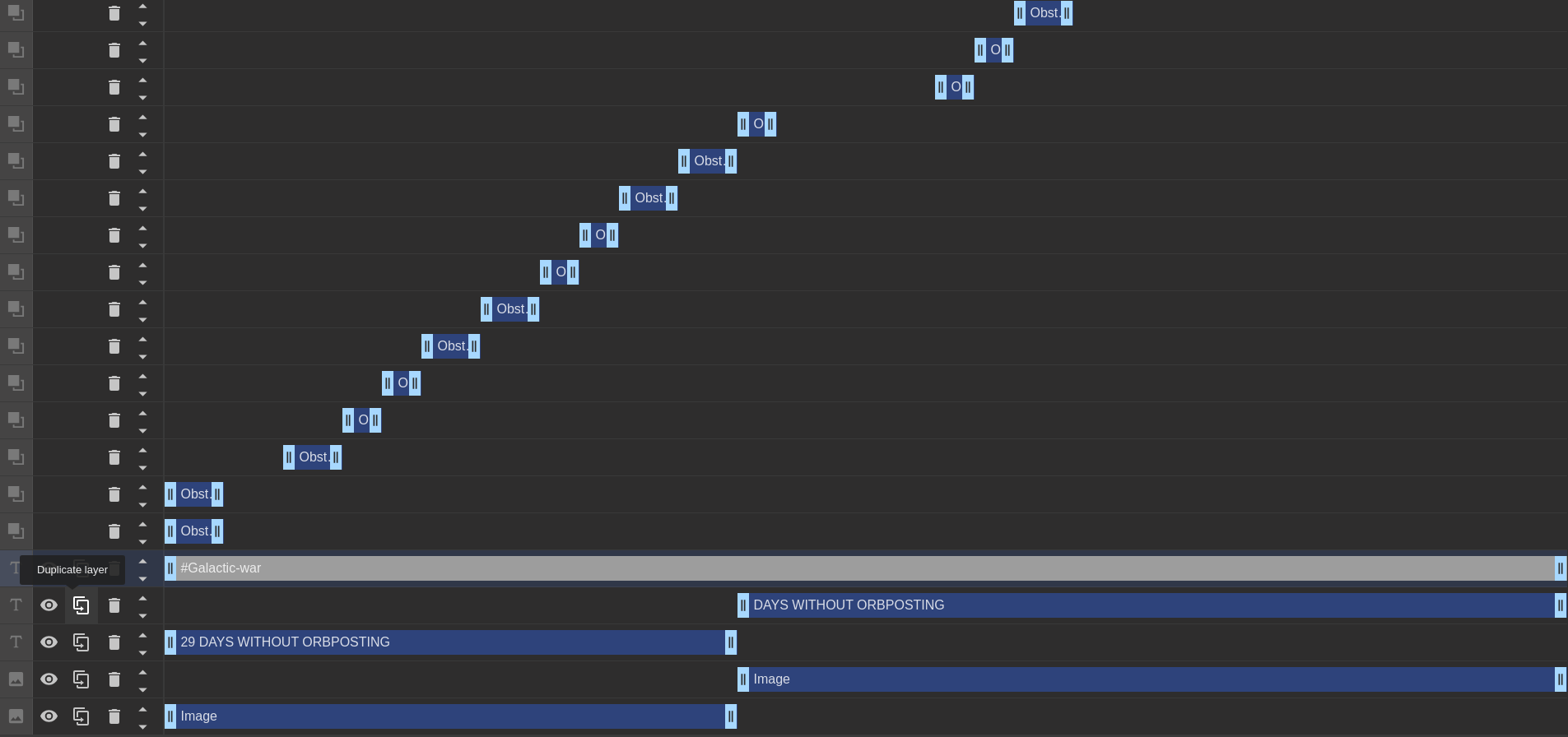
click at [73, 596] on icon at bounding box center [81, 605] width 20 height 20
type input "DAYS WITHOUTORBPOSTING"
type input "33"
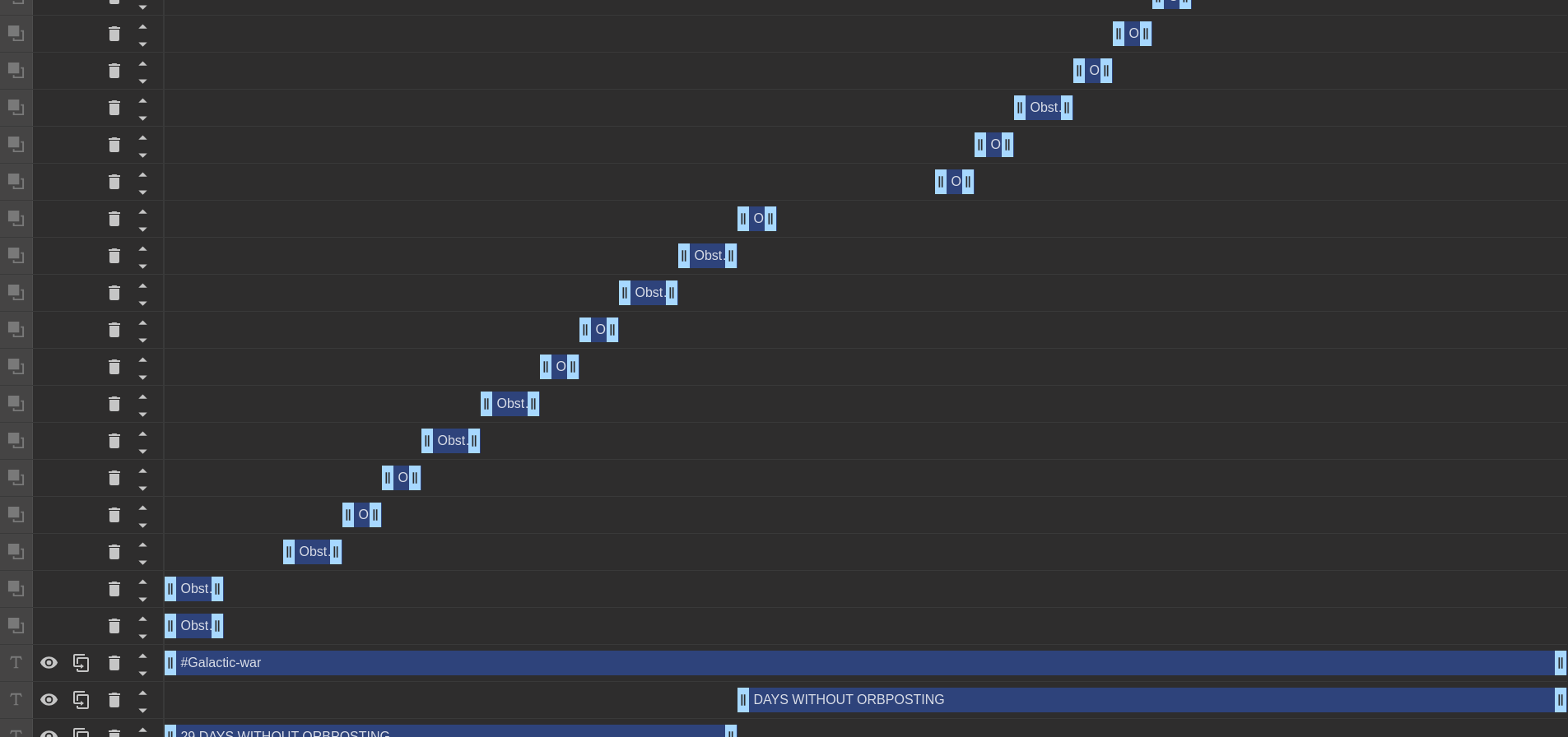
scroll to position [316, 0]
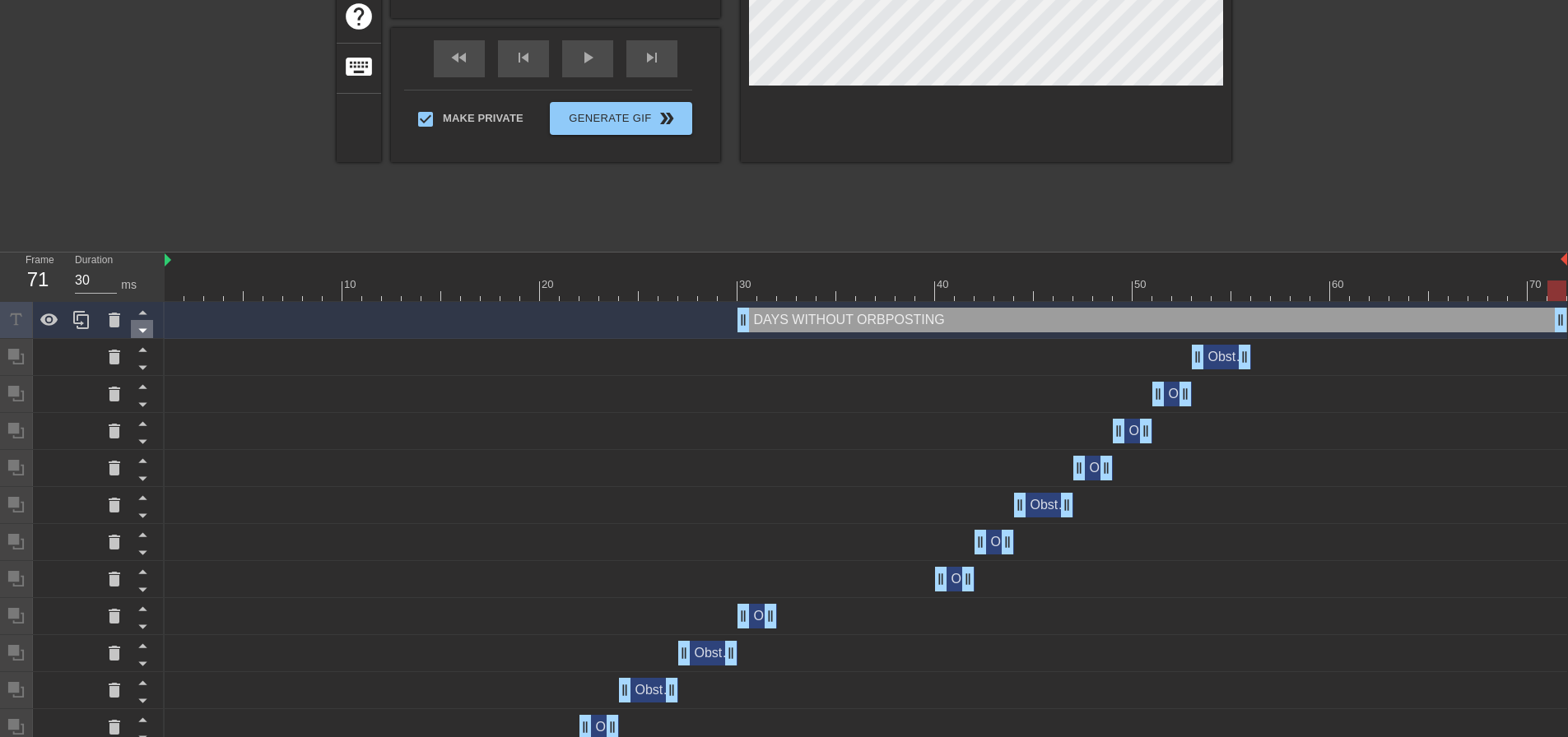
click at [137, 331] on icon at bounding box center [142, 330] width 20 height 20
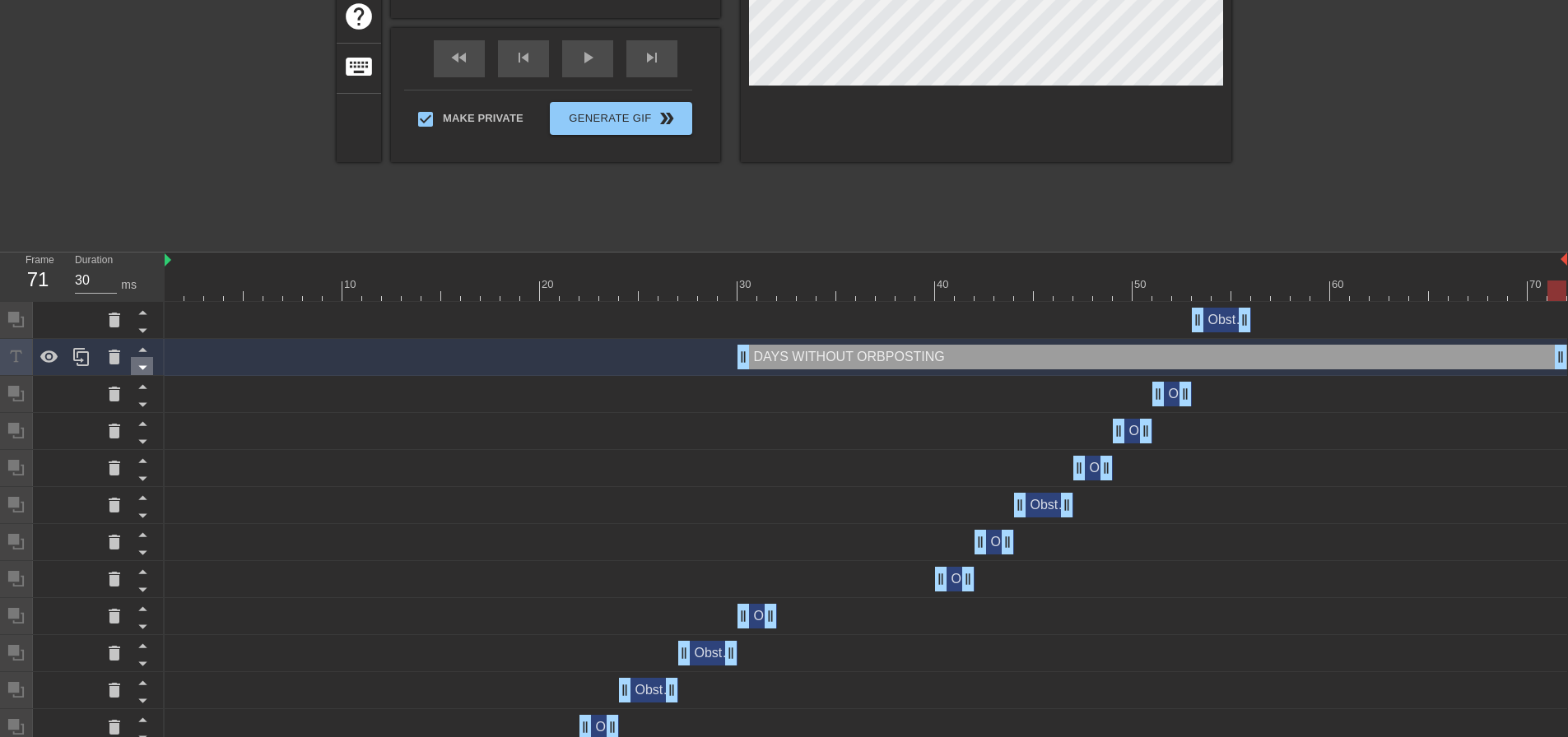
click at [138, 367] on icon at bounding box center [142, 368] width 20 height 20
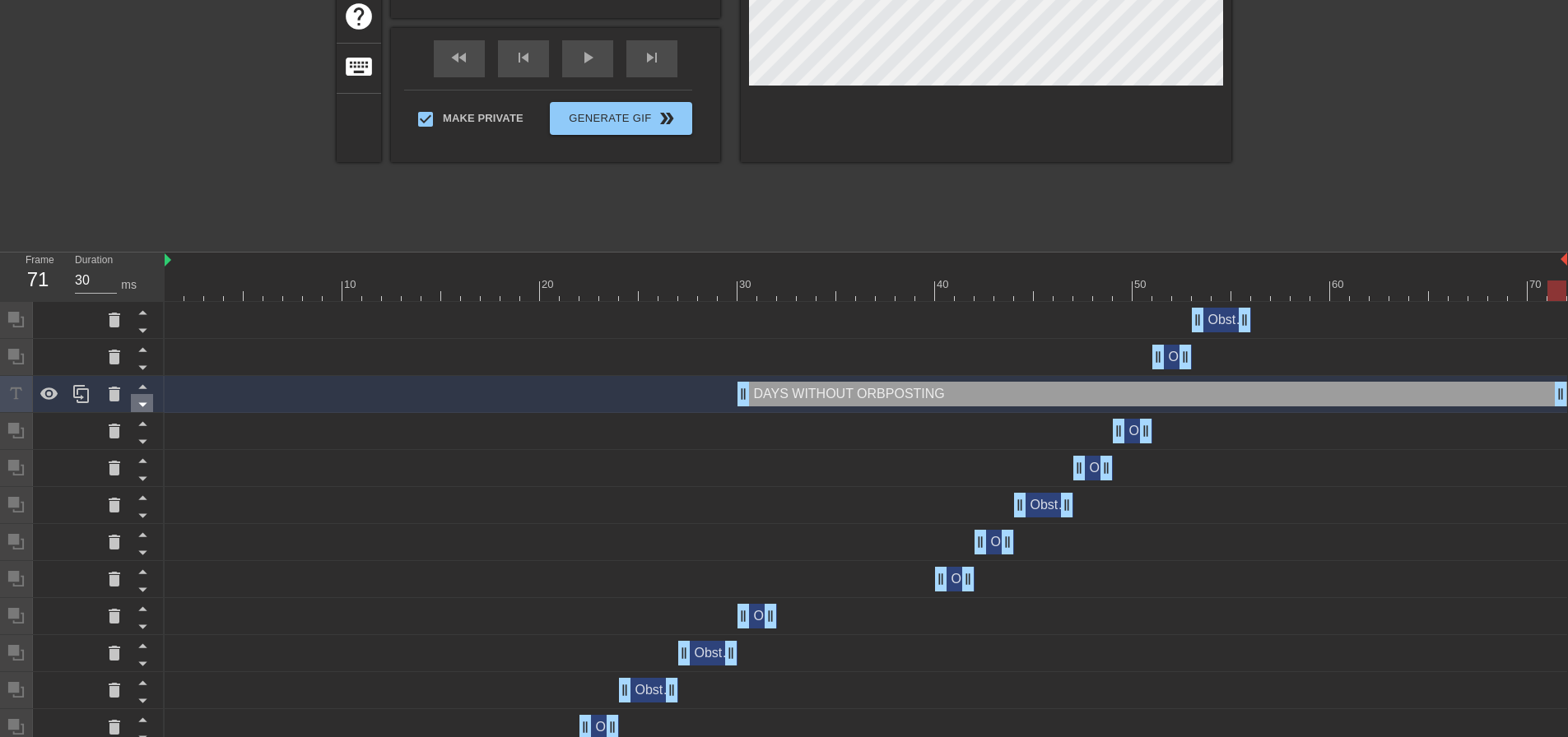
click at [138, 409] on icon at bounding box center [142, 405] width 20 height 20
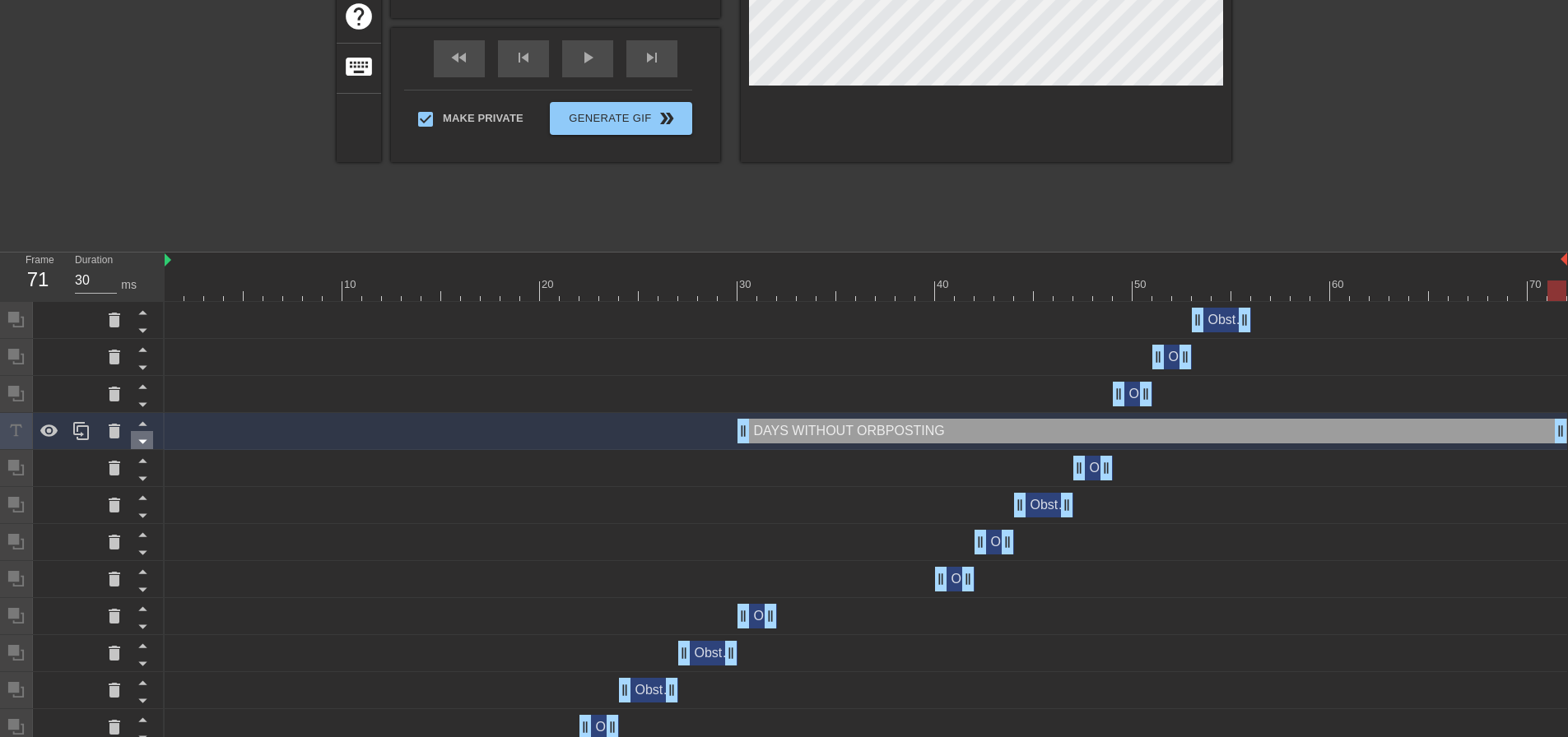
click at [138, 444] on icon at bounding box center [142, 441] width 20 height 20
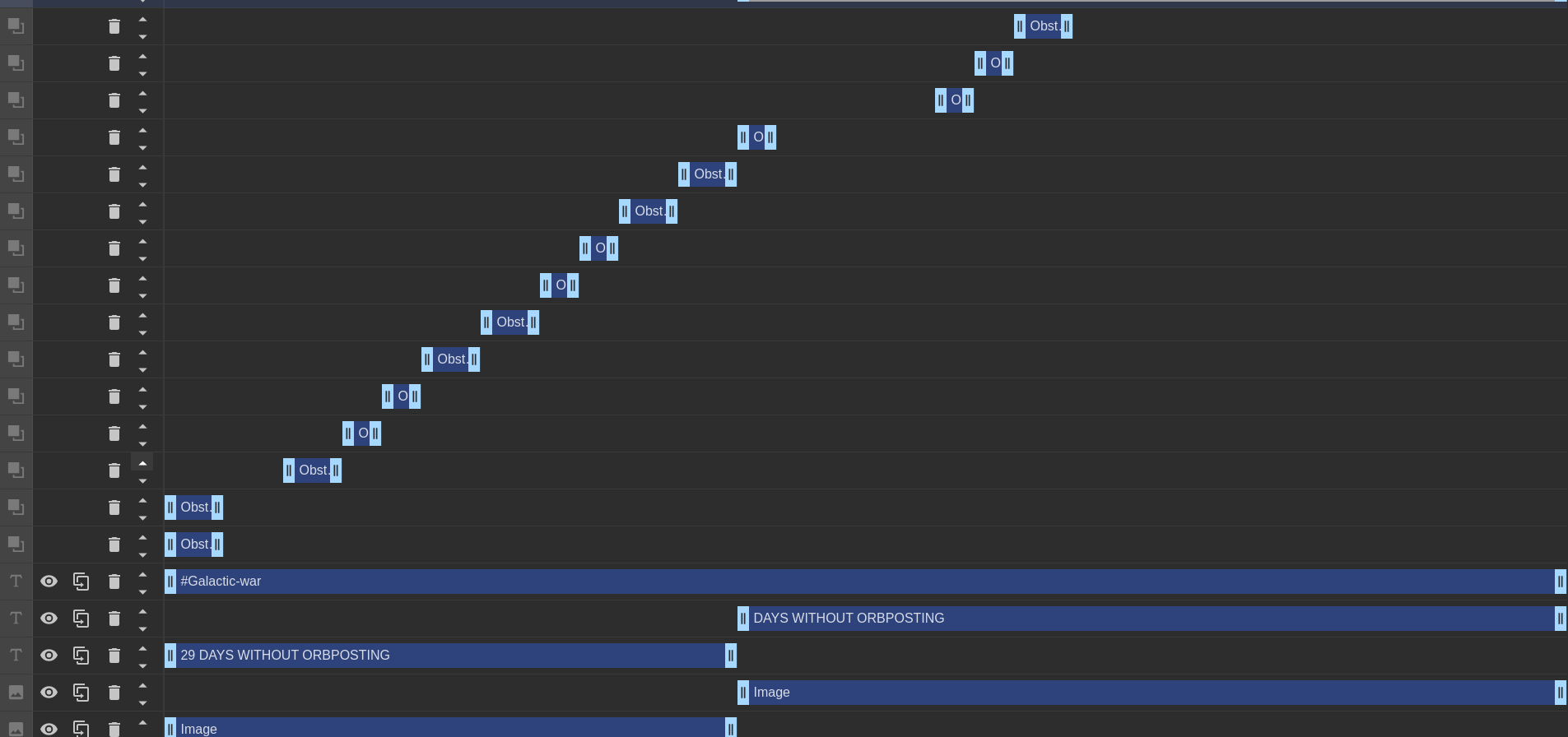
scroll to position [811, 0]
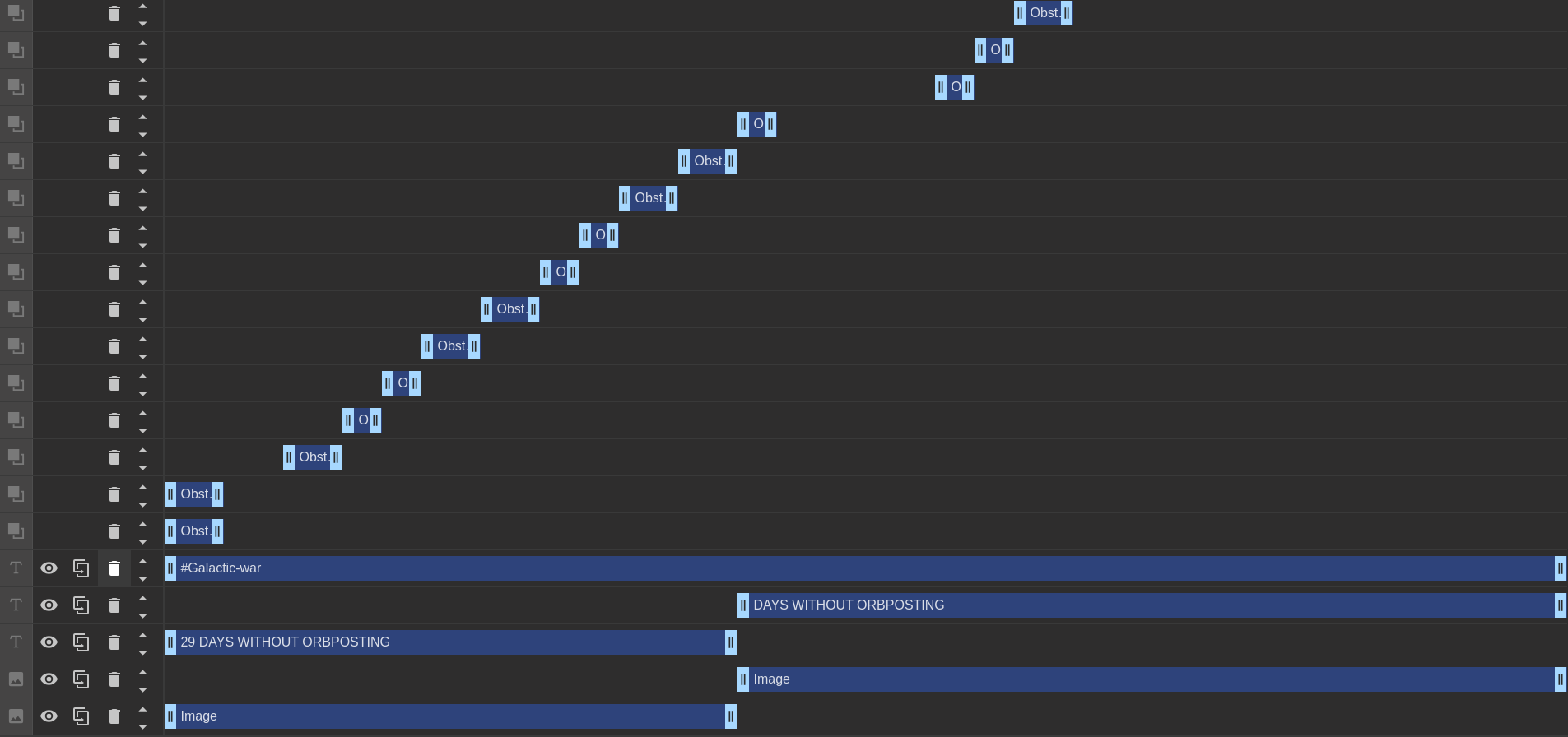
click at [112, 570] on icon at bounding box center [114, 569] width 11 height 15
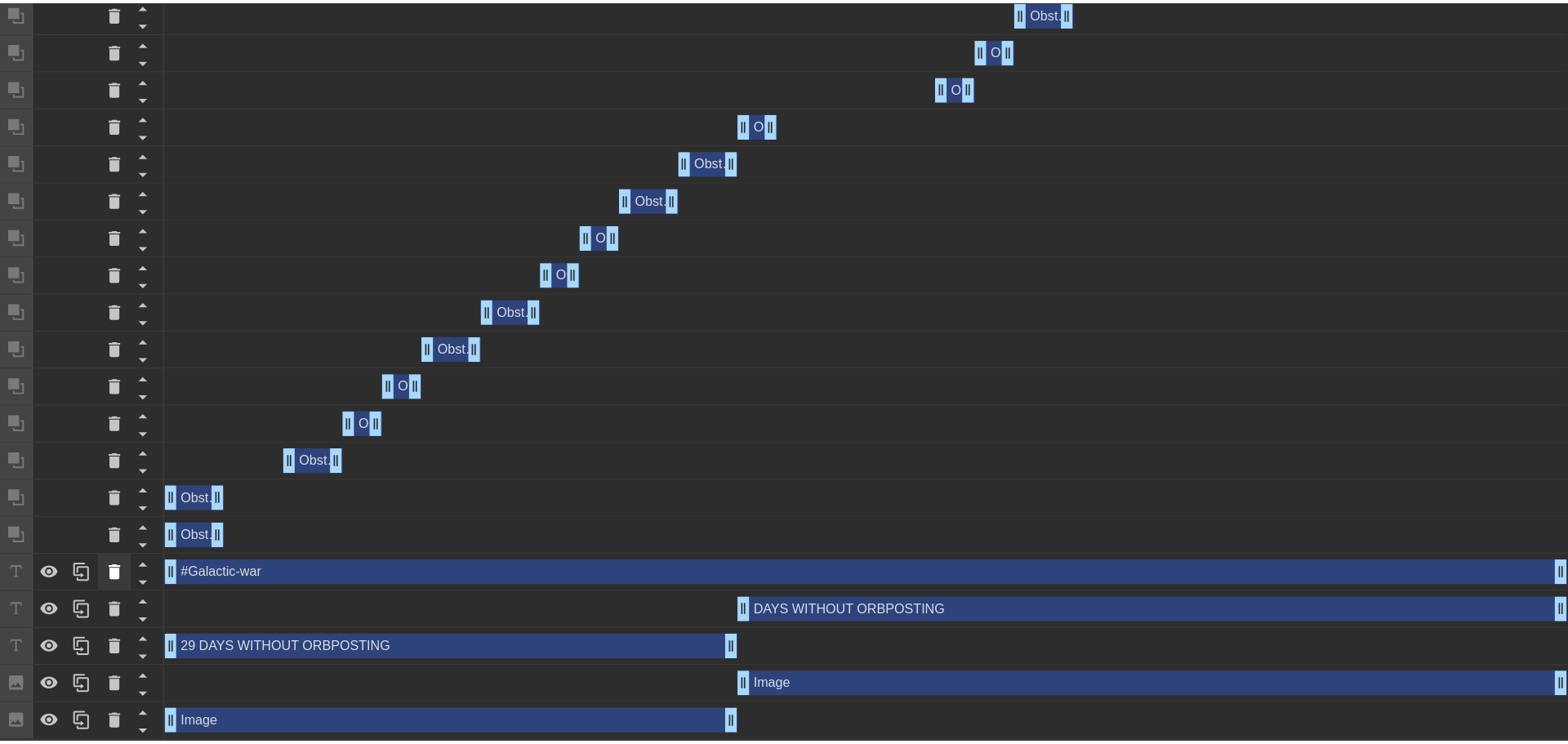
scroll to position [792, 0]
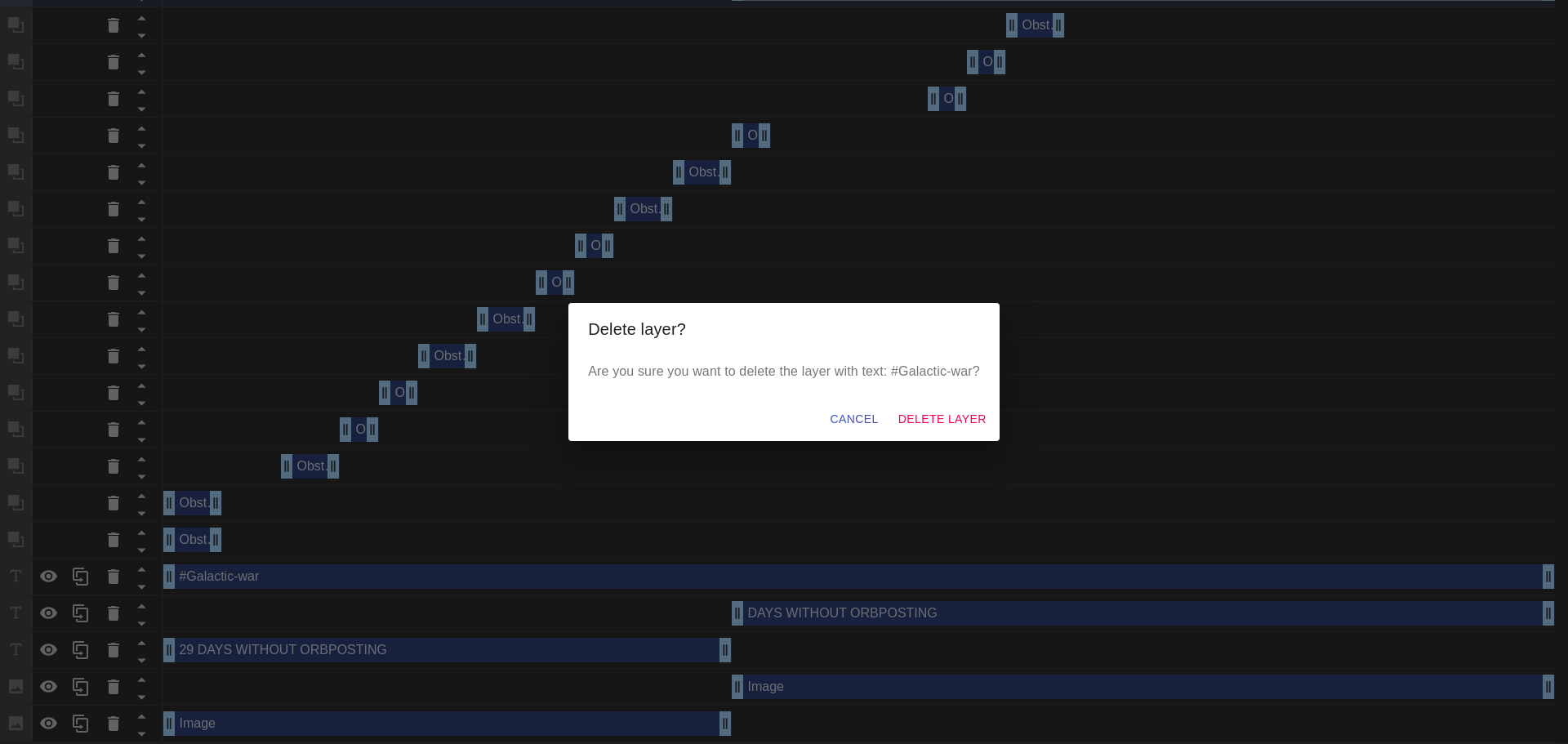
click at [968, 402] on div "Cancel Delete Layer" at bounding box center [784, 419] width 431 height 43
click at [967, 407] on button "Delete Layer" at bounding box center [943, 419] width 102 height 30
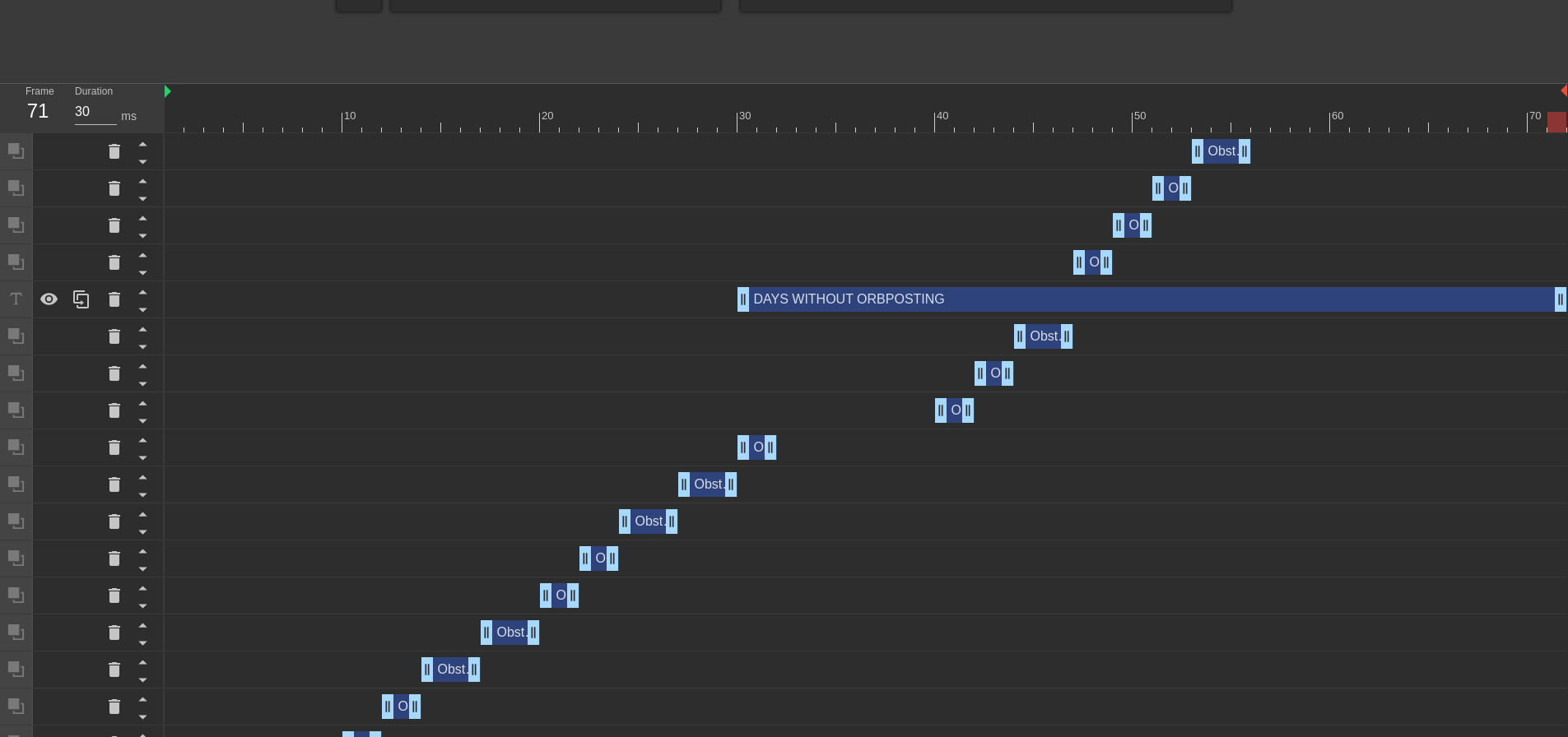
scroll to position [445, 0]
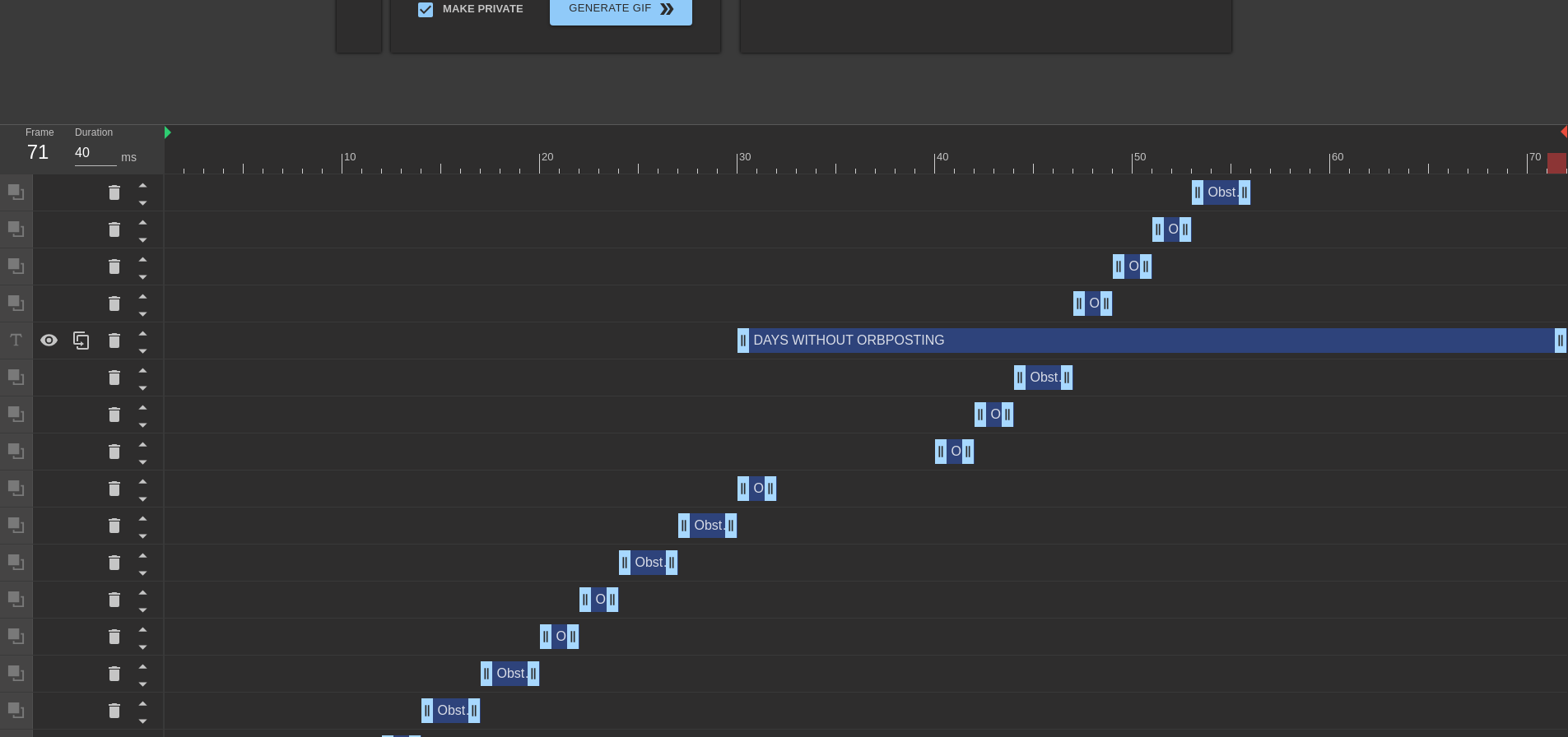
type input "30"
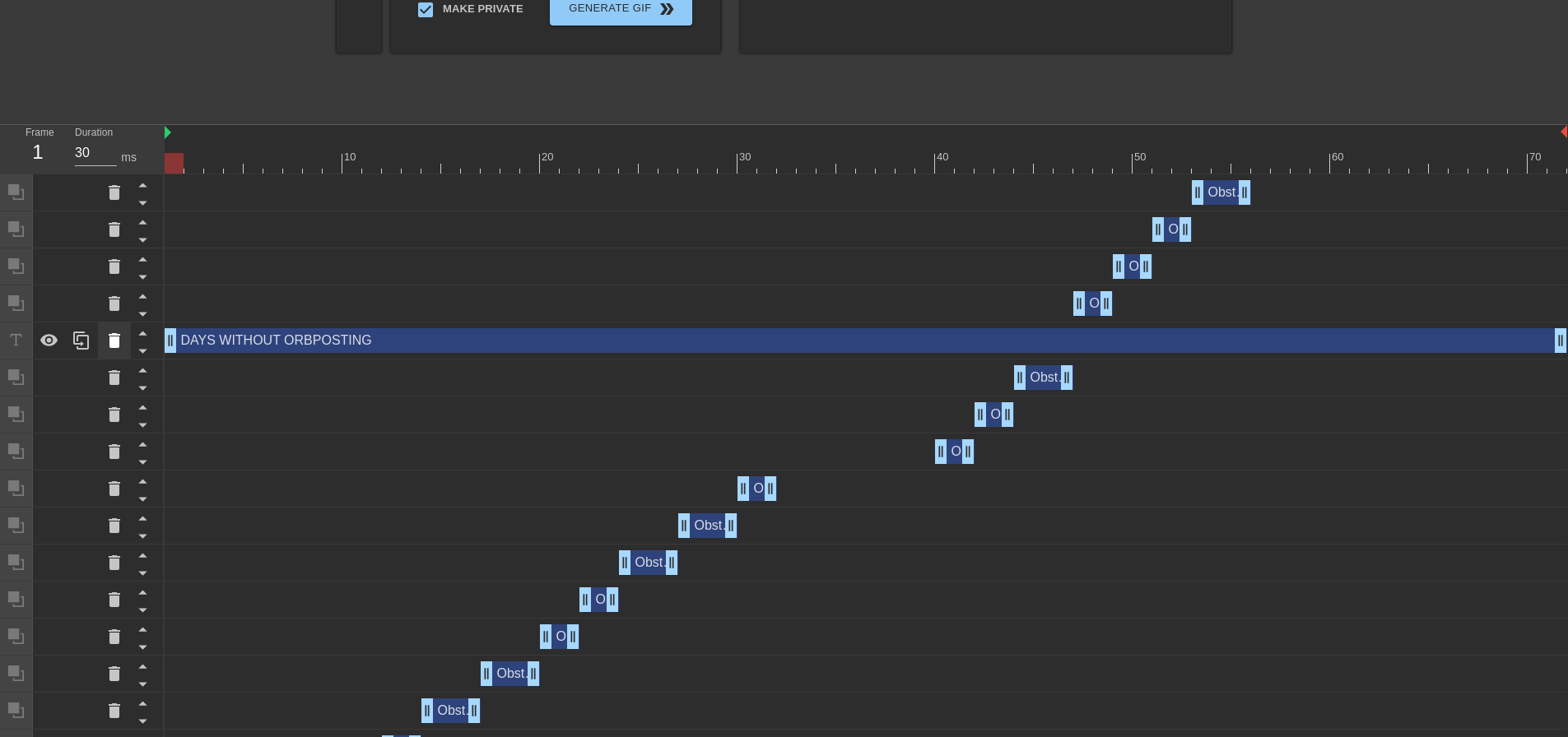
drag, startPoint x: 744, startPoint y: 343, endPoint x: 121, endPoint y: 344, distance: 623.0
click at [121, 344] on div "Frame 1 Duration 30 ms 10 20 30 40 50 60 70 Obstruction layer drag_handle drag_…" at bounding box center [784, 594] width 1568 height 938
click at [142, 343] on icon at bounding box center [142, 351] width 20 height 20
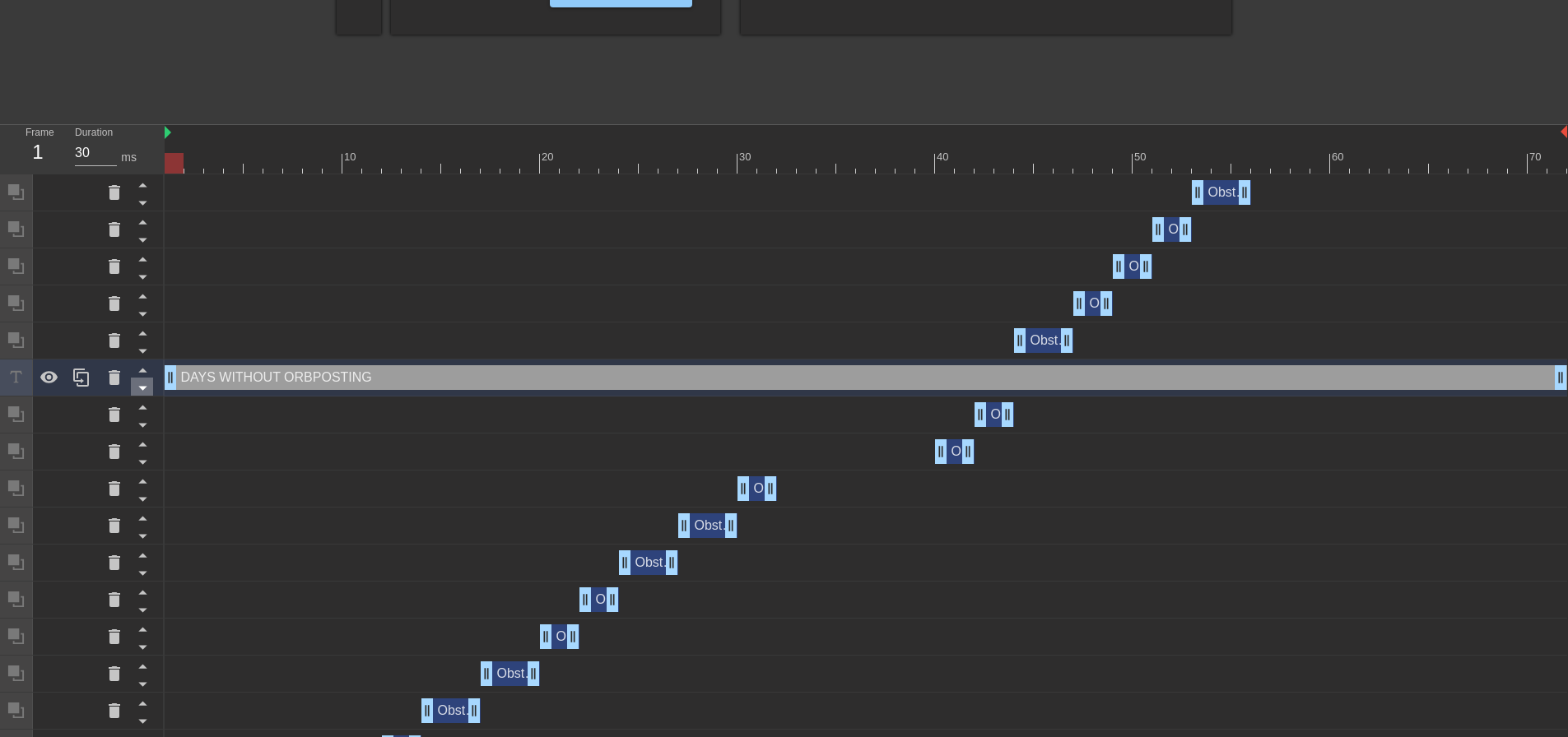
click at [132, 387] on icon at bounding box center [142, 388] width 20 height 20
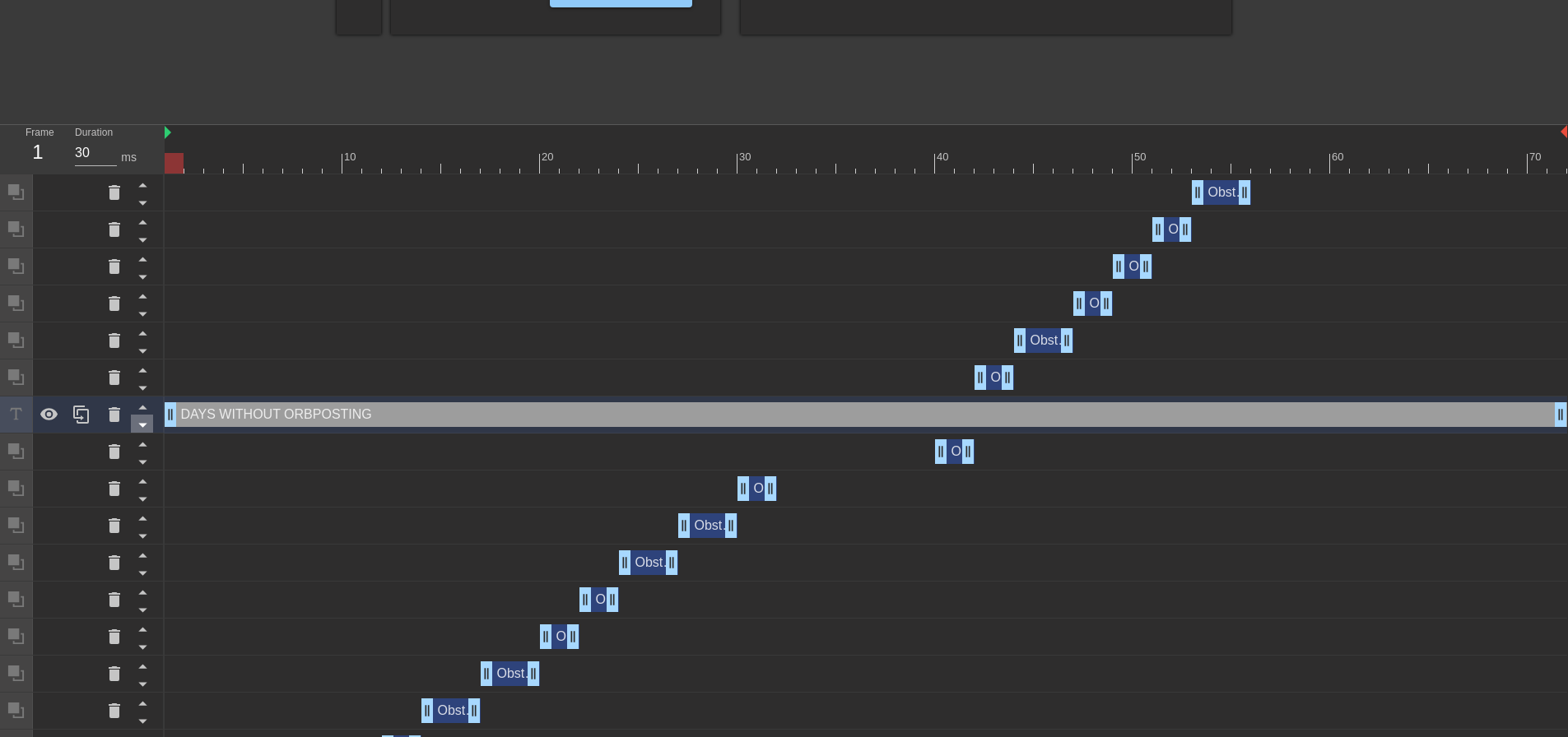
click at [139, 429] on icon at bounding box center [142, 425] width 20 height 20
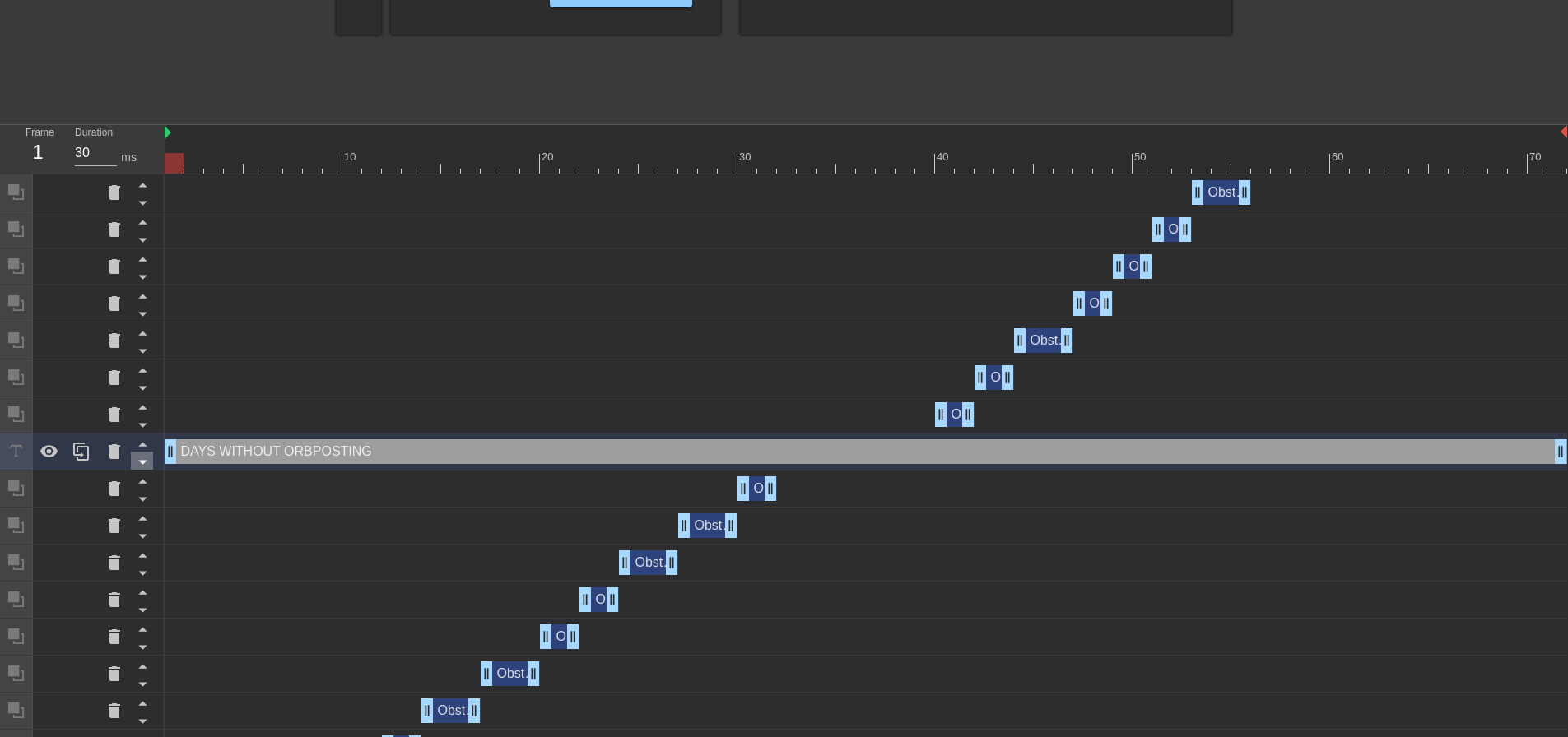
click at [140, 461] on icon at bounding box center [142, 462] width 20 height 20
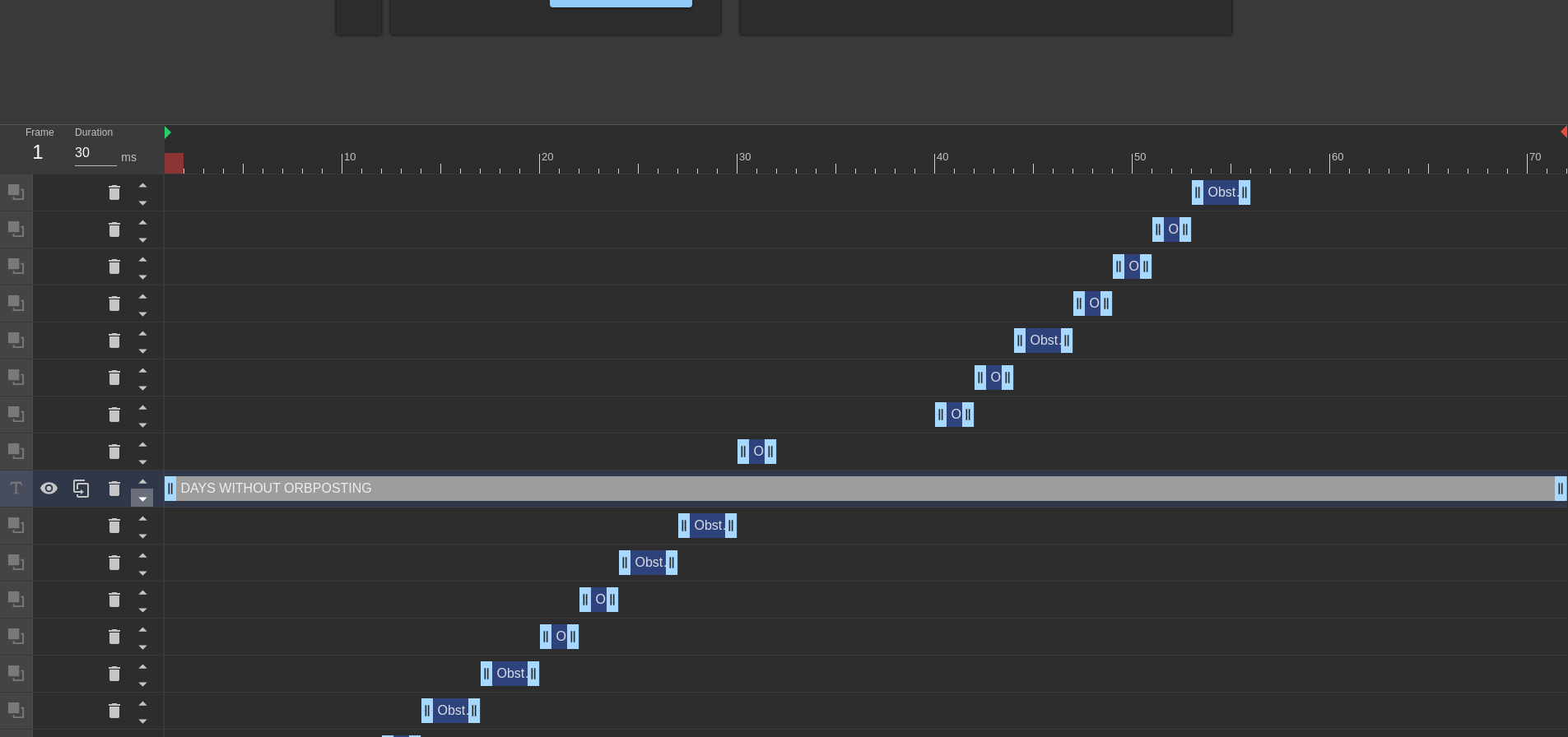
click at [147, 498] on icon at bounding box center [142, 499] width 20 height 20
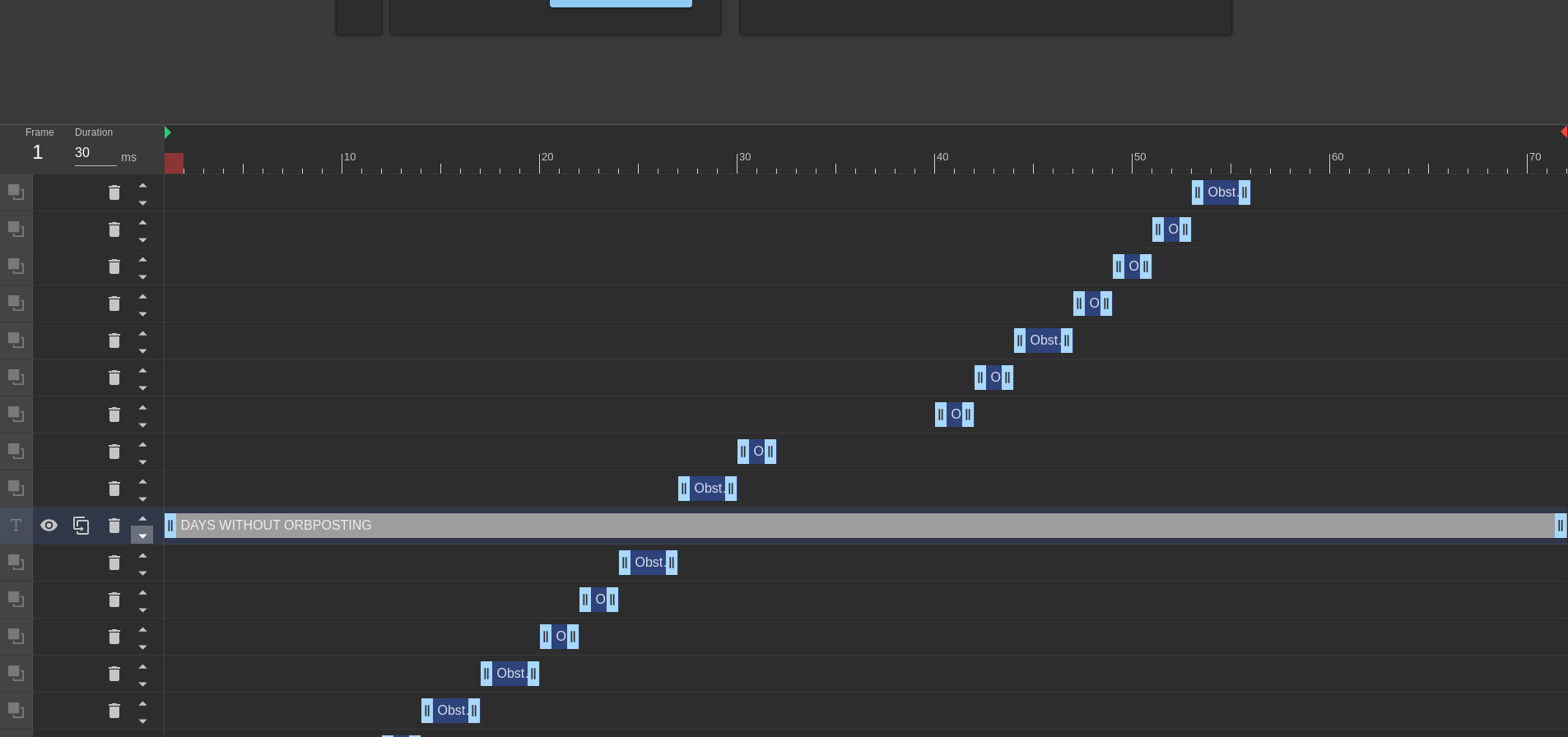
click at [142, 536] on icon at bounding box center [142, 537] width 8 height 4
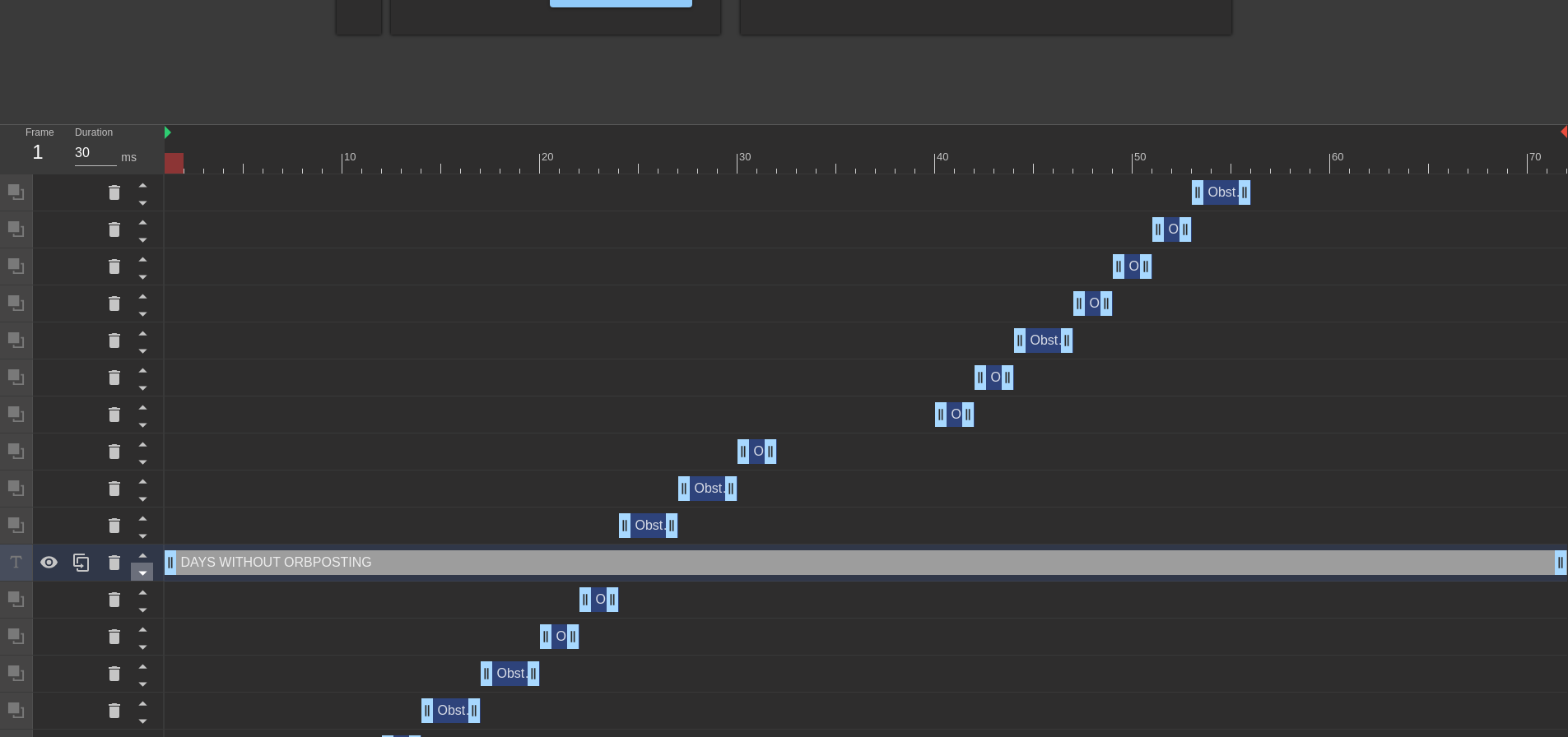
click at [144, 570] on icon at bounding box center [142, 573] width 20 height 20
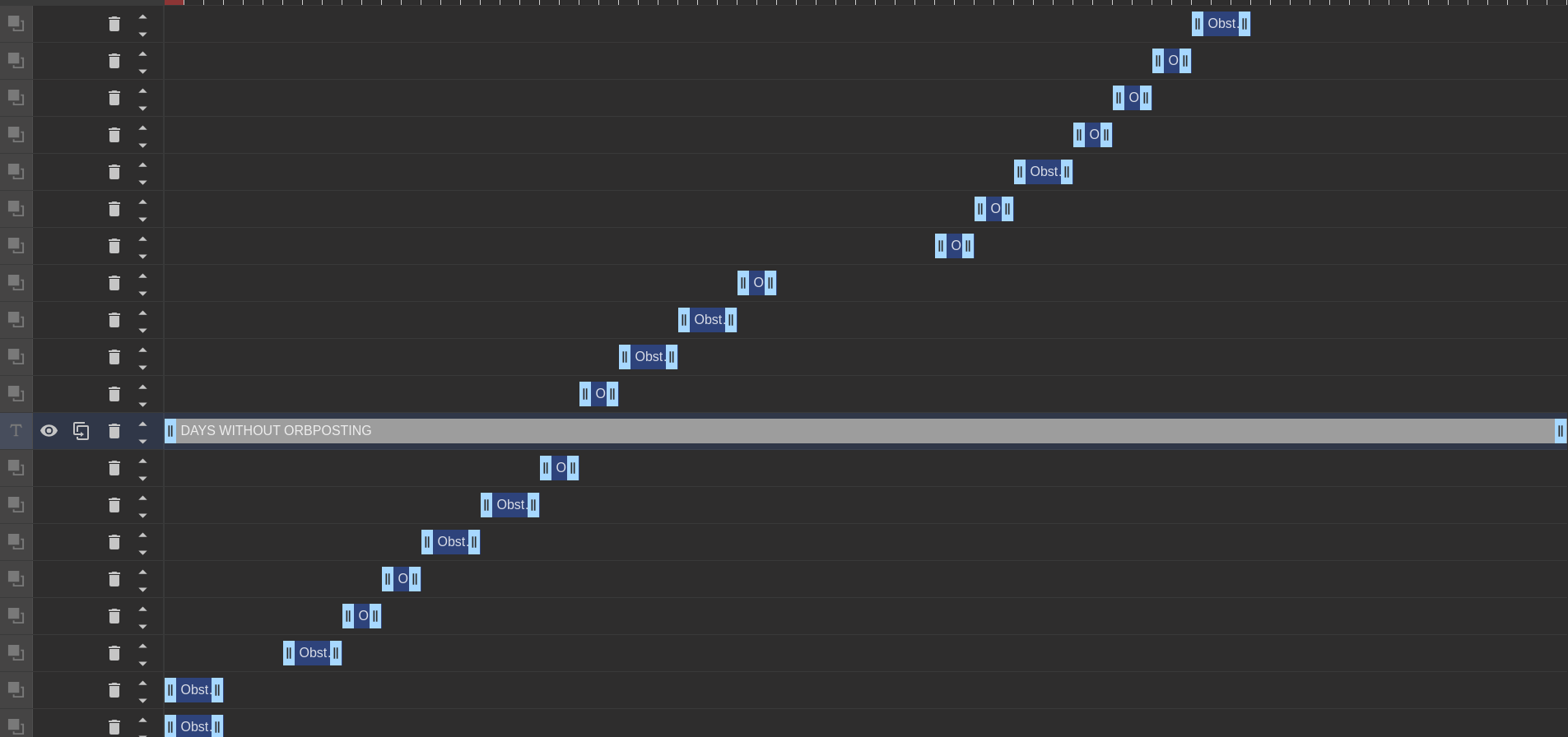
scroll to position [691, 0]
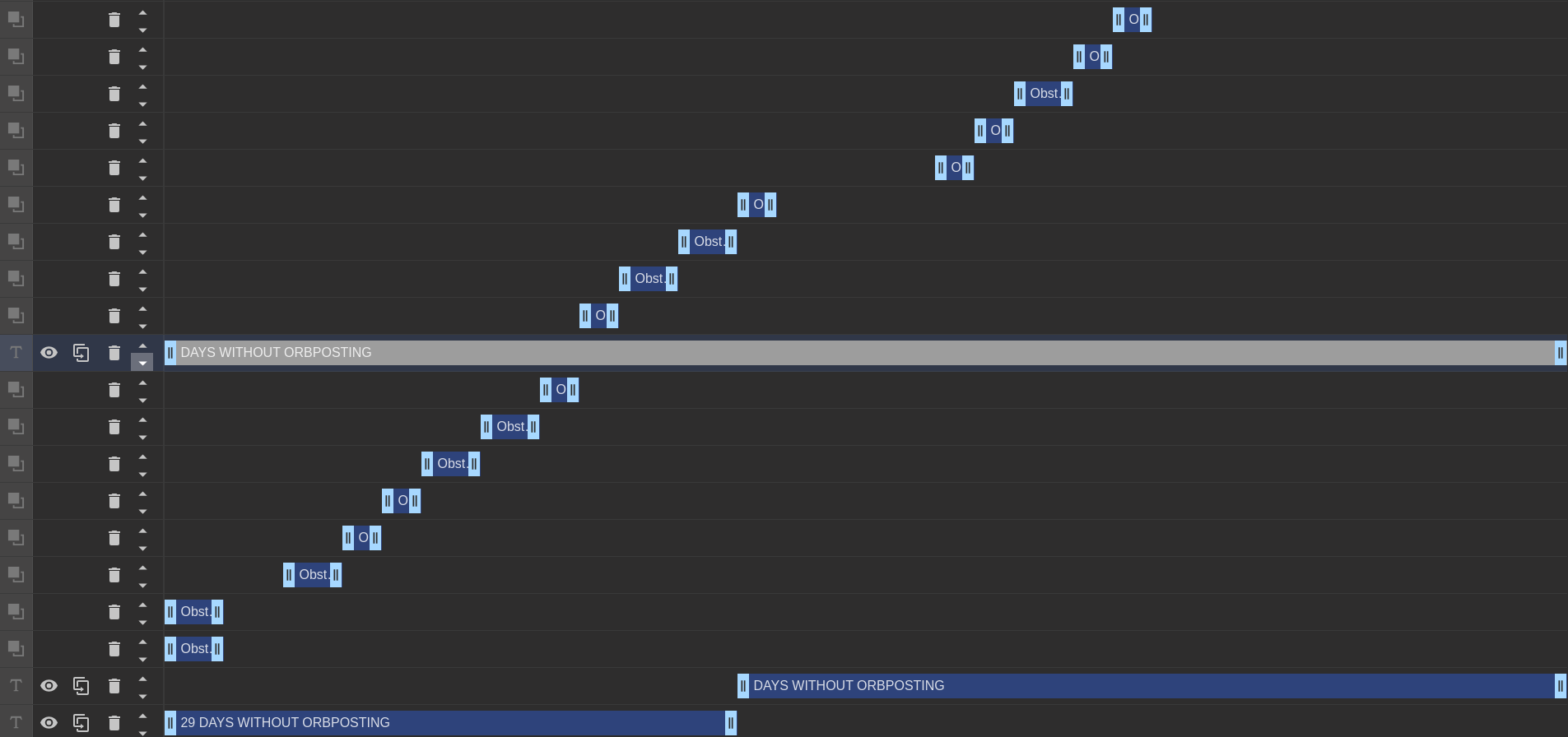
click at [138, 368] on icon at bounding box center [142, 363] width 20 height 20
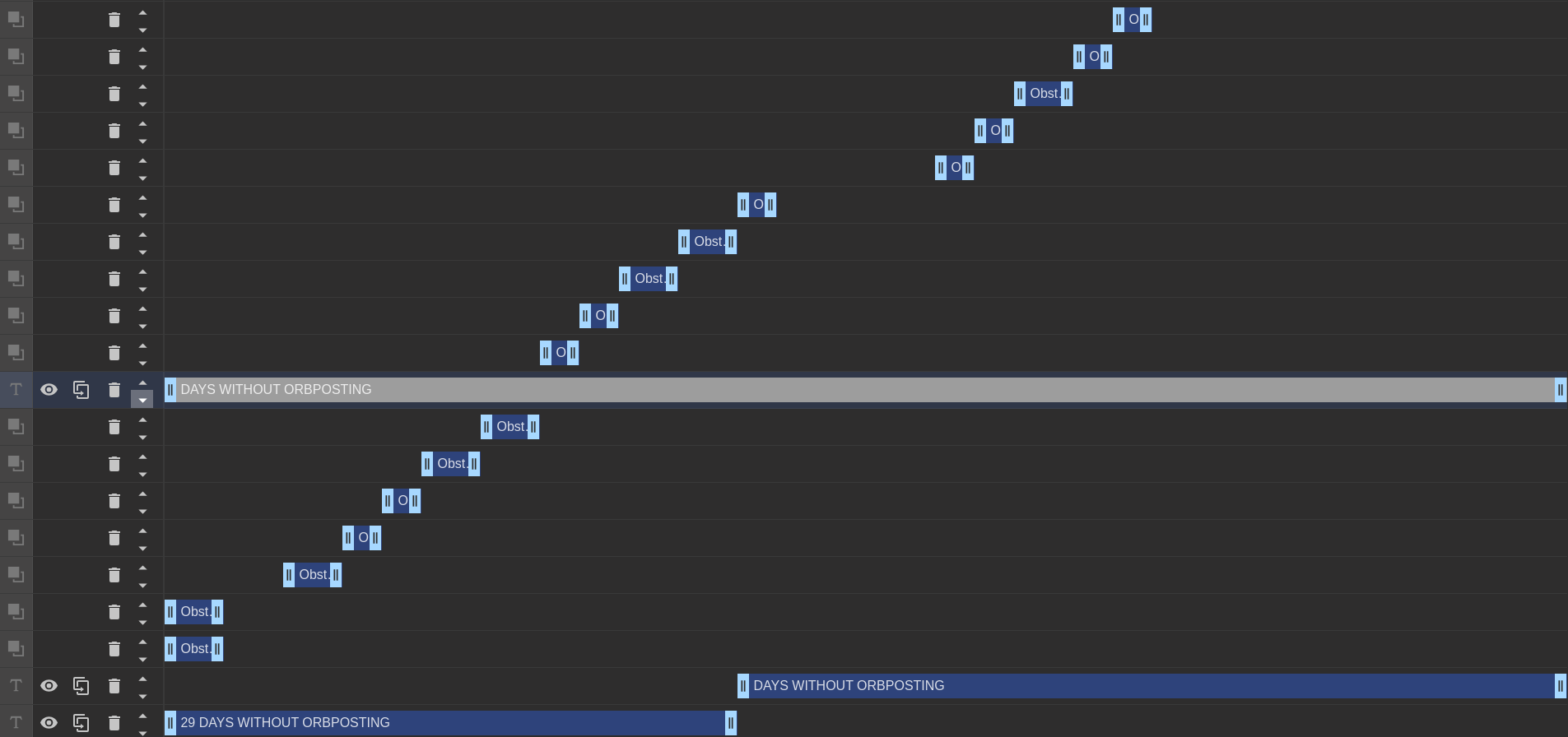
click at [141, 395] on icon at bounding box center [142, 400] width 20 height 20
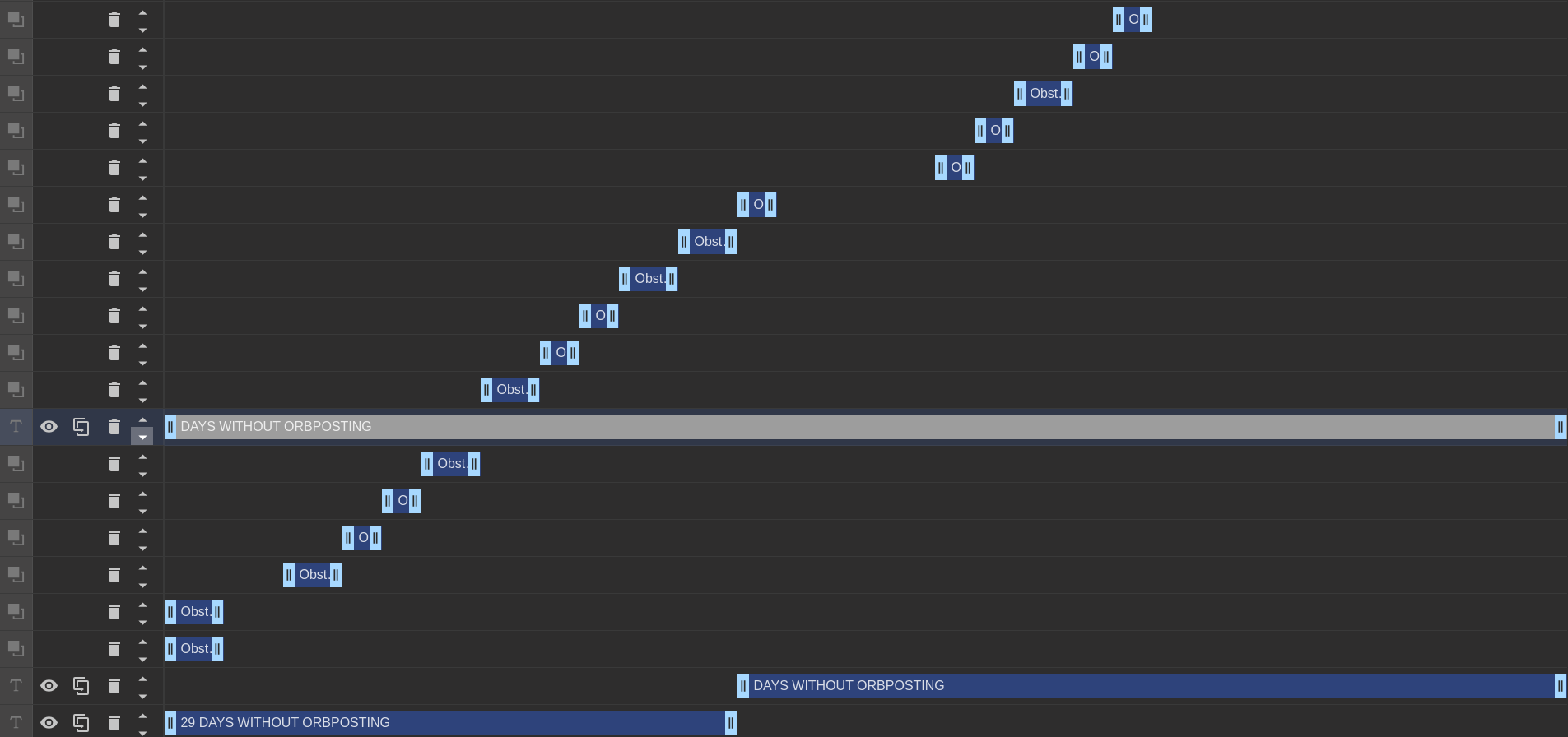
click at [145, 437] on icon at bounding box center [142, 438] width 8 height 4
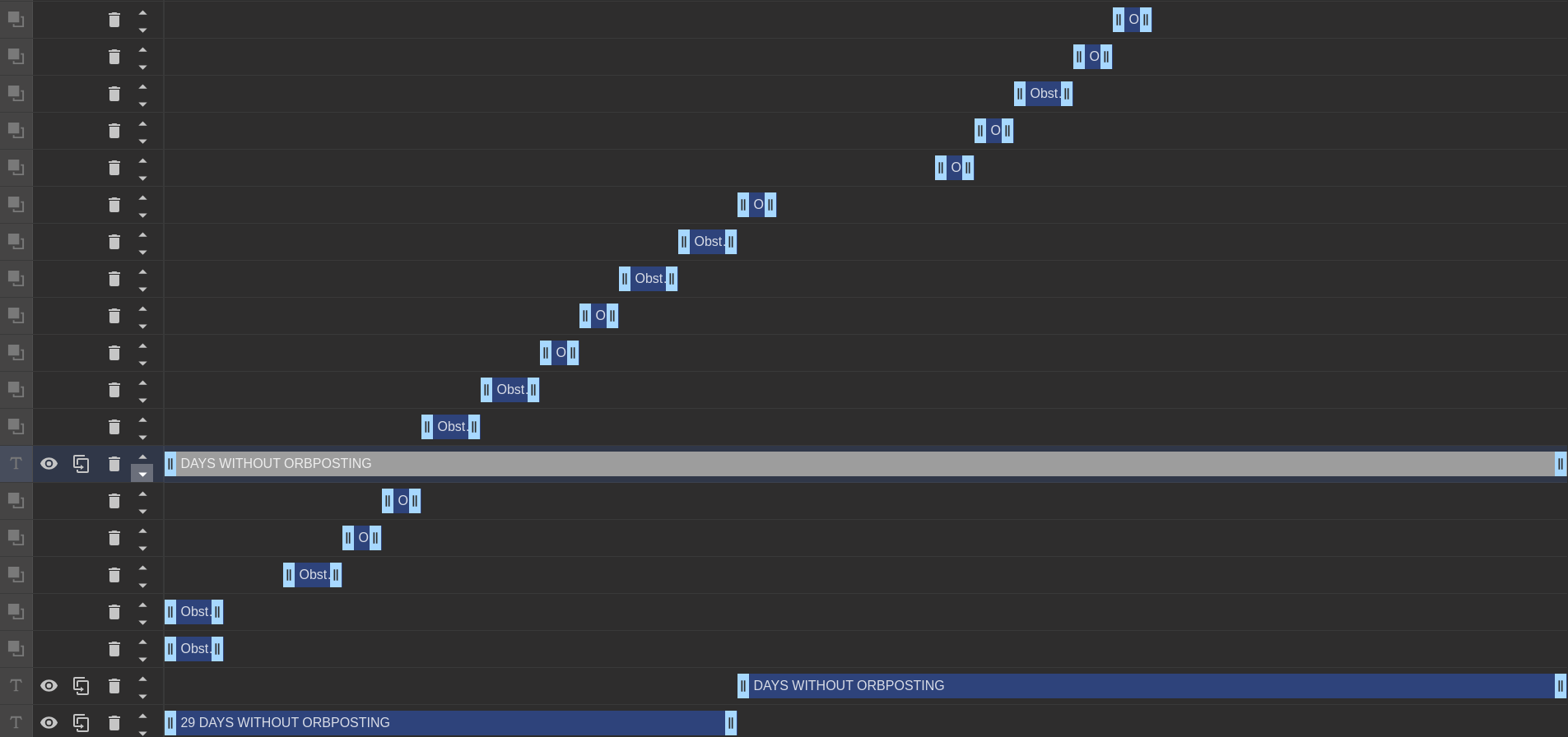
click at [147, 476] on icon at bounding box center [142, 475] width 20 height 20
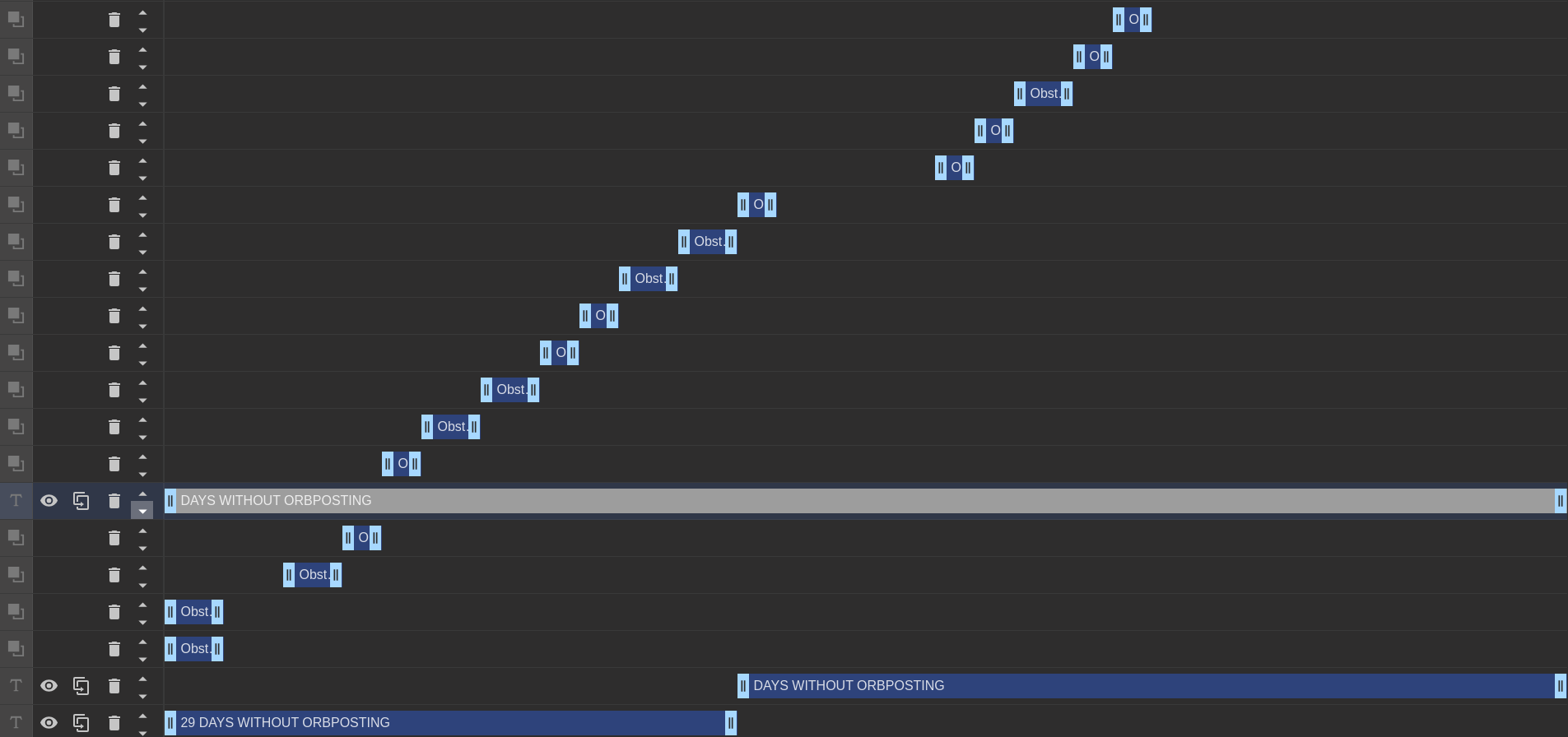
click at [147, 509] on icon at bounding box center [142, 512] width 20 height 20
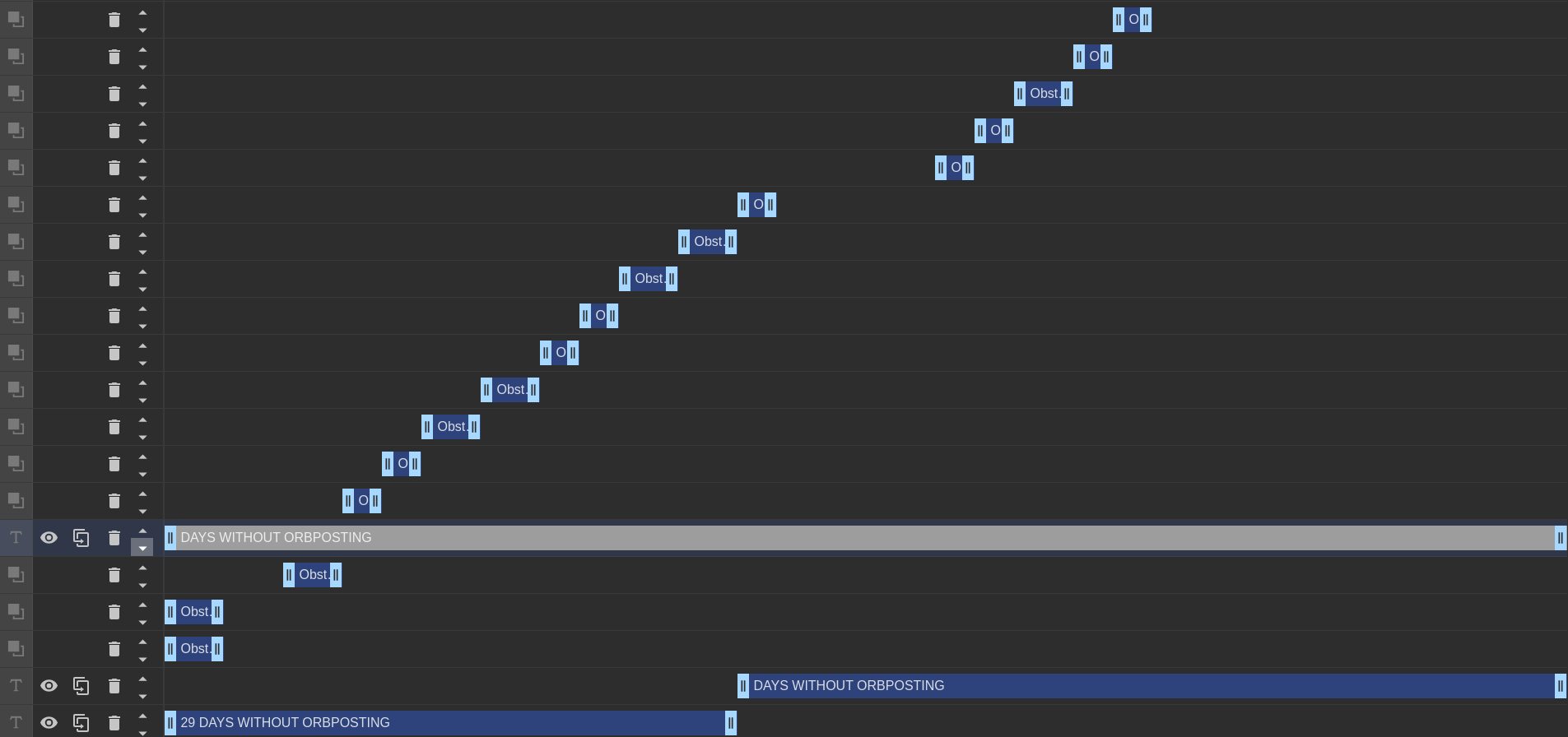
click at [143, 549] on icon at bounding box center [142, 549] width 8 height 4
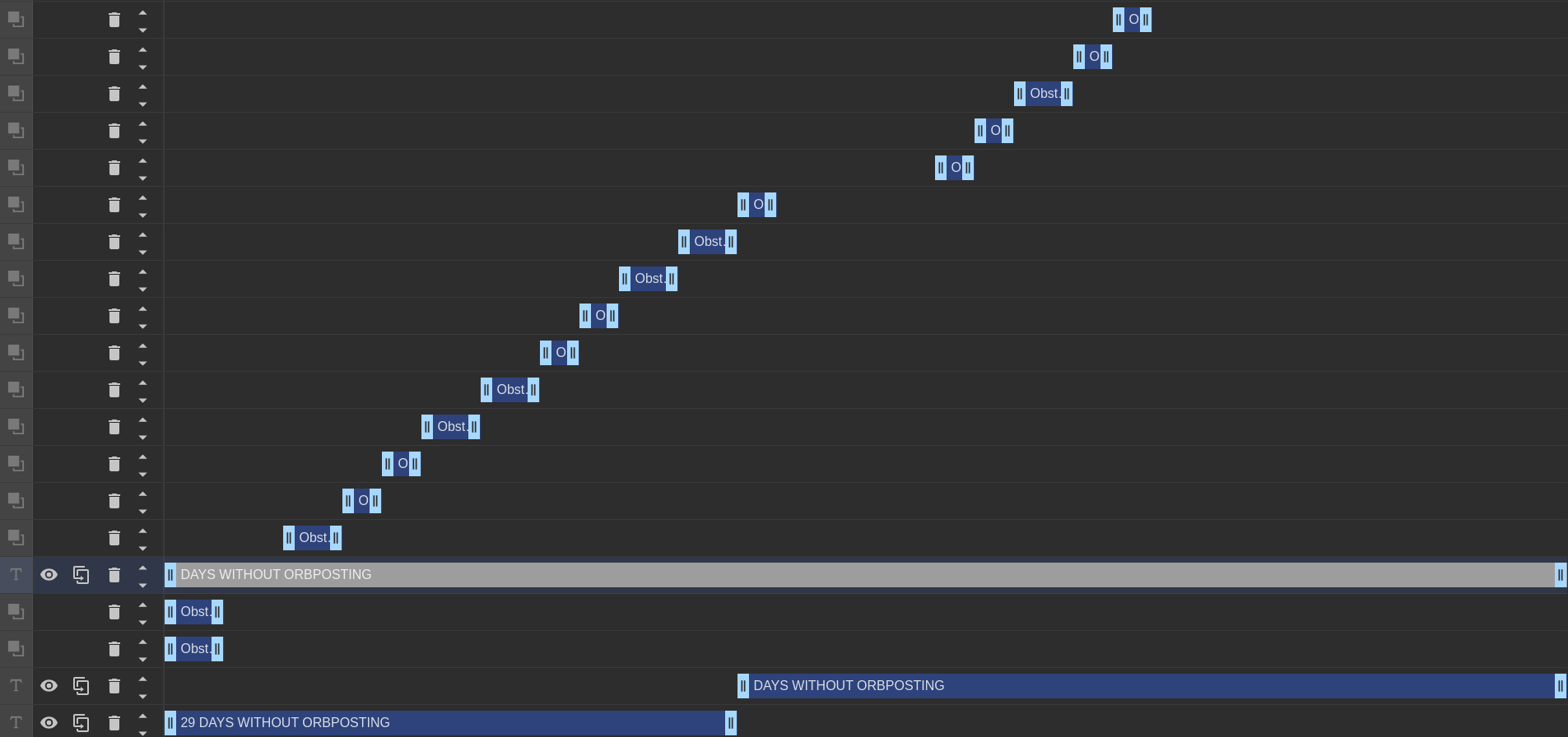
click at [141, 592] on icon at bounding box center [142, 585] width 20 height 20
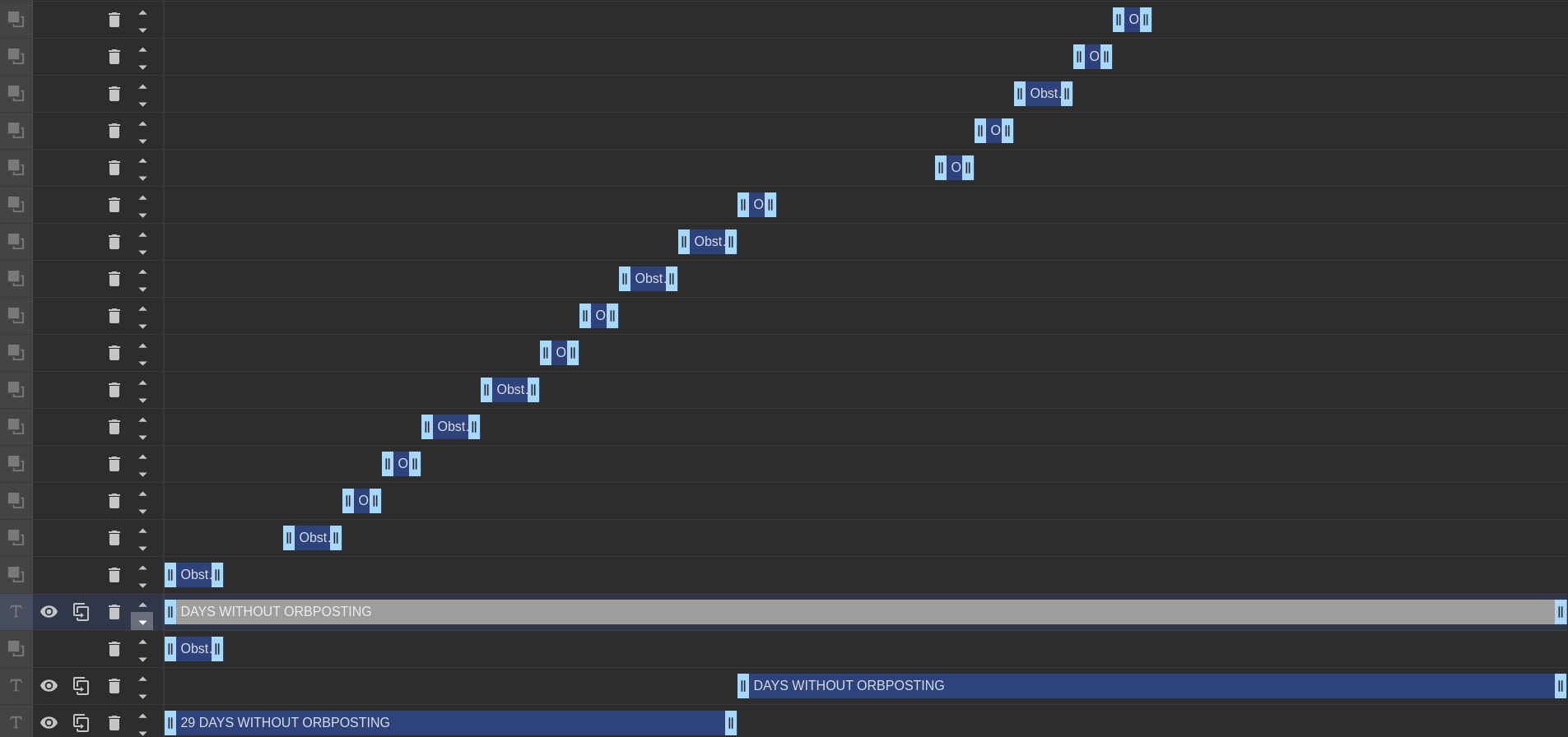
click at [140, 622] on icon at bounding box center [142, 623] width 20 height 20
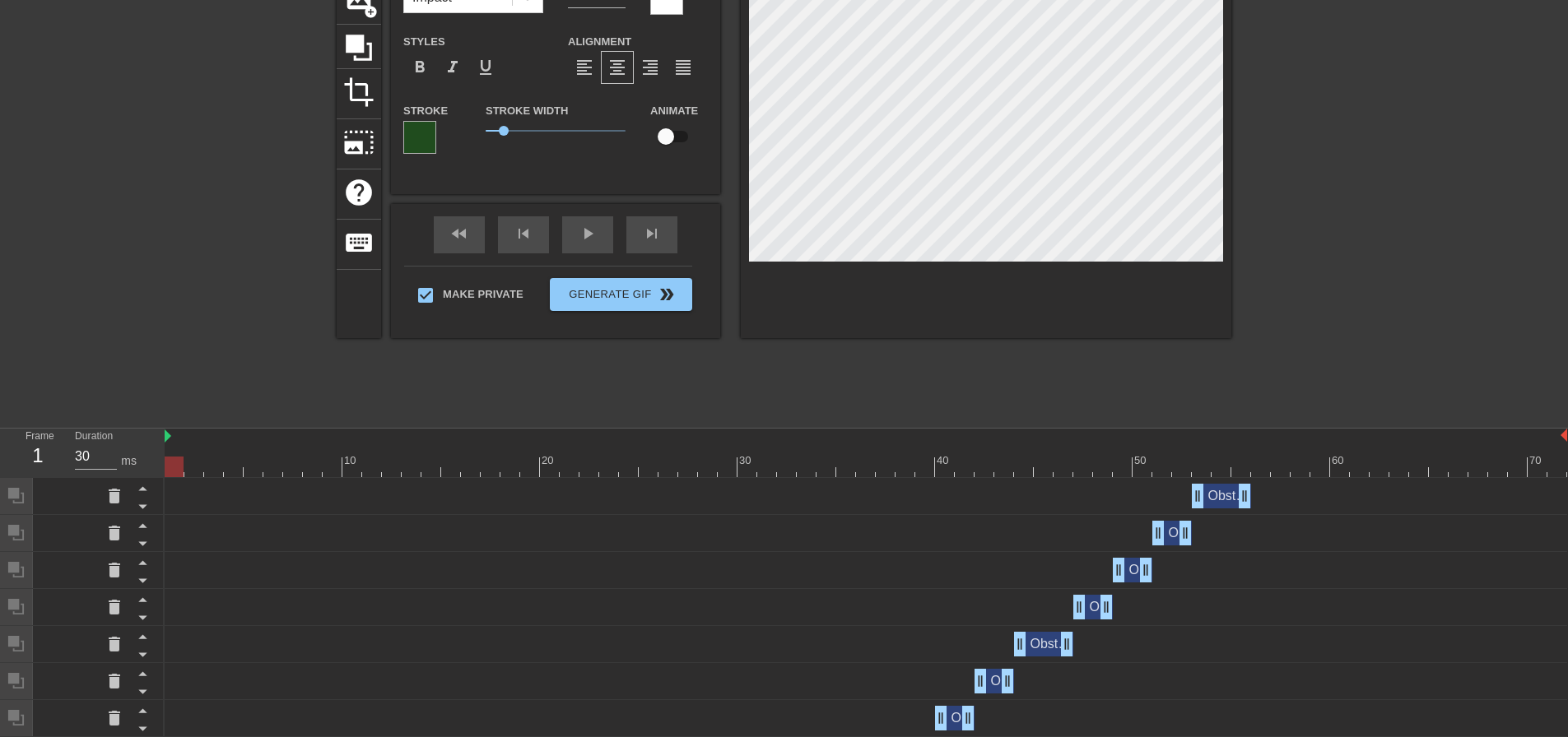
scroll to position [0, 0]
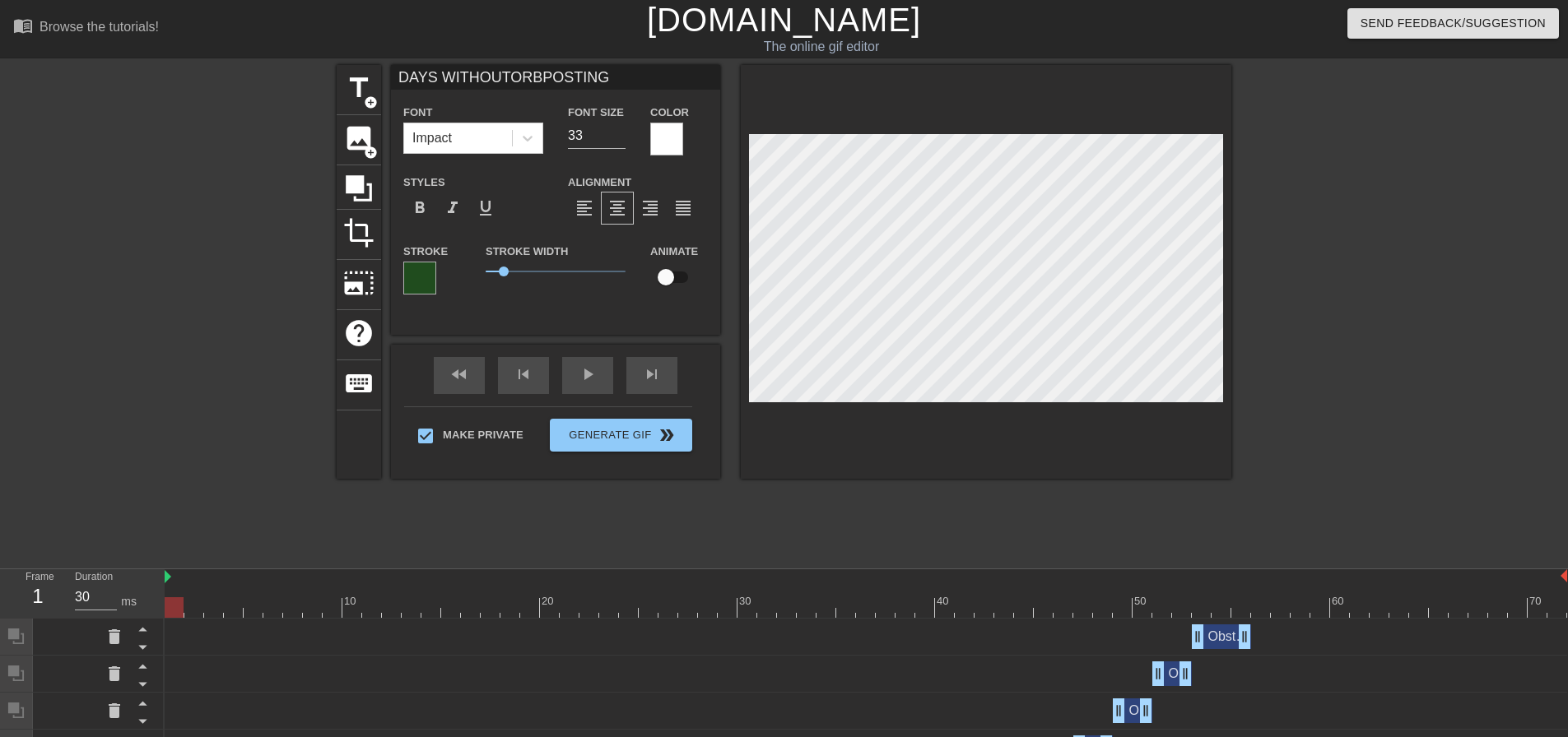
type input "ORBPOSTING"
type textarea "ORBPOSTING"
type input "ORBPOSTING"
type textarea "ORBPOSTING"
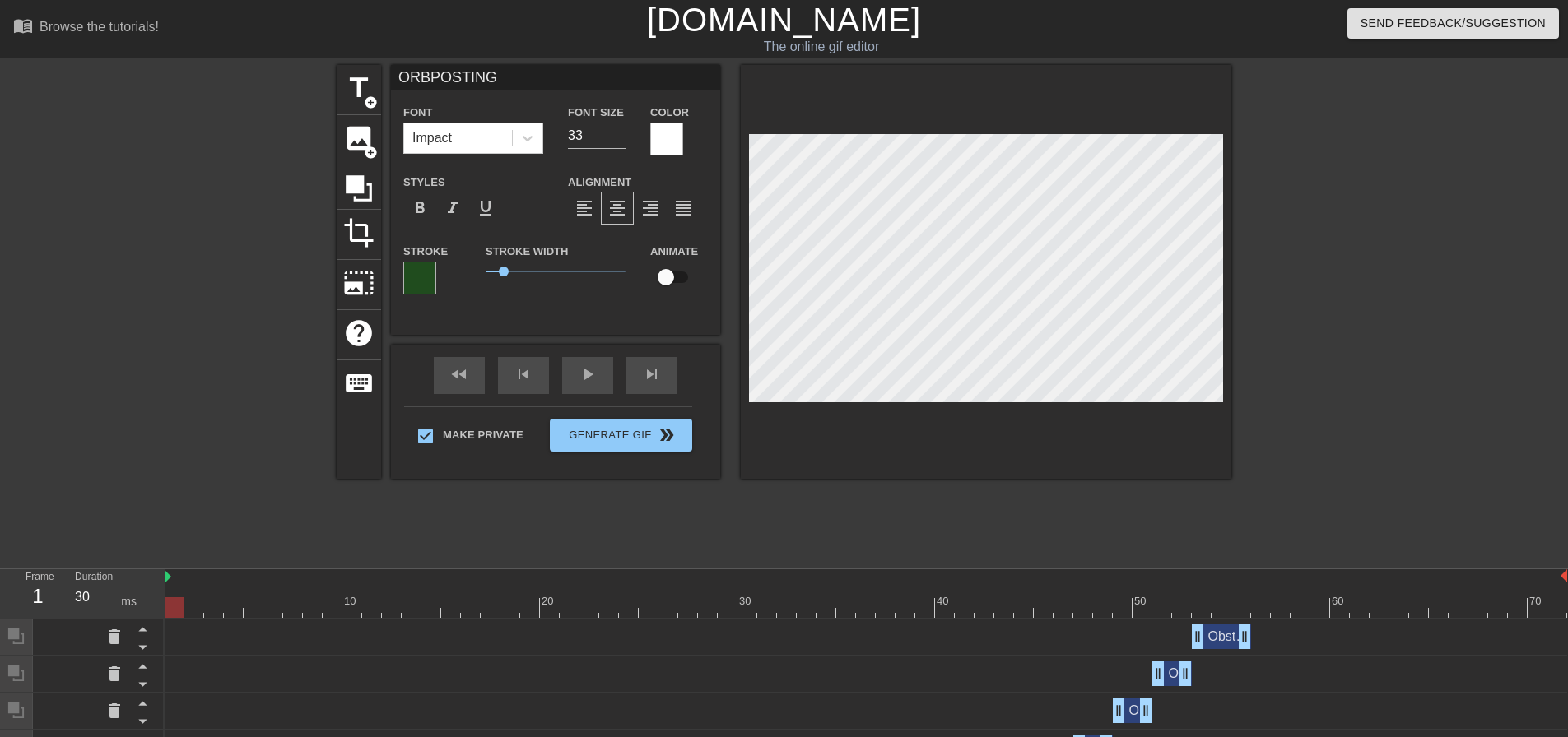
type input "RBPOSTING"
type textarea "RBPOSTING"
type input "BPOSTING"
type textarea "BPOSTING"
type input "POSTING"
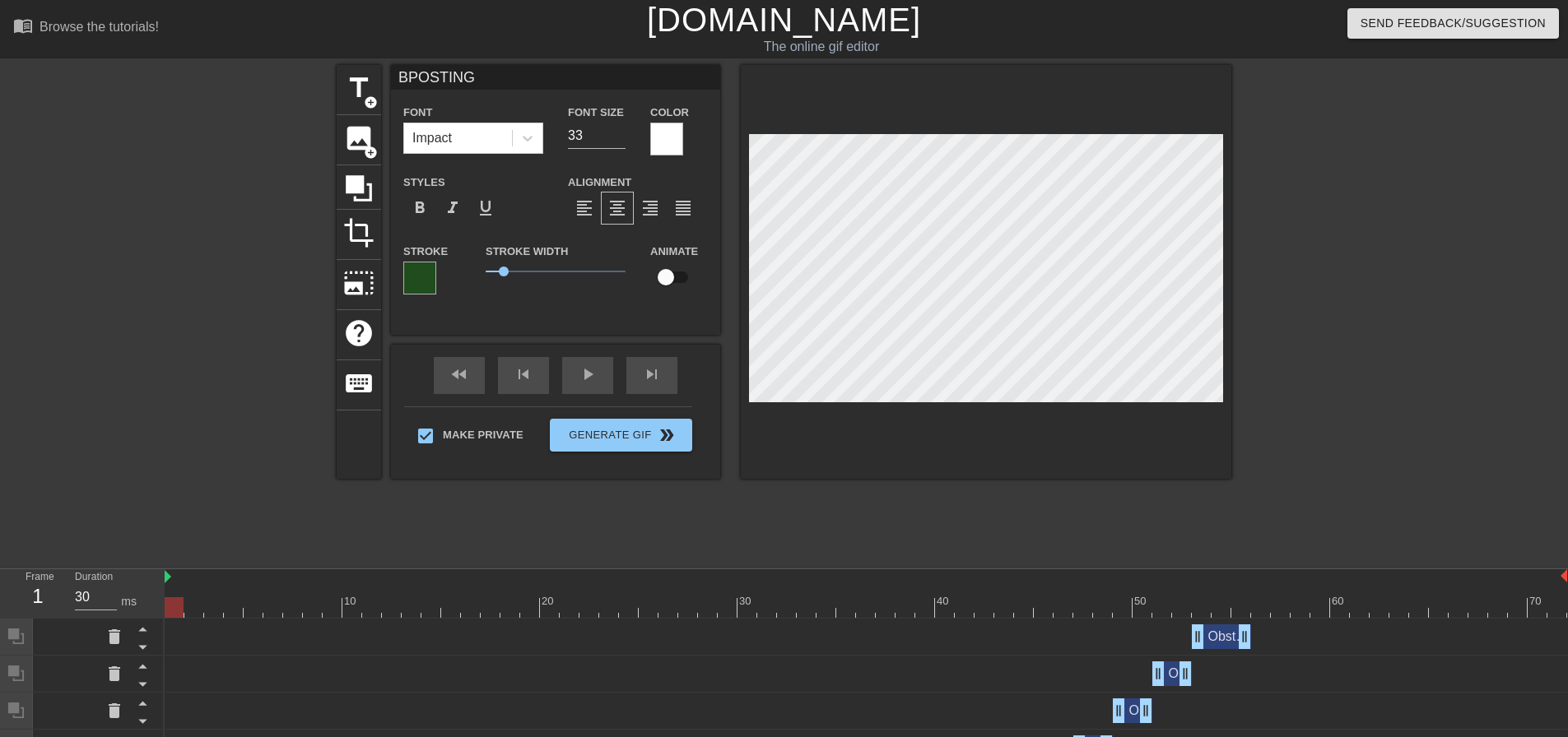
type textarea "POSTING"
type input "[PERSON_NAME]"
type textarea "[PERSON_NAME]"
type input "STING"
type textarea "STING"
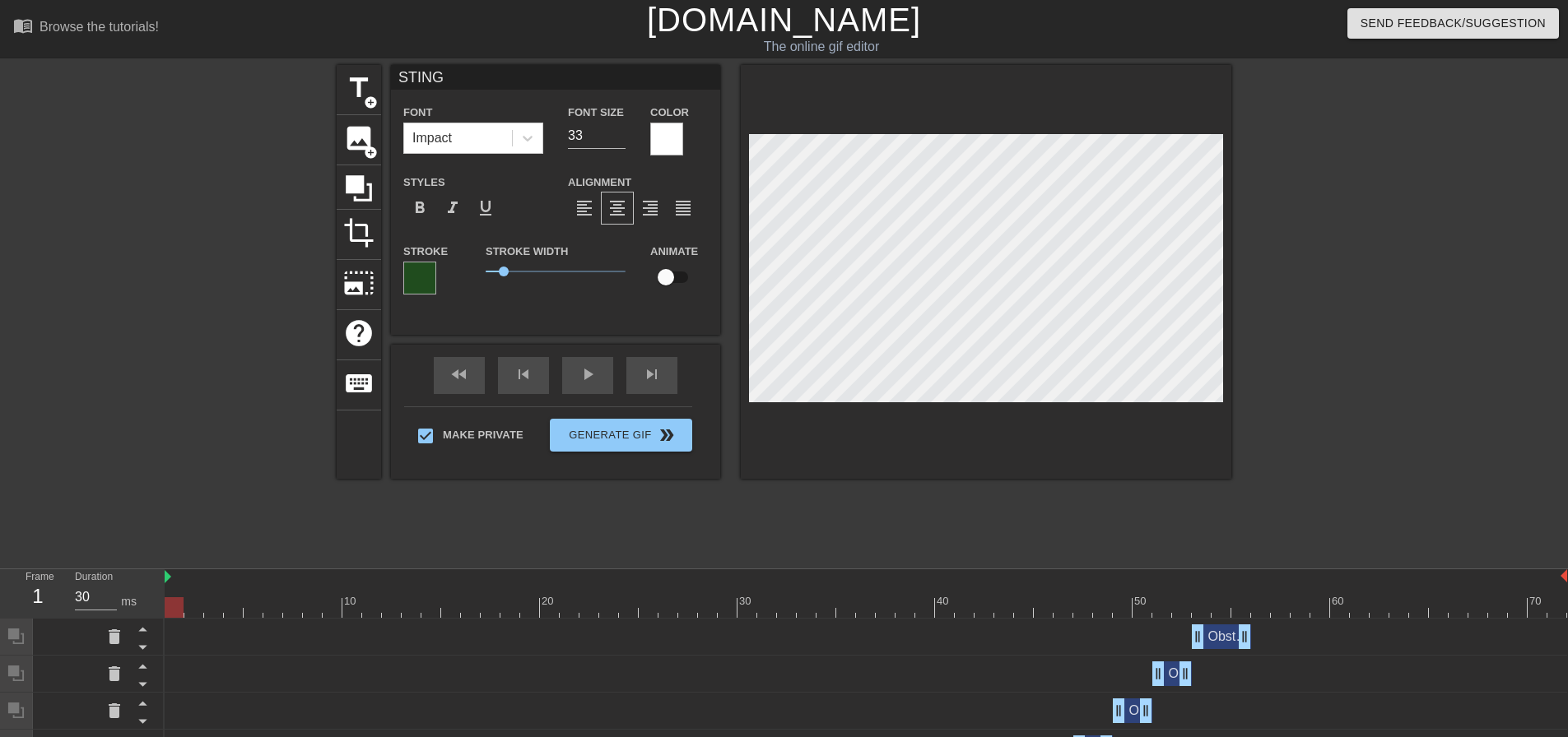
type input "TING"
type textarea "TING"
type input "ING"
type textarea "ING"
type input "NG"
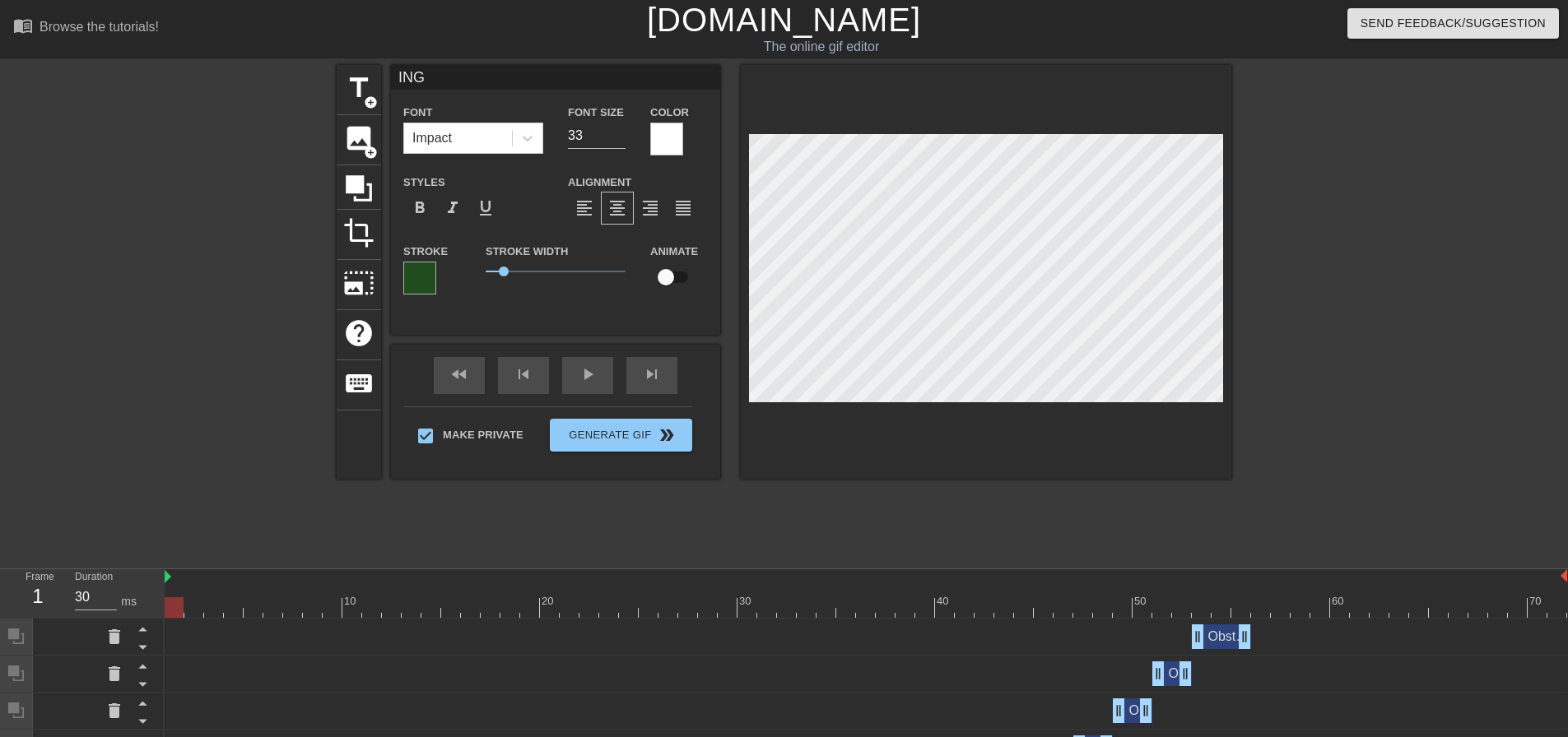
type textarea "NG"
type input "G"
type textarea "G"
type input "#"
type textarea "#"
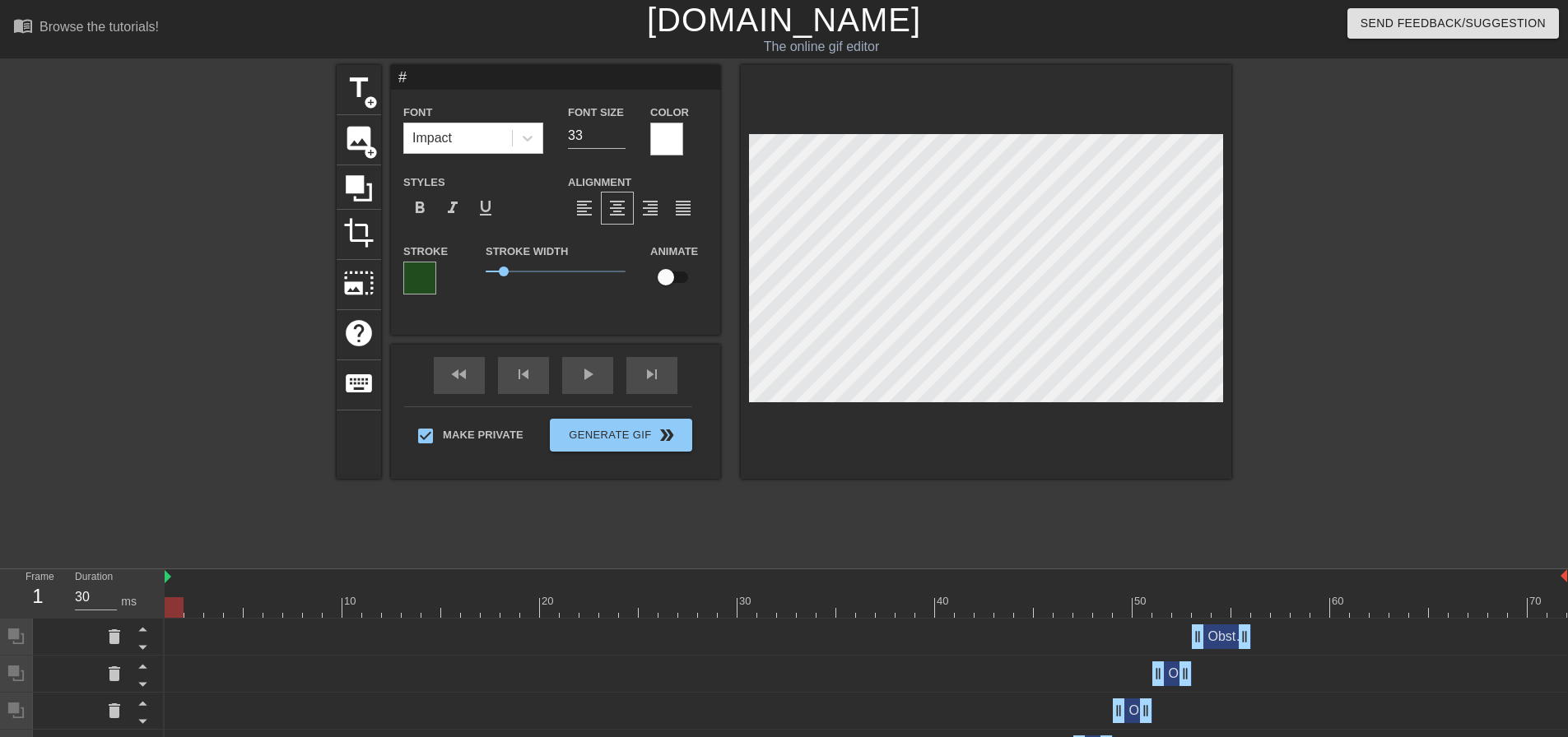
type input "#g"
type textarea "#g"
type input "#gl"
type textarea "#gl"
type input "#g"
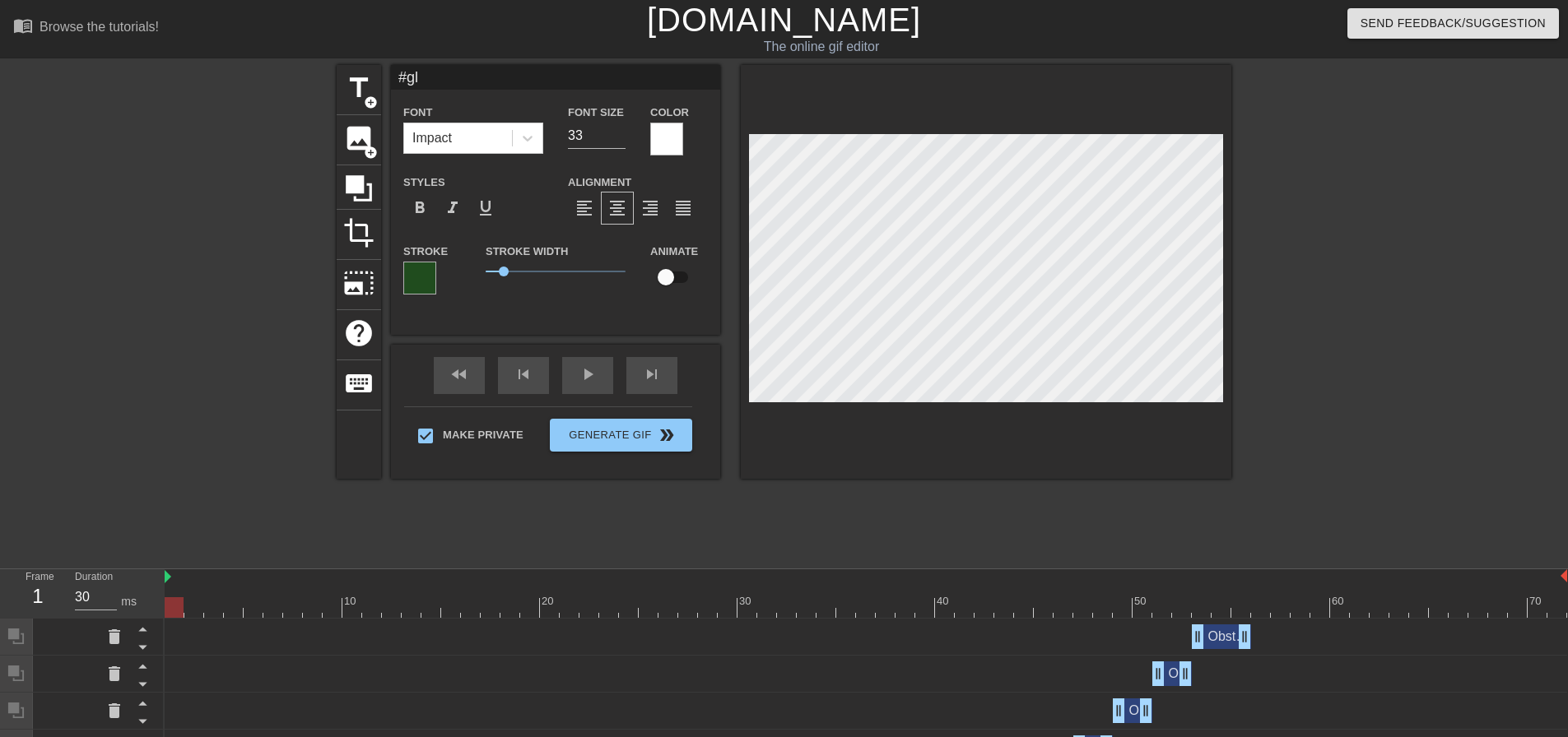
type textarea "#g"
type input "#"
type textarea "#"
type input "#g"
type textarea "#g"
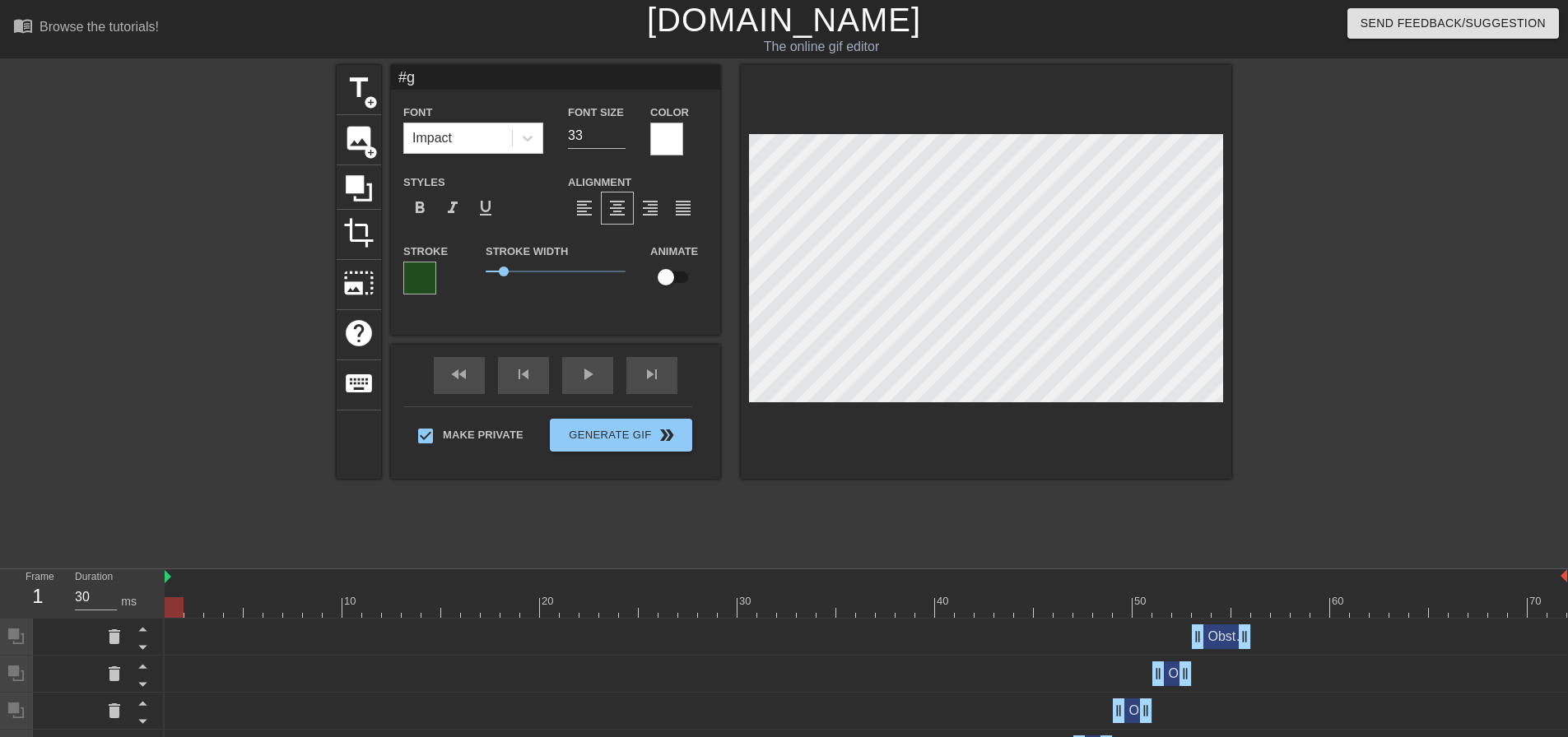
type input "#ga"
type textarea "#ga"
type input "#gal"
type textarea "#gal"
type input "#gala"
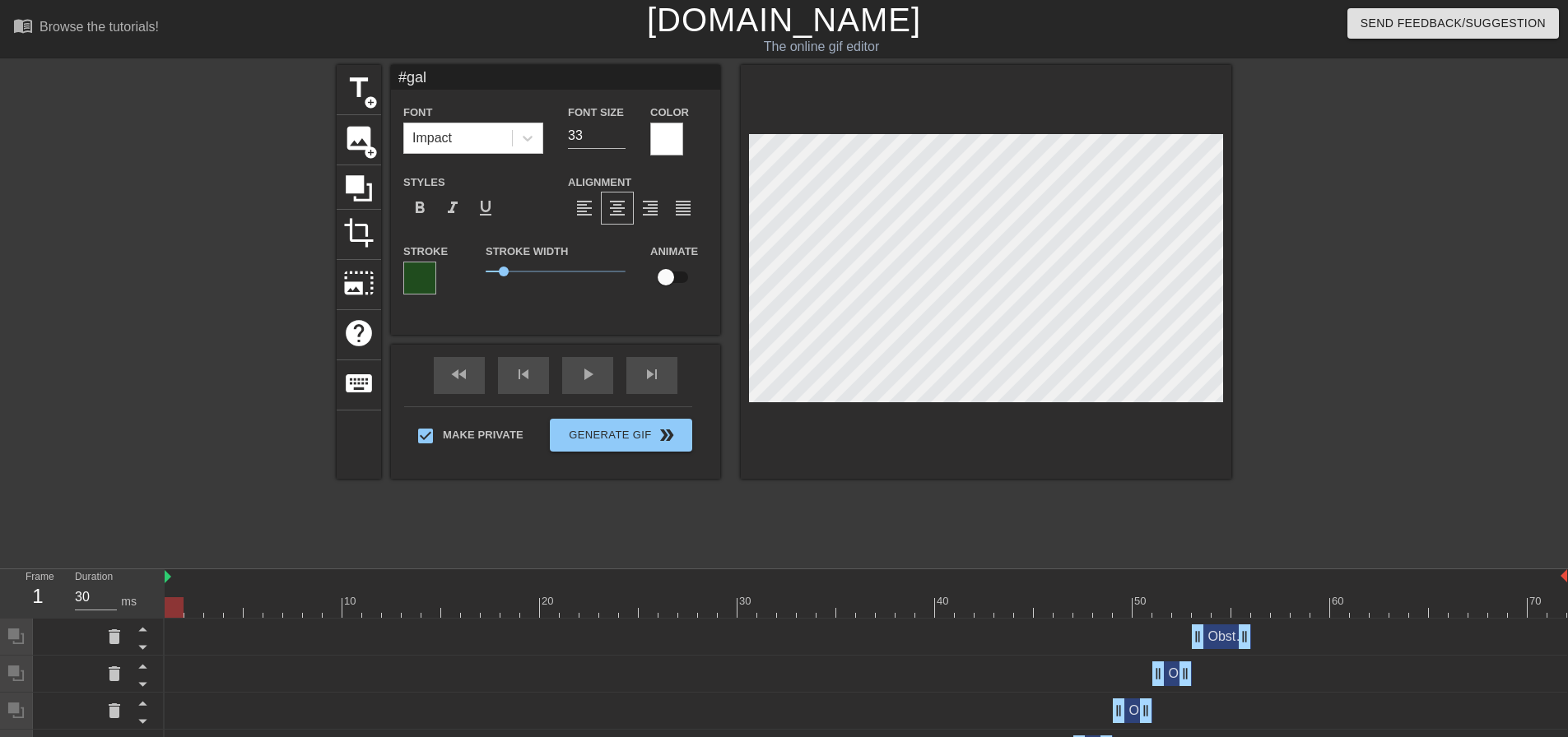
type textarea "#gala"
type input "#gal"
type textarea "#gal"
type input "#ga"
type textarea "#ga"
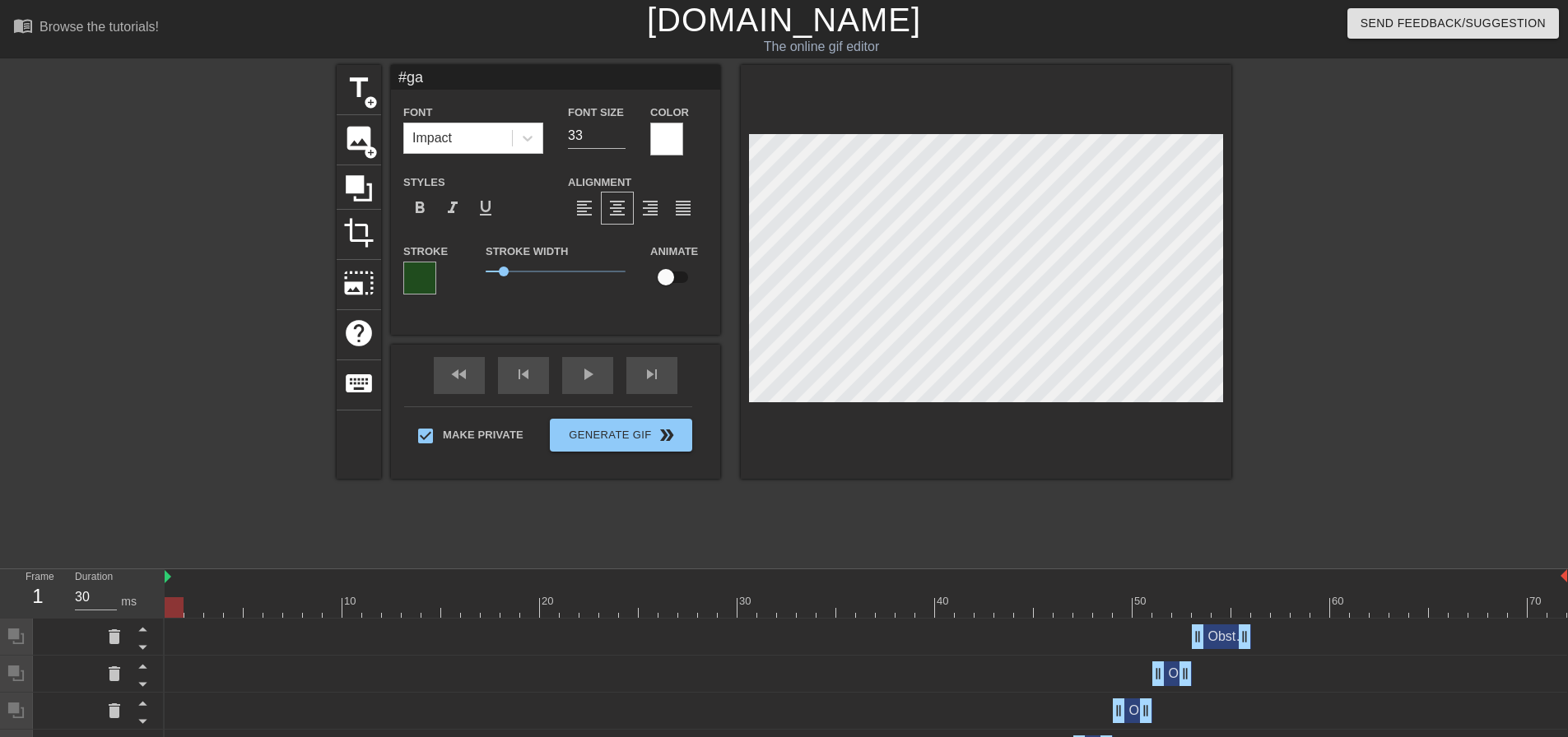
type input "#g"
type textarea "#g"
type input "#"
type textarea "#"
type input "G"
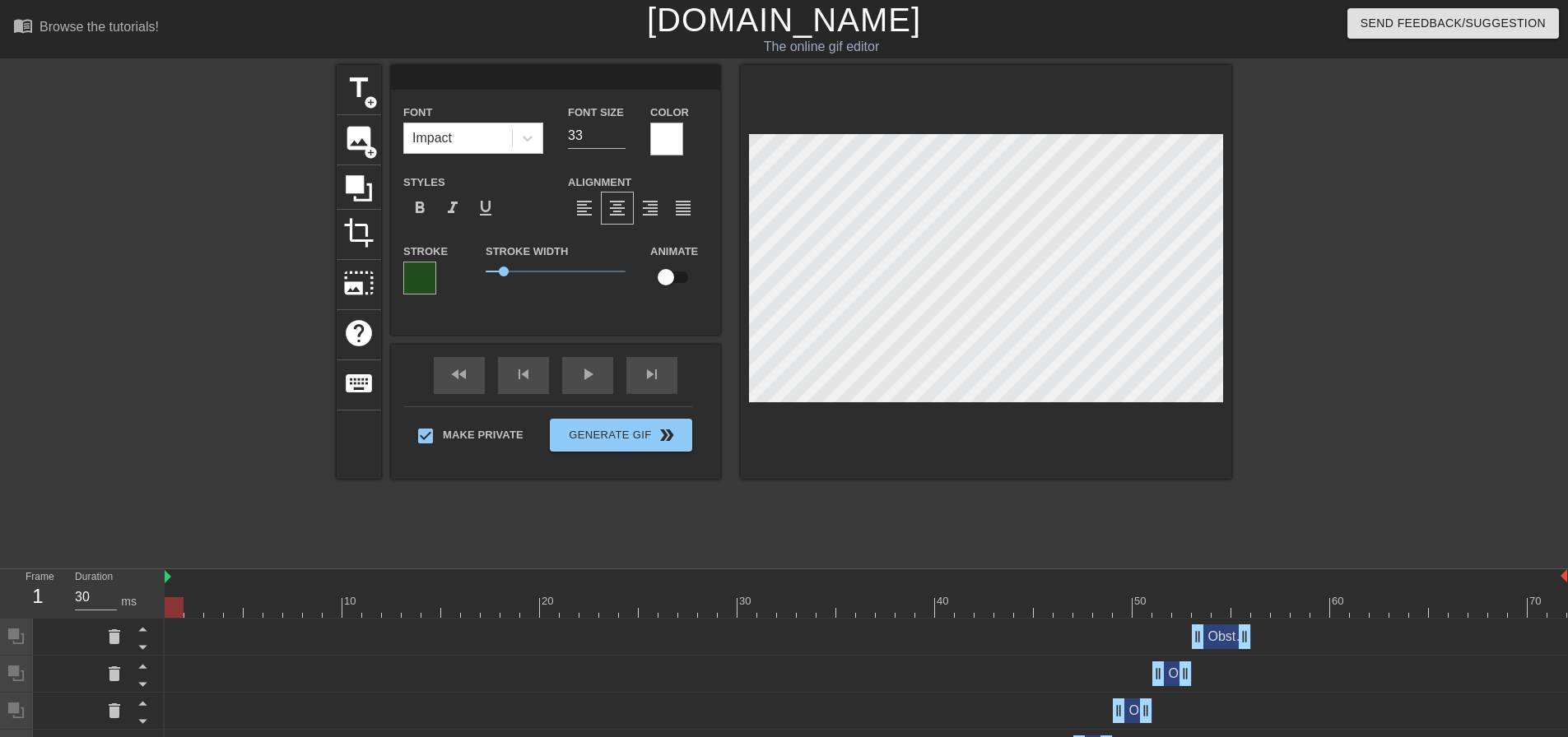
type textarea "G"
type input "GW"
type textarea "GW"
click at [617, 139] on input "32" at bounding box center [596, 136] width 58 height 26
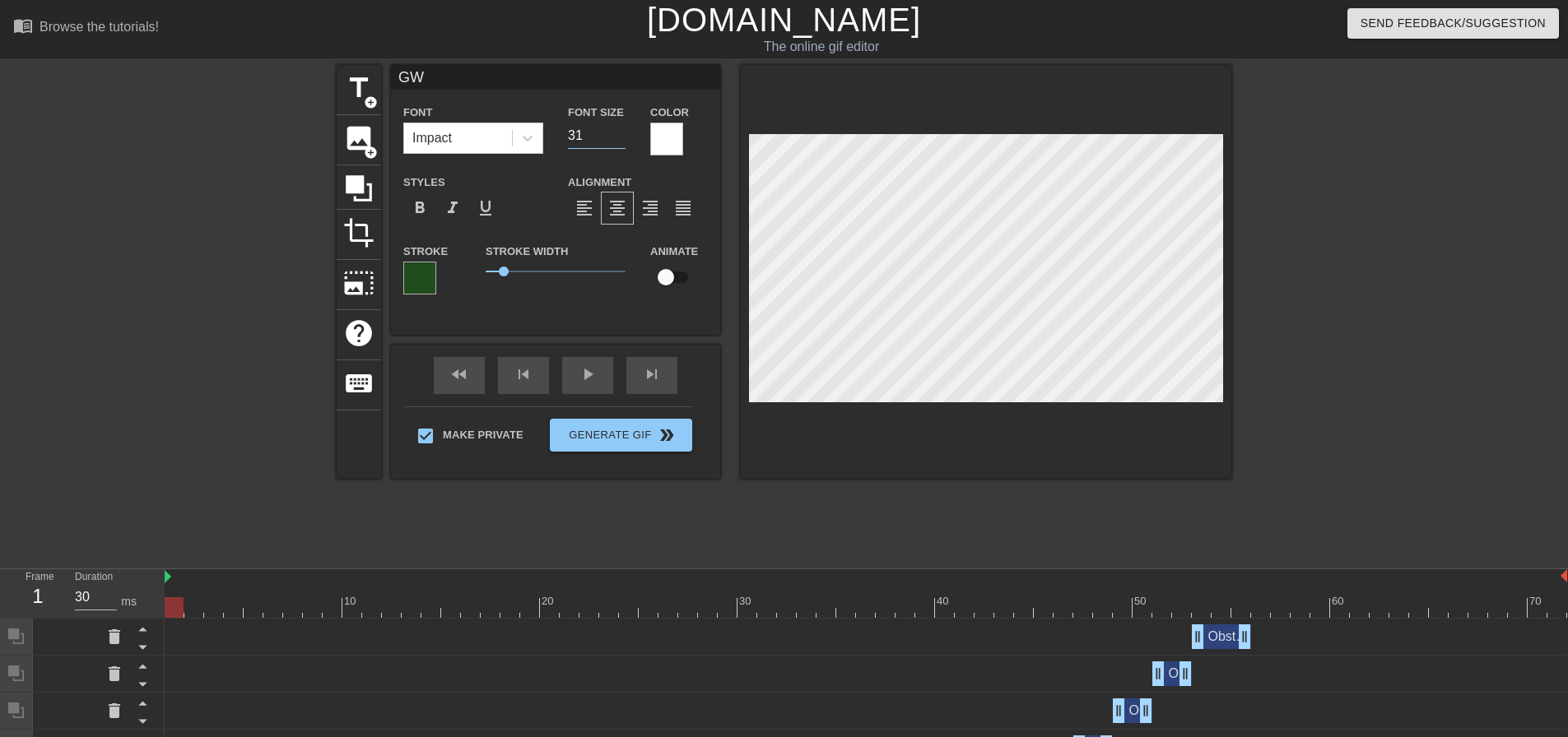
click at [617, 139] on input "31" at bounding box center [596, 136] width 58 height 26
click at [617, 139] on input "30" at bounding box center [596, 136] width 58 height 26
type input "29"
click at [617, 139] on input "29" at bounding box center [596, 136] width 58 height 26
type input "G"
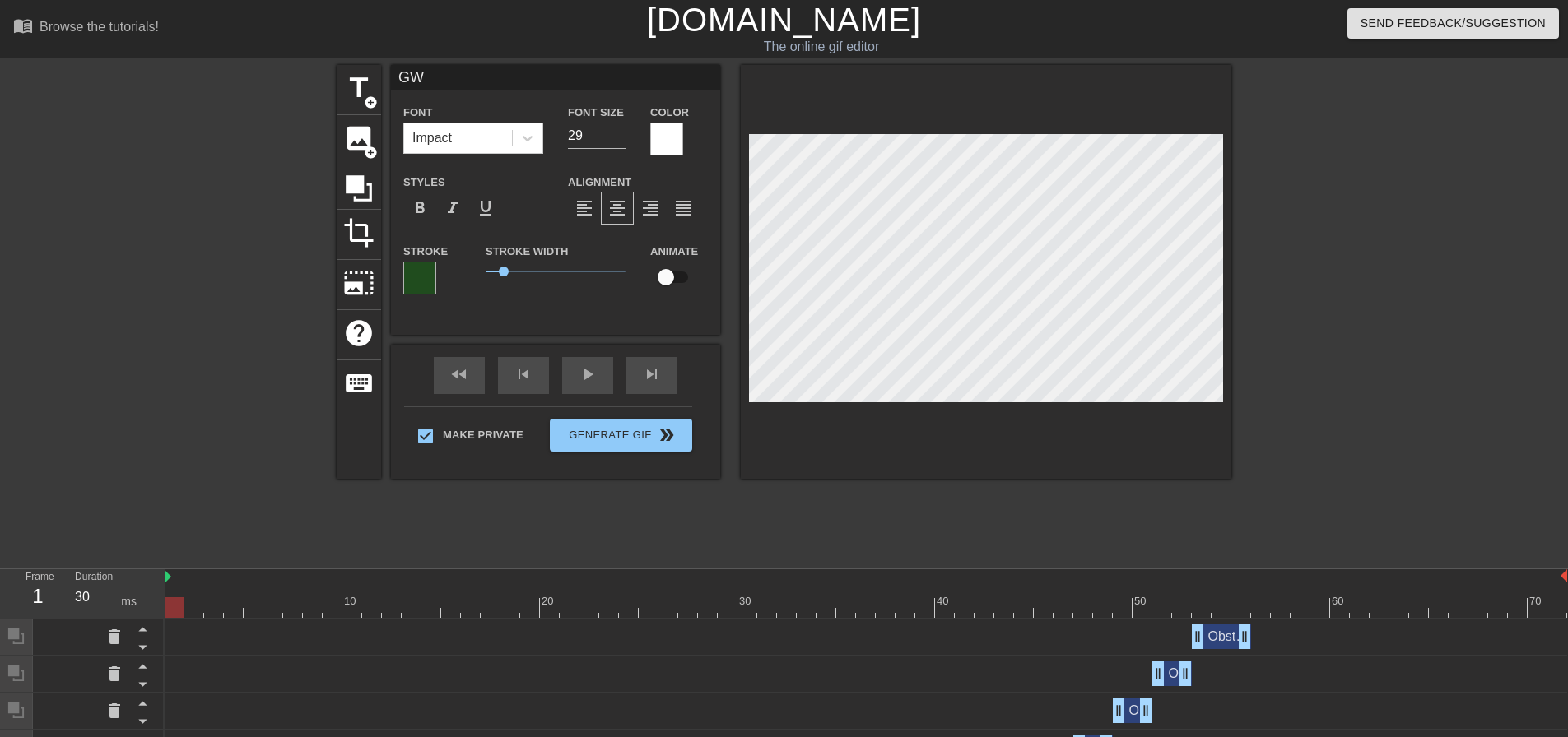
type textarea "G"
type input "#"
type textarea "#"
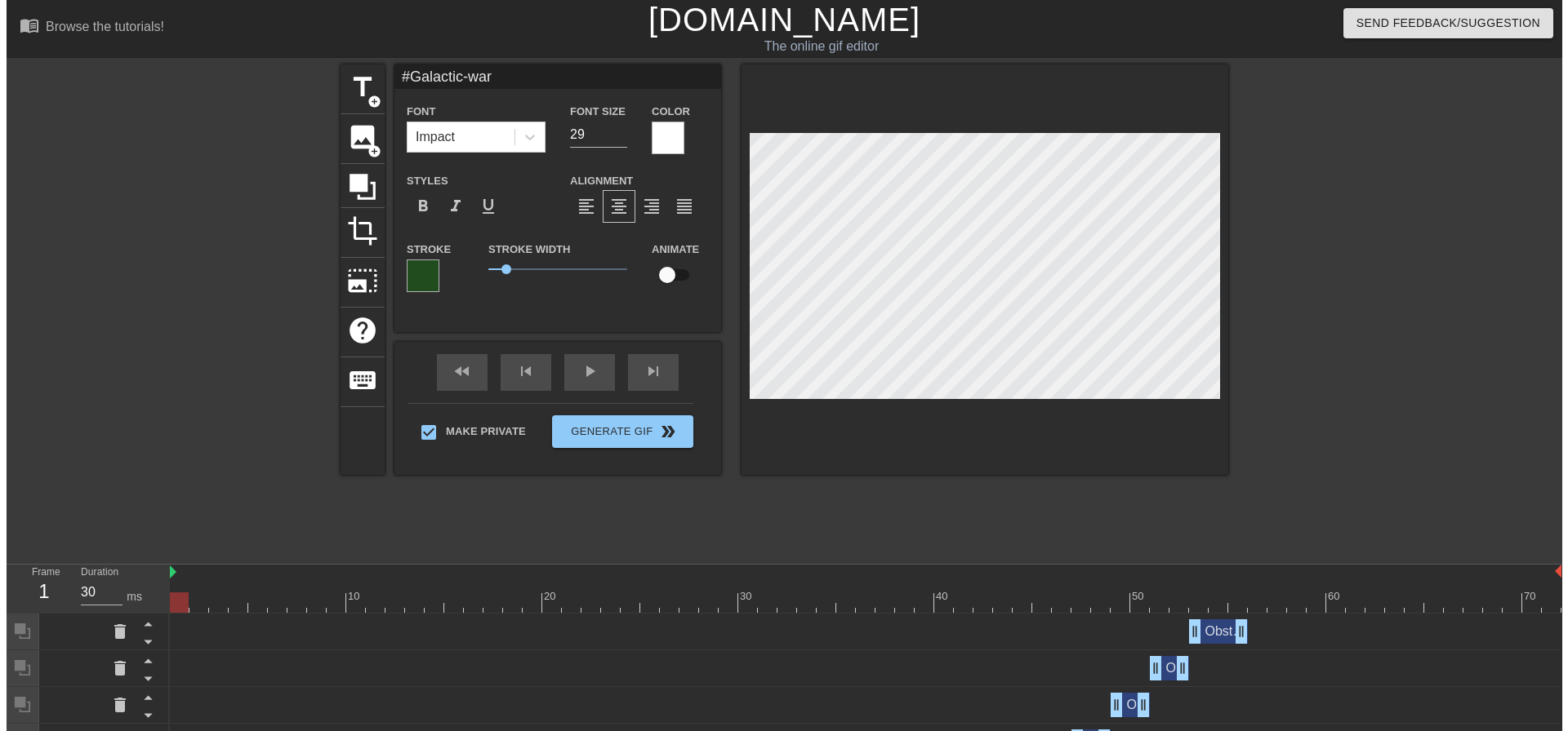
scroll to position [2, 6]
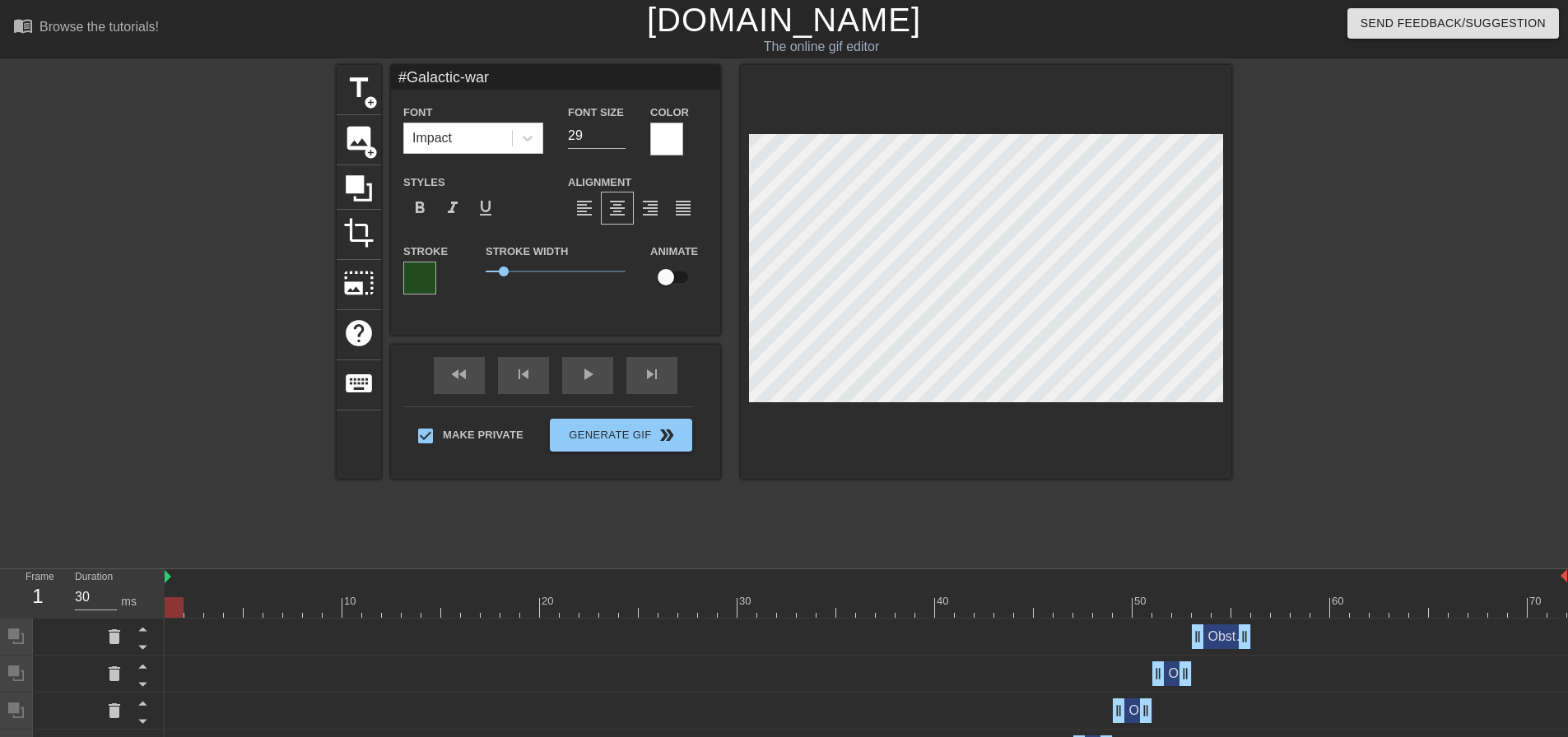
click at [659, 143] on div at bounding box center [666, 139] width 33 height 33
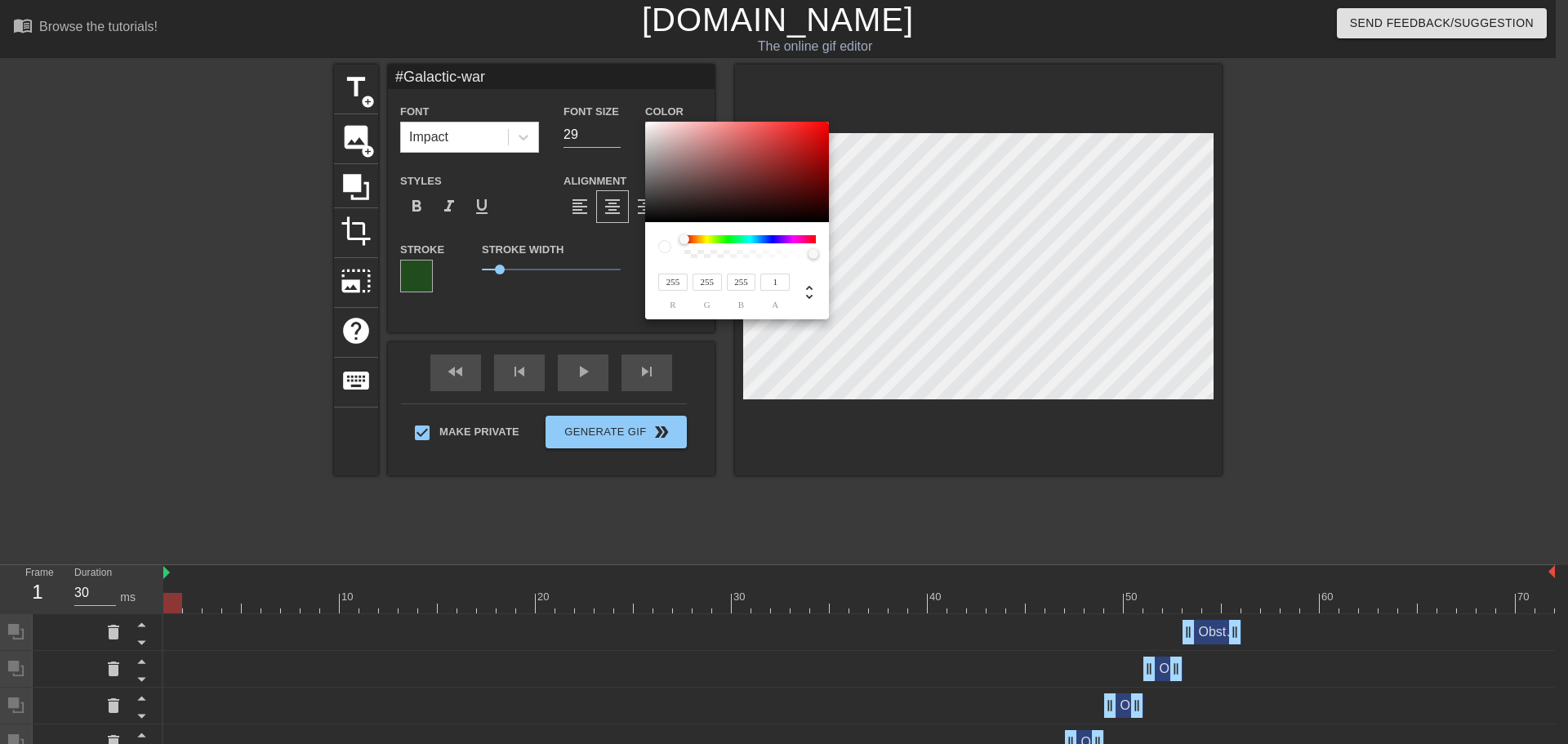
click at [818, 258] on div at bounding box center [818, 255] width 10 height 10
click at [680, 277] on input "255" at bounding box center [673, 282] width 30 height 18
drag, startPoint x: 670, startPoint y: 189, endPoint x: 627, endPoint y: 245, distance: 70.6
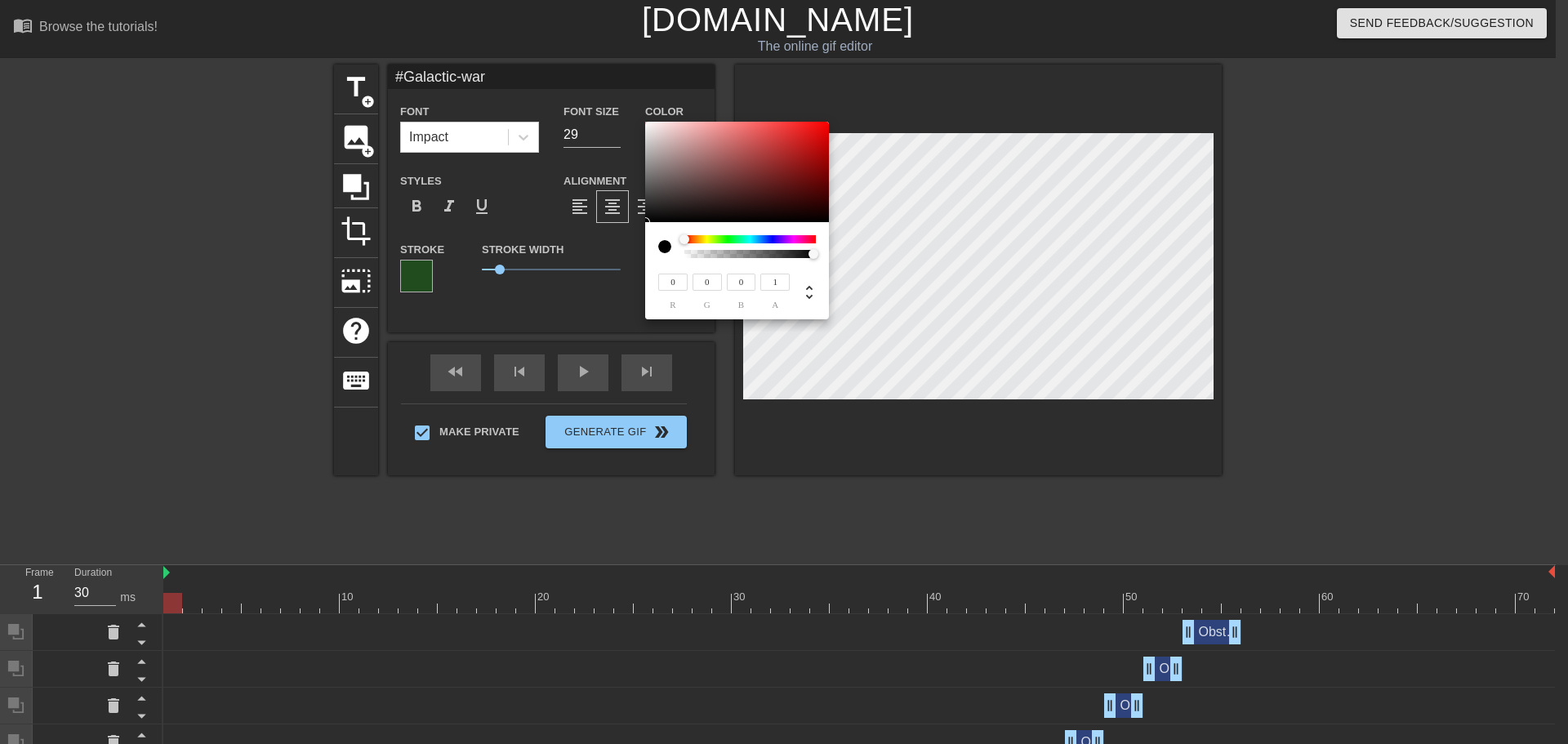
click at [627, 245] on div "0 r 0 g 0 b 1 a" at bounding box center [784, 372] width 1568 height 744
drag, startPoint x: 810, startPoint y: 253, endPoint x: 839, endPoint y: 256, distance: 29.2
click at [839, 256] on div "0 r 0 g 0 b 1 a" at bounding box center [784, 372] width 1568 height 744
click at [818, 251] on div at bounding box center [818, 255] width 10 height 10
click at [647, 215] on div at bounding box center [737, 173] width 184 height 102
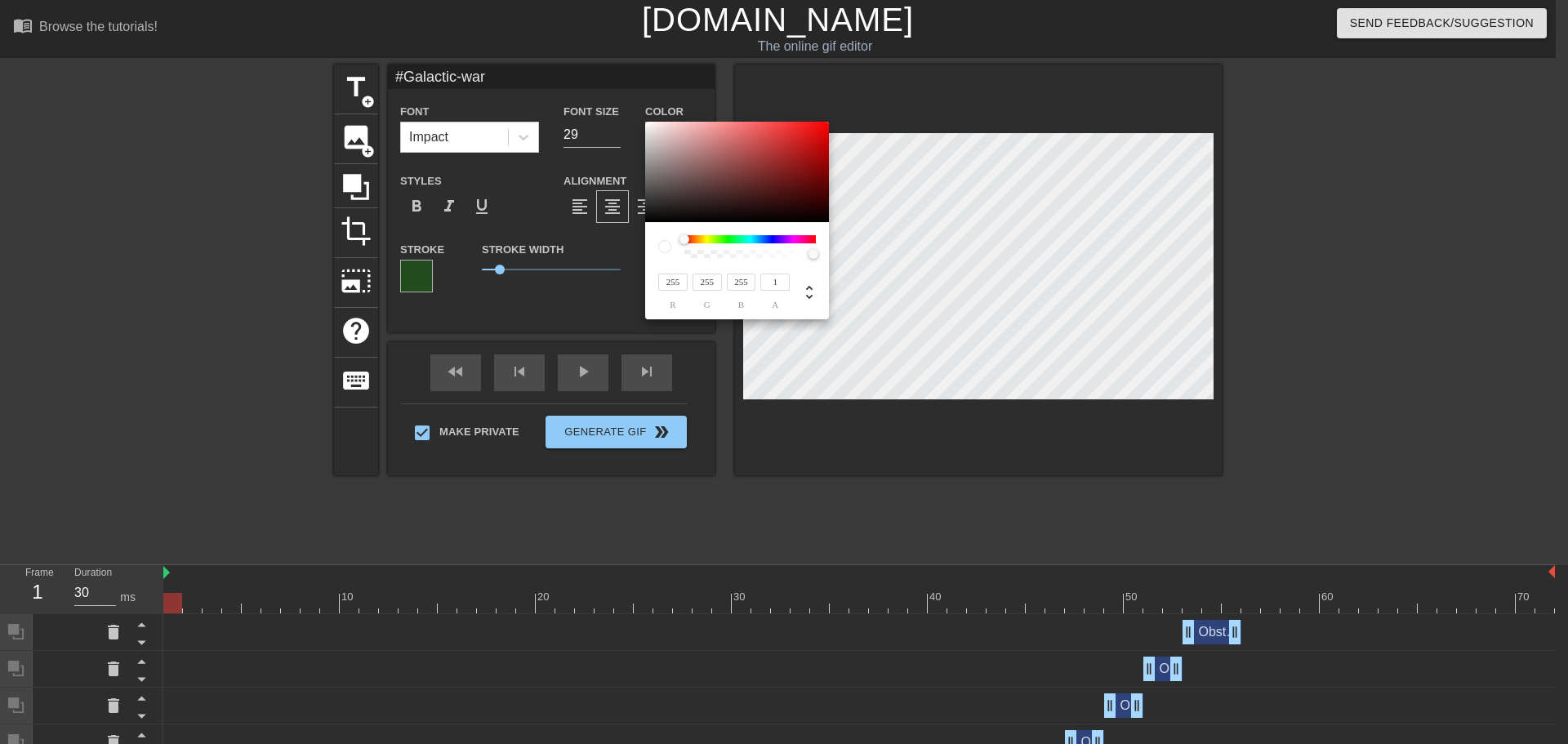
drag, startPoint x: 659, startPoint y: 180, endPoint x: 642, endPoint y: 121, distance: 61.4
click at [642, 121] on div "255 r 255 g 255 b 1 a" at bounding box center [784, 372] width 1568 height 744
drag, startPoint x: 814, startPoint y: 252, endPoint x: 831, endPoint y: 253, distance: 17.0
click at [831, 253] on div "255 r 255 g 255 b 1 a" at bounding box center [784, 372] width 1568 height 744
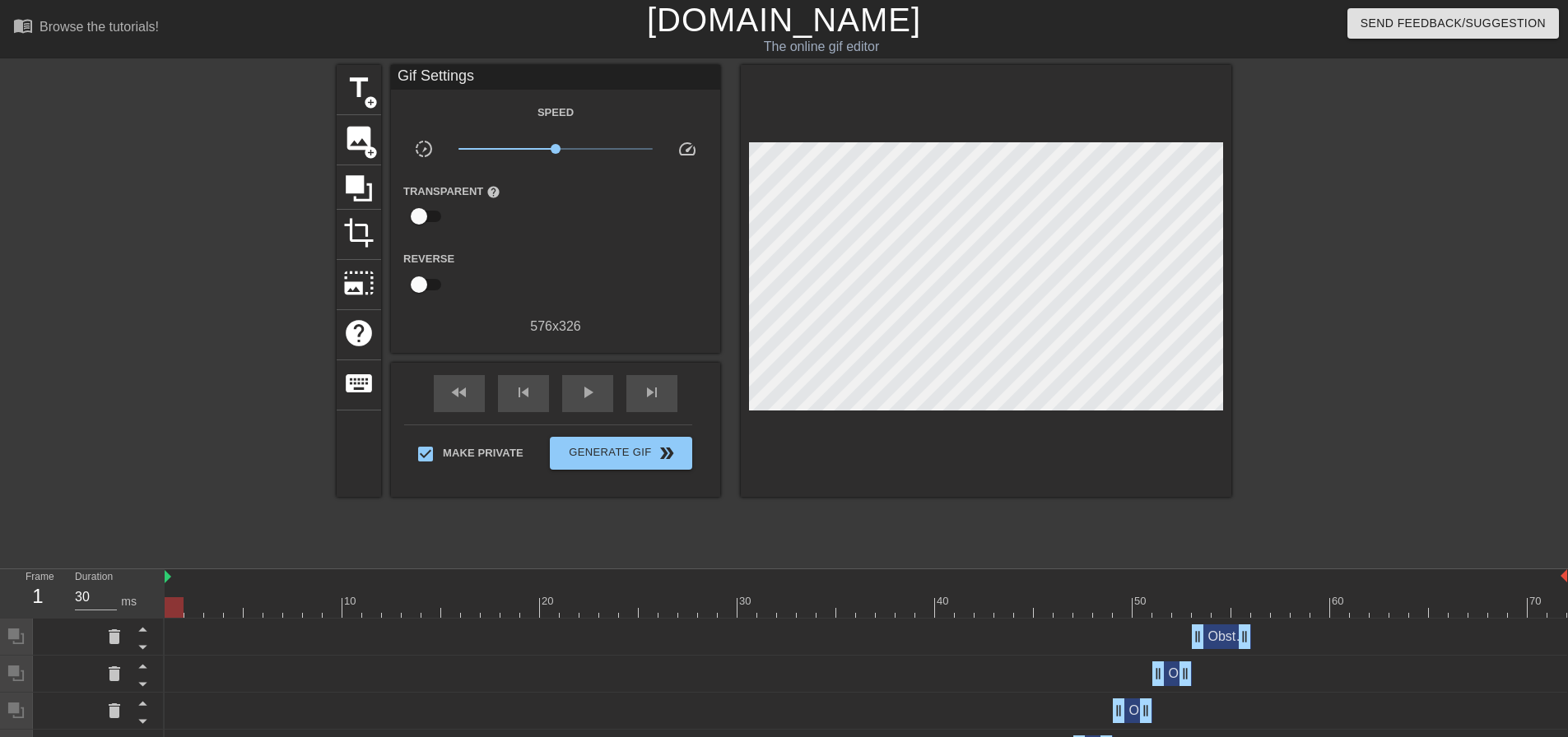
click at [1541, 318] on div "title add_circle image add_circle crop photo_size_select_large help keyboard Gi…" at bounding box center [784, 312] width 1568 height 494
click at [625, 451] on span "Generate Gif double_arrow" at bounding box center [621, 453] width 129 height 20
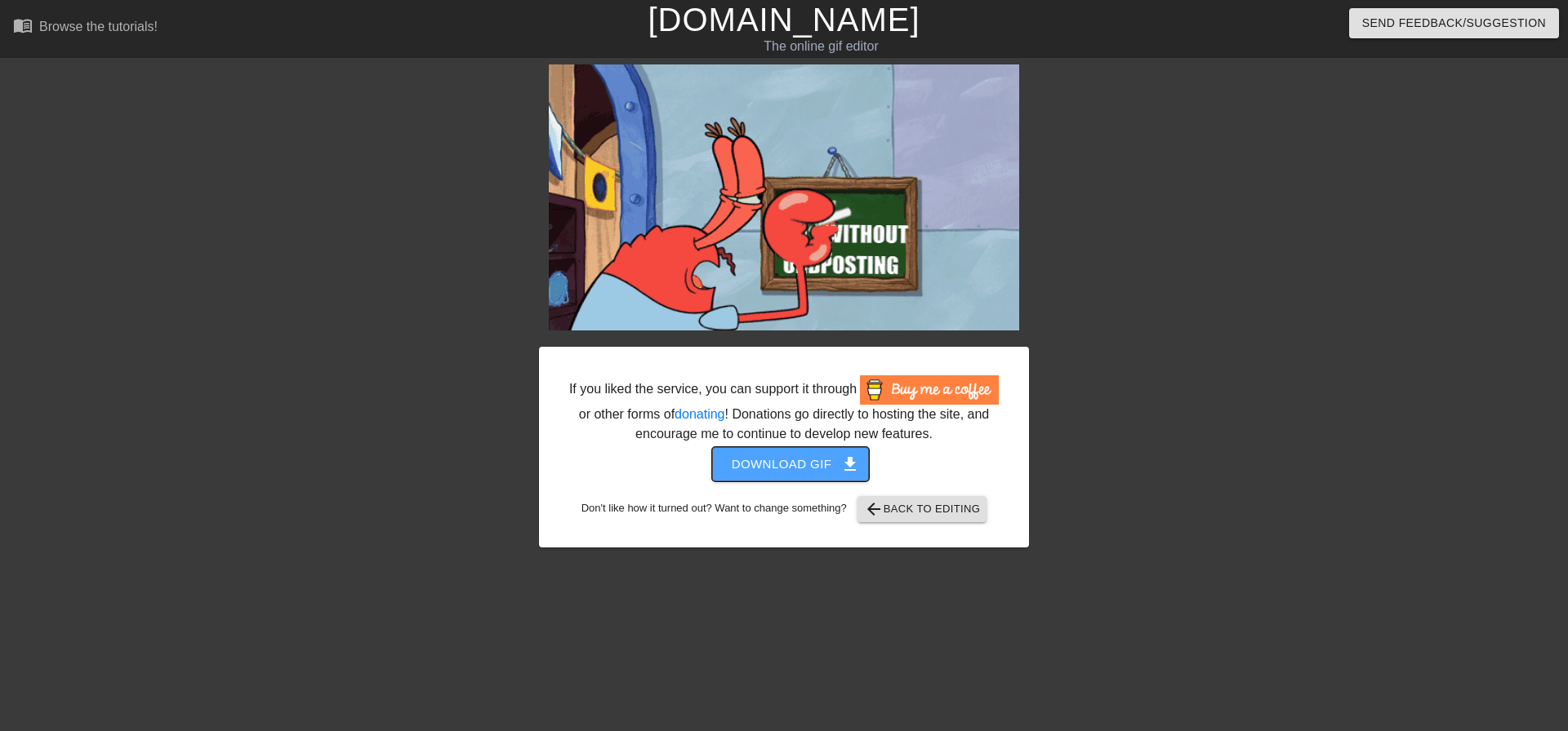
click at [811, 462] on span "Download gif get_app" at bounding box center [790, 464] width 118 height 21
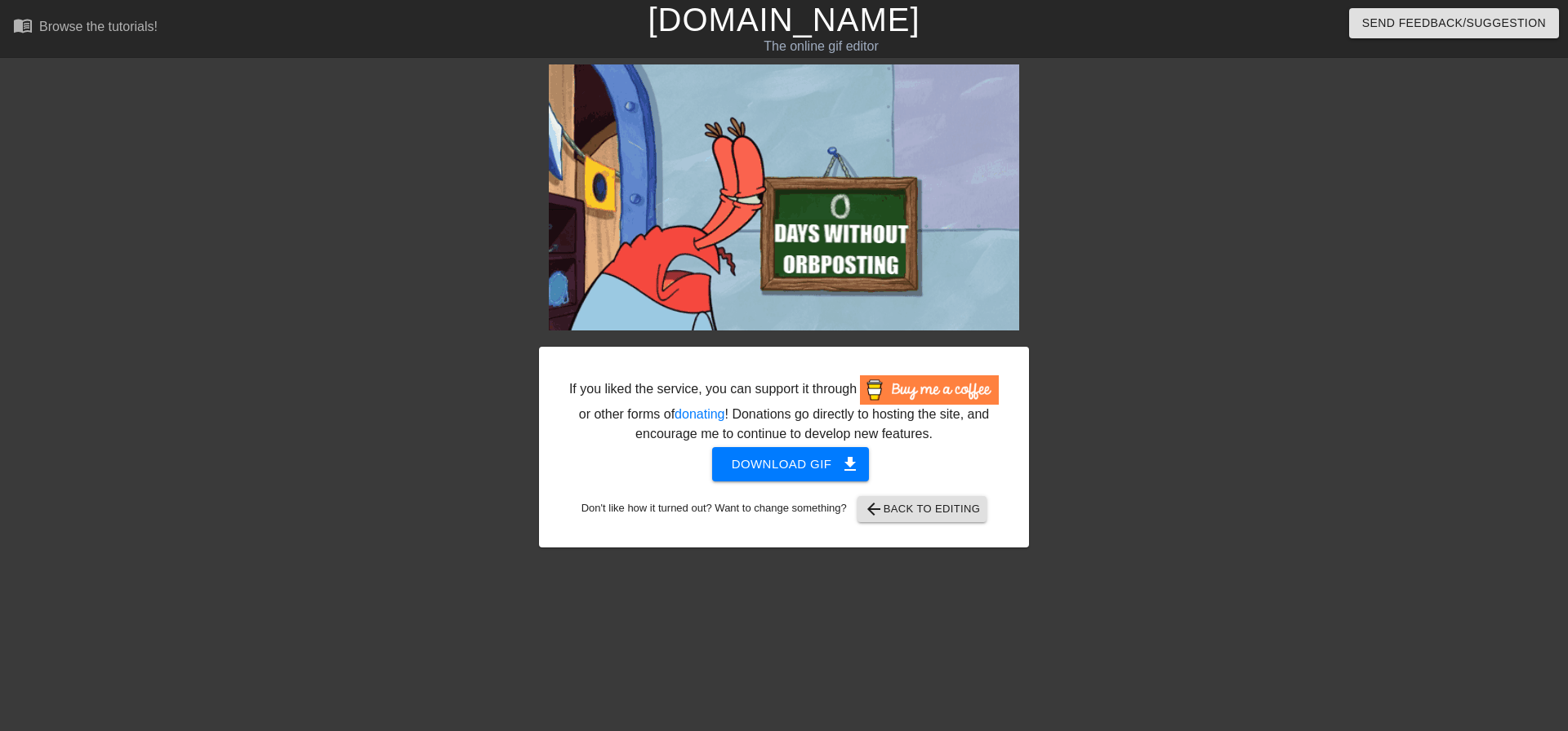
click at [326, 561] on html "menu_book Browse the tutorials! [DOMAIN_NAME] The online gif editor Send Feedba…" at bounding box center [784, 281] width 1568 height 561
